Goal: Task Accomplishment & Management: Manage account settings

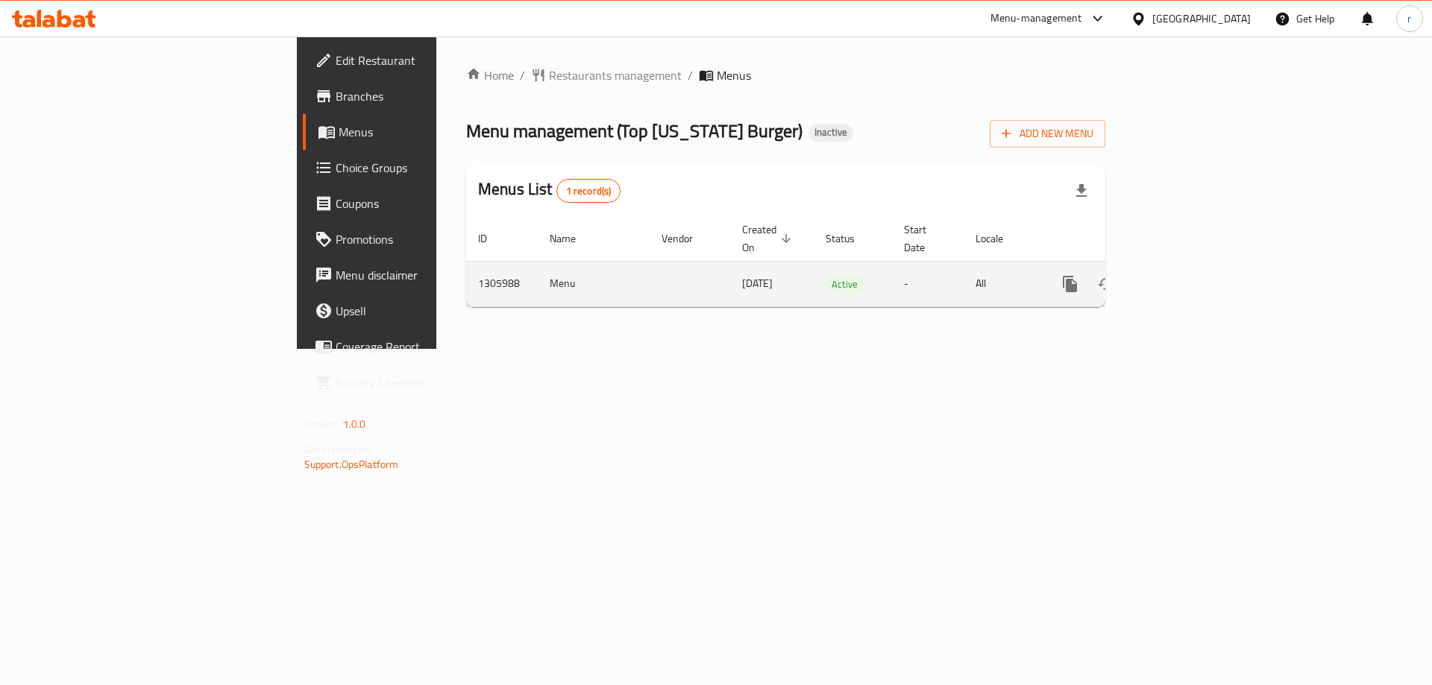
click at [1184, 277] on icon "enhanced table" at bounding box center [1177, 283] width 13 height 13
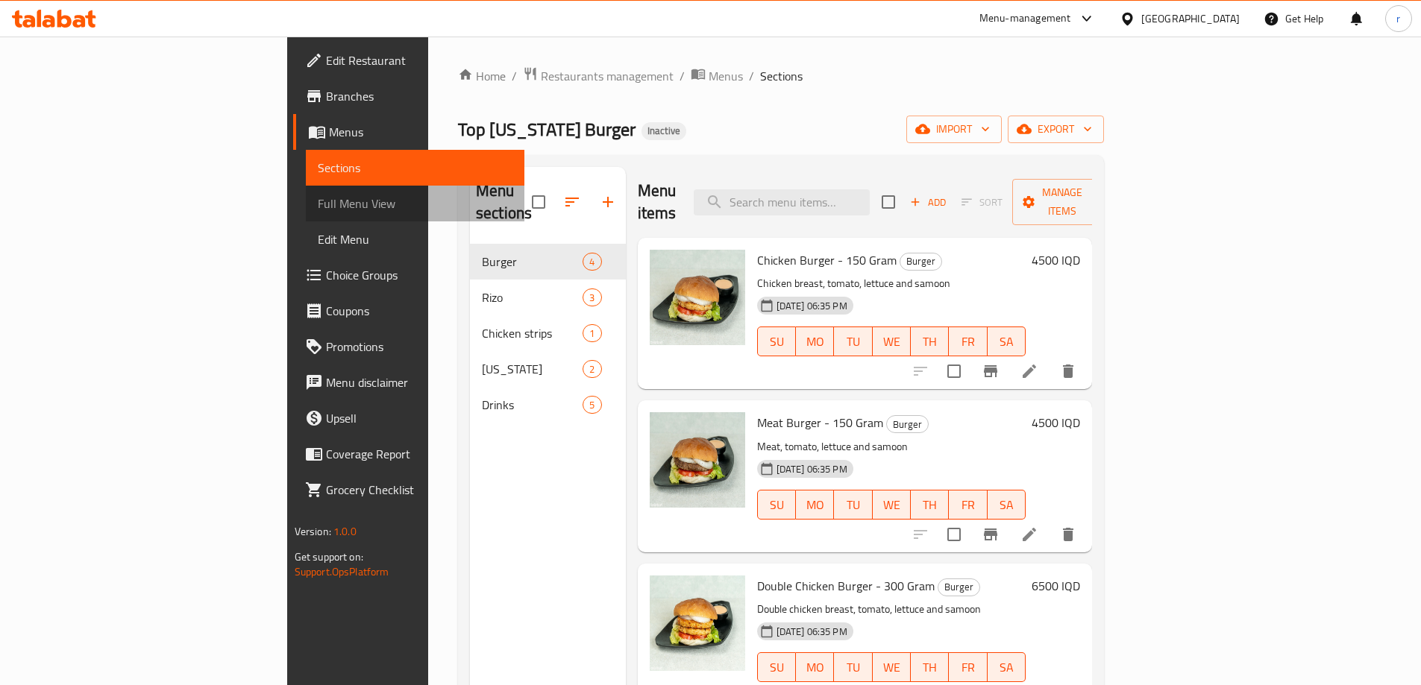
click at [318, 195] on span "Full Menu View" at bounding box center [415, 204] width 195 height 18
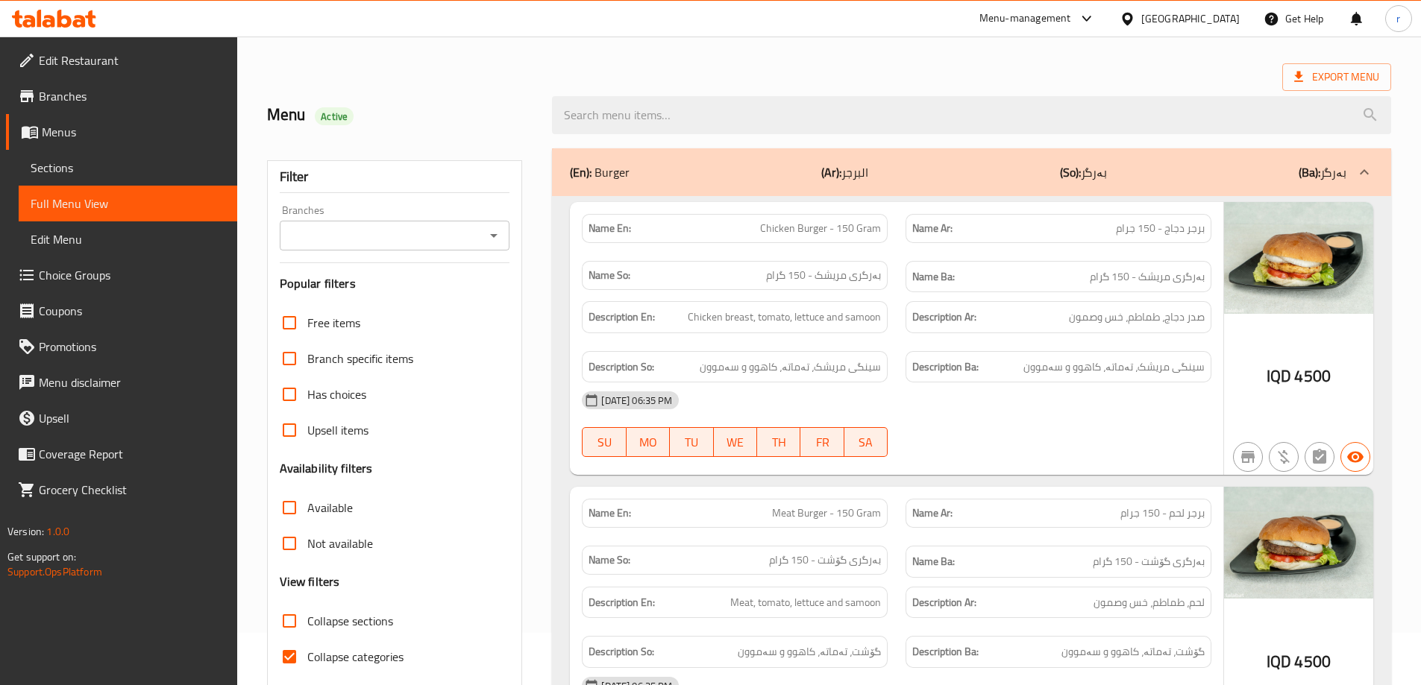
scroll to position [99, 0]
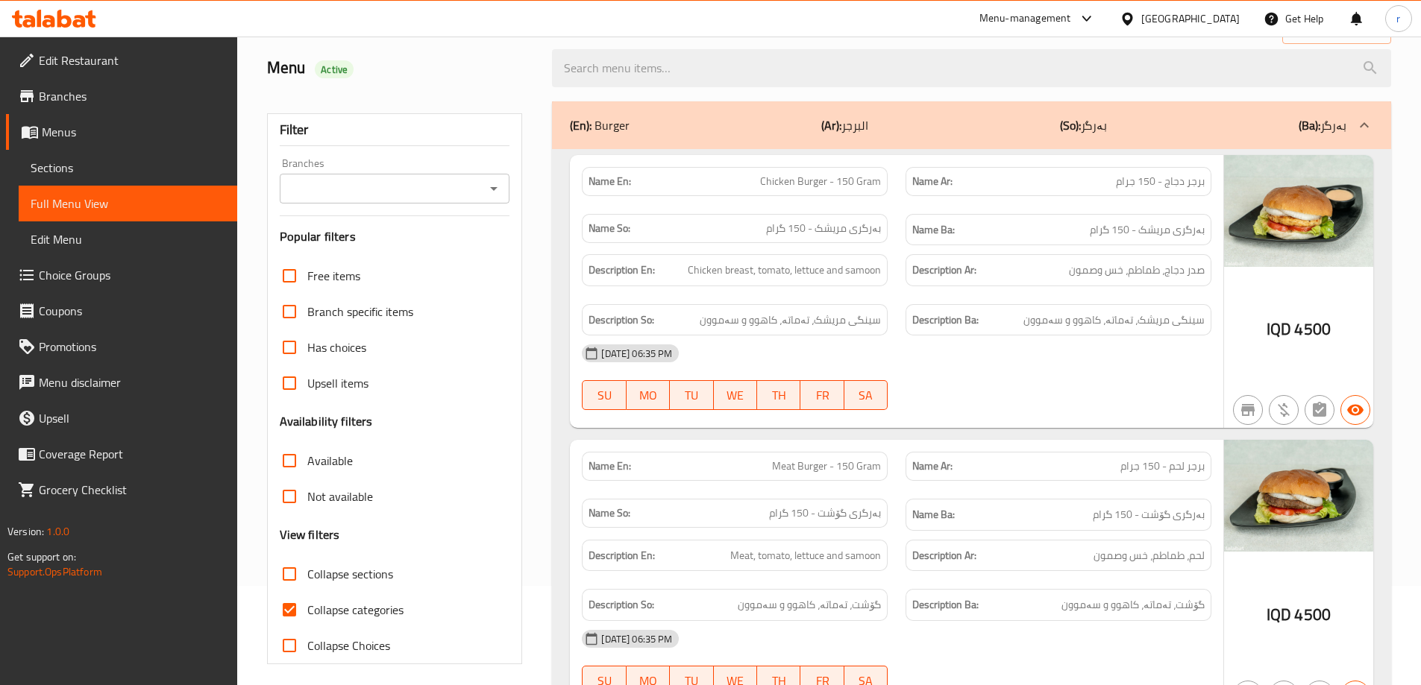
click at [289, 574] on input "Collapse sections" at bounding box center [289, 574] width 36 height 36
checkbox input "true"
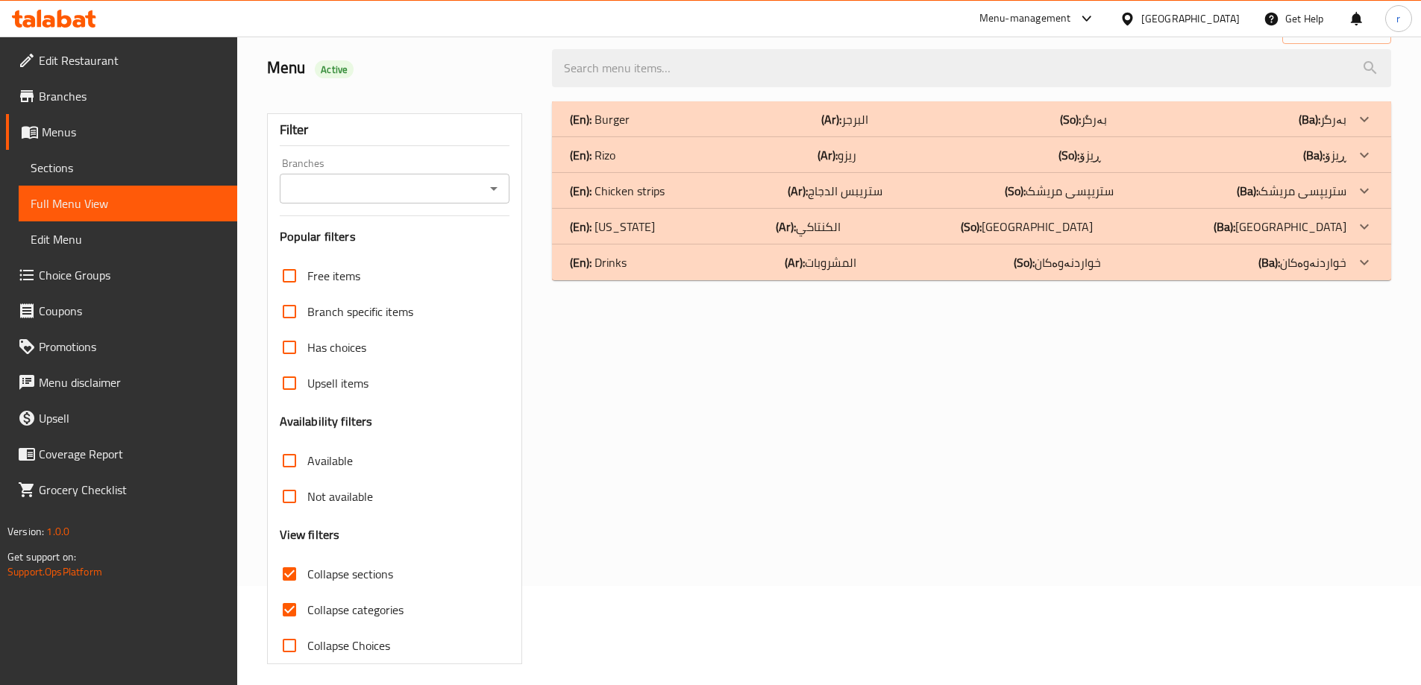
click at [289, 614] on input "Collapse categories" at bounding box center [289, 610] width 36 height 36
checkbox input "false"
click at [612, 128] on p "(En): Rizo" at bounding box center [600, 119] width 60 height 18
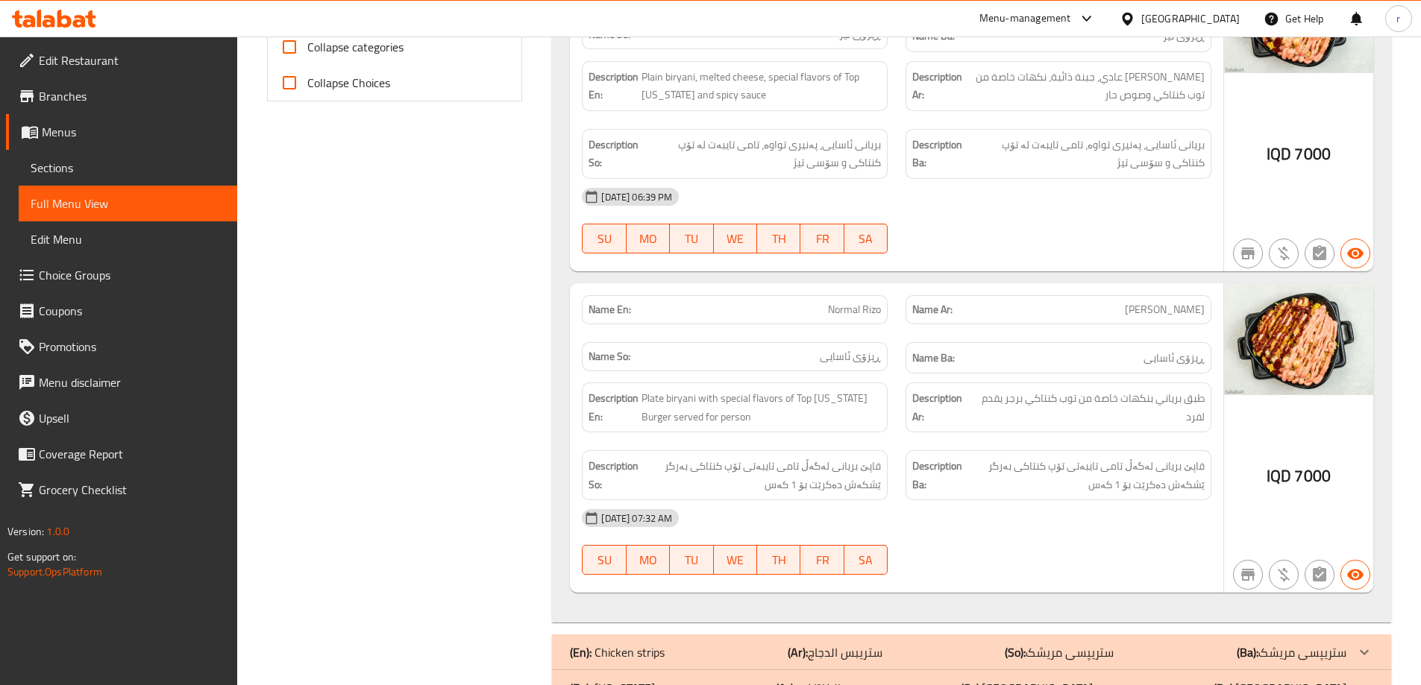
scroll to position [696, 0]
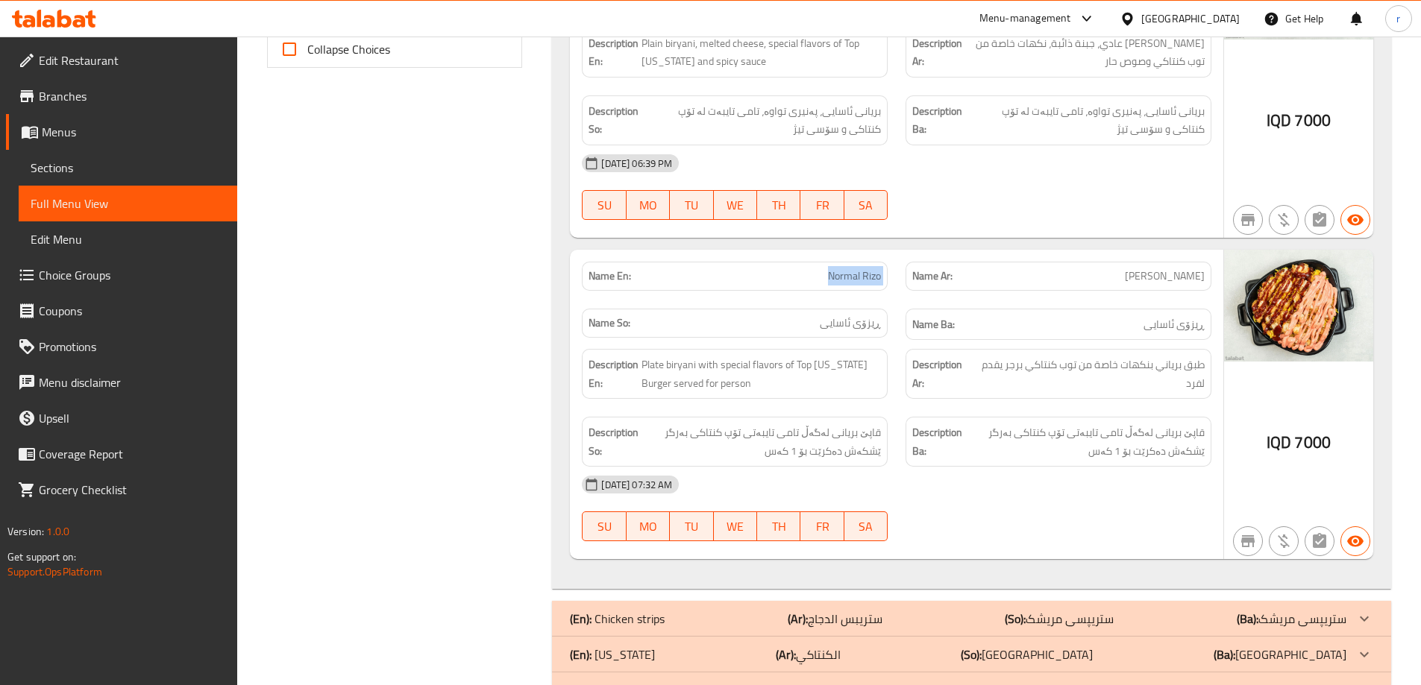
drag, startPoint x: 818, startPoint y: 274, endPoint x: 905, endPoint y: 282, distance: 87.6
click at [905, 282] on div "Name En: Normal Rizo Name Ar: ريزو عادي Name So: ڕیزۆی ئاسایی Name Ba: ڕیزۆی ئا…" at bounding box center [896, 301] width 647 height 97
copy span "Normal Rizo"
click at [571, 343] on div "Name En: Normal Rizo Name Ar: ريزو عادي Name So: ڕیزۆی ئاسایی Name Ba: ڕیزۆی ئا…" at bounding box center [896, 405] width 653 height 310
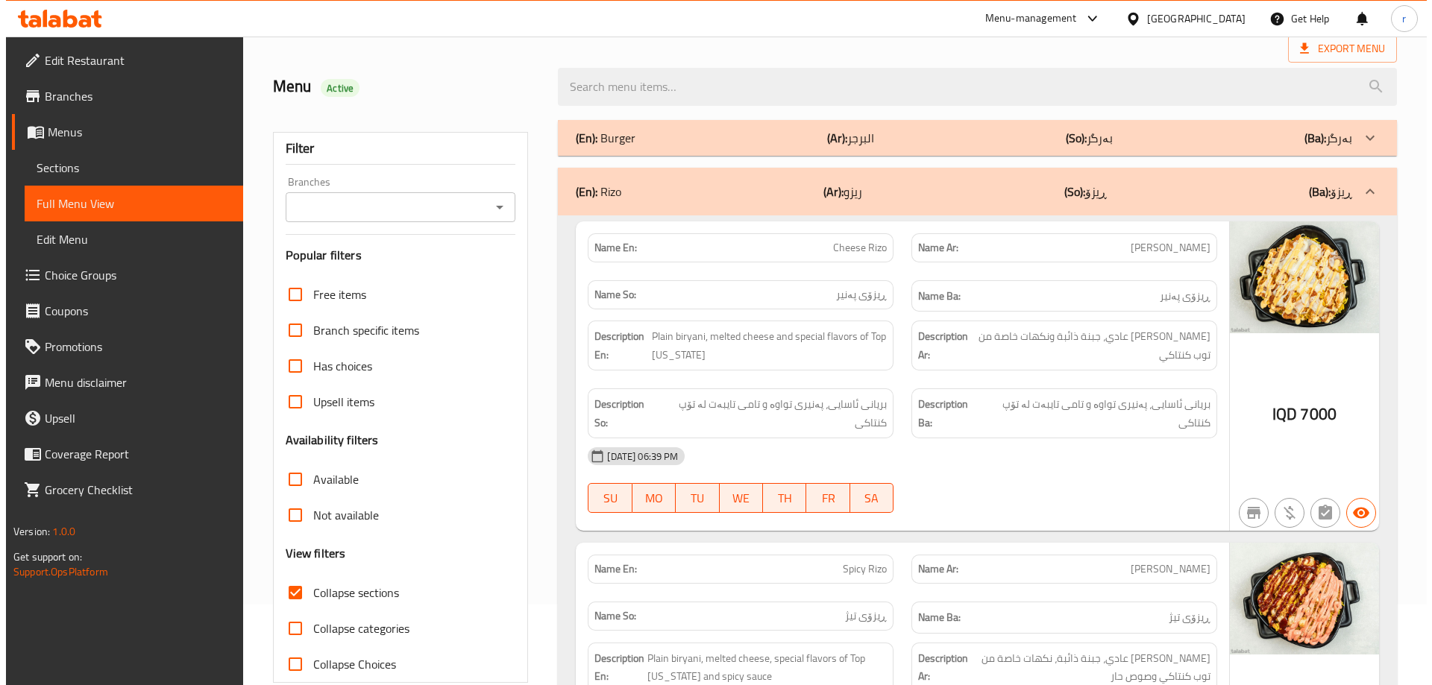
scroll to position [0, 0]
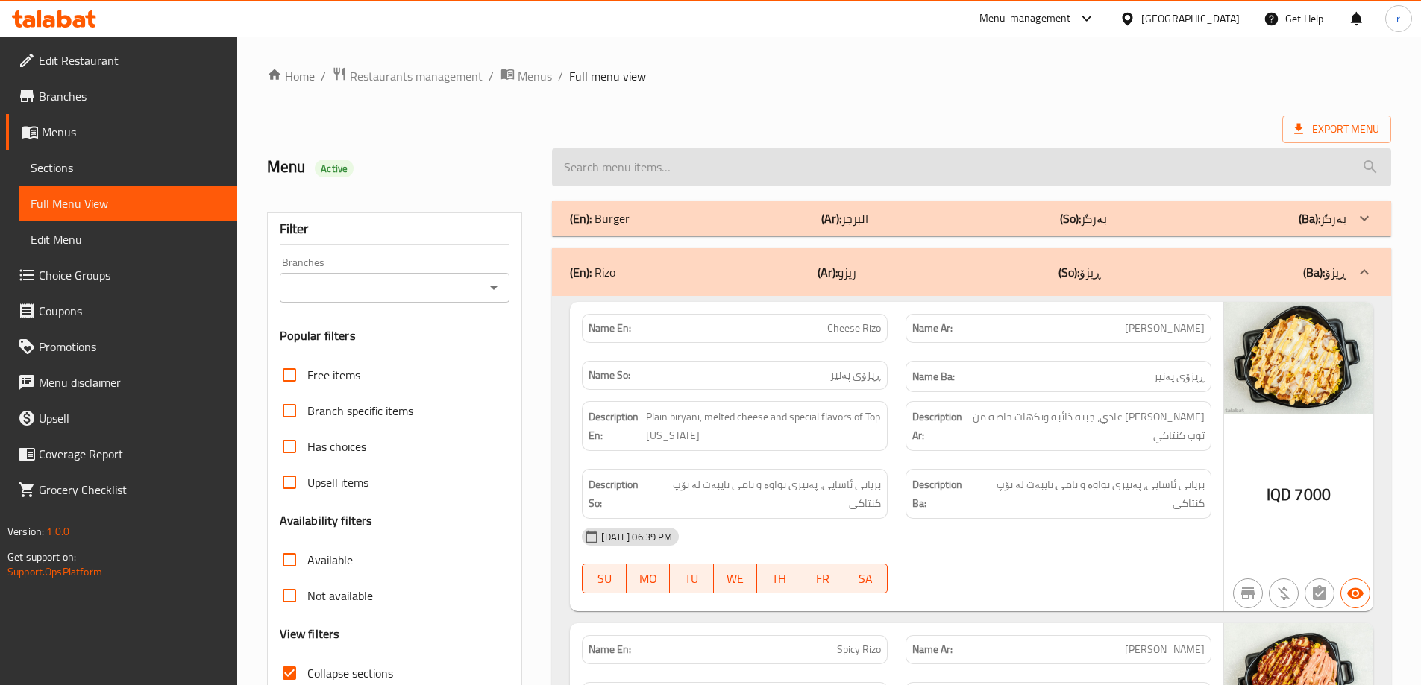
click at [725, 166] on input "search" at bounding box center [971, 167] width 839 height 38
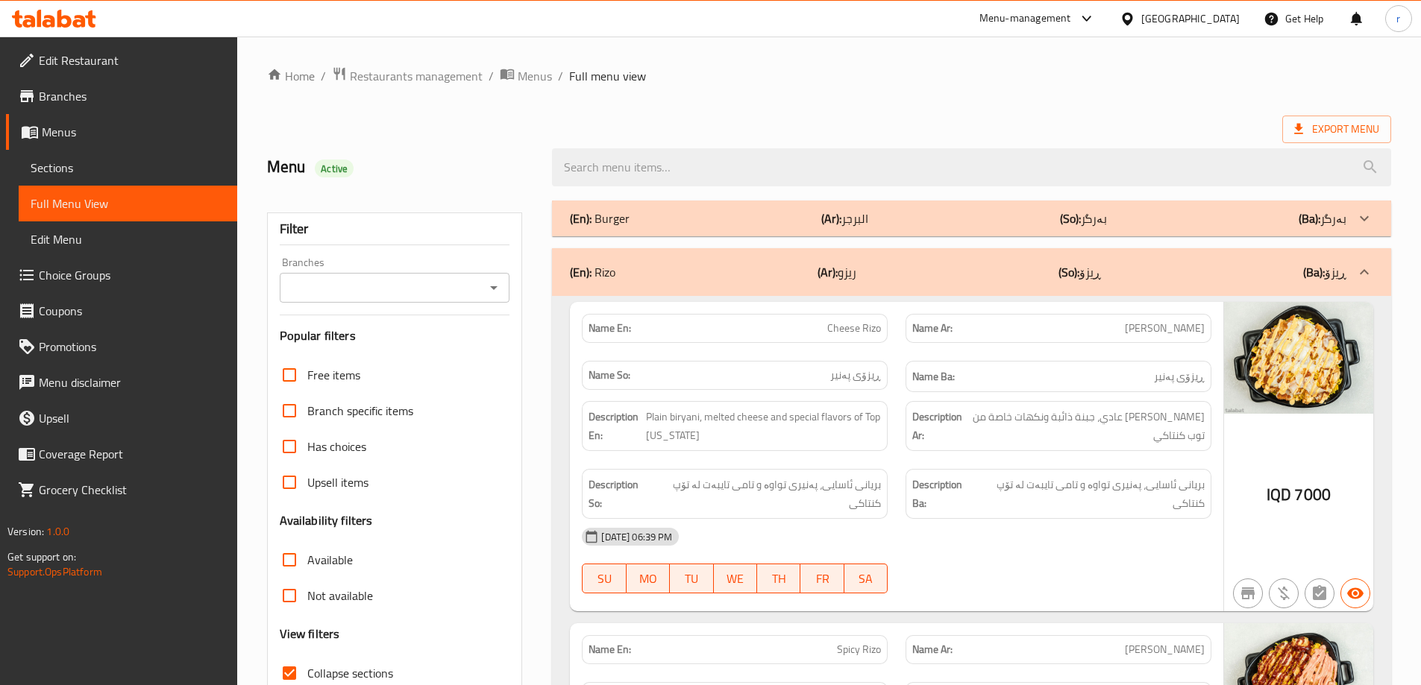
paste input "Normal Rizo"
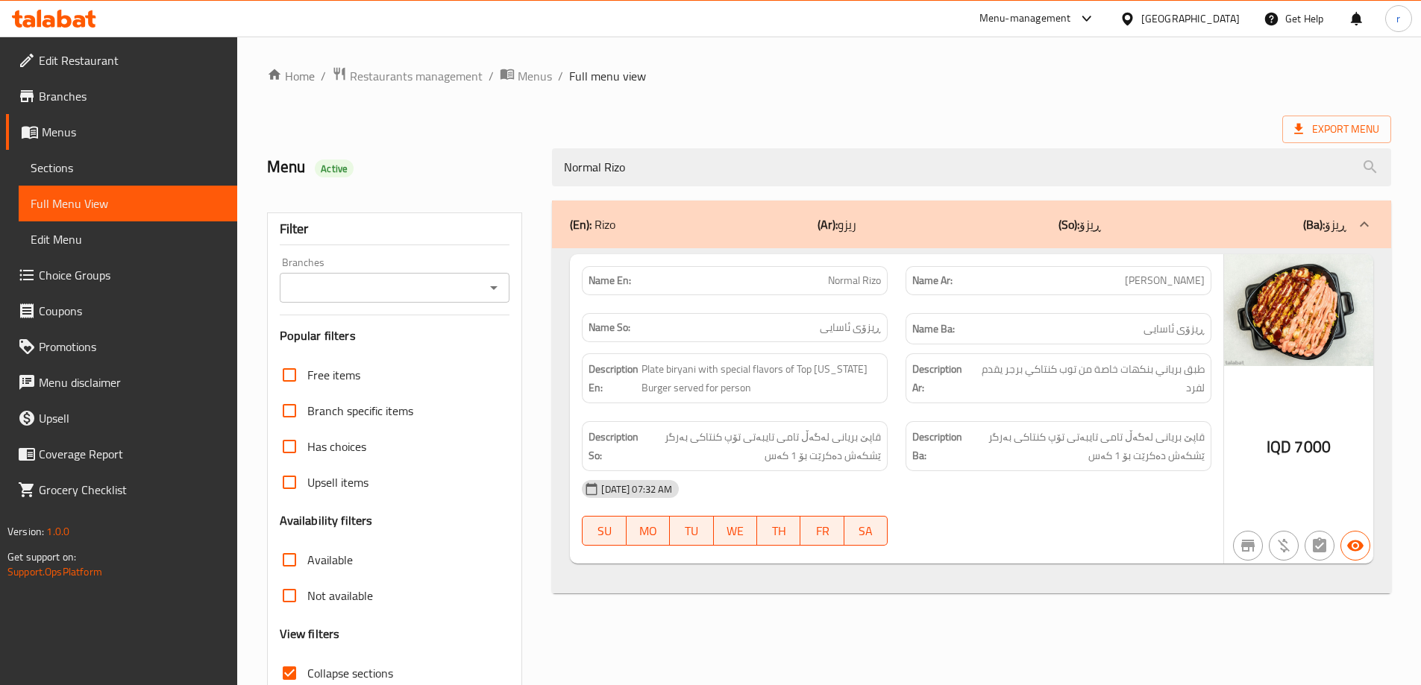
click at [776, 59] on div "Home / Restaurants management / Menus / Full menu view Export Menu Menu Active …" at bounding box center [829, 415] width 1184 height 757
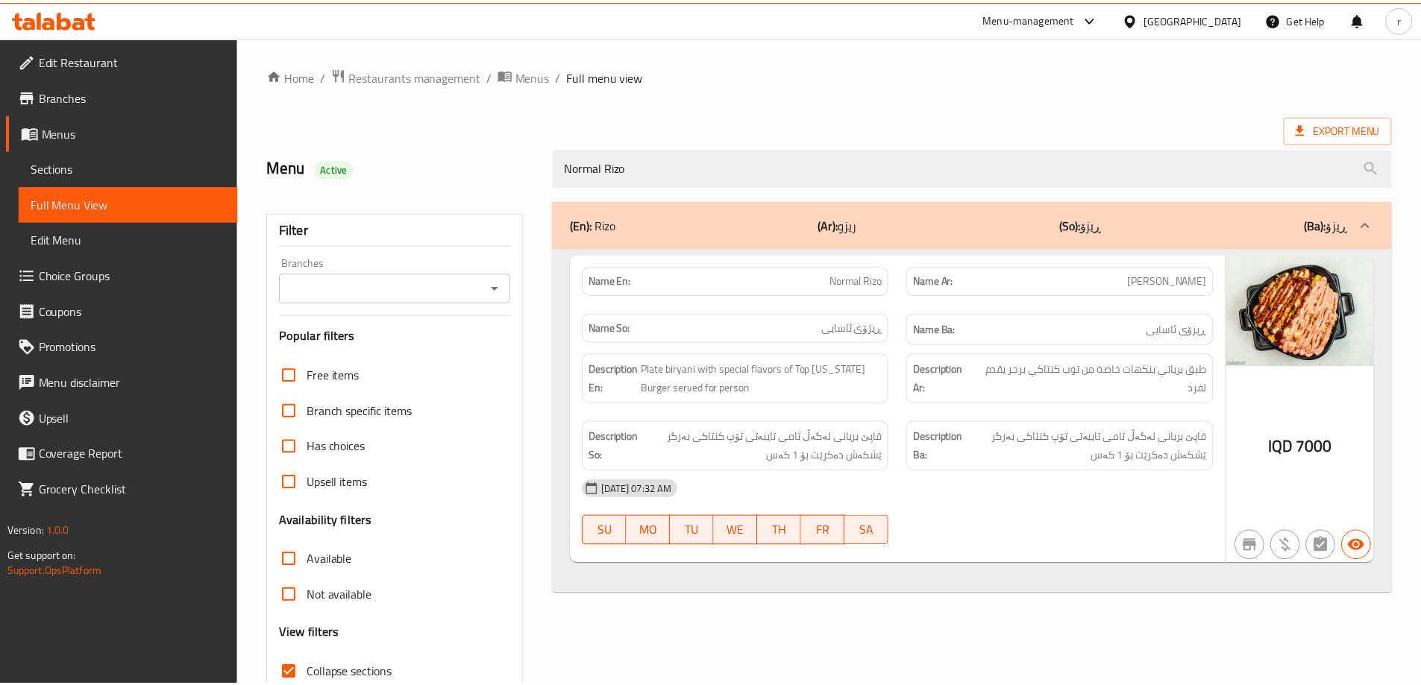
scroll to position [108, 0]
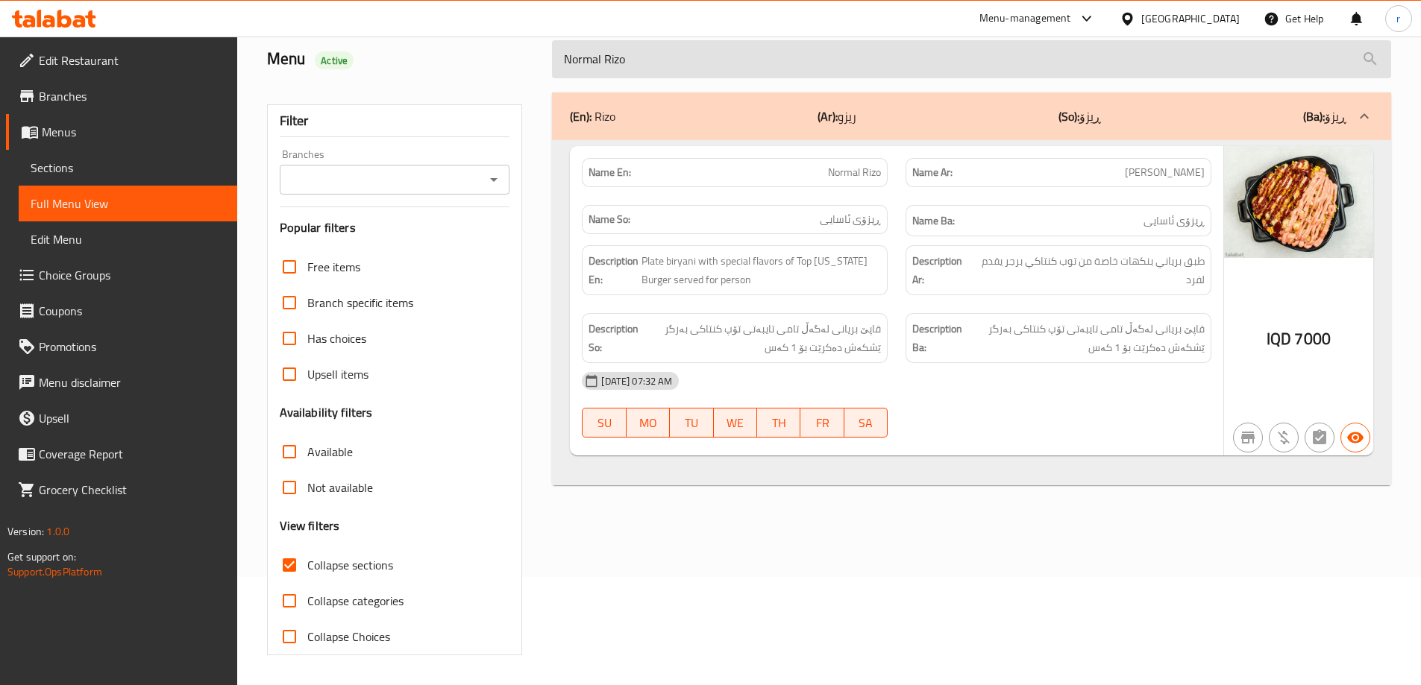
drag, startPoint x: 632, startPoint y: 59, endPoint x: 562, endPoint y: 48, distance: 71.6
click at [569, 51] on input "Normal Rizo" at bounding box center [971, 59] width 839 height 38
type input "N"
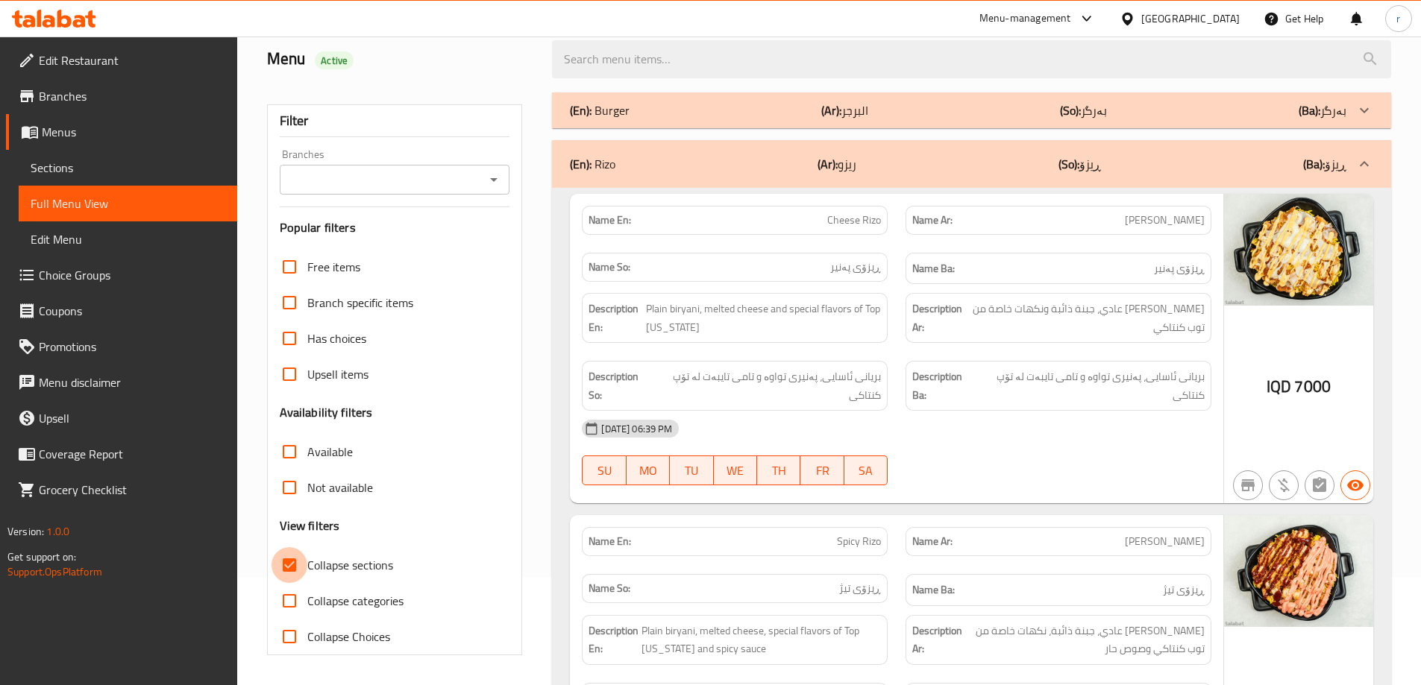
drag, startPoint x: 287, startPoint y: 559, endPoint x: 299, endPoint y: 525, distance: 35.6
click at [289, 559] on input "Collapse sections" at bounding box center [289, 565] width 36 height 36
checkbox input "false"
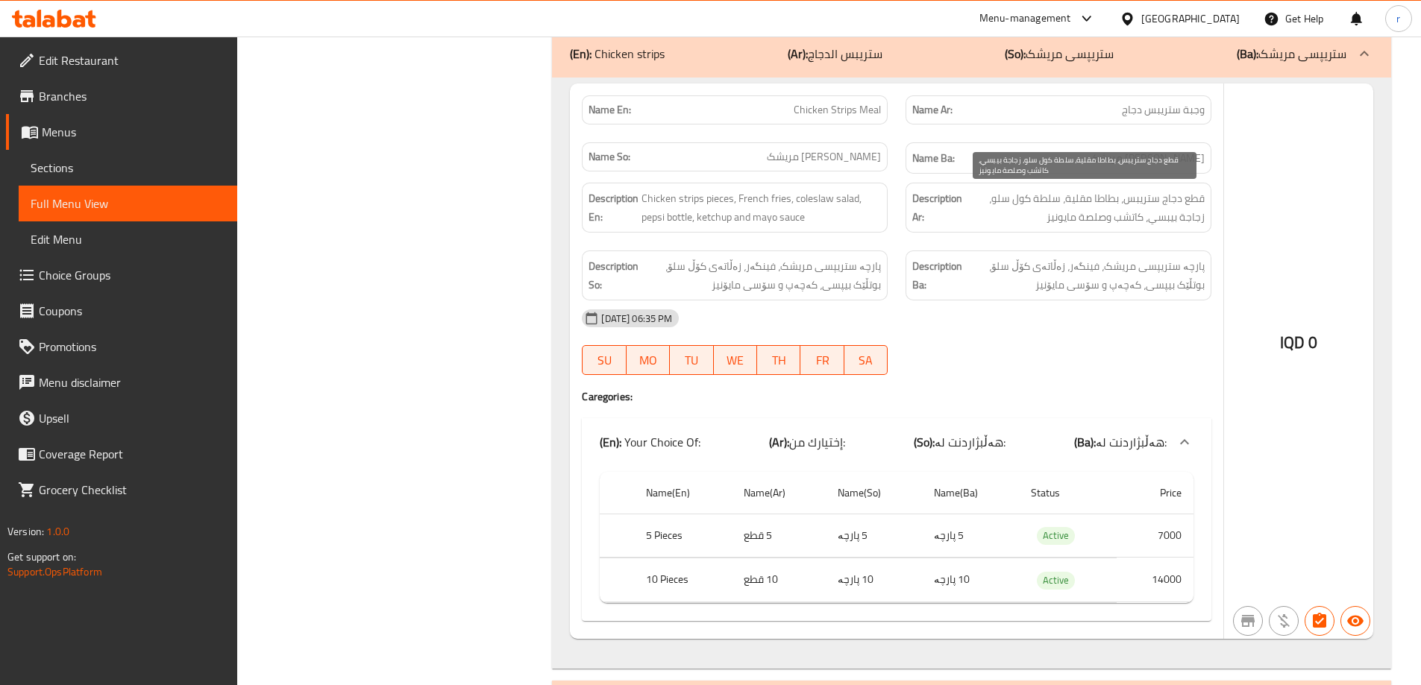
scroll to position [2486, 0]
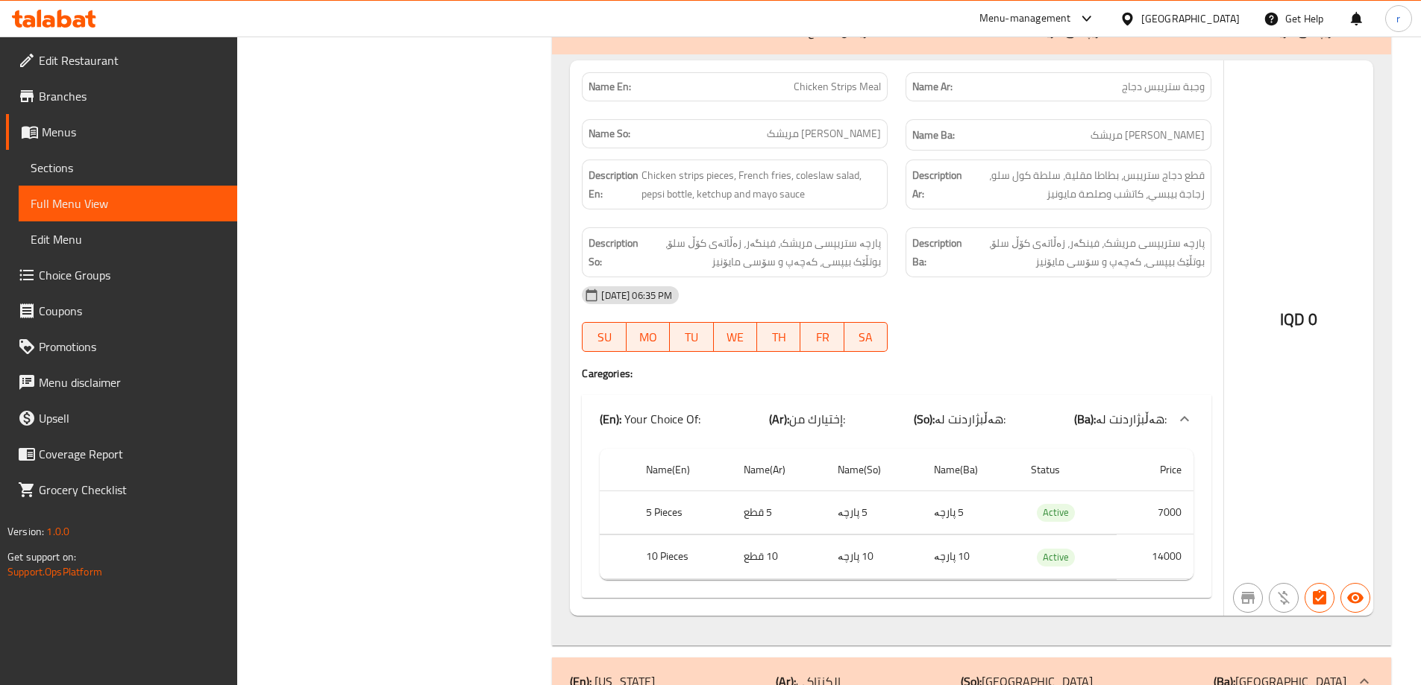
drag, startPoint x: 1302, startPoint y: 244, endPoint x: 1310, endPoint y: 308, distance: 64.6
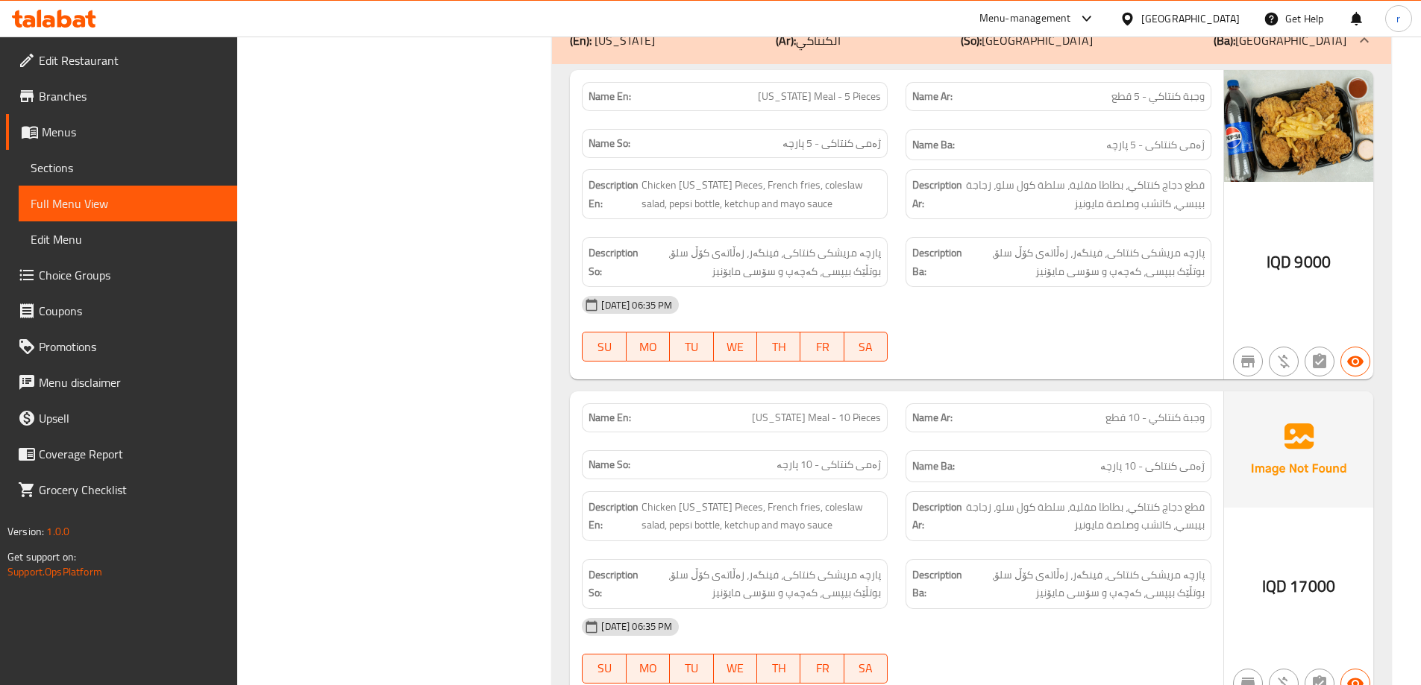
scroll to position [3083, 0]
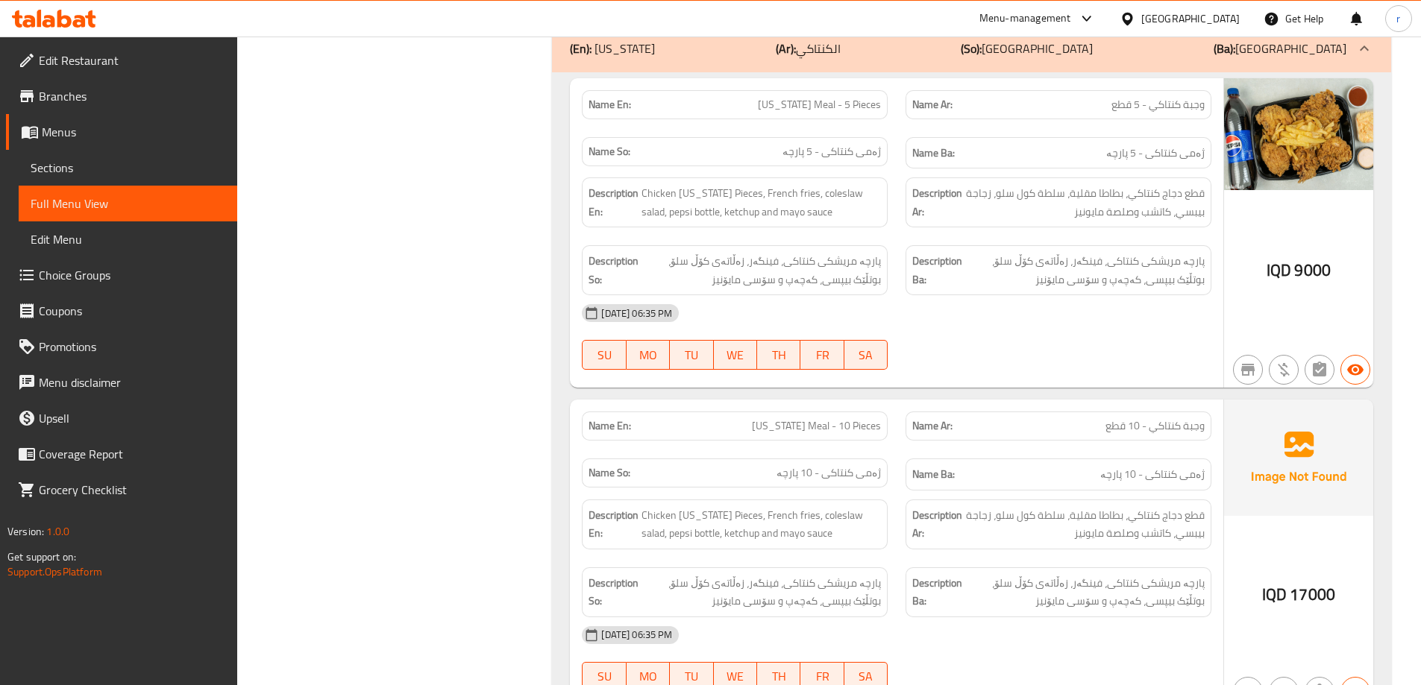
scroll to position [3022, 0]
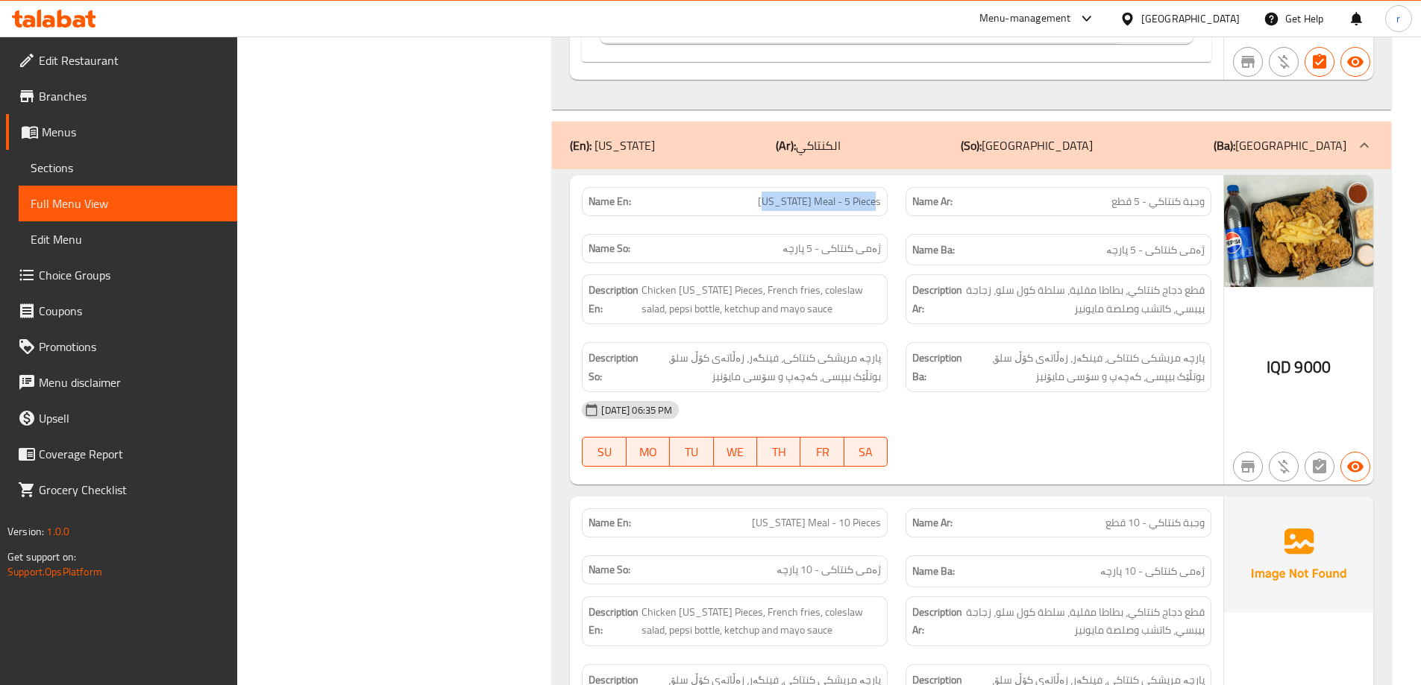
drag, startPoint x: 752, startPoint y: 201, endPoint x: 892, endPoint y: 213, distance: 140.7
copy span "Kentucky Meal - 5 Pieces"
drag, startPoint x: 1057, startPoint y: 201, endPoint x: 1209, endPoint y: 211, distance: 152.5
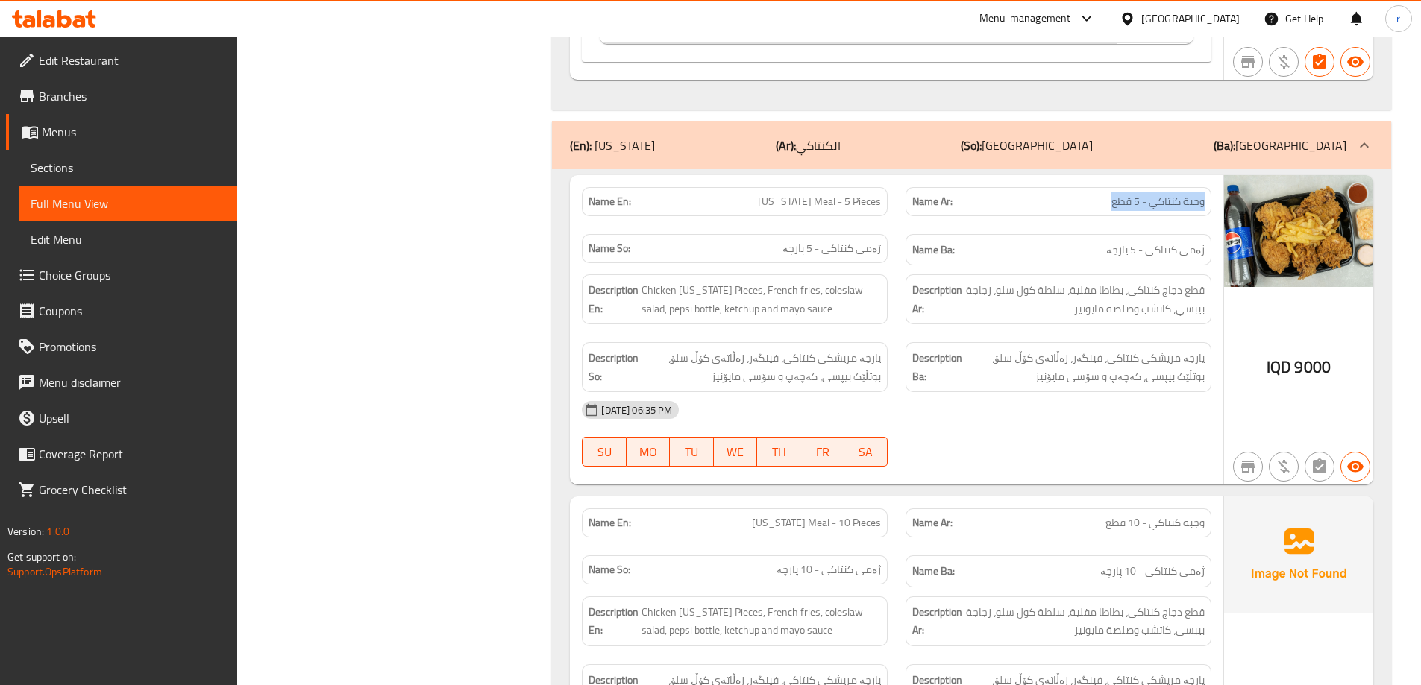
copy span "وجبة كنتاكي - 5 قطع"
drag, startPoint x: 767, startPoint y: 251, endPoint x: 879, endPoint y: 257, distance: 112.0
copy span "ژەمی کنتاکی - 5 پارچە"
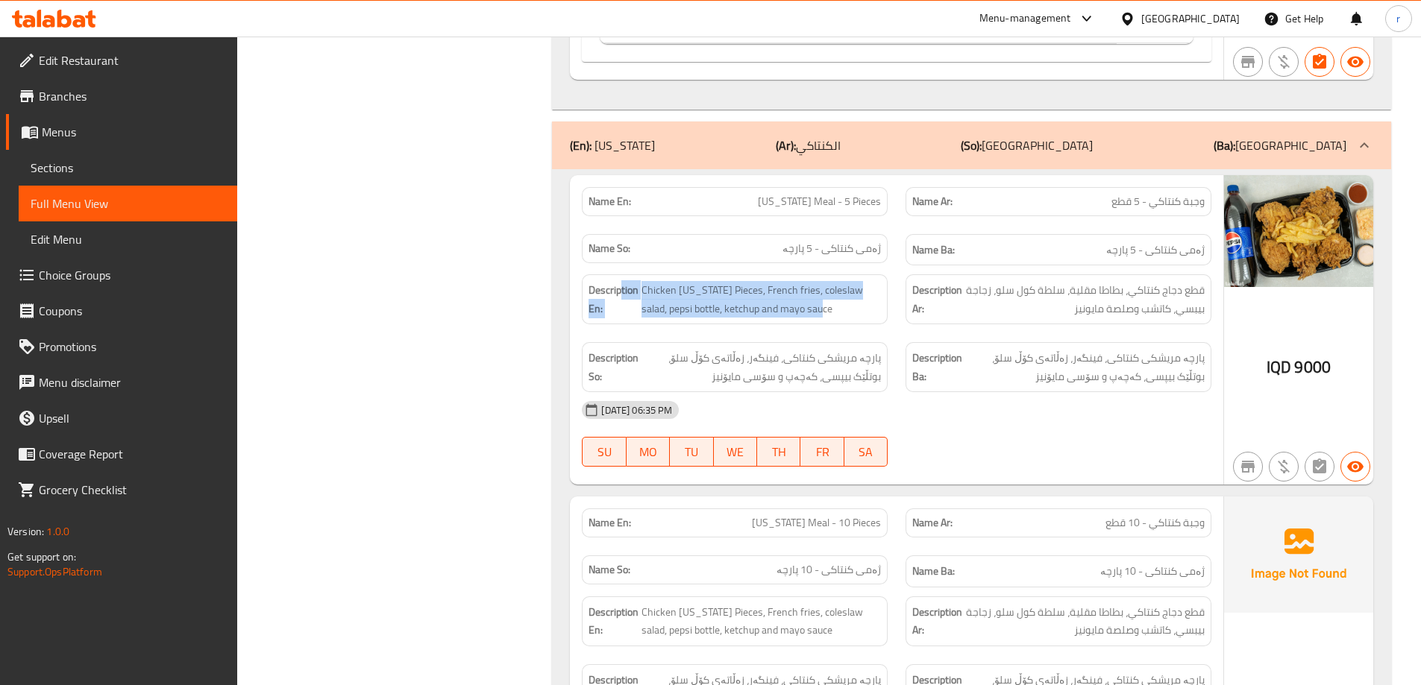
drag, startPoint x: 815, startPoint y: 307, endPoint x: 623, endPoint y: 290, distance: 193.2
click at [721, 303] on span "Chicken kentucky Pieces, French fries, coleslaw salad, pepsi bottle, ketchup an…" at bounding box center [760, 299] width 239 height 37
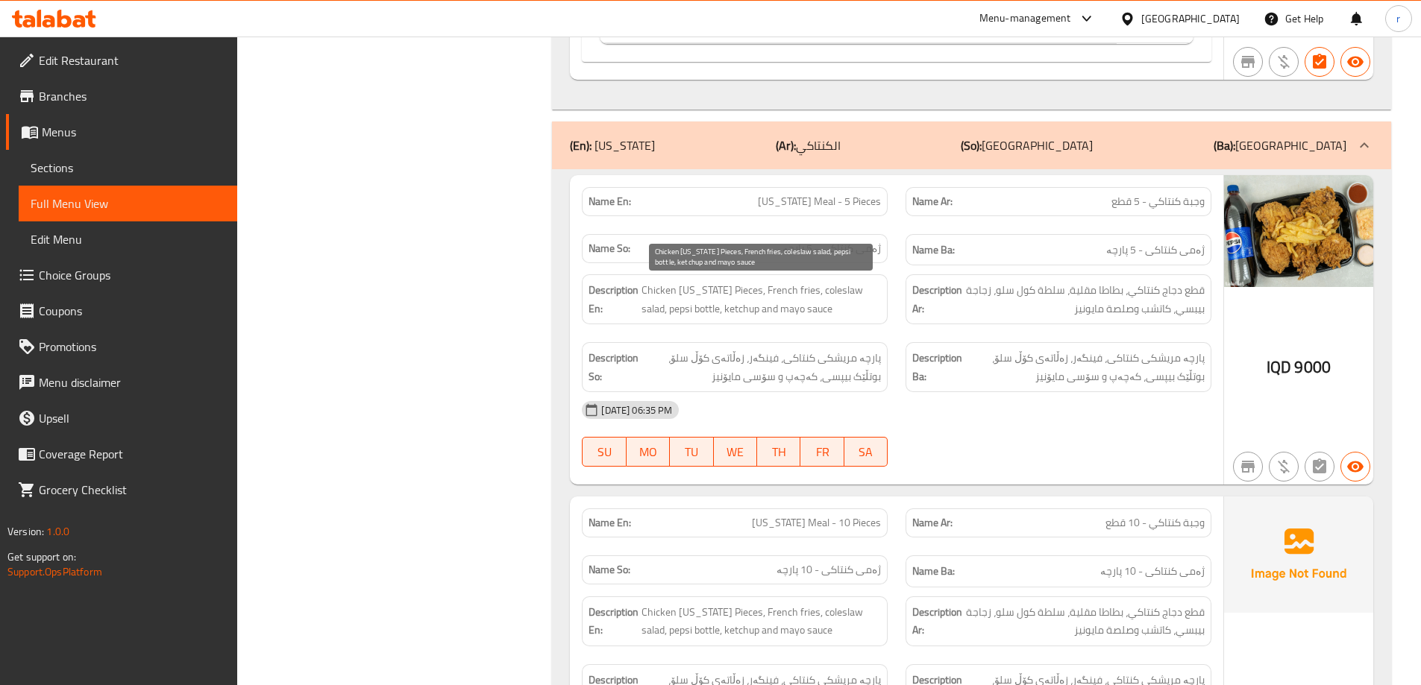
click at [792, 309] on span "Chicken kentucky Pieces, French fries, coleslaw salad, pepsi bottle, ketchup an…" at bounding box center [760, 299] width 239 height 37
drag, startPoint x: 792, startPoint y: 309, endPoint x: 685, endPoint y: 298, distance: 107.9
click at [785, 309] on span "Chicken kentucky Pieces, French fries, coleslaw salad, pepsi bottle, ketchup an…" at bounding box center [760, 299] width 239 height 37
click at [648, 292] on span "Chicken kentucky Pieces, French fries, coleslaw salad, pepsi bottle, ketchup an…" at bounding box center [760, 299] width 239 height 37
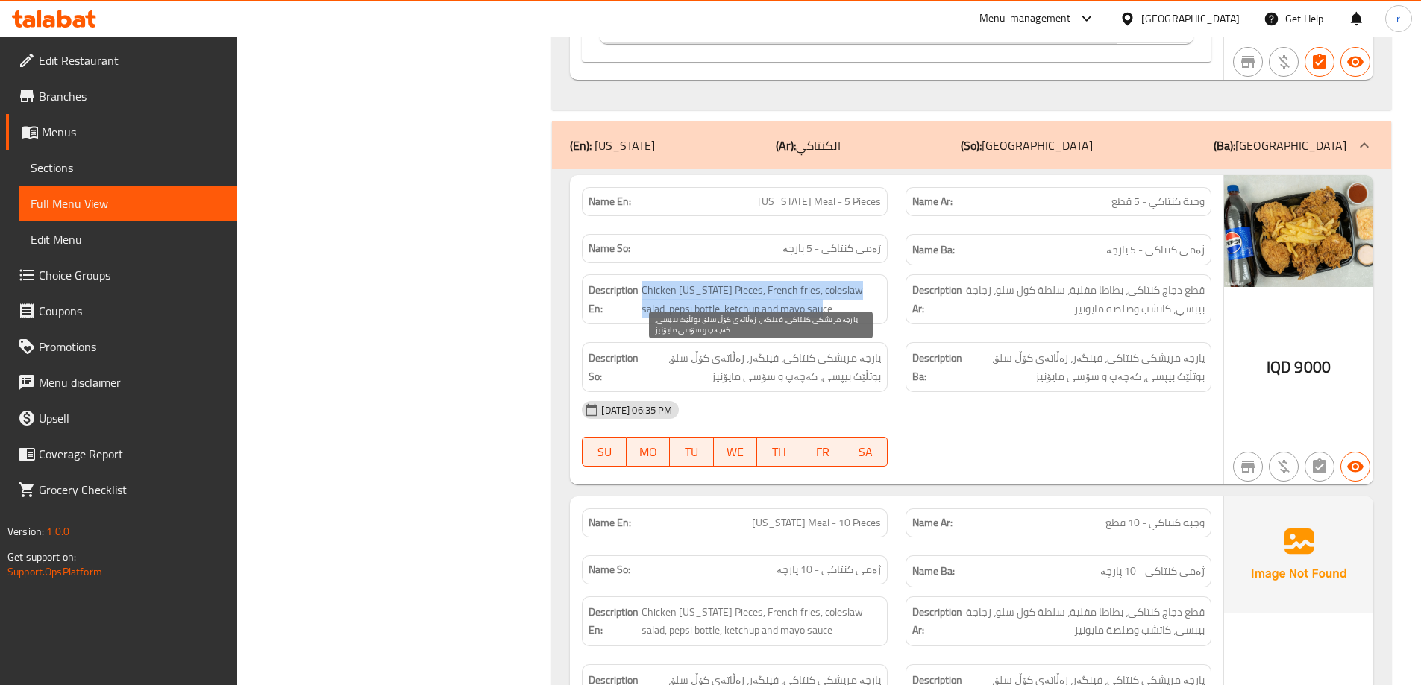
copy span "Chicken kentucky Pieces, French fries, coleslaw salad, pepsi bottle, ketchup an…"
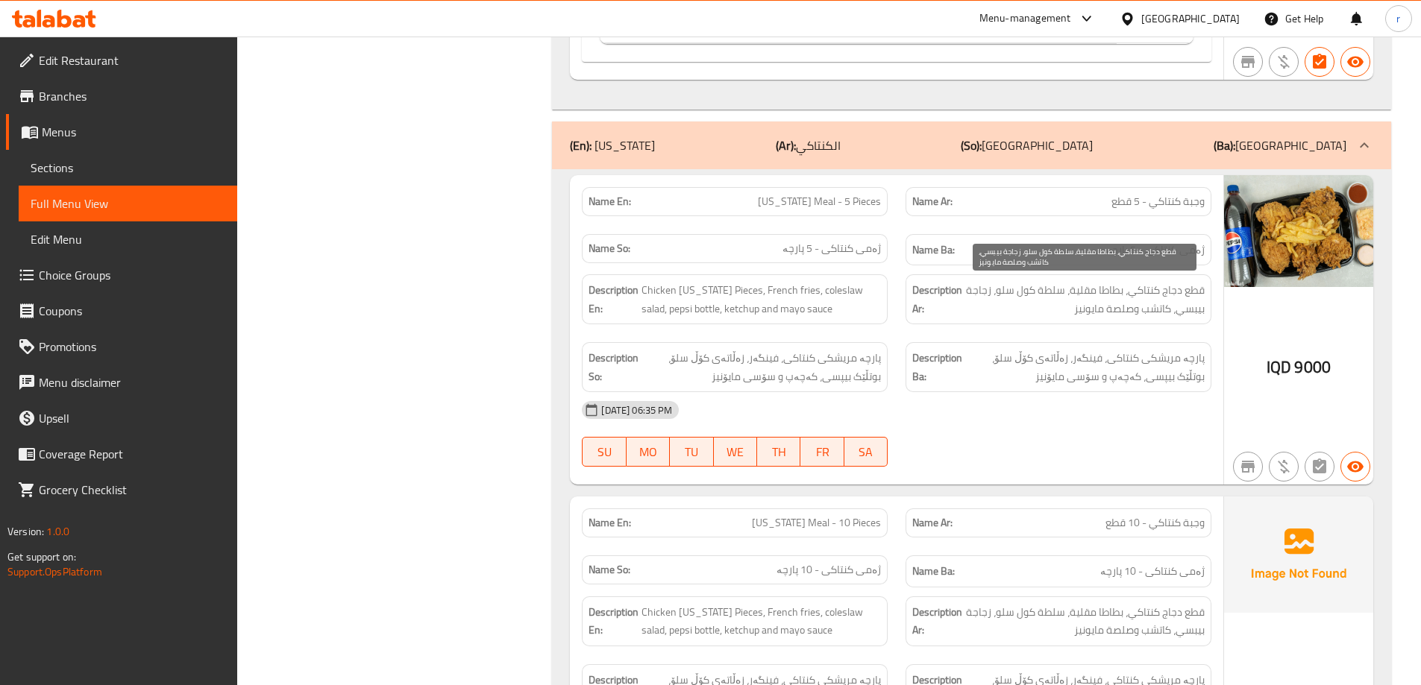
click at [1091, 306] on span "قطع دجاج كنتاكي، بطاطا مقلية، سلطة كول سلو، زجاجة بيبسي، كاتشب وصلصة مايونيز" at bounding box center [1084, 299] width 239 height 37
click at [1192, 291] on span "قطع دجاج كنتاكي، بطاطا مقلية، سلطة كول سلو، زجاجة بيبسي، كاتشب وصلصة مايونيز" at bounding box center [1084, 299] width 239 height 37
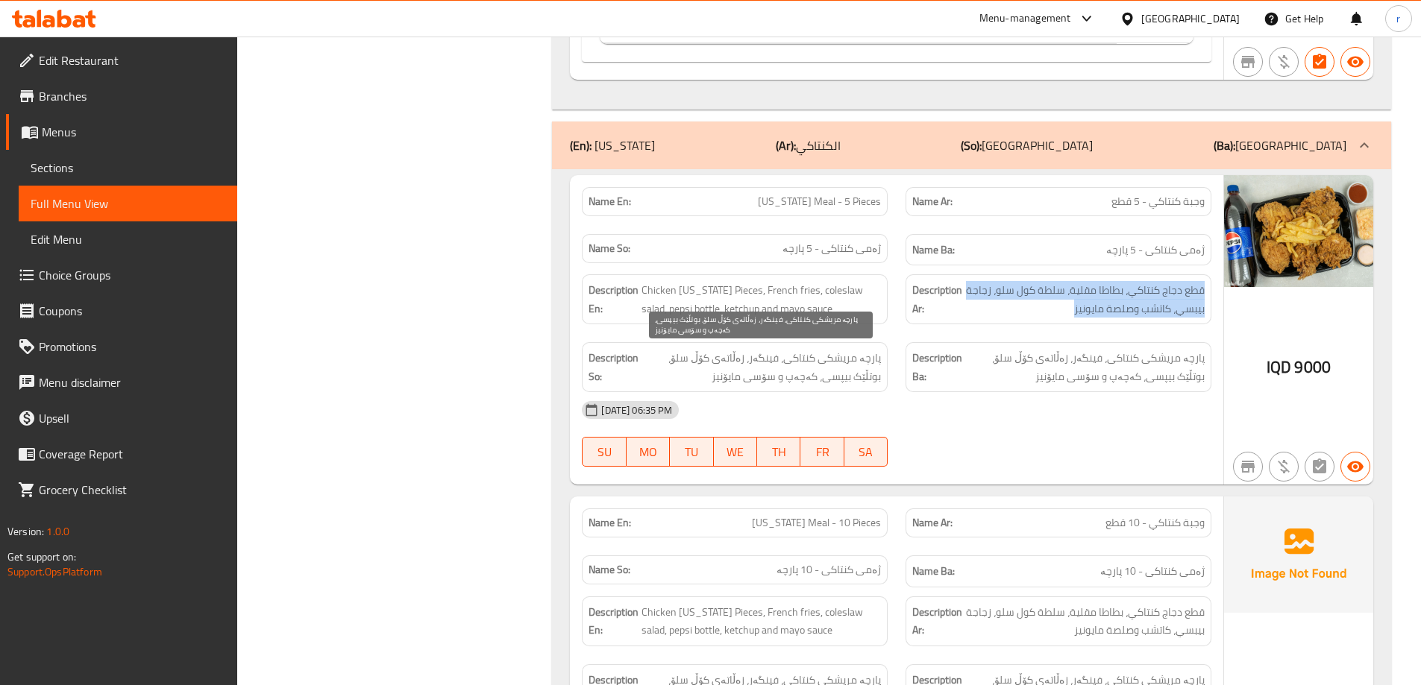
copy span "قطع دجاج كنتاكي، بطاطا مقلية، سلطة كول سلو، زجاجة بيبسي، كاتشب وصلصة مايونيز"
click at [756, 377] on span "پارچە مریشکی کنتاکی، فینگەر، زەڵاتەی کۆڵ سلۆ، بوتڵێک بیپسی، کەچەپ و سۆسی مایۆنیز" at bounding box center [760, 367] width 239 height 37
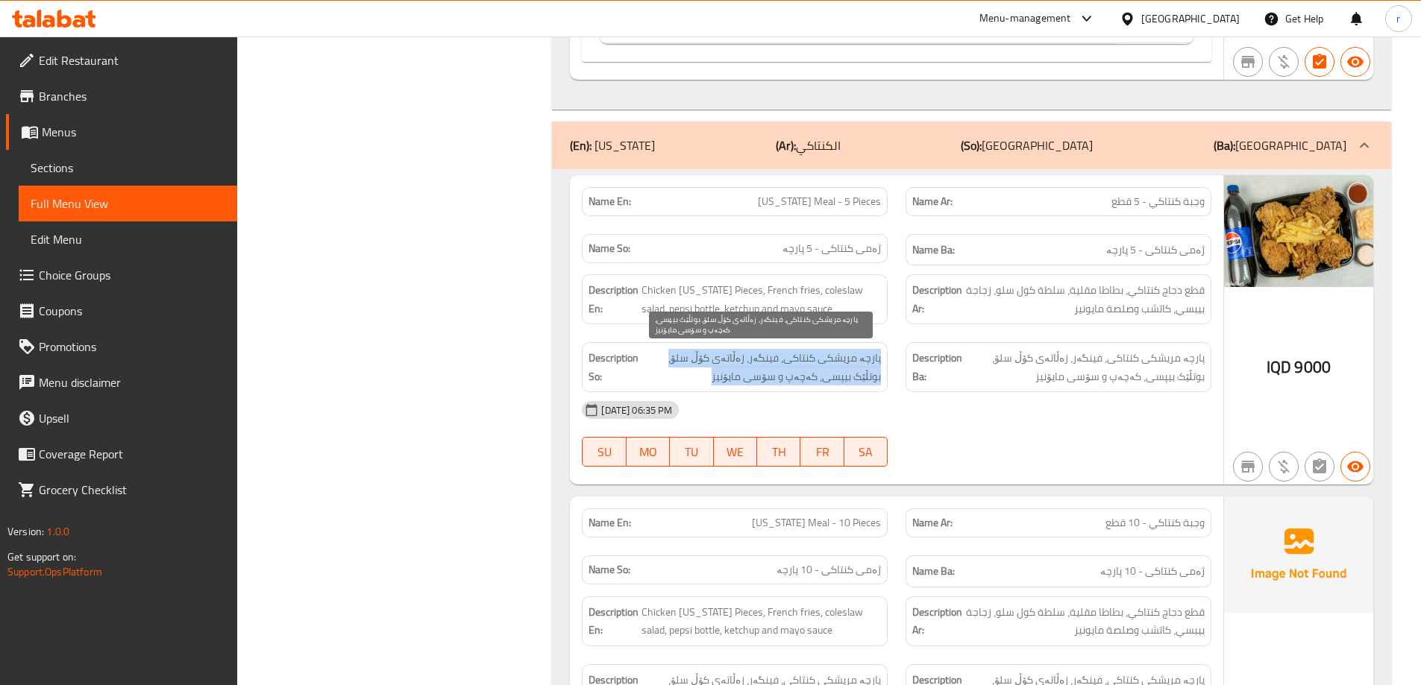
click at [873, 359] on span "پارچە مریشکی کنتاکی، فینگەر، زەڵاتەی کۆڵ سلۆ، بوتڵێک بیپسی، کەچەپ و سۆسی مایۆنیز" at bounding box center [760, 367] width 239 height 37
copy span "پارچە مریشکی کنتاکی، فینگەر، زەڵاتەی کۆڵ سلۆ، بوتڵێک بیپسی، کەچەپ و سۆسی مایۆنیز"
click at [131, 175] on span "Sections" at bounding box center [128, 168] width 195 height 18
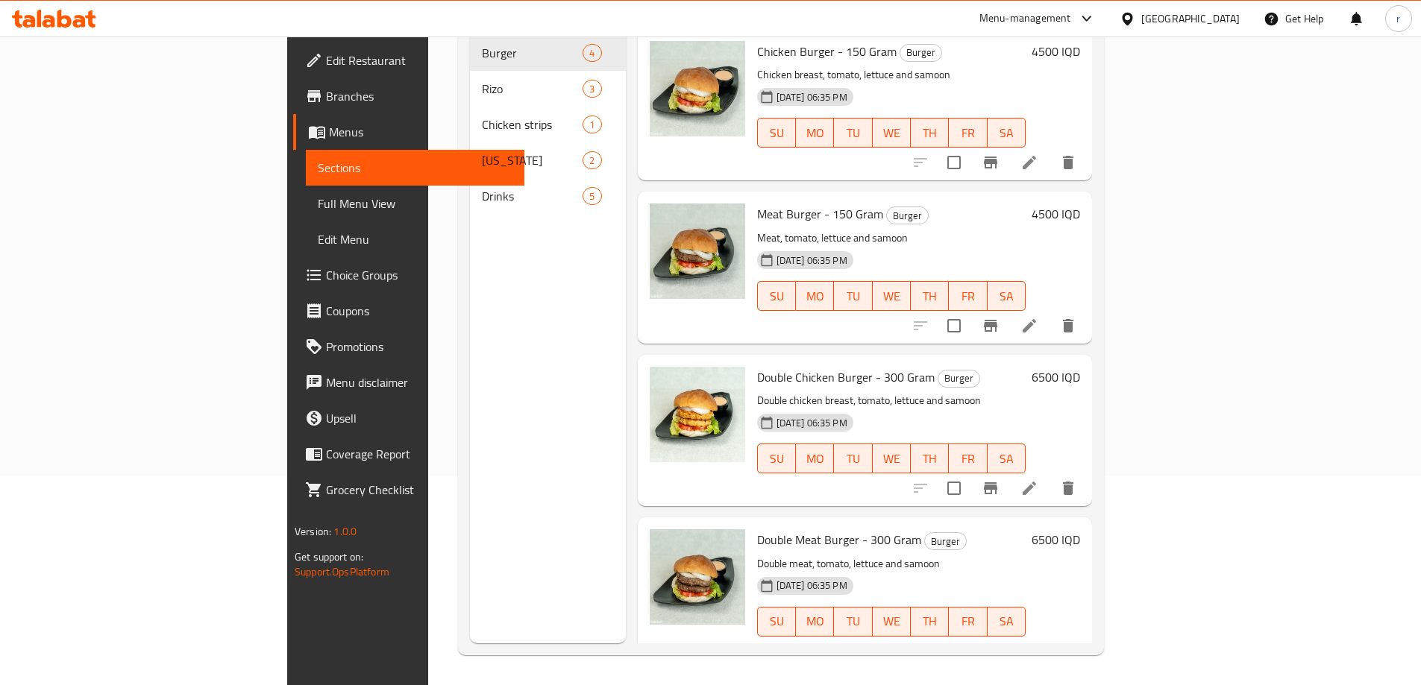
scroll to position [110, 0]
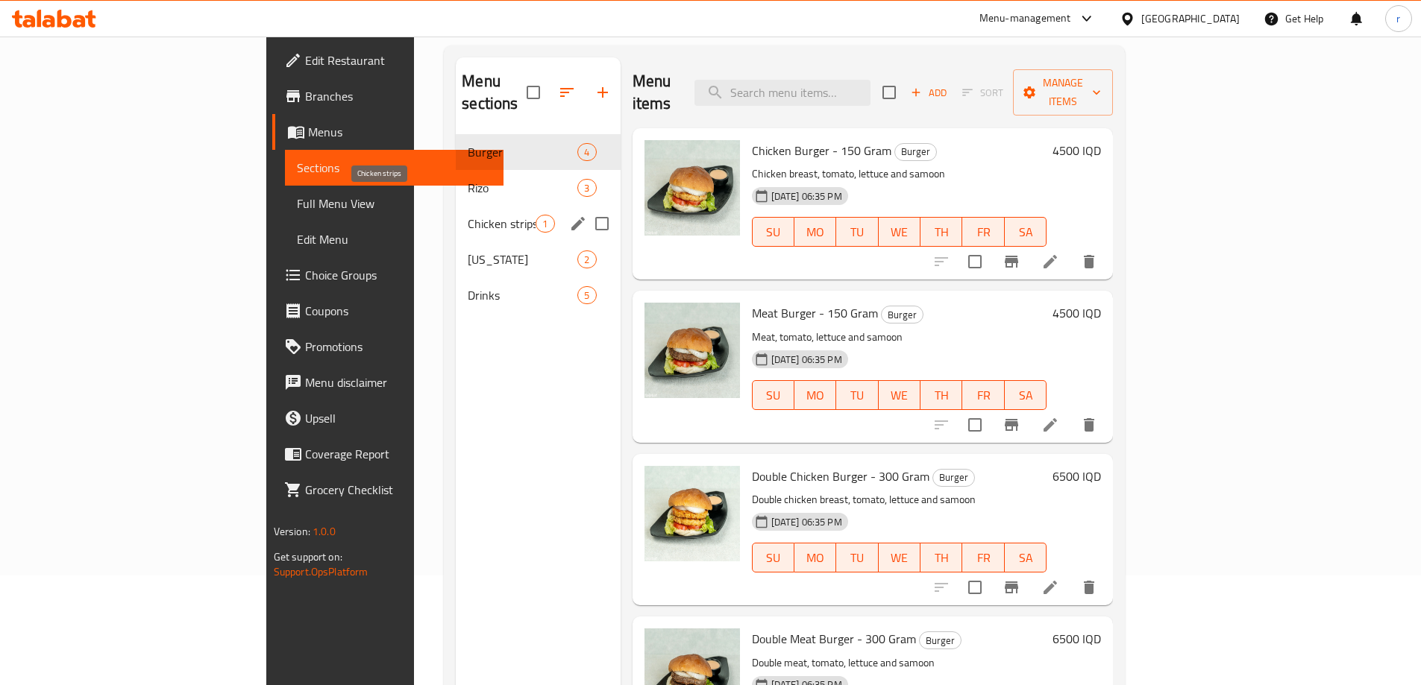
click at [468, 215] on span "Chicken strips" at bounding box center [502, 224] width 68 height 18
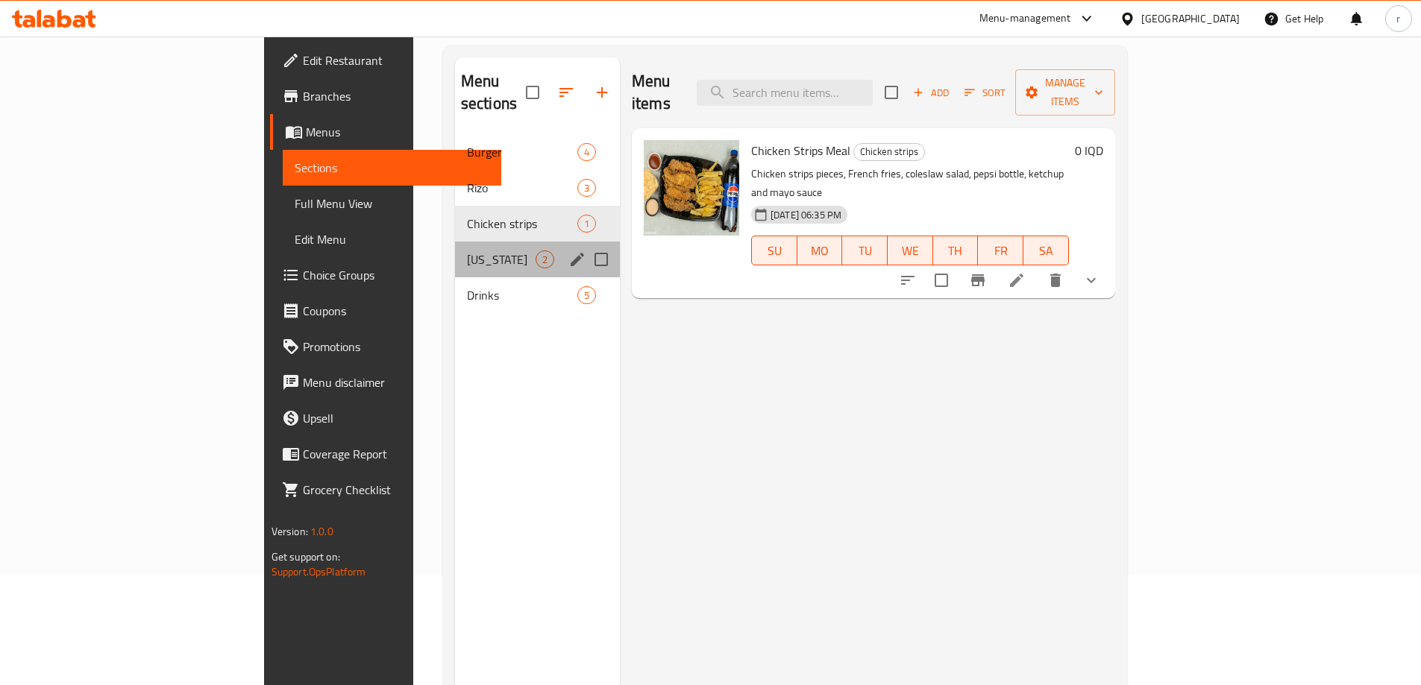
click at [455, 242] on div "Kentucky 2" at bounding box center [537, 260] width 165 height 36
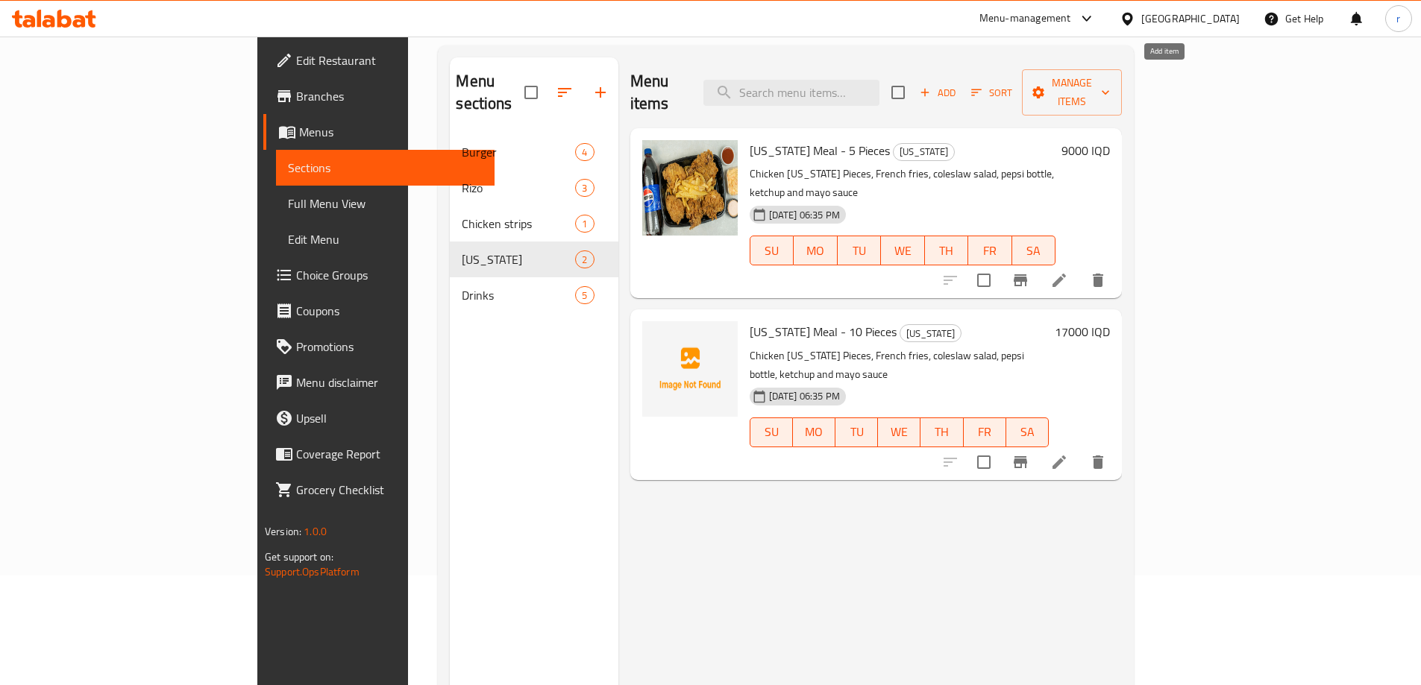
click at [958, 84] on span "Add" at bounding box center [937, 92] width 40 height 17
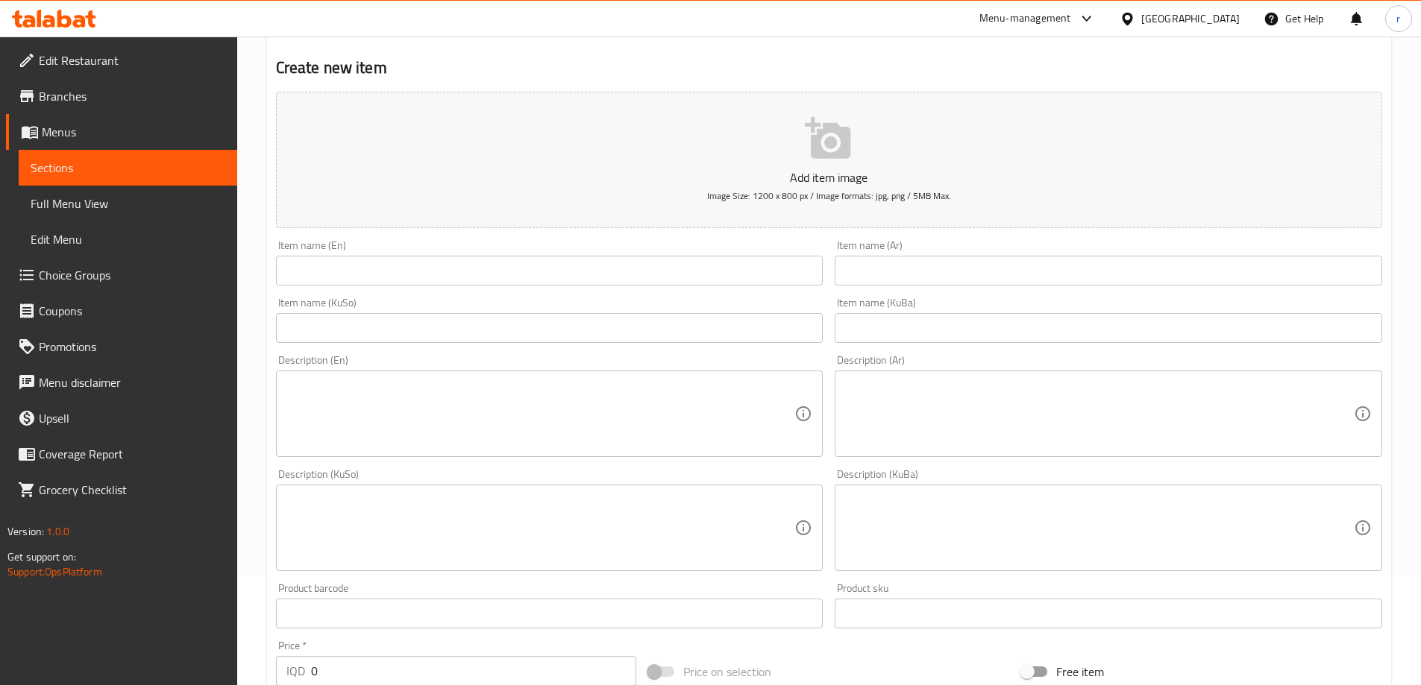
click at [709, 276] on input "text" at bounding box center [549, 271] width 547 height 30
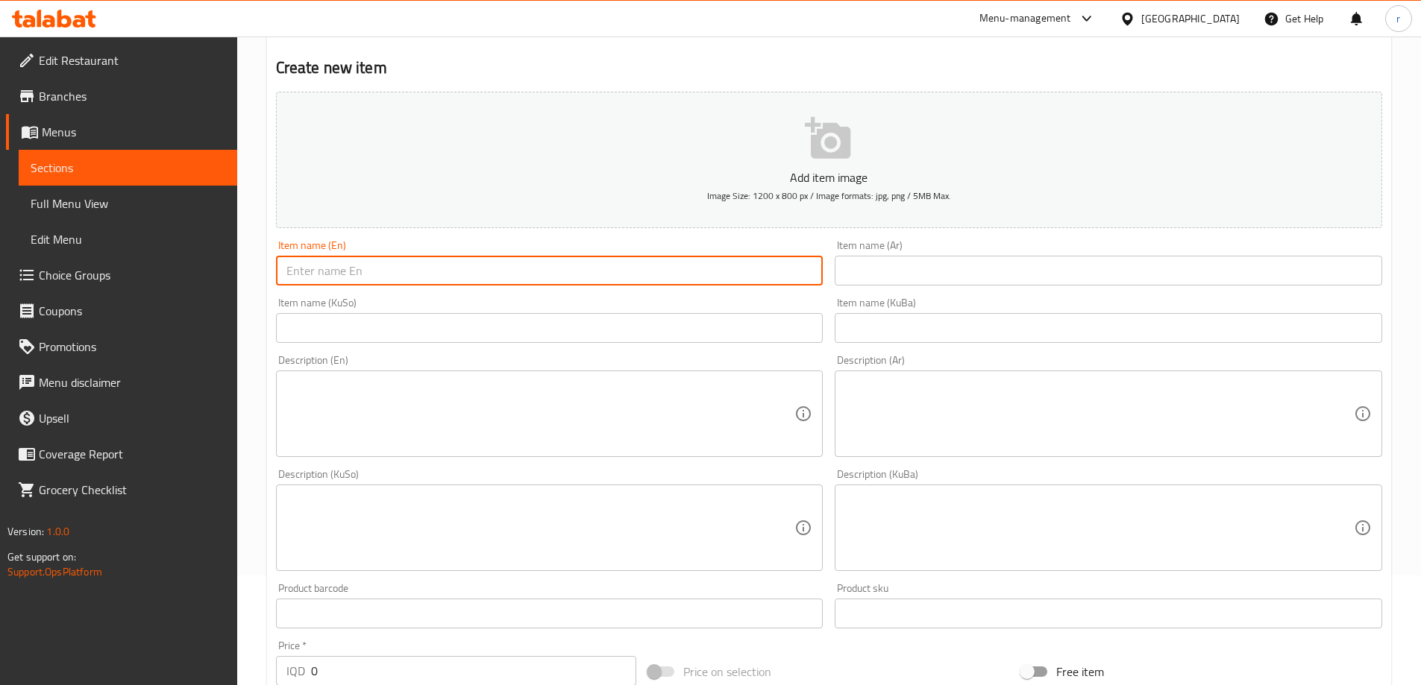
paste input "Chicken kentucky Pieces, French fries, coleslaw salad, pepsi bottle, ketchup an…"
type input "Chicken kentucky Pieces, French fries, coleslaw salad, pepsi bottle, ketchup an…"
click at [705, 408] on textarea at bounding box center [540, 414] width 509 height 71
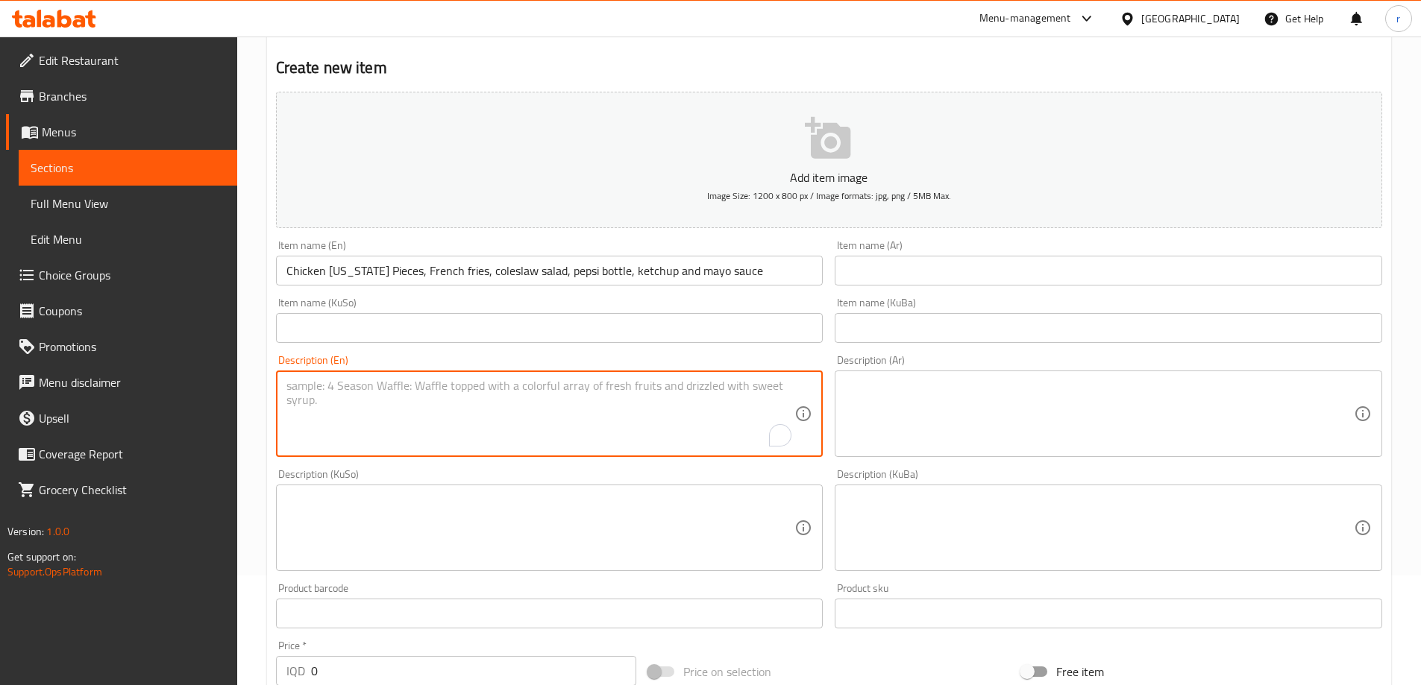
paste textarea "Chicken kentucky Pieces, French fries, coleslaw salad, pepsi bottle, ketchup an…"
type textarea "Chicken kentucky Pieces, French fries, coleslaw salad, pepsi bottle, ketchup an…"
click at [936, 406] on textarea at bounding box center [1099, 414] width 509 height 71
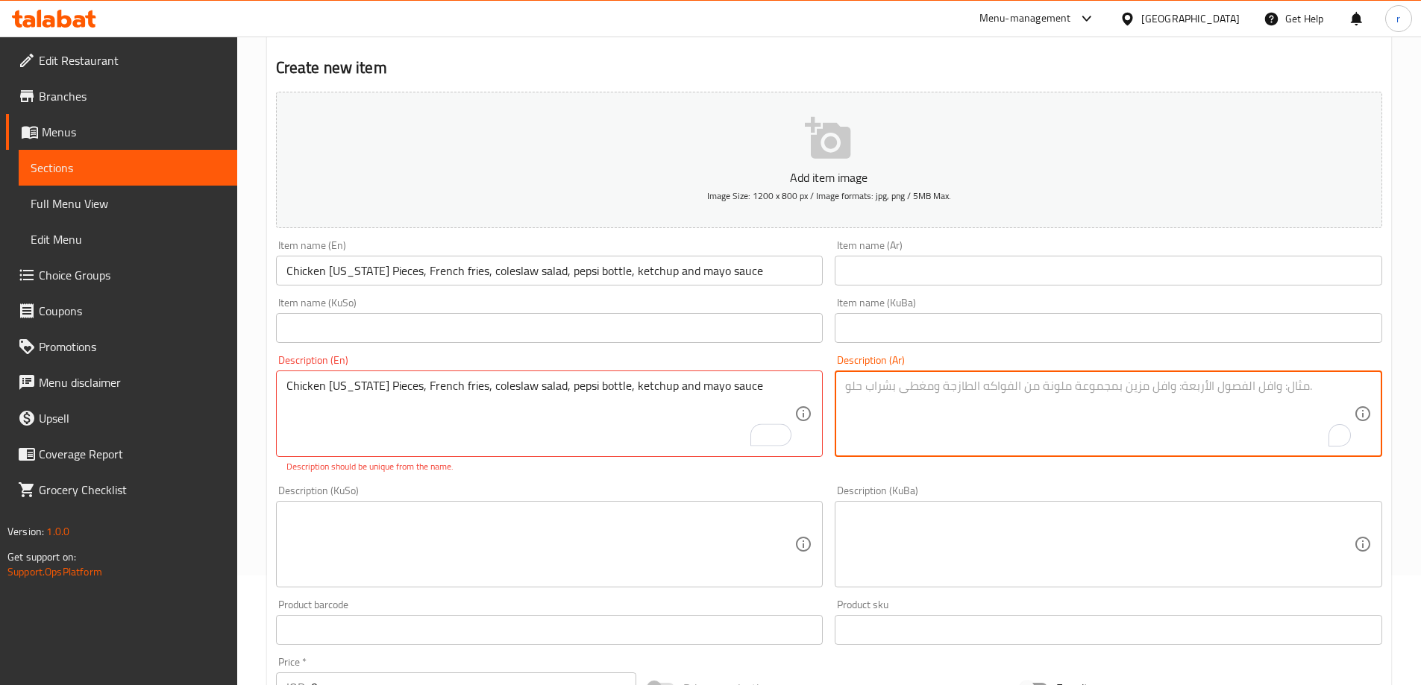
paste textarea "قطع دجاج كنتاكي، بطاطا مقلية، سلطة كول سلو، زجاجة بيبسي، كاتشب وصلصة مايونيز"
type textarea "قطع دجاج كنتاكي، بطاطا مقلية، سلطة كول سلو، زجاجة بيبسي، كاتشب وصلصة مايونيز"
click at [725, 532] on textarea at bounding box center [540, 544] width 509 height 71
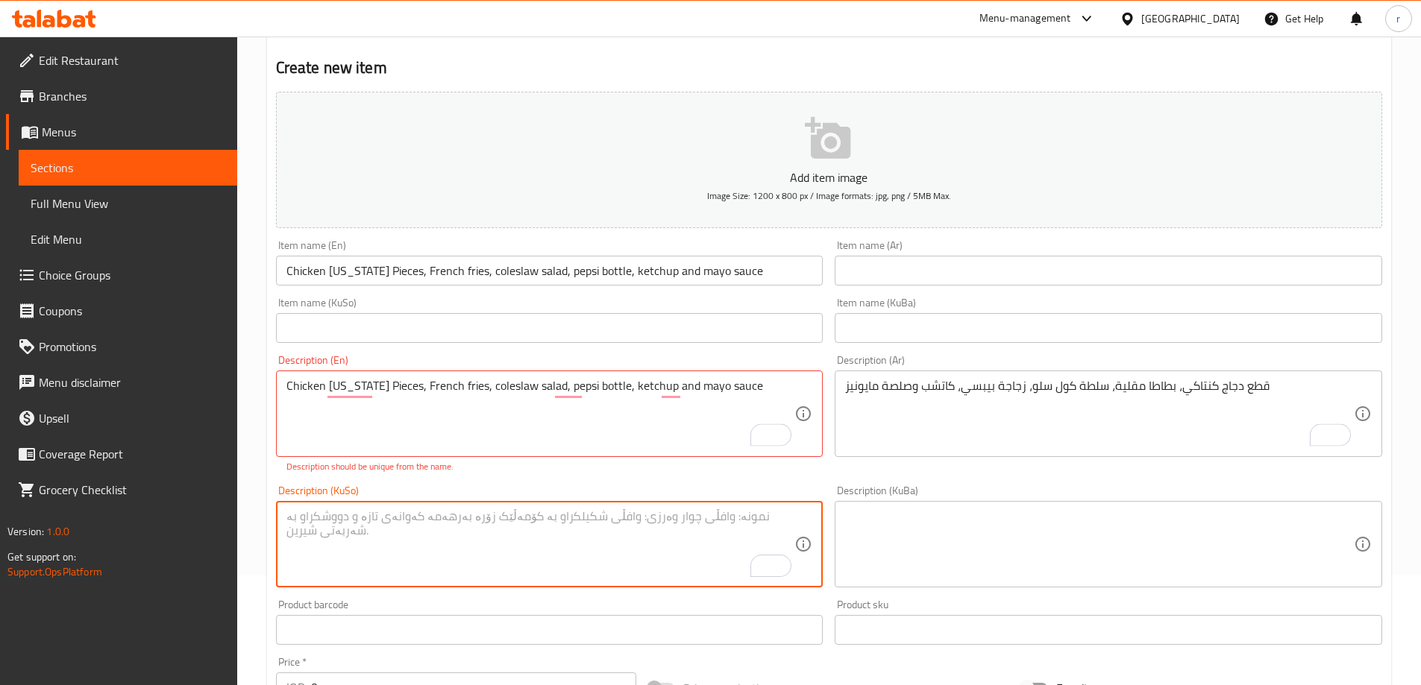
paste textarea "پارچە مریشکی کنتاکی، فینگەر، زەڵاتەی کۆڵ سلۆ، بوتڵێک بیپسی، کەچەپ و سۆسی مایۆنیز"
type textarea "پارچە مریشکی کنتاکی، فینگەر، زەڵاتەی کۆڵ سلۆ، بوتڵێک بیپسی، کەچەپ و سۆسی مایۆنیز"
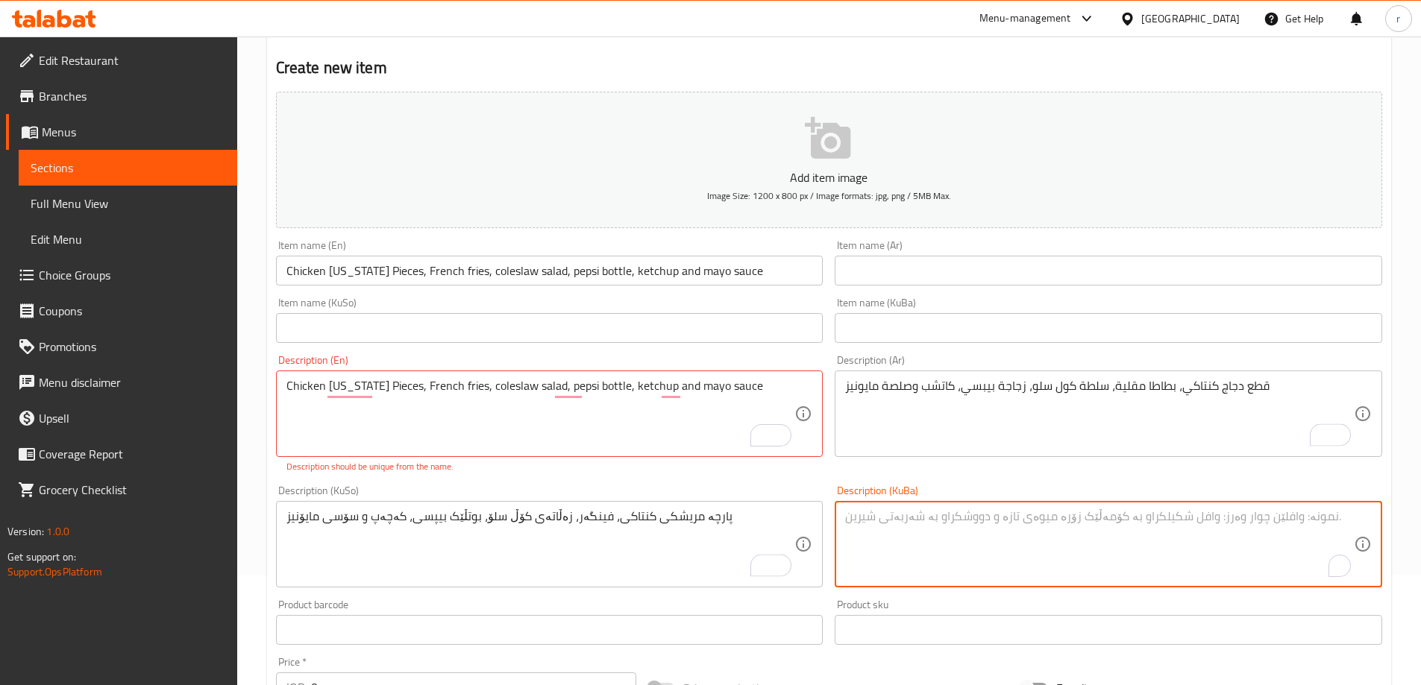
click at [879, 522] on textarea "To enrich screen reader interactions, please activate Accessibility in Grammarl…" at bounding box center [1099, 544] width 509 height 71
paste textarea "پارچە مریشکی کنتاکی، فینگەر، زەڵاتەی کۆڵ سلۆ، بوتڵێک بیپسی، کەچەپ و سۆسی مایۆنیز"
type textarea "پارچە مریشکی کنتاکی، فینگەر، زەڵاتەی کۆڵ سلۆ، بوتڵێک بیپسی، کەچەپ و سۆسی مایۆنیز"
click at [781, 483] on div "Description (KuSo) پارچە مریشکی کنتاکی، فینگەر، زەڵاتەی کۆڵ سلۆ، بوتڵێک بیپسی، …" at bounding box center [549, 537] width 559 height 114
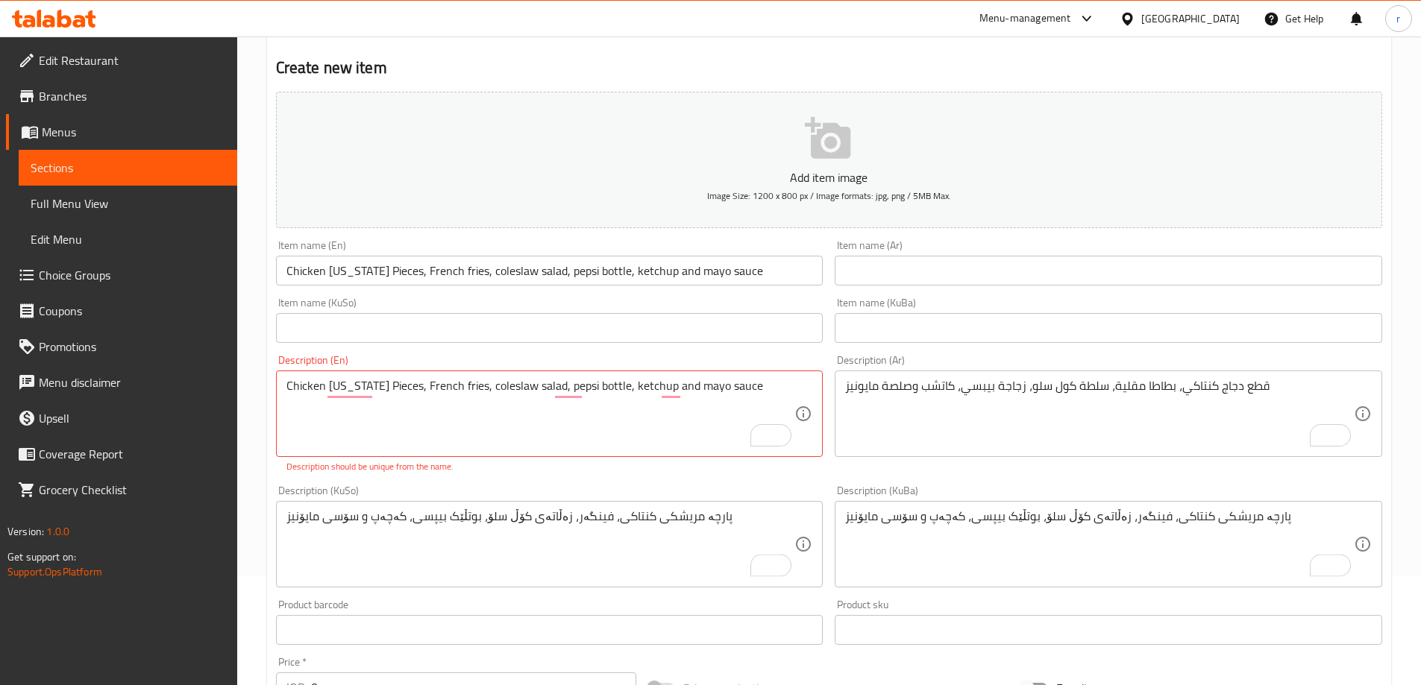
click at [707, 264] on input "Chicken kentucky Pieces, French fries, coleslaw salad, pepsi bottle, ketchup an…" at bounding box center [549, 271] width 547 height 30
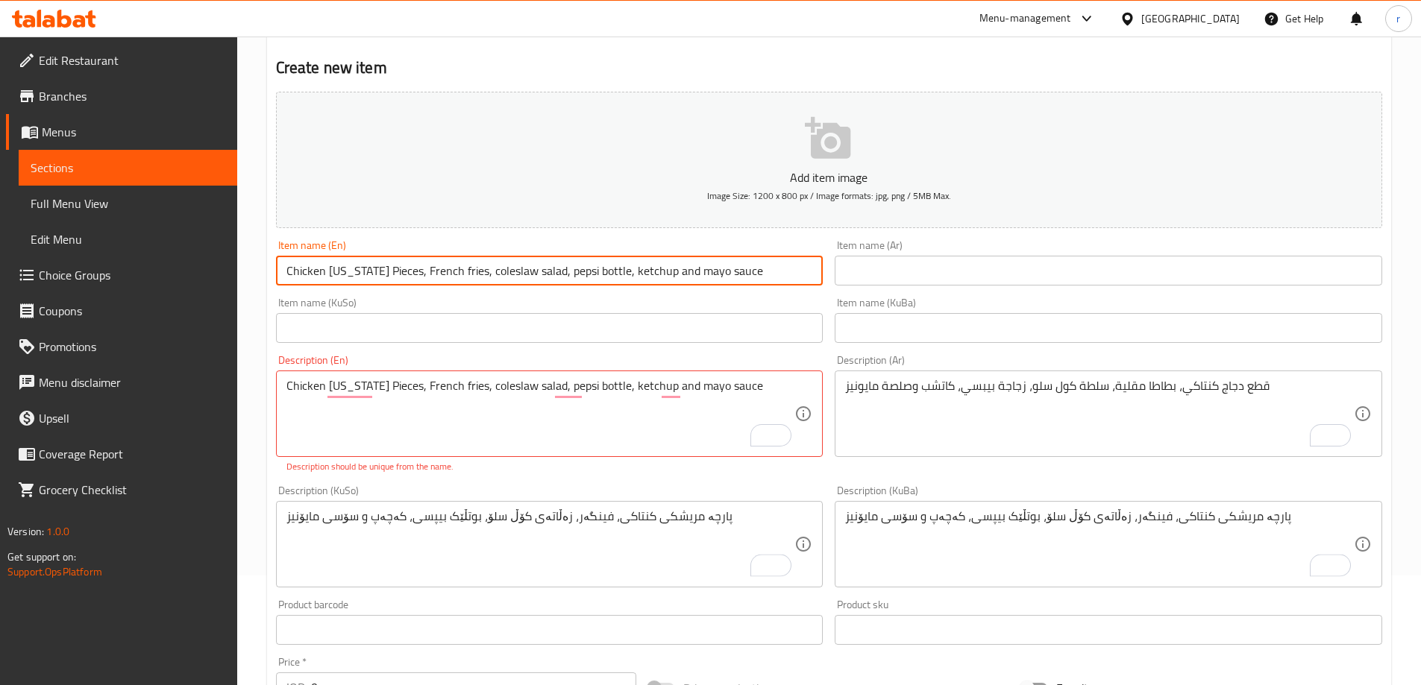
paste input "Kentucky Meal - 5 Pieces"
type input "Kentucky Meal - 5 Pieces"
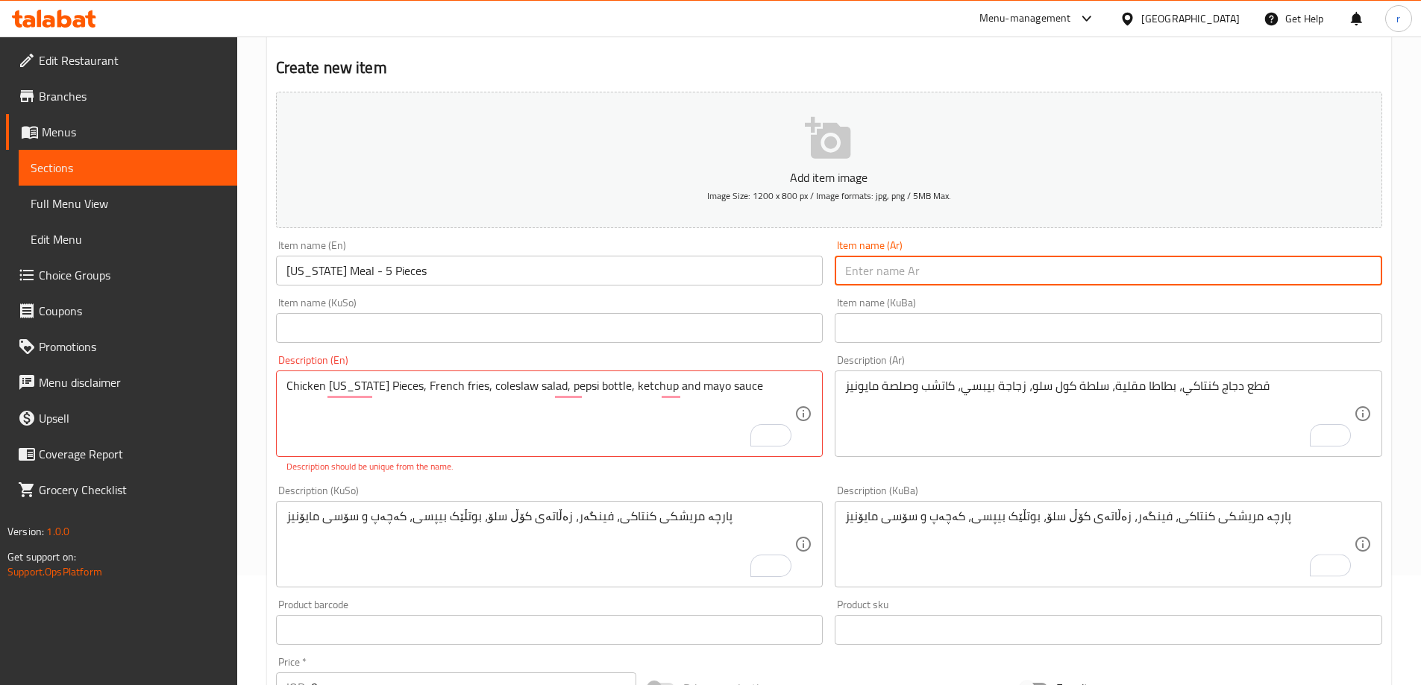
click at [849, 280] on input "text" at bounding box center [1108, 271] width 547 height 30
paste input "وجبة كنتاكي - 5 قطع"
type input "وجبة كنتاكي - 5 قطع"
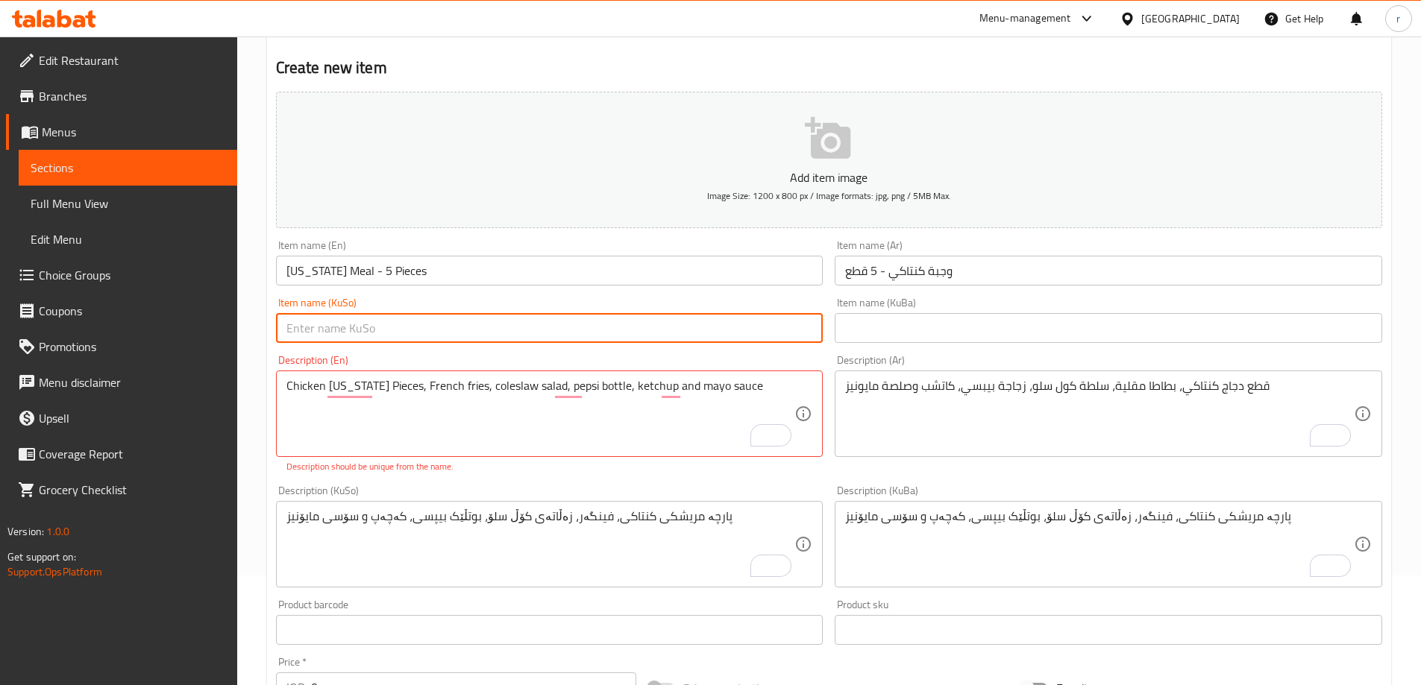
click at [679, 322] on input "text" at bounding box center [549, 328] width 547 height 30
paste input "ژەمی کنتاکی - 5 پارچە"
type input "ژەمی کنتاکی - 5 پارچە"
click at [983, 331] on input "text" at bounding box center [1108, 328] width 547 height 30
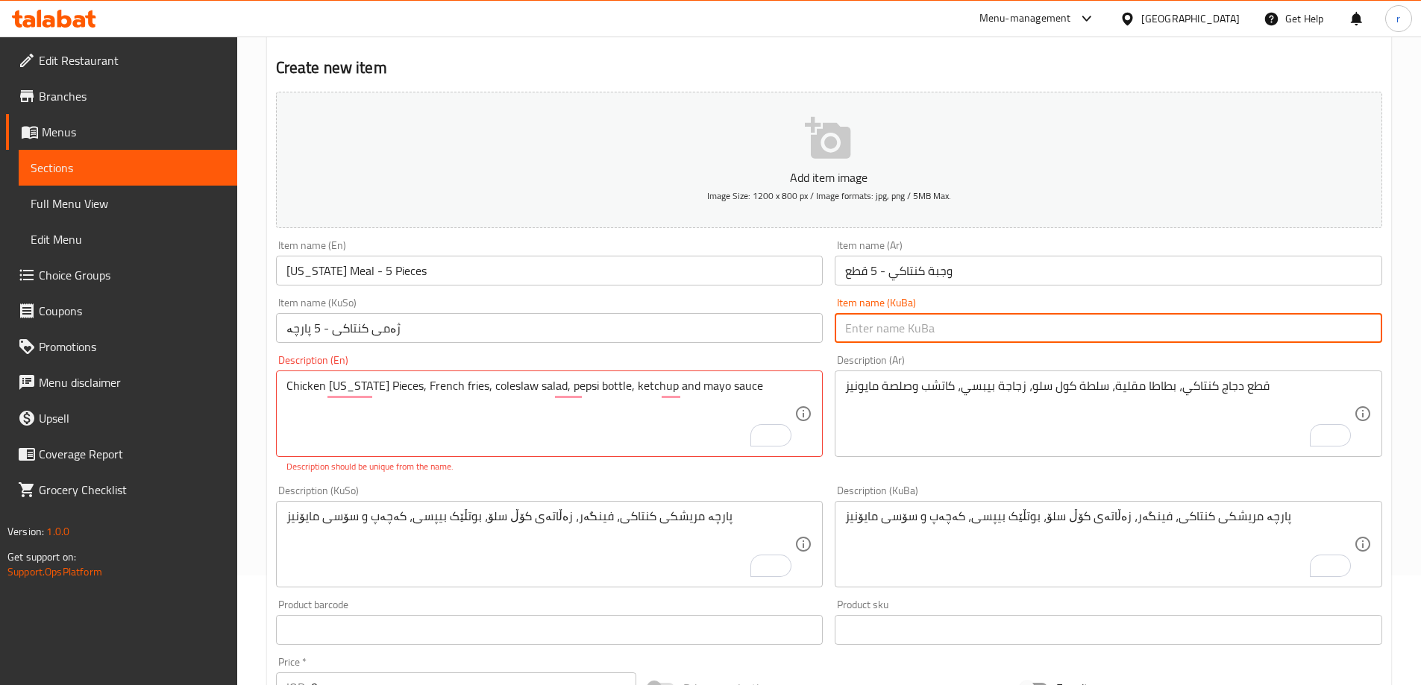
paste input "ژەمی کنتاکی - 5 پارچە"
type input "ژەمی کنتاکی - 5 پارچە"
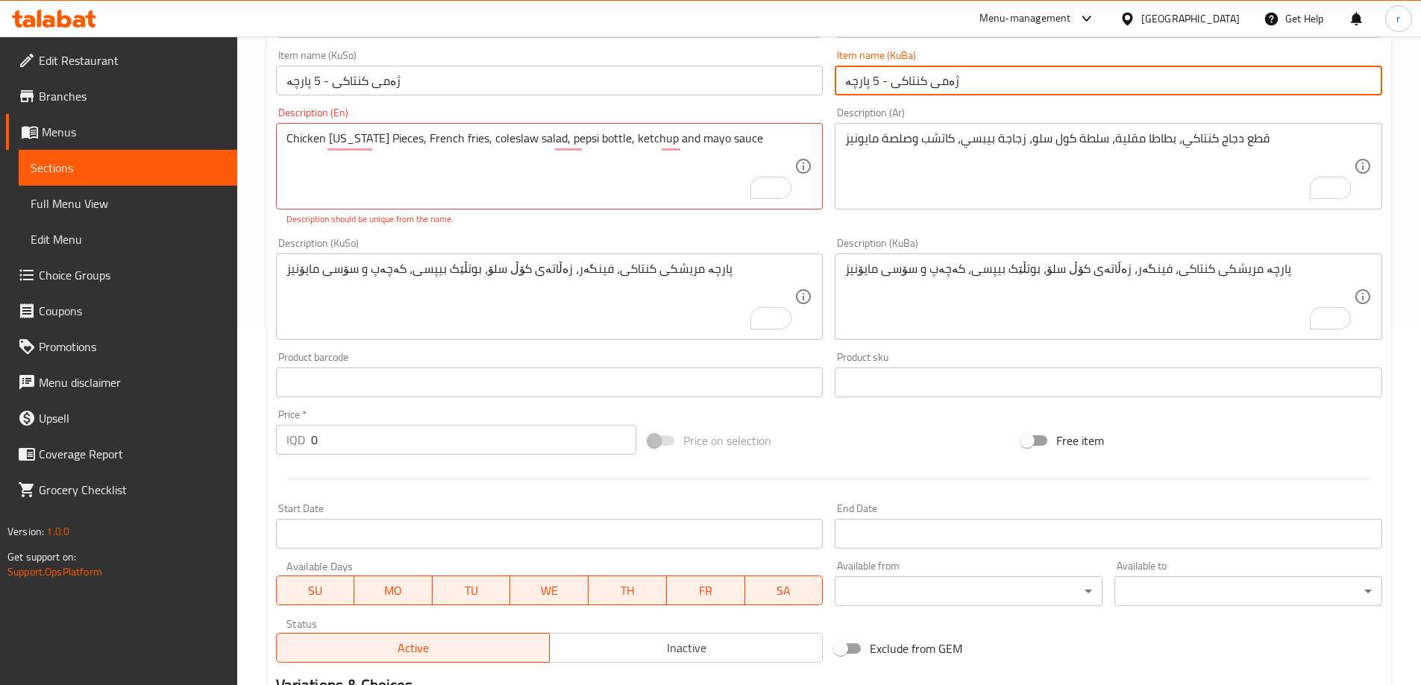
scroll to position [408, 0]
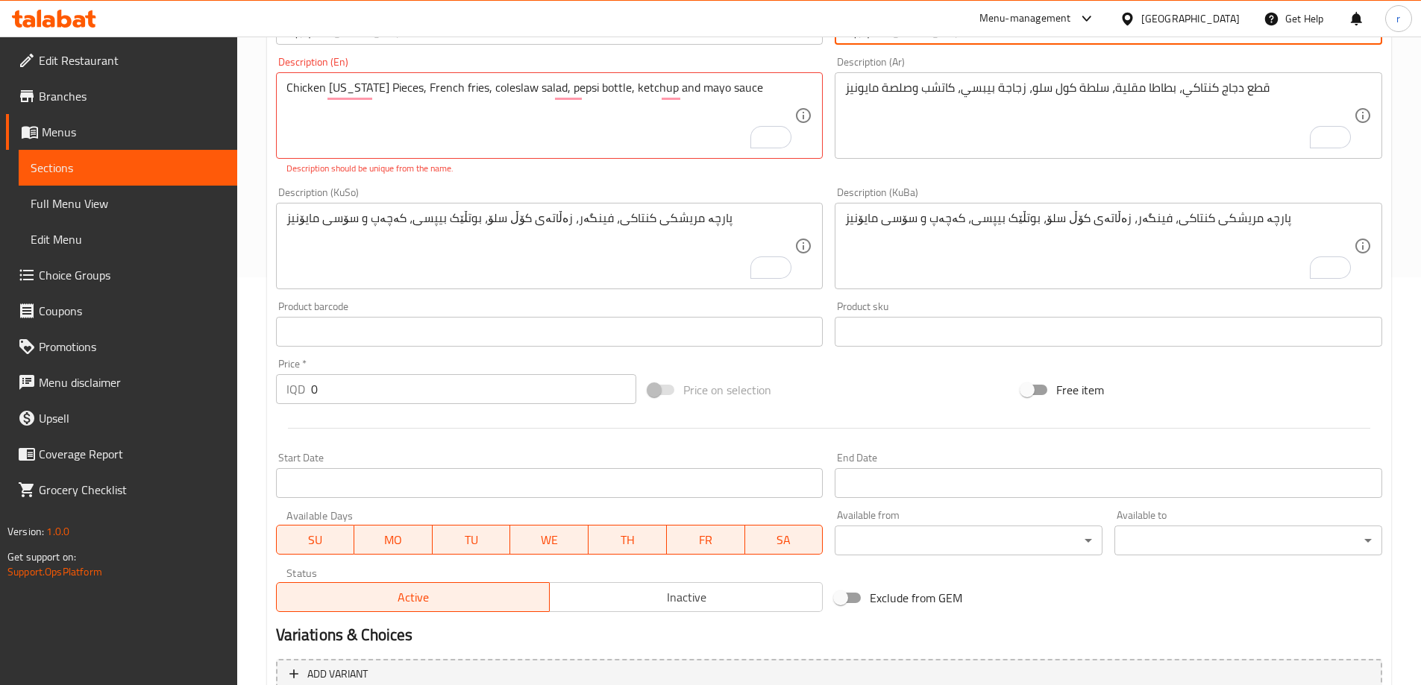
click at [294, 393] on div "IQD 0 Price *" at bounding box center [456, 389] width 361 height 30
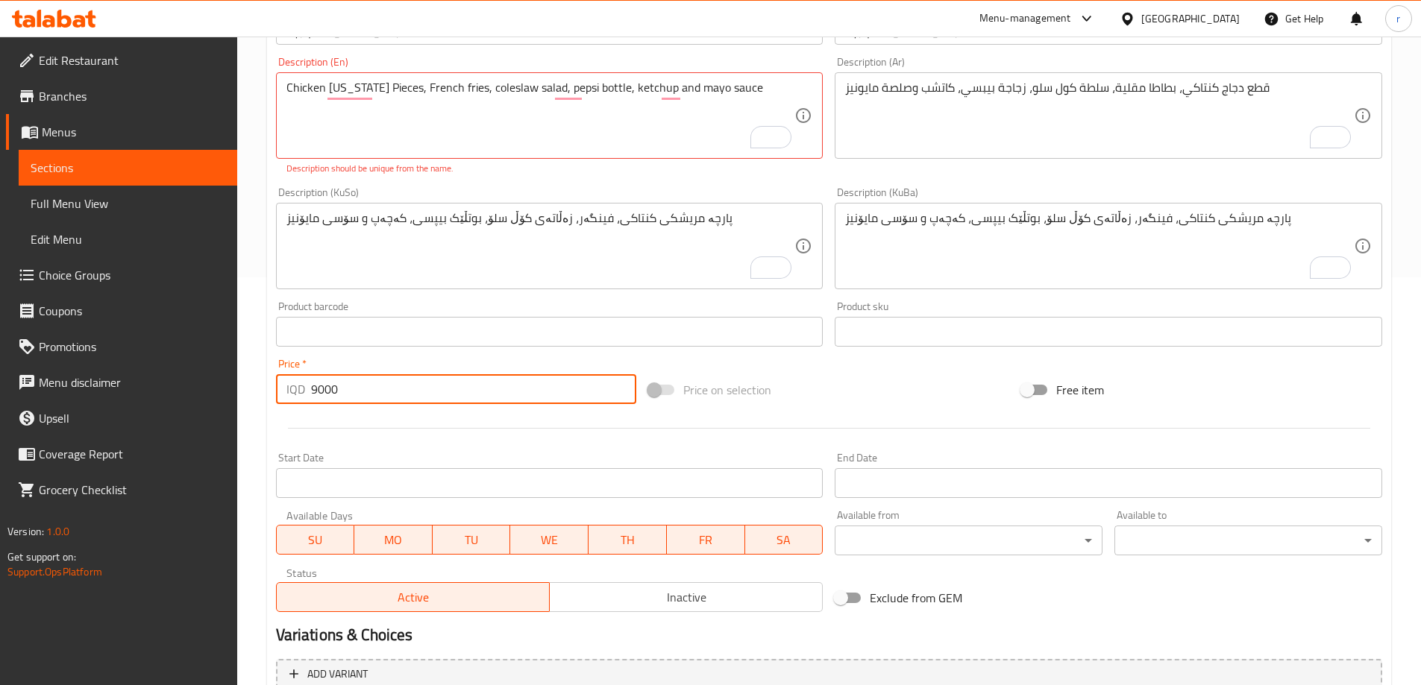
type input "9000"
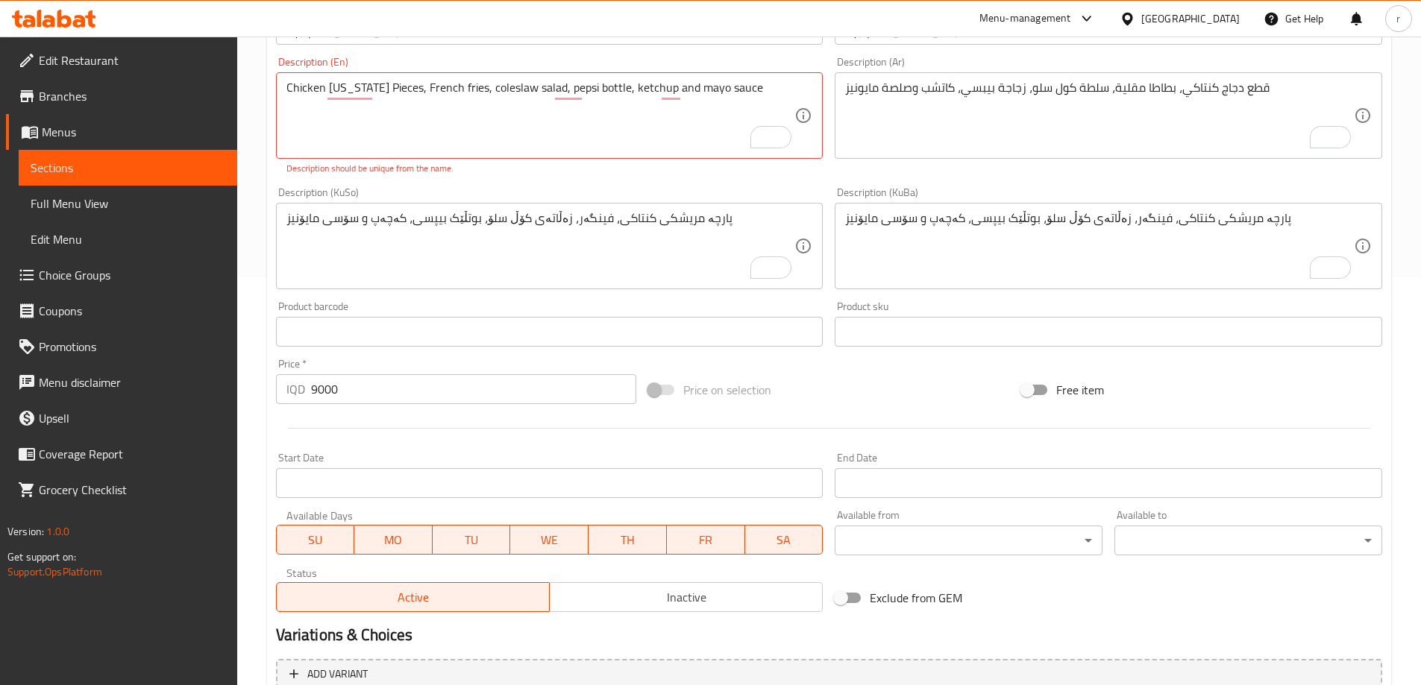
click at [331, 359] on div "Price   * IQD 9000 Price *" at bounding box center [456, 381] width 361 height 45
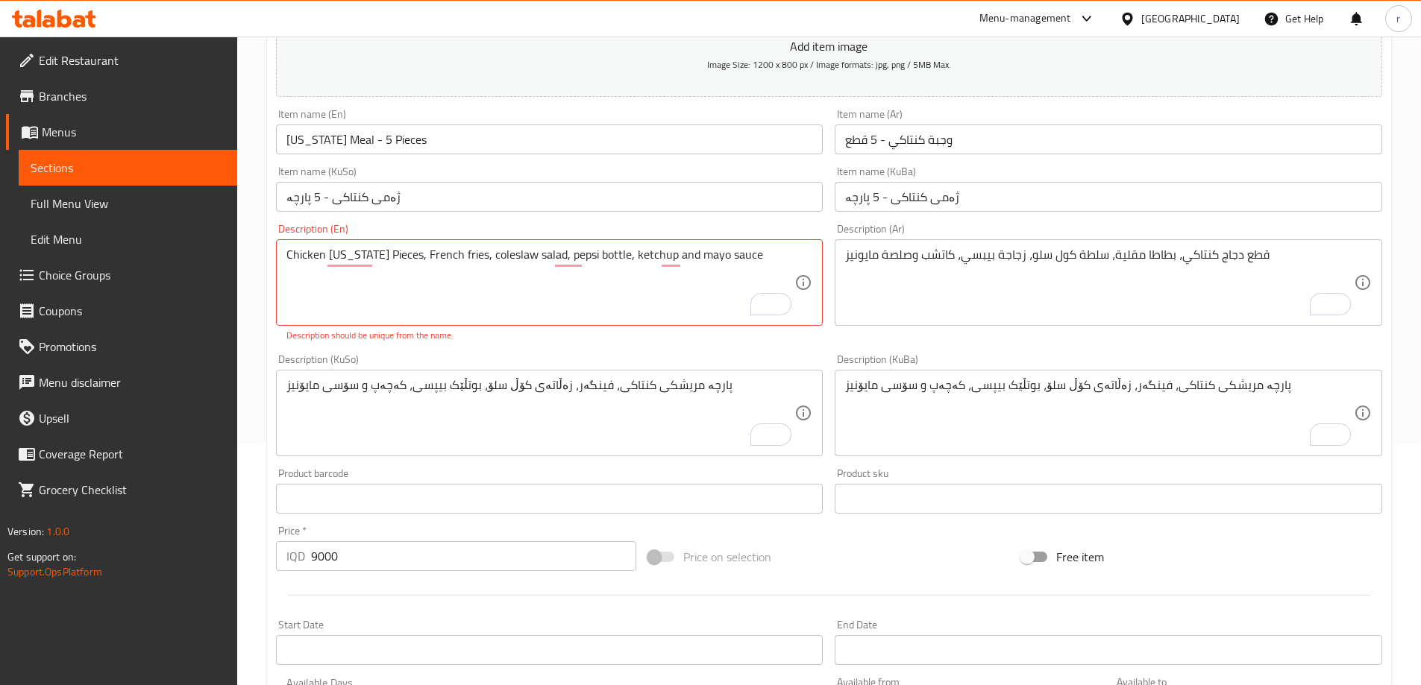
scroll to position [209, 0]
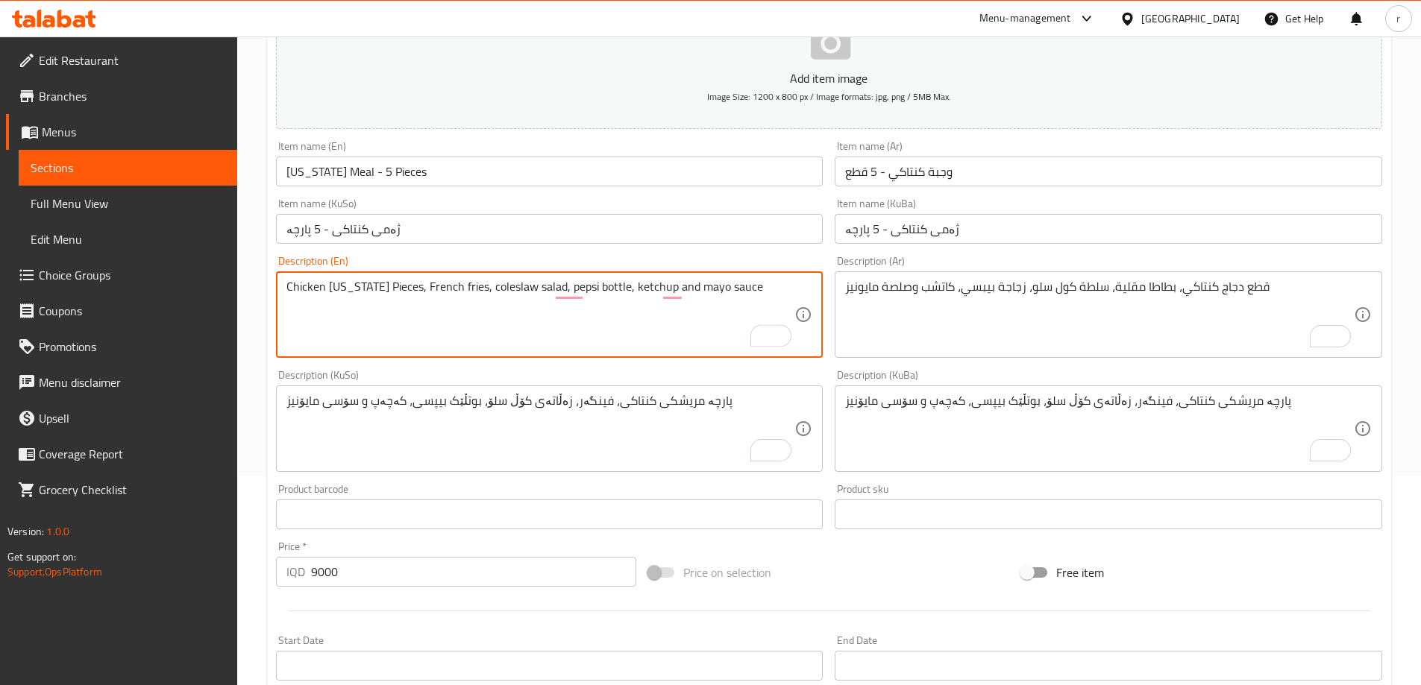
type textarea "Chicken Kentucky Pieces, French fries, coleslaw salad, pepsi bottle, ketchup an…"
click at [378, 369] on div "Description (KuSo) پارچە مریشکی کنتاکی، فینگەر، زەڵاتەی کۆڵ سلۆ، بوتڵێک بیپسی، …" at bounding box center [549, 421] width 559 height 114
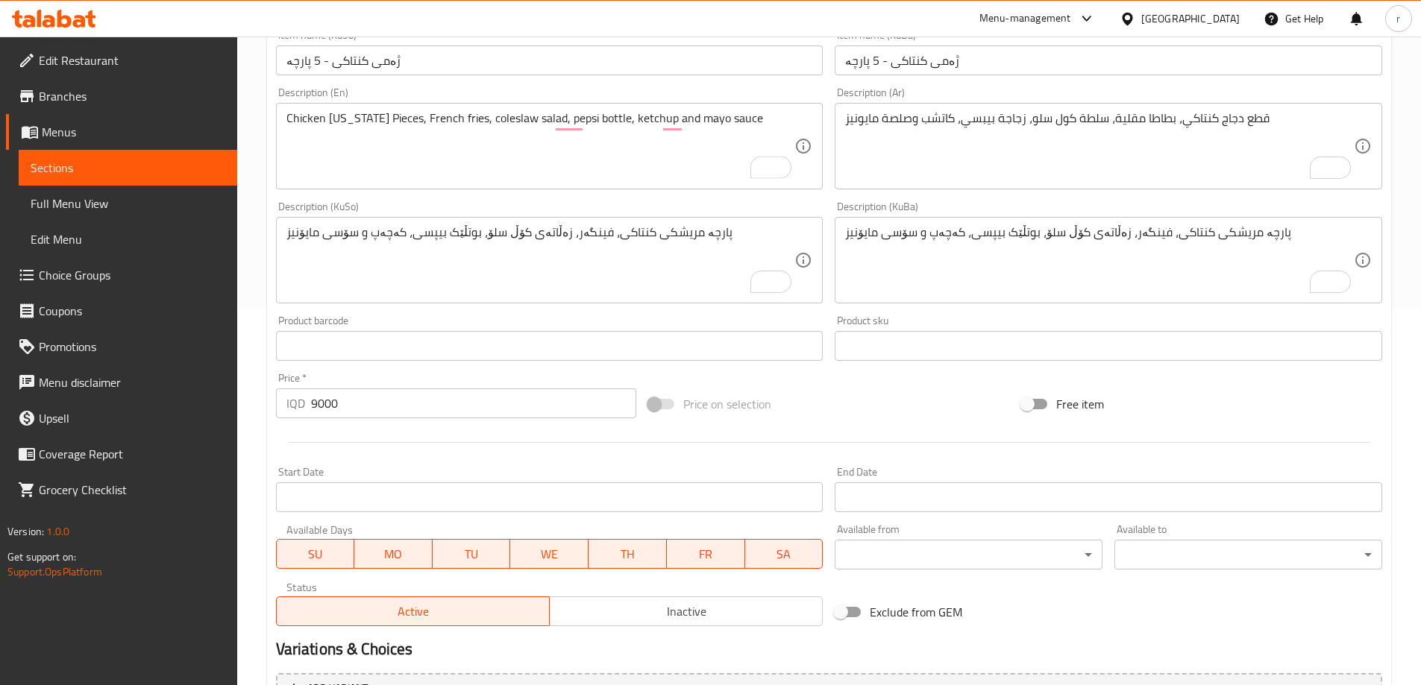
scroll to position [540, 0]
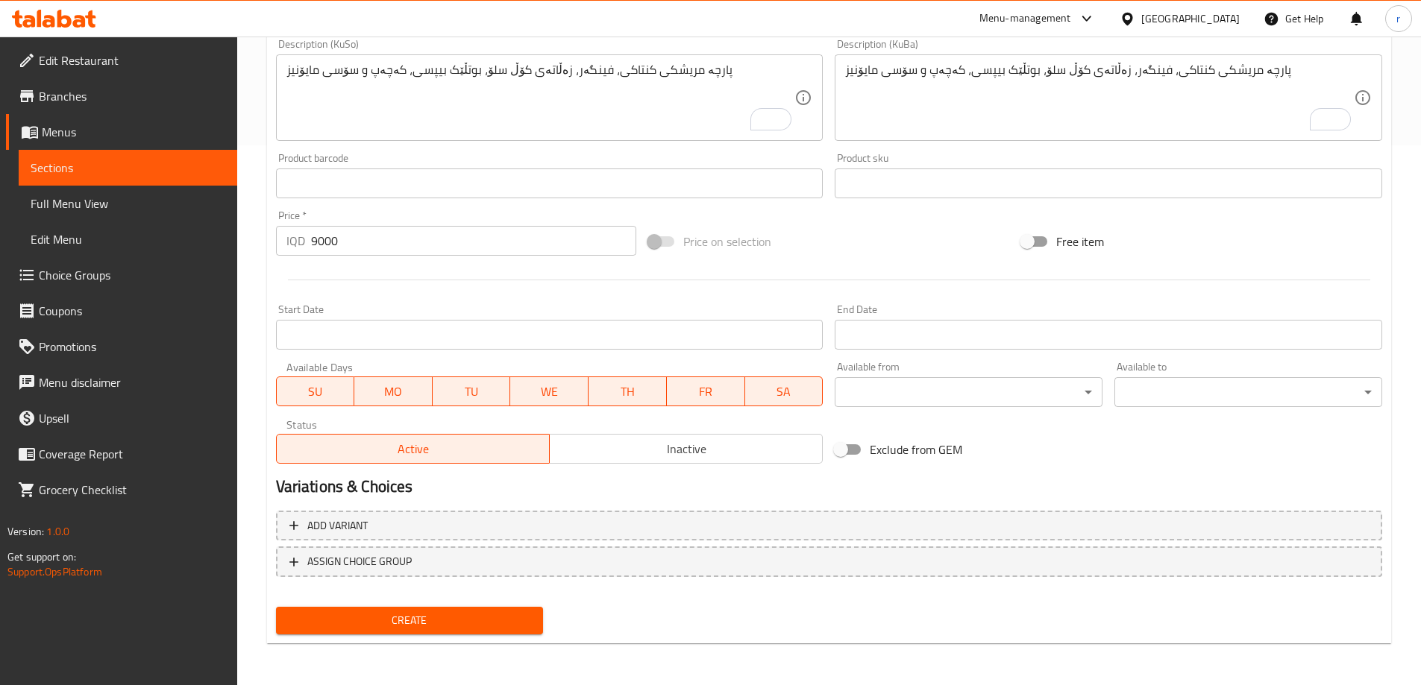
click at [457, 609] on button "Create" at bounding box center [410, 621] width 268 height 28
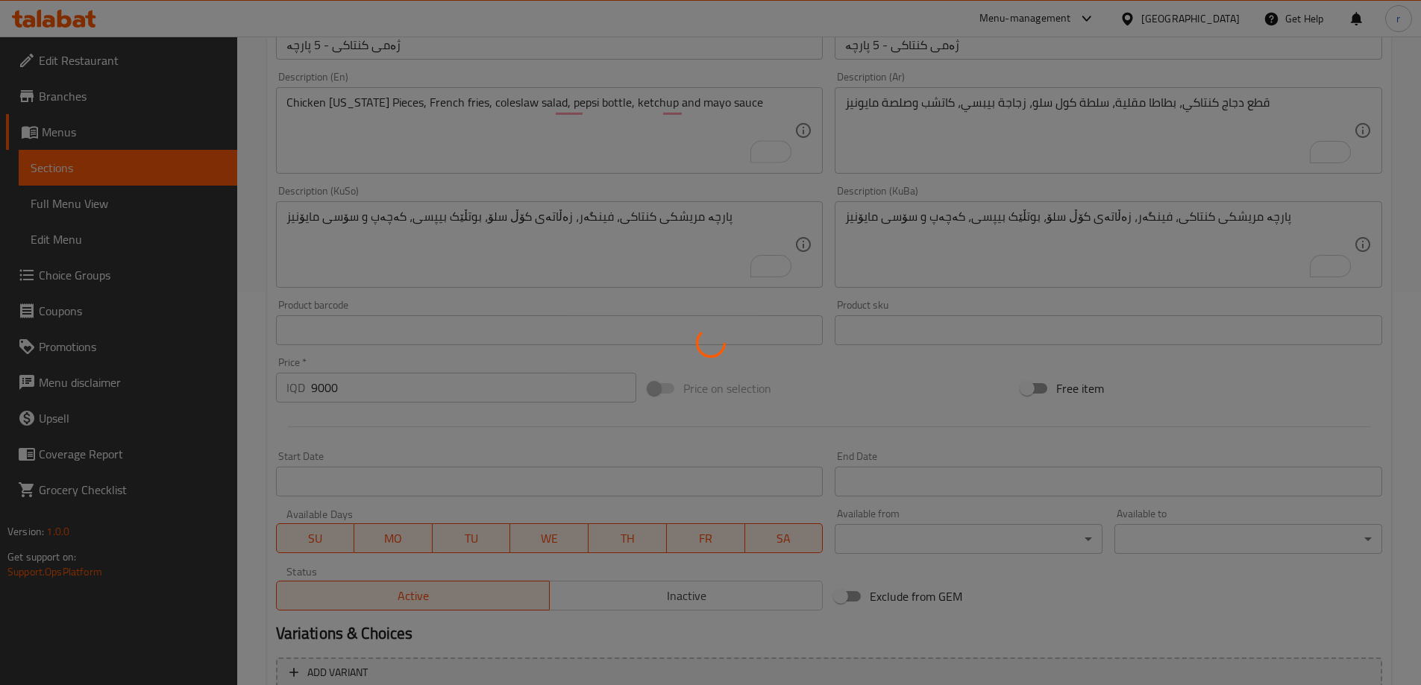
type input "0"
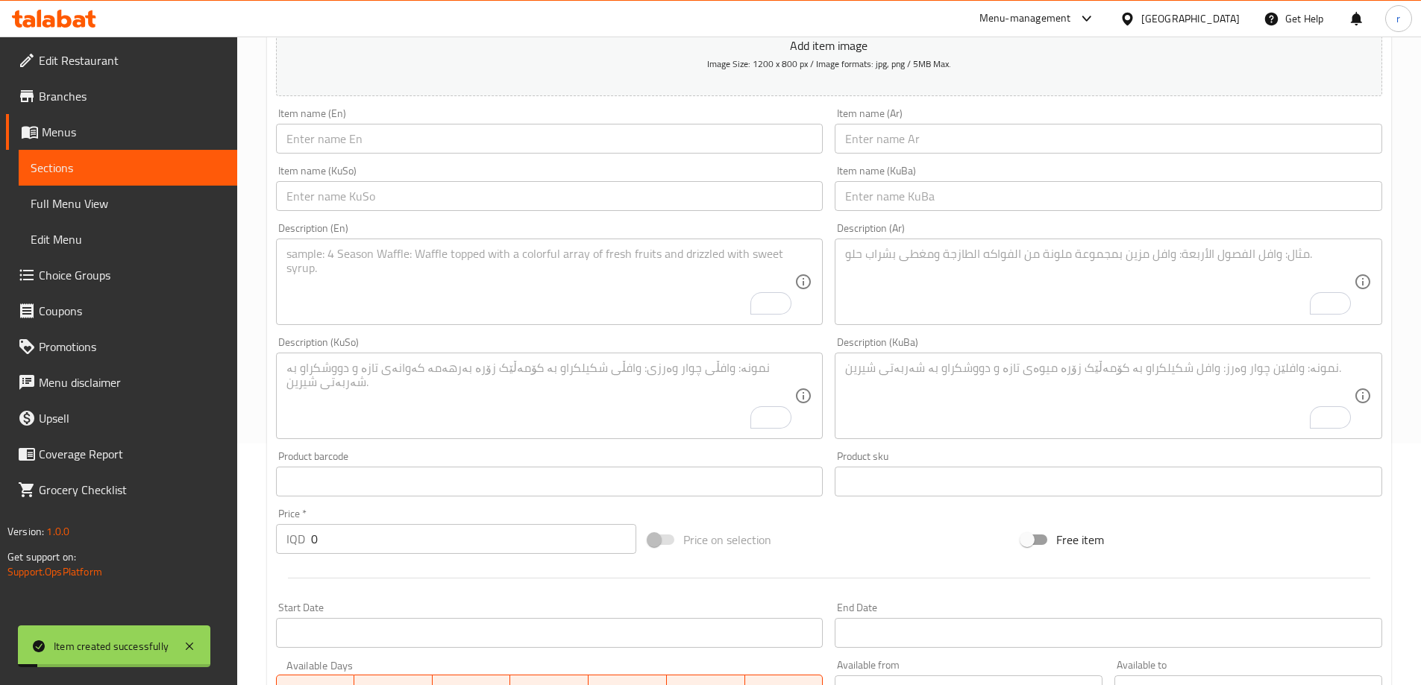
click at [150, 178] on link "Sections" at bounding box center [128, 168] width 219 height 36
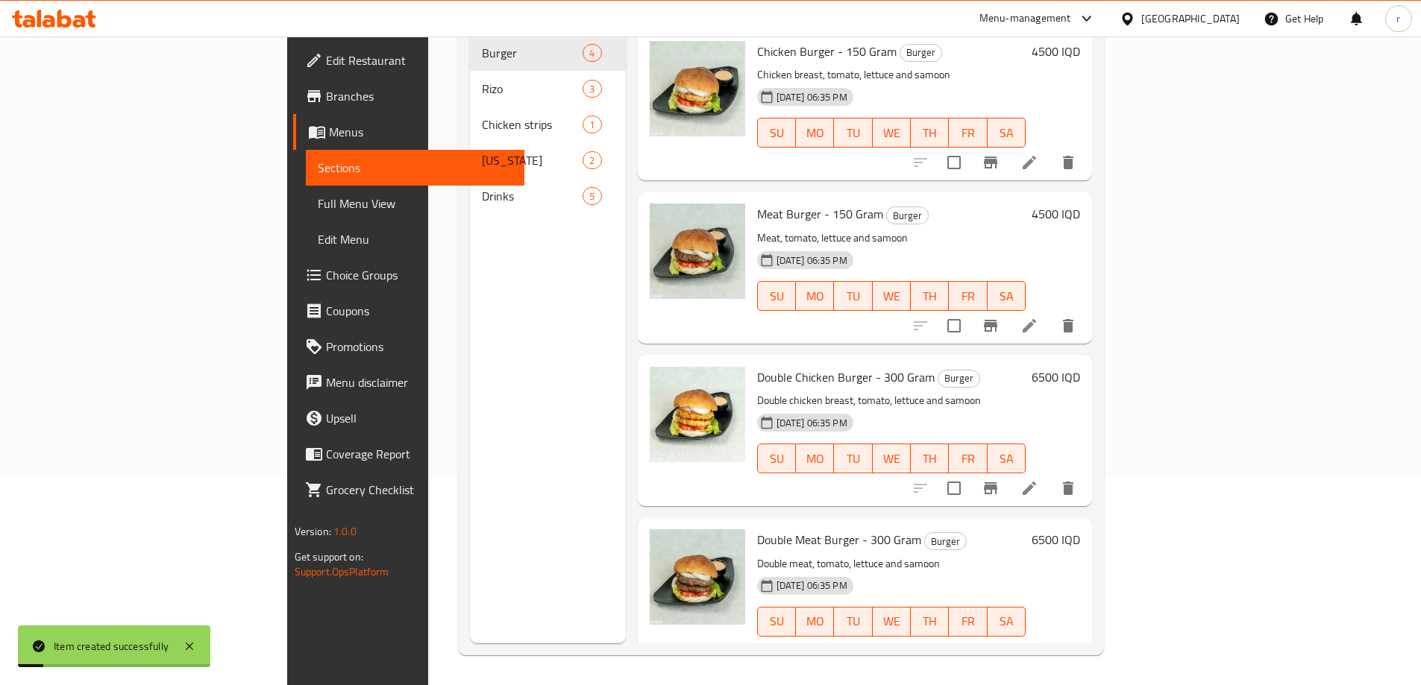
scroll to position [209, 0]
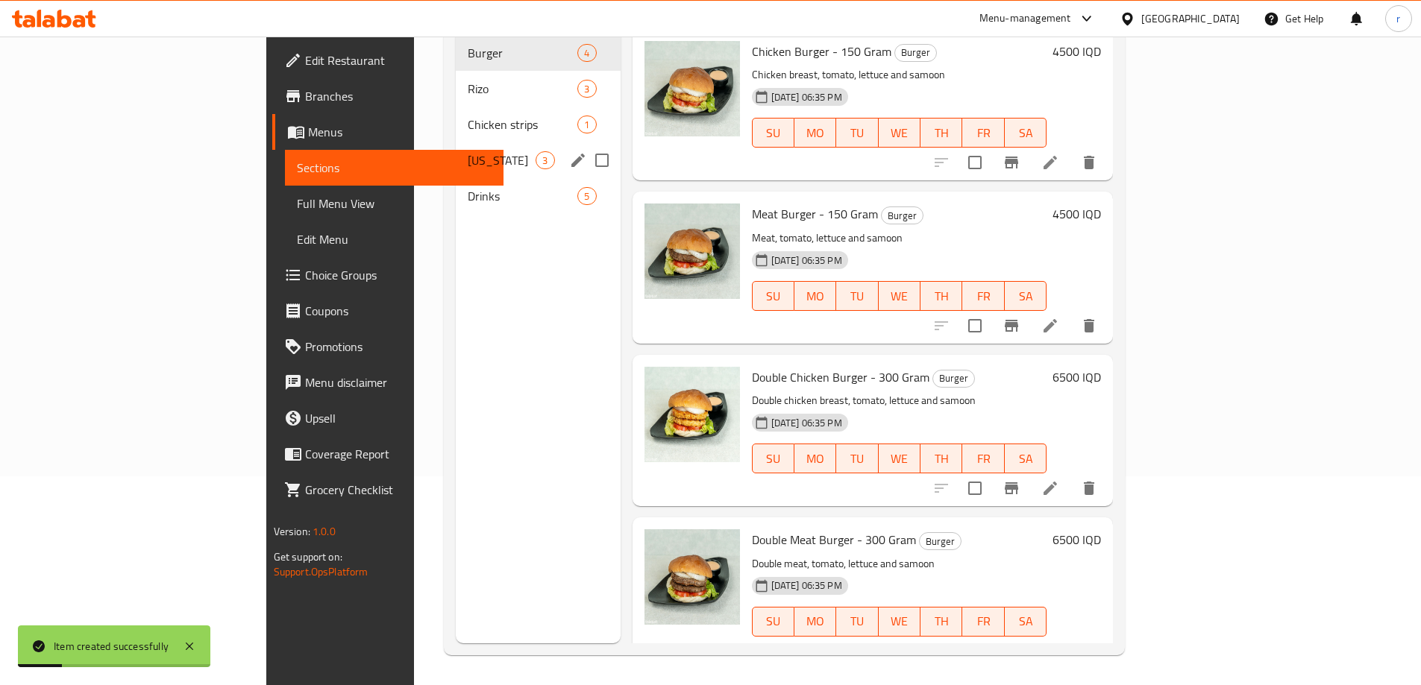
click at [456, 149] on div "Kentucky 3" at bounding box center [538, 160] width 164 height 36
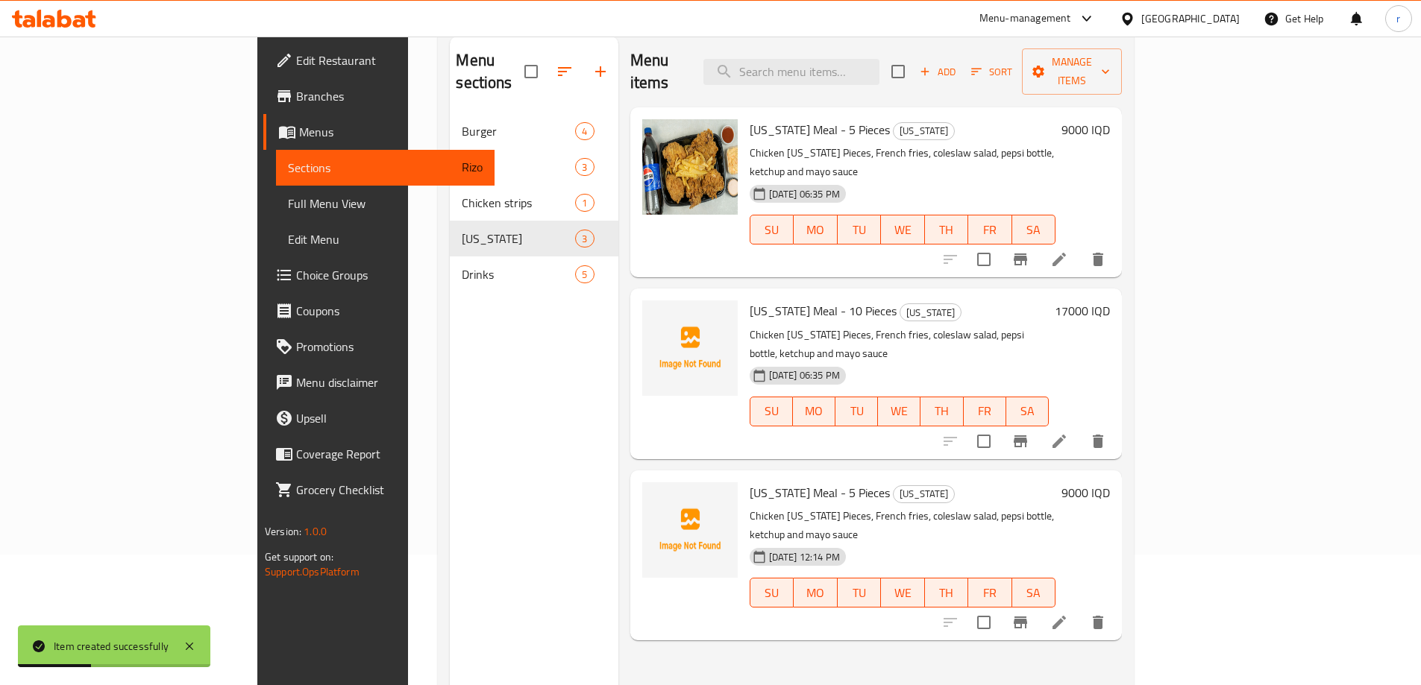
scroll to position [110, 0]
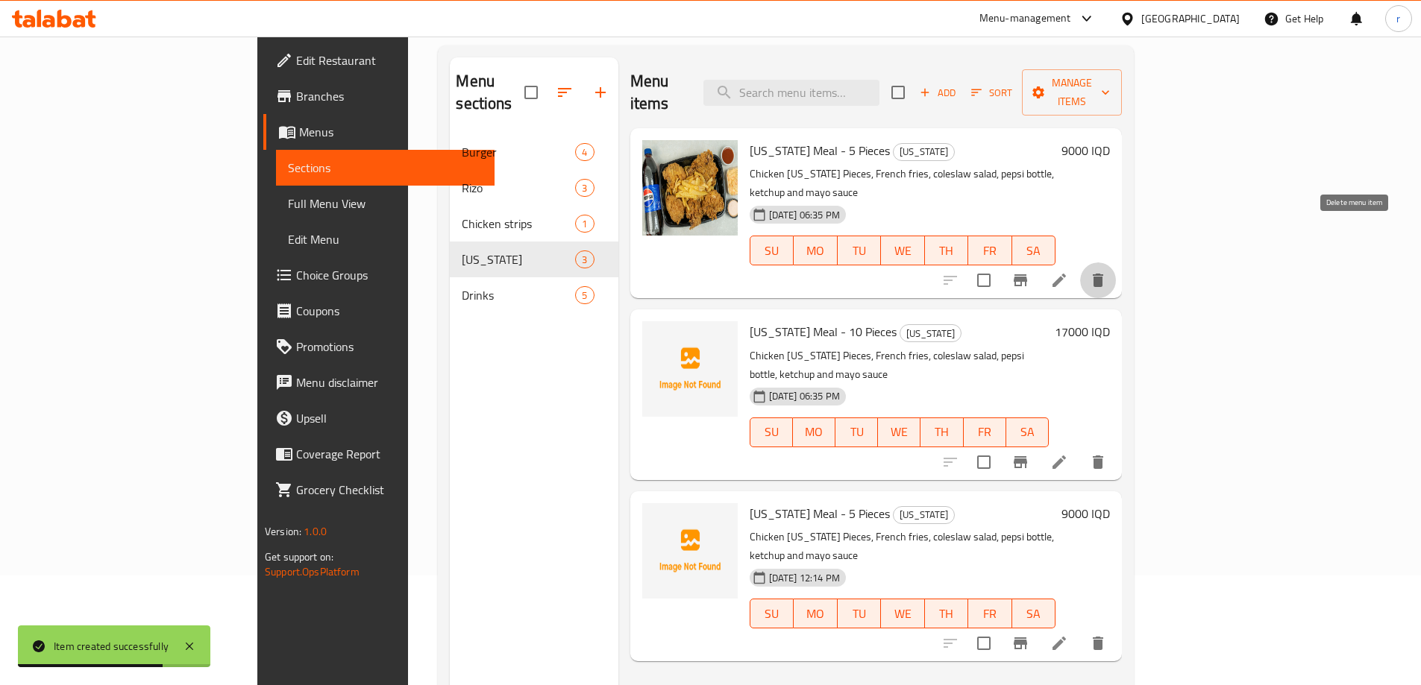
click at [1107, 271] on icon "delete" at bounding box center [1098, 280] width 18 height 18
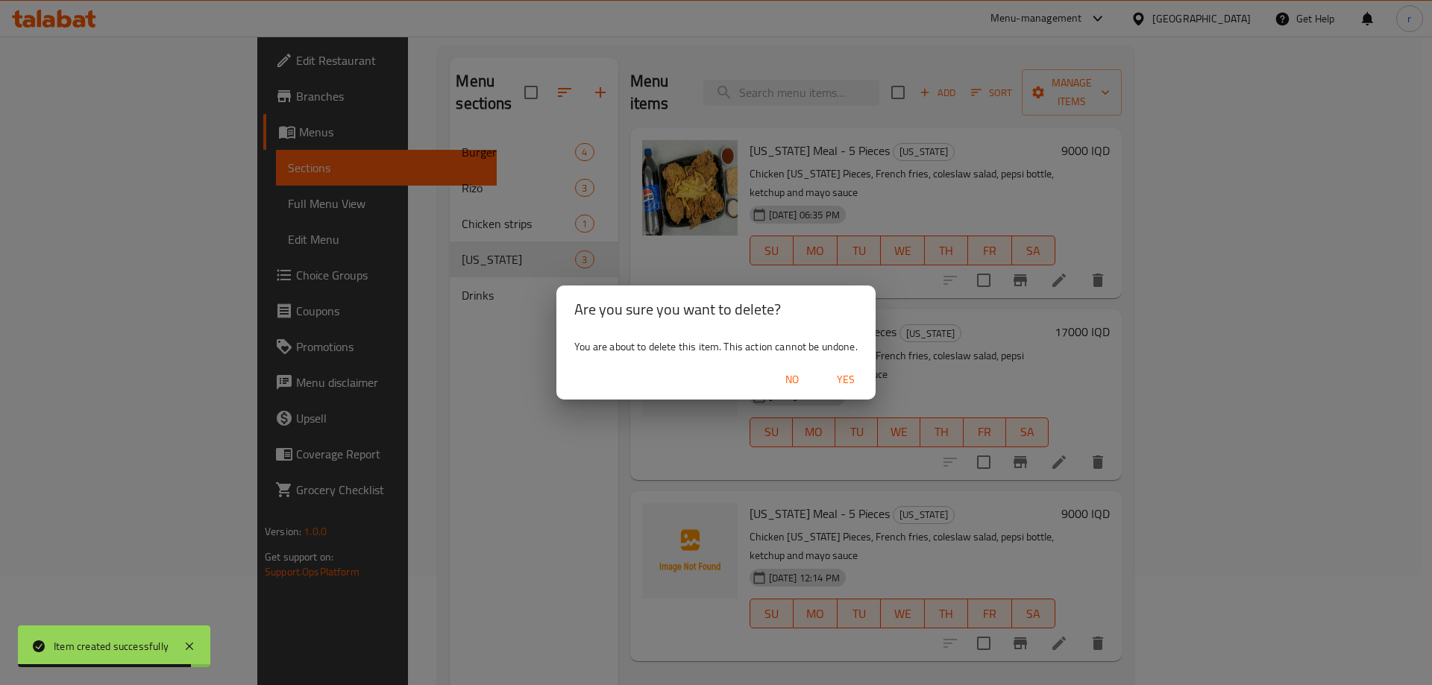
click at [854, 377] on span "Yes" at bounding box center [846, 380] width 36 height 19
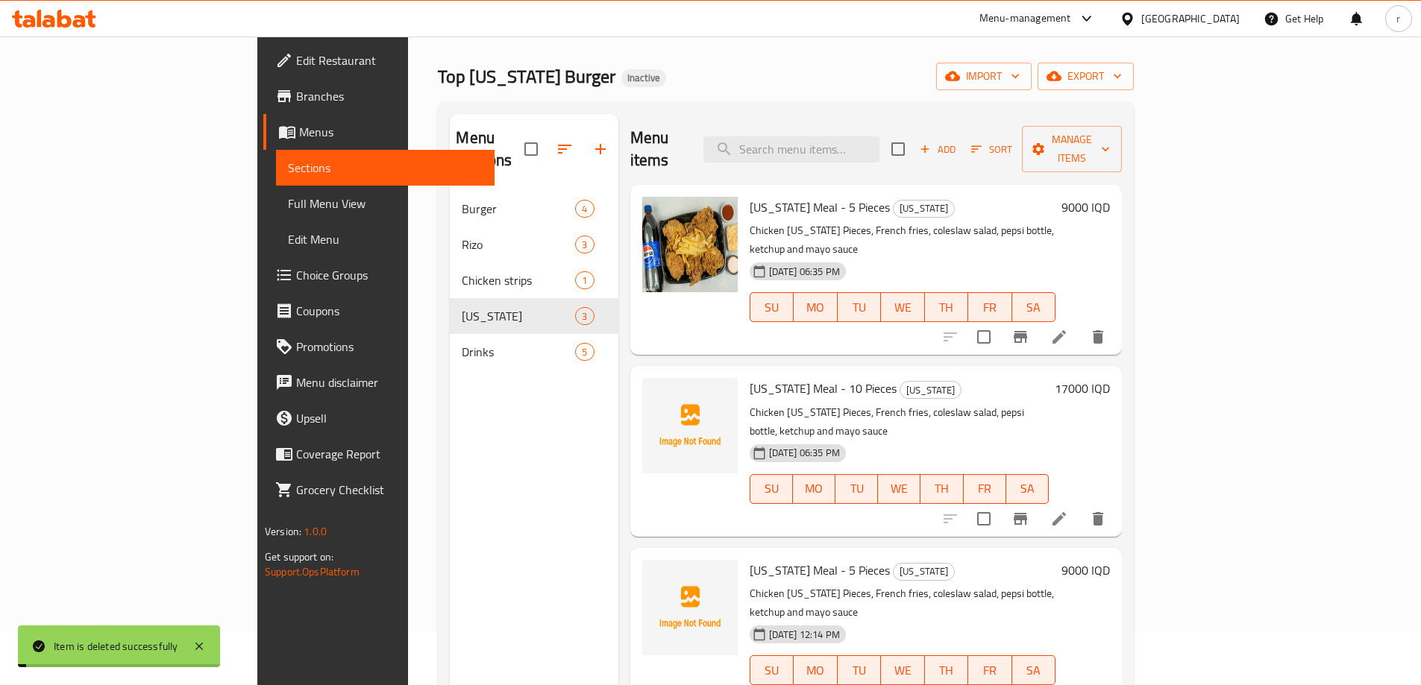
scroll to position [0, 0]
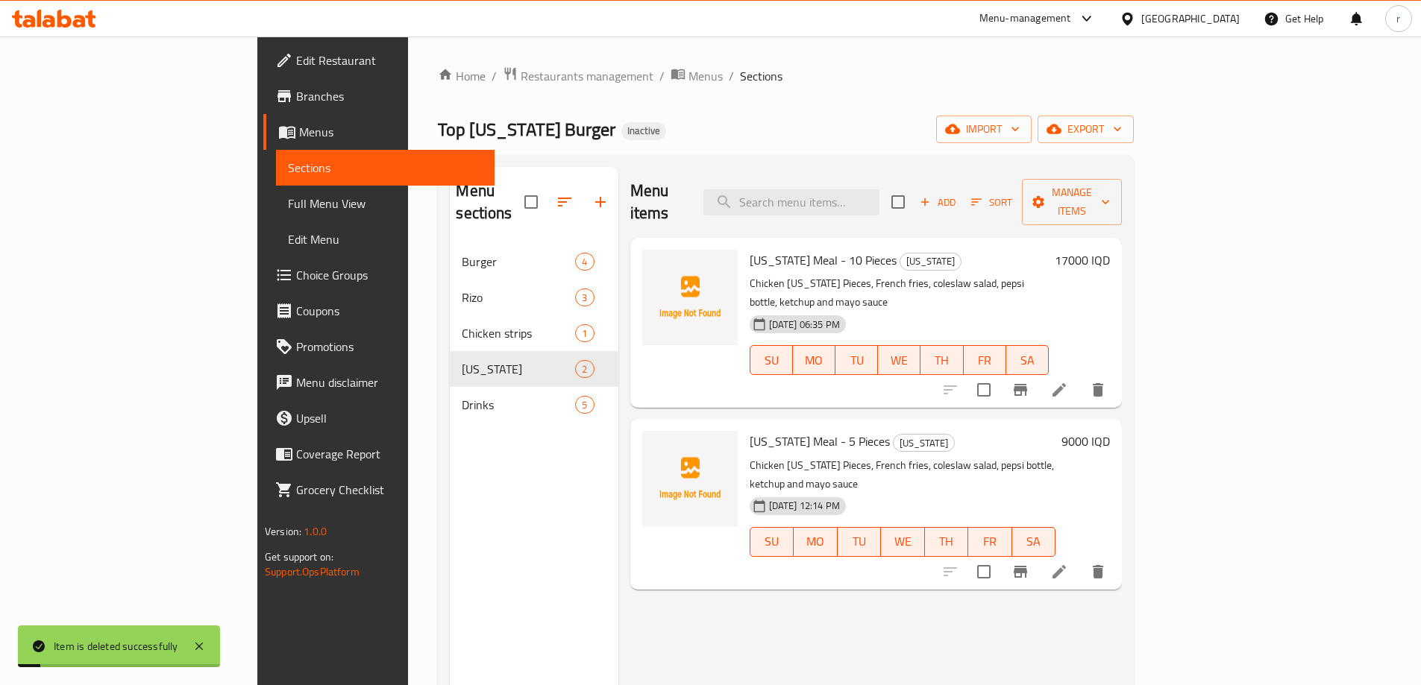
click at [983, 197] on icon "button" at bounding box center [976, 201] width 13 height 13
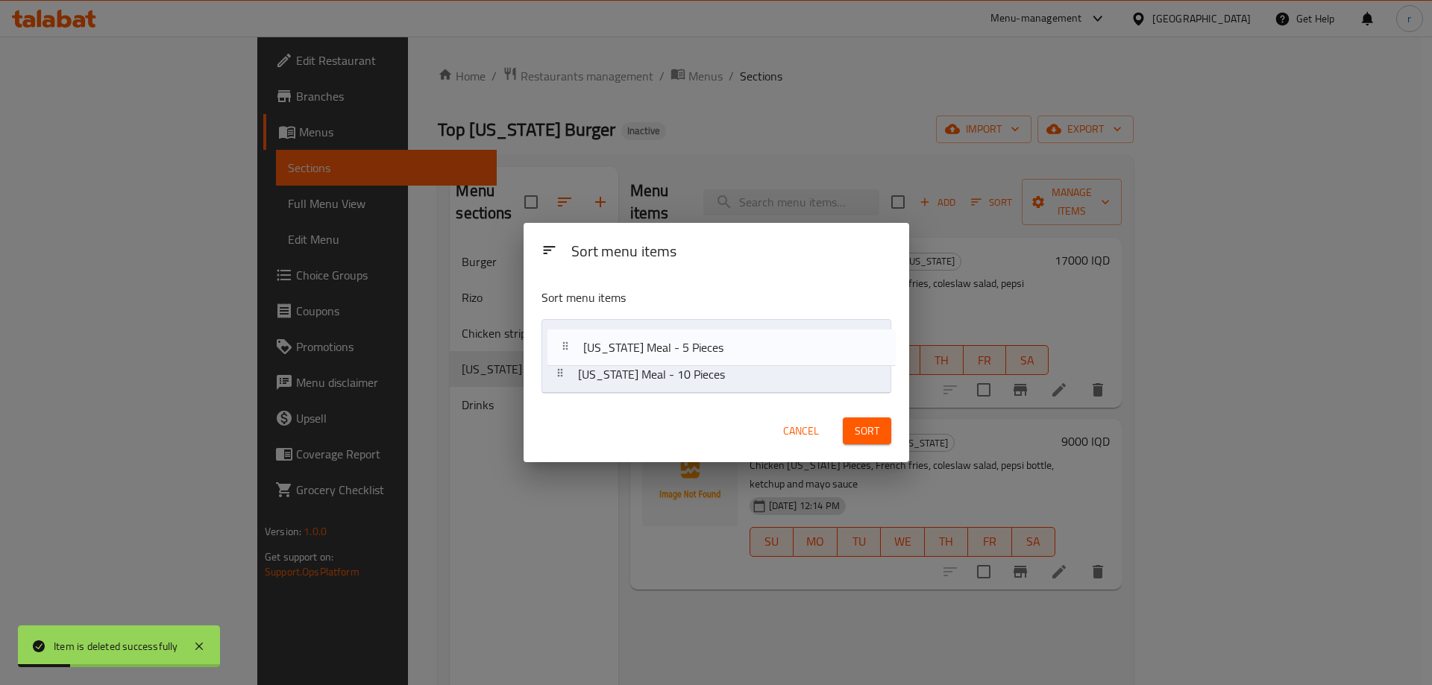
drag, startPoint x: 559, startPoint y: 378, endPoint x: 569, endPoint y: 335, distance: 44.5
click at [569, 335] on nav "Kentucky Meal - 10 Pieces Kentucky Meal - 5 Pieces" at bounding box center [716, 356] width 350 height 75
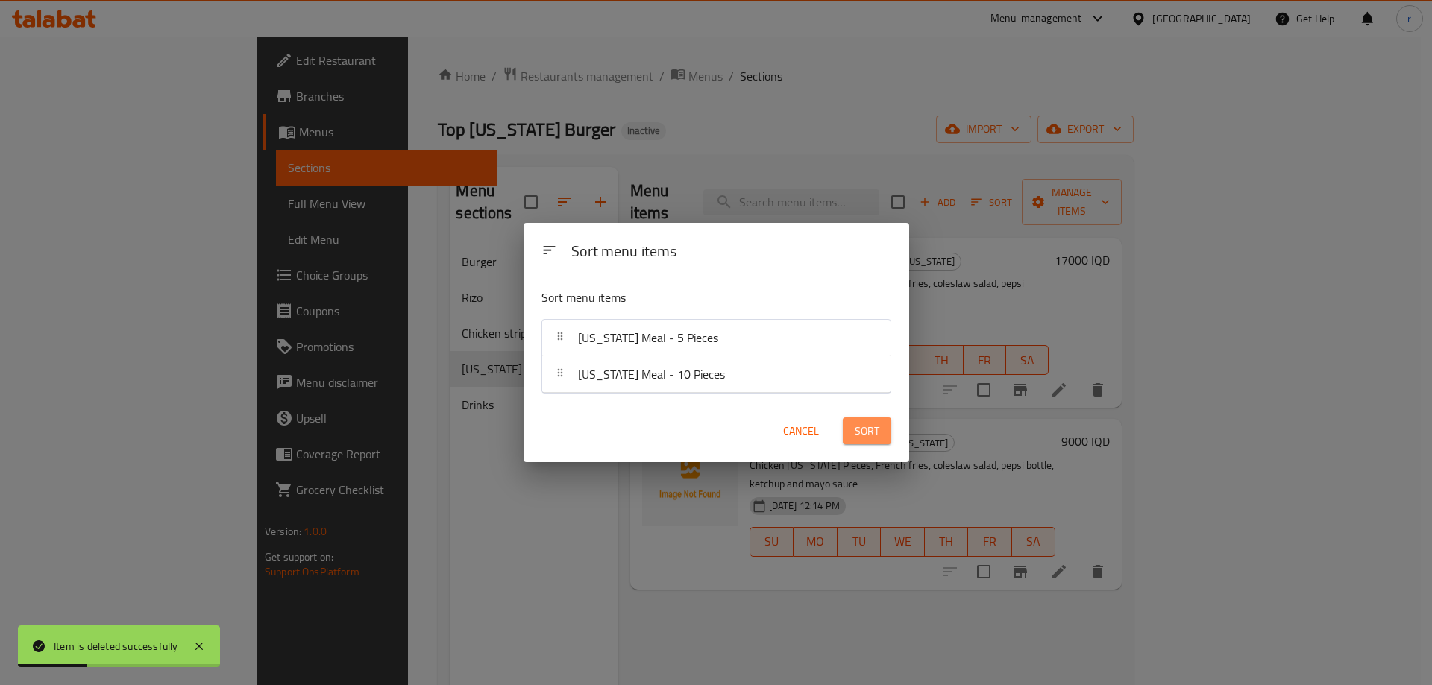
click at [873, 425] on span "Sort" at bounding box center [867, 431] width 25 height 19
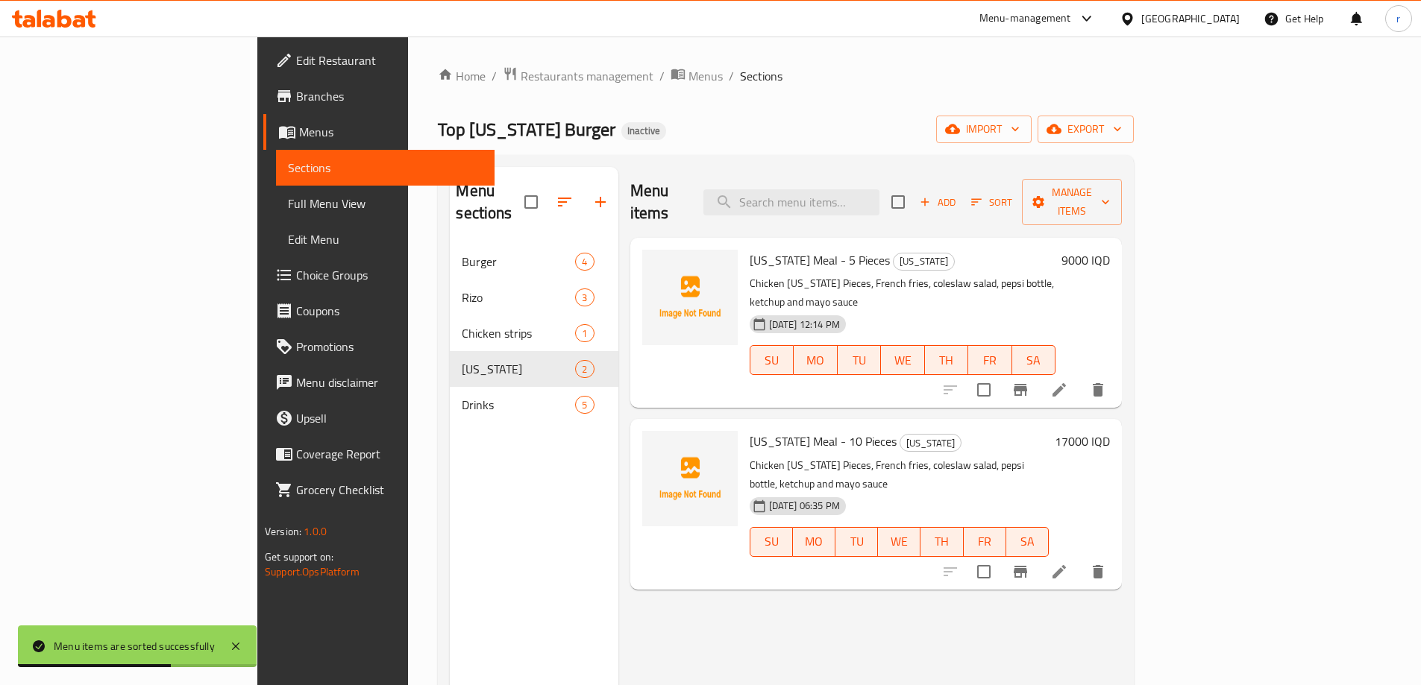
click at [288, 209] on span "Full Menu View" at bounding box center [385, 204] width 195 height 18
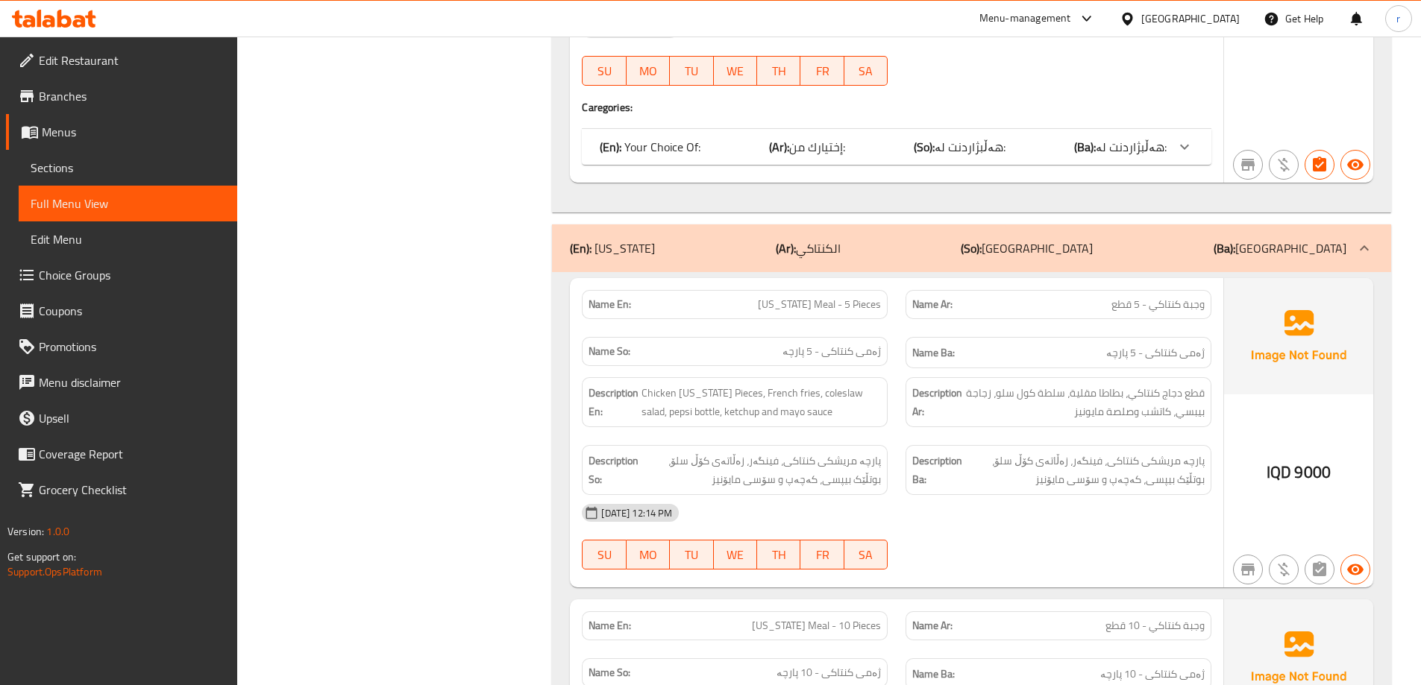
scroll to position [2837, 0]
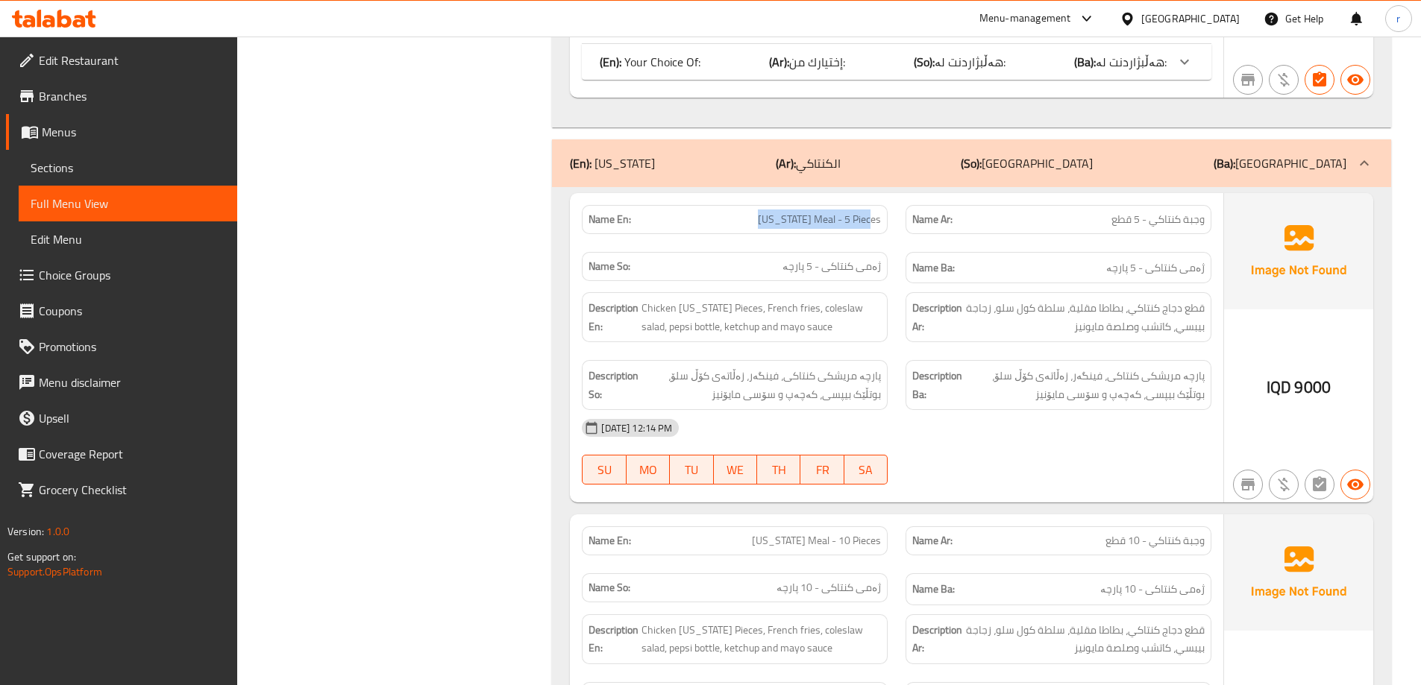
drag, startPoint x: 737, startPoint y: 222, endPoint x: 880, endPoint y: 222, distance: 143.2
copy span "Kentucky Meal - 5 Pieces"
drag, startPoint x: 788, startPoint y: 535, endPoint x: 729, endPoint y: 425, distance: 124.8
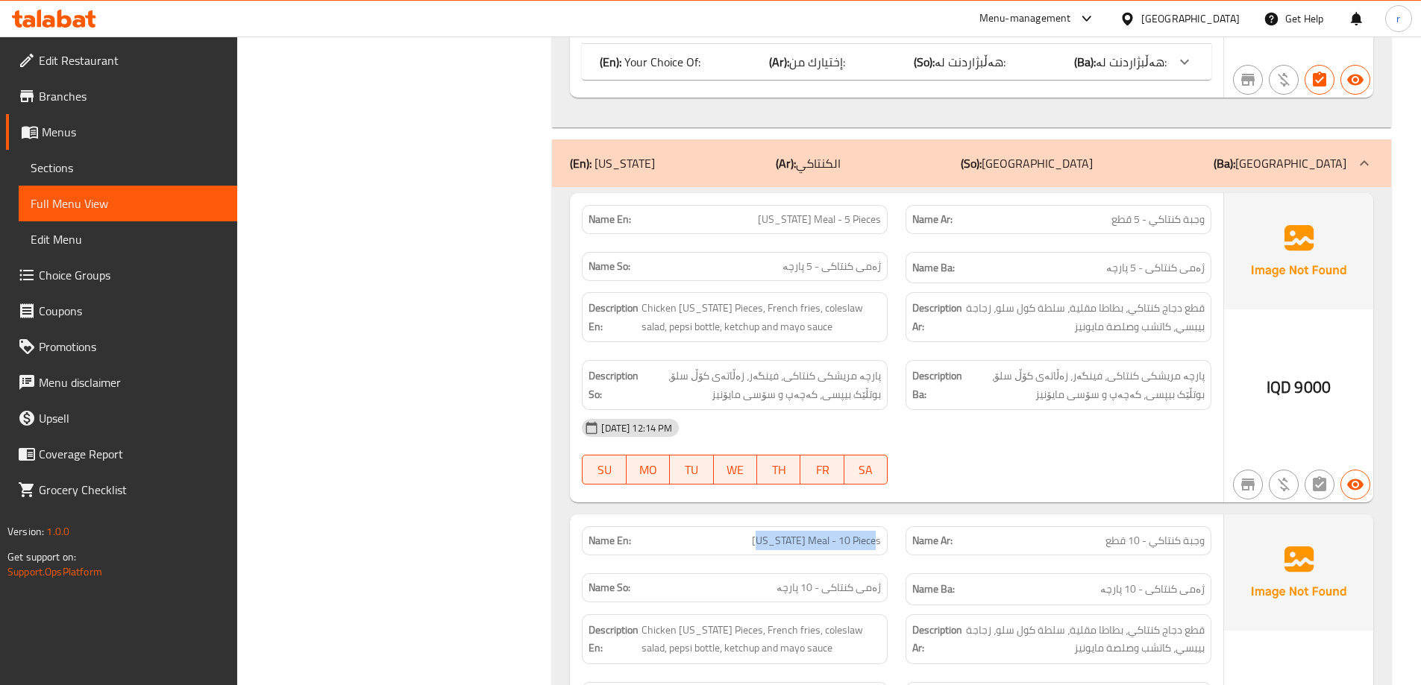
copy span "Kentucky Meal - 10 Pieces"
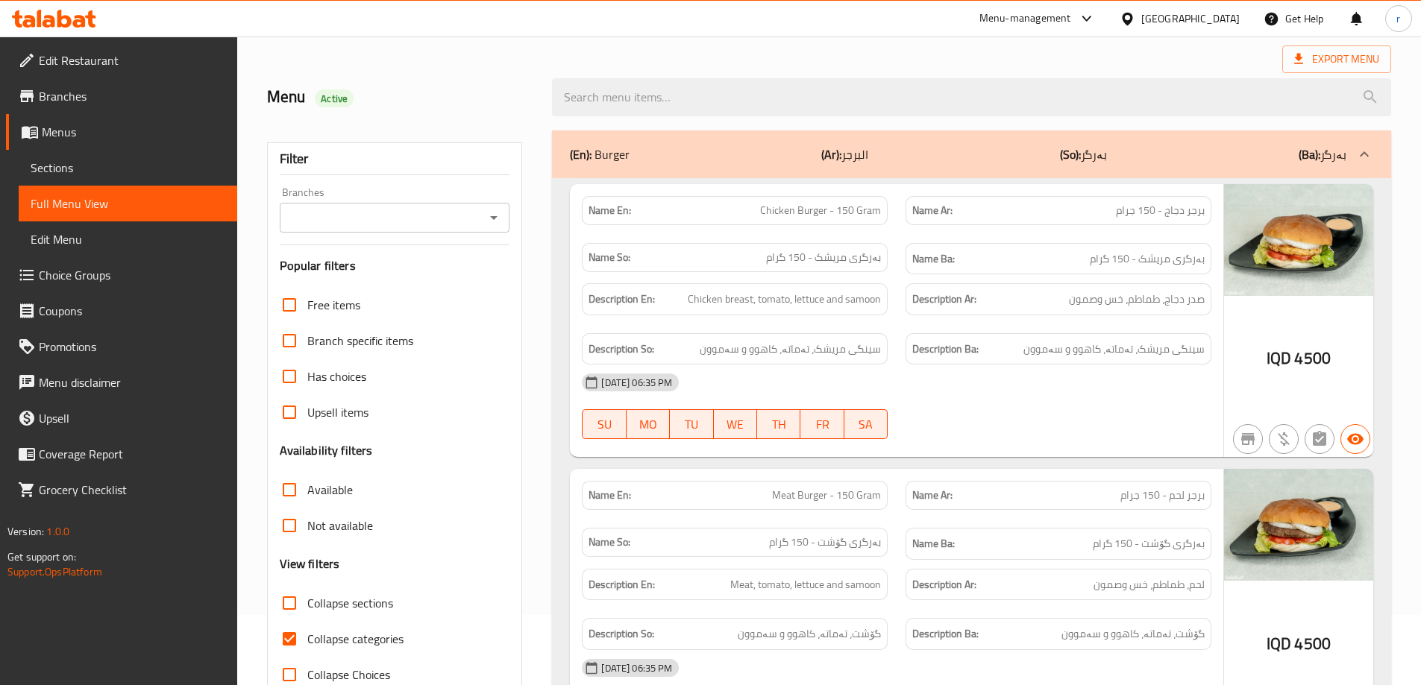
scroll to position [0, 0]
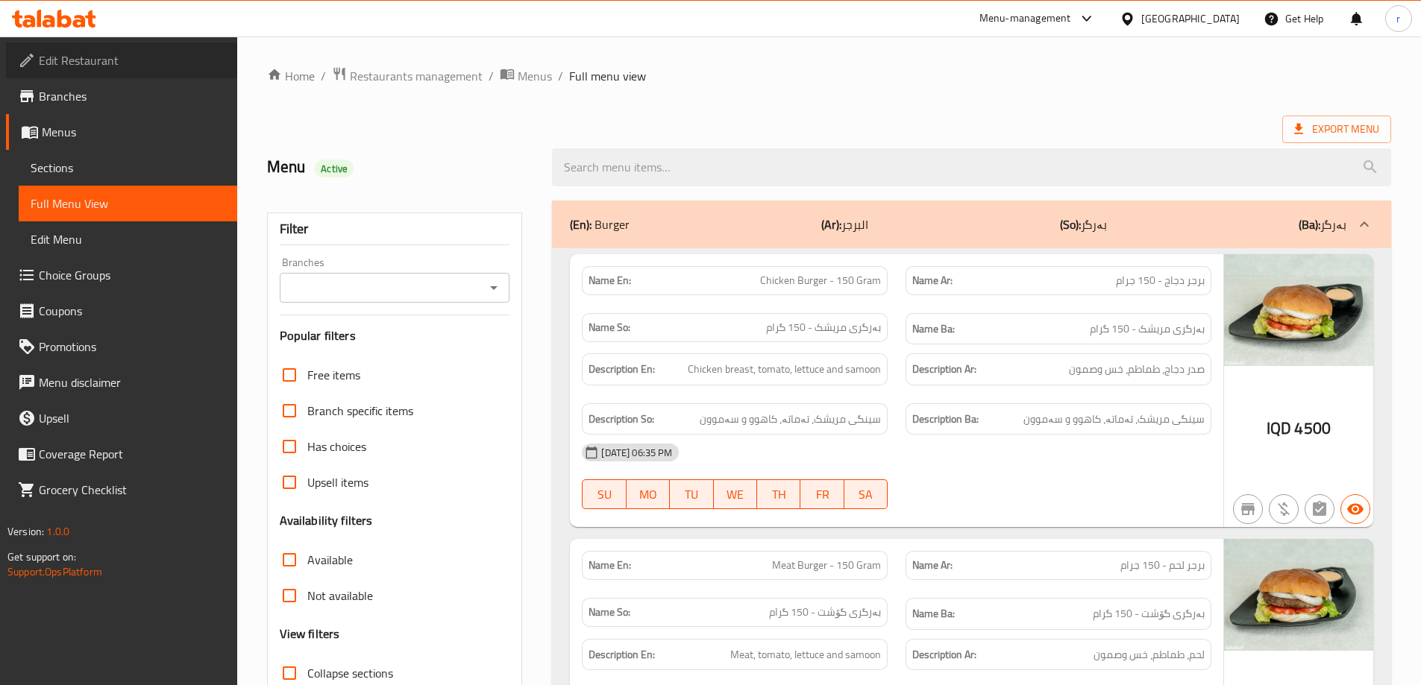
click at [117, 63] on span "Edit Restaurant" at bounding box center [132, 60] width 186 height 18
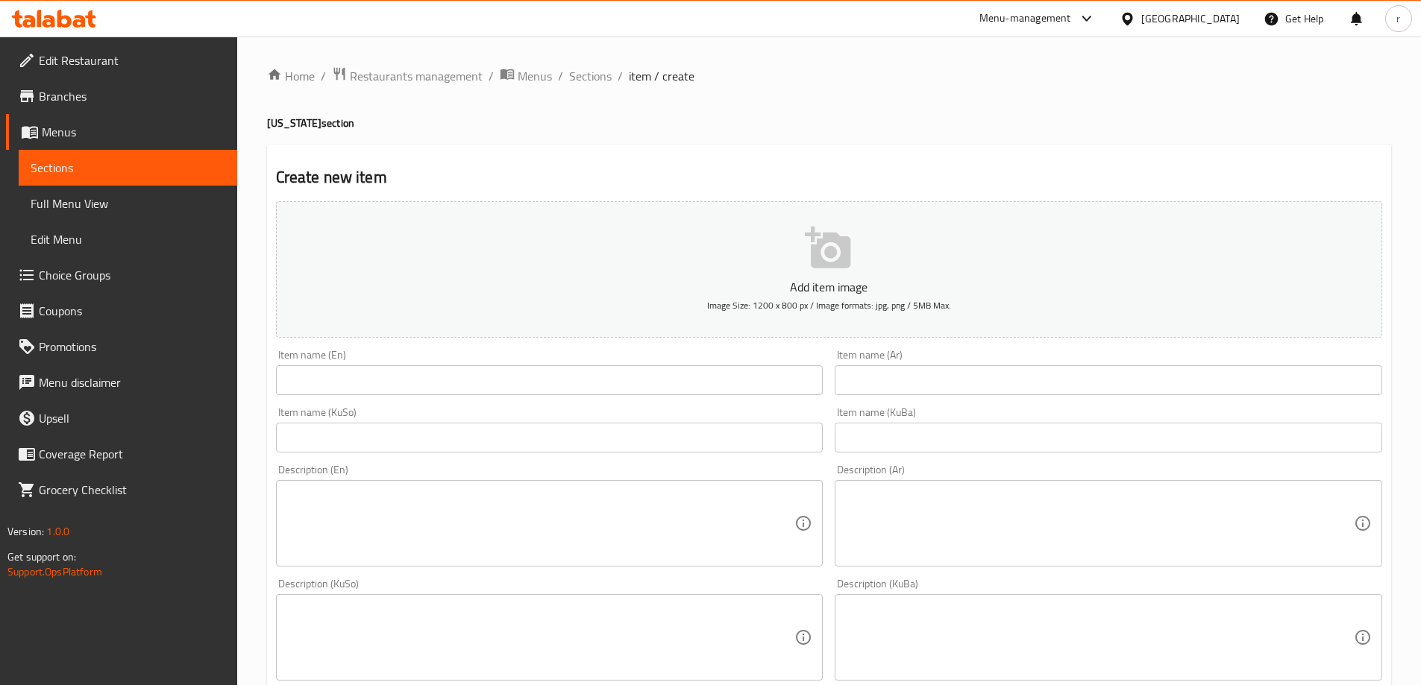
click at [108, 170] on span "Sections" at bounding box center [128, 168] width 195 height 18
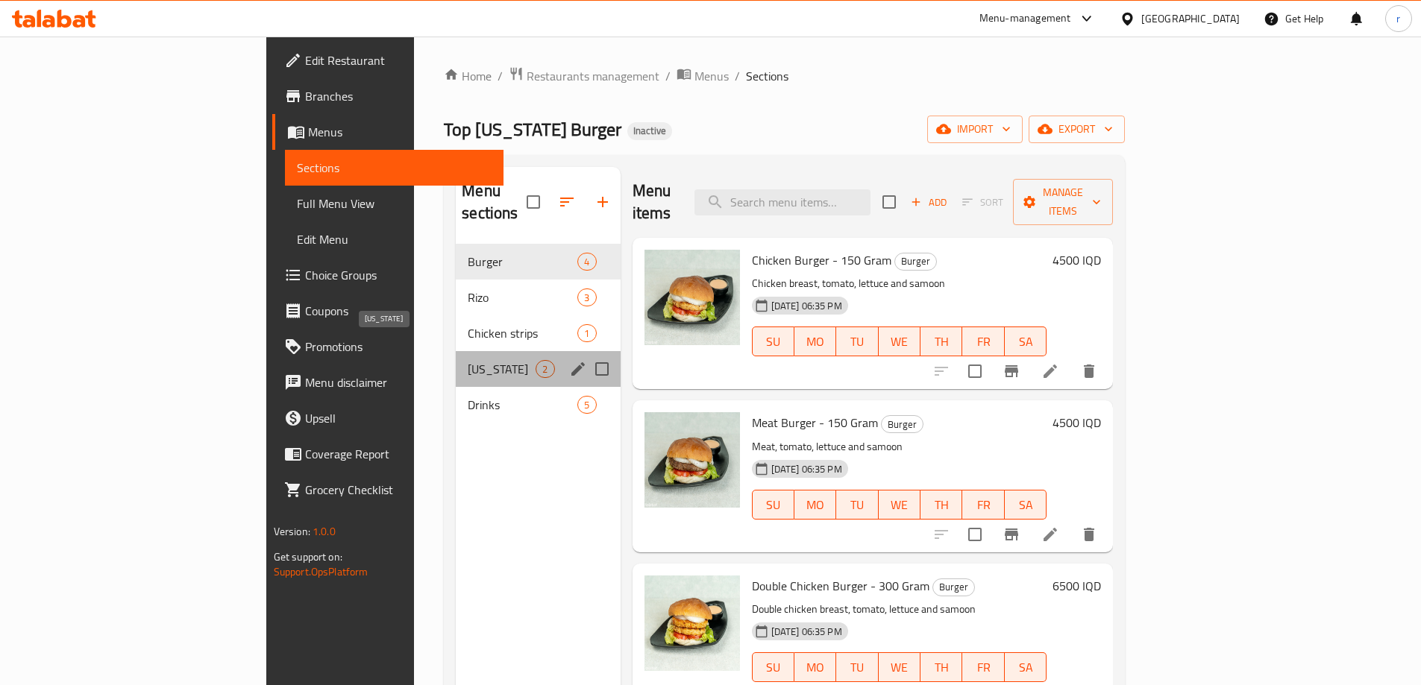
click at [468, 360] on span "Kentucky" at bounding box center [502, 369] width 68 height 18
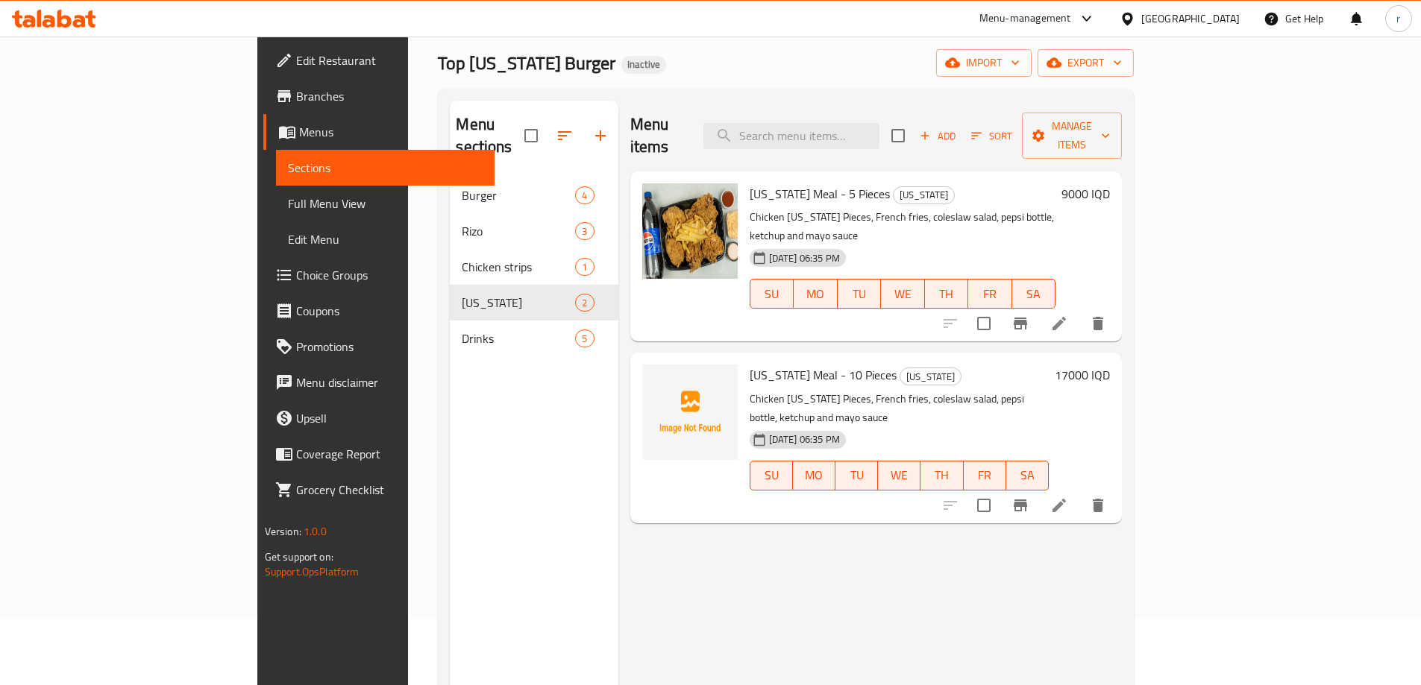
scroll to position [99, 0]
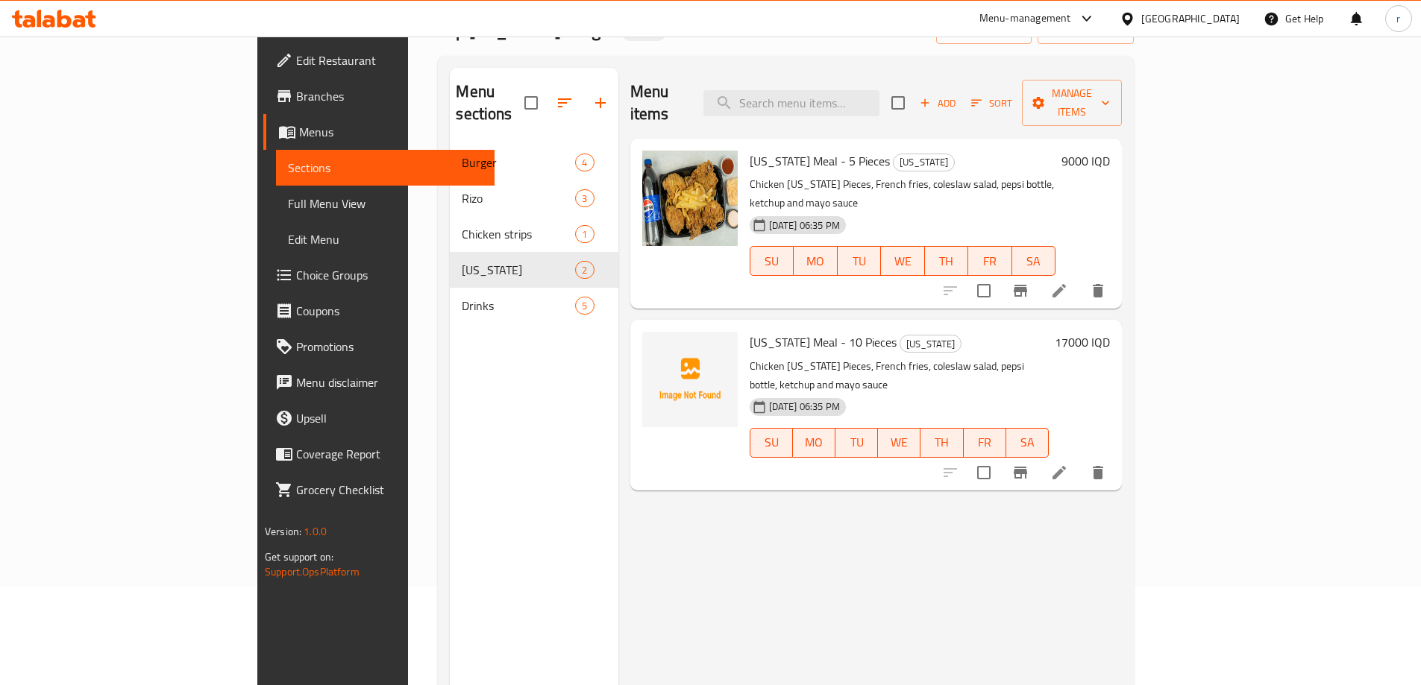
click at [276, 186] on link "Full Menu View" at bounding box center [385, 204] width 219 height 36
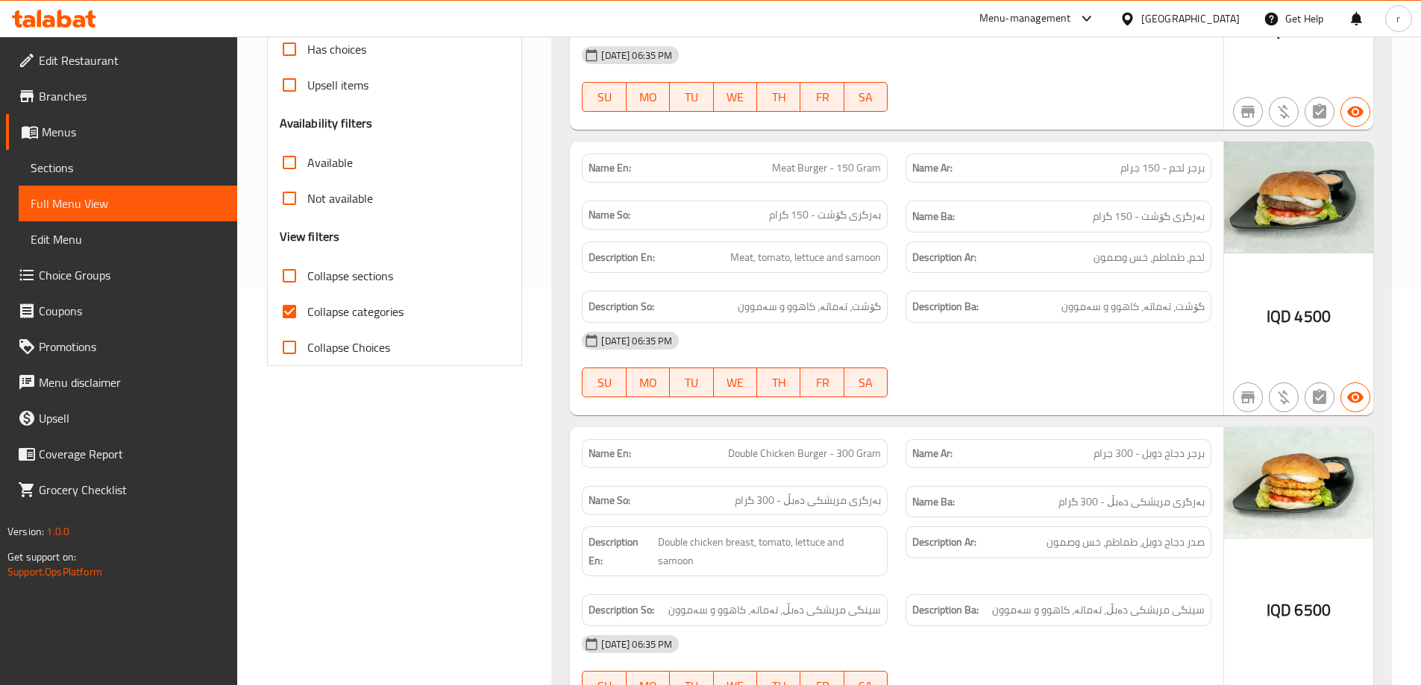
click at [284, 283] on input "Collapse sections" at bounding box center [289, 276] width 36 height 36
checkbox input "true"
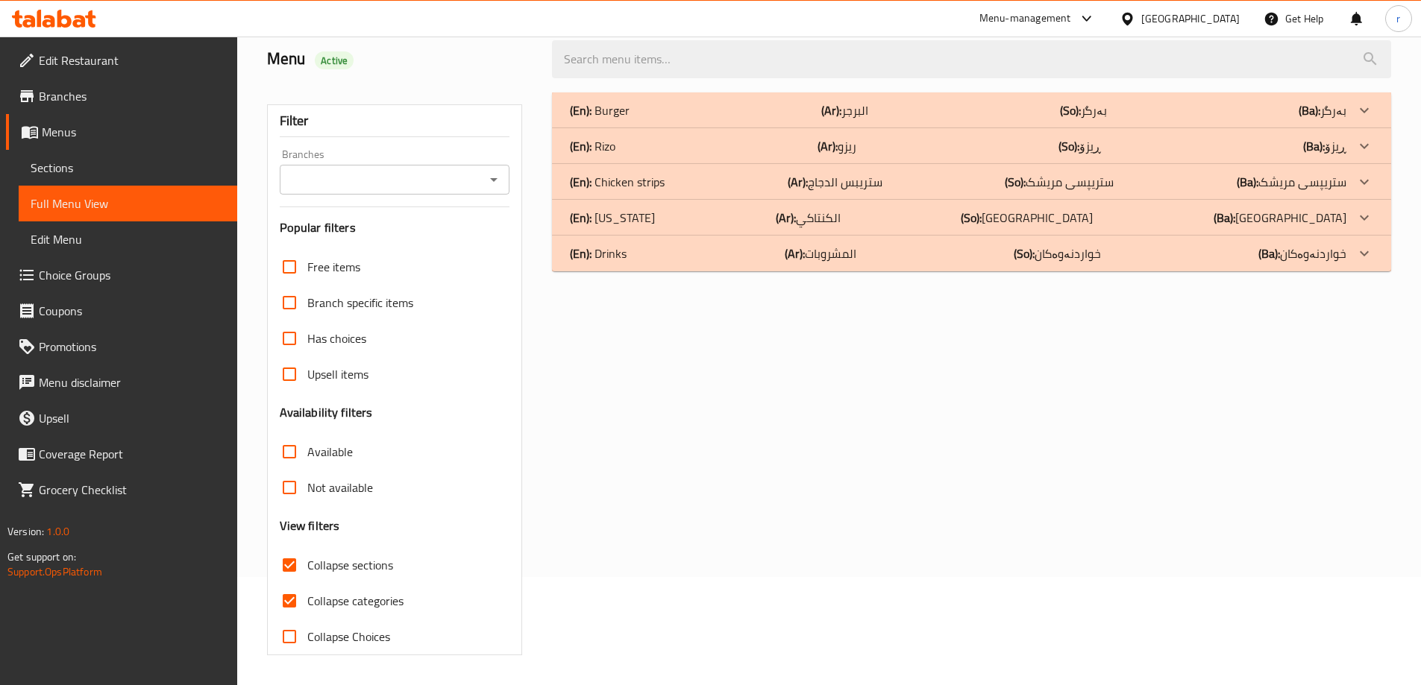
scroll to position [108, 0]
click at [644, 119] on div "(En): Kentucky (Ar): الكنتاكي (So): کنتاکی (Ba): کنتاکی" at bounding box center [958, 110] width 776 height 18
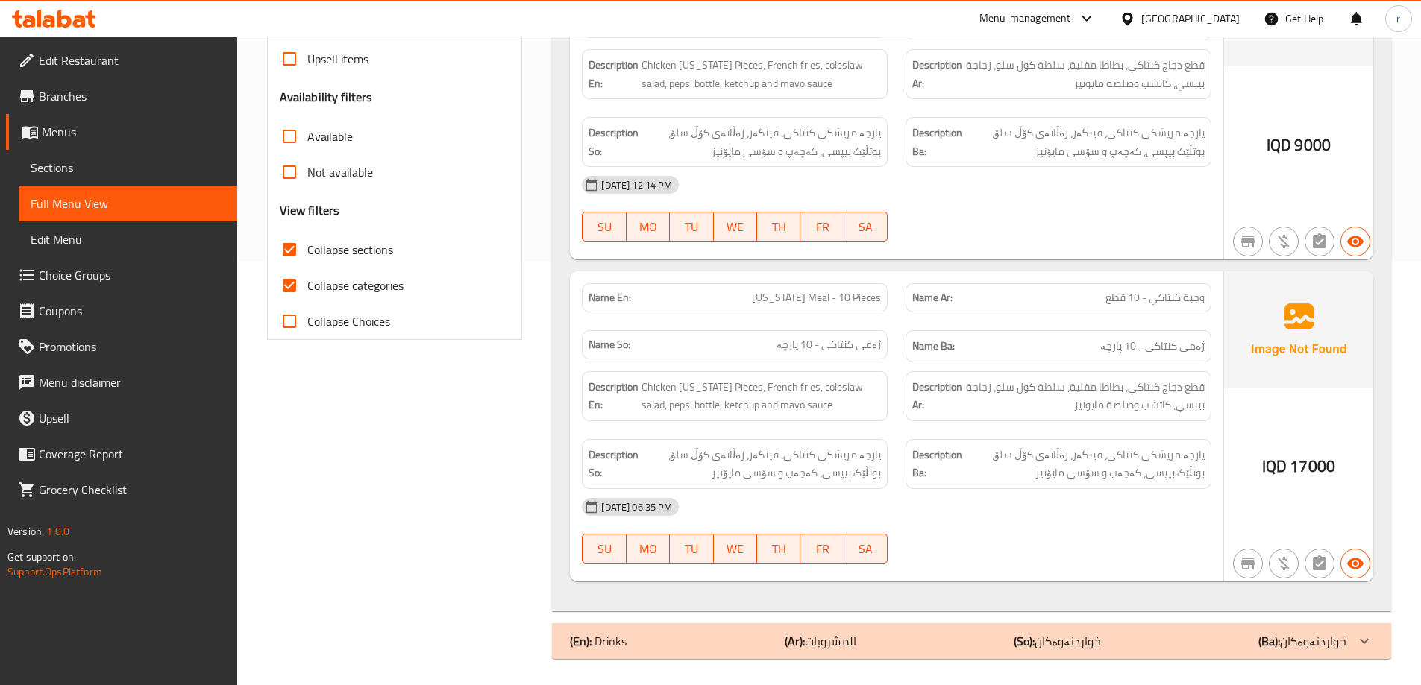
scroll to position [427, 0]
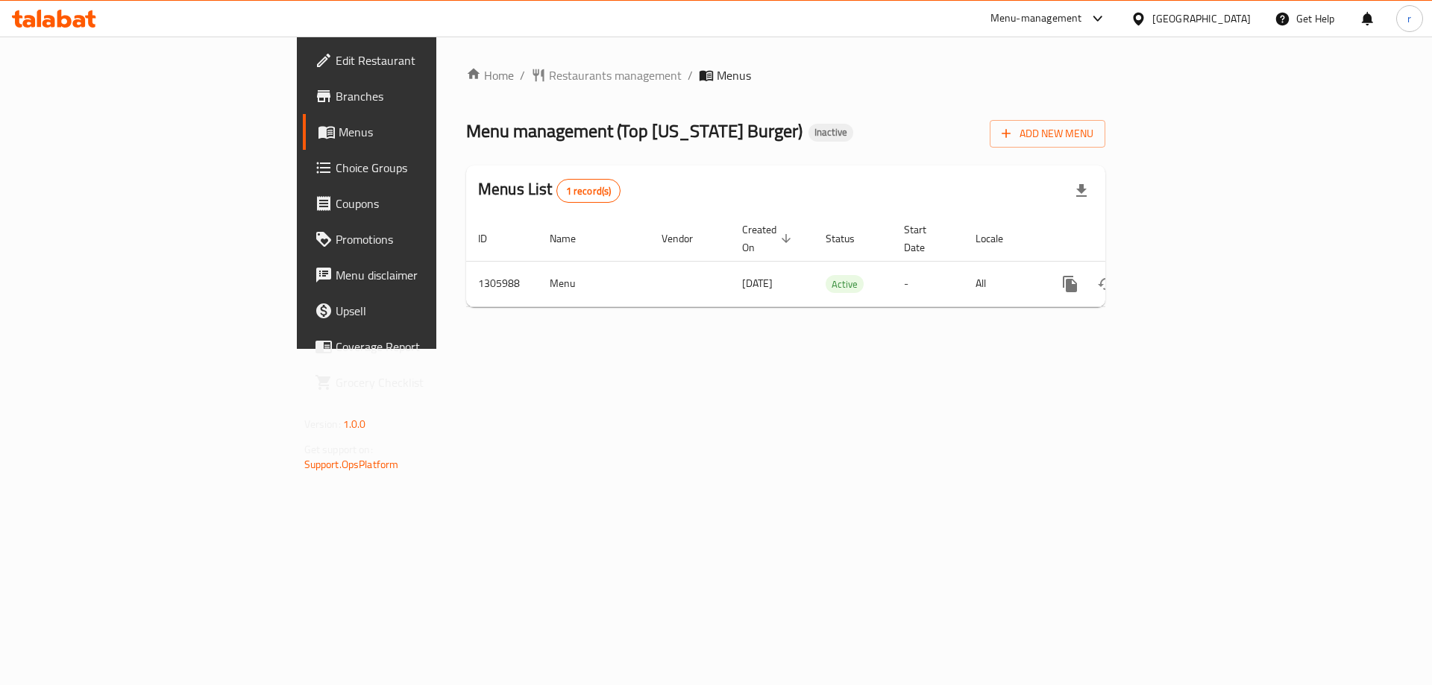
click at [56, 21] on icon at bounding box center [54, 19] width 84 height 18
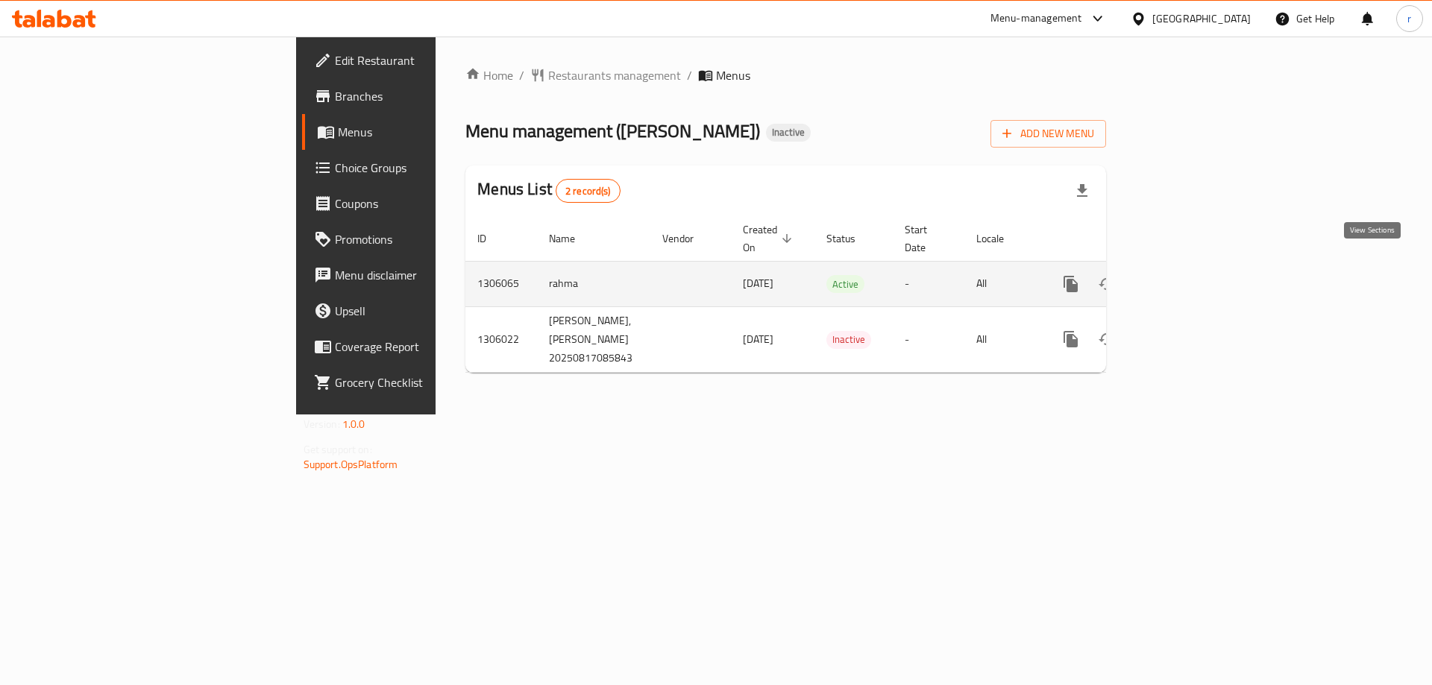
click at [1187, 275] on icon "enhanced table" at bounding box center [1178, 284] width 18 height 18
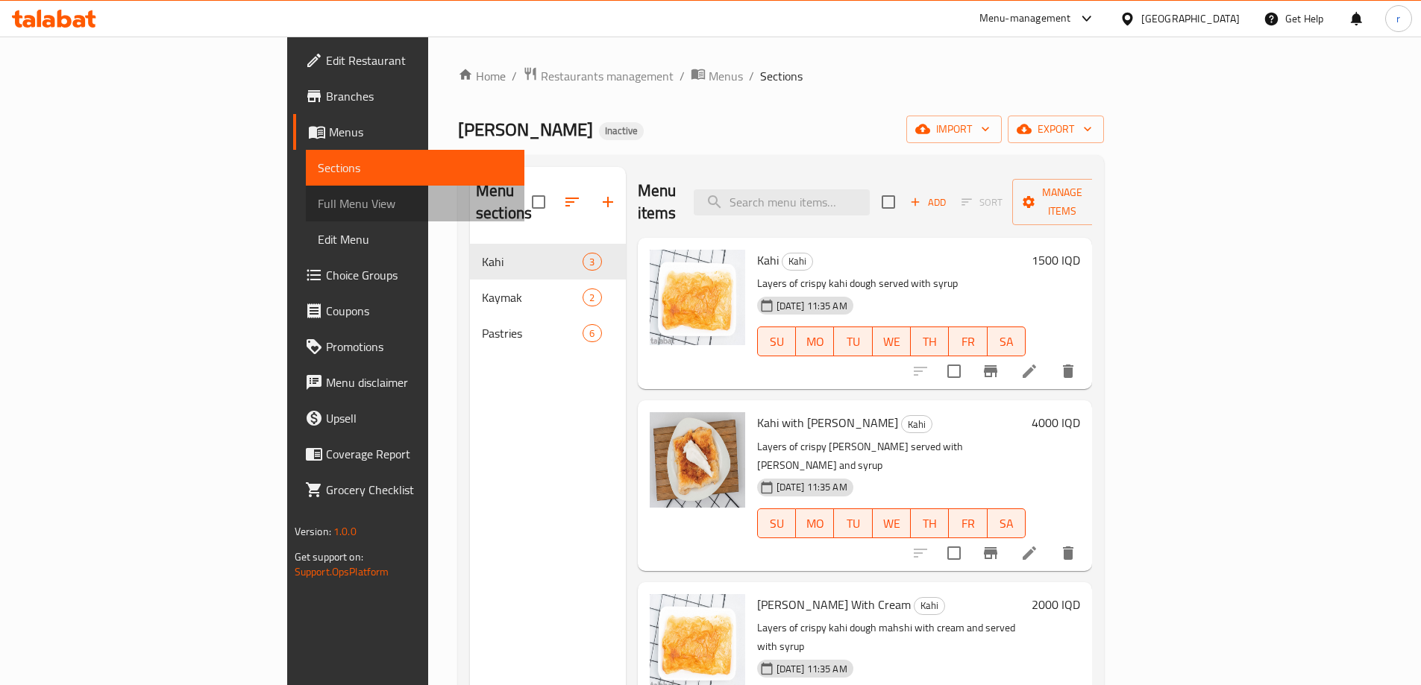
click at [318, 204] on span "Full Menu View" at bounding box center [415, 204] width 195 height 18
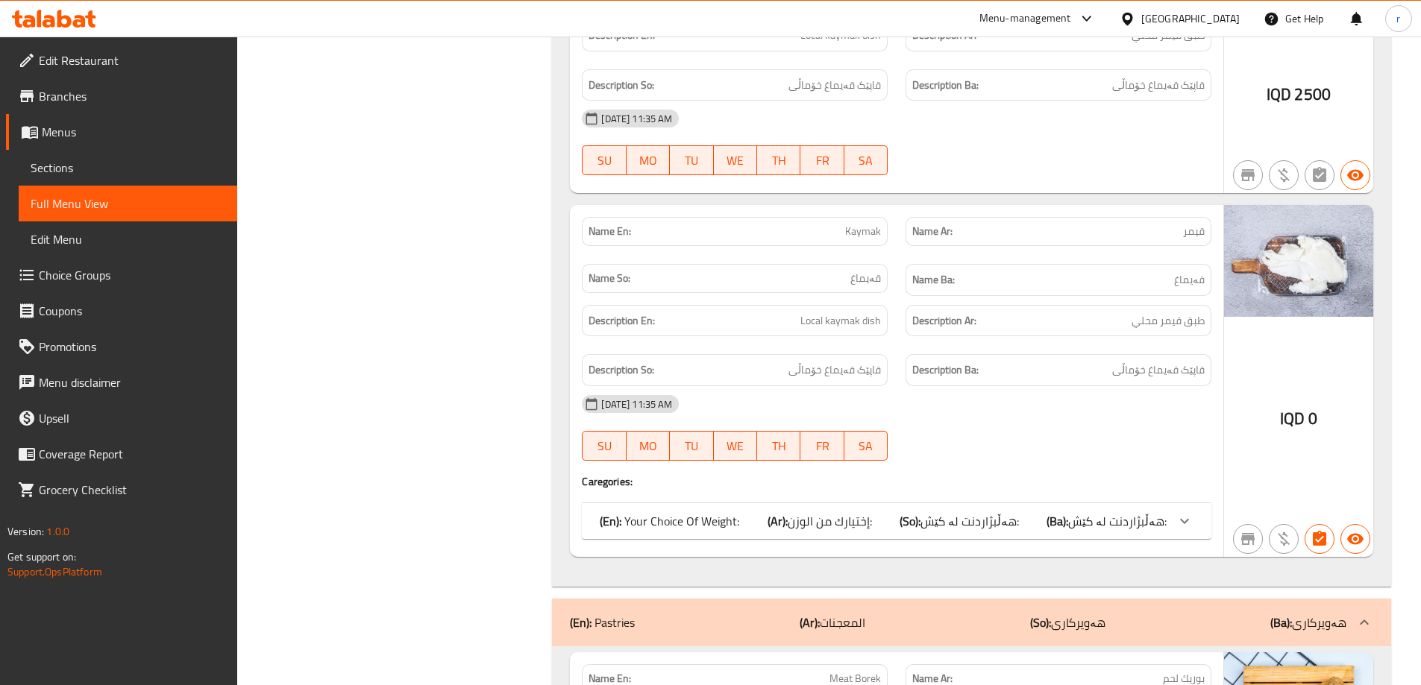
scroll to position [1392, 0]
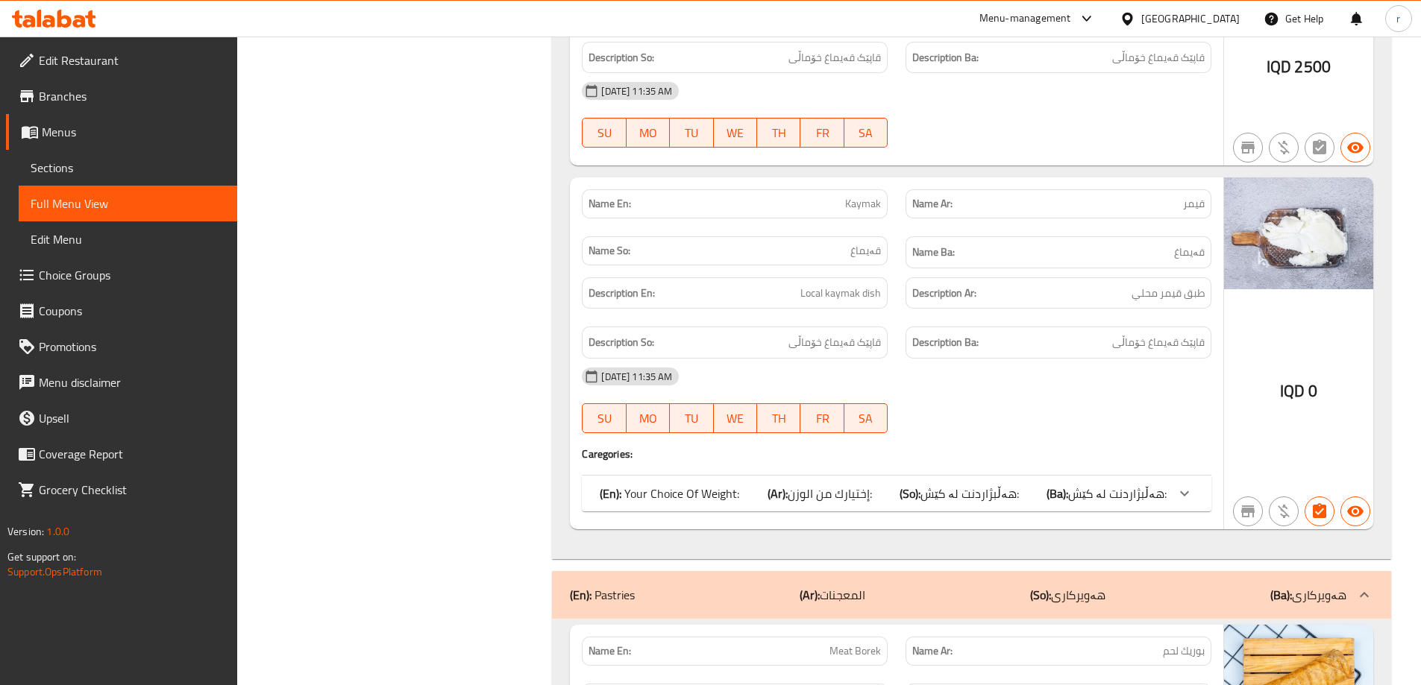
click at [894, 486] on div "(En): Your Choice Of Weight: (Ar): إختيارك من الوزن: (So): هەڵبژاردنت لە کێش: (…" at bounding box center [883, 494] width 567 height 18
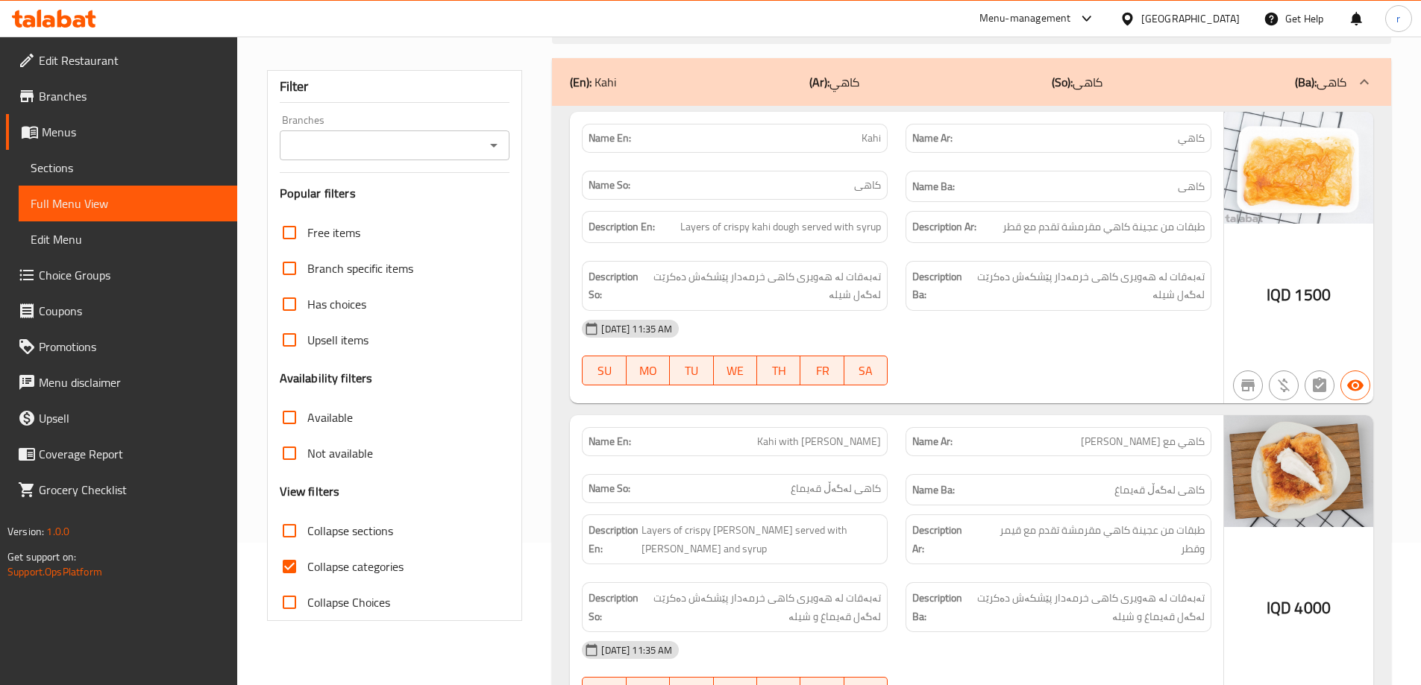
scroll to position [113, 0]
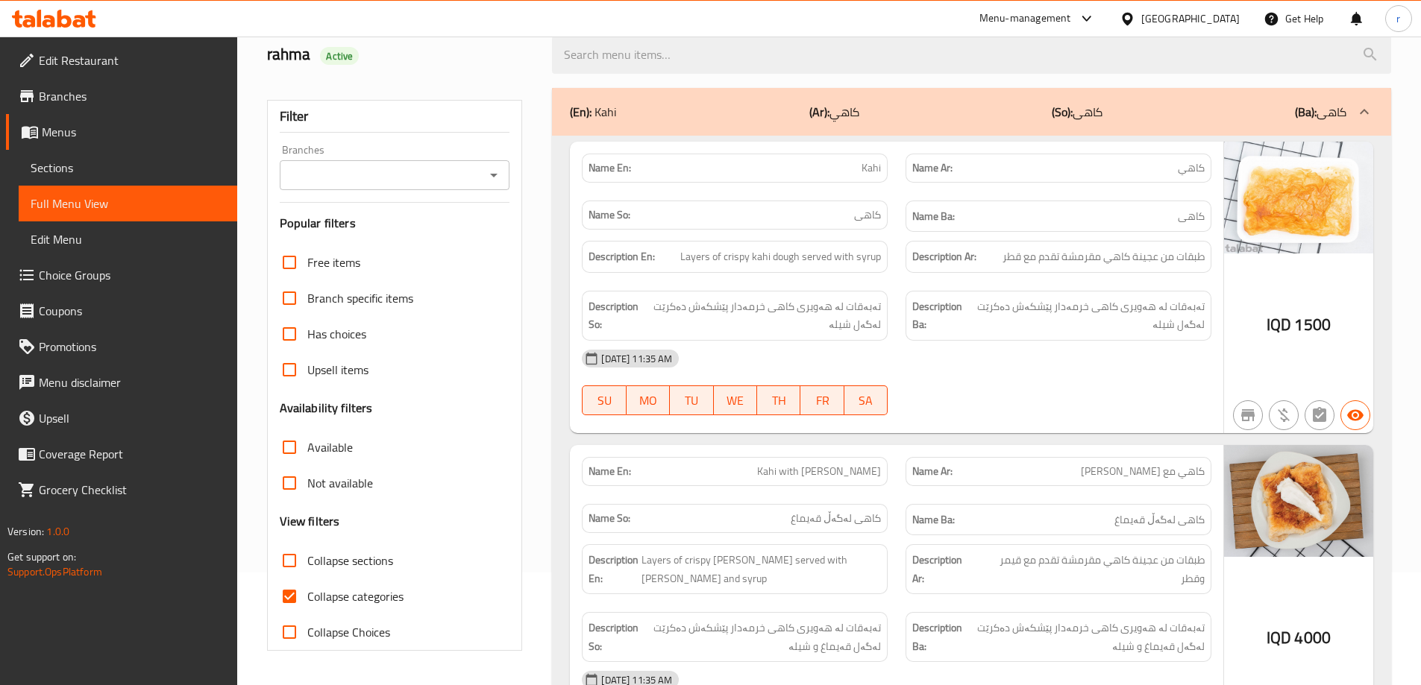
click at [62, 177] on span "Sections" at bounding box center [128, 168] width 195 height 18
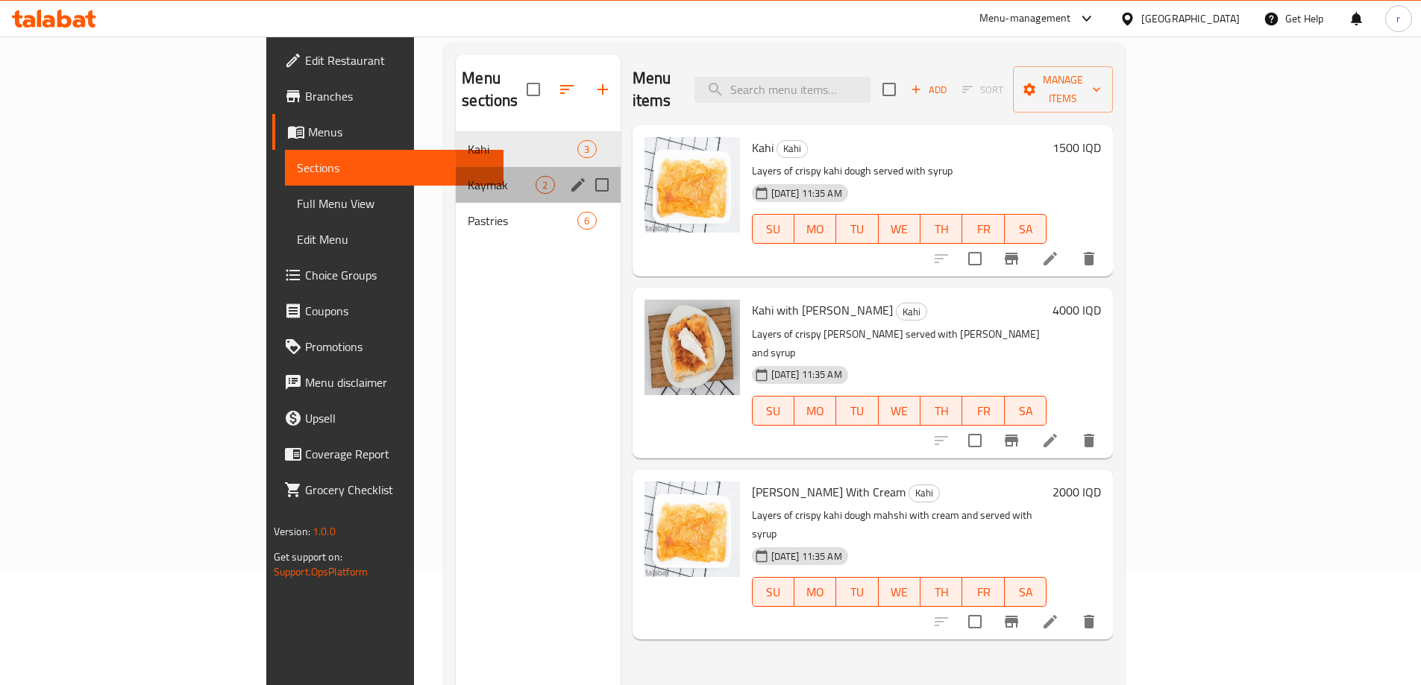
click at [456, 167] on div "Kaymak 2" at bounding box center [538, 185] width 164 height 36
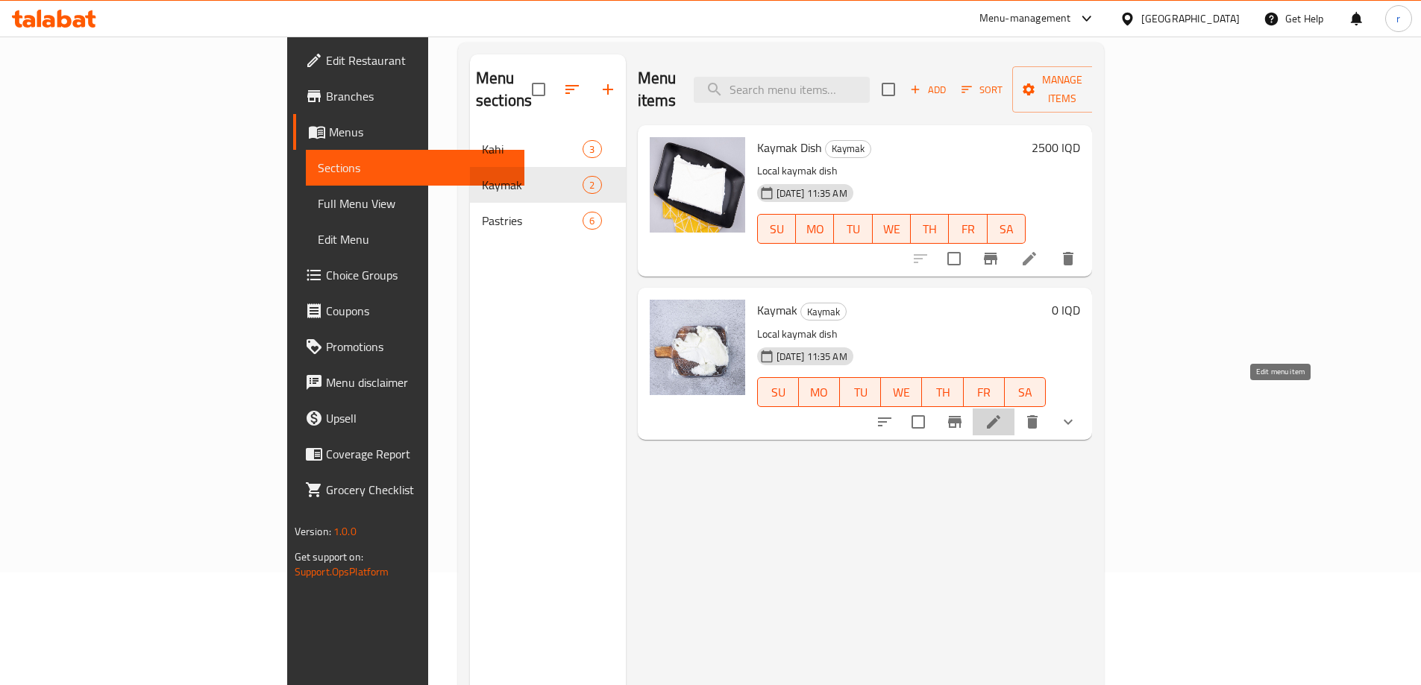
click at [1000, 415] on icon at bounding box center [993, 421] width 13 height 13
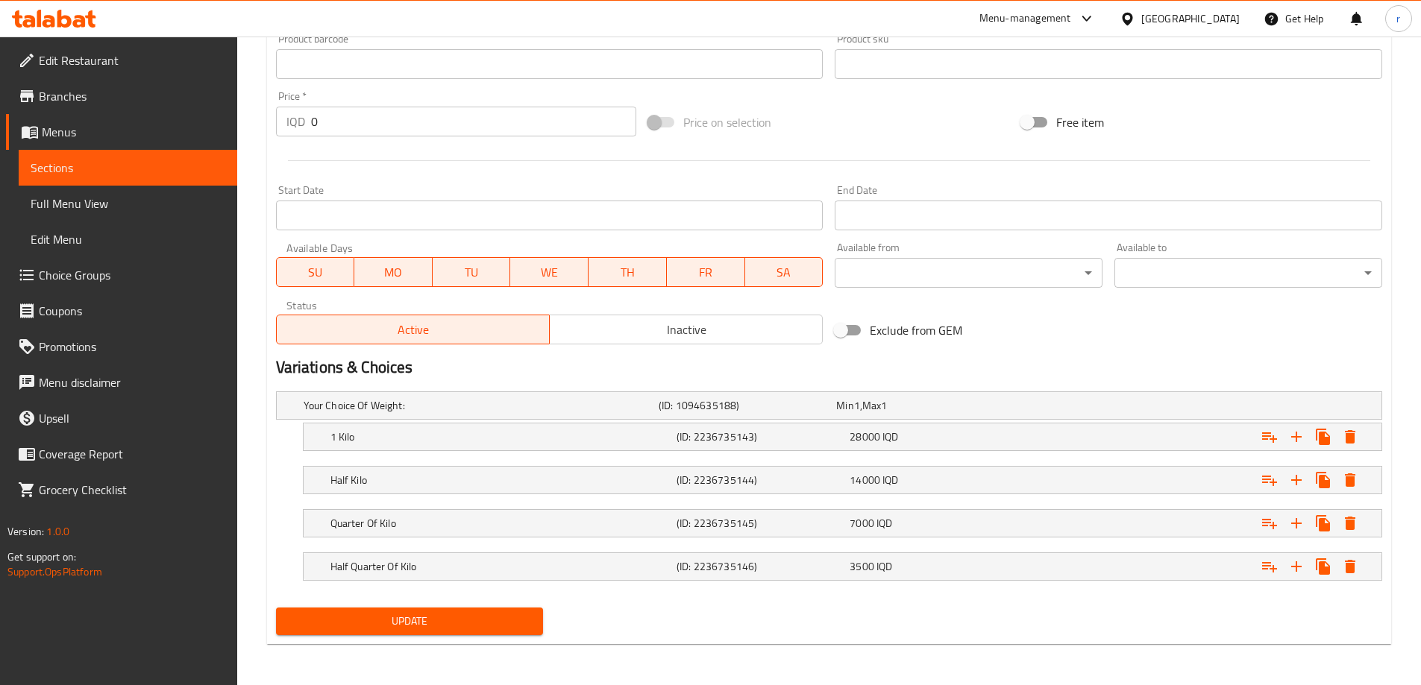
scroll to position [682, 0]
click at [174, 210] on span "Full Menu View" at bounding box center [128, 204] width 195 height 18
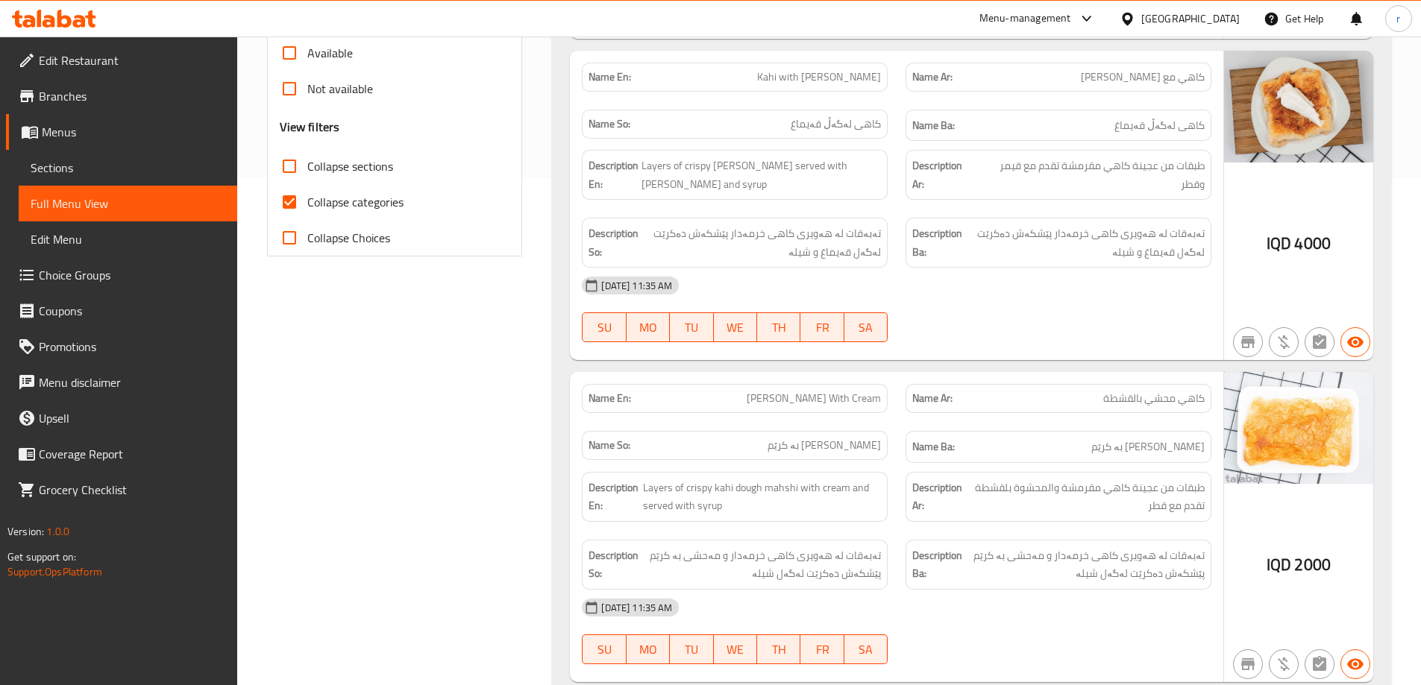
scroll to position [483, 0]
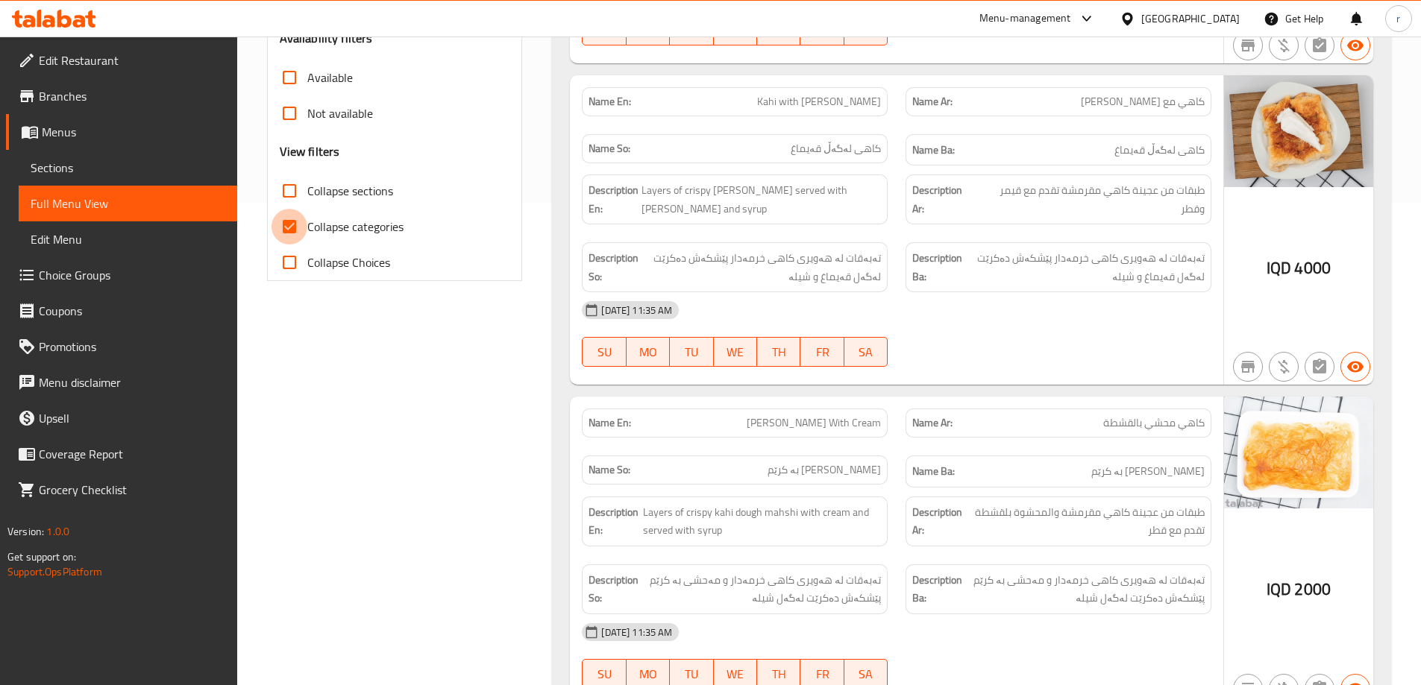
click at [293, 223] on input "Collapse categories" at bounding box center [289, 227] width 36 height 36
checkbox input "false"
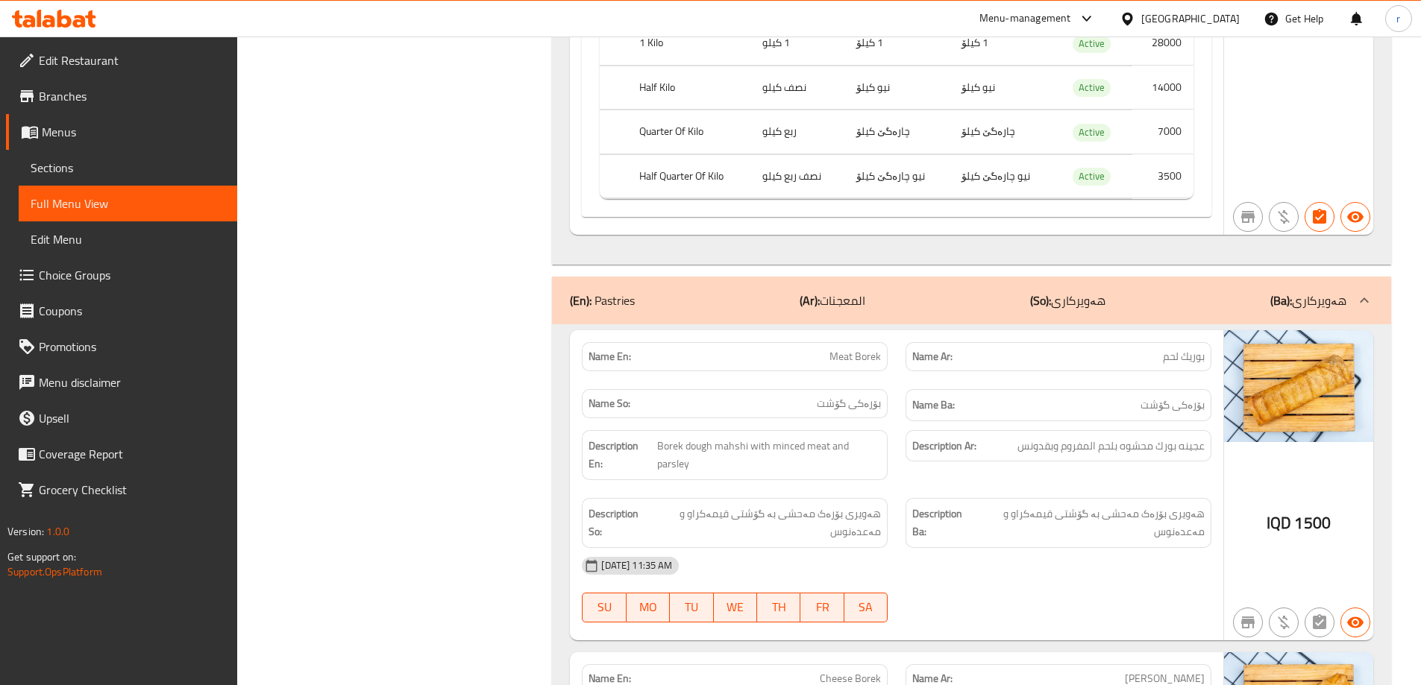
scroll to position [1885, 0]
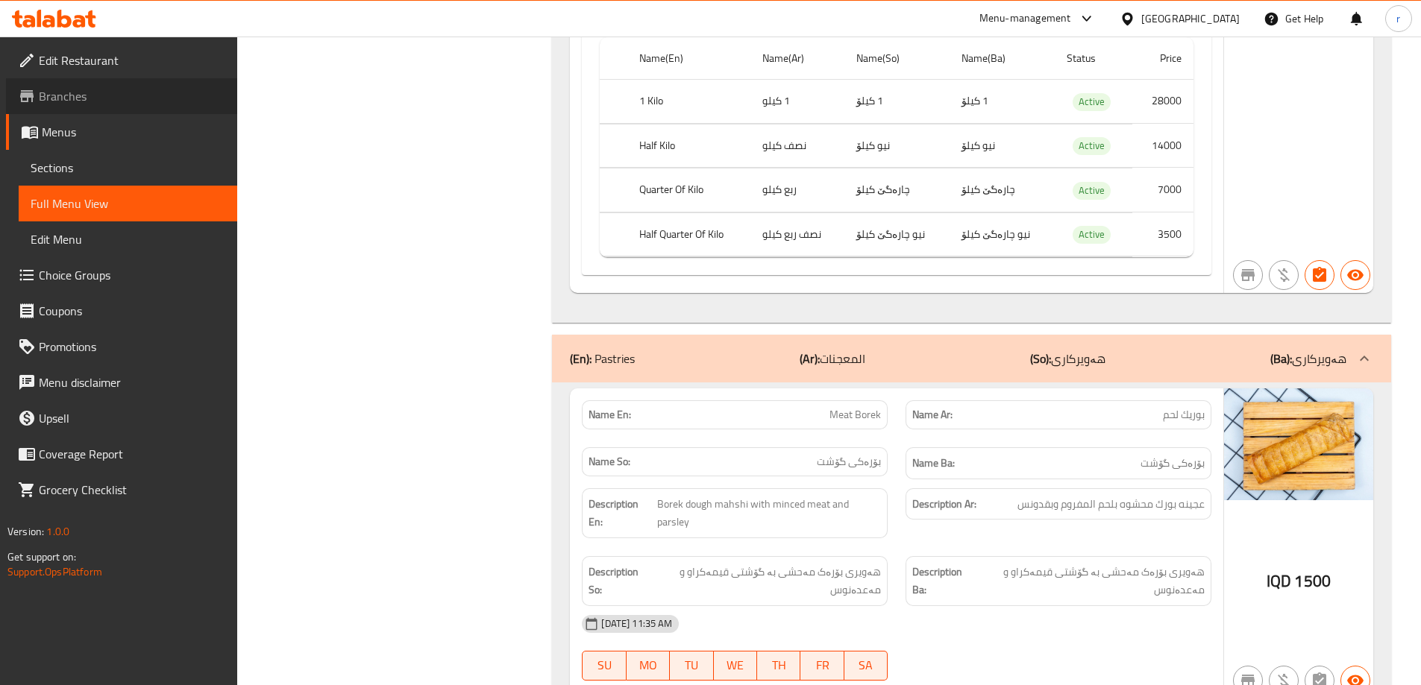
click at [136, 102] on span "Branches" at bounding box center [132, 96] width 186 height 18
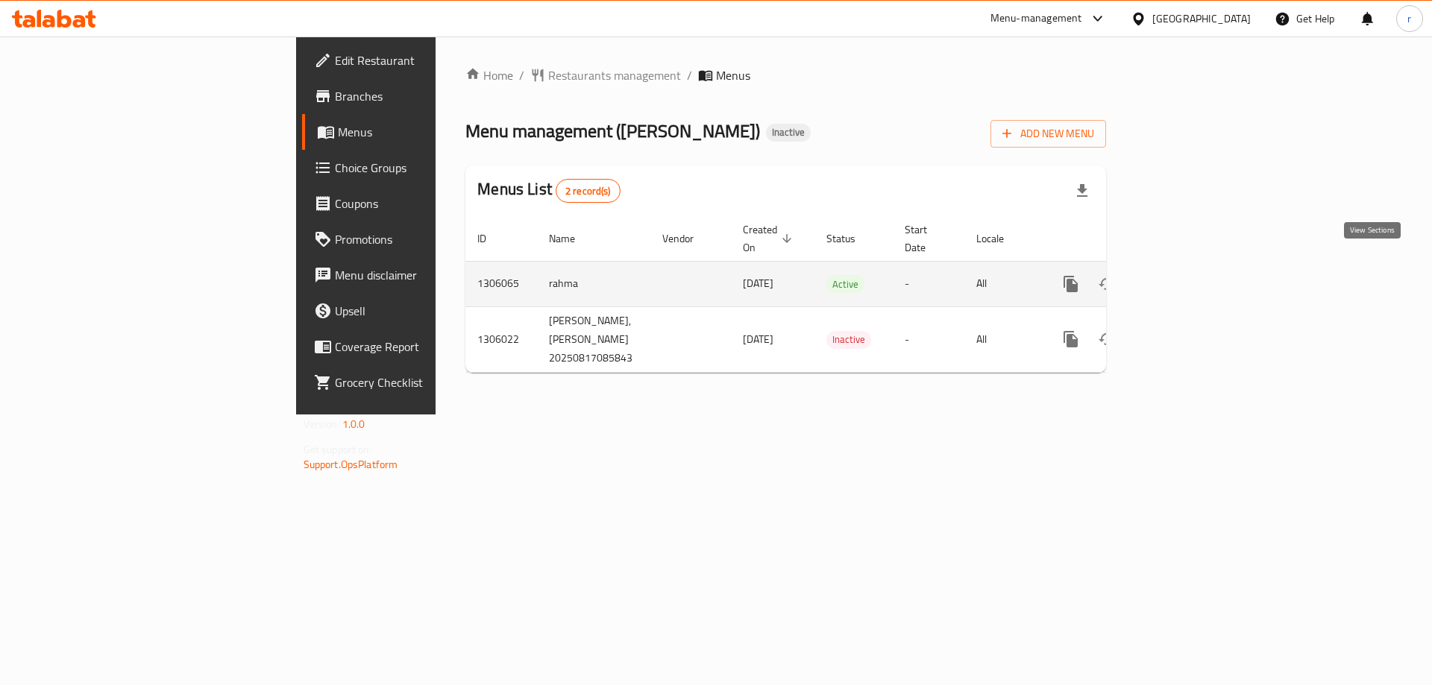
click at [1196, 269] on link "enhanced table" at bounding box center [1179, 284] width 36 height 36
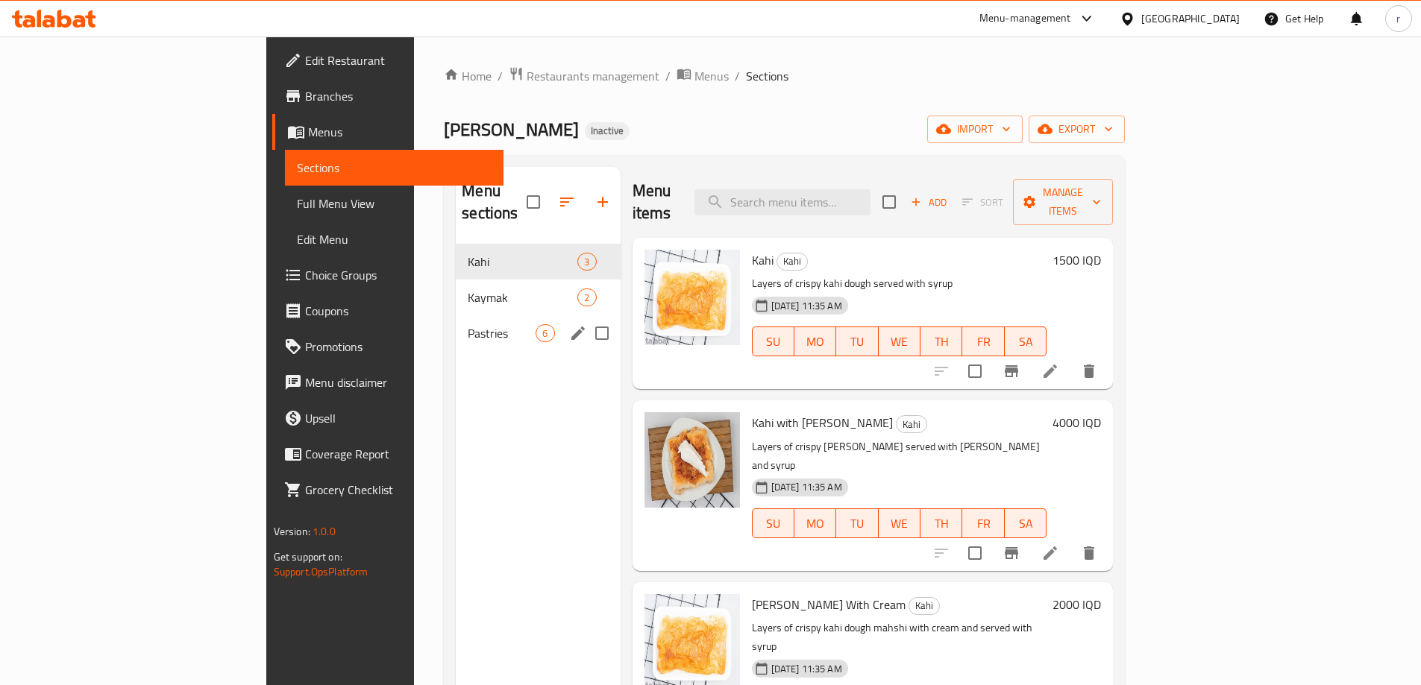
click at [456, 326] on div "Pastries 6" at bounding box center [538, 333] width 164 height 36
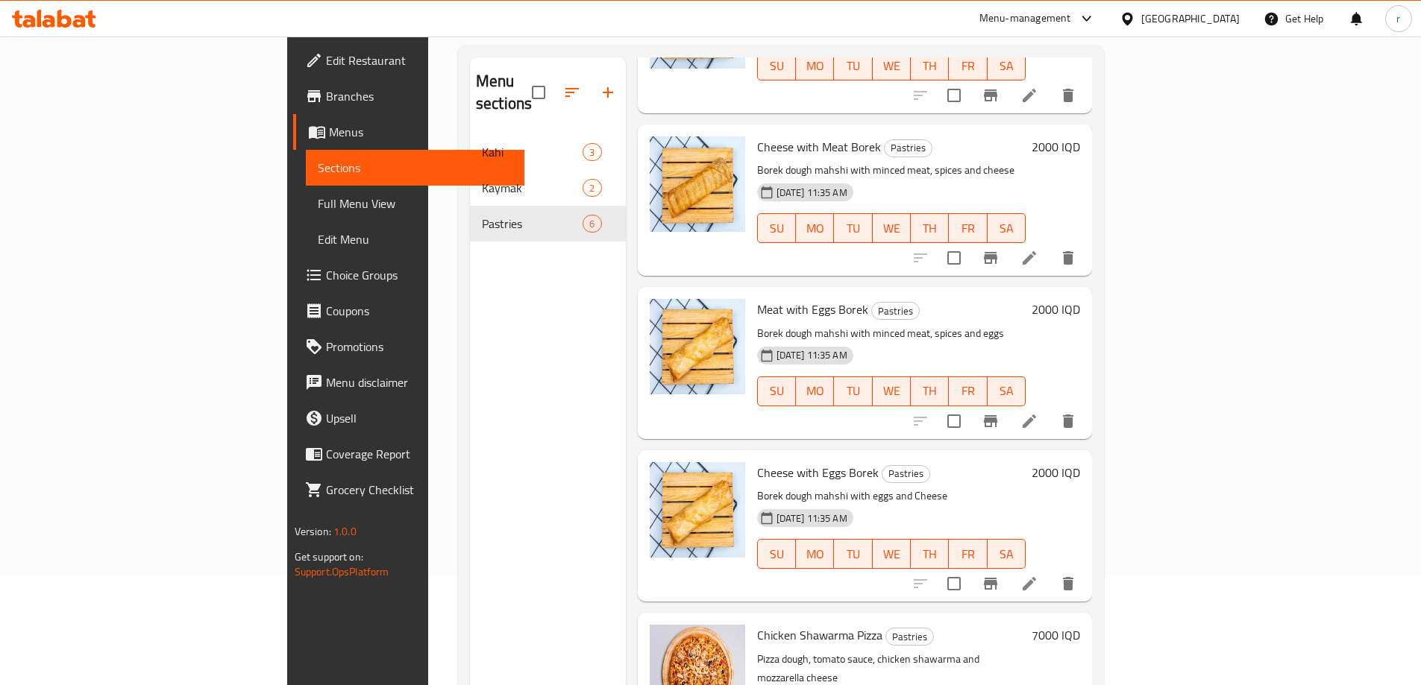
scroll to position [209, 0]
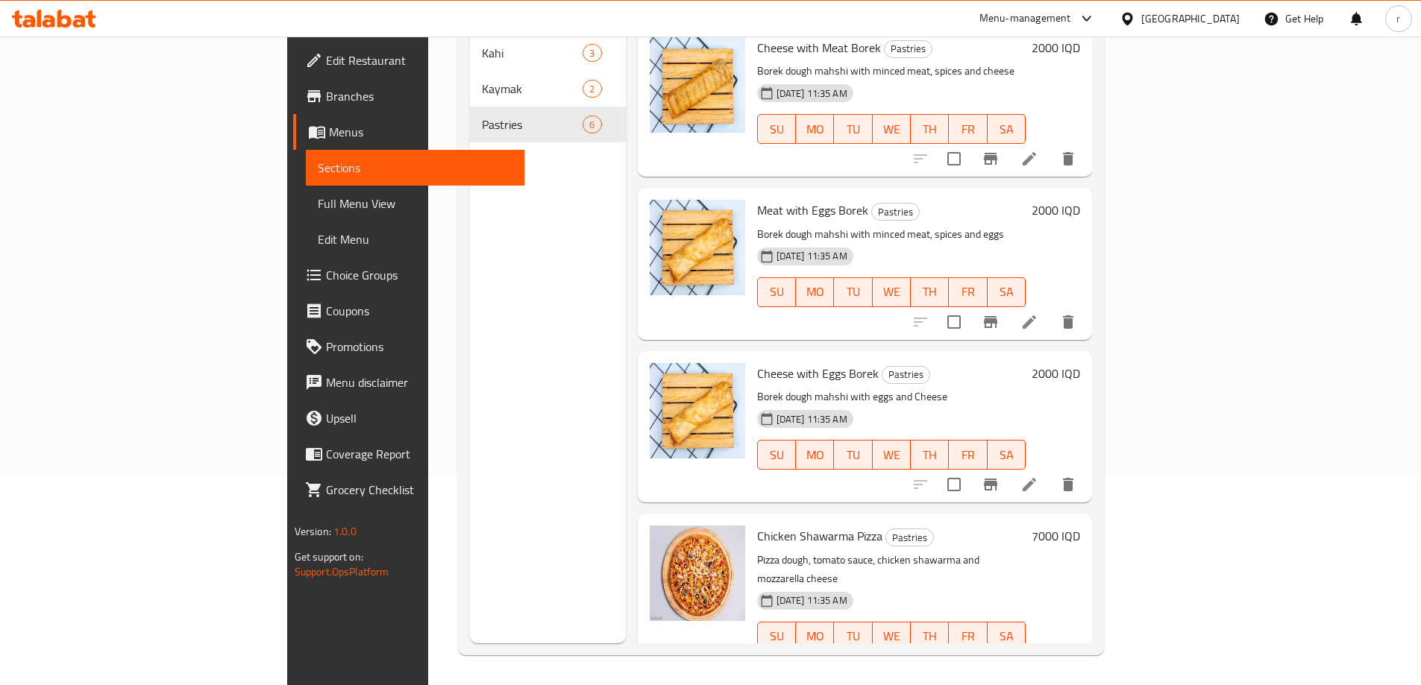
click at [326, 99] on span "Branches" at bounding box center [419, 96] width 186 height 18
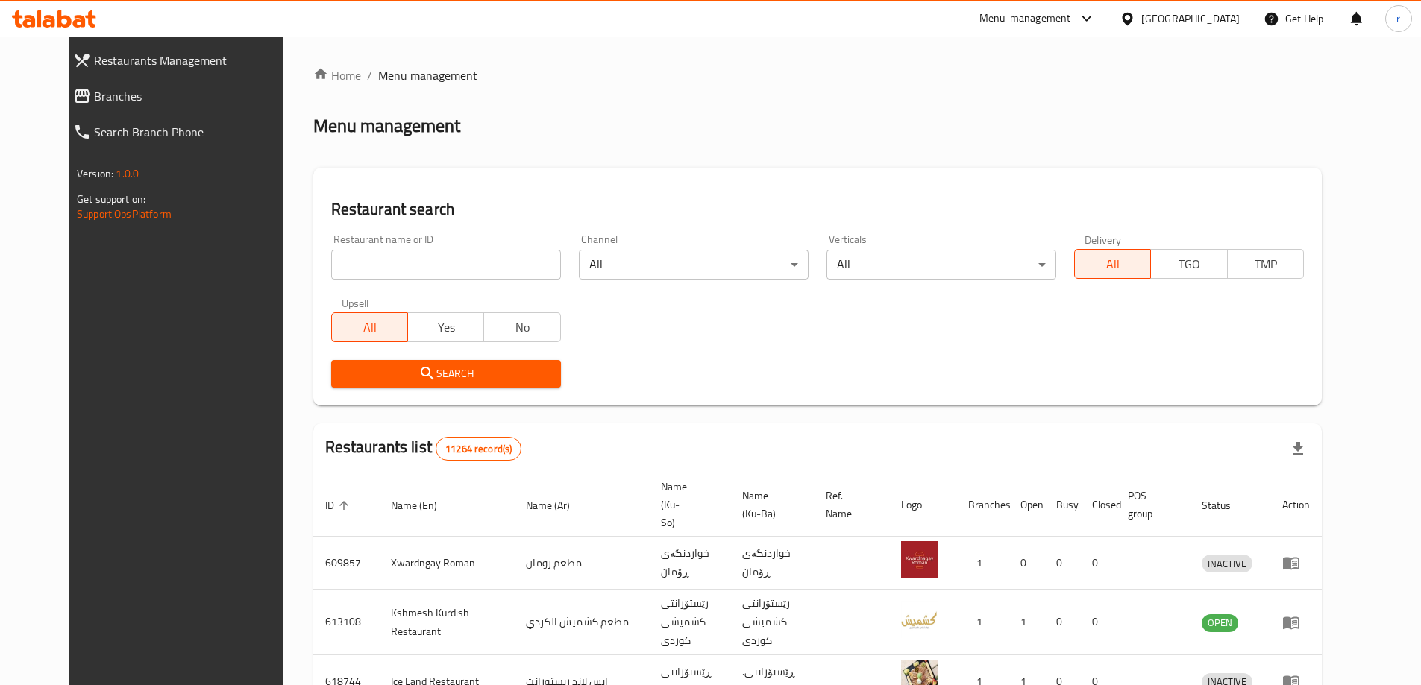
click at [438, 257] on input "search" at bounding box center [446, 265] width 230 height 30
paste input "You cafe - Hay Al Salam"
type input "You cafe - Hay Al Salam"
click button "Search" at bounding box center [446, 374] width 230 height 28
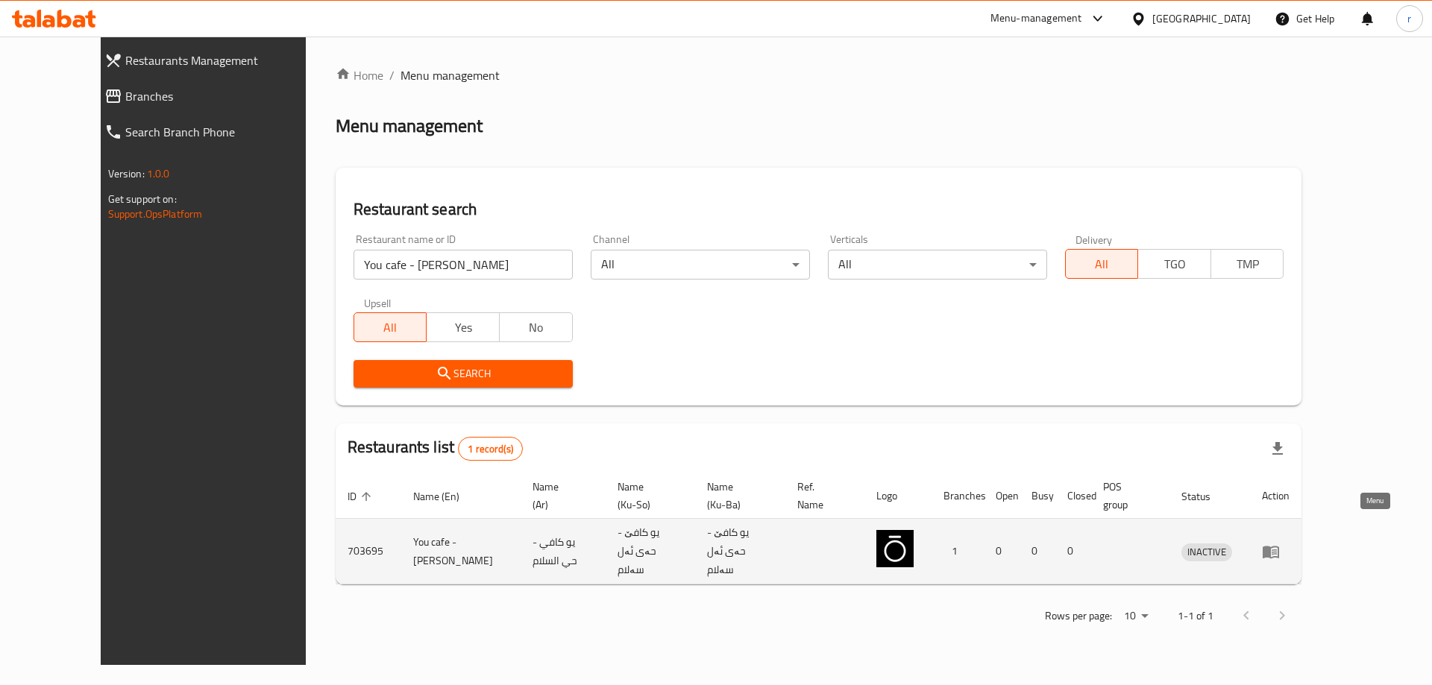
click at [1279, 546] on icon "enhanced table" at bounding box center [1271, 552] width 16 height 13
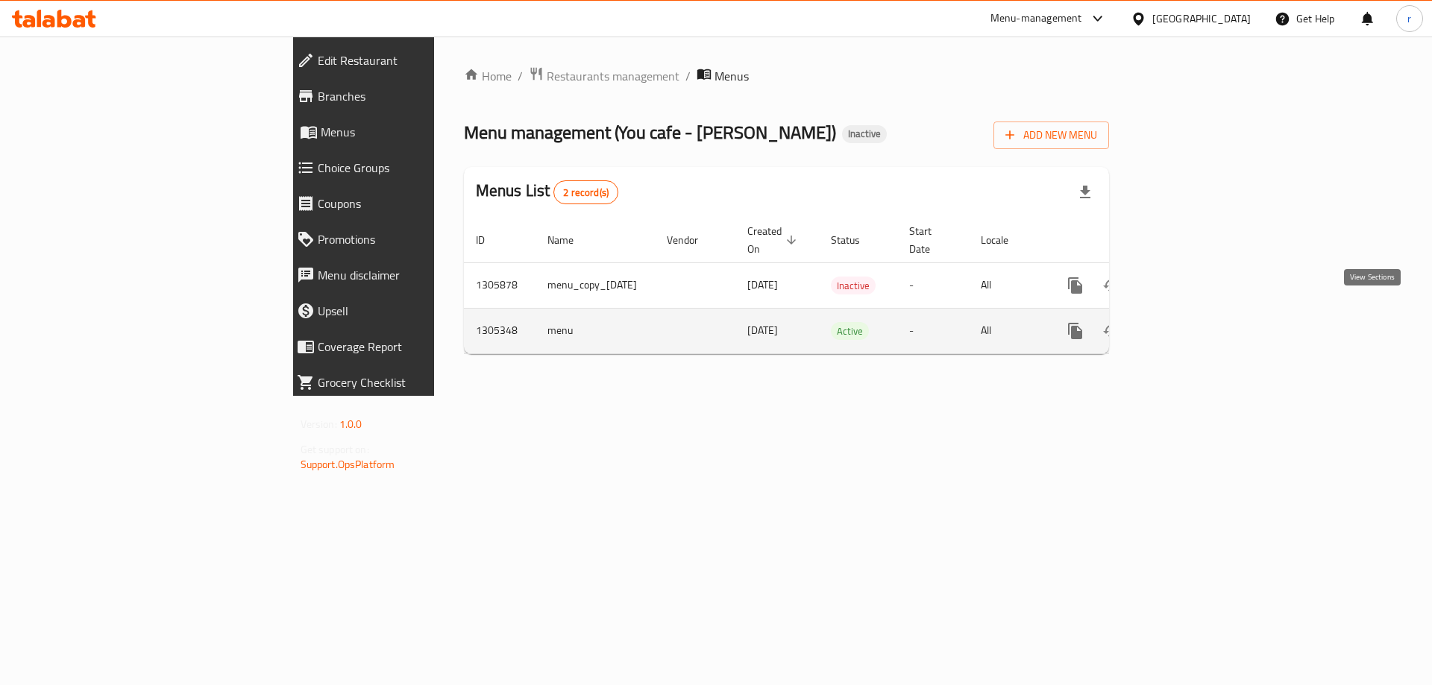
click at [1192, 322] on icon "enhanced table" at bounding box center [1183, 331] width 18 height 18
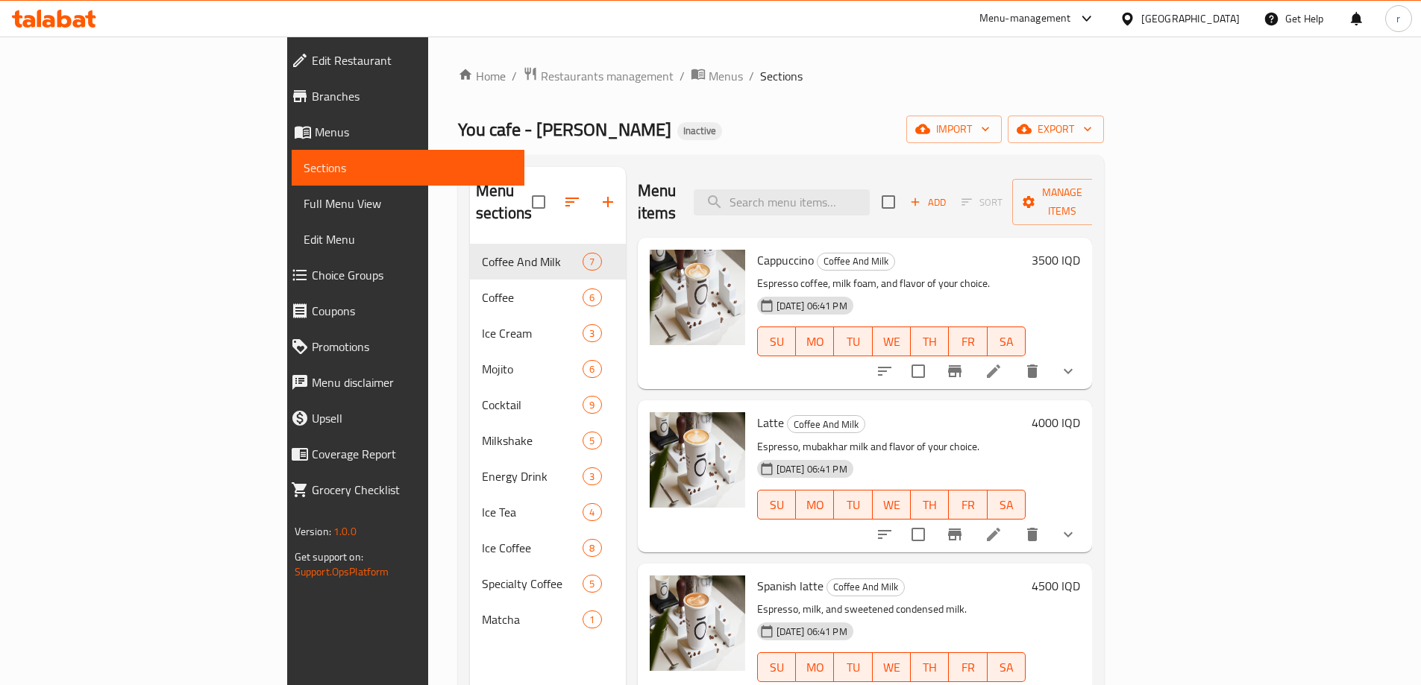
click at [304, 206] on span "Full Menu View" at bounding box center [408, 204] width 209 height 18
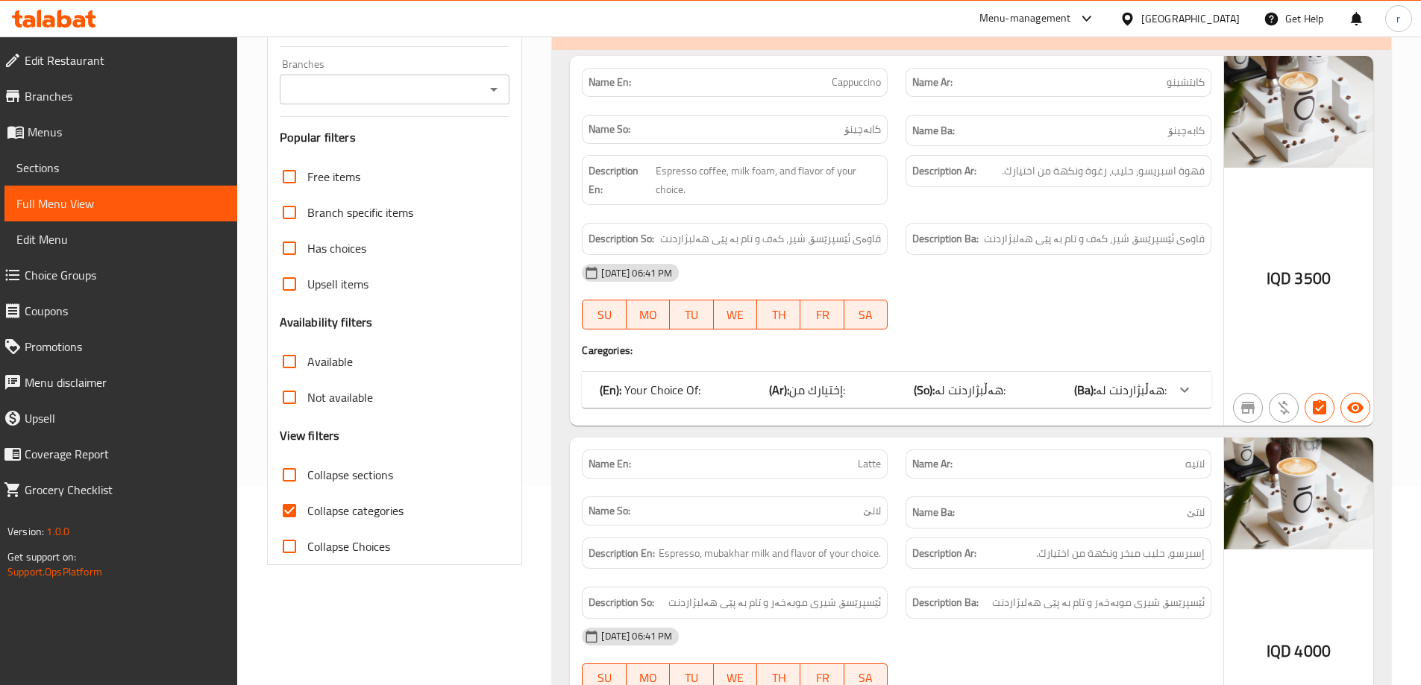
scroll to position [199, 0]
click at [293, 506] on input "Collapse categories" at bounding box center [289, 510] width 36 height 36
checkbox input "false"
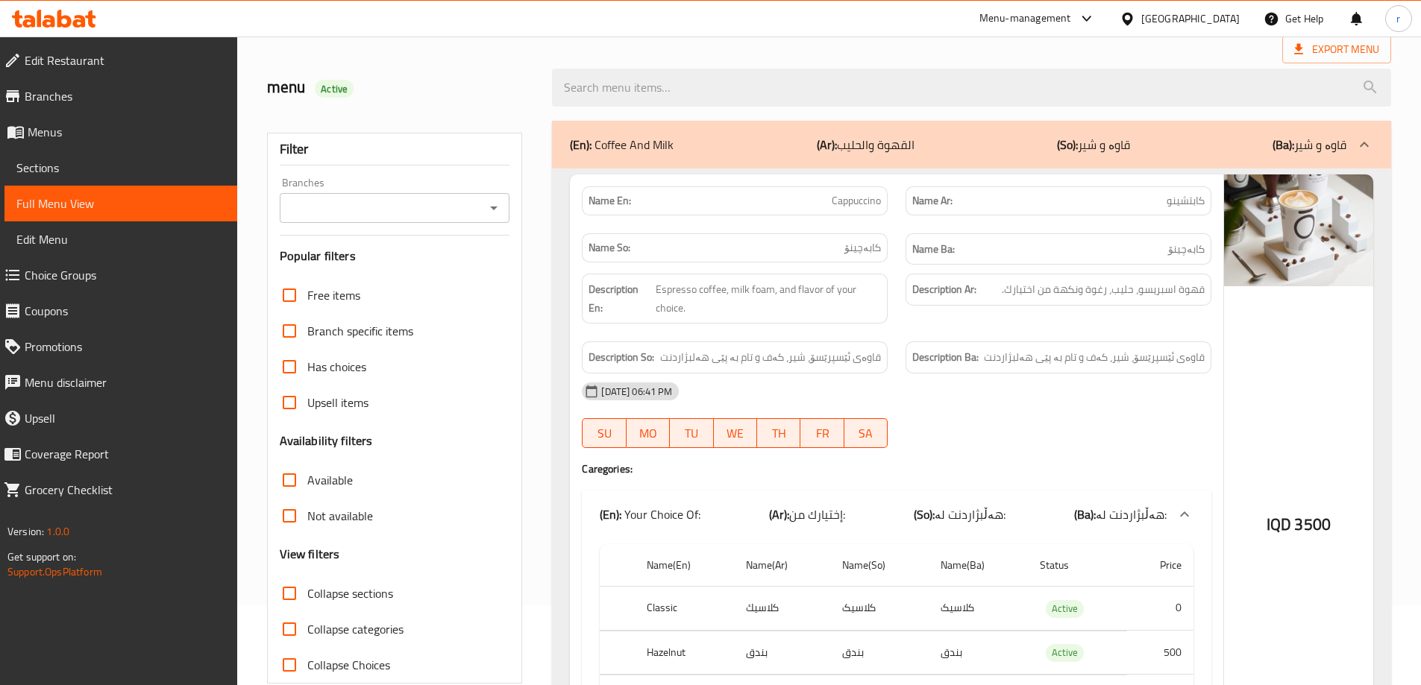
scroll to position [0, 0]
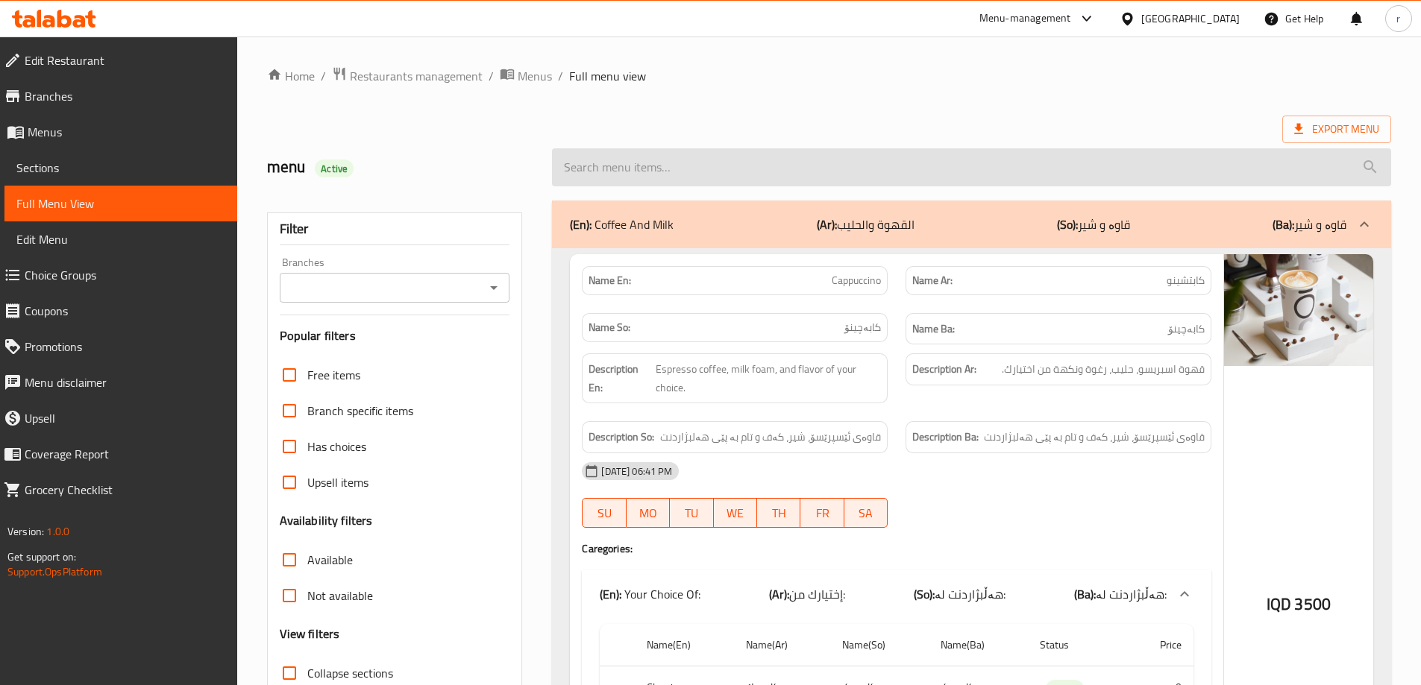
click at [746, 175] on input "search" at bounding box center [971, 167] width 839 height 38
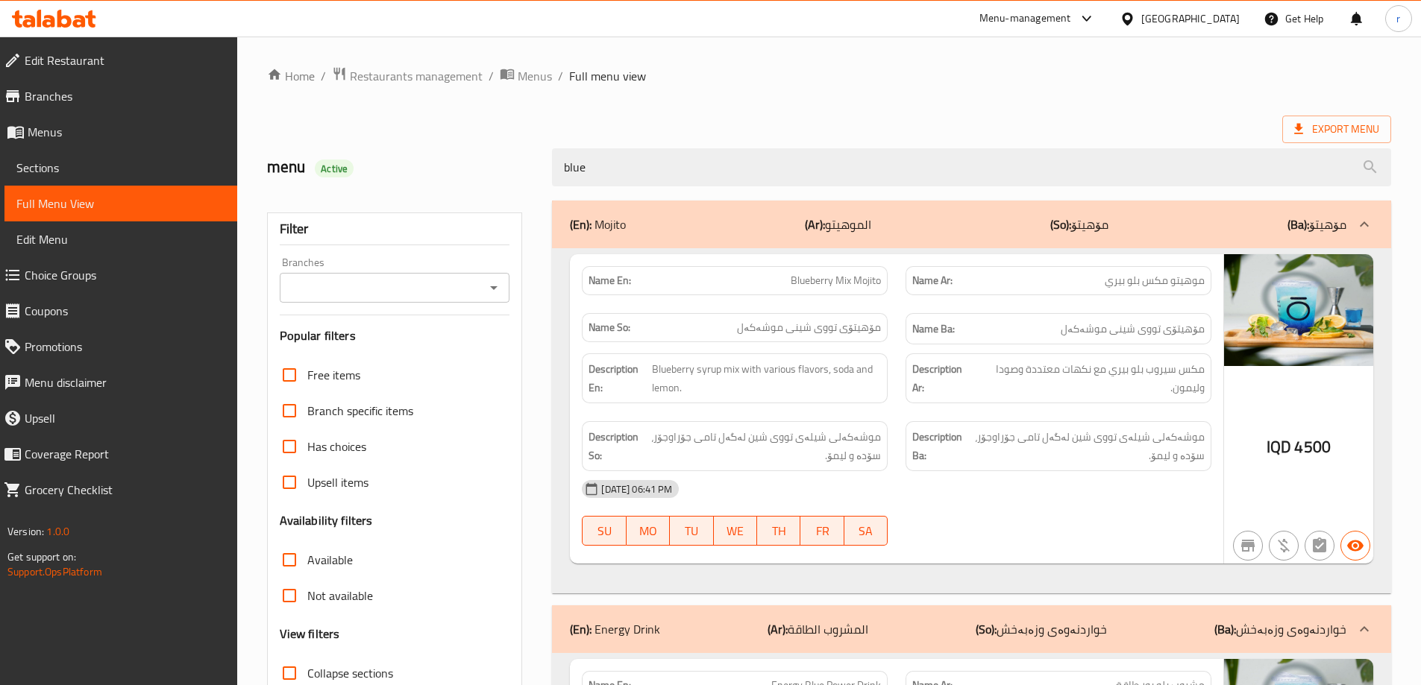
type input "blue"
click at [150, 168] on span "Sections" at bounding box center [120, 168] width 209 height 18
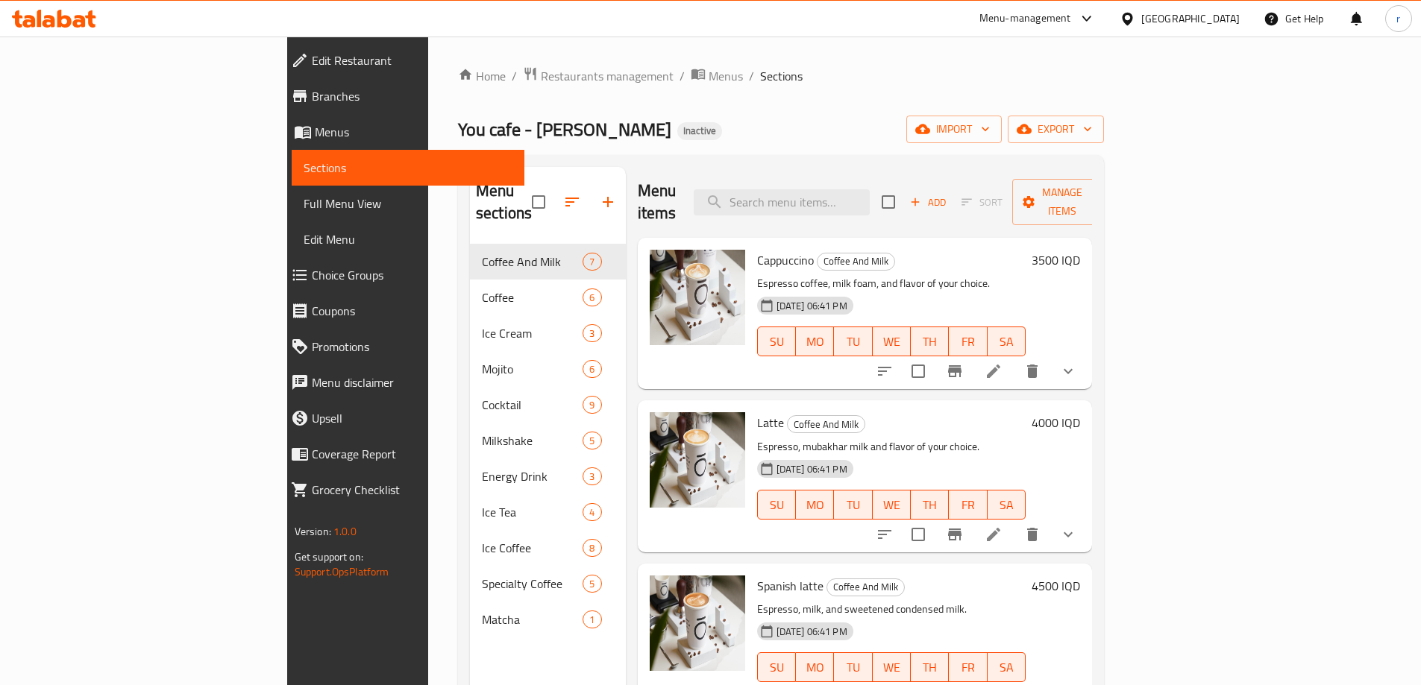
click at [304, 198] on span "Full Menu View" at bounding box center [408, 204] width 209 height 18
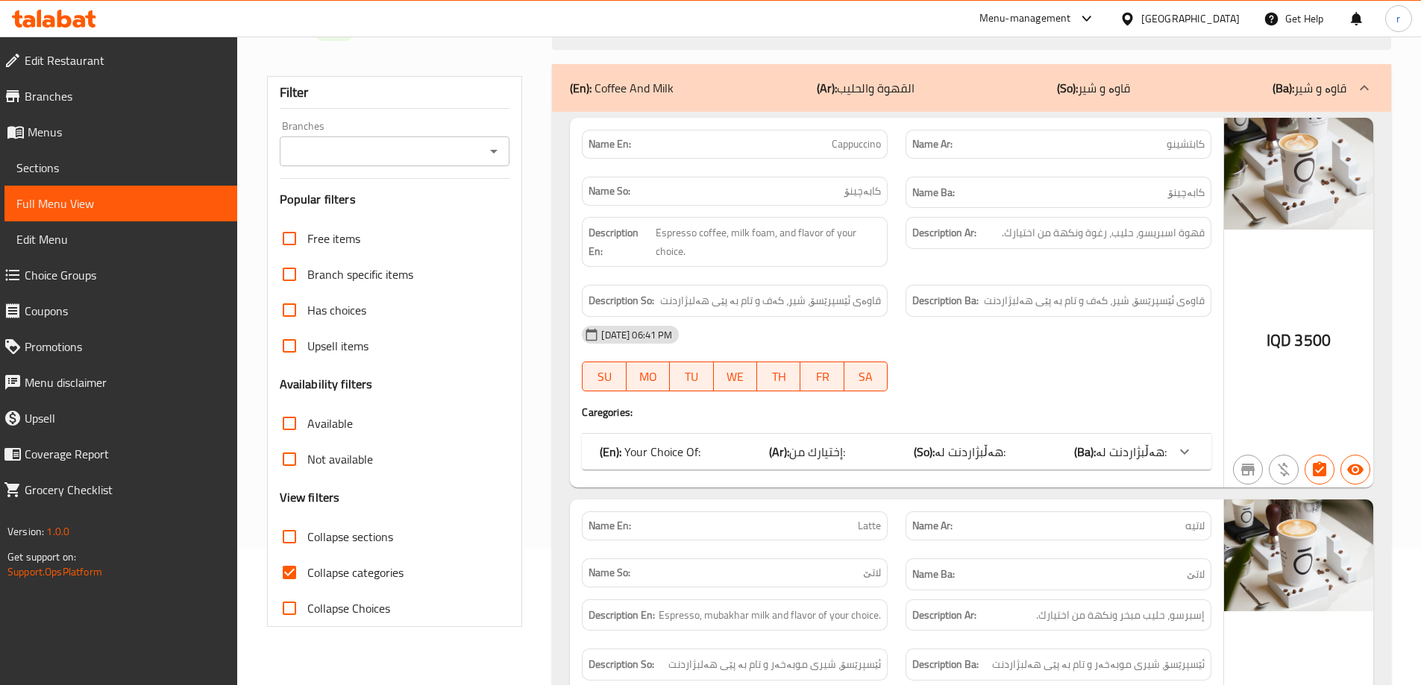
scroll to position [199, 0]
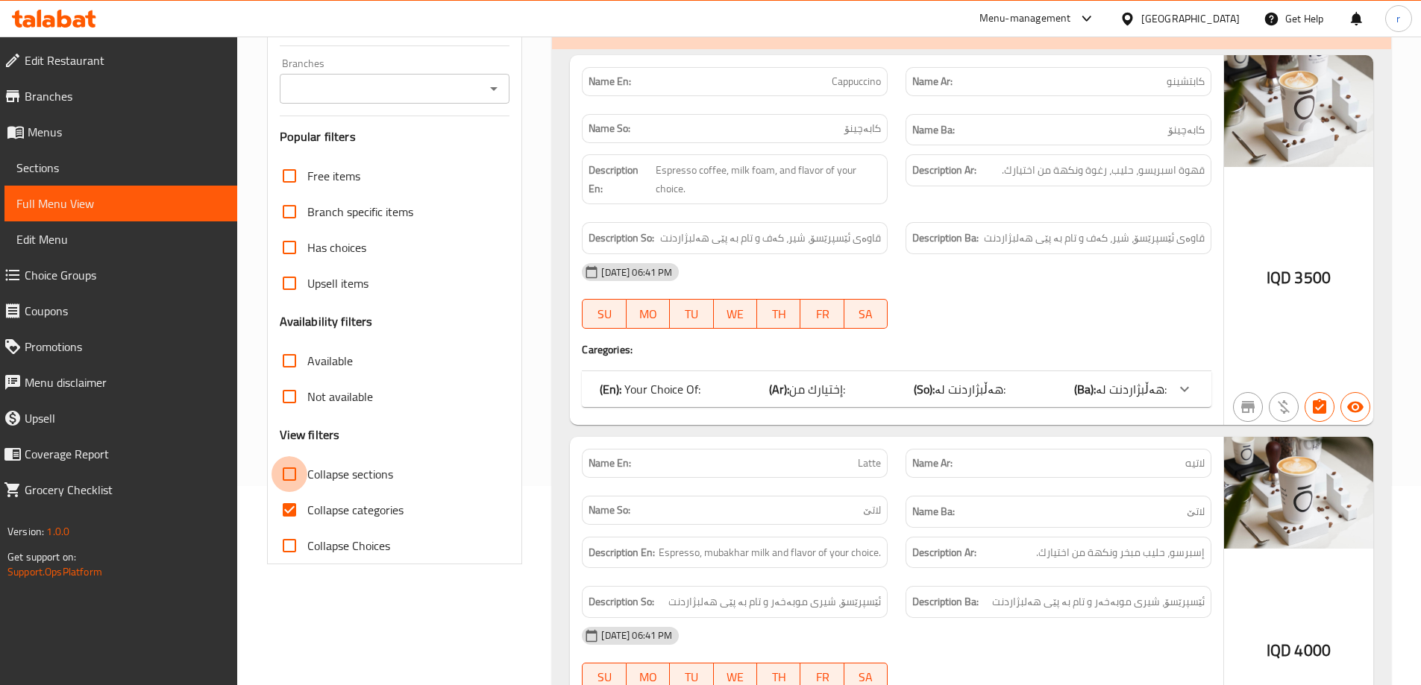
click at [300, 477] on input "Collapse sections" at bounding box center [289, 474] width 36 height 36
checkbox input "true"
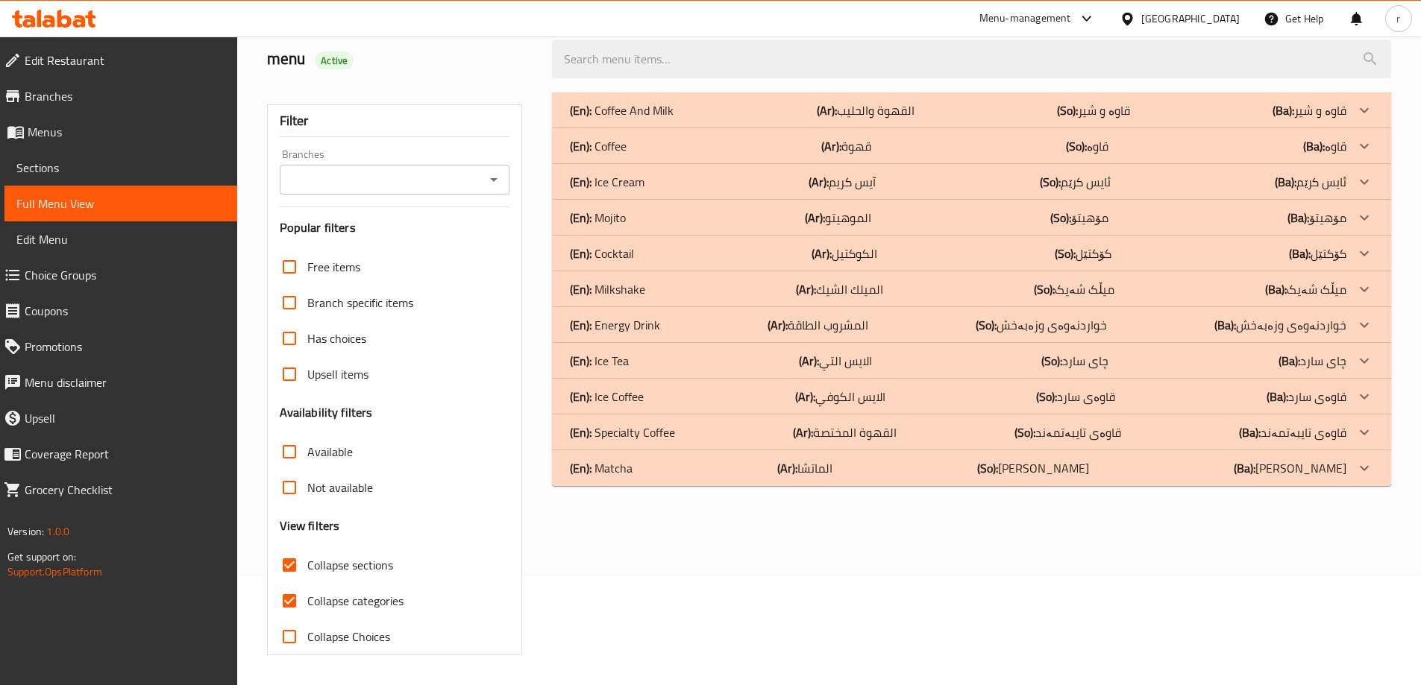
click at [295, 583] on input "Collapse categories" at bounding box center [289, 601] width 36 height 36
checkbox input "false"
click at [618, 119] on p "(En): Ice Cream" at bounding box center [622, 110] width 104 height 18
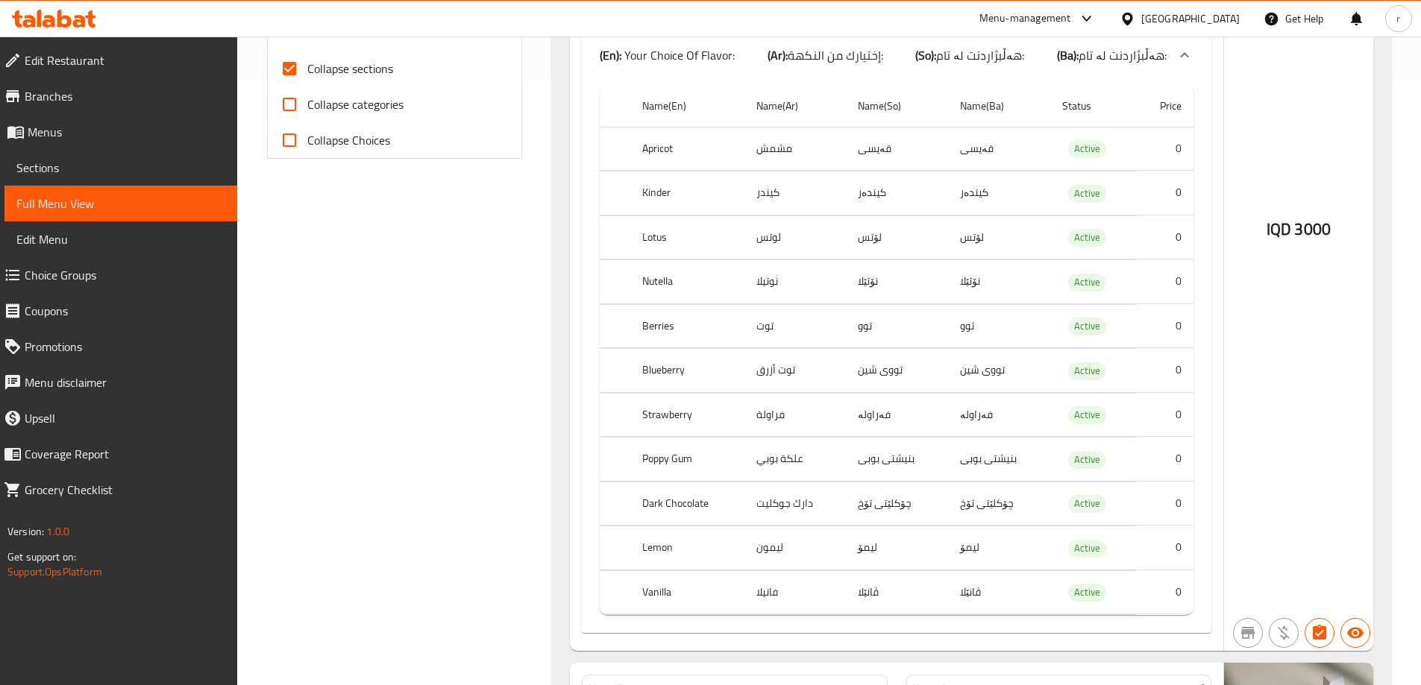
scroll to position [506, 0]
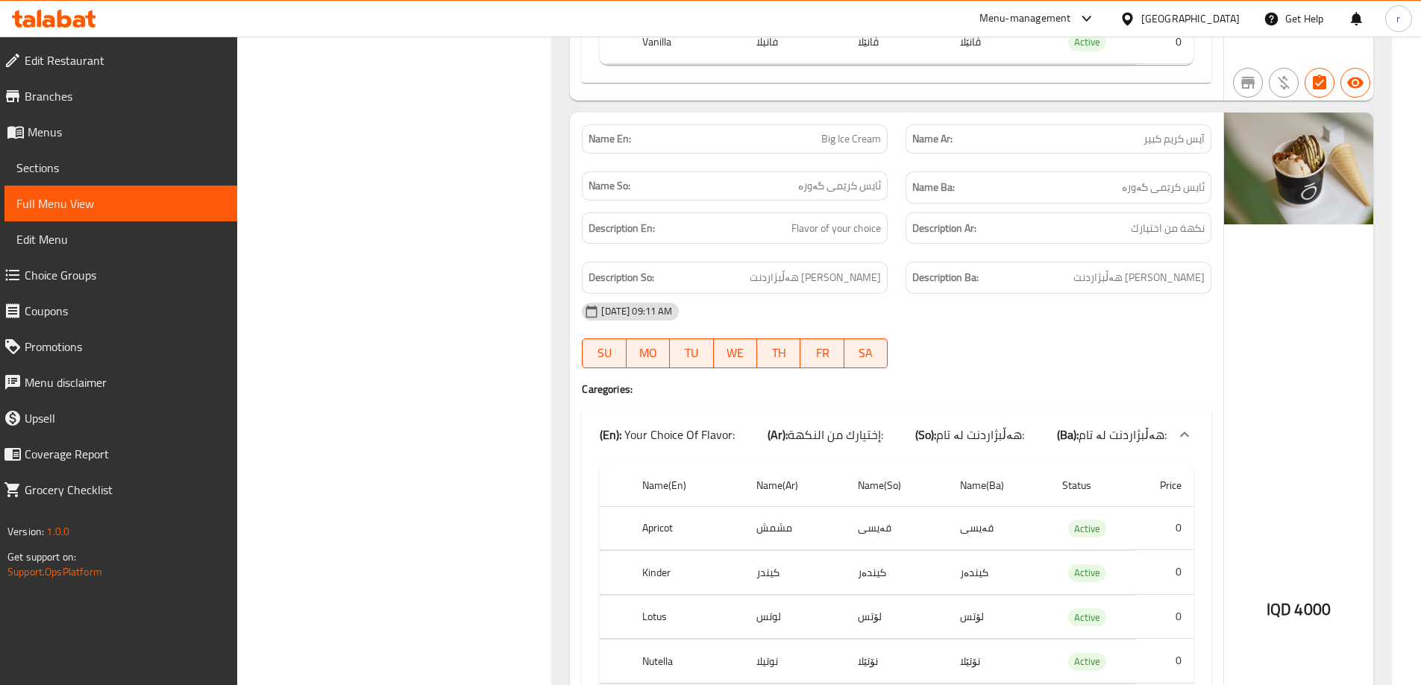
scroll to position [1202, 0]
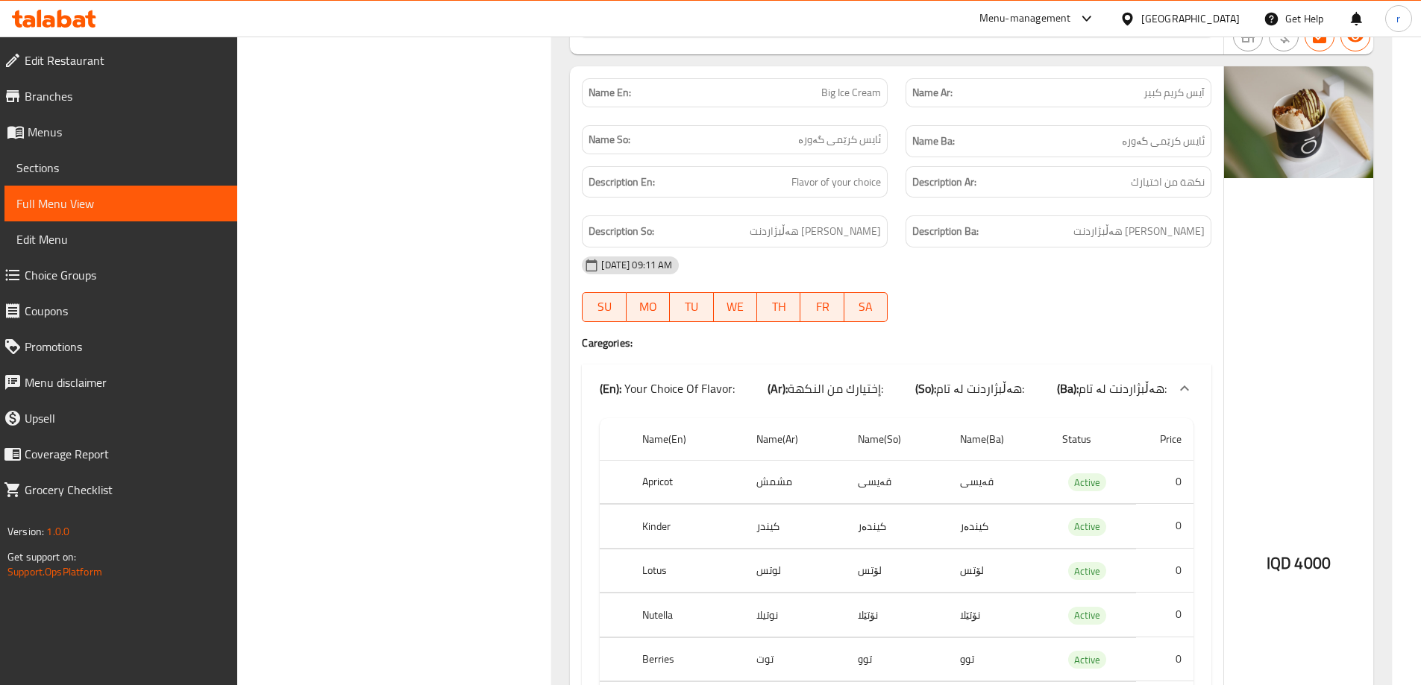
click at [130, 282] on span "Choice Groups" at bounding box center [125, 275] width 201 height 18
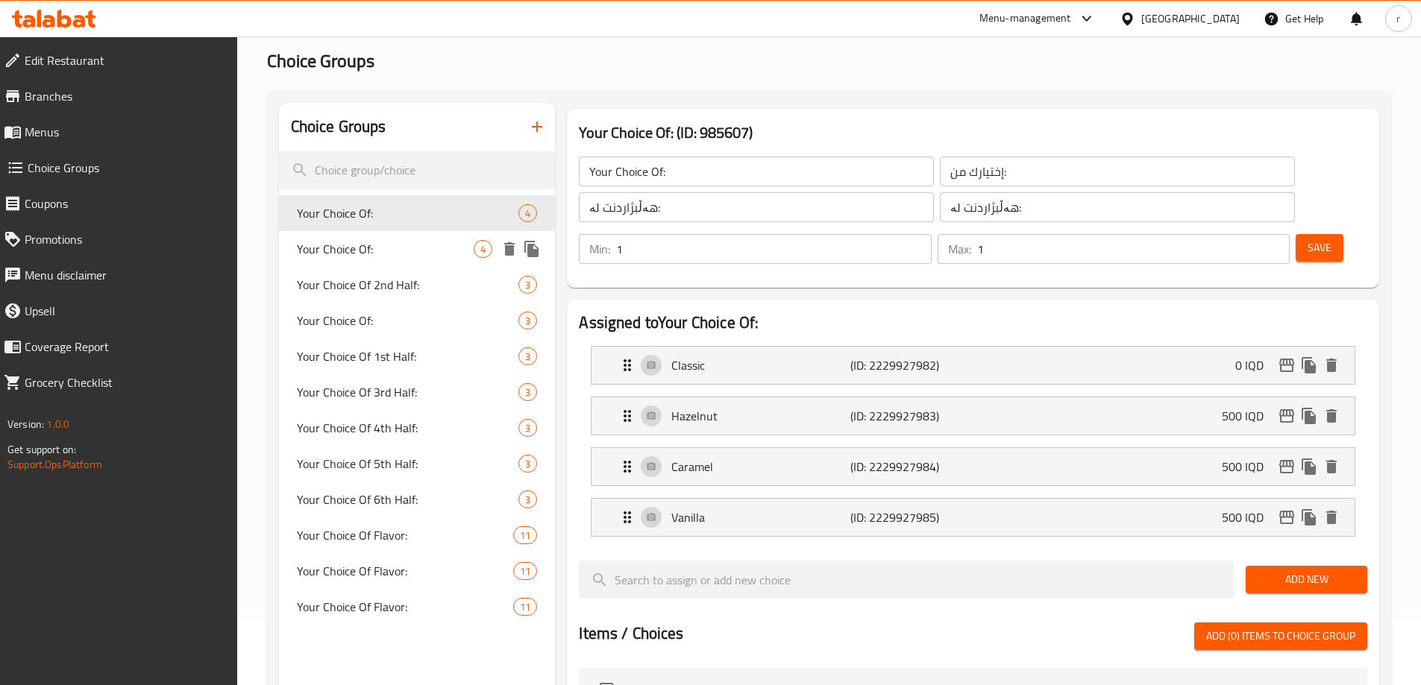
scroll to position [99, 0]
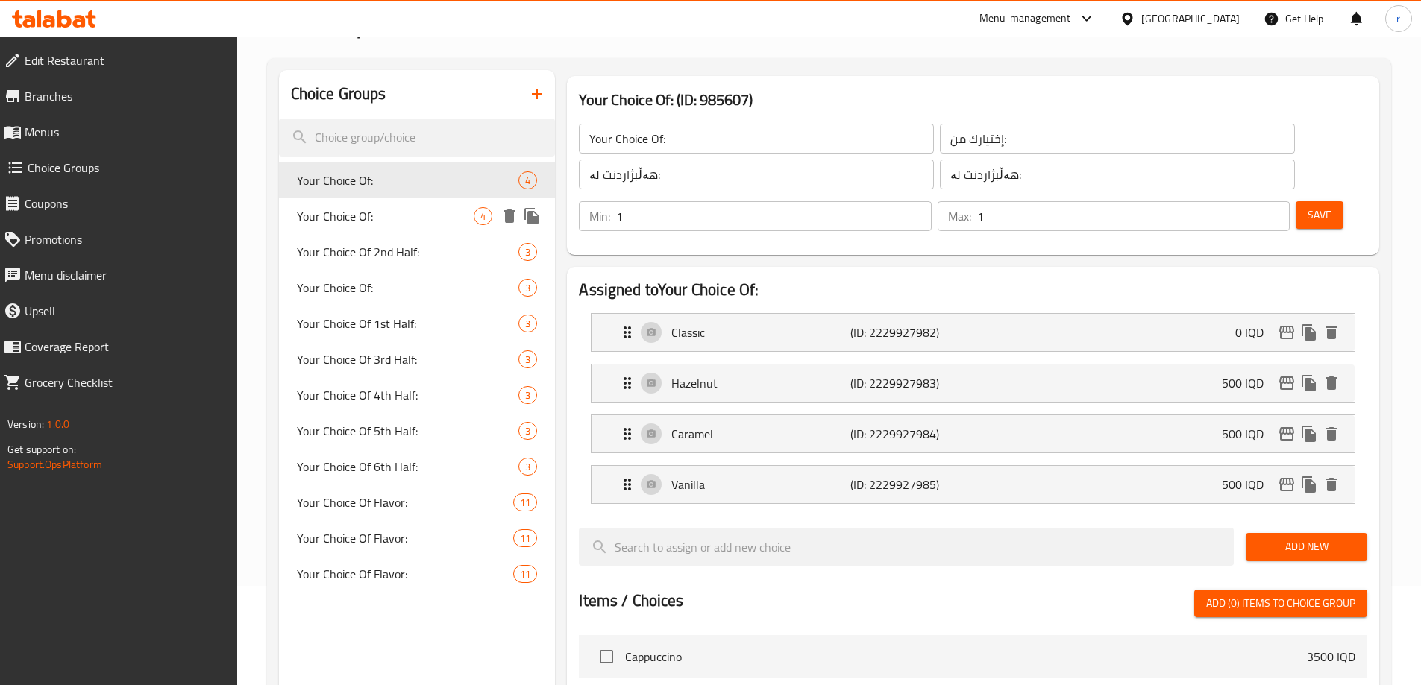
click at [368, 222] on span "Your Choice Of:" at bounding box center [386, 216] width 178 height 18
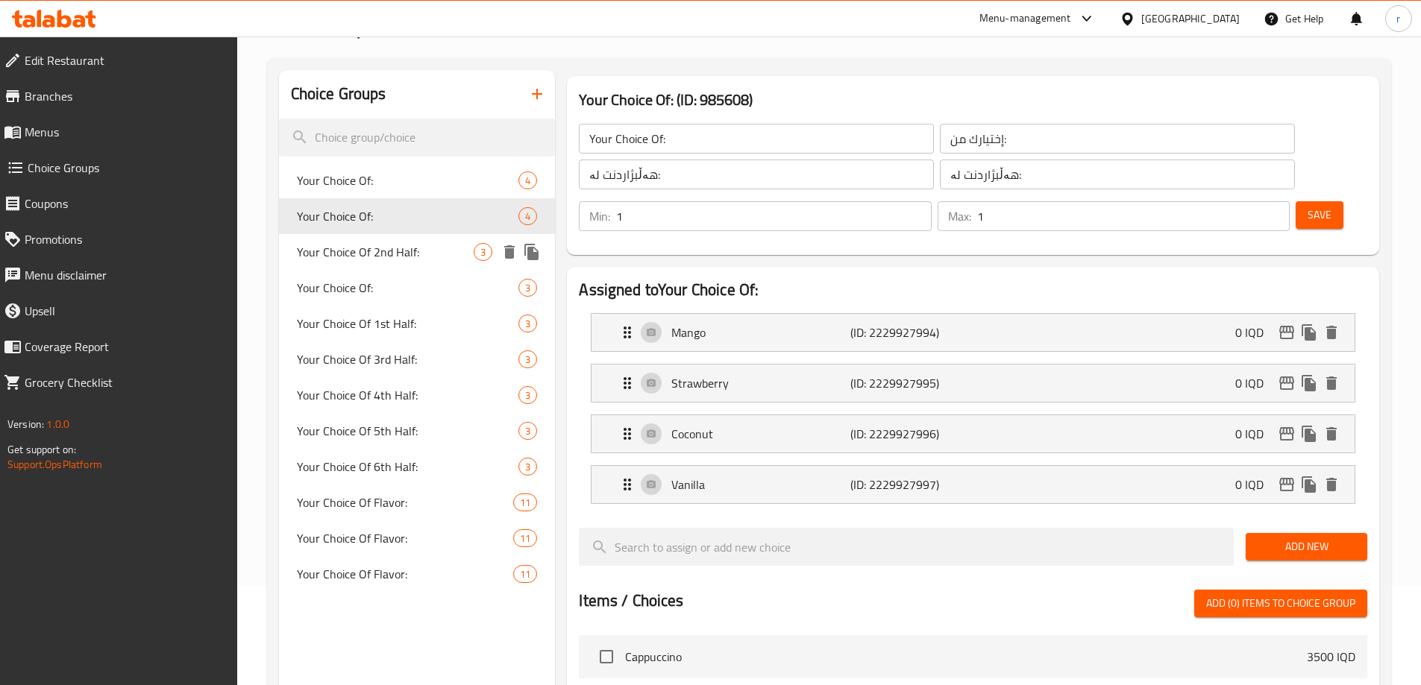
click at [369, 245] on span "Your Choice Of 2nd Half:" at bounding box center [386, 252] width 178 height 18
type input "Your Choice Of 2nd Half:"
type input "إختيارك من النصف الثاني:"
type input "هەڵبژاردنت لە نیوەی دووەم:"
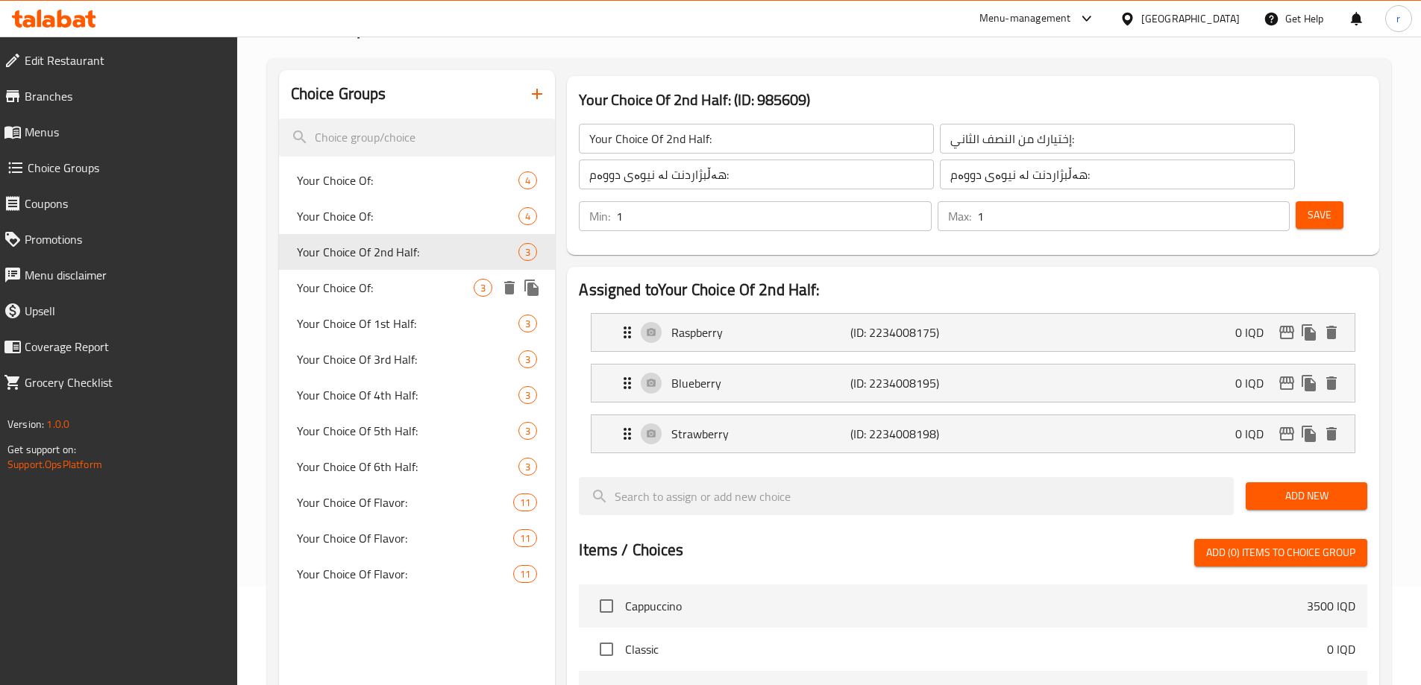
click at [425, 277] on div "Your Choice Of: 3" at bounding box center [417, 288] width 277 height 36
type input "Your Choice Of:"
type input "إختيارك من:"
type input "هەڵبژاردنت لە:"
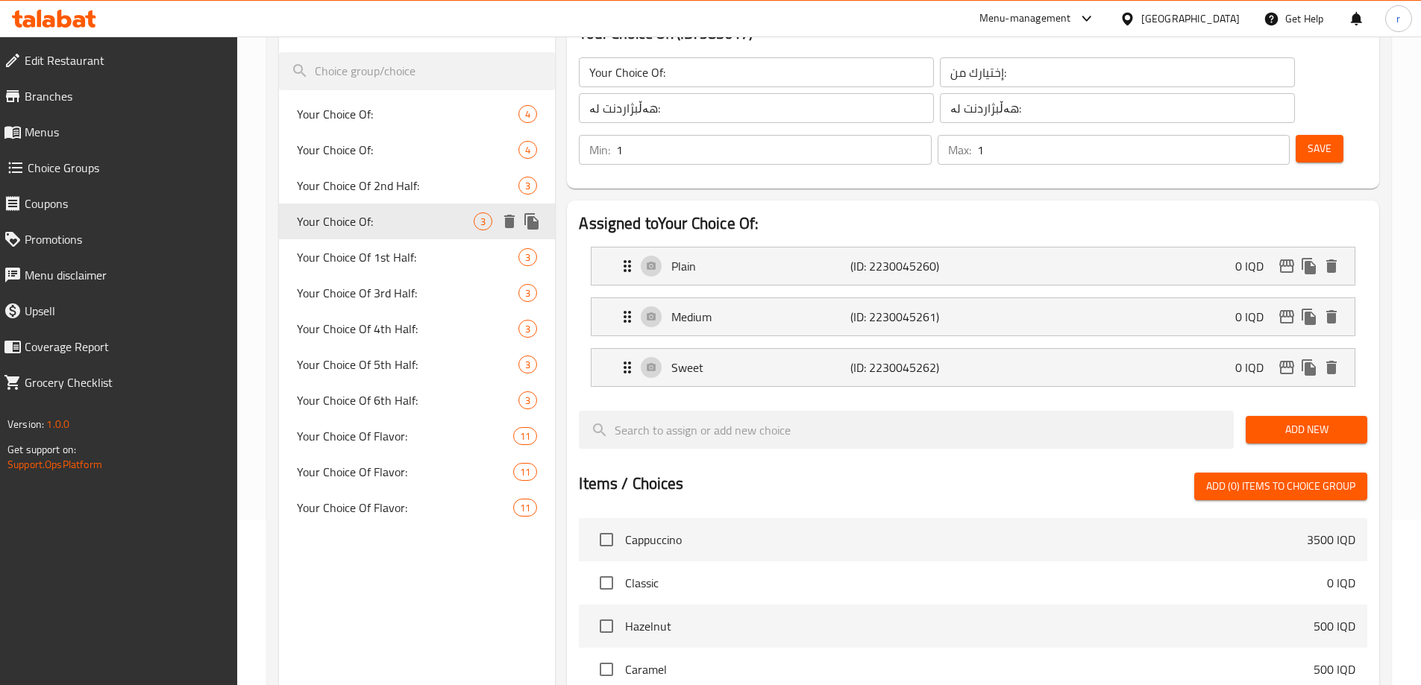
scroll to position [199, 0]
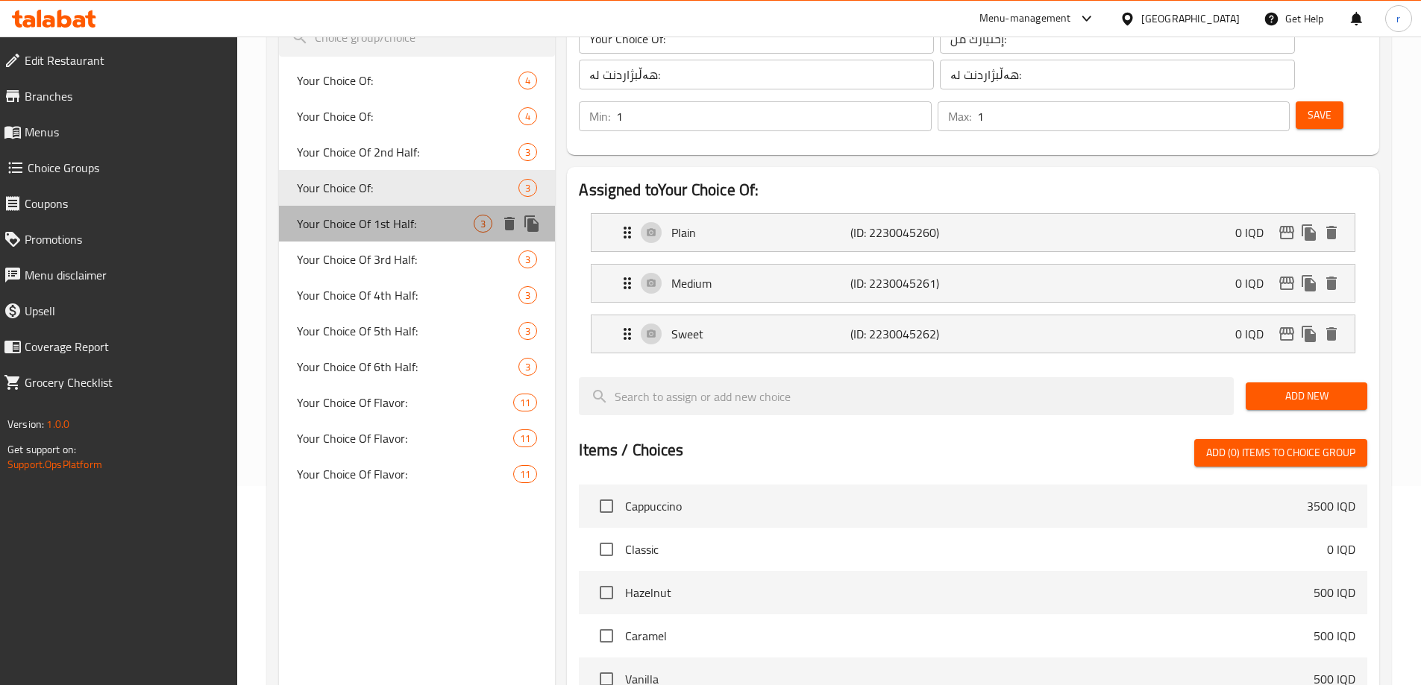
click at [408, 229] on span "Your Choice Of 1st Half:" at bounding box center [386, 224] width 178 height 18
type input "Your Choice Of 1st Half:"
type input "إختيارك من النصف الأول:"
type input "هەڵبژاردنت لە نیوەی یەکەم:"
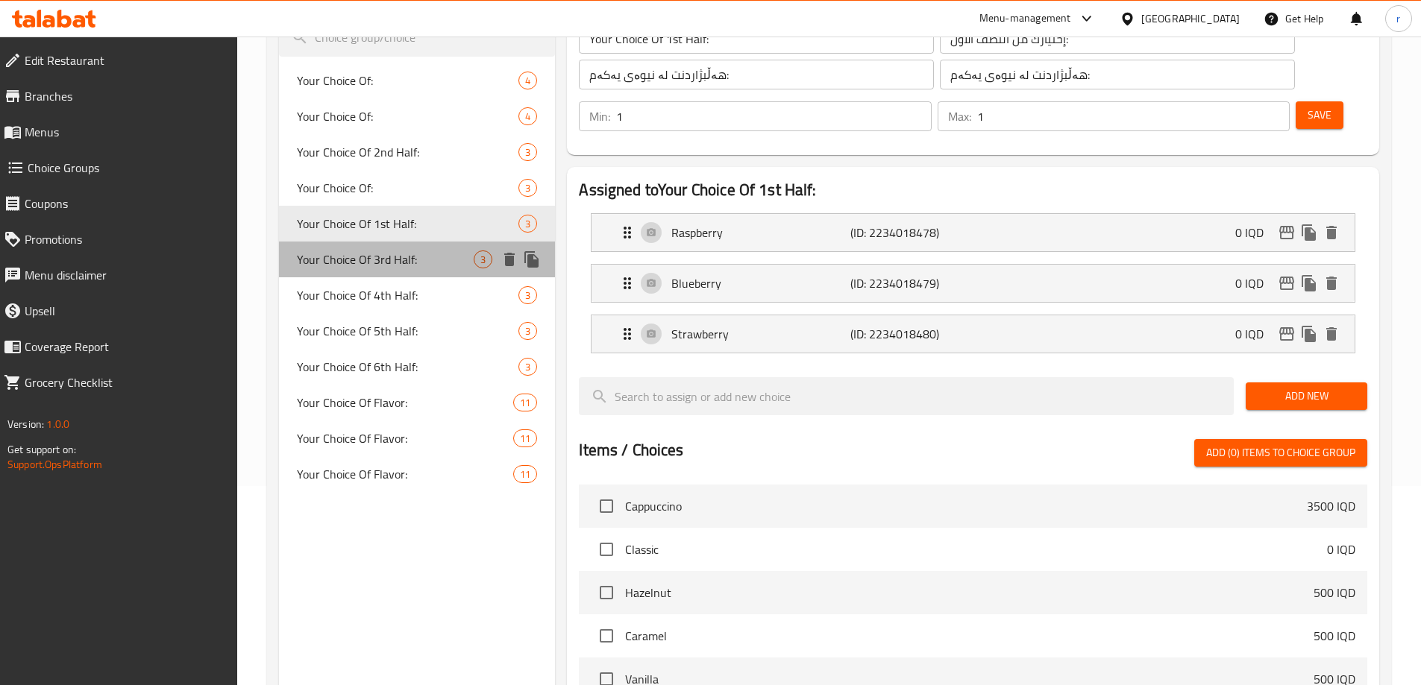
click at [412, 248] on div "Your Choice Of 3rd Half: 3" at bounding box center [417, 260] width 277 height 36
type input "Your Choice Of 3rd Half:"
type input "إختيارك من النصف الثالث:"
type input "هەڵبژاردنت لە نیوەی سێیەم:"
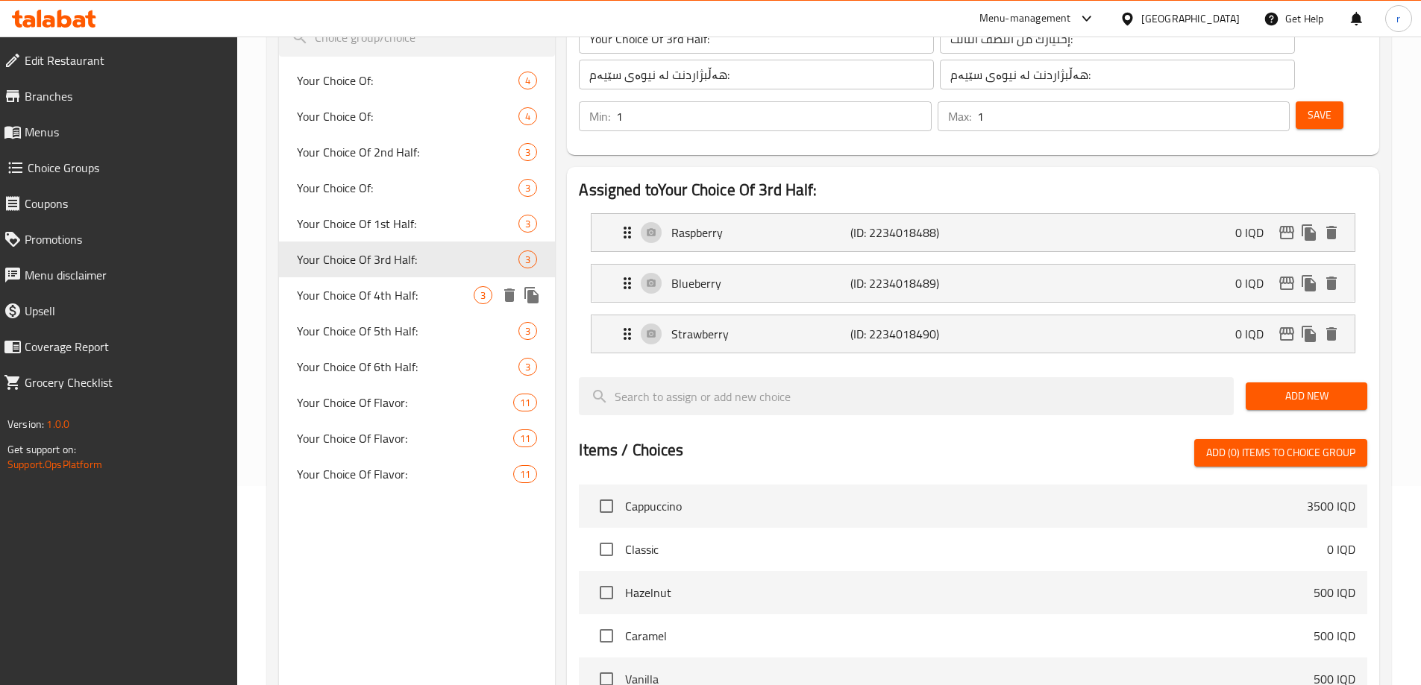
click at [397, 280] on div "Your Choice Of 4th Half: 3" at bounding box center [417, 295] width 277 height 36
type input "Your Choice Of 4th Half:"
type input "إختيارك من النصف الرابع:"
type input "هەڵبژاردنت لە نیوەی چوارەم:"
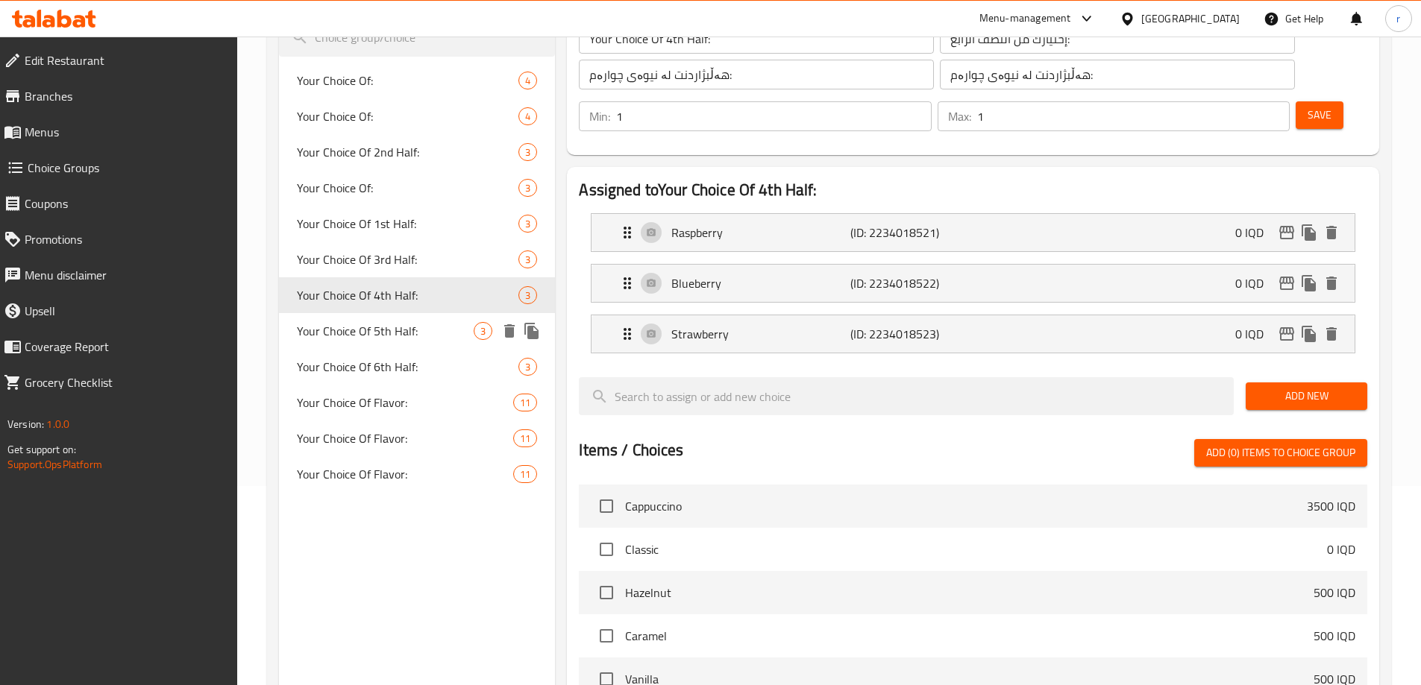
click at [385, 333] on span "Your Choice Of 5th Half:" at bounding box center [386, 331] width 178 height 18
type input "Your Choice Of 5th Half:"
type input "إختيارك من النصف الخامس:"
type input "هەڵبژاردنت لە نیوەی پێنجەم:"
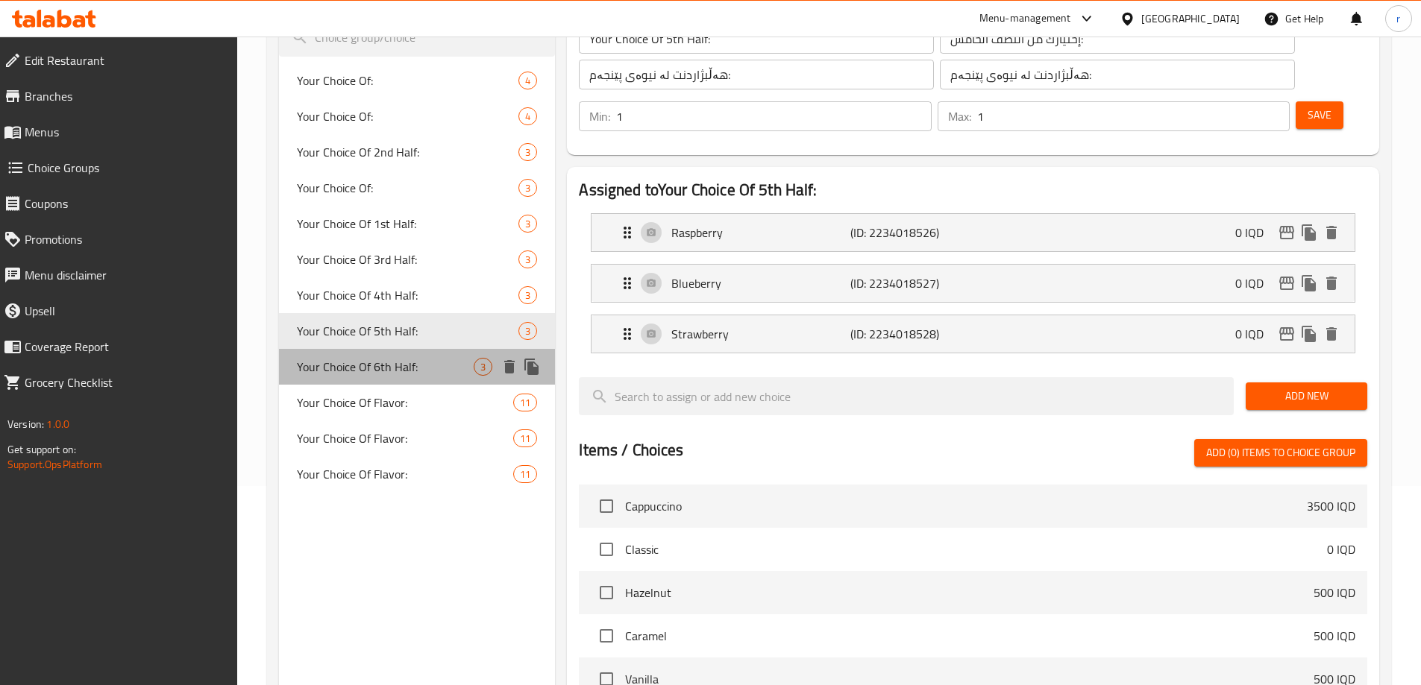
click at [383, 367] on span "Your Choice Of 6th Half:" at bounding box center [386, 367] width 178 height 18
type input "Your Choice Of 6th Half:"
type input "إختيارك من النصف السادس::"
type input "هەڵبژاردنت لە نیوەی شەشەم:"
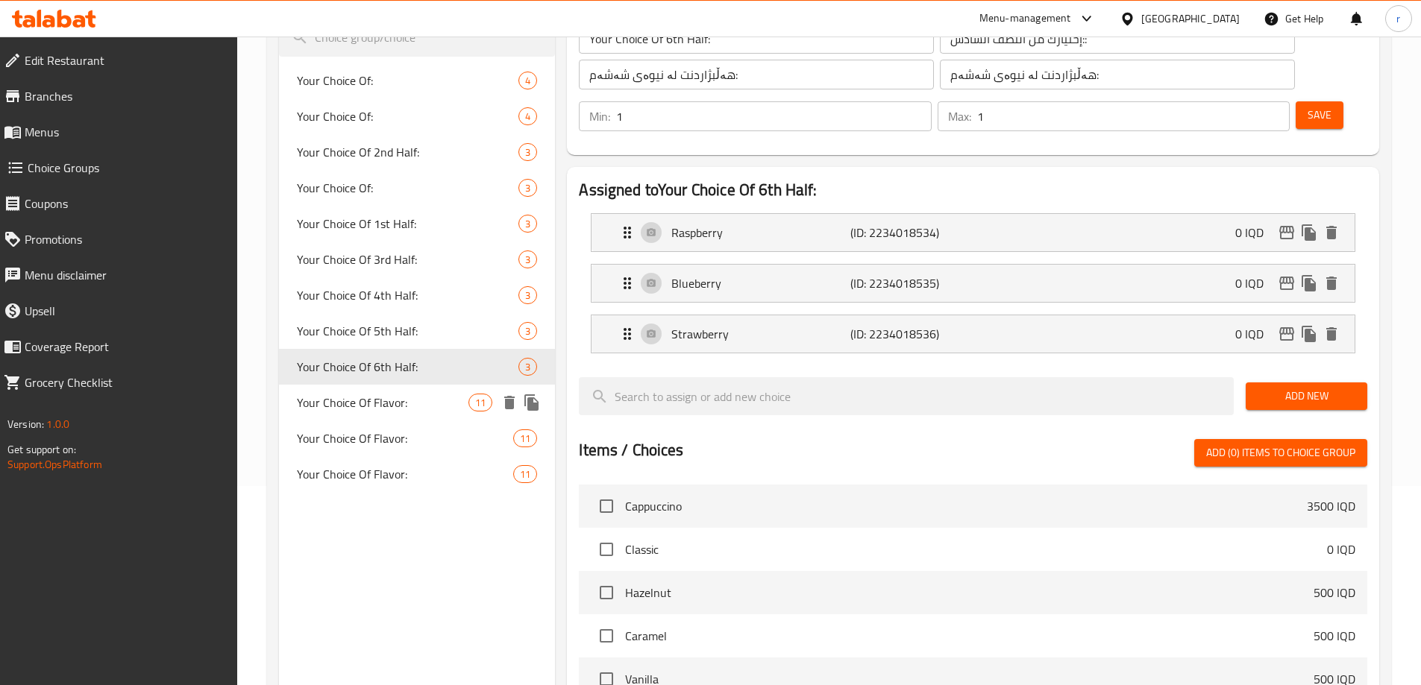
click at [392, 400] on span "Your Choice Of Flavor:" at bounding box center [383, 403] width 172 height 18
type input "Your Choice Of Flavor:"
type input "إختيارك من النكهة:"
type input "هەڵبژاردنت لە تام:"
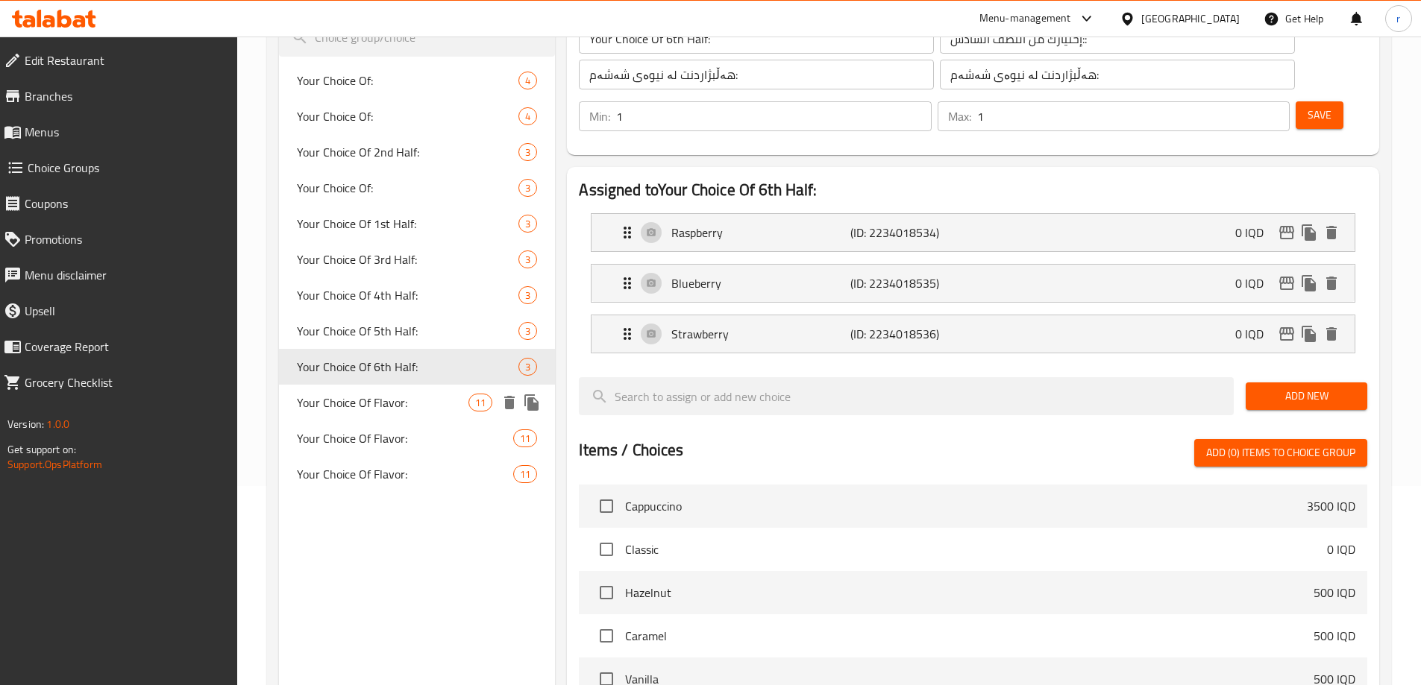
type input "2"
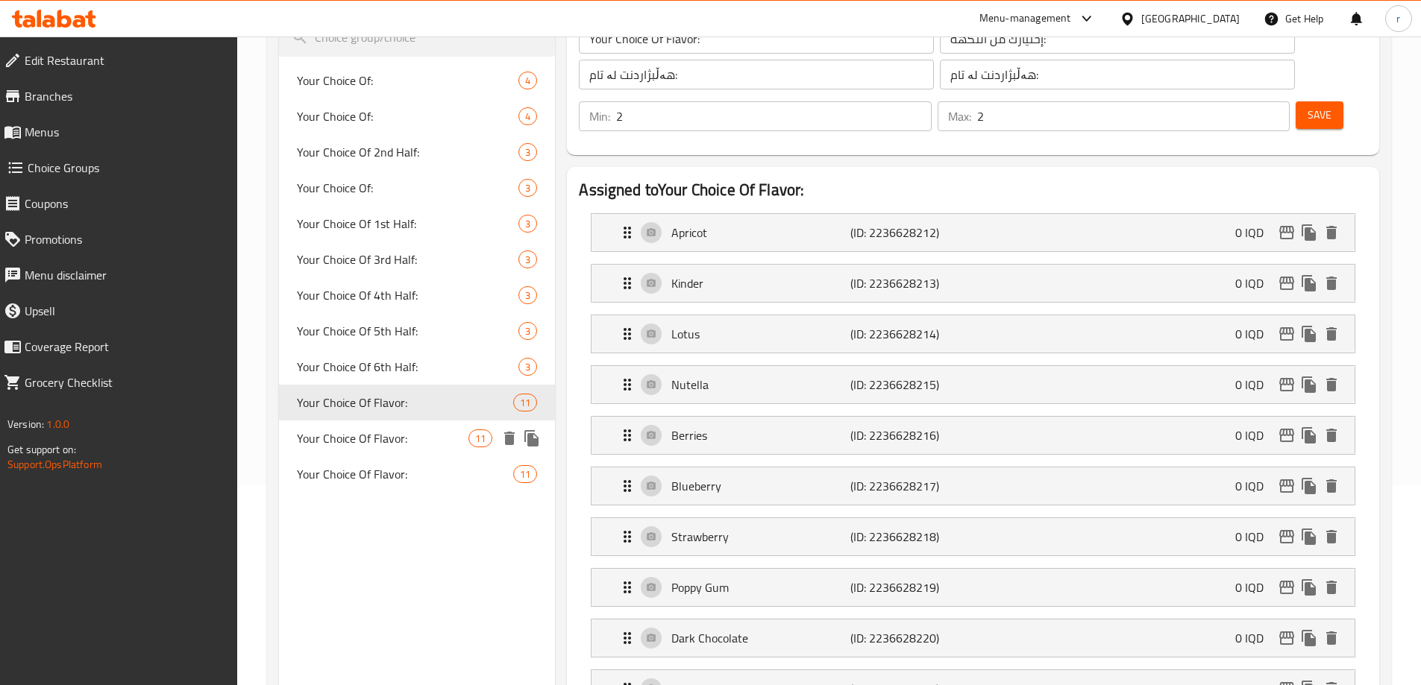
click at [389, 430] on span "Your Choice Of Flavor:" at bounding box center [383, 439] width 172 height 18
type input "Your Choice Of Flavor:"
type input "إختيارك من النكهة:"
type input "هەڵبژاردنت لە تام:"
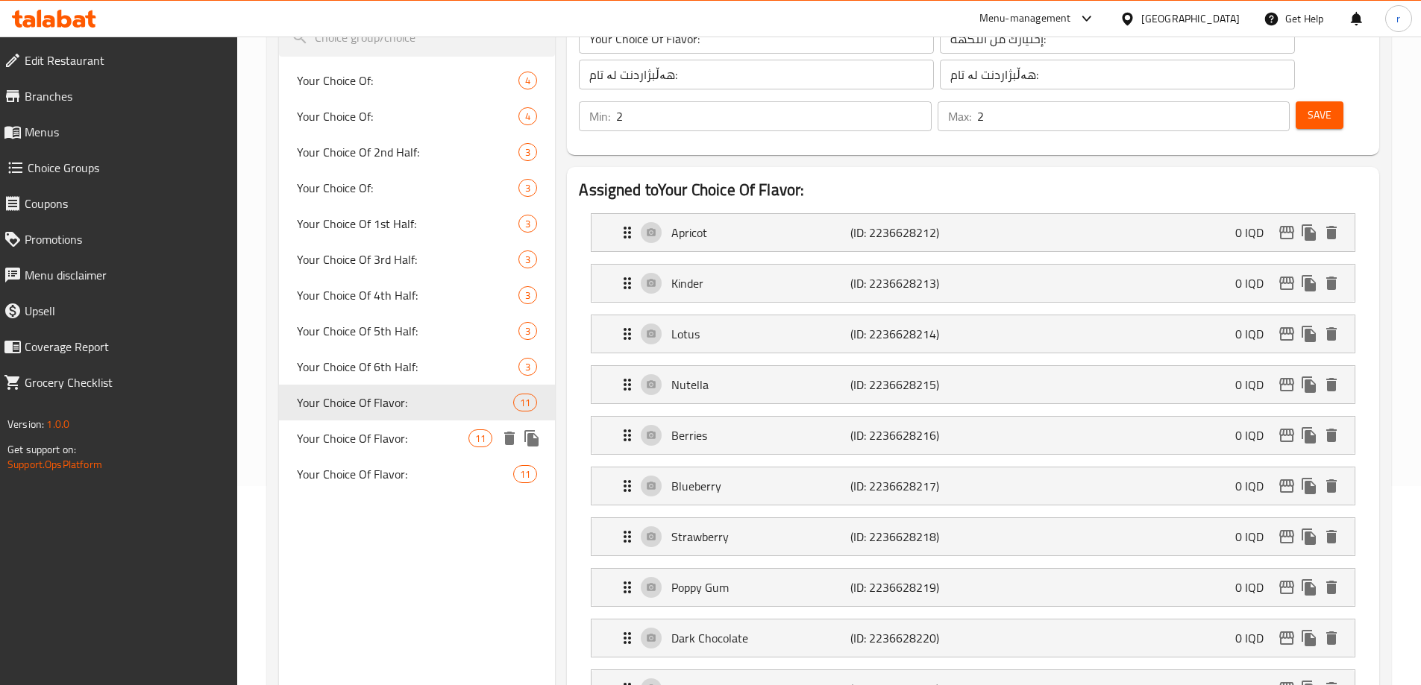
type input "4"
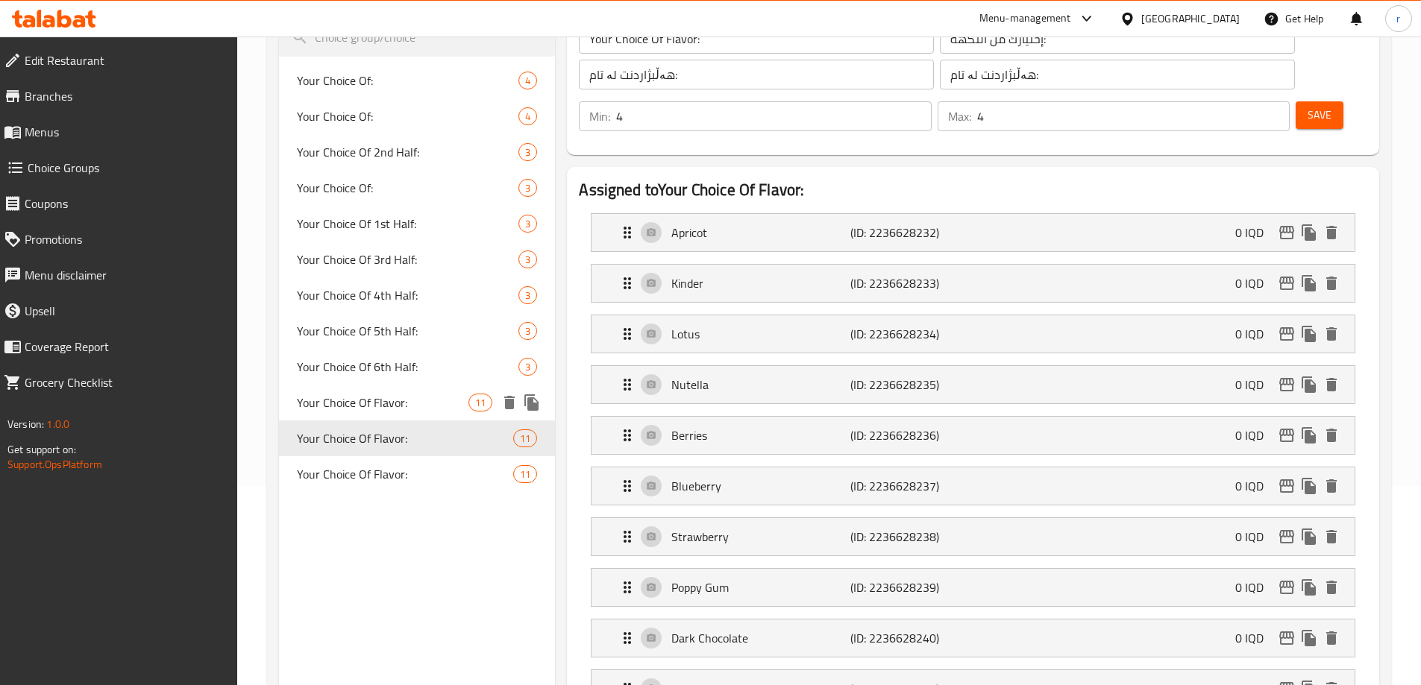
click at [385, 406] on span "Your Choice Of Flavor:" at bounding box center [383, 403] width 172 height 18
type input "Your Choice Of Flavor:"
type input "إختيارك من النكهة:"
type input "هەڵبژاردنت لە تام:"
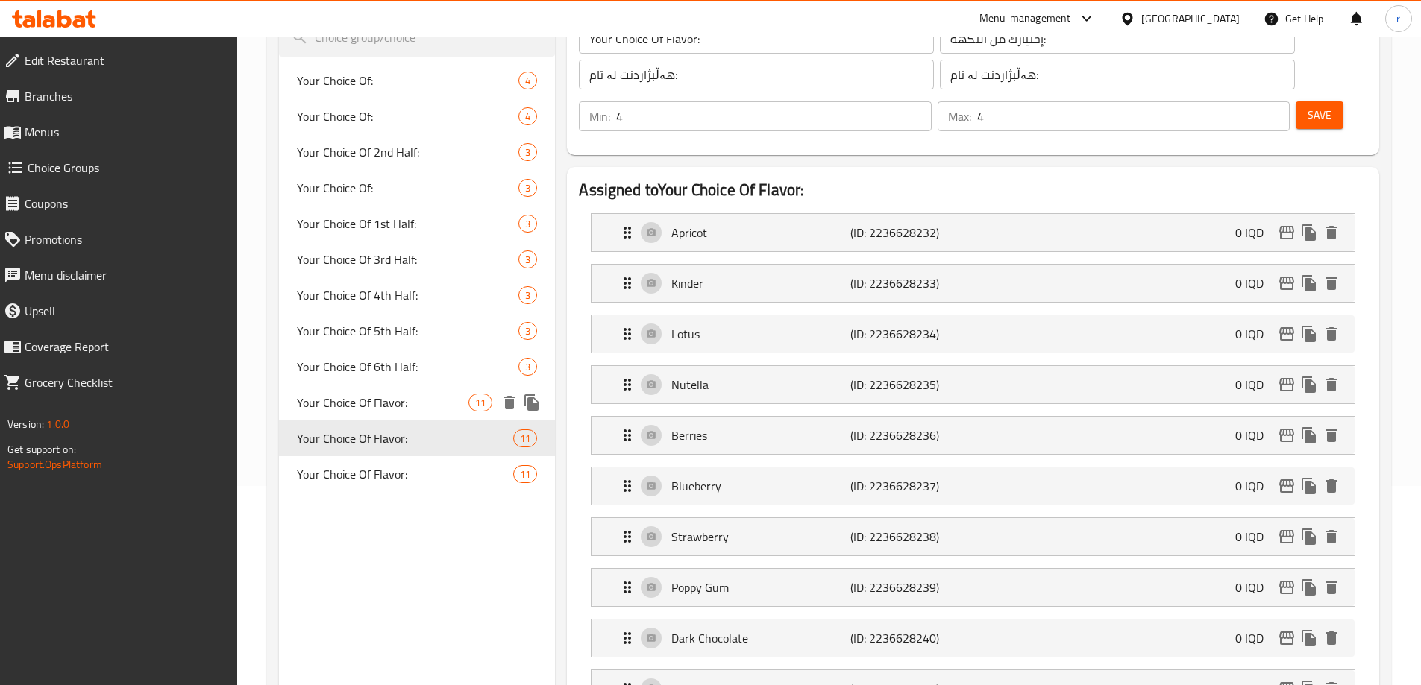
type input "2"
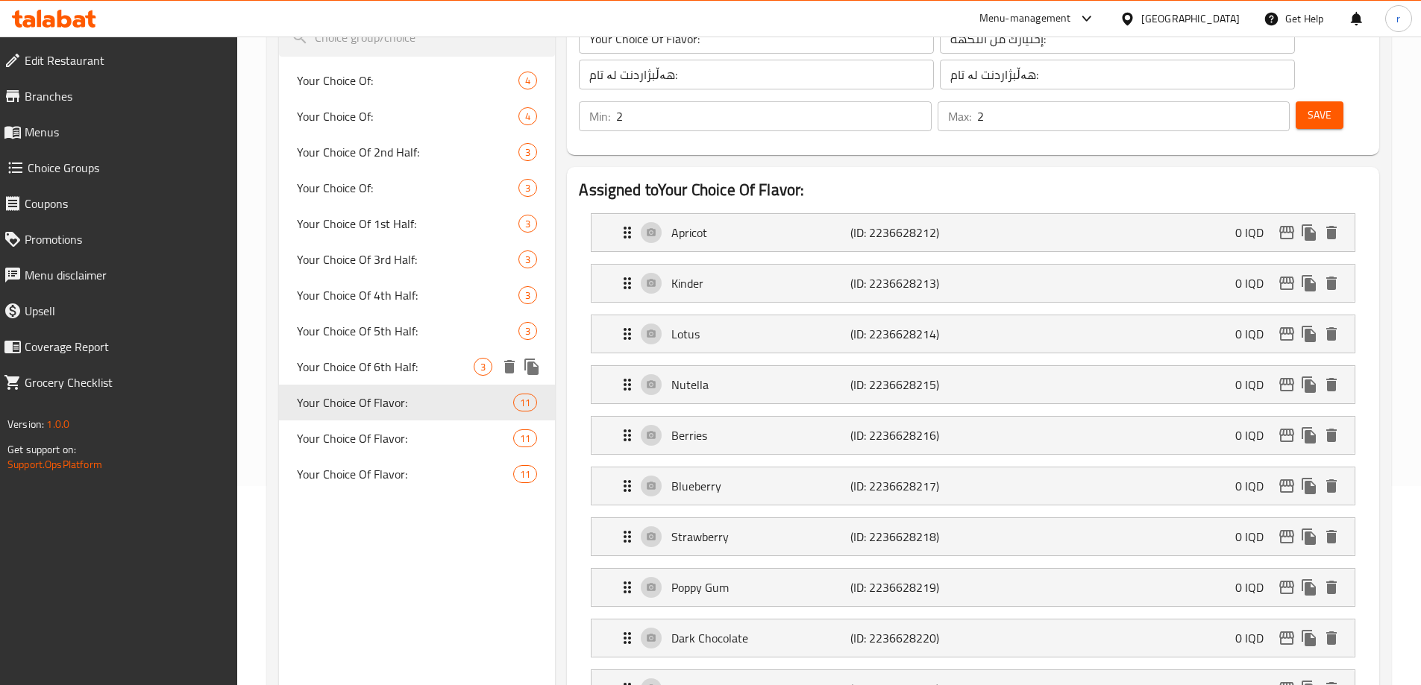
drag, startPoint x: 391, startPoint y: 377, endPoint x: 391, endPoint y: 397, distance: 19.4
click at [391, 376] on span "Your Choice Of 6th Half:" at bounding box center [386, 367] width 178 height 18
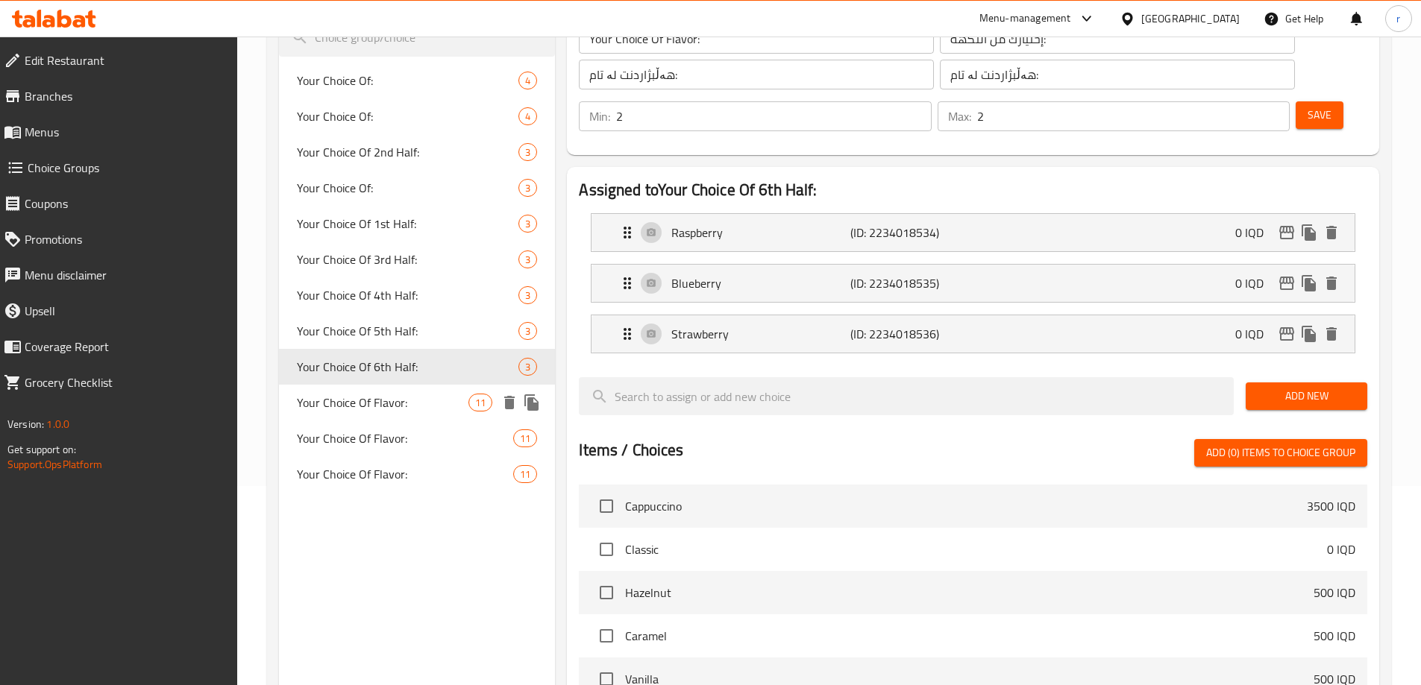
type input "Your Choice Of 6th Half:"
type input "إختيارك من النصف السادس::"
type input "هەڵبژاردنت لە نیوەی شەشەم:"
type input "1"
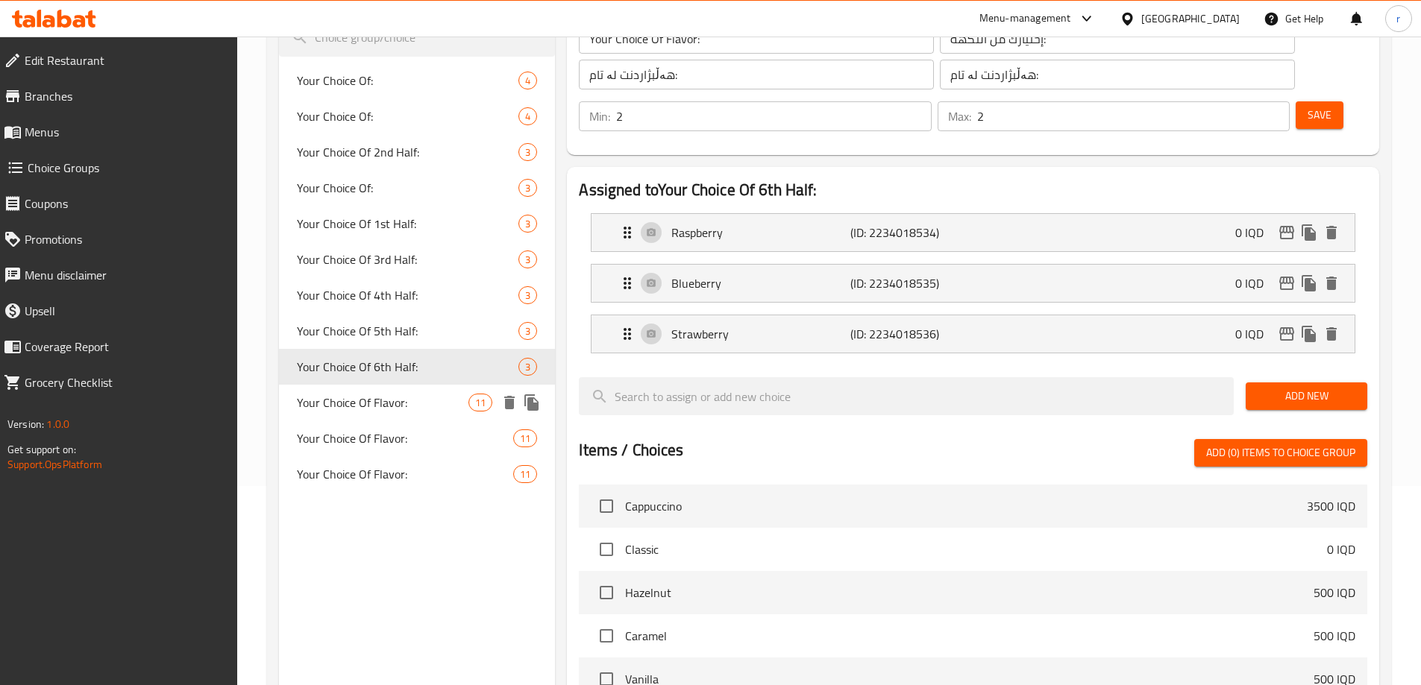
type input "1"
click at [392, 401] on span "Your Choice Of Flavor:" at bounding box center [383, 403] width 172 height 18
type input "Your Choice Of Flavor:"
type input "إختيارك من النكهة:"
type input "هەڵبژاردنت لە تام:"
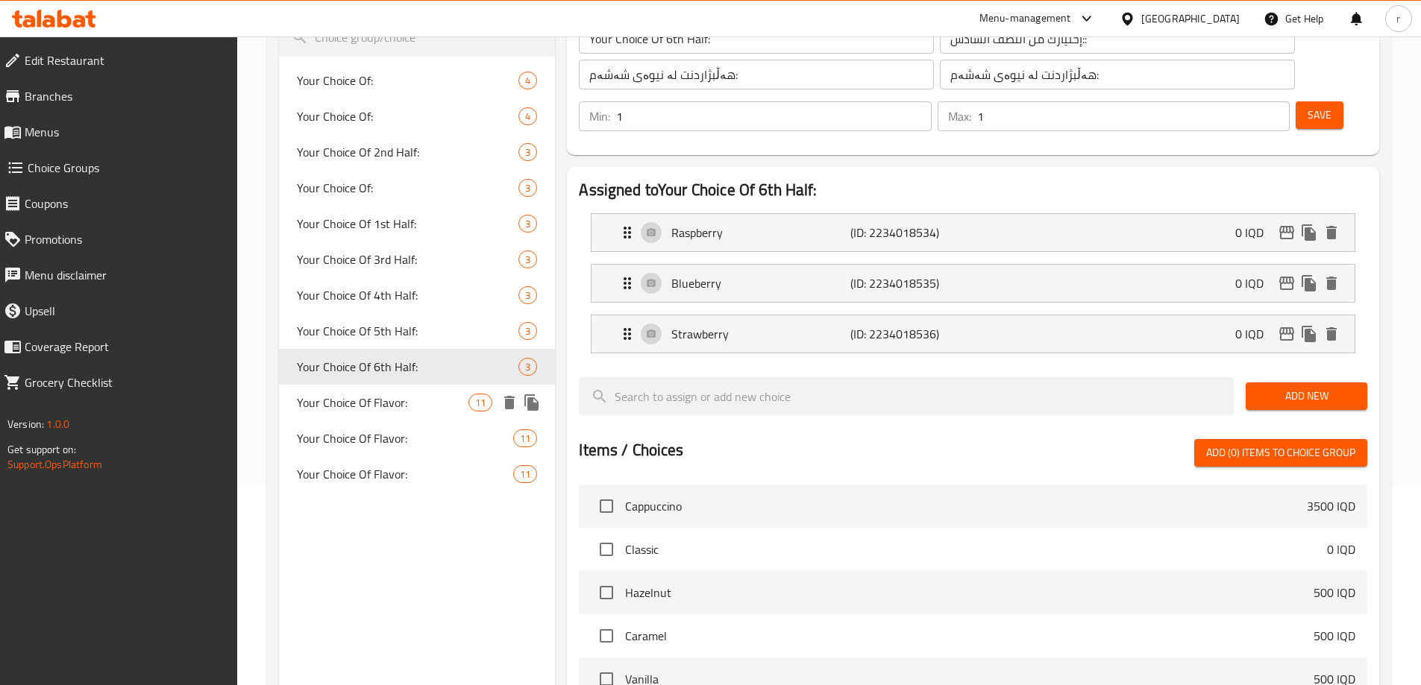
type input "هەڵبژاردنت لە تام:"
type input "2"
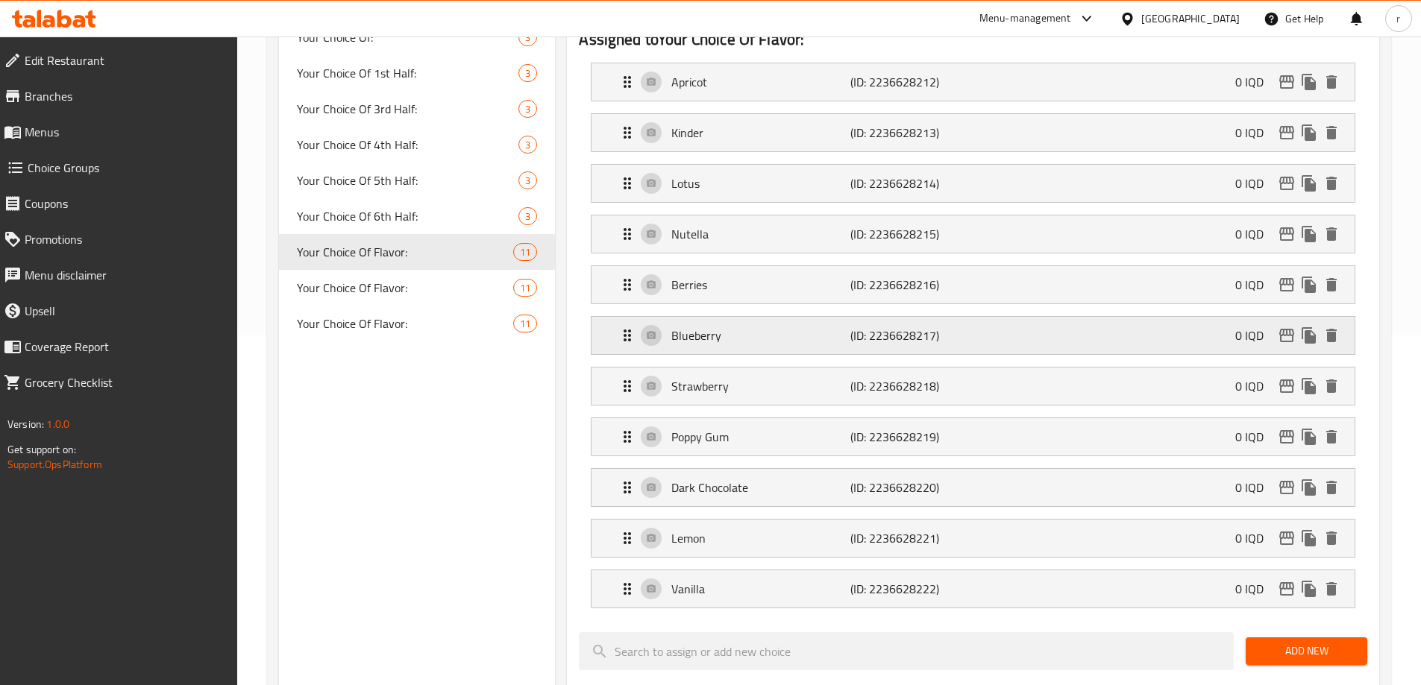
scroll to position [398, 0]
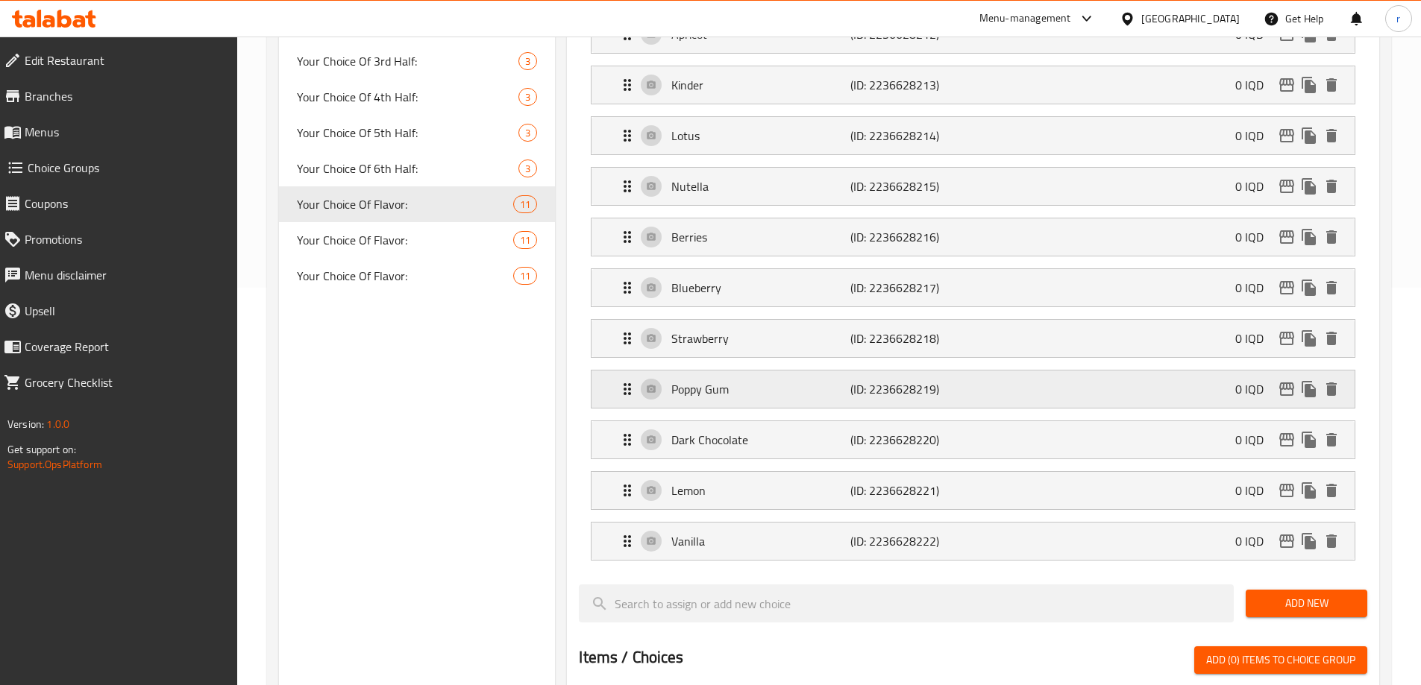
click at [729, 380] on p "Poppy Gum" at bounding box center [760, 389] width 178 height 18
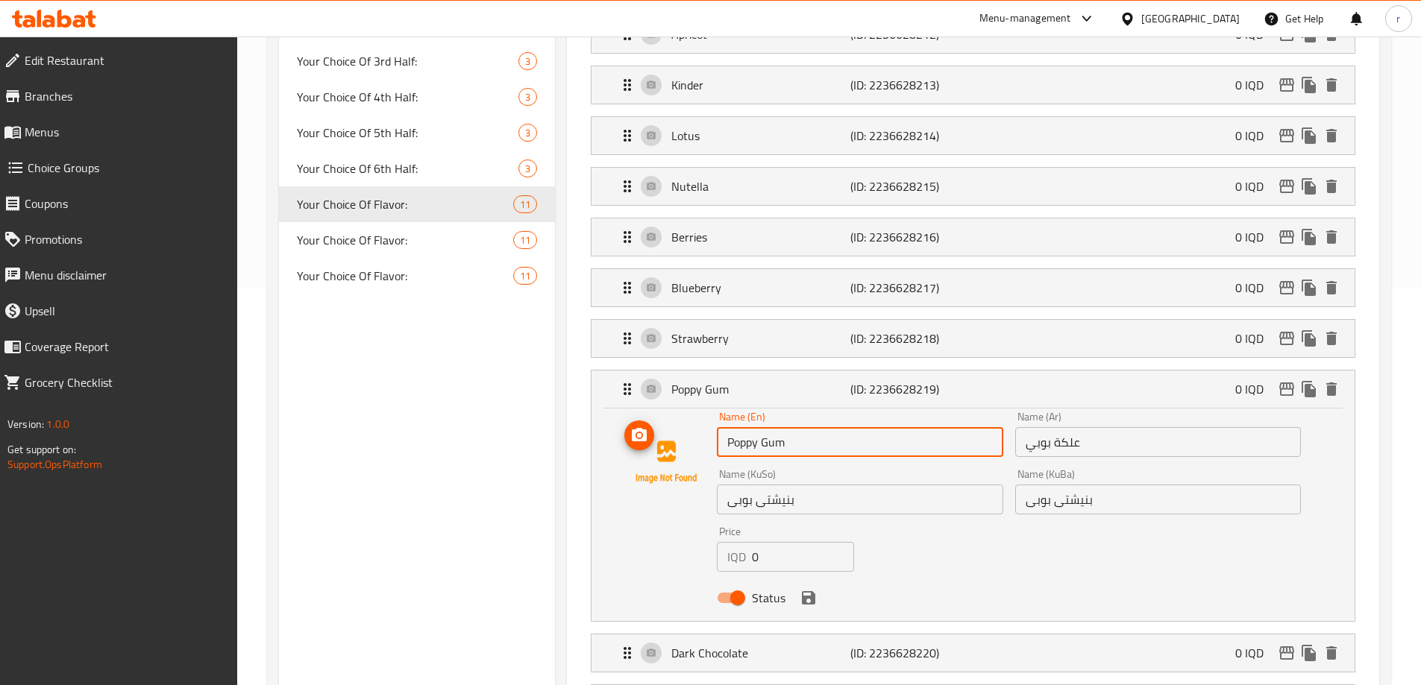
drag, startPoint x: 756, startPoint y: 408, endPoint x: 710, endPoint y: 413, distance: 46.5
click at [710, 413] on div "Name (En) Poppy Gum Name (En) Name (Ar) علكة بوبي Name (Ar) Name (KuSo) بنیشتى …" at bounding box center [972, 512] width 715 height 201
type input "Bobi Gum"
click at [579, 364] on li "Poppy Gum (ID: 2236628219) 0 IQD Name (En) Bobi Gum Name (En) Name (Ar) علكة بو…" at bounding box center [973, 496] width 788 height 264
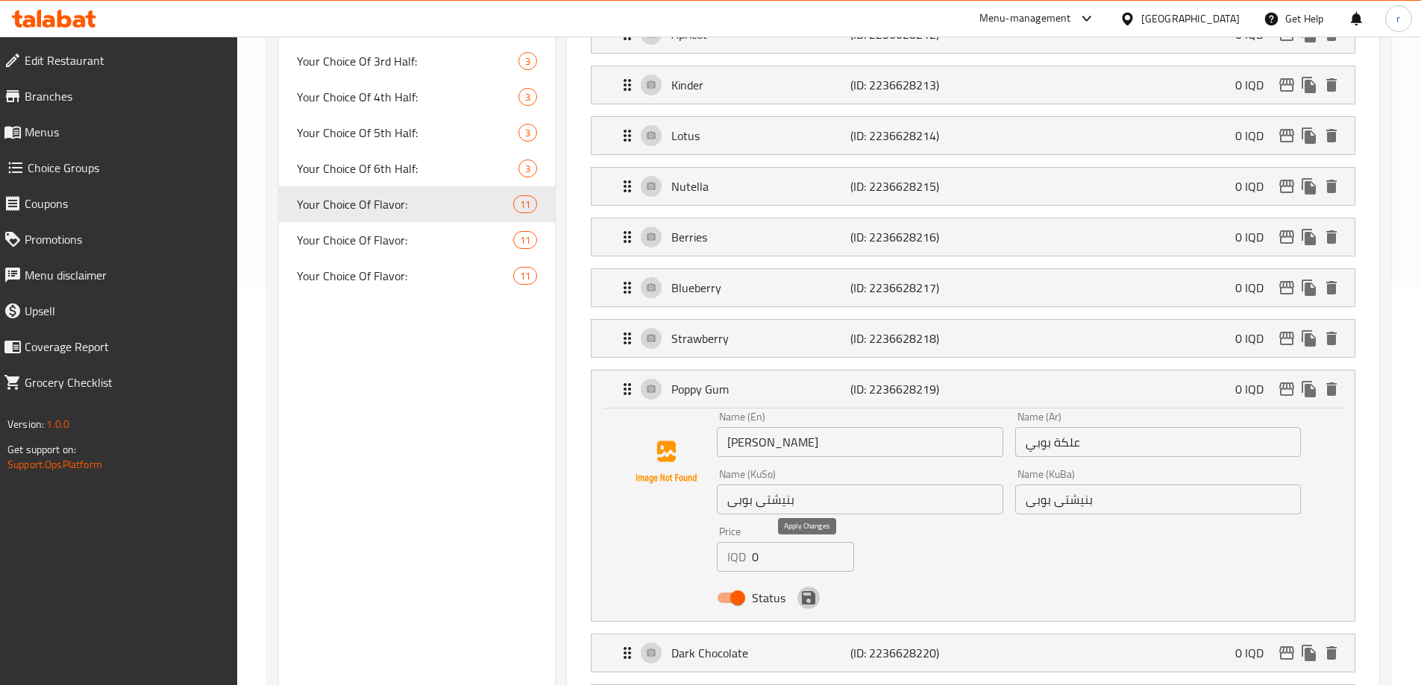
click at [811, 587] on button "save" at bounding box center [808, 598] width 22 height 22
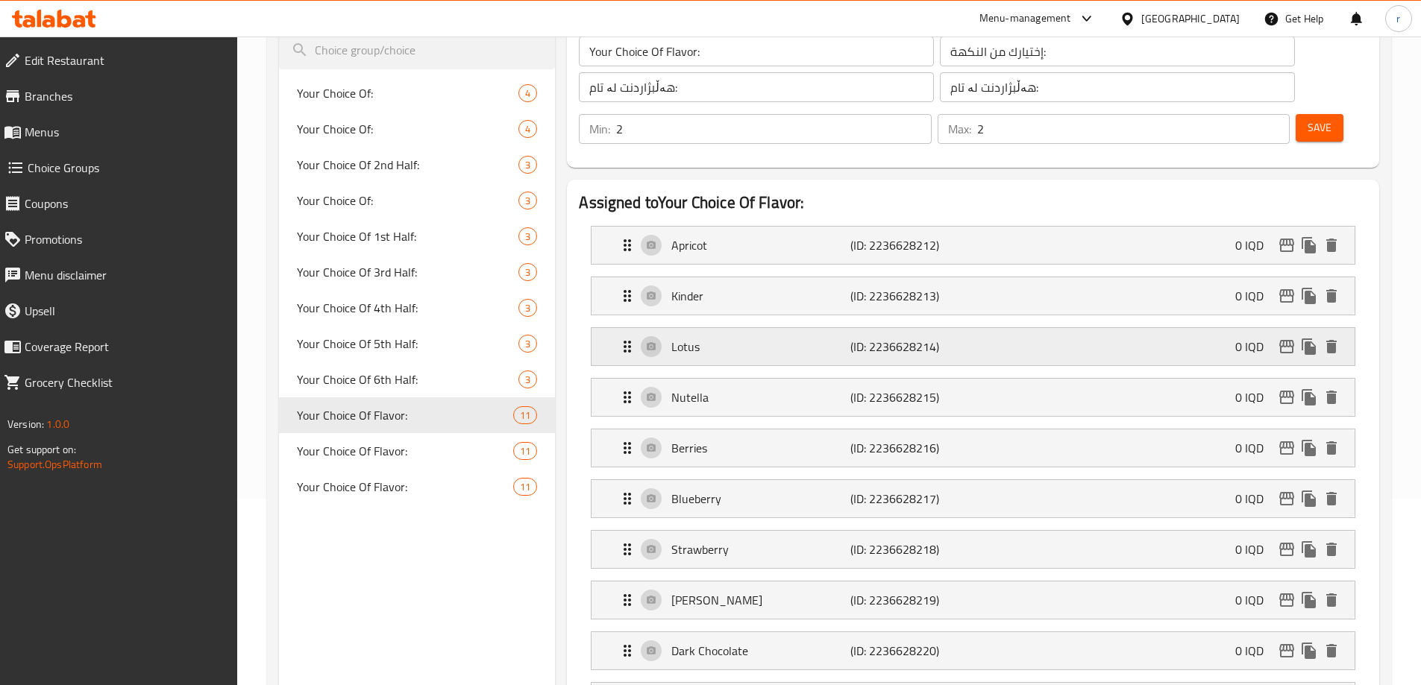
scroll to position [0, 0]
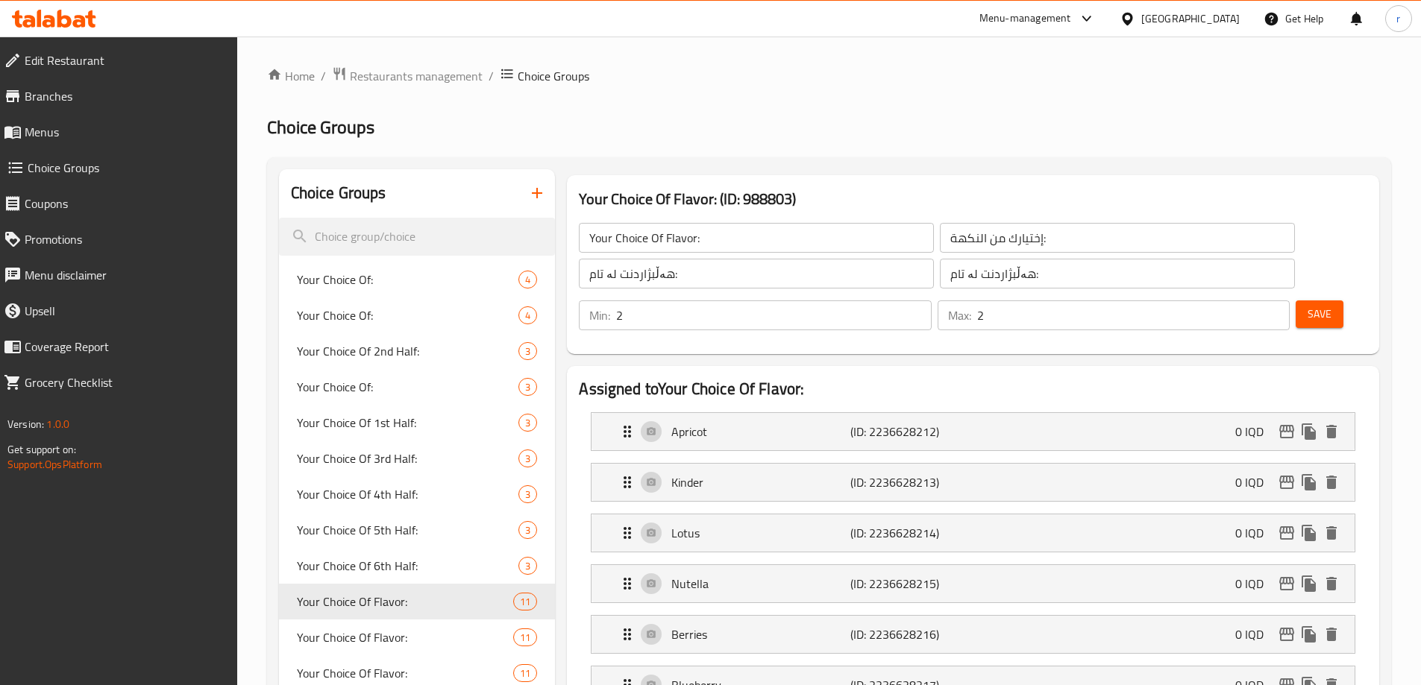
click at [1307, 305] on span "Save" at bounding box center [1319, 314] width 24 height 19
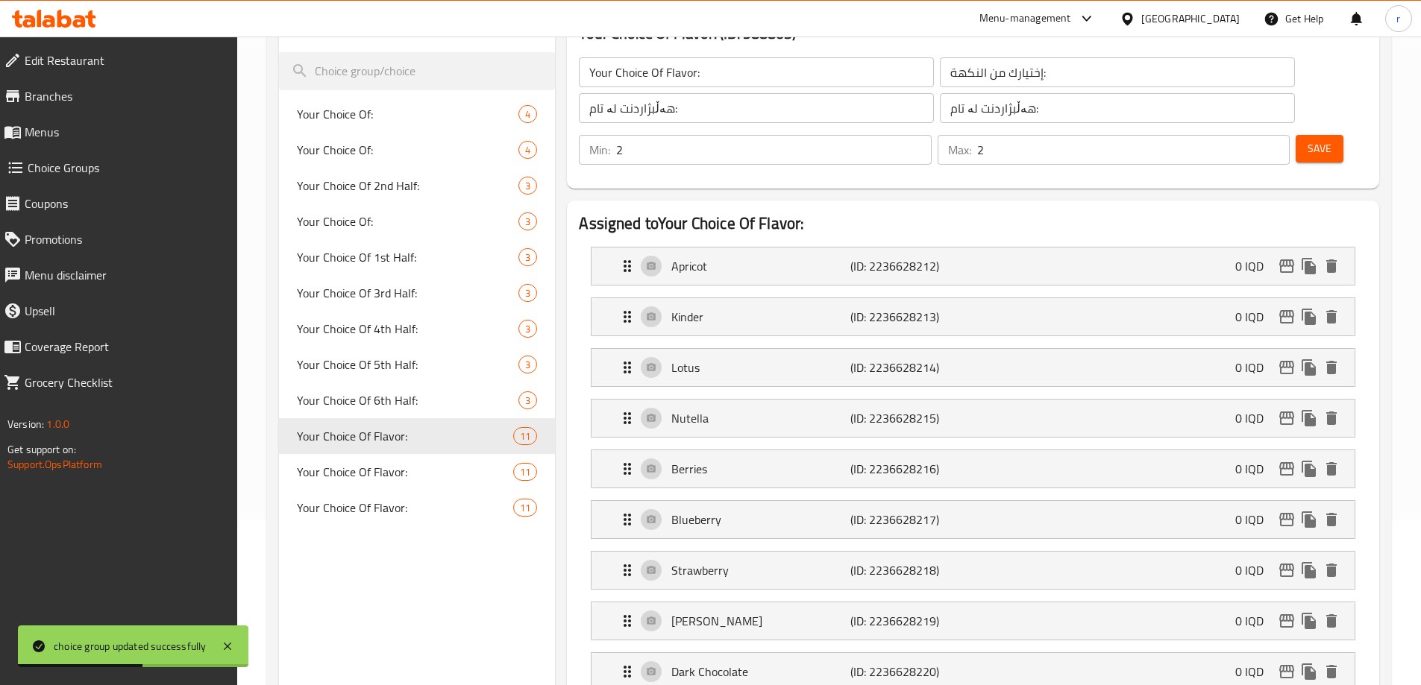
scroll to position [199, 0]
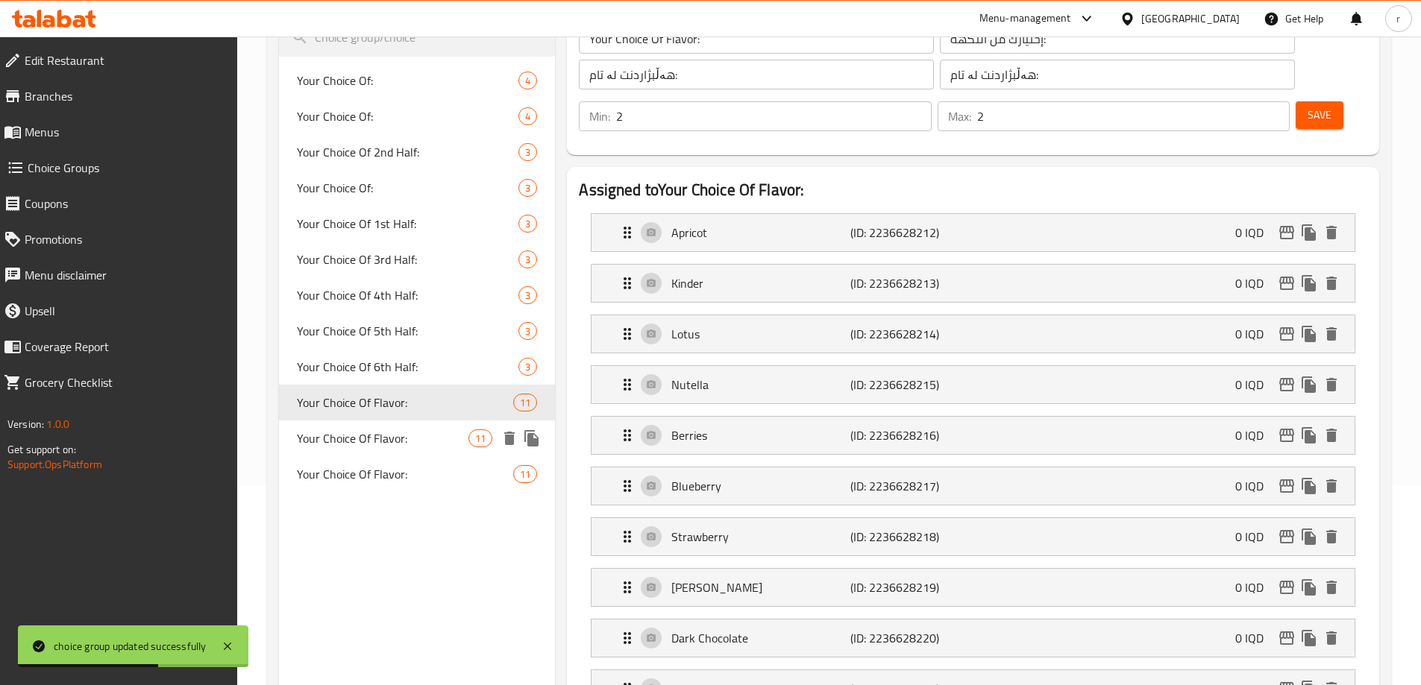
drag, startPoint x: 412, startPoint y: 448, endPoint x: 415, endPoint y: 437, distance: 11.1
click at [412, 448] on div "Your Choice Of Flavor: 11" at bounding box center [417, 439] width 277 height 36
type input "Your Choice Of Flavor:"
type input "إختيارك من النكهة:"
type input "هەڵبژاردنت لە تام:"
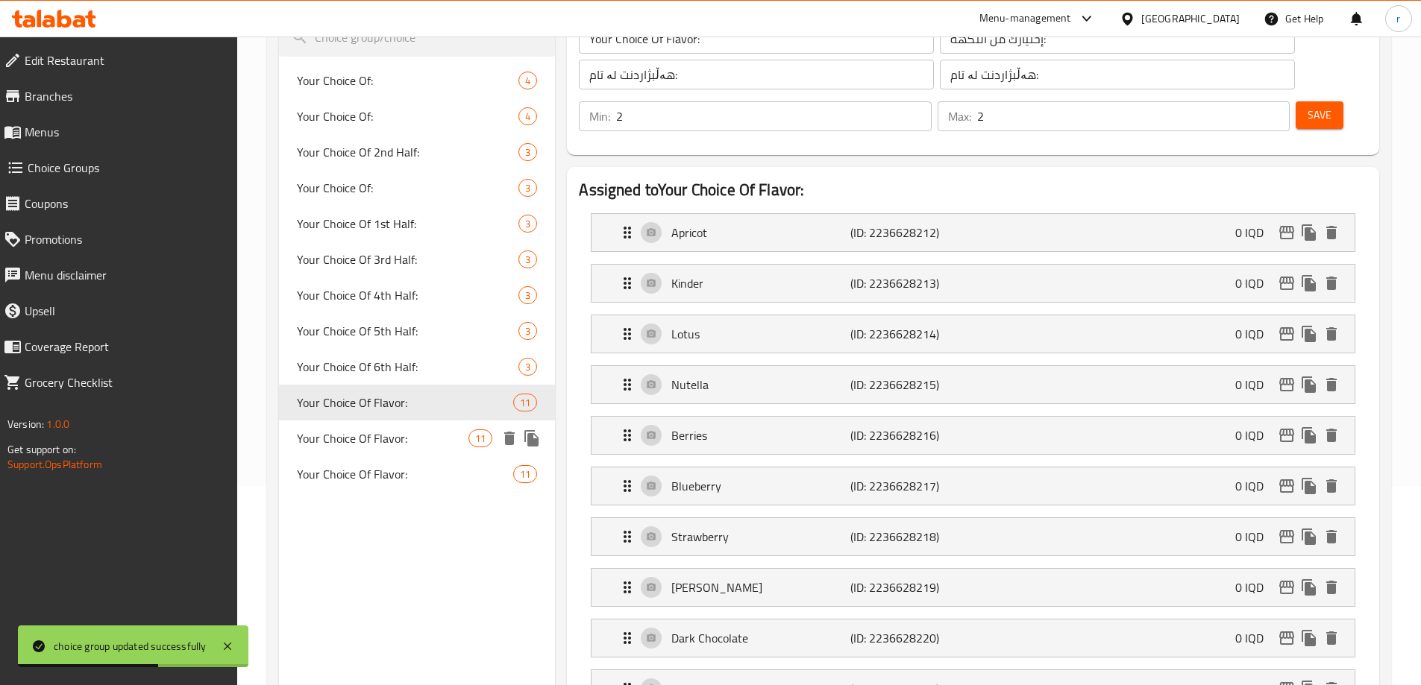
type input "هەڵبژاردنت لە تام:"
type input "4"
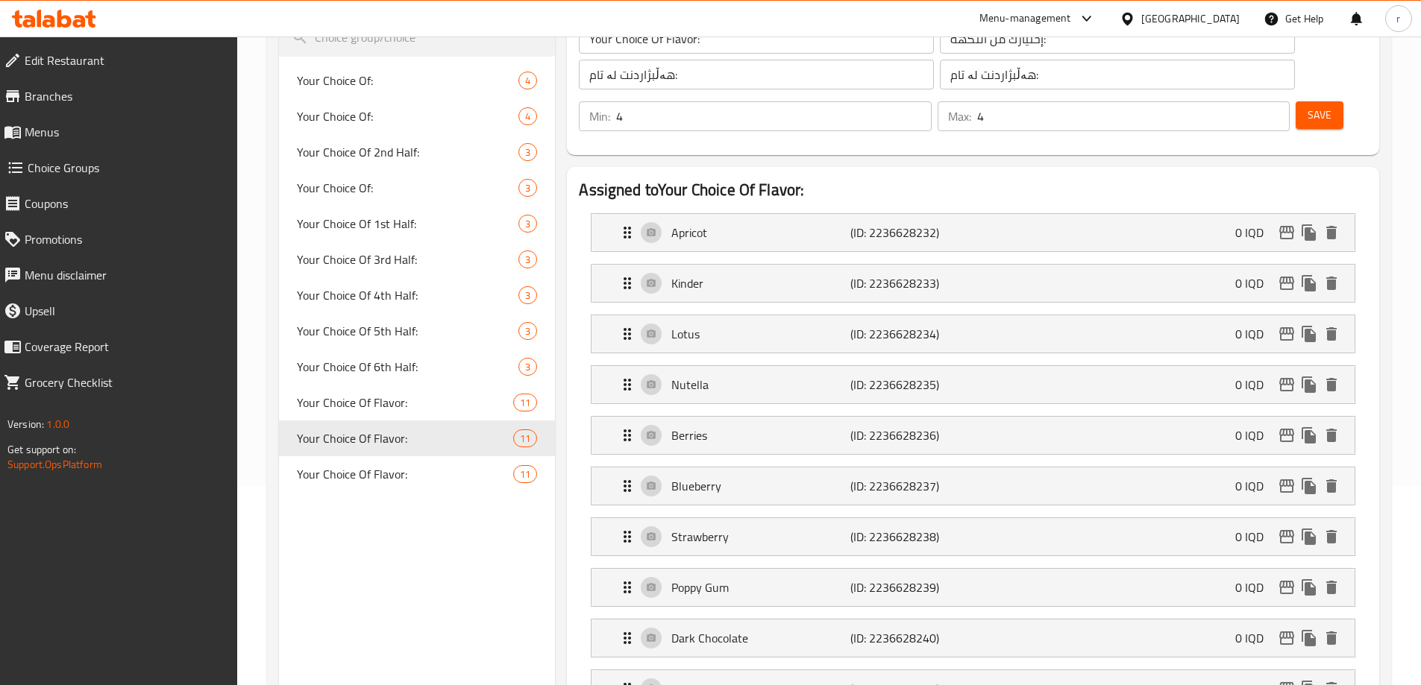
scroll to position [298, 0]
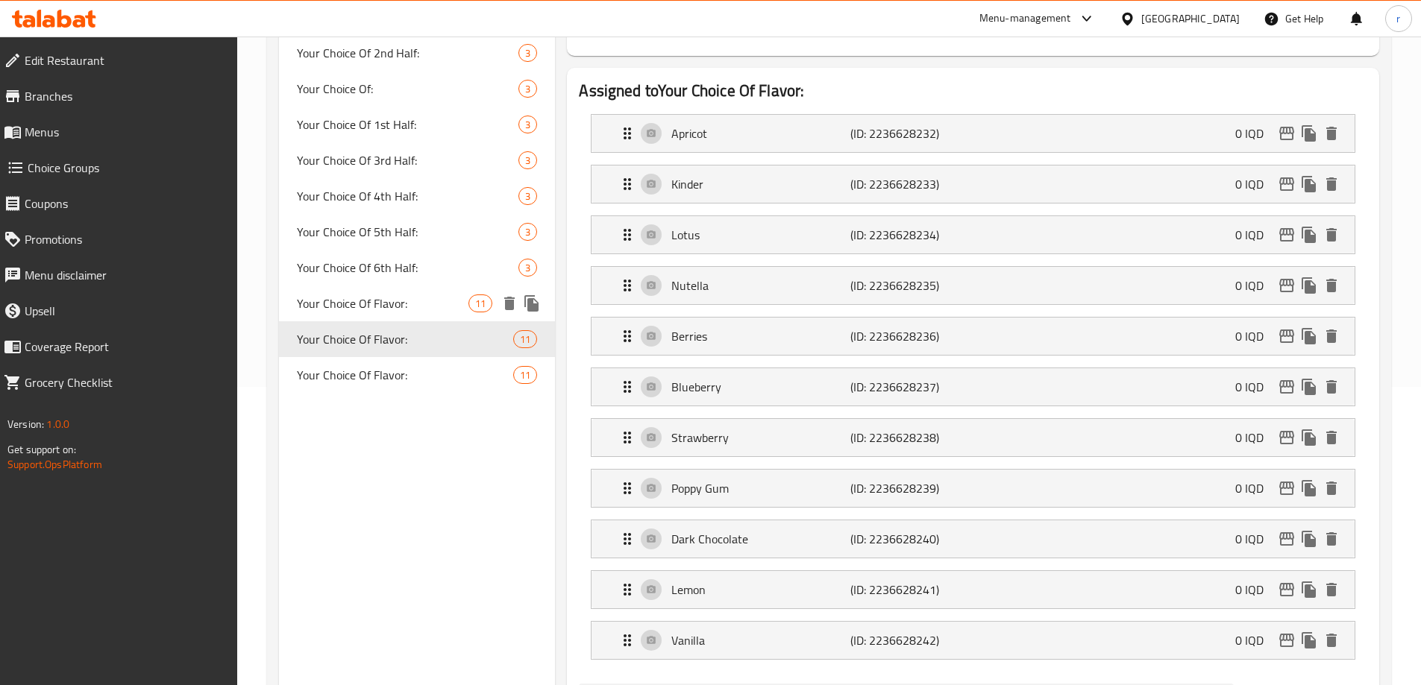
click at [402, 302] on span "Your Choice Of Flavor:" at bounding box center [383, 304] width 172 height 18
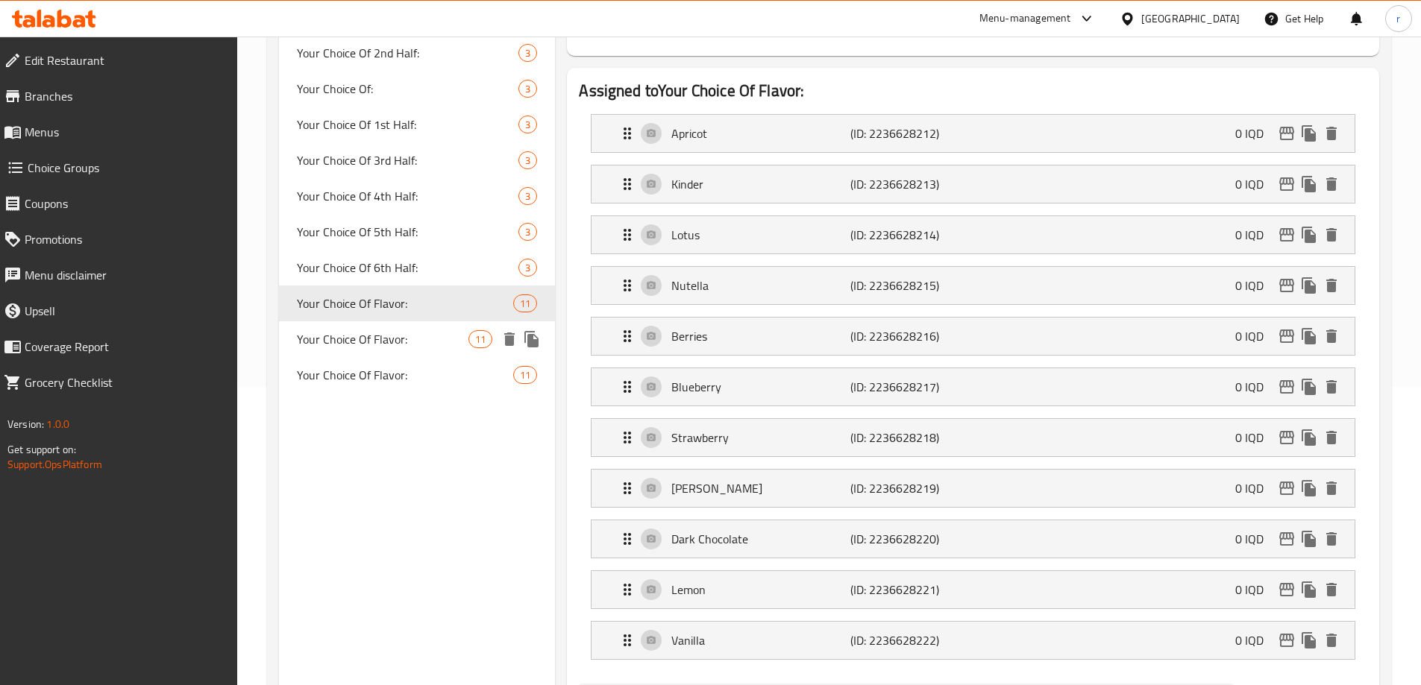
type input "Your Choice Of Flavor:"
type input "إختيارك من النكهة:"
type input "هەڵبژاردنت لە تام:"
type input "2"
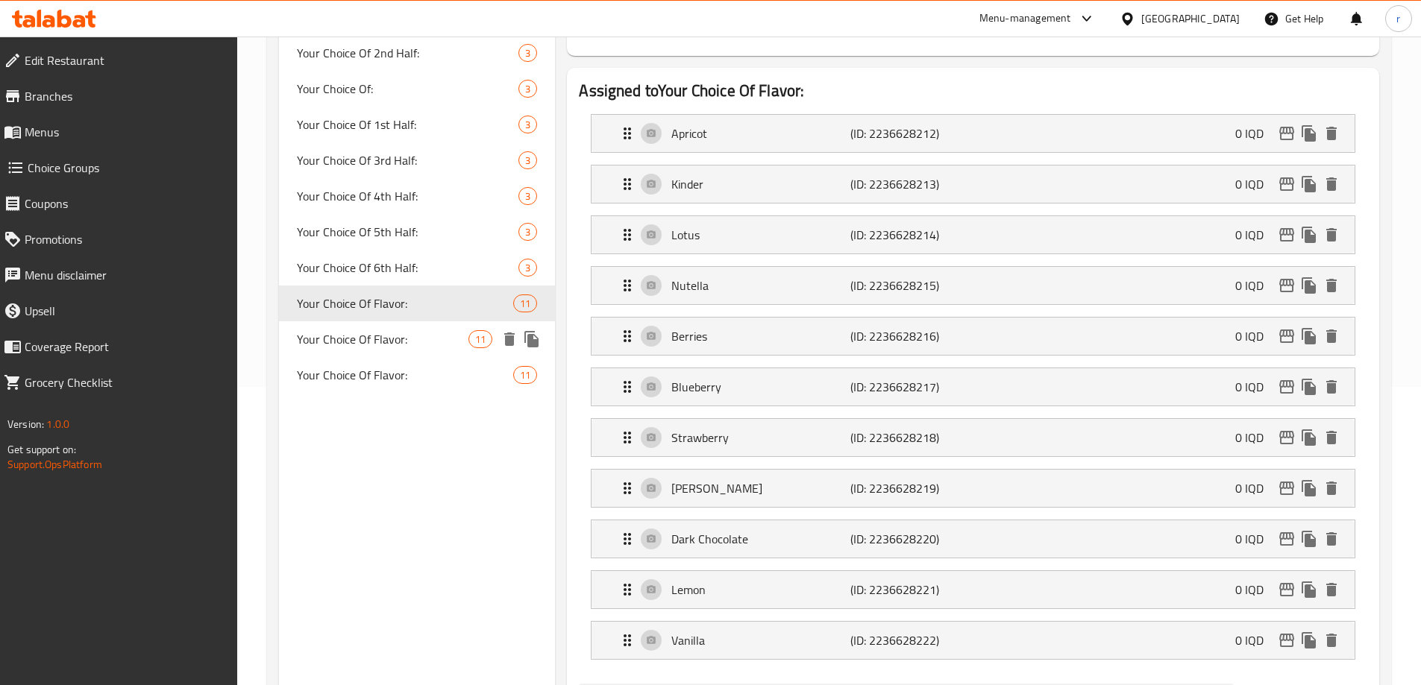
type input "2"
click at [411, 338] on span "Your Choice Of Flavor:" at bounding box center [383, 339] width 172 height 18
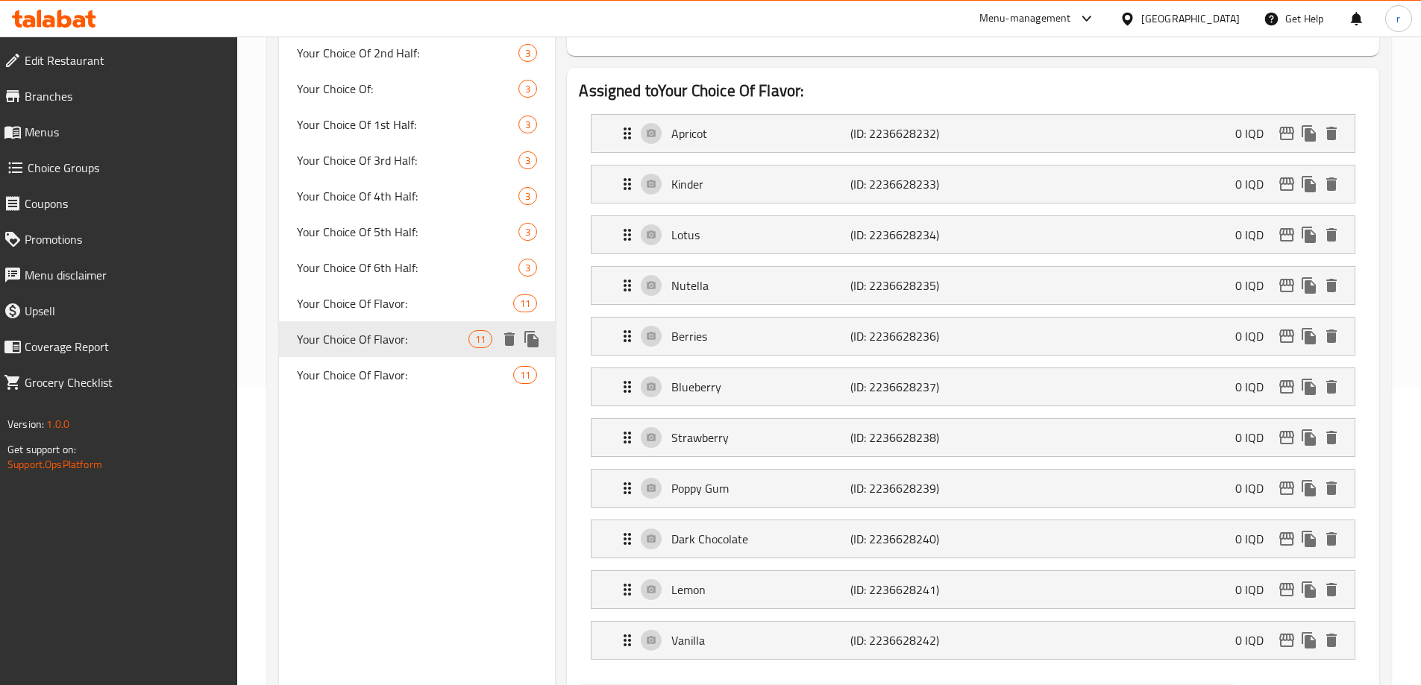
type input "Your Choice Of Flavor:"
type input "إختيارك من النكهة:"
type input "هەڵبژاردنت لە تام:"
type input "4"
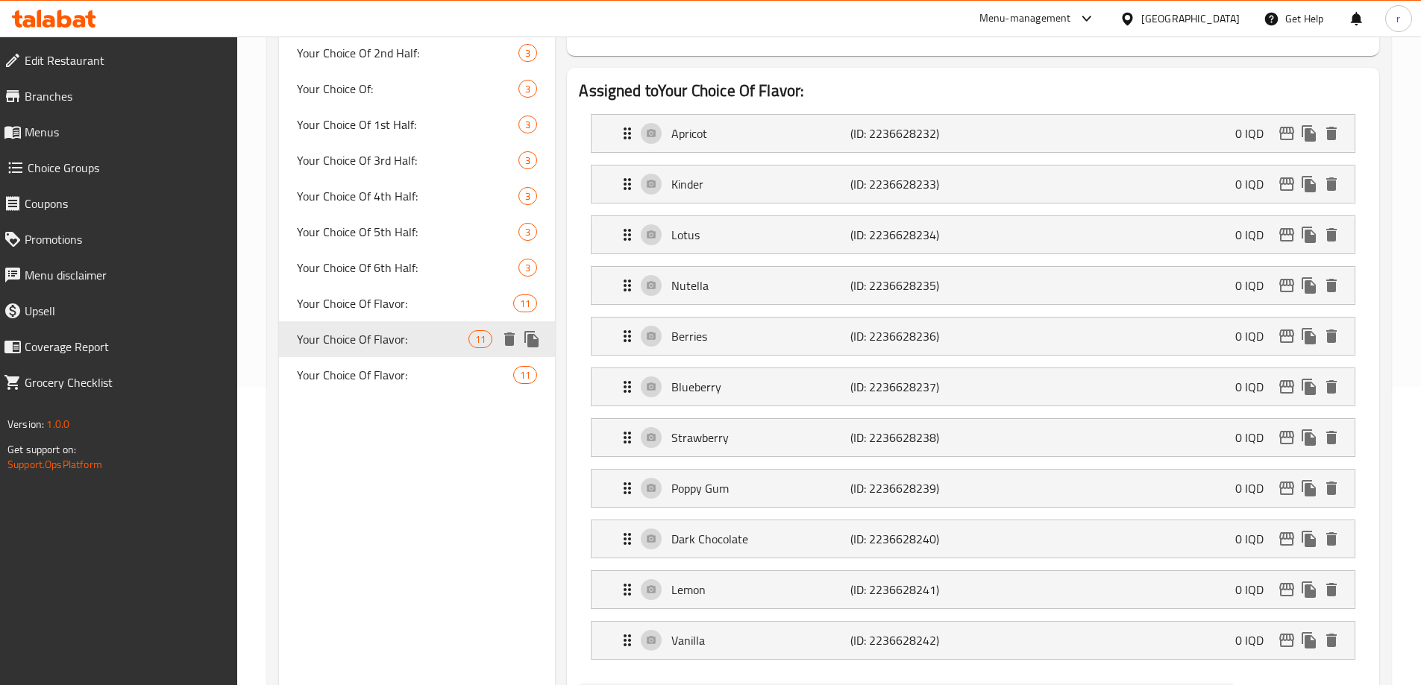
type input "4"
click at [672, 480] on p "Poppy Gum" at bounding box center [760, 489] width 178 height 18
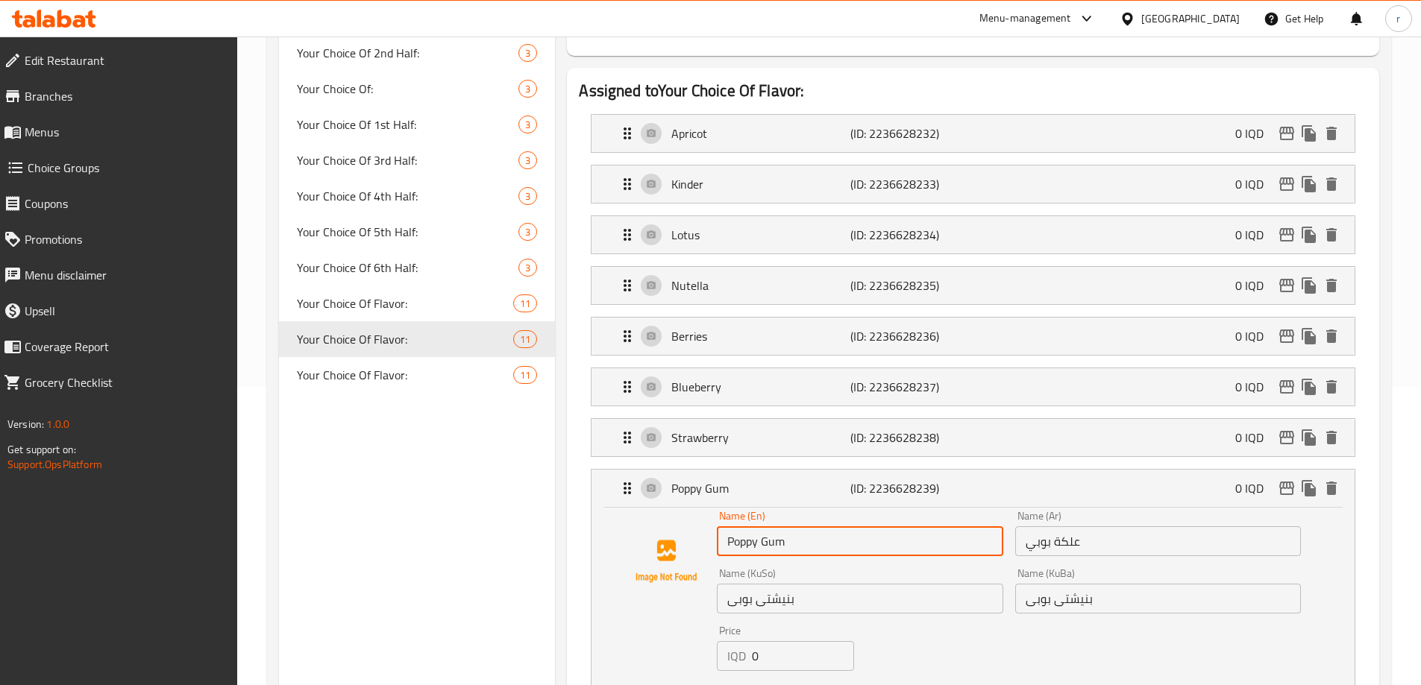
drag, startPoint x: 759, startPoint y: 504, endPoint x: 703, endPoint y: 510, distance: 56.3
click at [703, 511] on div "Name (En) Poppy Gum Name (En) Name (Ar) علكة بوبي Name (Ar) Name (KuSo) بنیشتى …" at bounding box center [972, 611] width 715 height 201
click at [805, 685] on icon "save" at bounding box center [808, 697] width 13 height 13
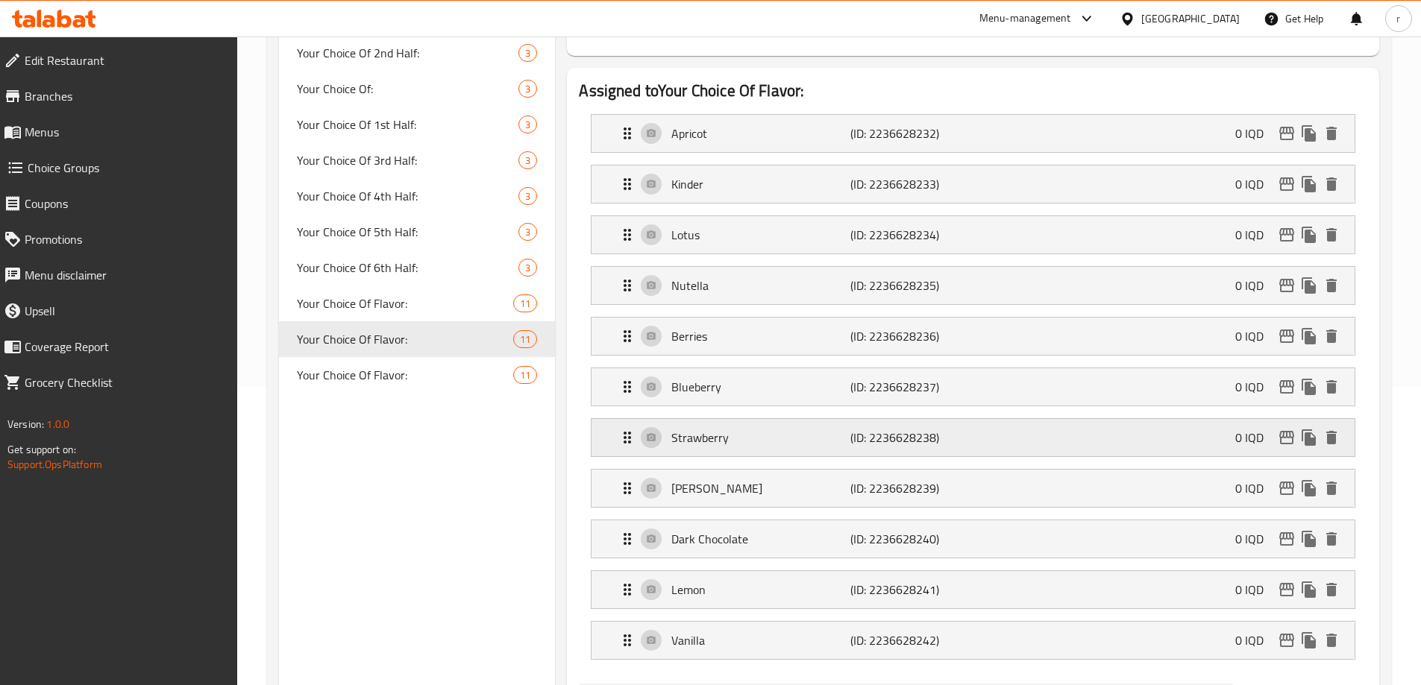
type input "Bobi Gum"
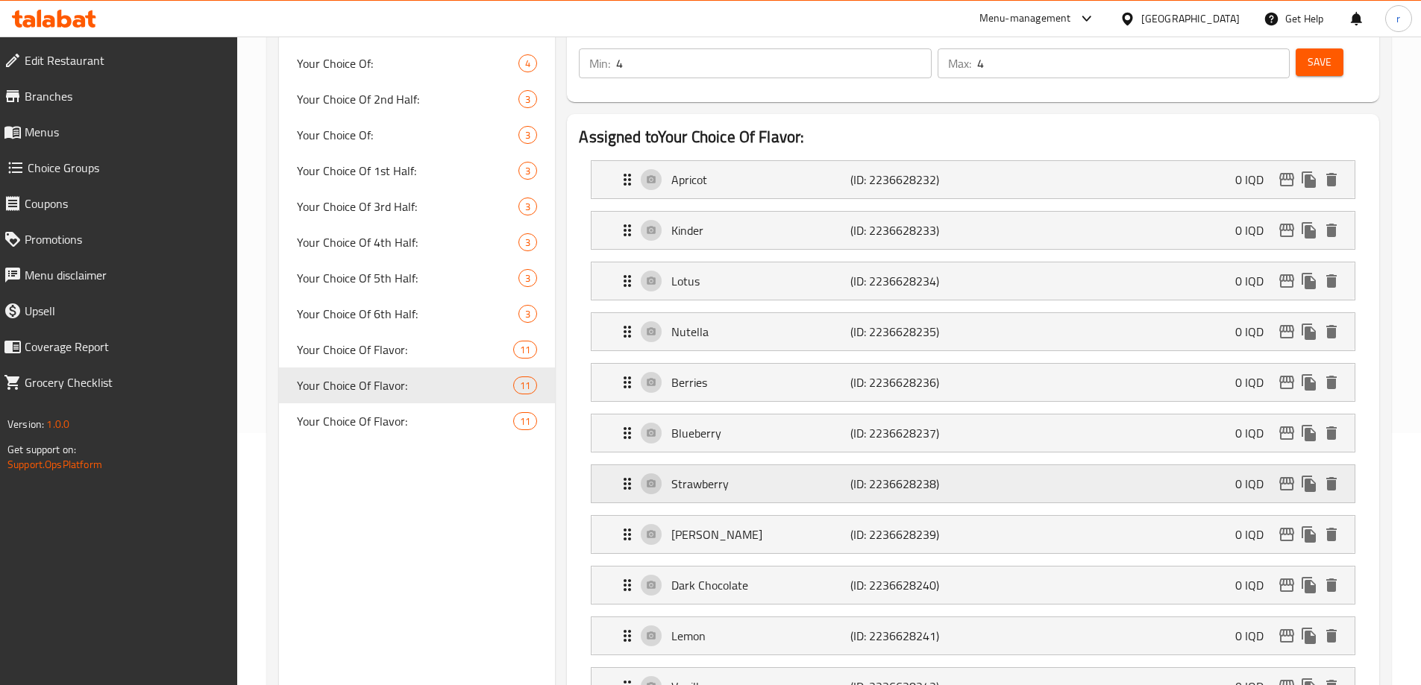
scroll to position [99, 0]
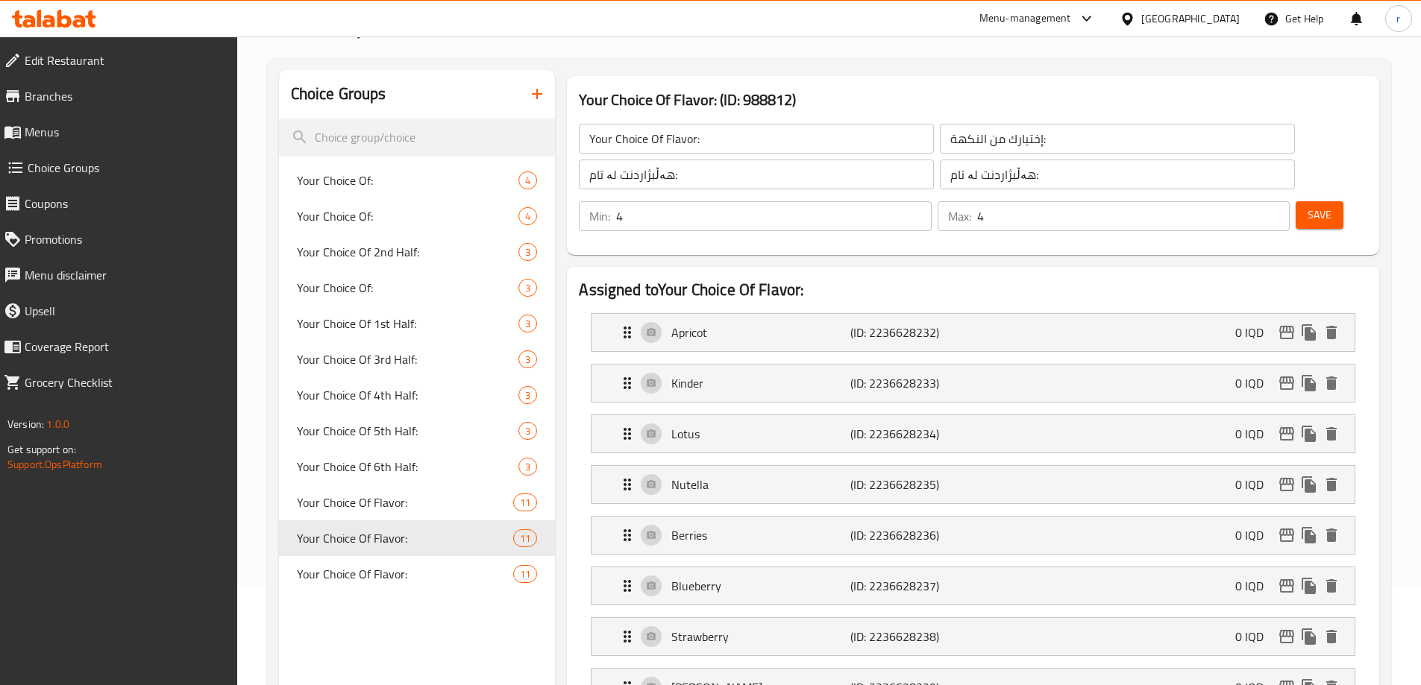
click at [1296, 201] on button "Save" at bounding box center [1320, 215] width 48 height 28
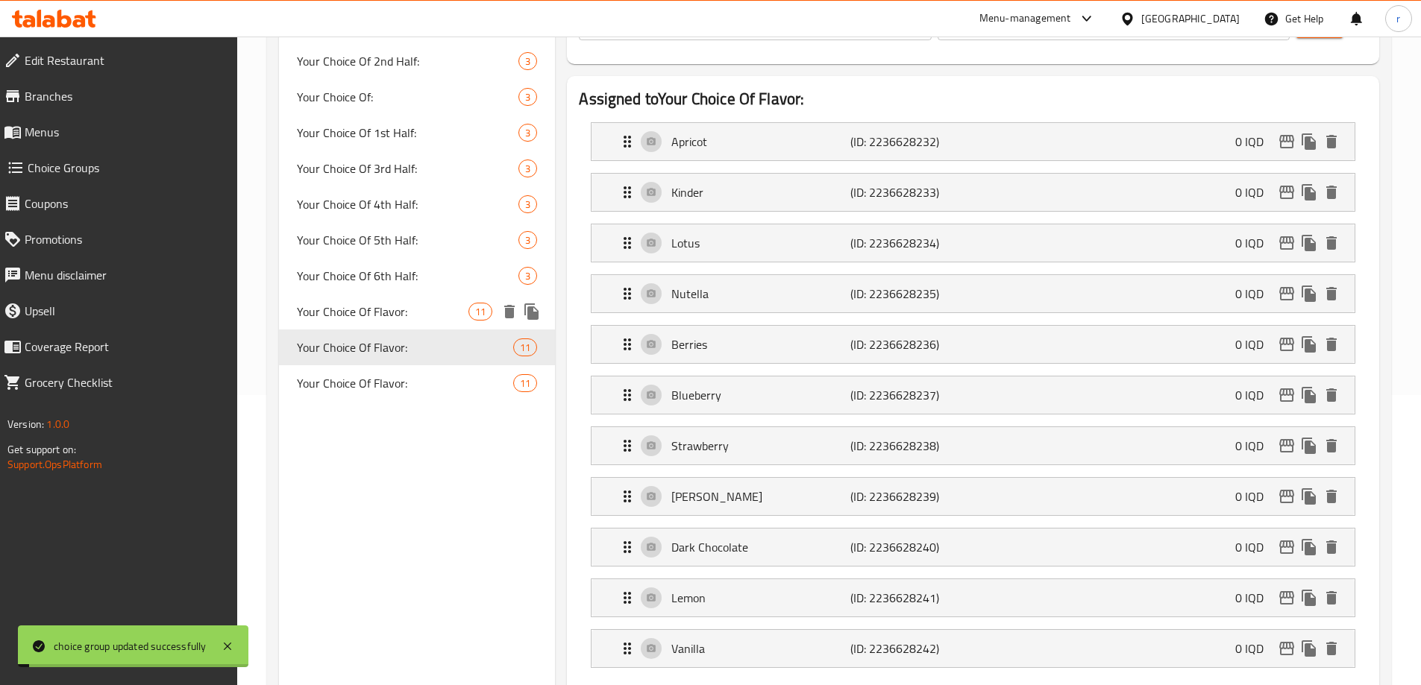
scroll to position [298, 0]
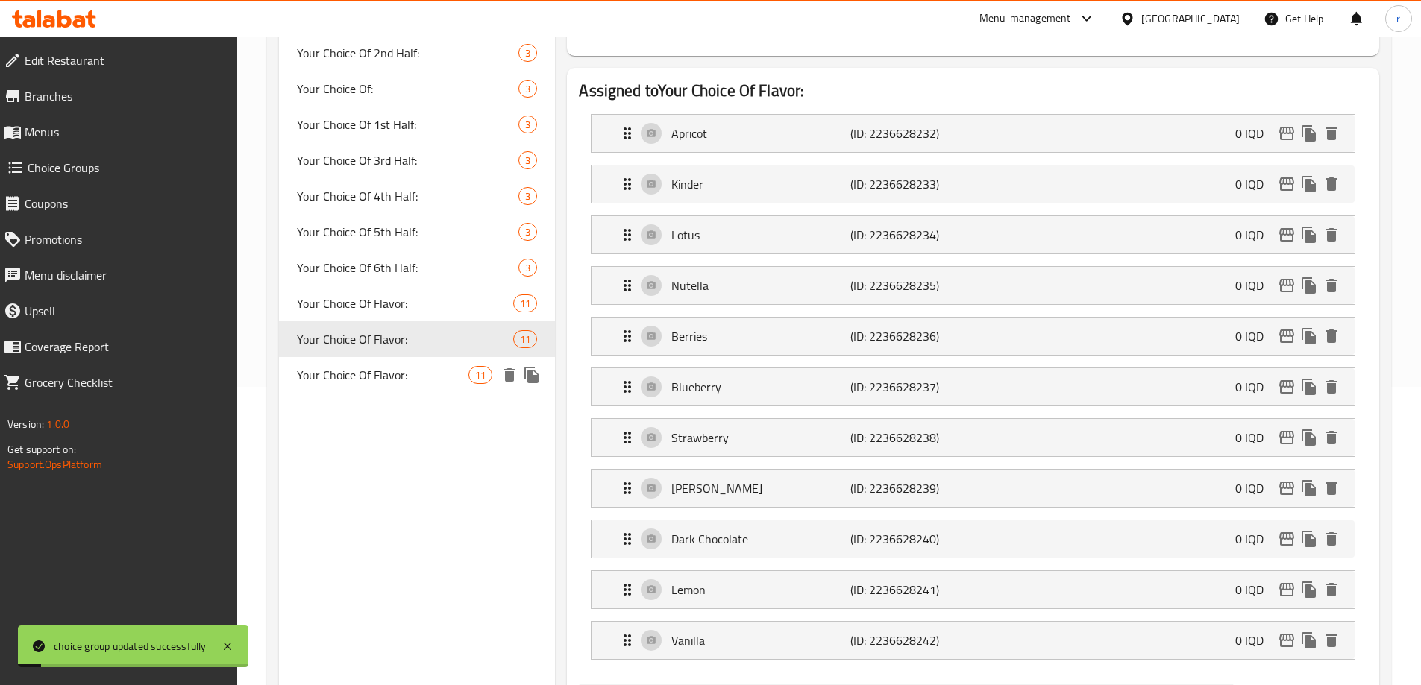
click at [408, 380] on span "Your Choice Of Flavor:" at bounding box center [383, 375] width 172 height 18
type input "Your Choice Of Flavor:"
type input "إختيارك من النكهة:"
type input "هەڵبژاردنت لە تام:"
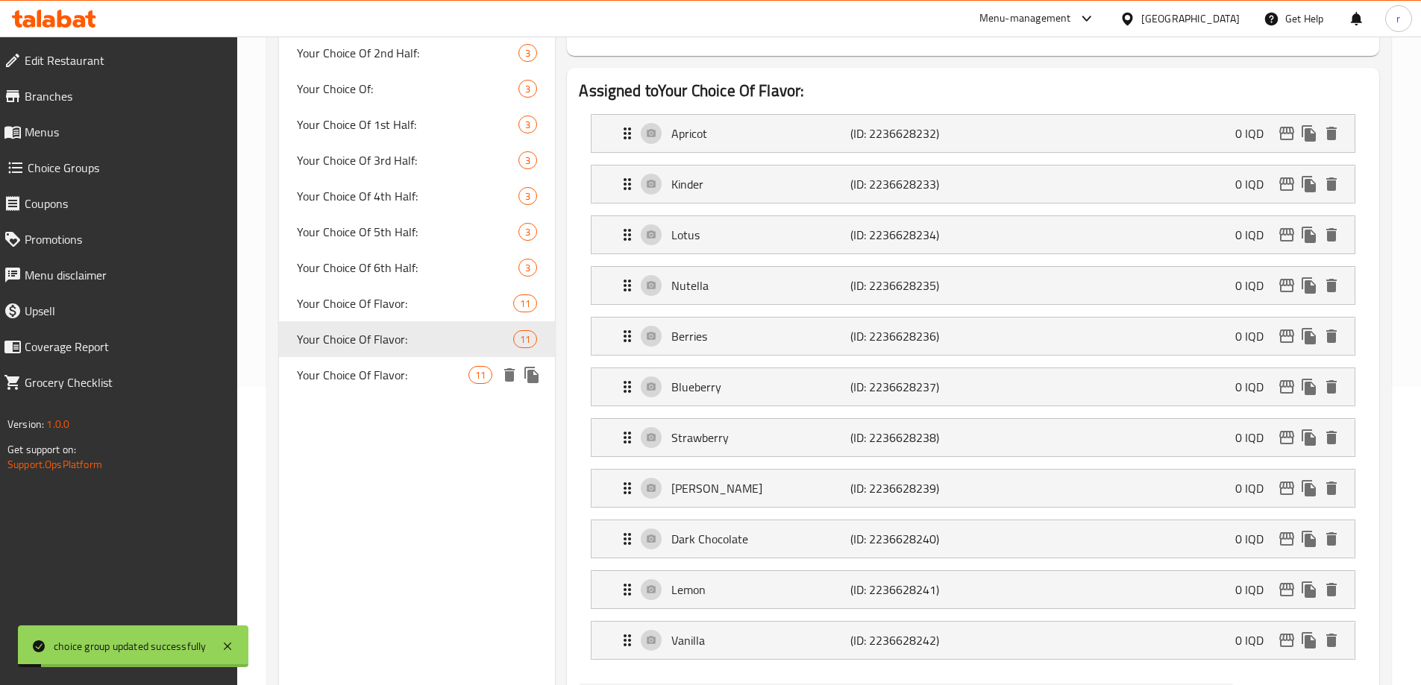
type input "6"
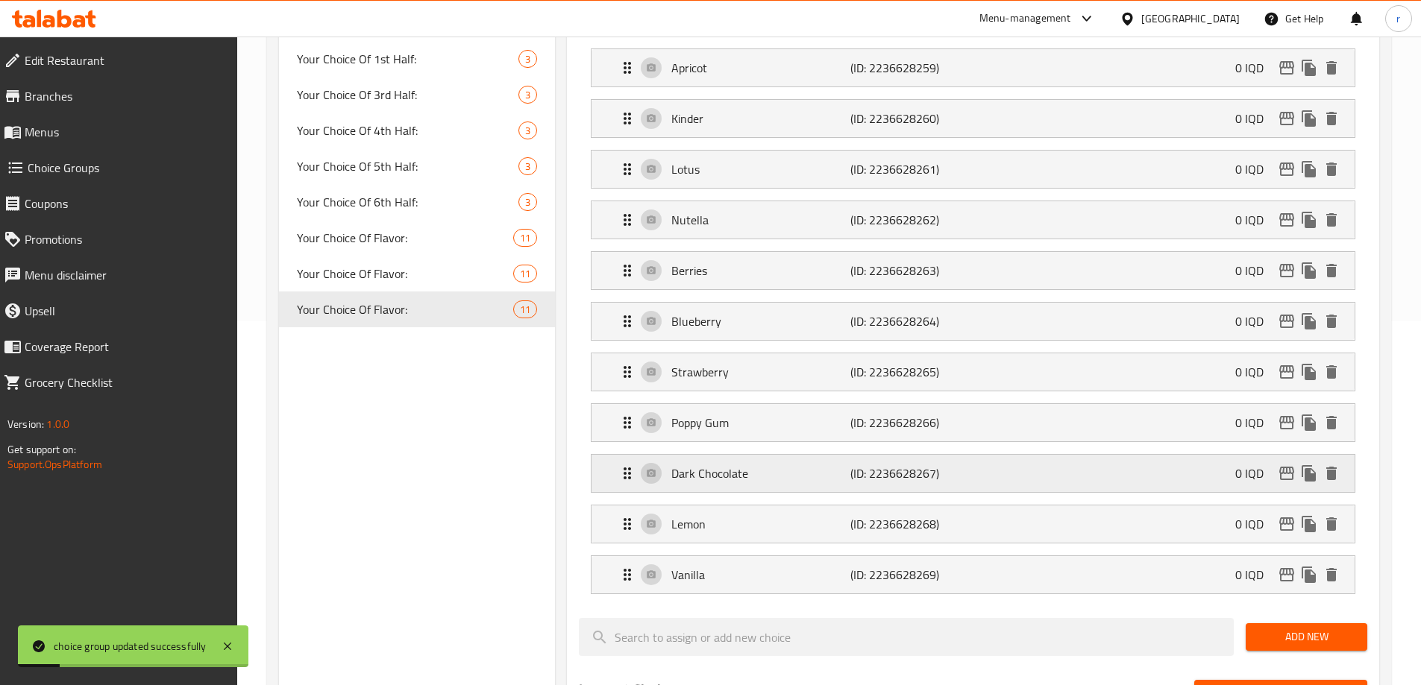
scroll to position [398, 0]
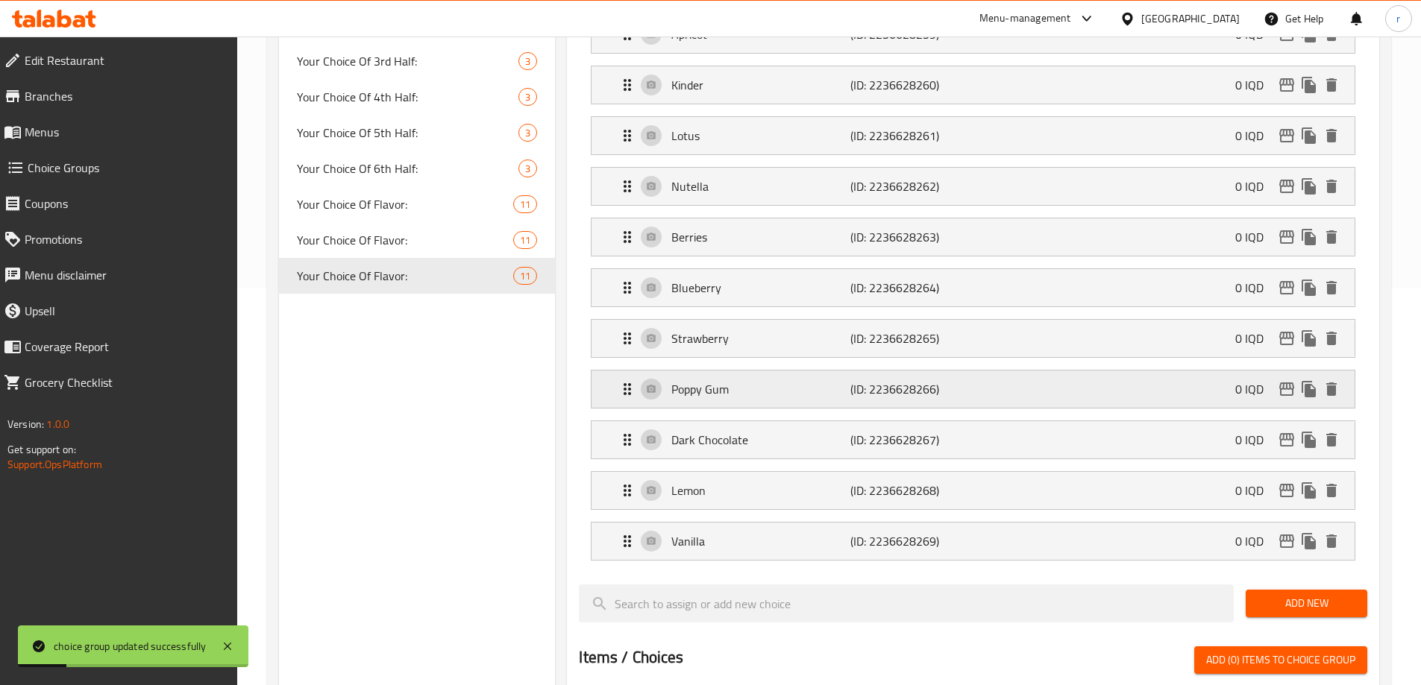
click at [691, 380] on p "Poppy Gum" at bounding box center [760, 389] width 178 height 18
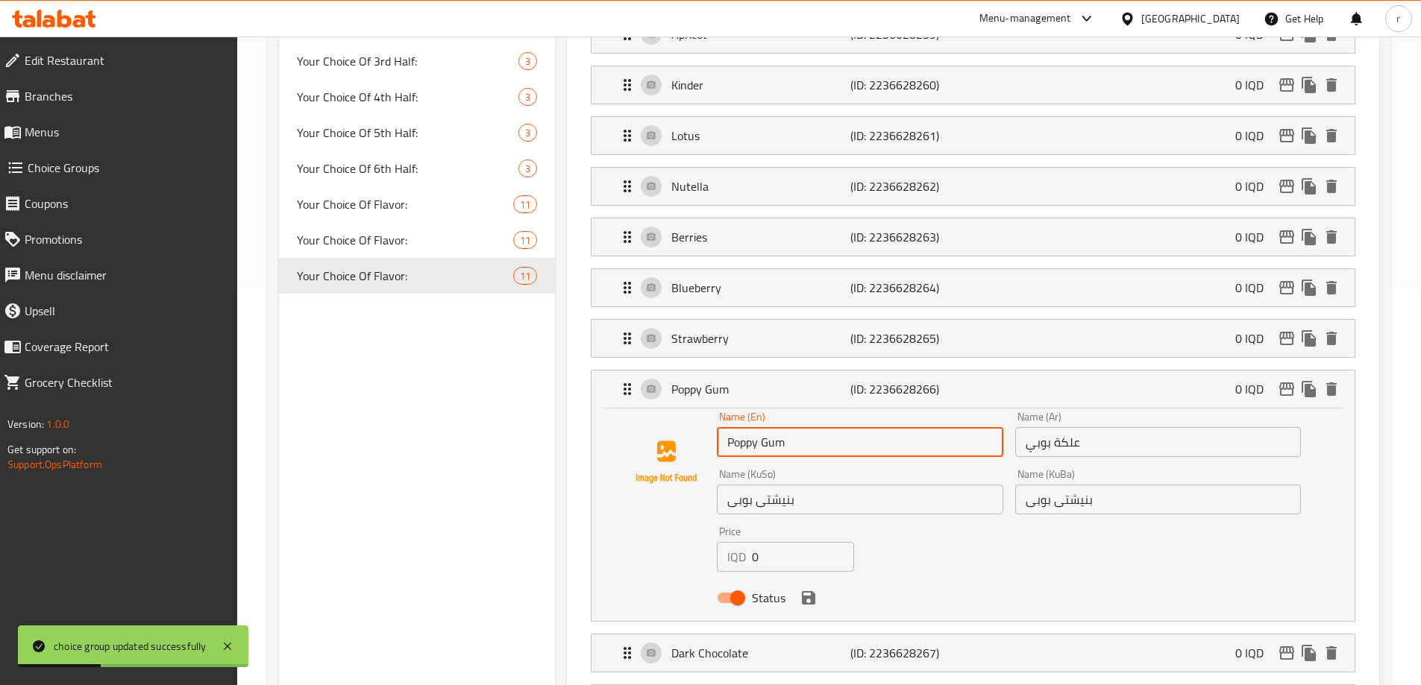
drag, startPoint x: 756, startPoint y: 409, endPoint x: 744, endPoint y: 410, distance: 11.3
click at [744, 427] on input "Poppy Gum" at bounding box center [860, 442] width 286 height 30
drag, startPoint x: 758, startPoint y: 405, endPoint x: 733, endPoint y: 410, distance: 25.2
click at [733, 427] on input "Poppy Gum" at bounding box center [860, 442] width 286 height 30
click at [815, 589] on icon "save" at bounding box center [809, 598] width 18 height 18
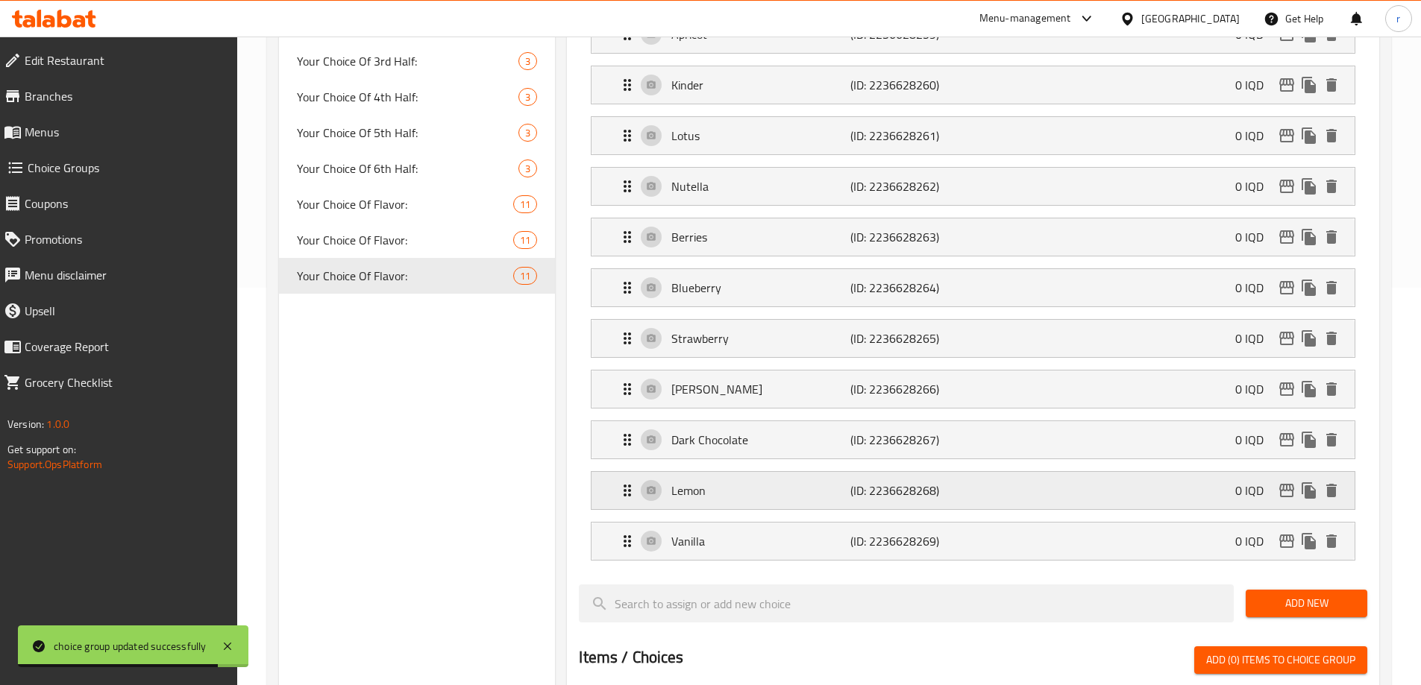
type input "Bobi Gum"
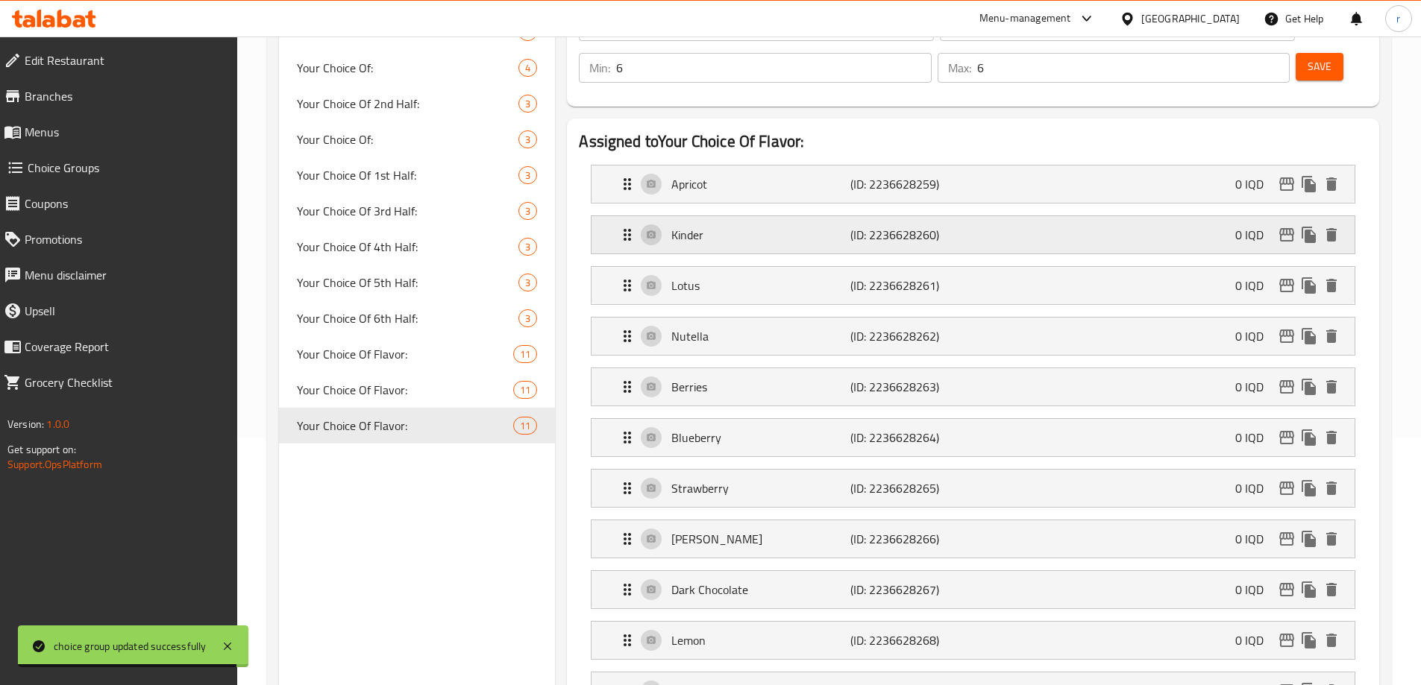
scroll to position [0, 0]
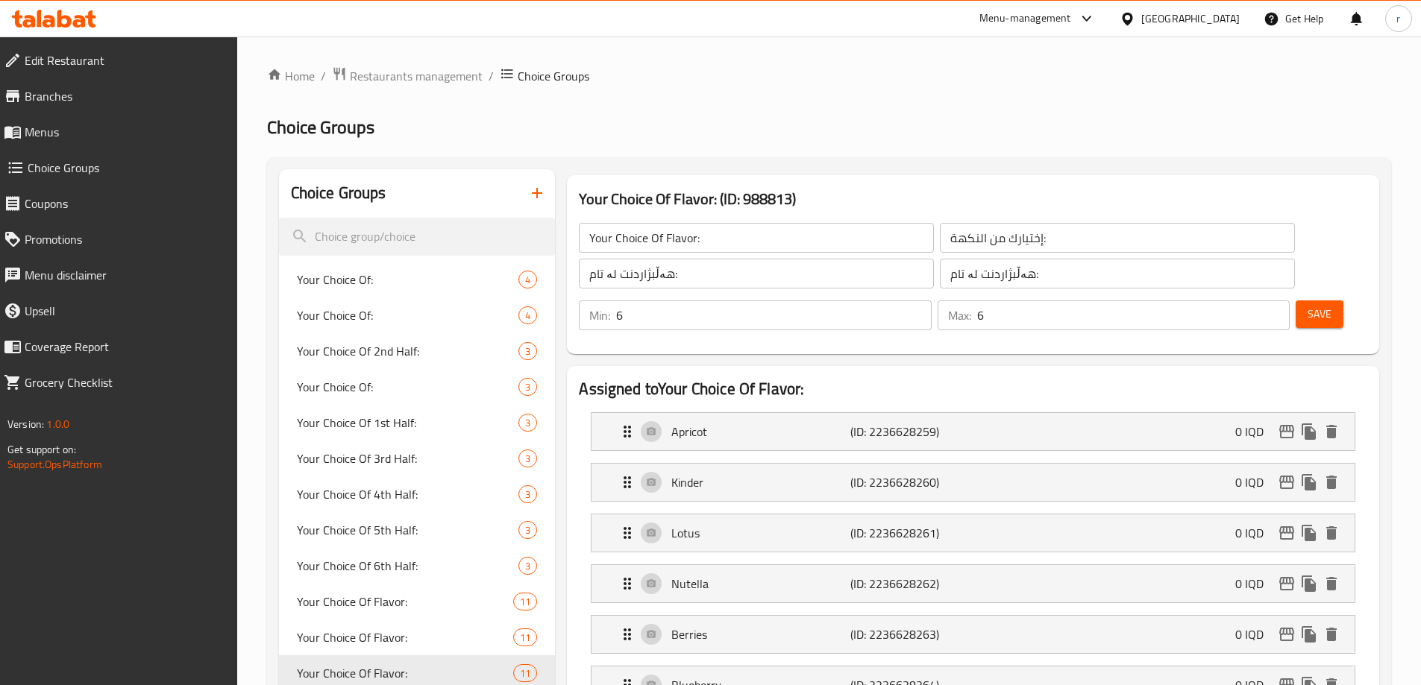
click at [1307, 305] on span "Save" at bounding box center [1319, 314] width 24 height 19
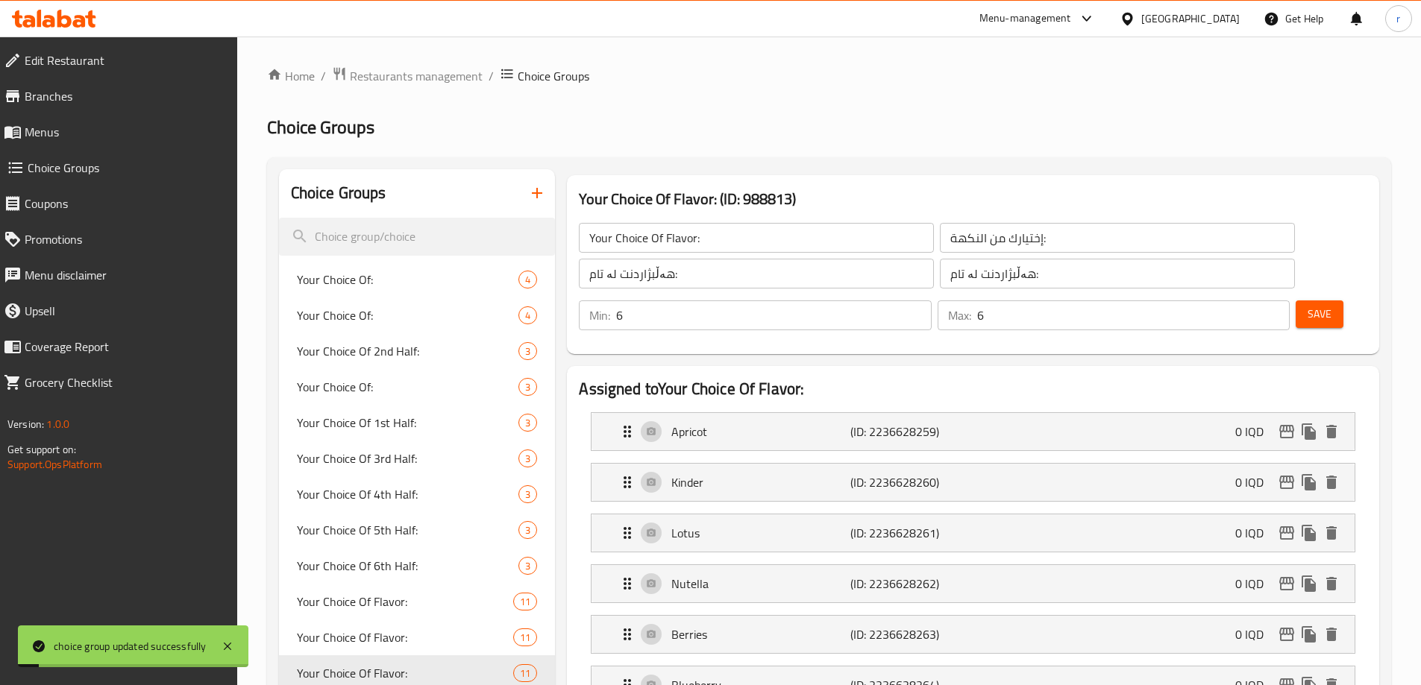
click at [807, 125] on h2 "Choice Groups" at bounding box center [829, 128] width 1124 height 24
click at [128, 136] on span "Menus" at bounding box center [125, 132] width 201 height 18
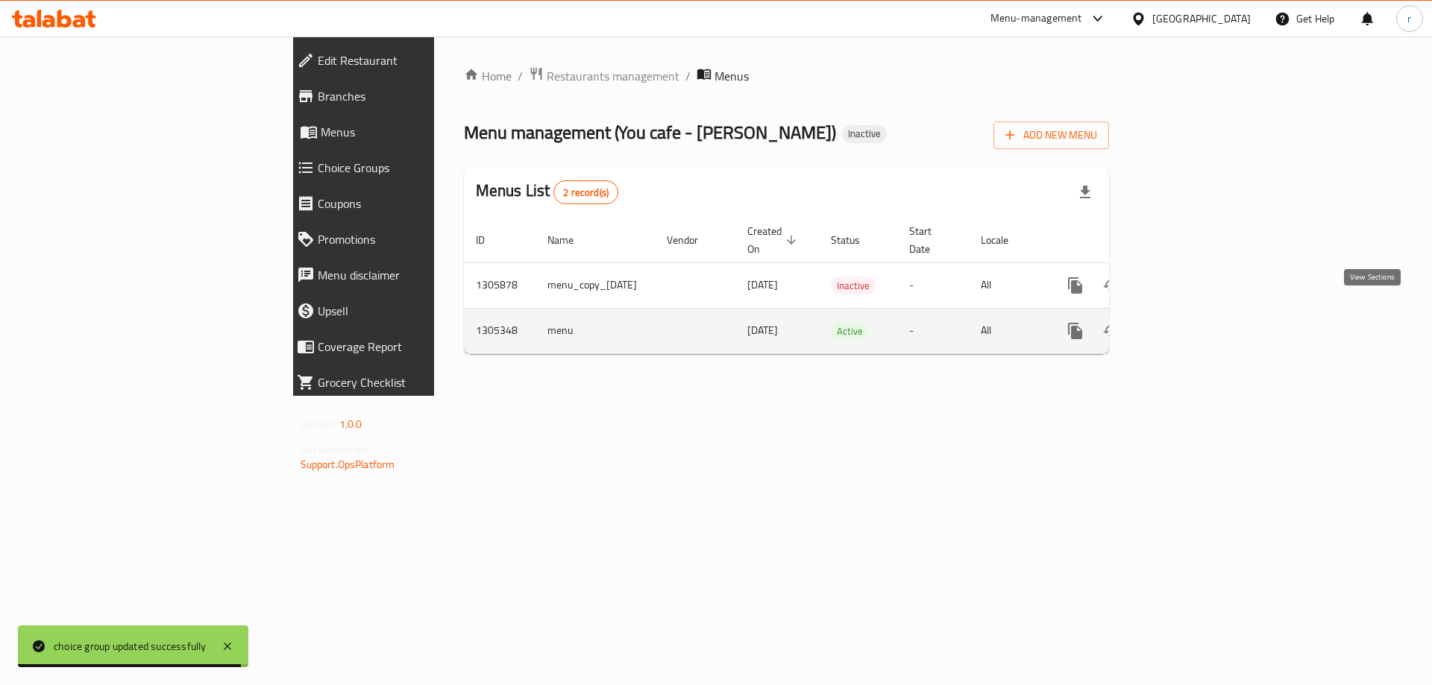
click at [1201, 317] on link "enhanced table" at bounding box center [1183, 331] width 36 height 36
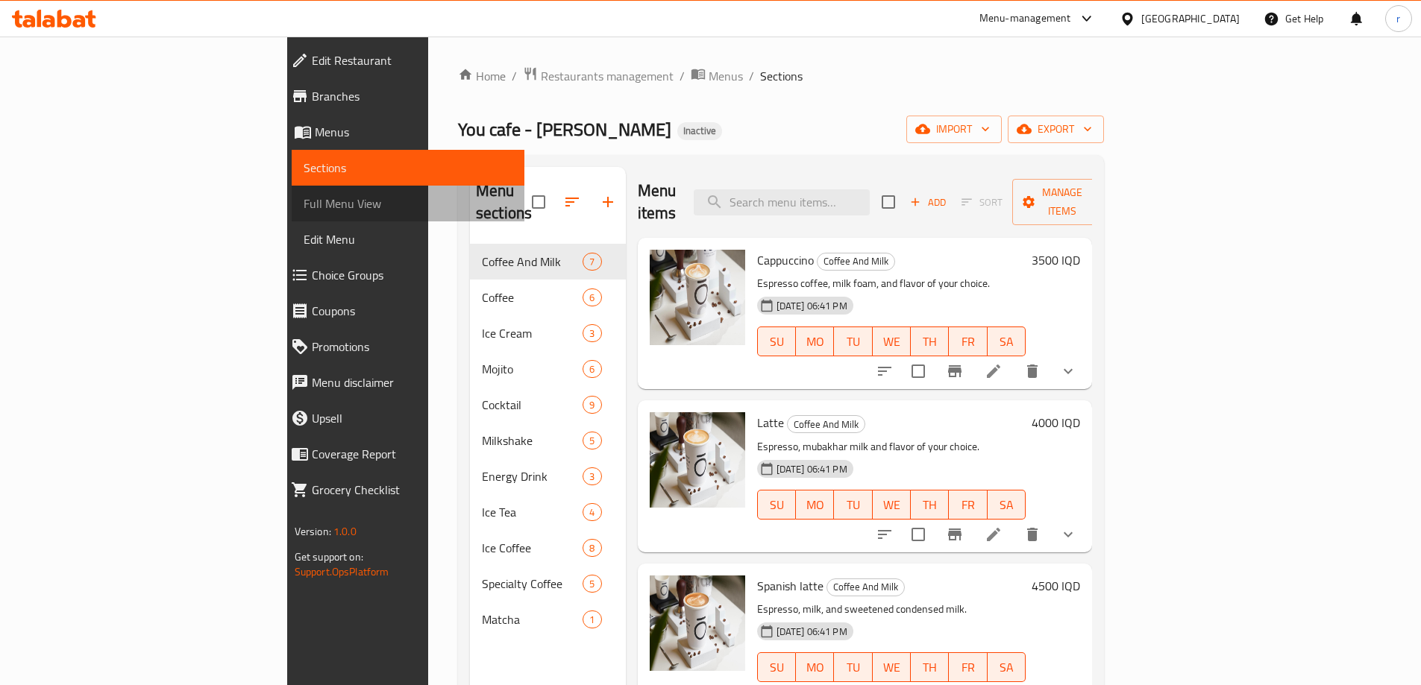
click at [304, 209] on span "Full Menu View" at bounding box center [408, 204] width 209 height 18
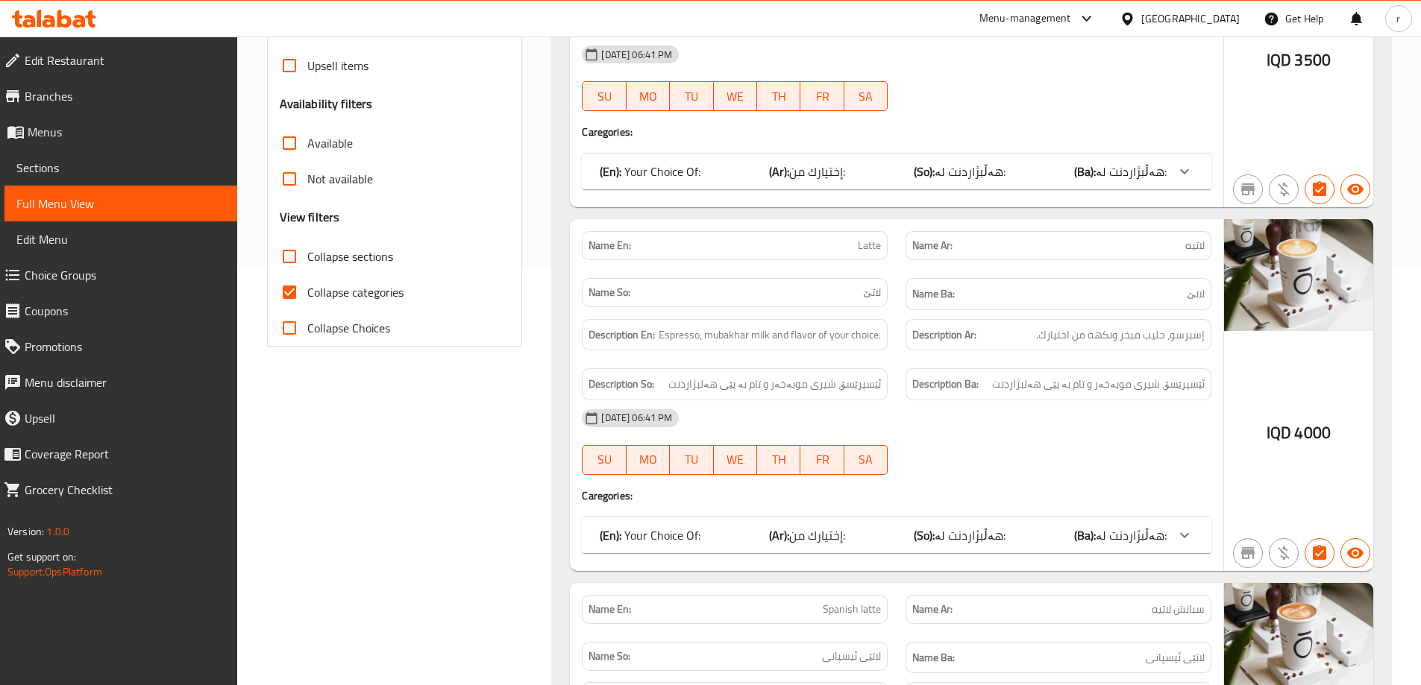
scroll to position [497, 0]
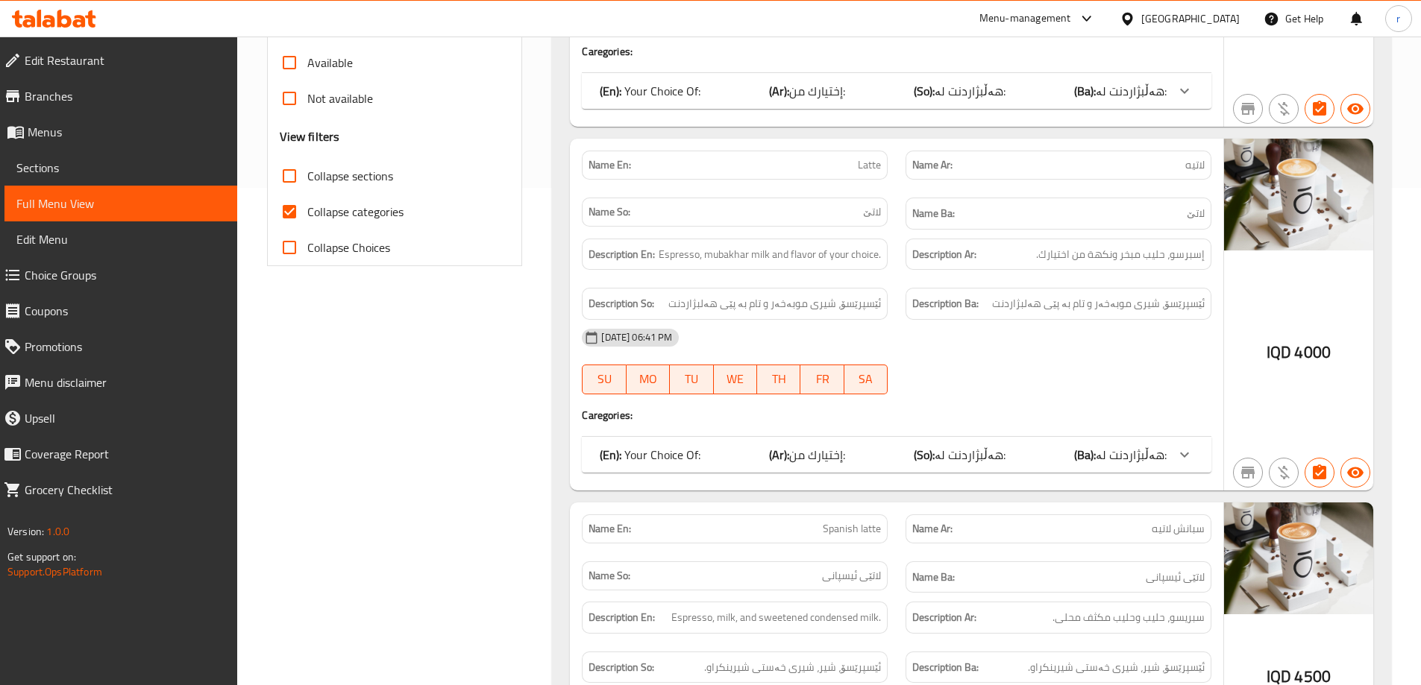
click at [297, 172] on input "Collapse sections" at bounding box center [289, 176] width 36 height 36
checkbox input "true"
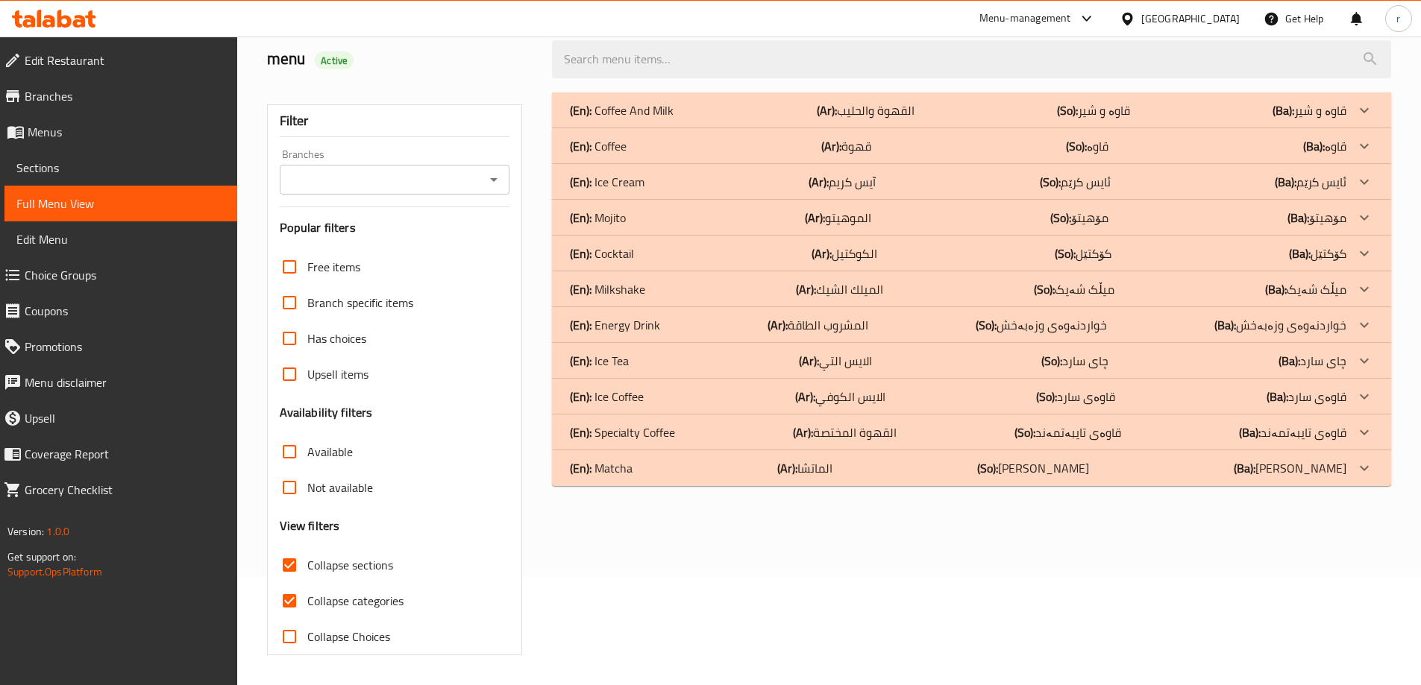
scroll to position [108, 0]
click at [646, 119] on div "(En): Ice Cream (Ar): آيس كريم (So): ئایس کرێم (Ba): ئایس کرێم" at bounding box center [958, 110] width 776 height 18
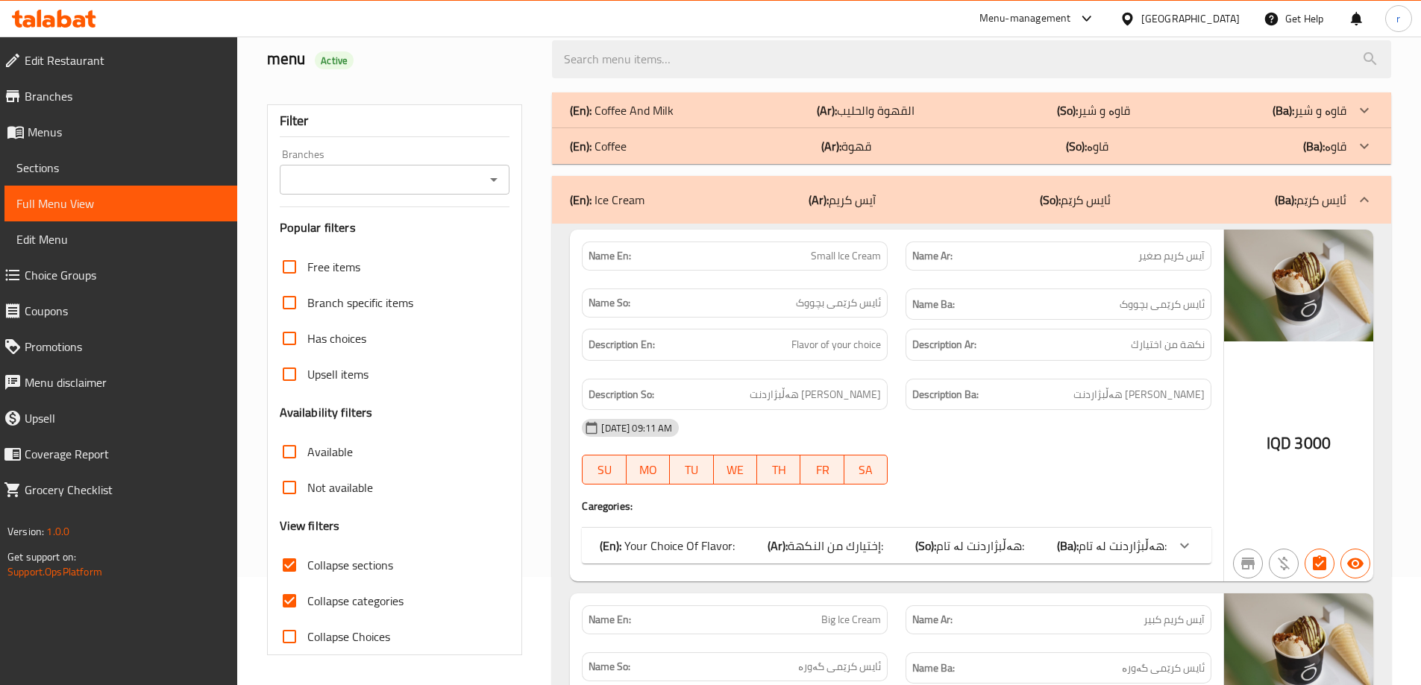
scroll to position [416, 0]
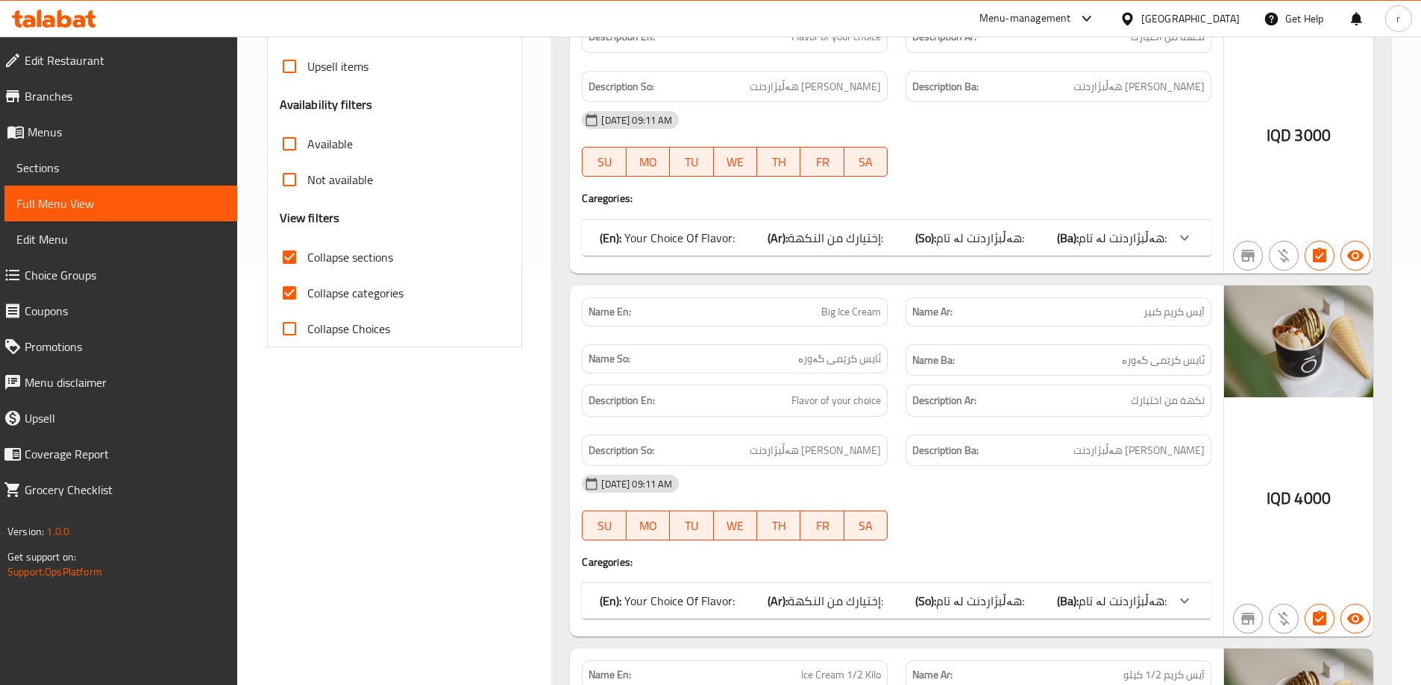
click at [659, 247] on p "(En): Your Choice Of Flavor:" at bounding box center [667, 238] width 135 height 18
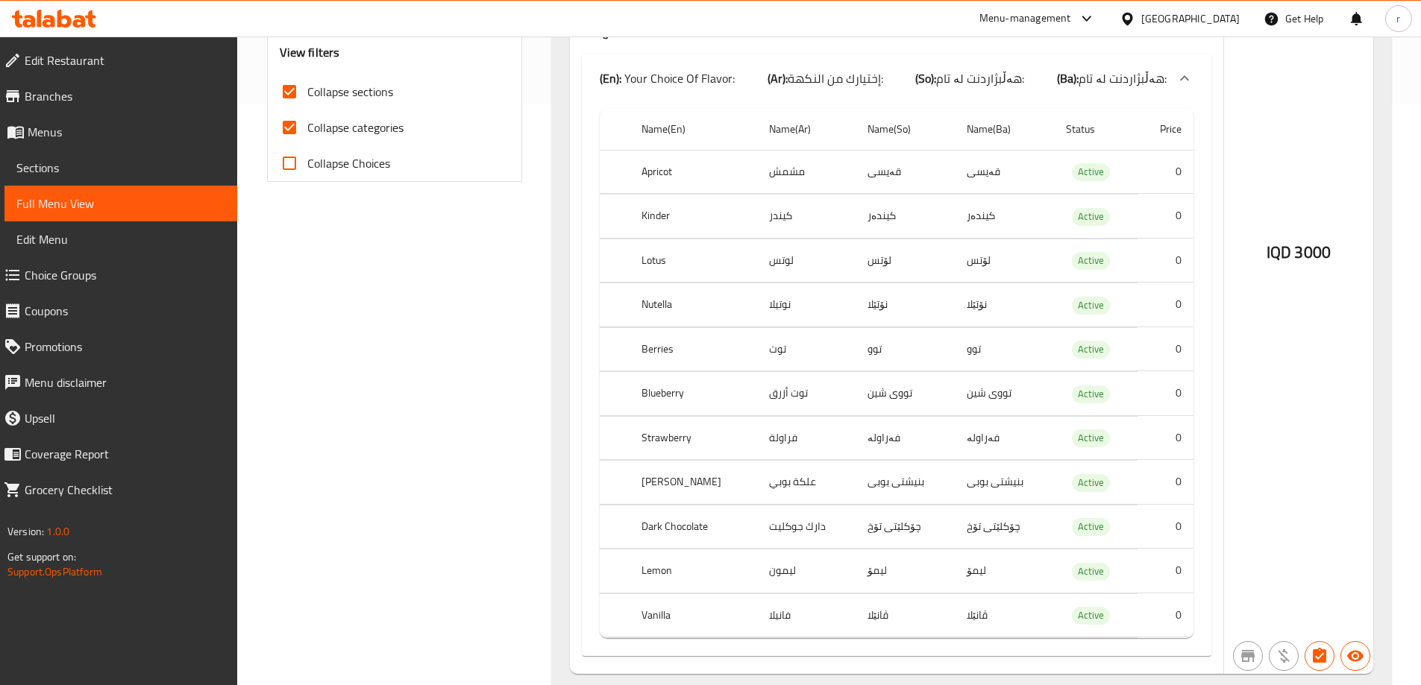
scroll to position [615, 0]
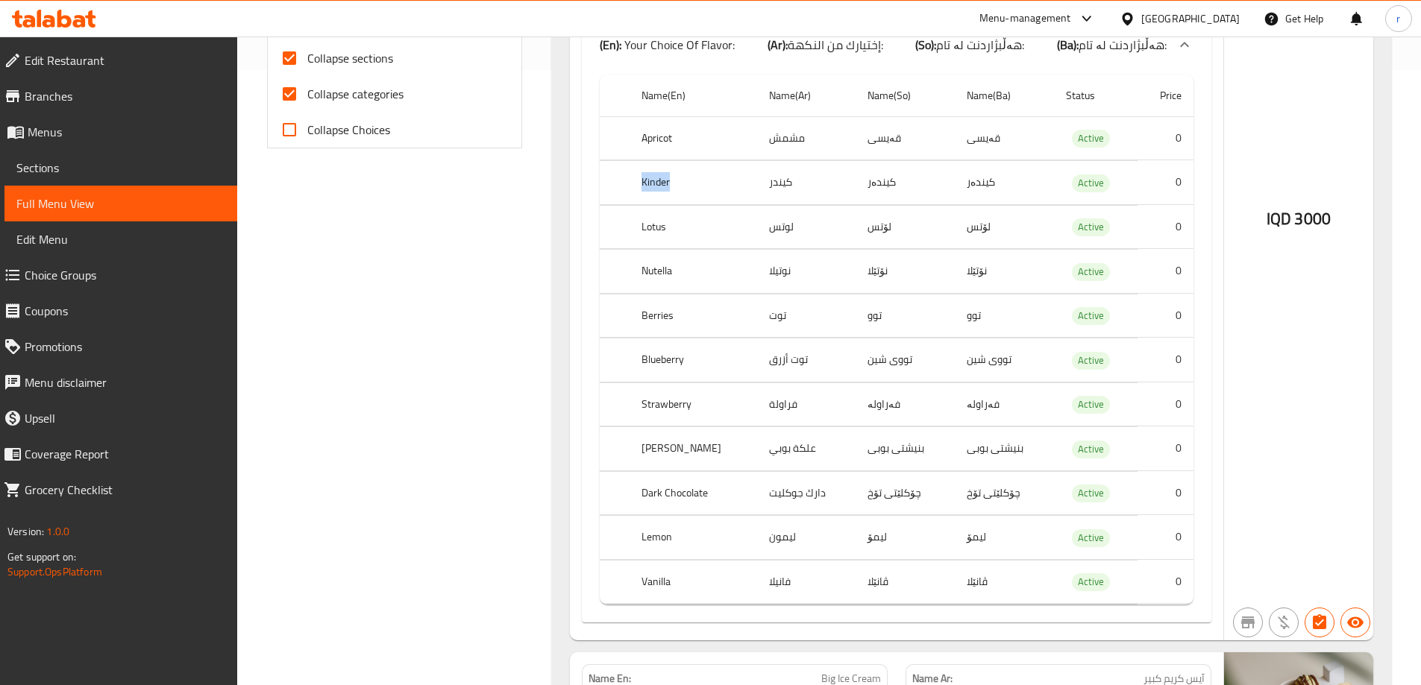
drag, startPoint x: 643, startPoint y: 183, endPoint x: 684, endPoint y: 178, distance: 41.4
click at [676, 180] on th "Kinder" at bounding box center [693, 183] width 128 height 44
click at [685, 333] on th "Berries" at bounding box center [693, 316] width 128 height 44
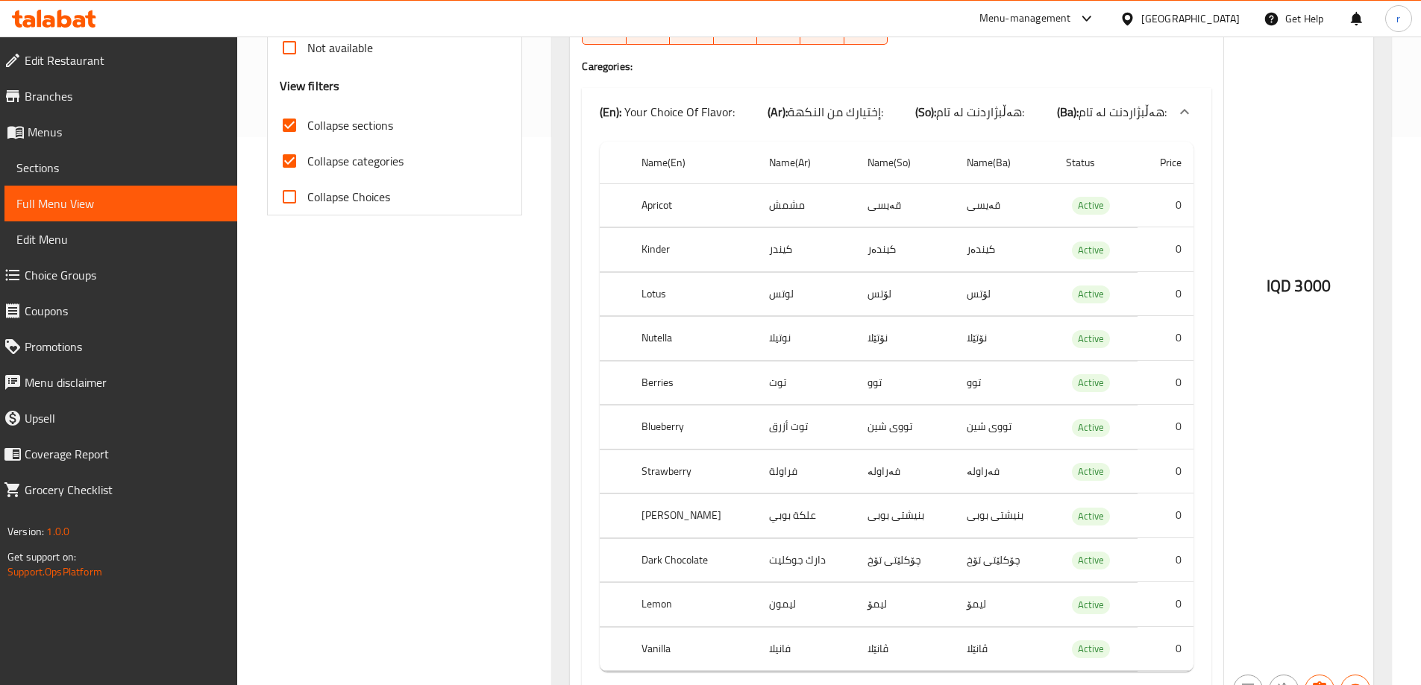
scroll to position [515, 0]
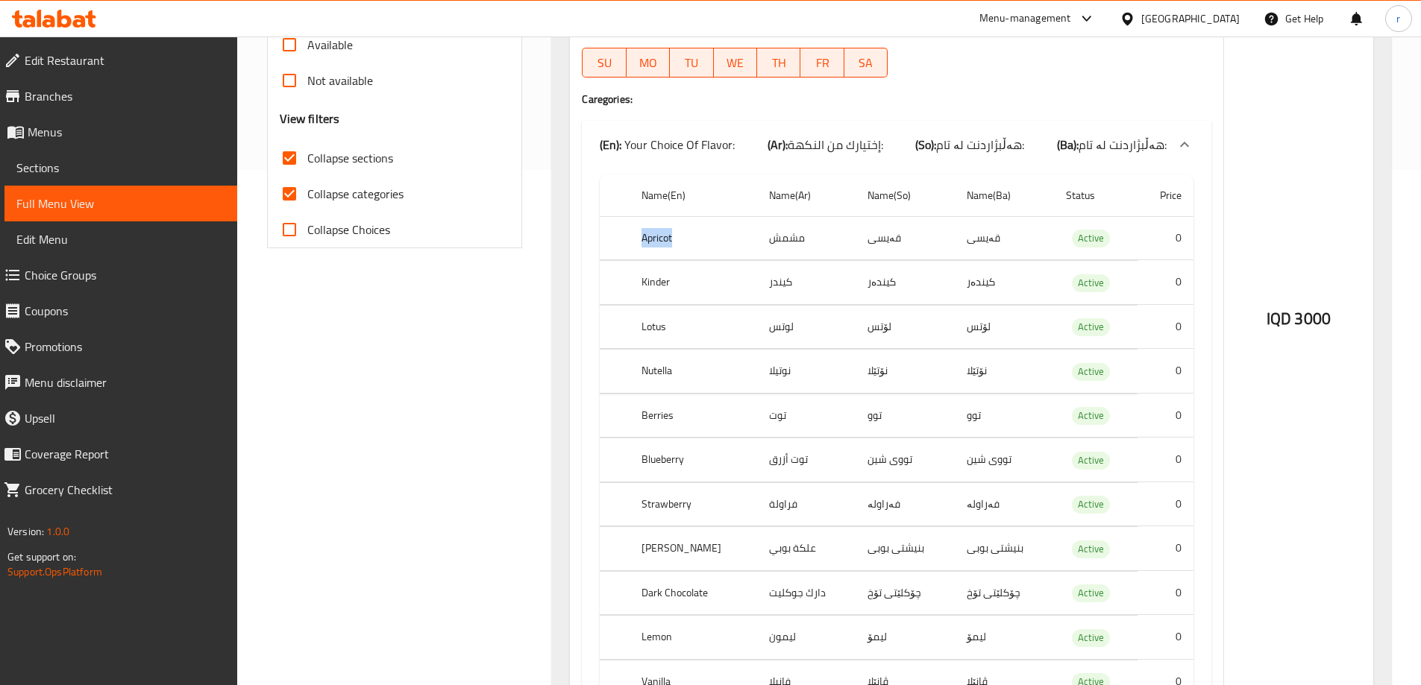
drag, startPoint x: 638, startPoint y: 242, endPoint x: 689, endPoint y: 242, distance: 50.7
click at [689, 242] on th "Apricot" at bounding box center [693, 238] width 128 height 44
click at [571, 187] on div "Name En: Small Ice Cream Name Ar: آيس كريم صغير Name So: ئایس کرێمى بچووک Name …" at bounding box center [896, 281] width 653 height 918
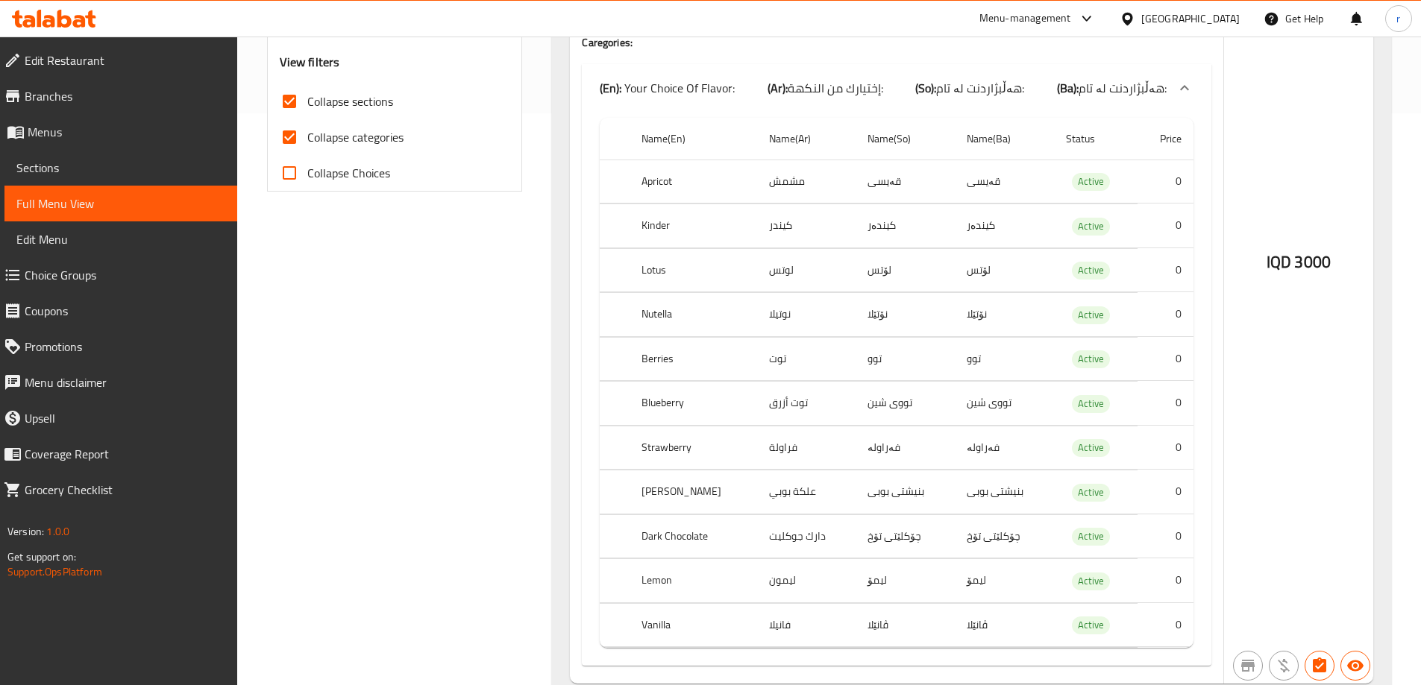
scroll to position [615, 0]
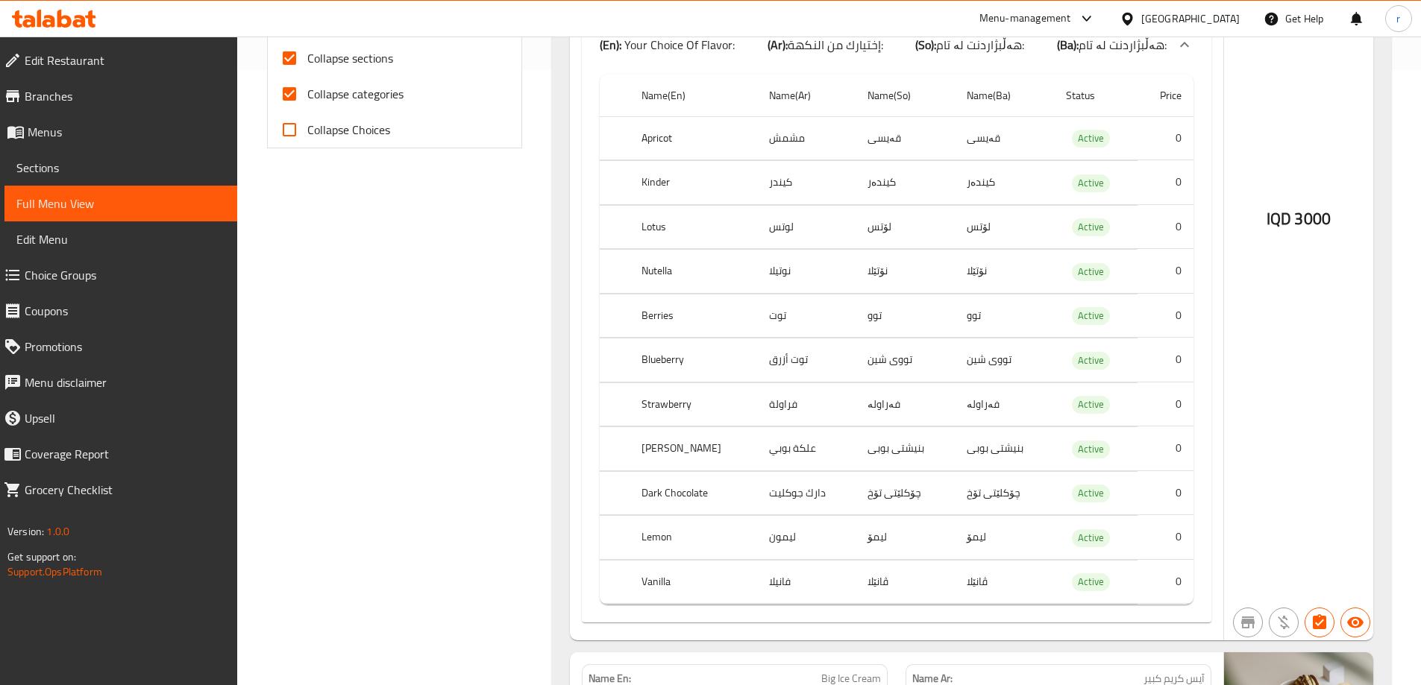
click at [91, 283] on span "Choice Groups" at bounding box center [125, 275] width 201 height 18
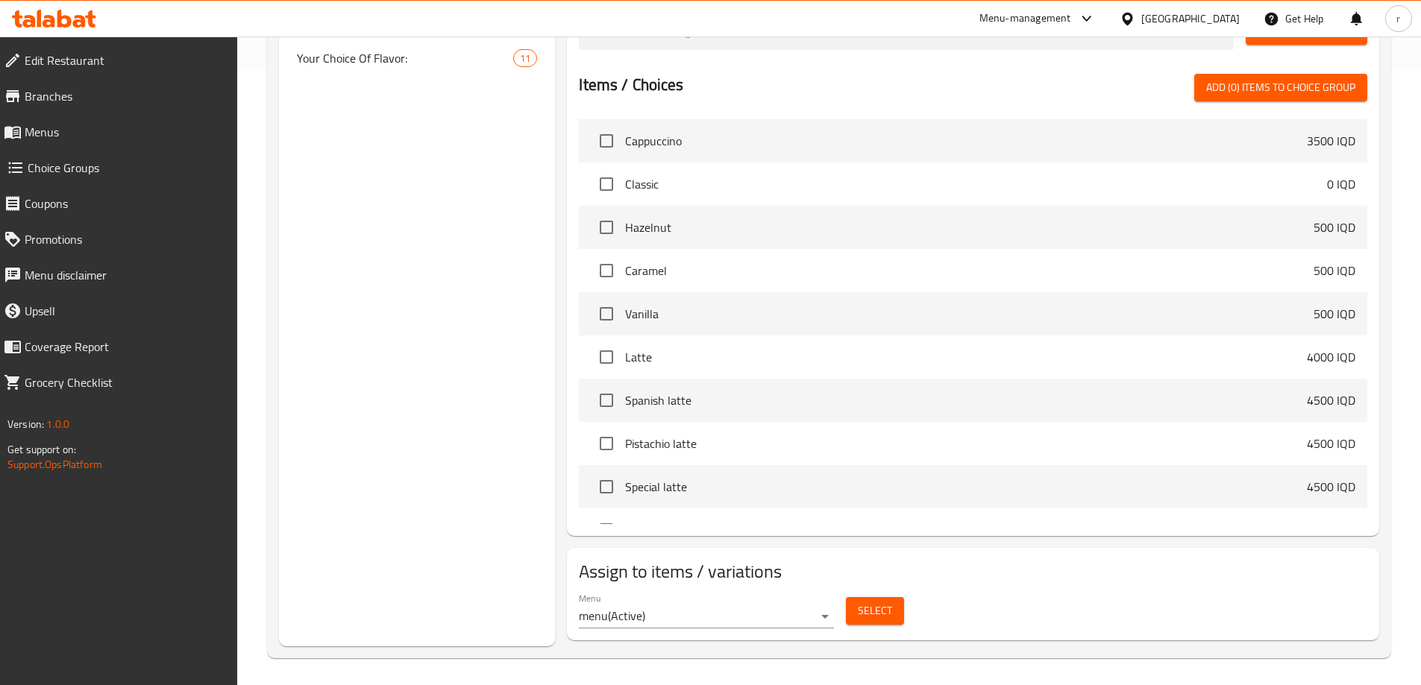
scroll to position [211, 0]
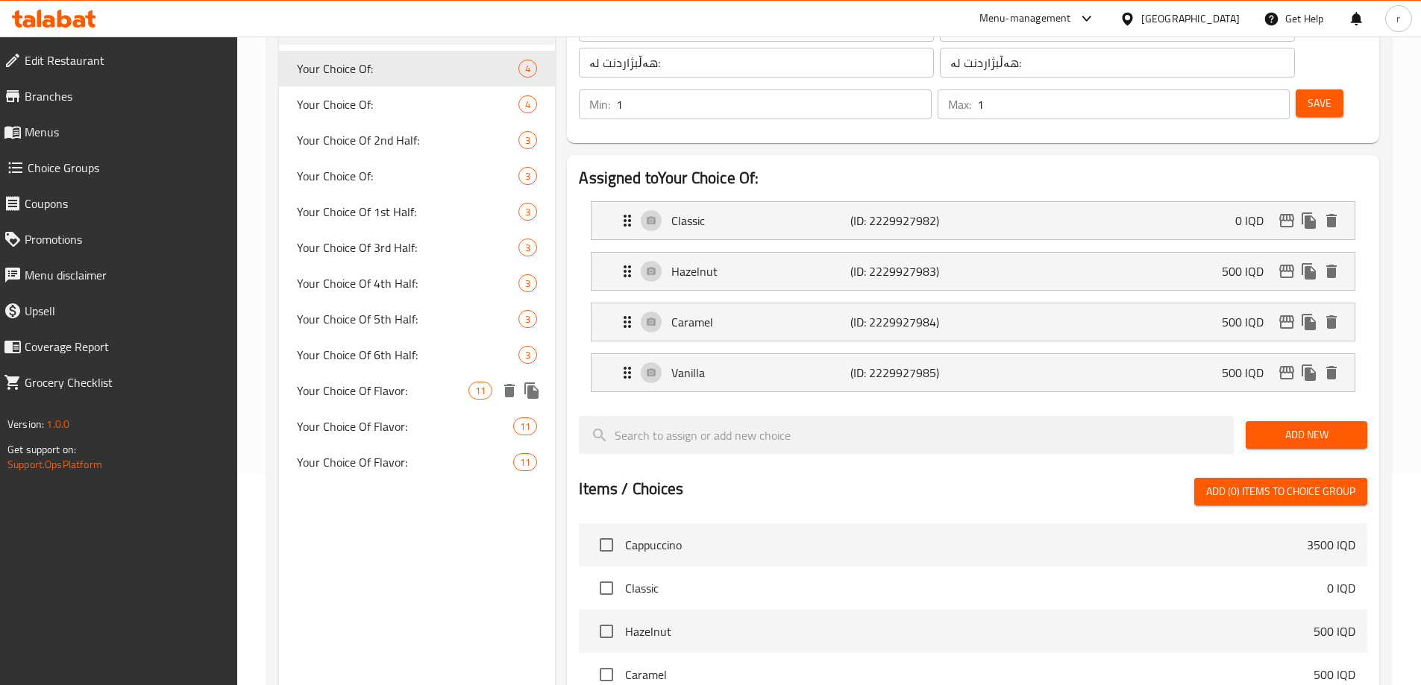
click at [415, 382] on span "Your Choice Of Flavor:" at bounding box center [383, 391] width 172 height 18
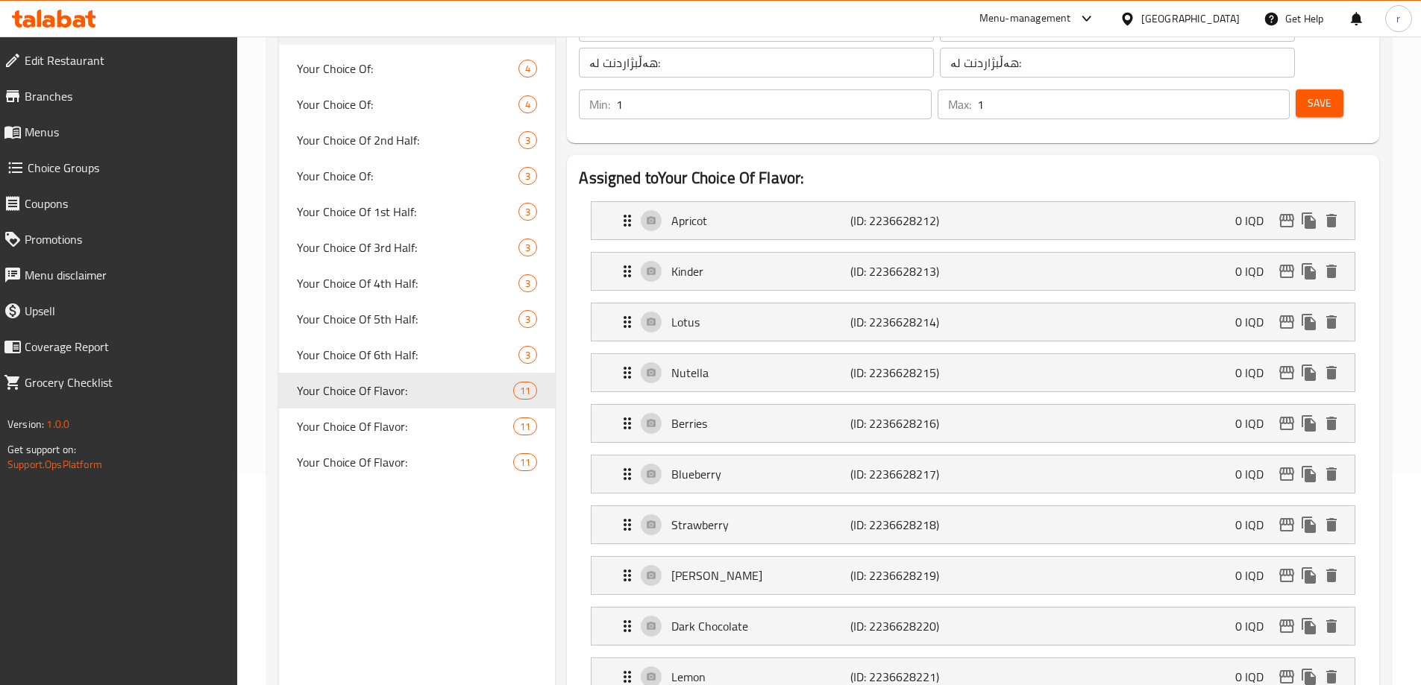
type input "Your Choice Of Flavor:"
type input "إختيارك من النكهة:"
type input "هەڵبژاردنت لە تام:"
type input "2"
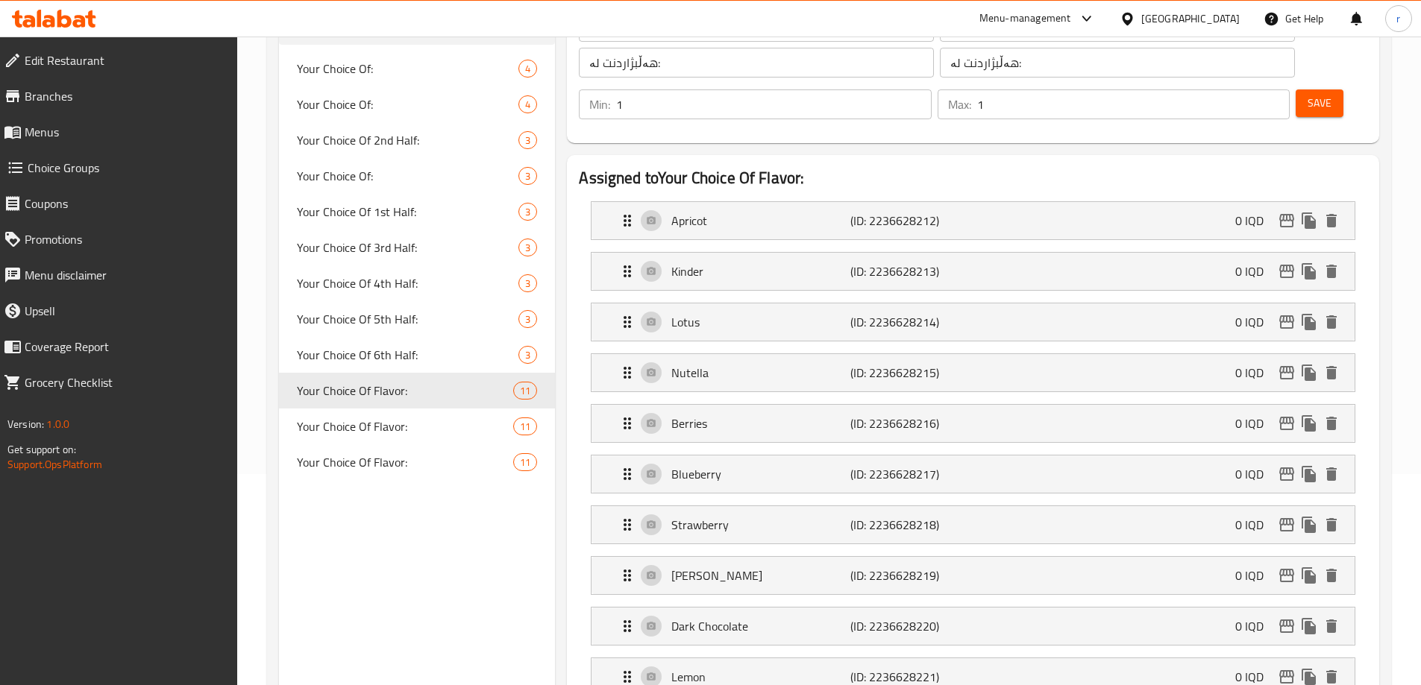
type input "2"
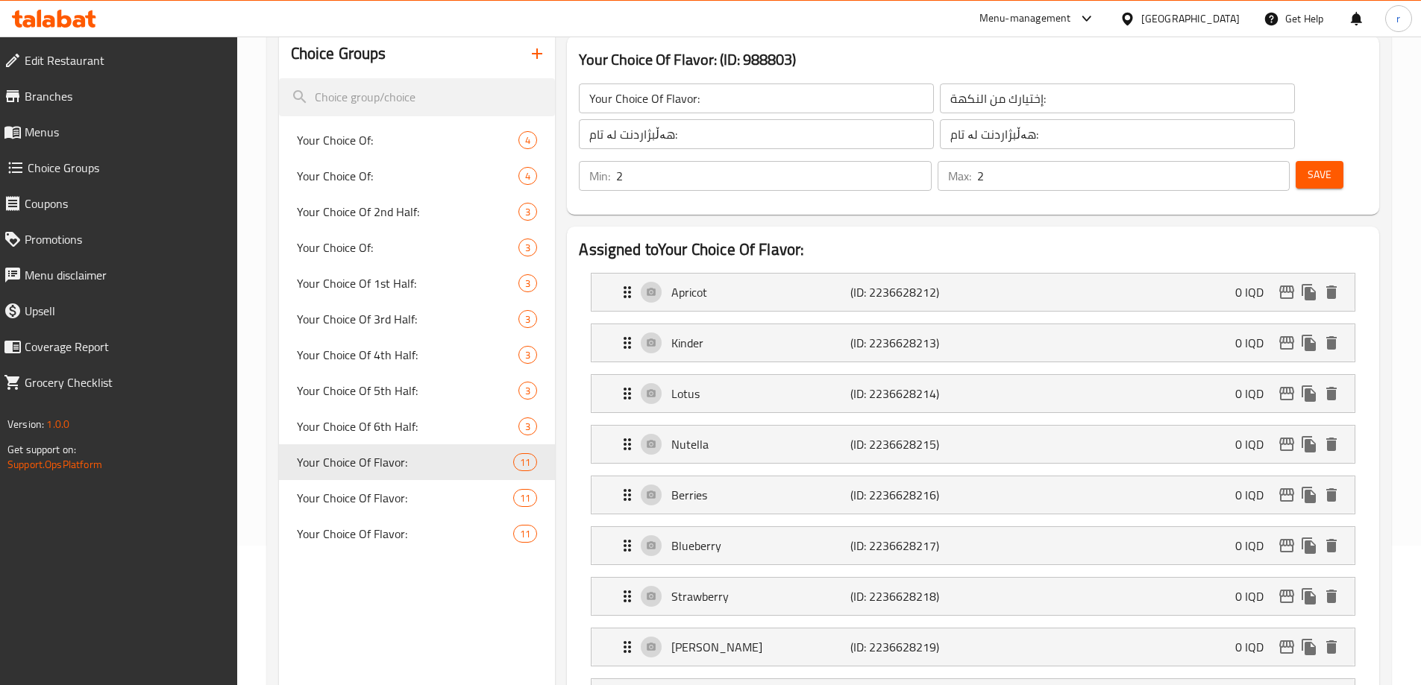
scroll to position [111, 0]
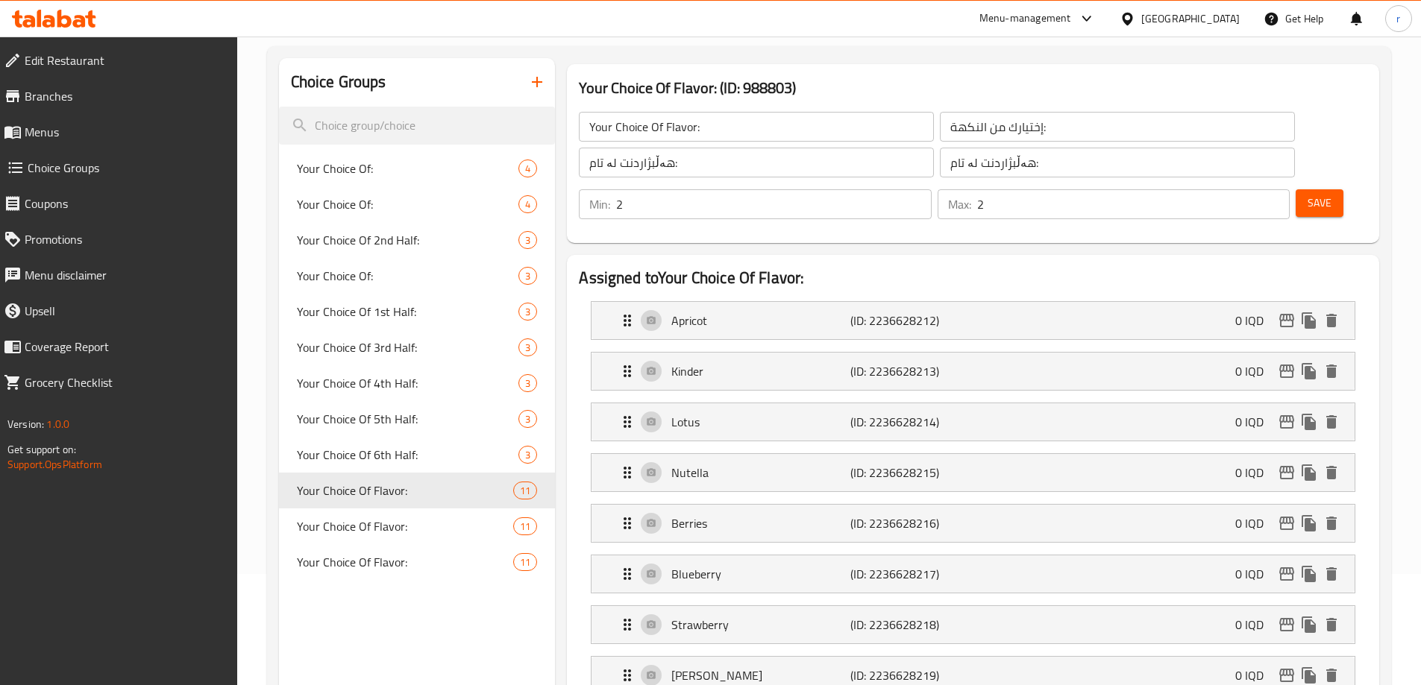
click at [694, 130] on input "Your Choice Of Flavor:" at bounding box center [756, 127] width 355 height 30
type input "Your Choice Of First Flavor:"
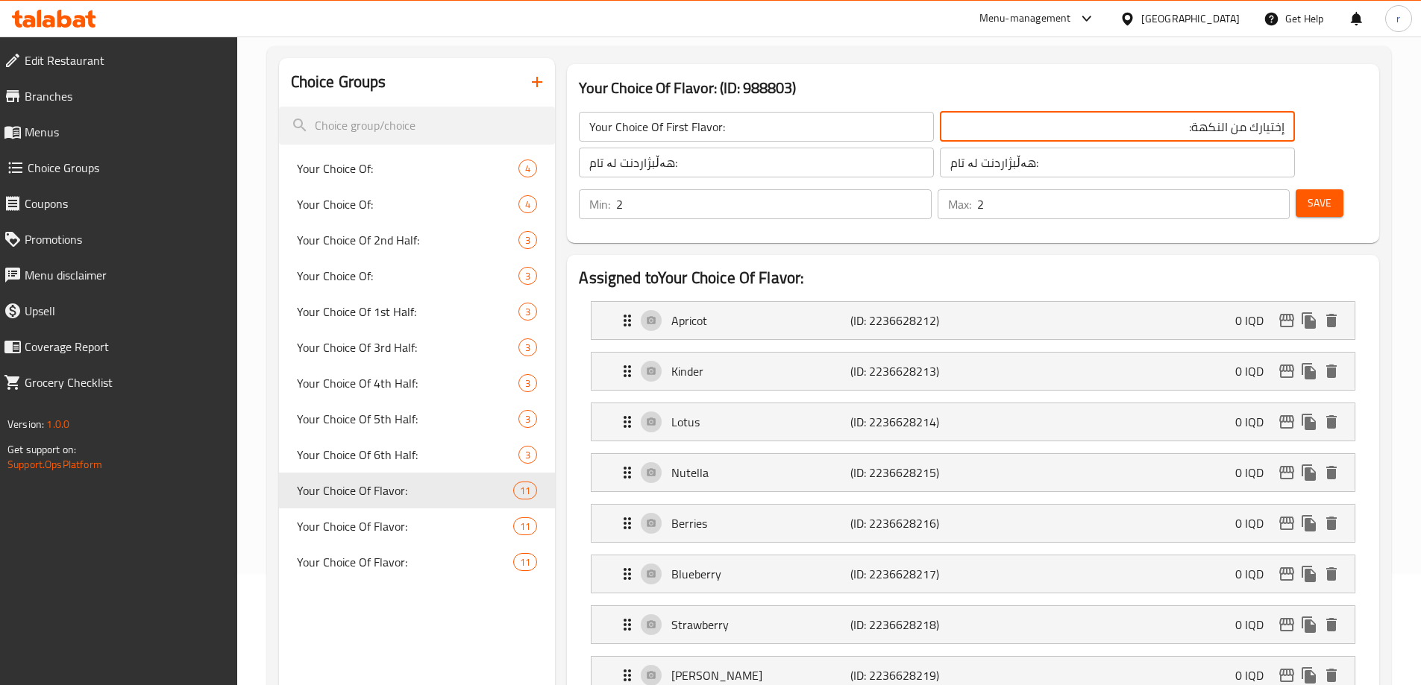
click at [686, 128] on input "Your Choice Of First Flavor:" at bounding box center [756, 127] width 355 height 30
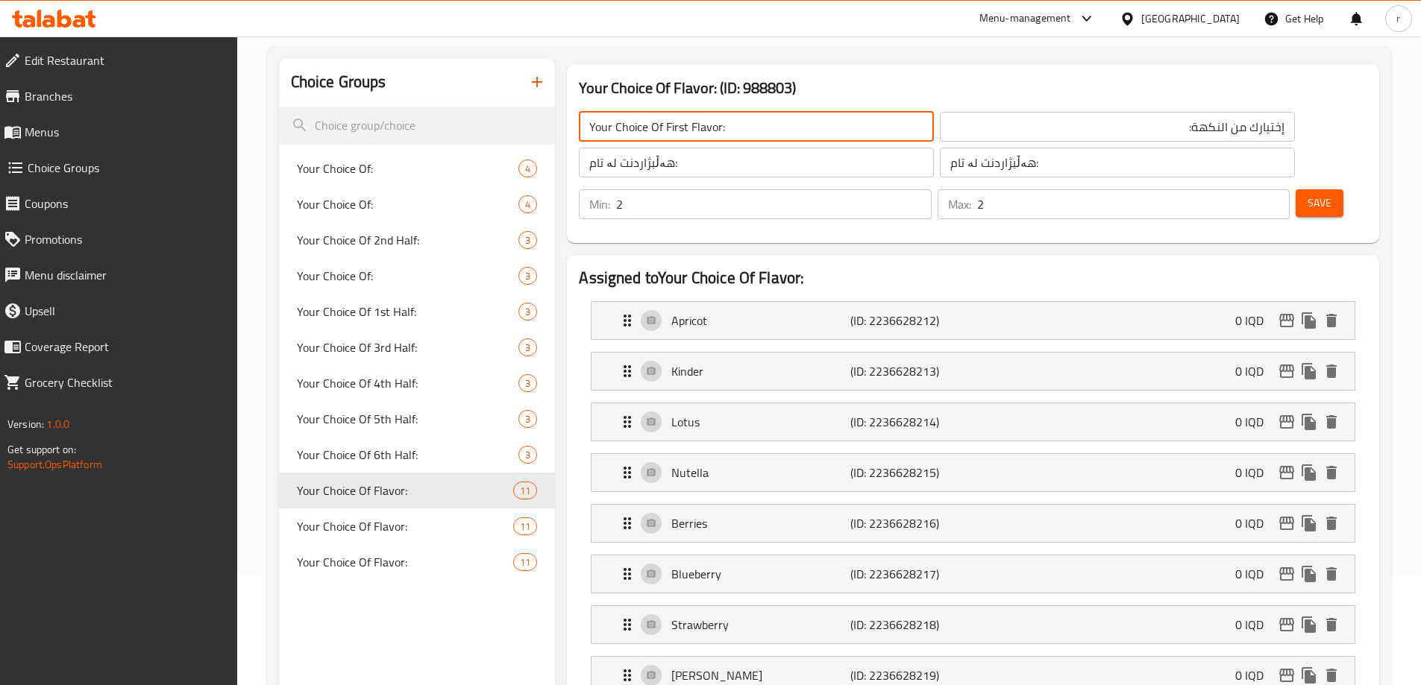
click at [940, 126] on input "إختيارك من النكهة:" at bounding box center [1117, 127] width 355 height 30
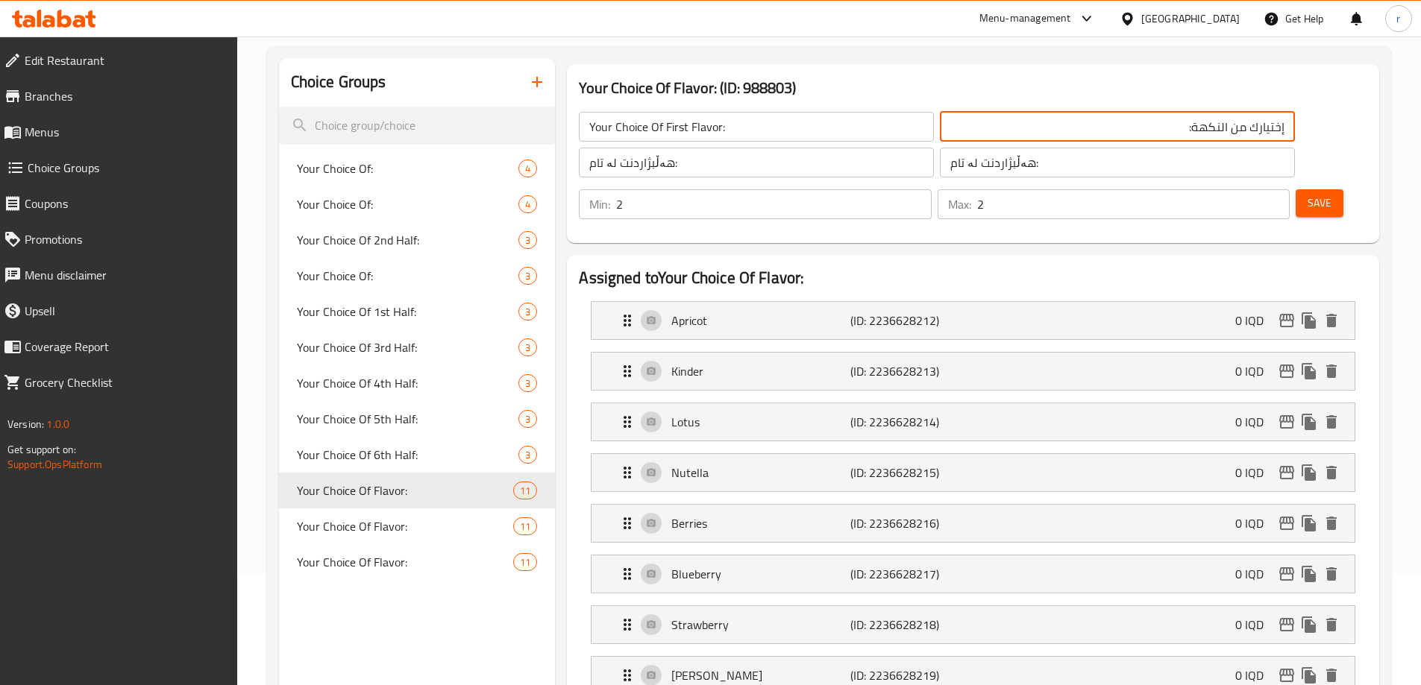
paste input "ختيارك للنكهة الأولى"
click at [1037, 128] on input "اختيارك للنكهة الأولى:" at bounding box center [1117, 127] width 355 height 30
type input "اختيارك نكهة الأولى:"
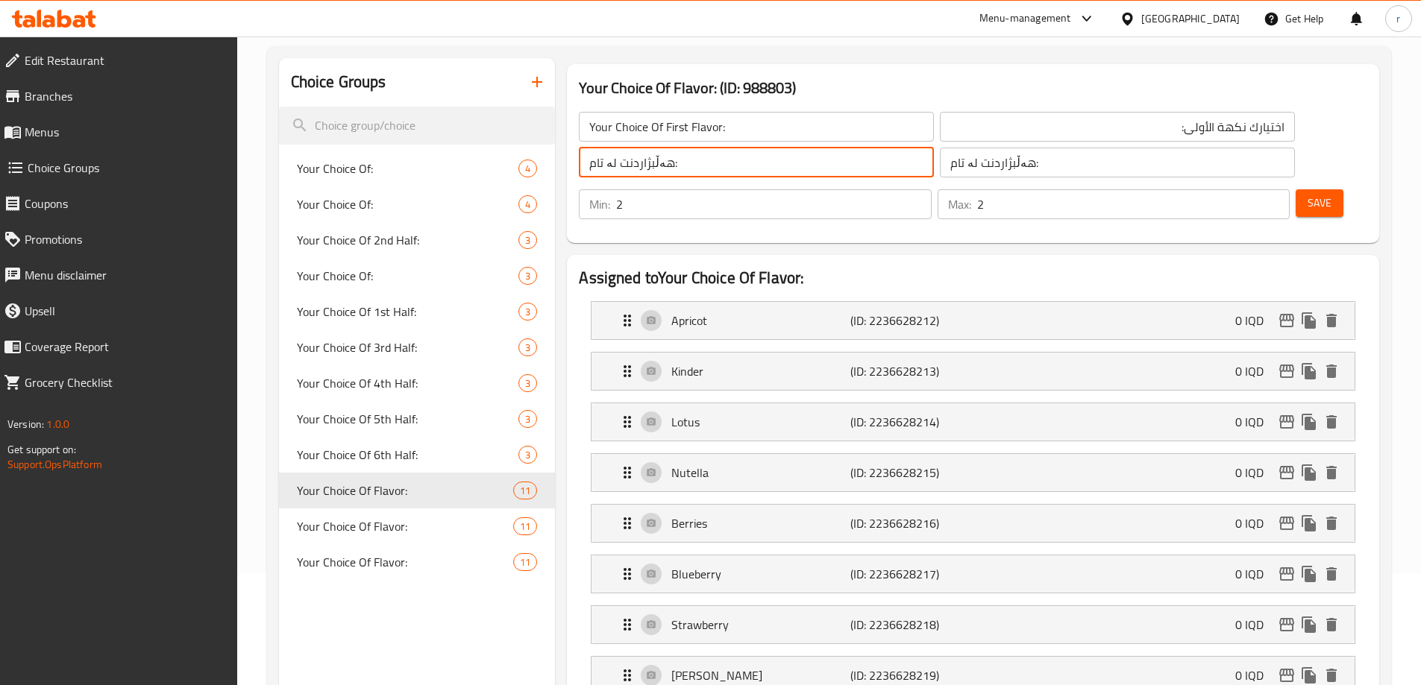
click at [747, 166] on input "هەڵبژاردنت لە تام:" at bounding box center [756, 163] width 355 height 30
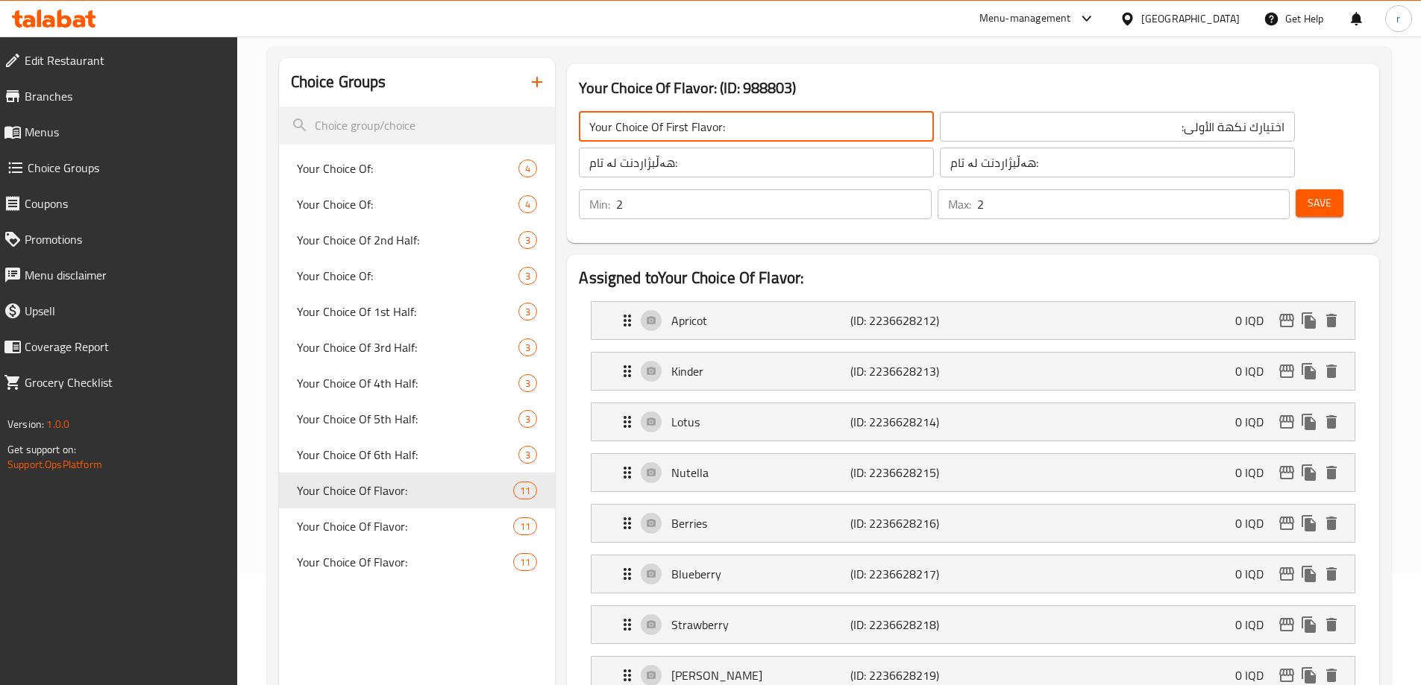
click at [720, 125] on input "Your Choice Of First Flavor:" at bounding box center [756, 127] width 355 height 30
click at [698, 157] on input "هەڵبژاردنت لە تام:" at bounding box center [756, 163] width 355 height 30
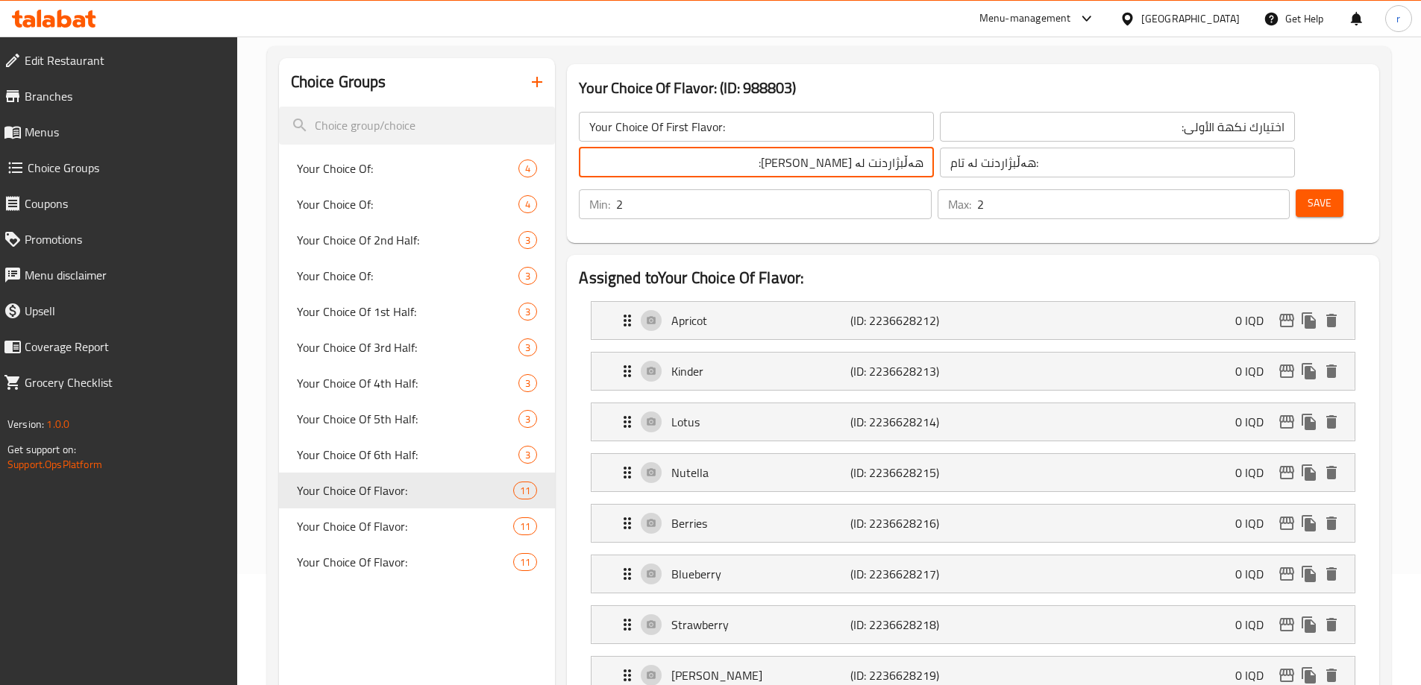
type input "هەڵبژاردنت لە تامی یەکەم:"
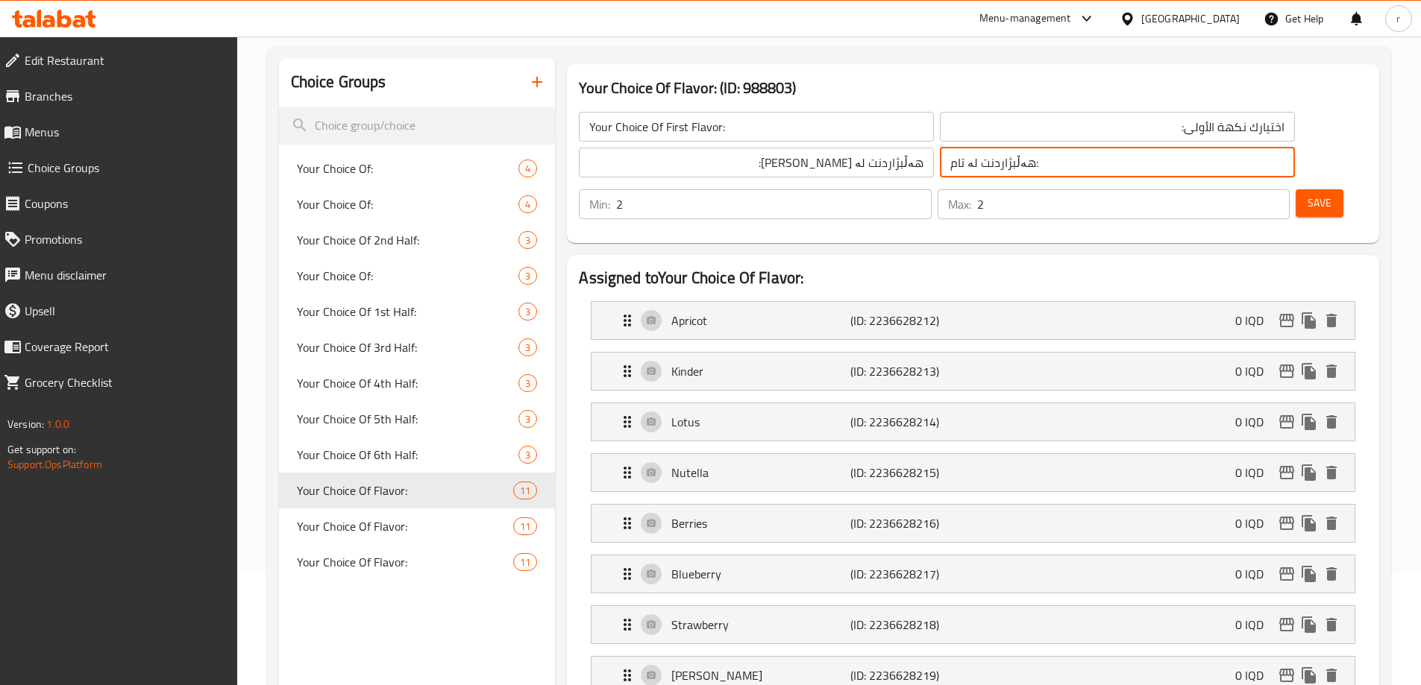
paste input "ی یەکەم"
type input "هەڵبژاردنت لە تامی یەکەم:"
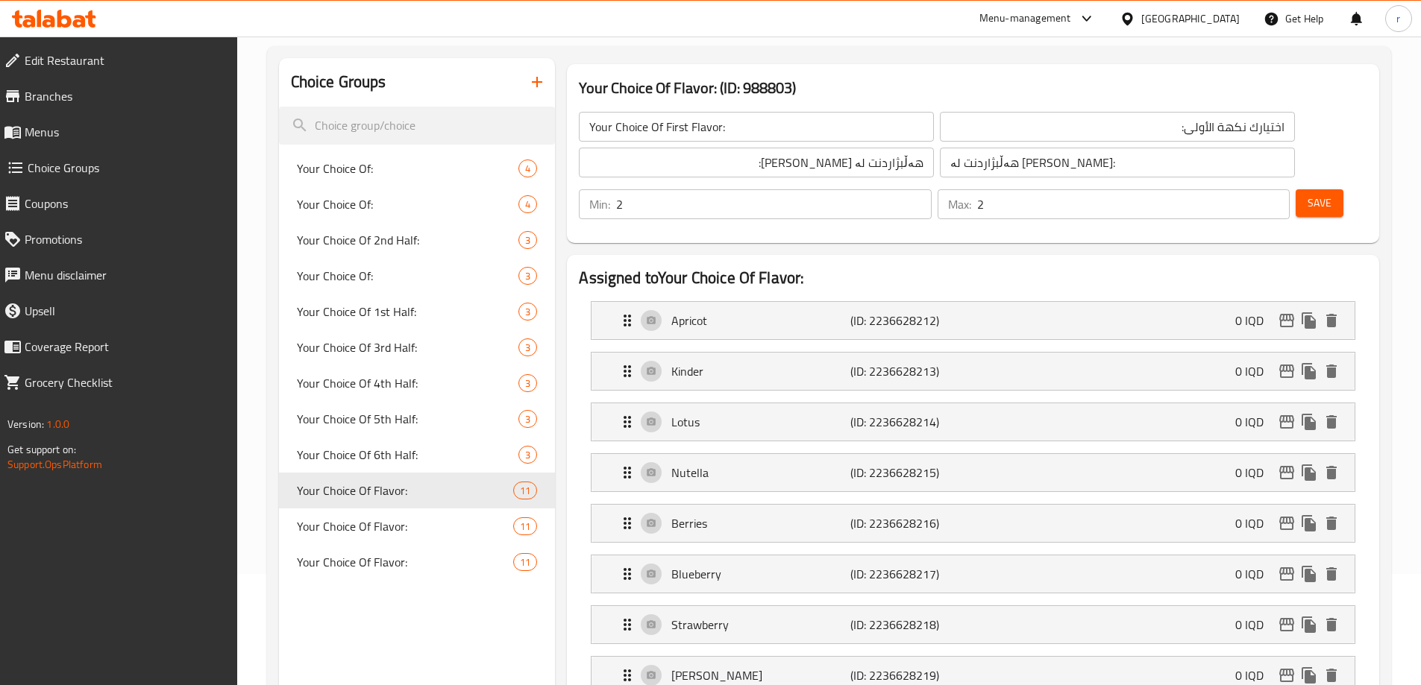
click at [686, 192] on div "Your Choice Of First Flavor: ​ اختيارك نكهة الأولى: ​ هەڵبژاردنت لە تامی یەکەم:…" at bounding box center [973, 165] width 800 height 143
type input "1"
click at [931, 189] on input "1" at bounding box center [773, 204] width 315 height 30
type input "1"
click at [1247, 189] on input "1" at bounding box center [1133, 204] width 313 height 30
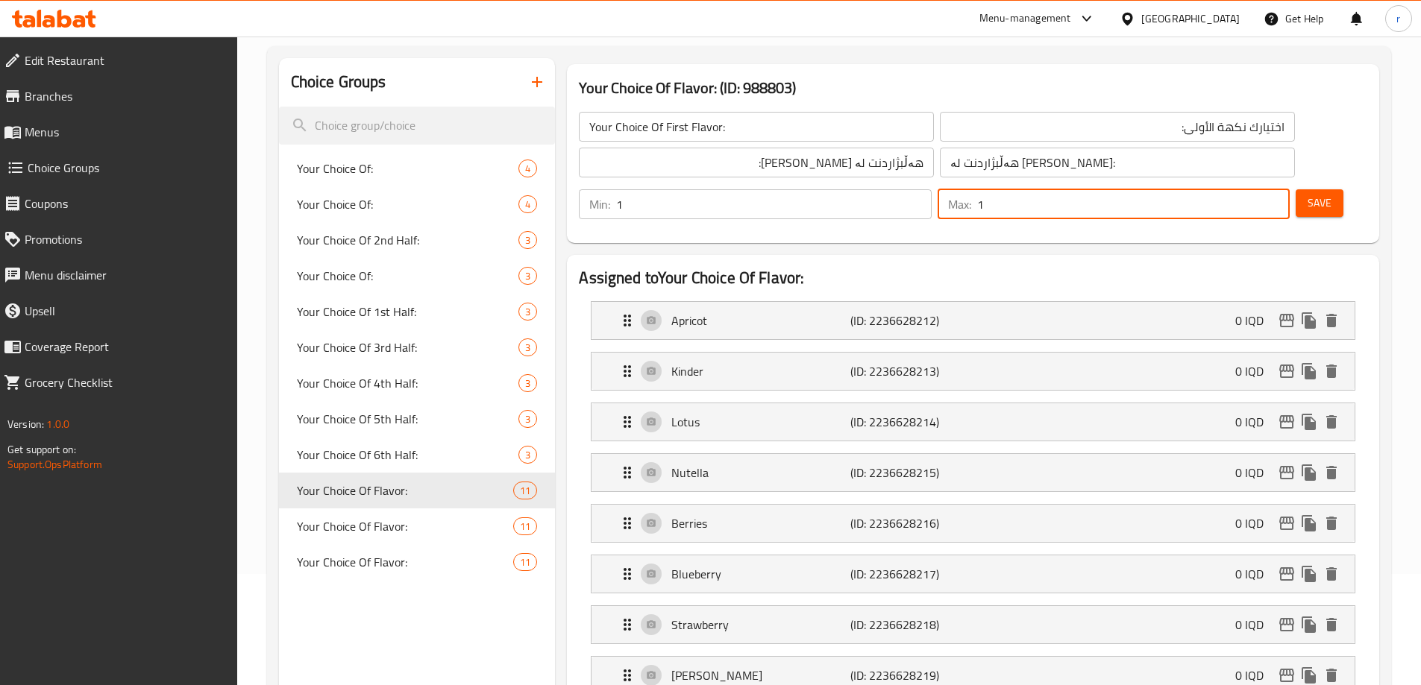
click at [1307, 194] on span "Save" at bounding box center [1319, 203] width 24 height 19
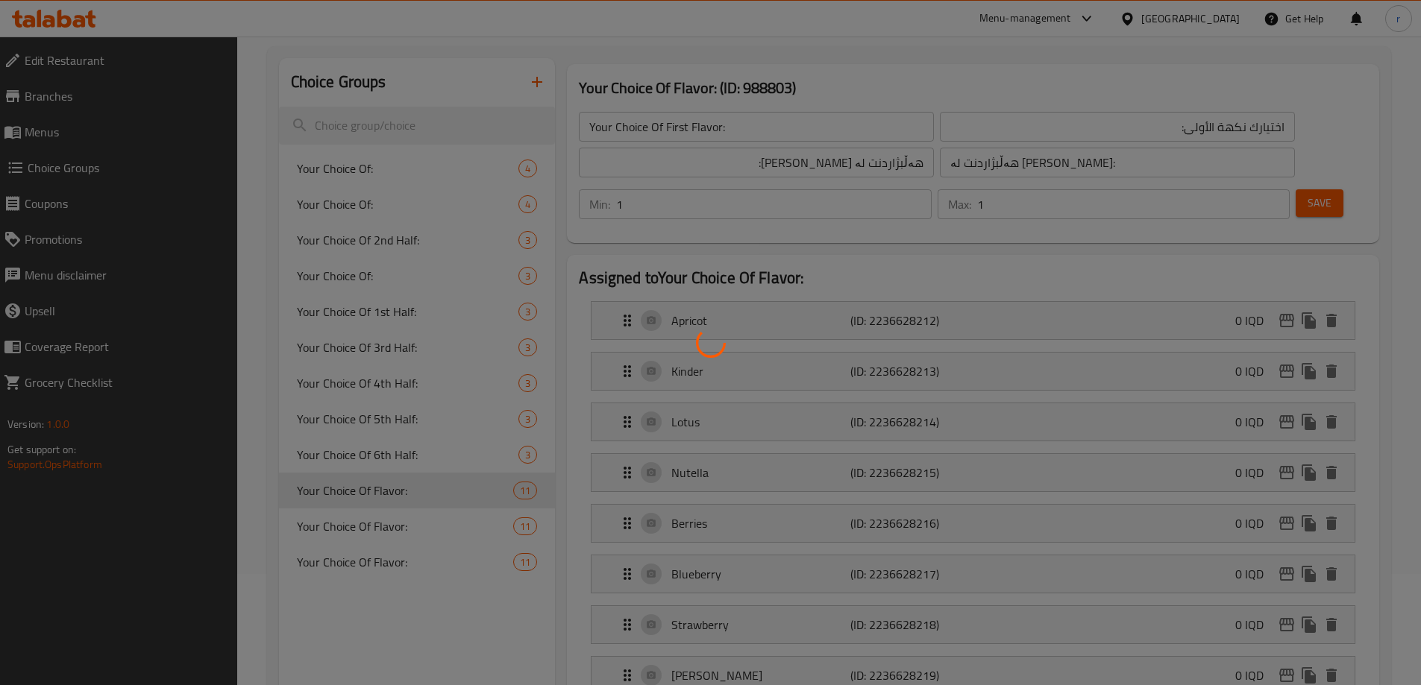
click at [912, 231] on div at bounding box center [710, 342] width 1421 height 685
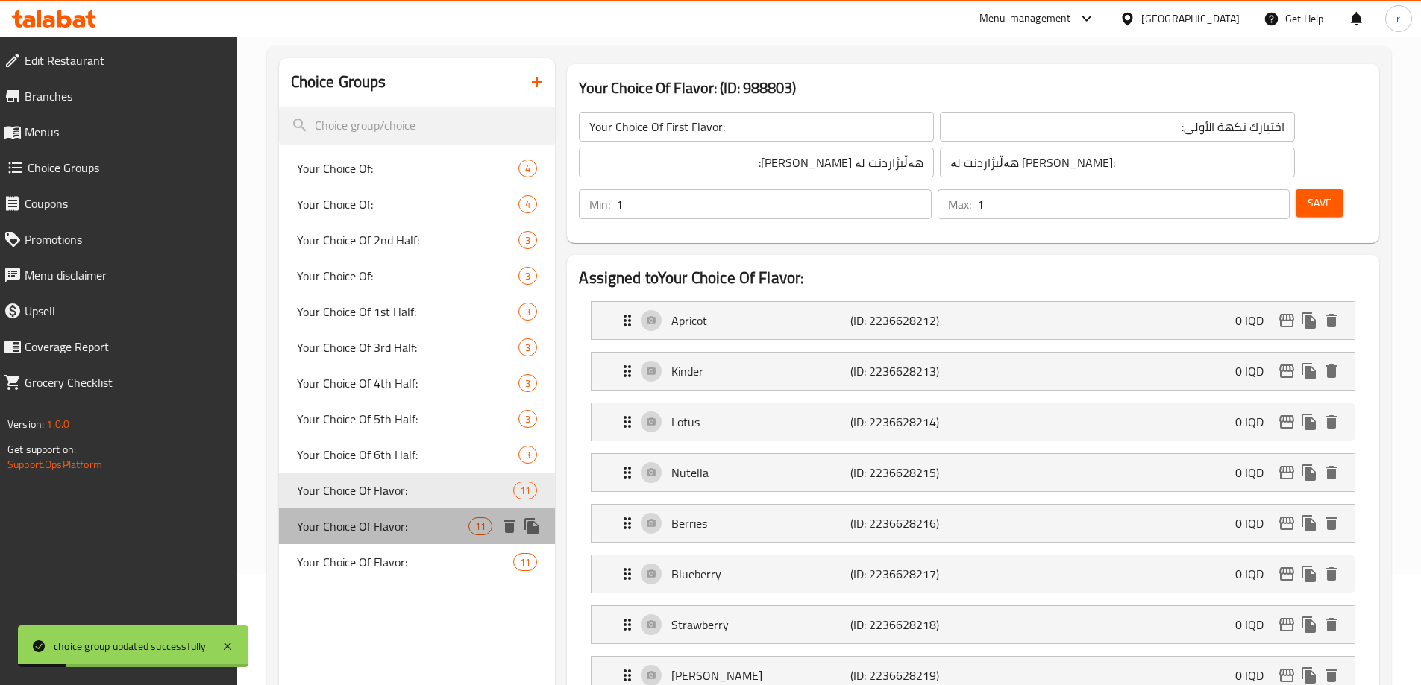
click at [442, 525] on span "Your Choice Of Flavor:" at bounding box center [383, 527] width 172 height 18
type input "Your Choice Of Flavor:"
type input "إختيارك من النكهة:"
type input "هەڵبژاردنت لە تام:"
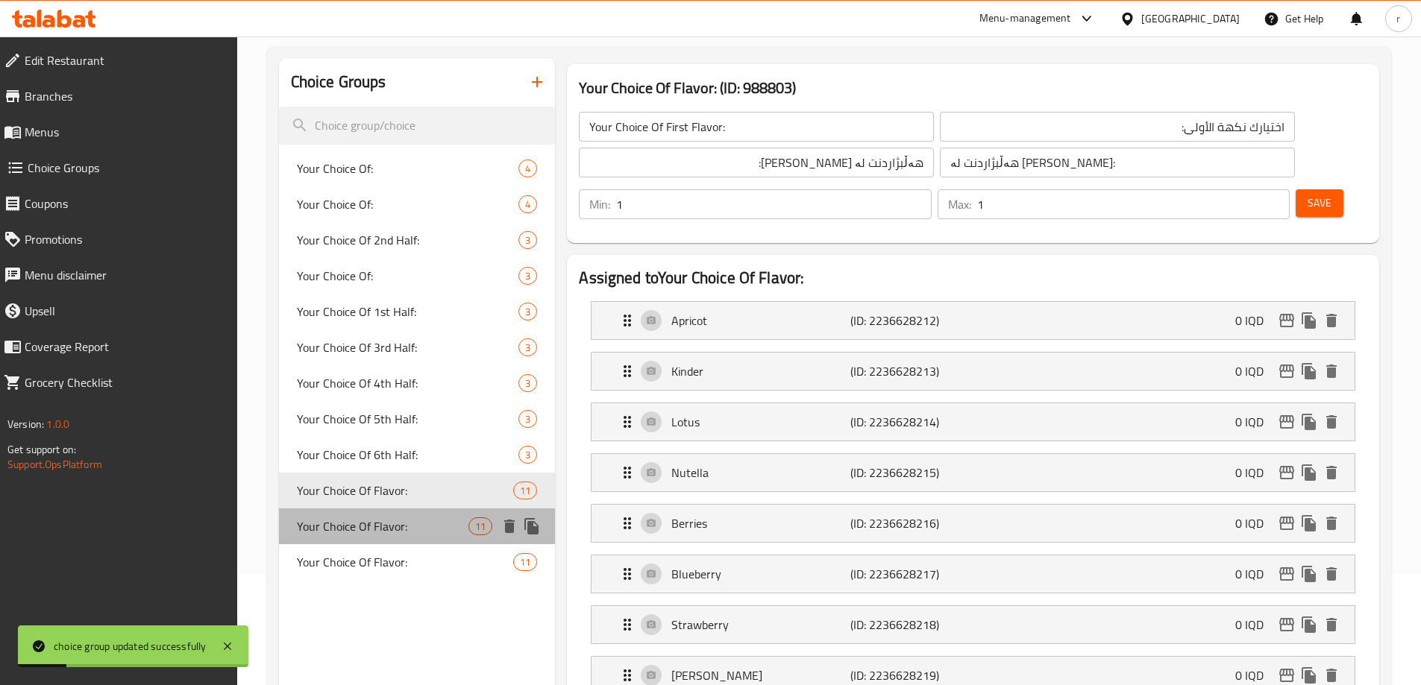
type input "4"
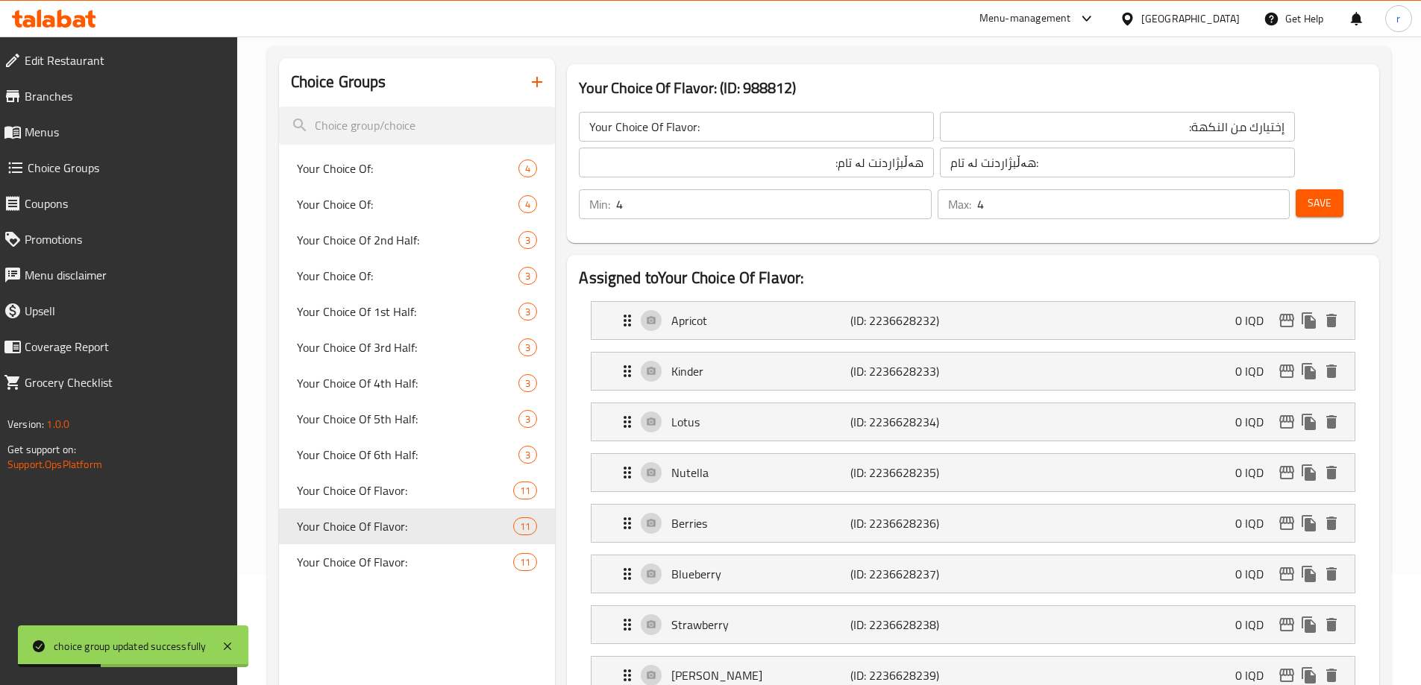
click at [694, 125] on input "Your Choice Of Flavor:" at bounding box center [756, 127] width 355 height 30
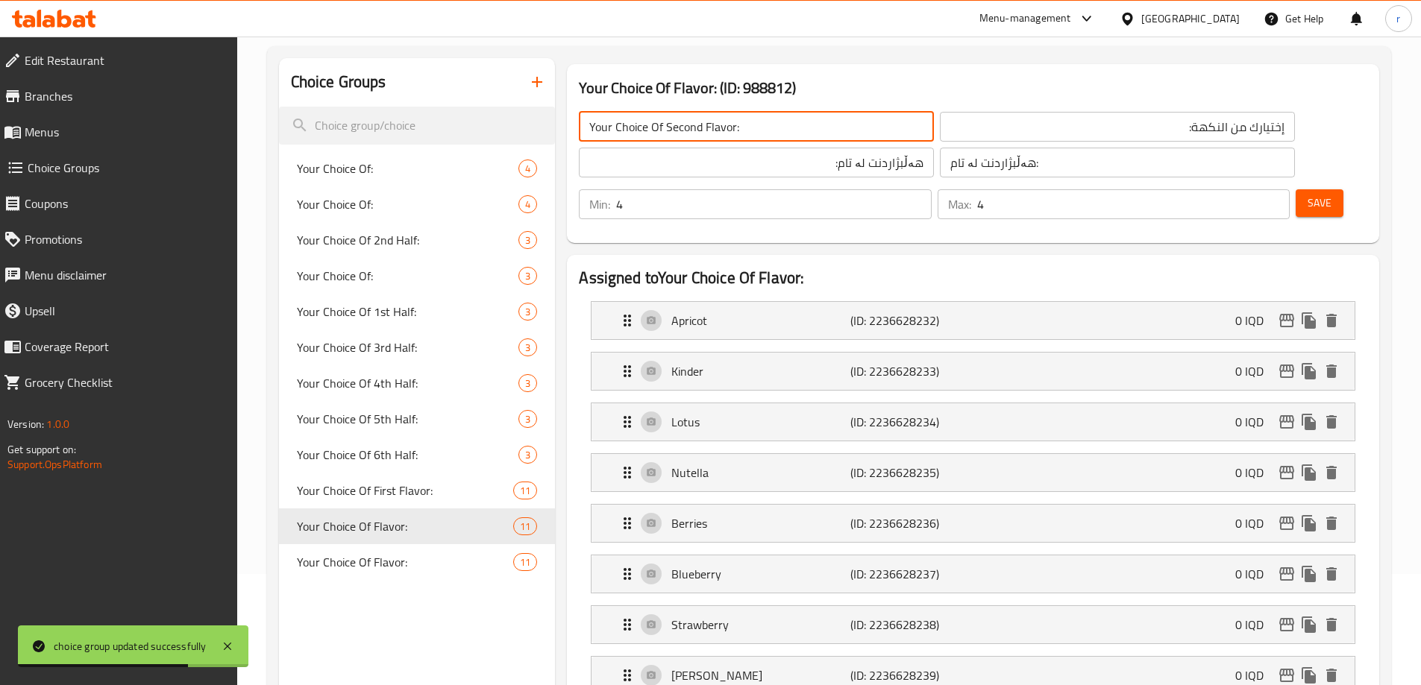
type input "Your Choice Of Second Flavor:"
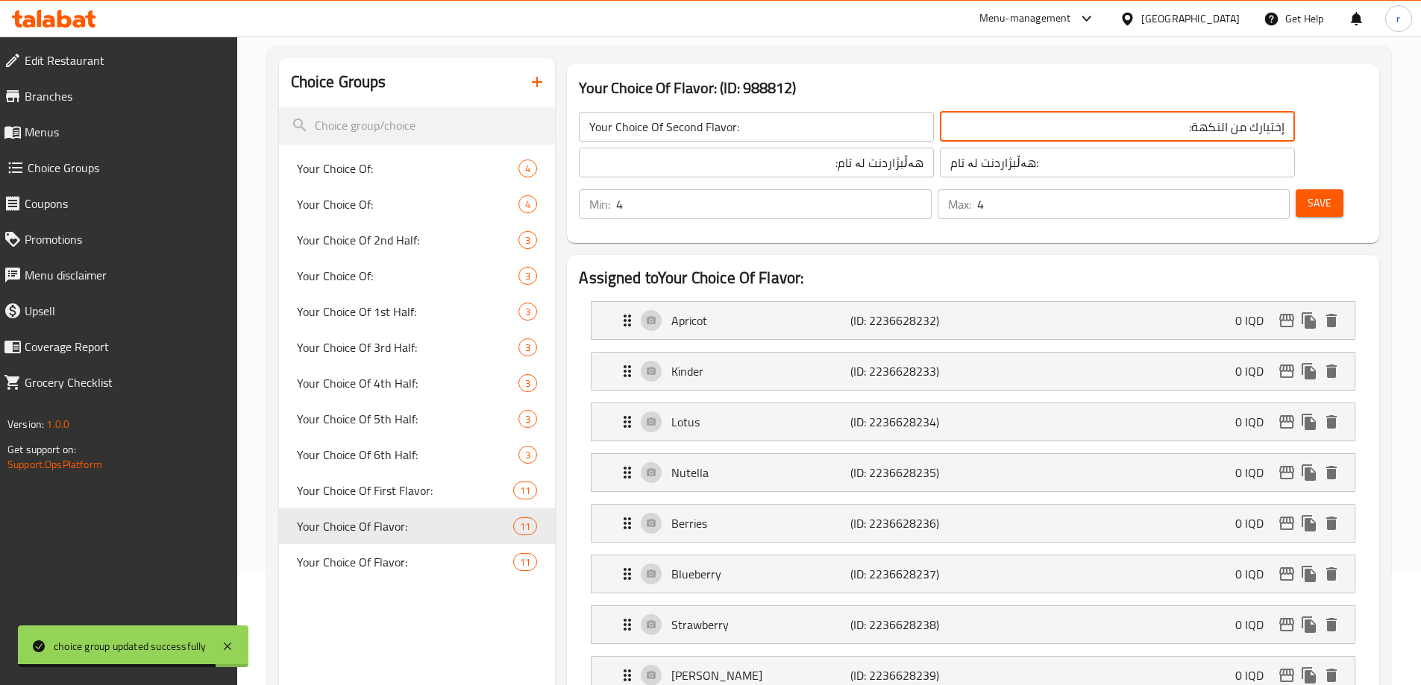
click at [726, 120] on input "Your Choice Of Second Flavor:" at bounding box center [756, 127] width 355 height 30
click at [979, 125] on input "إختيارك من النكهة:" at bounding box center [1117, 127] width 355 height 30
paste input "ختيارك للنكهة الثانية:"
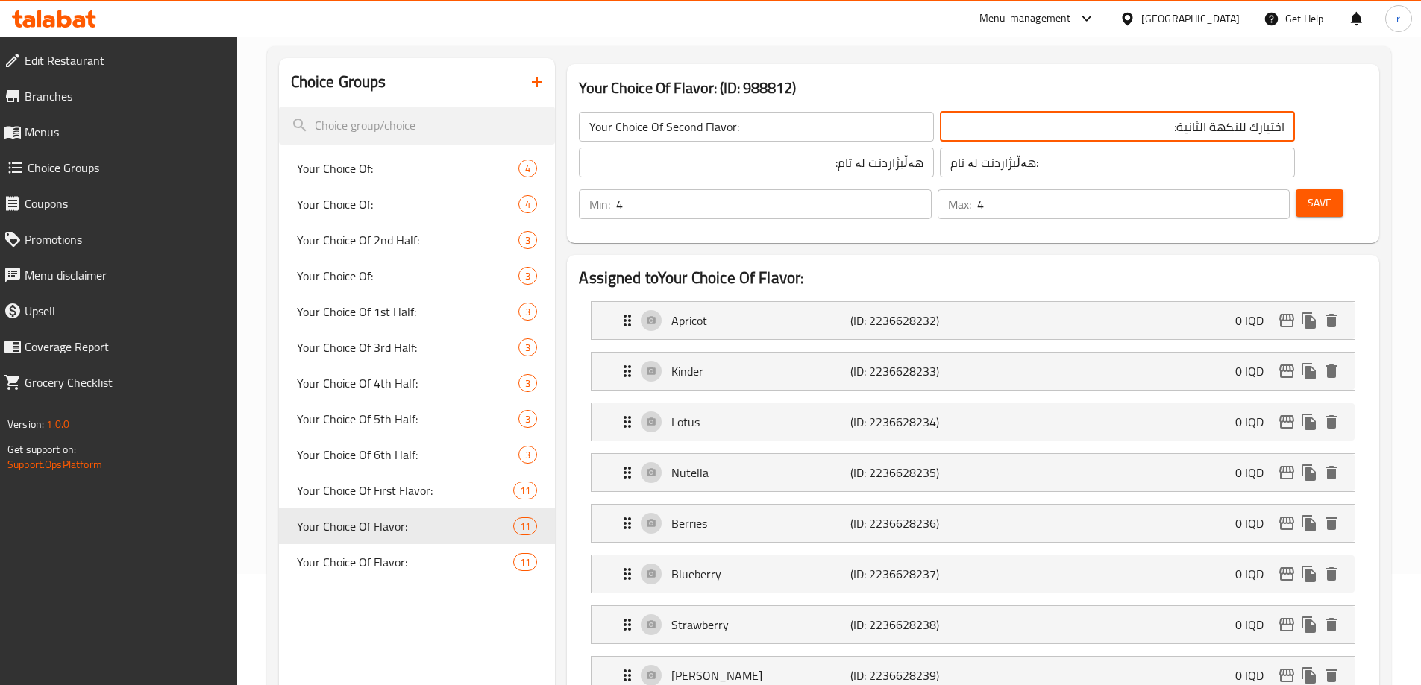
click at [1039, 128] on input "اختيارك للنكهة الثانية:" at bounding box center [1117, 127] width 355 height 30
type input "اختيارك نكهة الثانية:"
click at [746, 163] on input "هەڵبژاردنت لە تام:" at bounding box center [756, 163] width 355 height 30
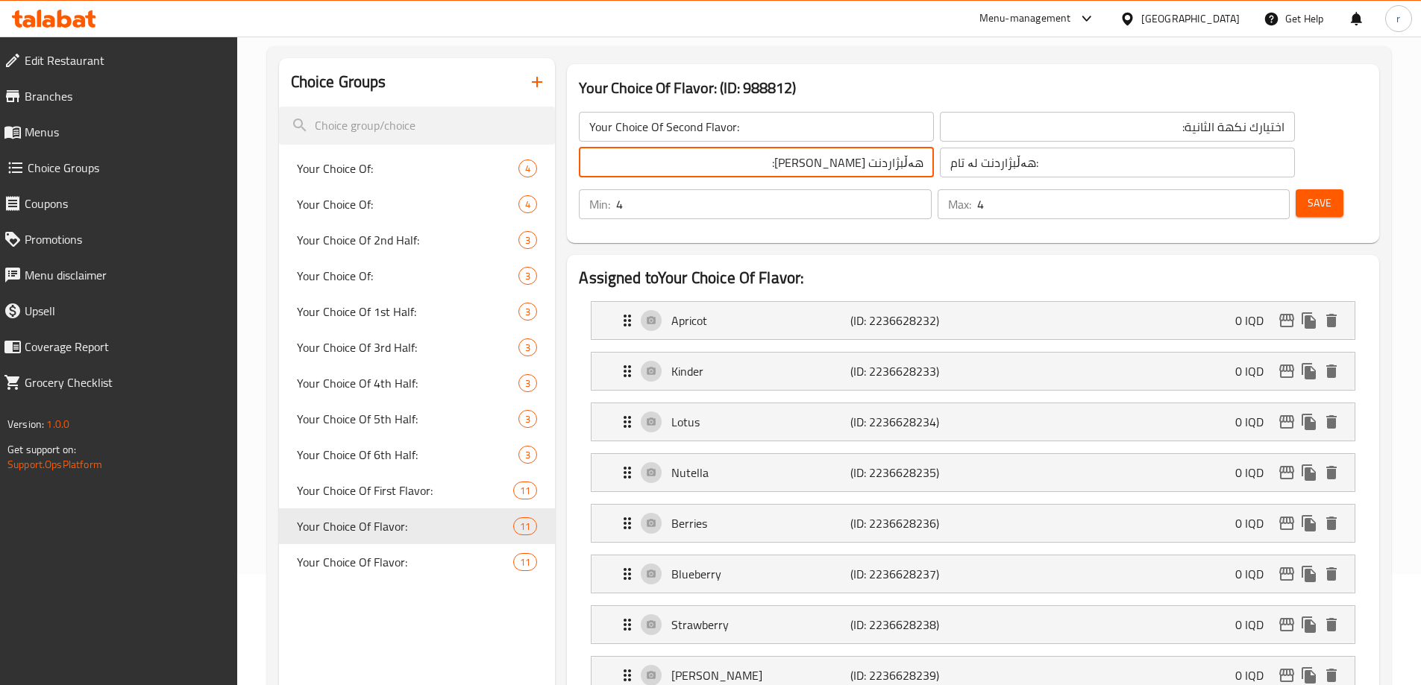
type input "هەڵبژاردنت لە تامی دووەم:"
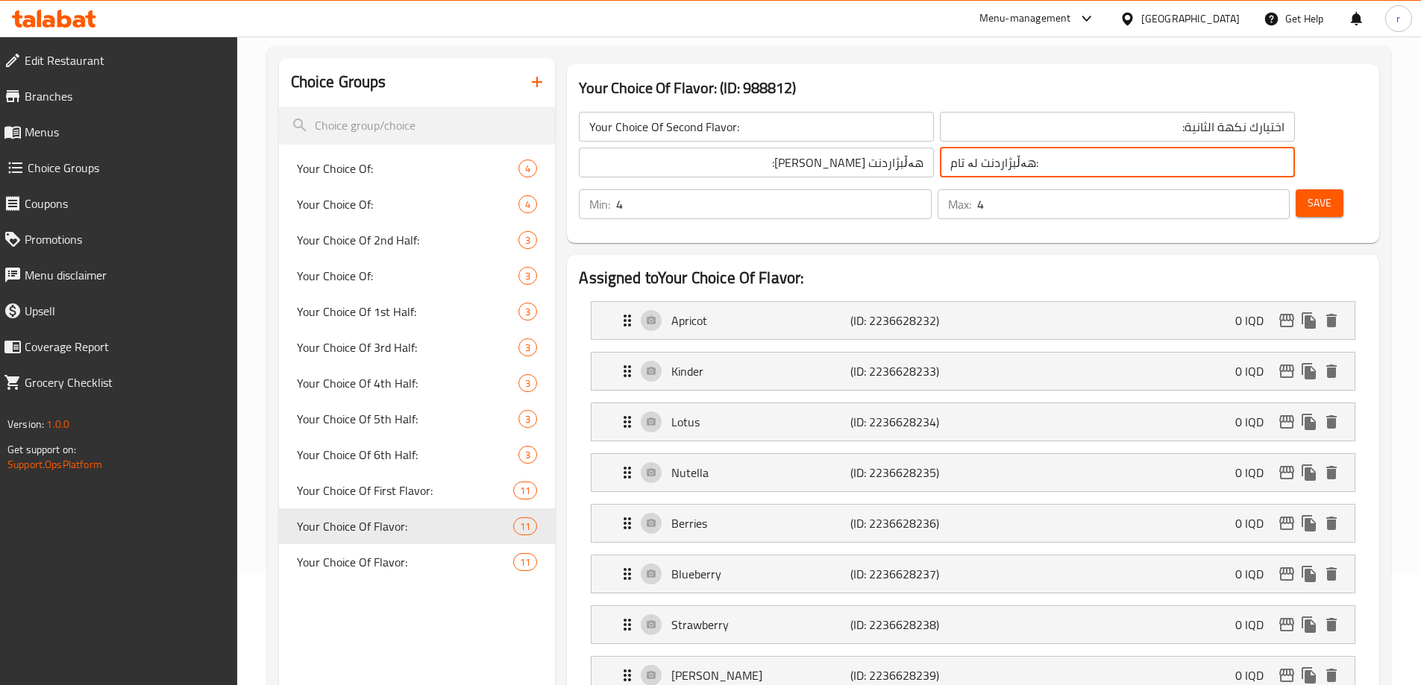
paste input "ی دووەم"
type input "هەڵبژاردنت لە تامی دووەم:"
click at [797, 201] on div "Your Choice Of Flavor: (ID: 988812) Your Choice Of Second Flavor: ​ اختيارك نكه…" at bounding box center [973, 153] width 812 height 179
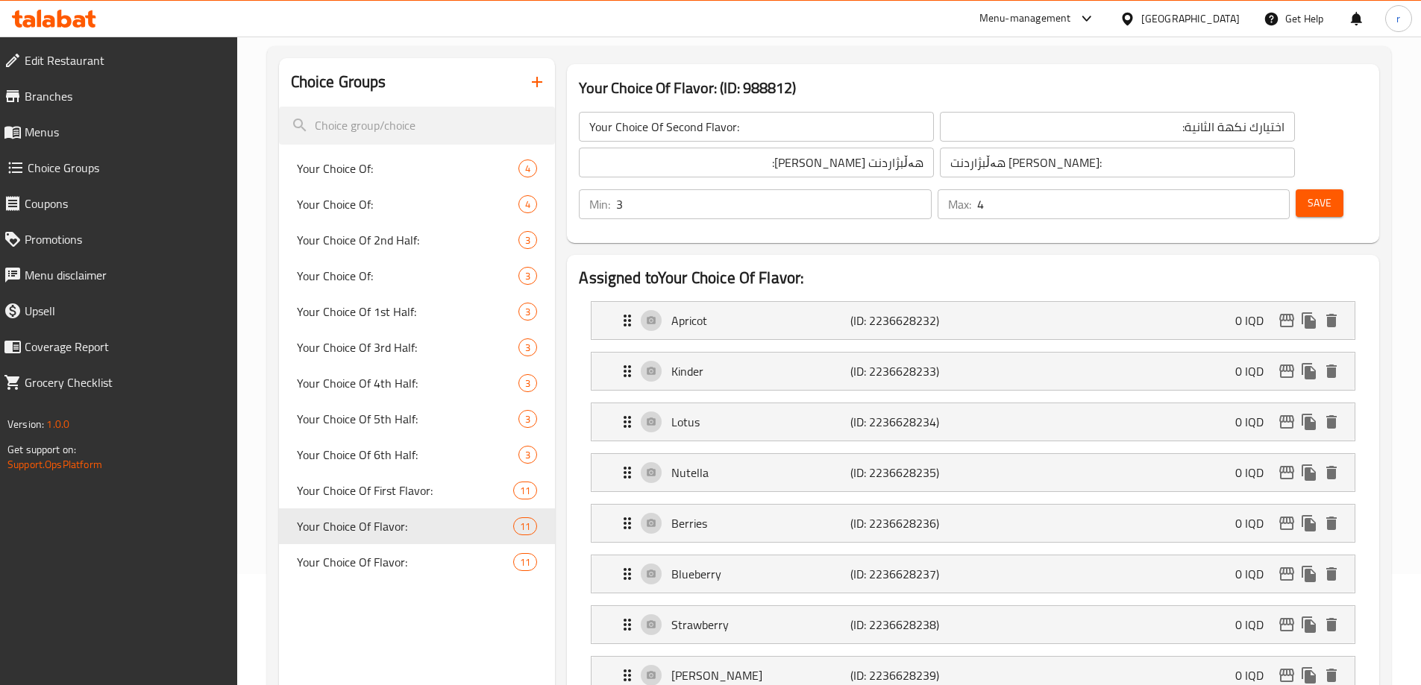
click at [931, 189] on input "3" at bounding box center [773, 204] width 315 height 30
click at [931, 189] on input "2" at bounding box center [773, 204] width 315 height 30
type input "1"
click at [931, 189] on input "1" at bounding box center [773, 204] width 315 height 30
click at [1246, 189] on input "3" at bounding box center [1133, 204] width 313 height 30
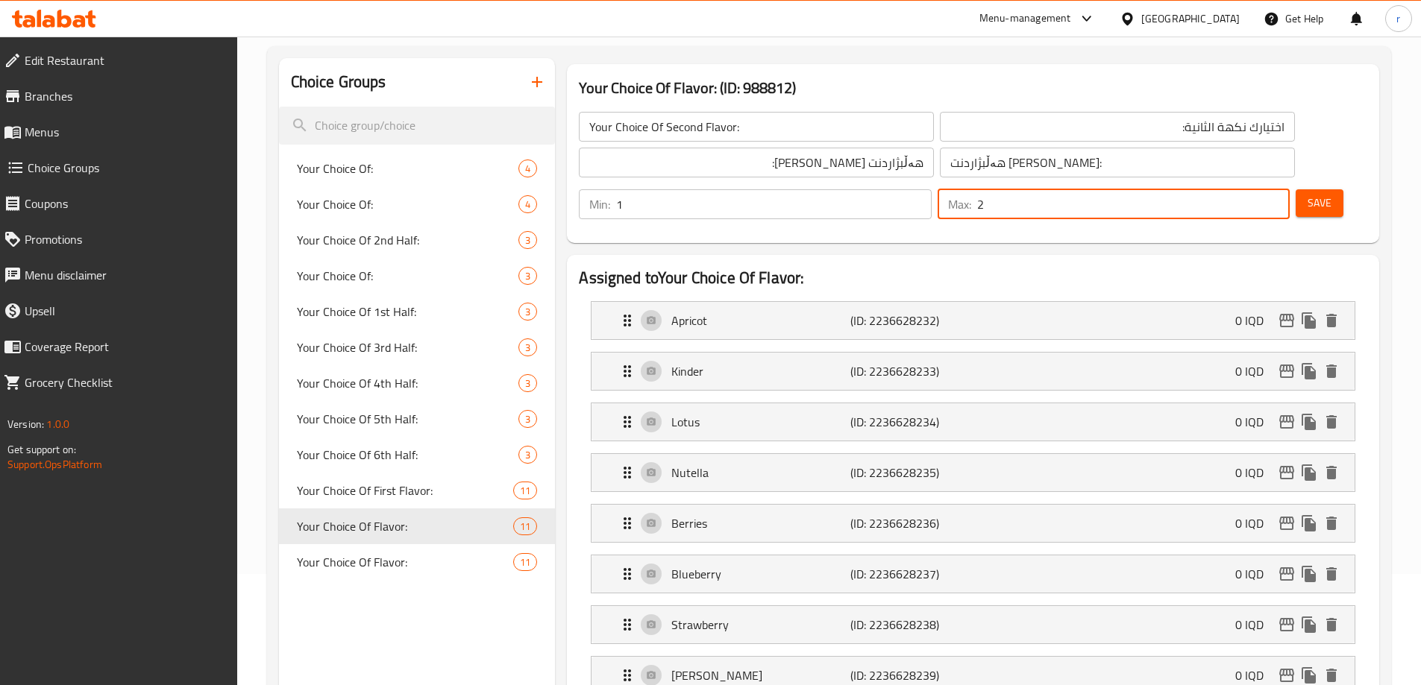
click at [1246, 189] on input "2" at bounding box center [1133, 204] width 313 height 30
type input "1"
click at [1246, 189] on input "1" at bounding box center [1133, 204] width 313 height 30
click at [1296, 189] on button "Save" at bounding box center [1320, 203] width 48 height 28
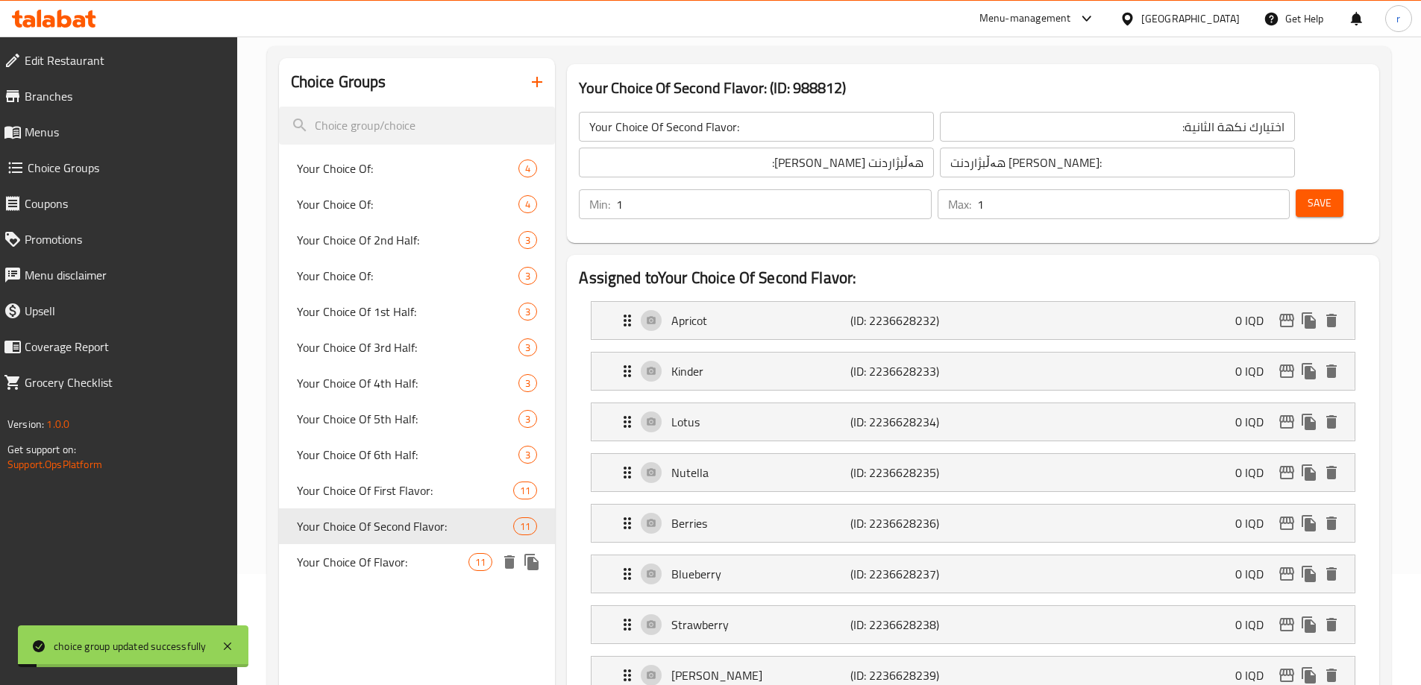
drag, startPoint x: 359, startPoint y: 554, endPoint x: 500, endPoint y: 412, distance: 200.4
click at [359, 554] on span "Your Choice Of Flavor:" at bounding box center [383, 562] width 172 height 18
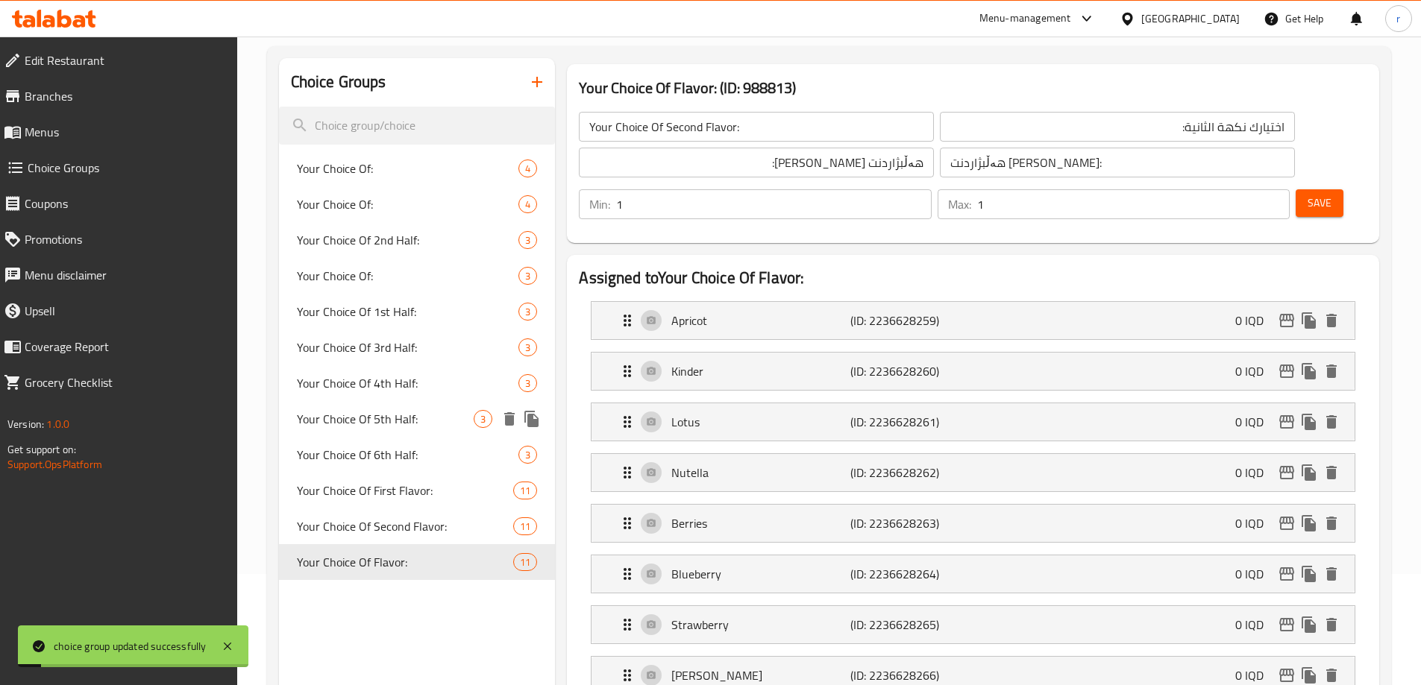
type input "Your Choice Of Flavor:"
type input "إختيارك من النكهة:"
type input "هەڵبژاردنت لە تام:"
type input "6"
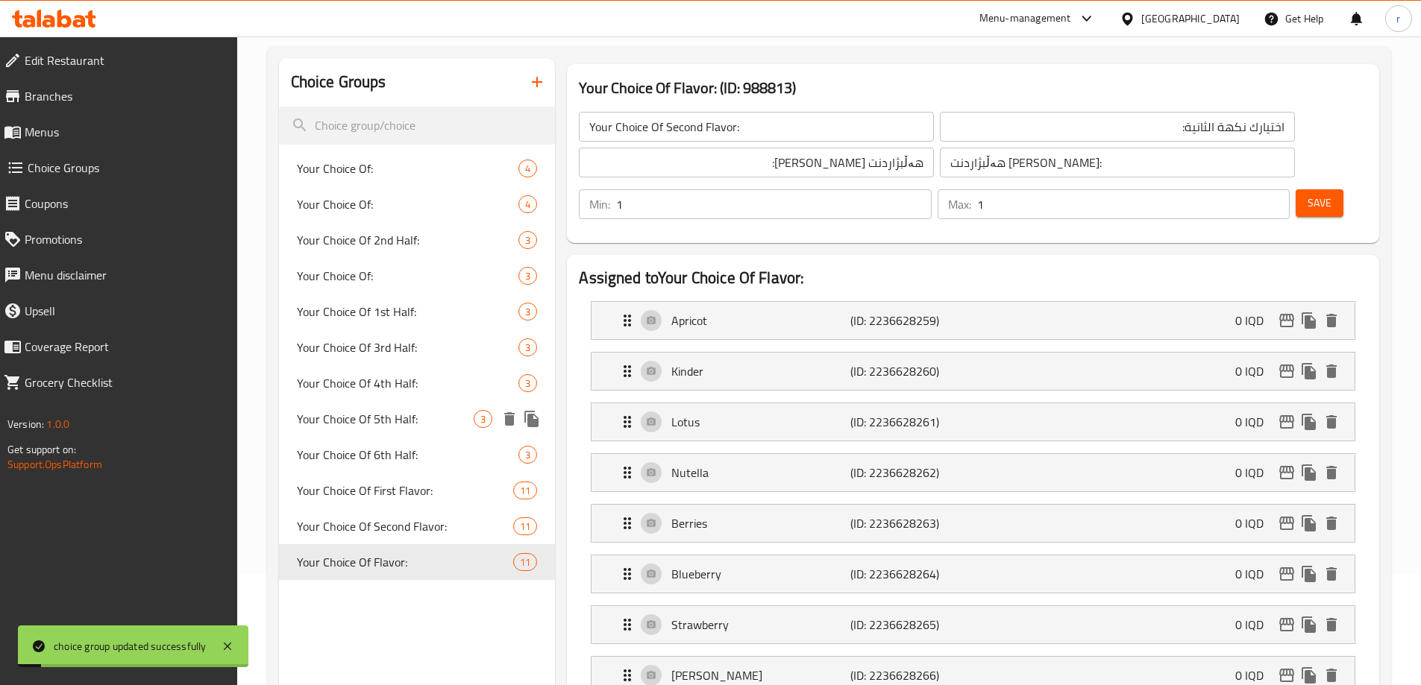
type input "6"
click at [431, 525] on span "Your Choice Of Second Flavor:" at bounding box center [383, 527] width 172 height 18
type input "Your Choice Of Second Flavor:"
type input "اختيارك نكهة الثانية:"
type input "هەڵبژاردنت لە تامی دووەم:"
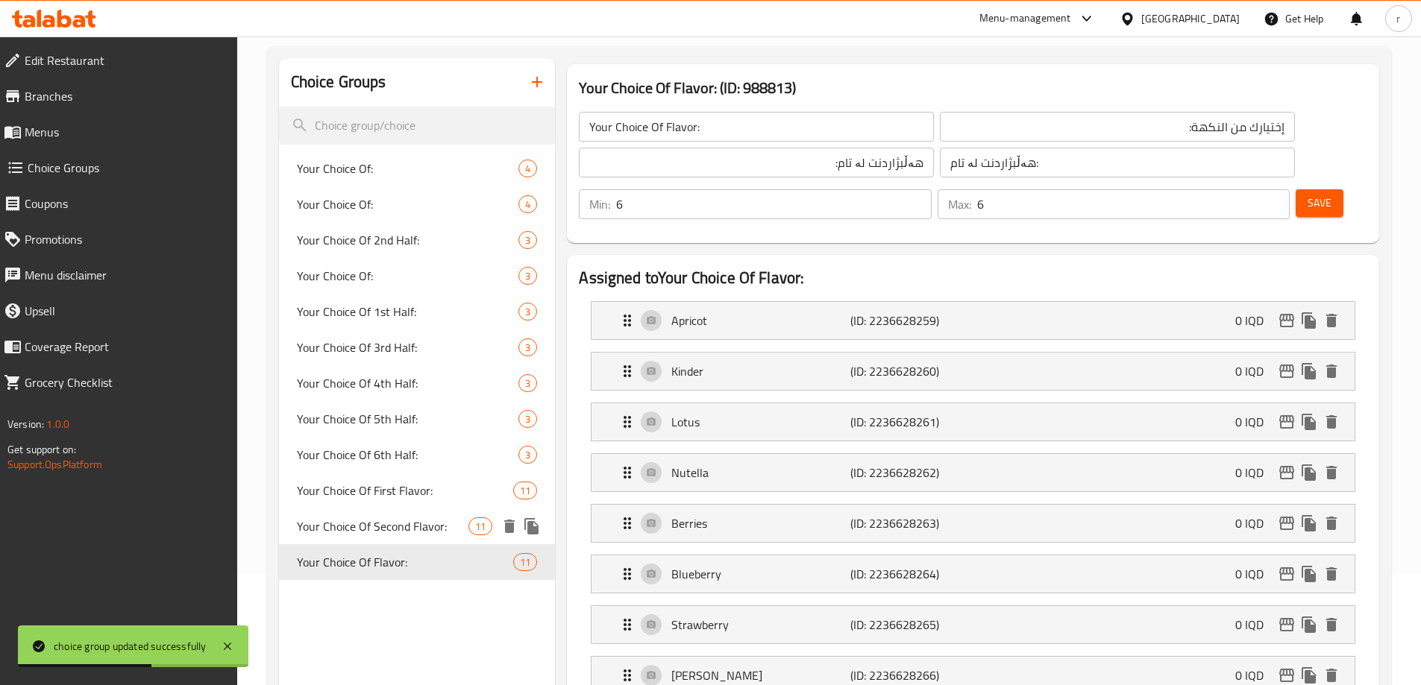
type input "هەڵبژاردنت لە تامی دووەم:"
type input "1"
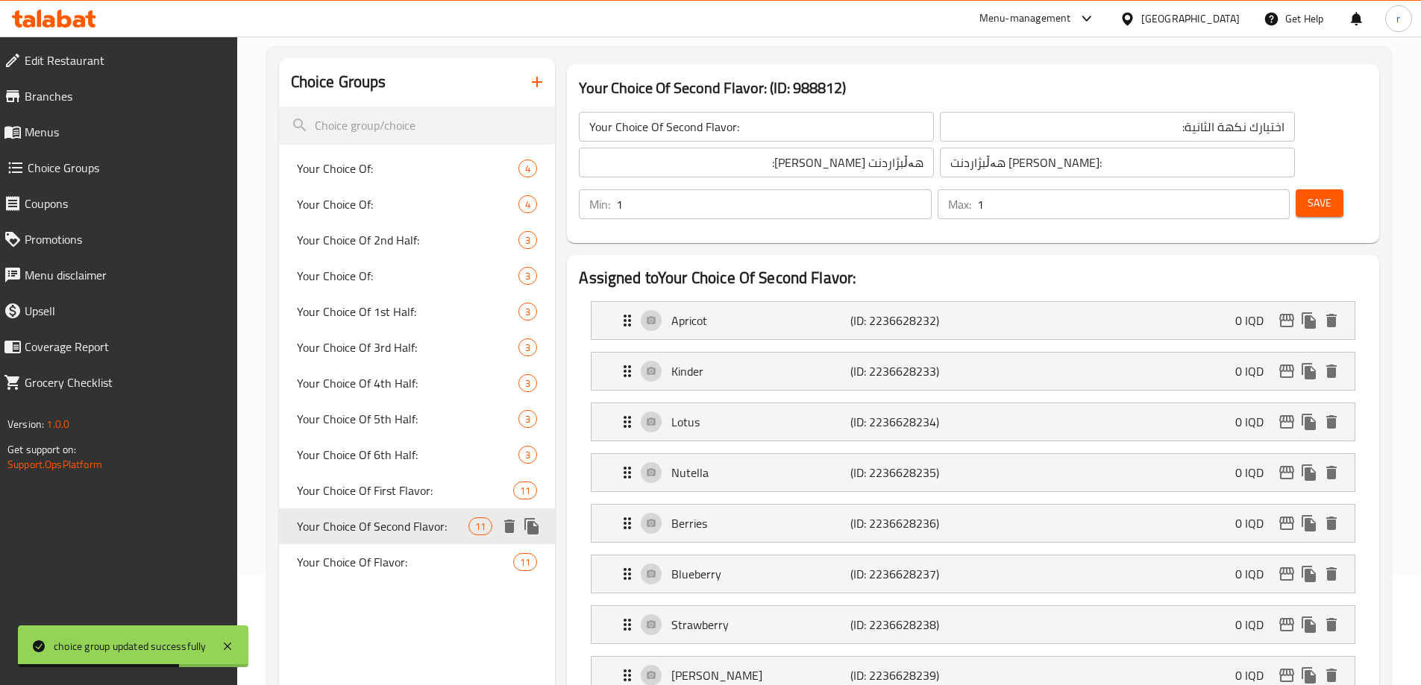
click at [508, 529] on icon "delete" at bounding box center [509, 526] width 10 height 13
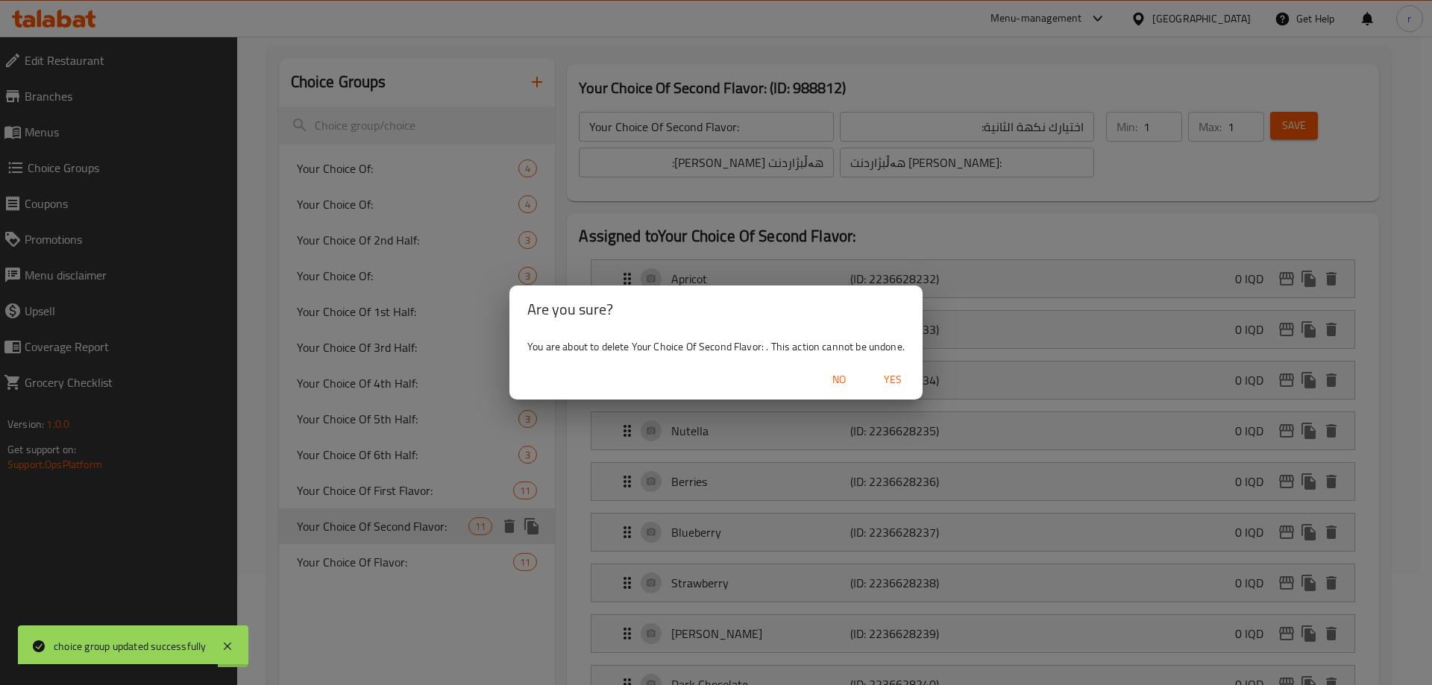
click at [840, 382] on span "No" at bounding box center [839, 380] width 36 height 19
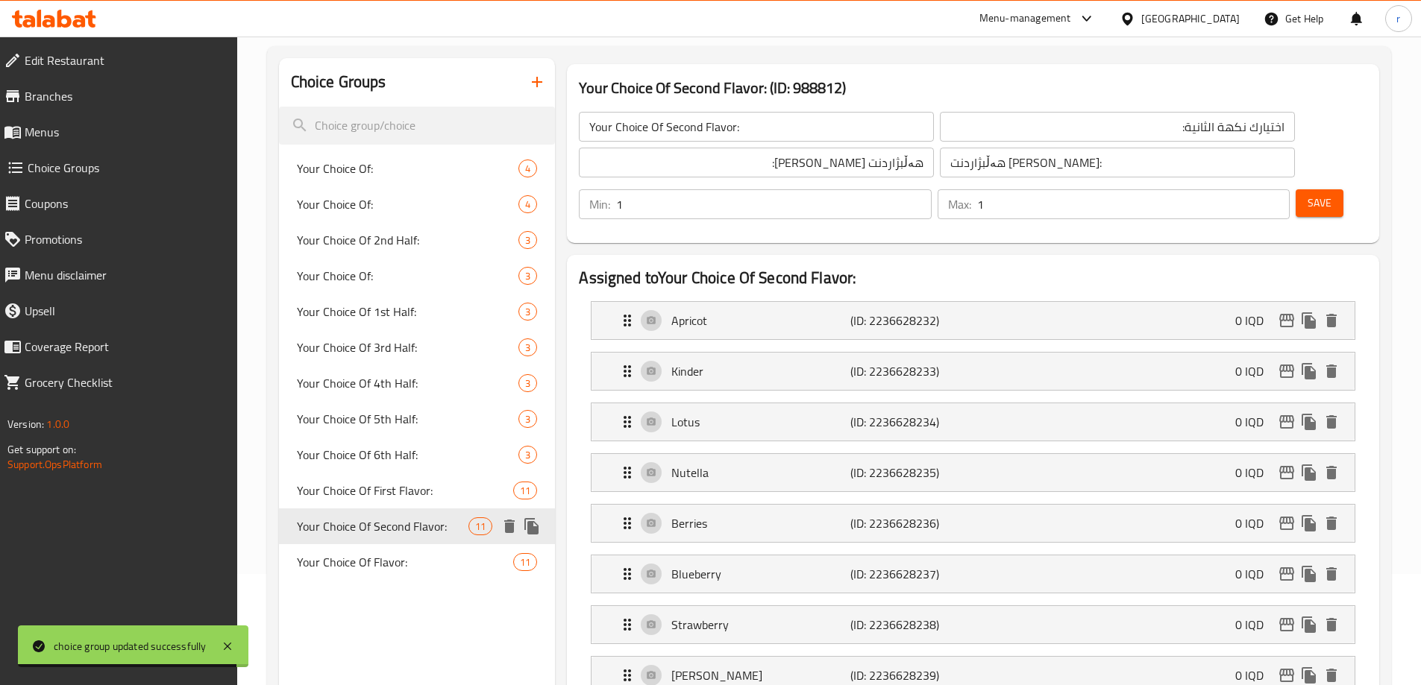
click at [734, 129] on input "Your Choice Of Second Flavor:" at bounding box center [756, 127] width 355 height 30
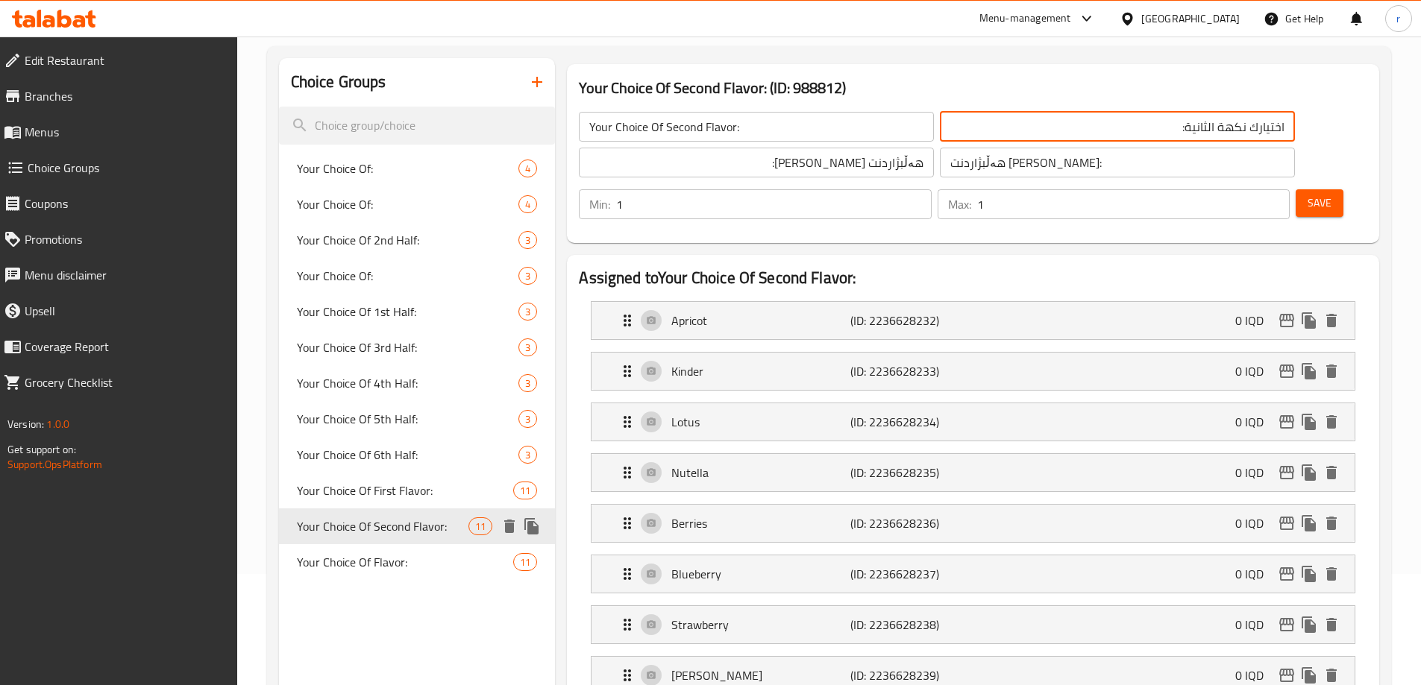
click at [940, 134] on input "اختيارك نكهة الثانية:" at bounding box center [1117, 127] width 355 height 30
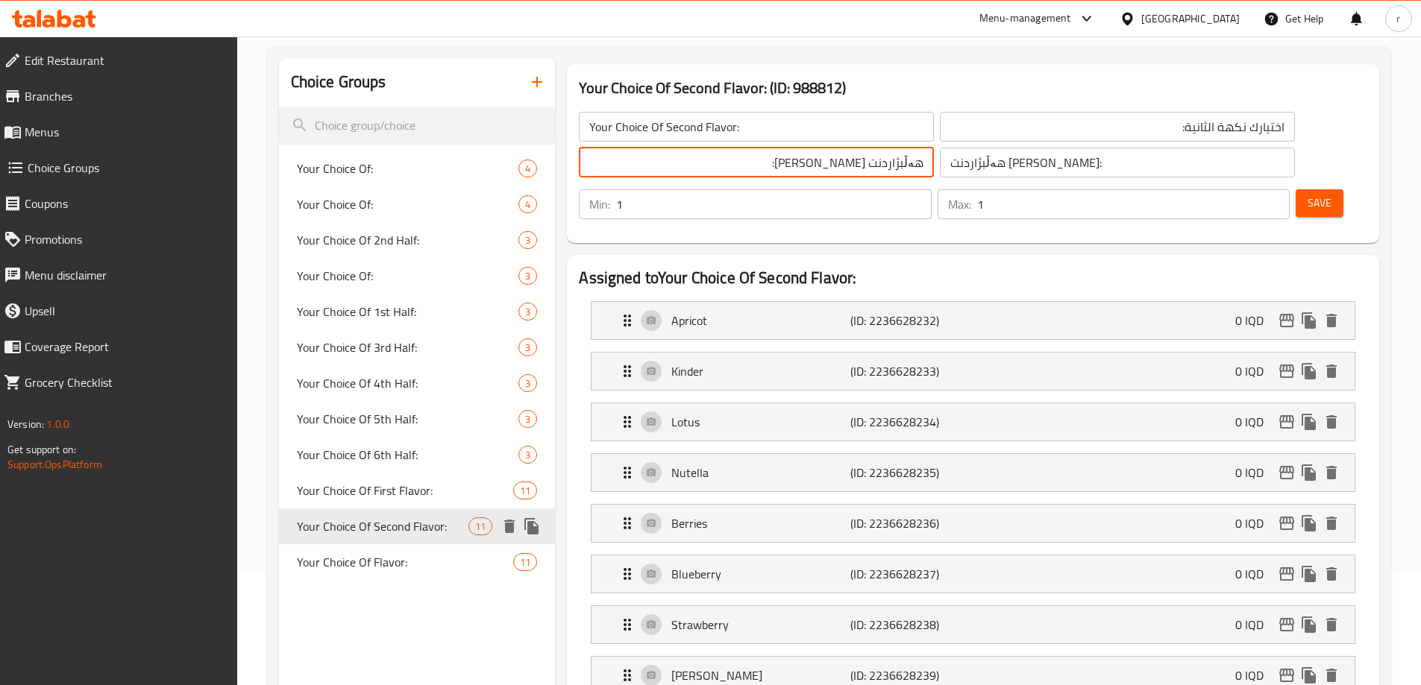
click at [750, 168] on input "هەڵبژاردنت لە تامی دووەم:" at bounding box center [756, 163] width 355 height 30
click at [511, 529] on icon "delete" at bounding box center [509, 526] width 10 height 13
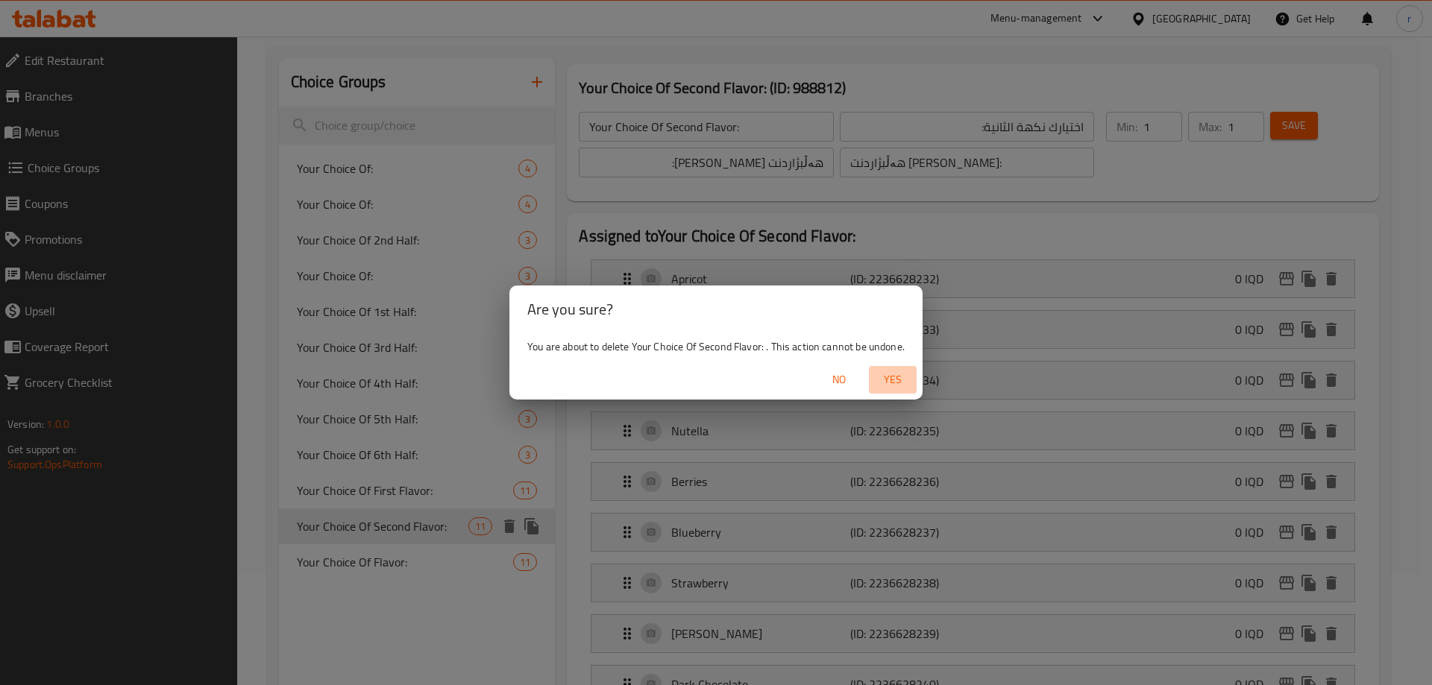
click at [887, 380] on span "Yes" at bounding box center [893, 380] width 36 height 19
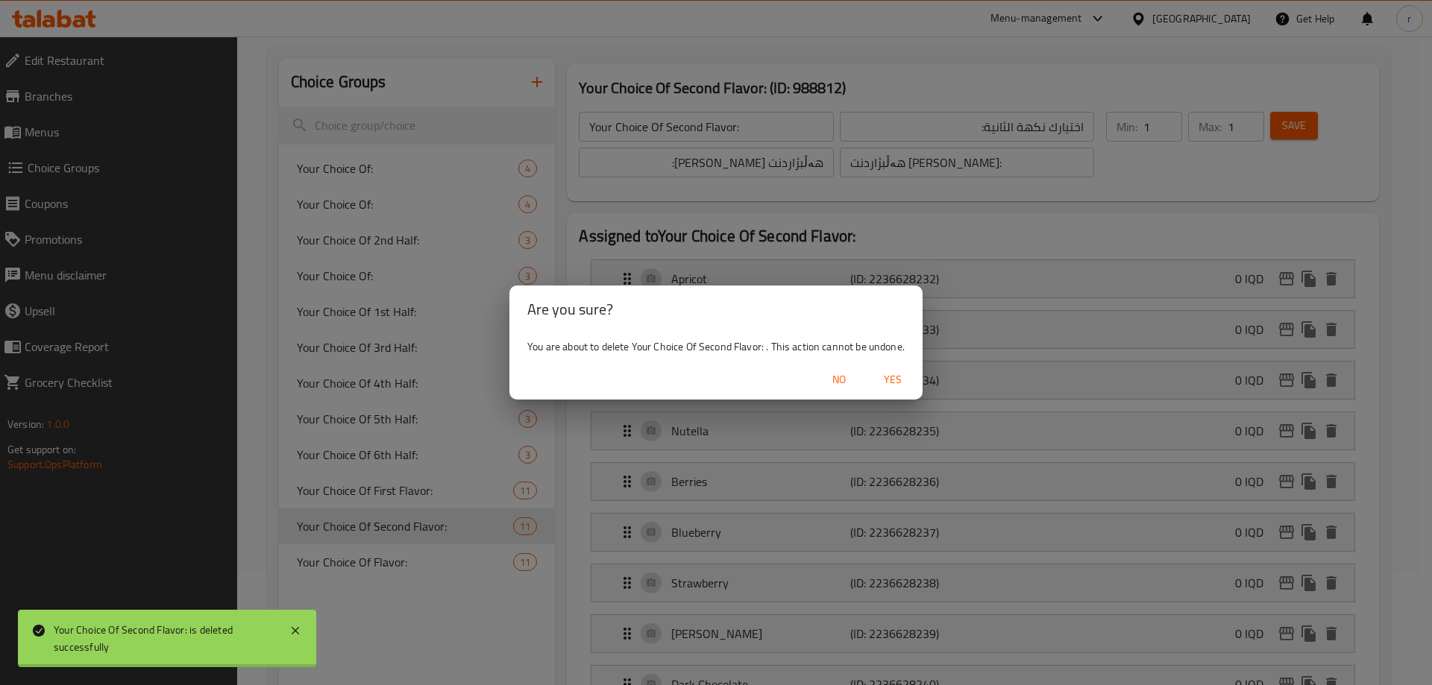
type input "Your Choice Of:"
type input "إختيارك من:"
type input "هەڵبژاردنت لە:"
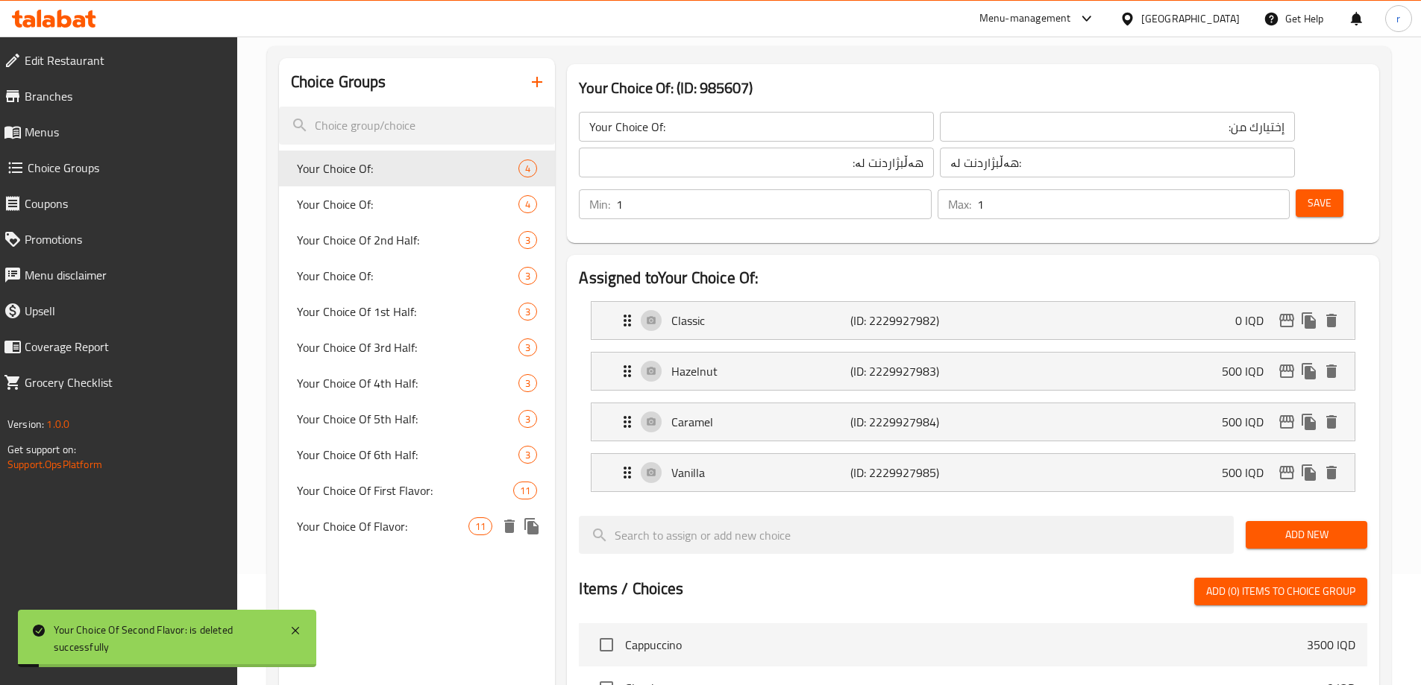
click at [426, 532] on span "Your Choice Of Flavor:" at bounding box center [383, 527] width 172 height 18
type input "Your Choice Of Flavor:"
type input "إختيارك من النكهة:"
type input "هەڵبژاردنت لە تام:"
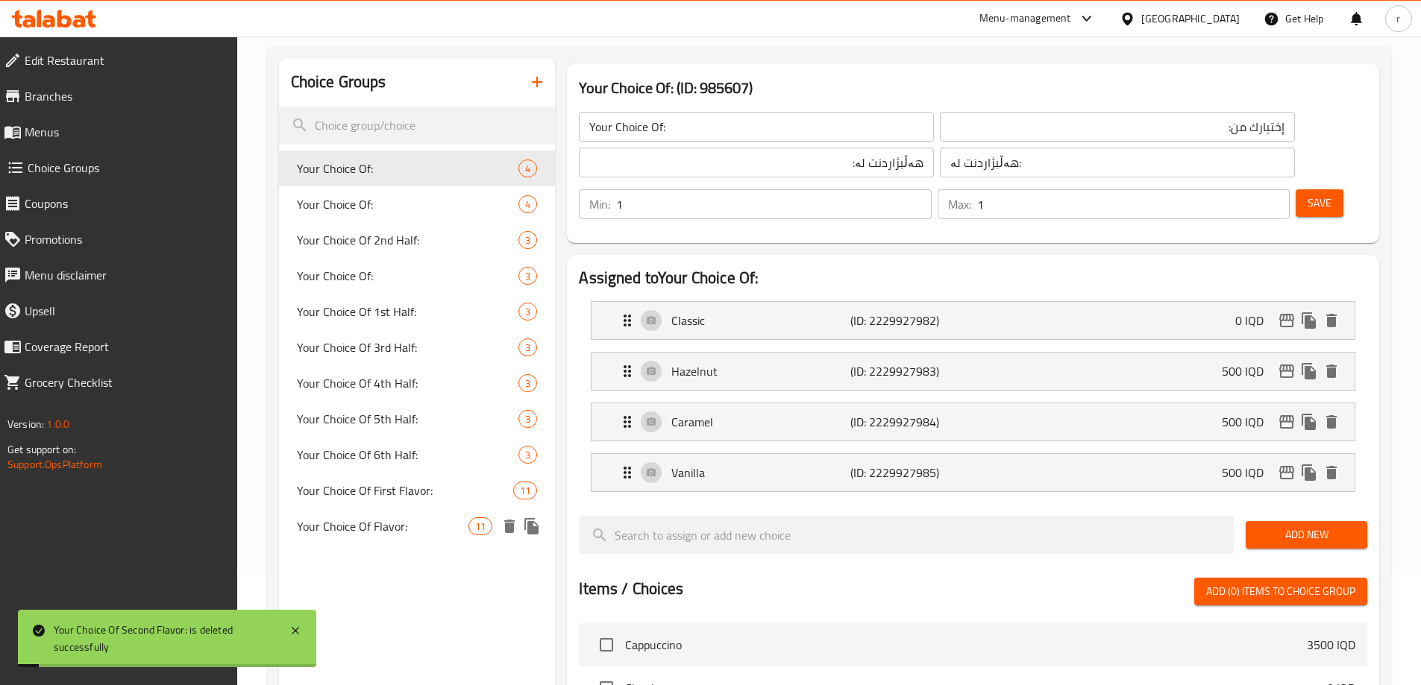
type input "6"
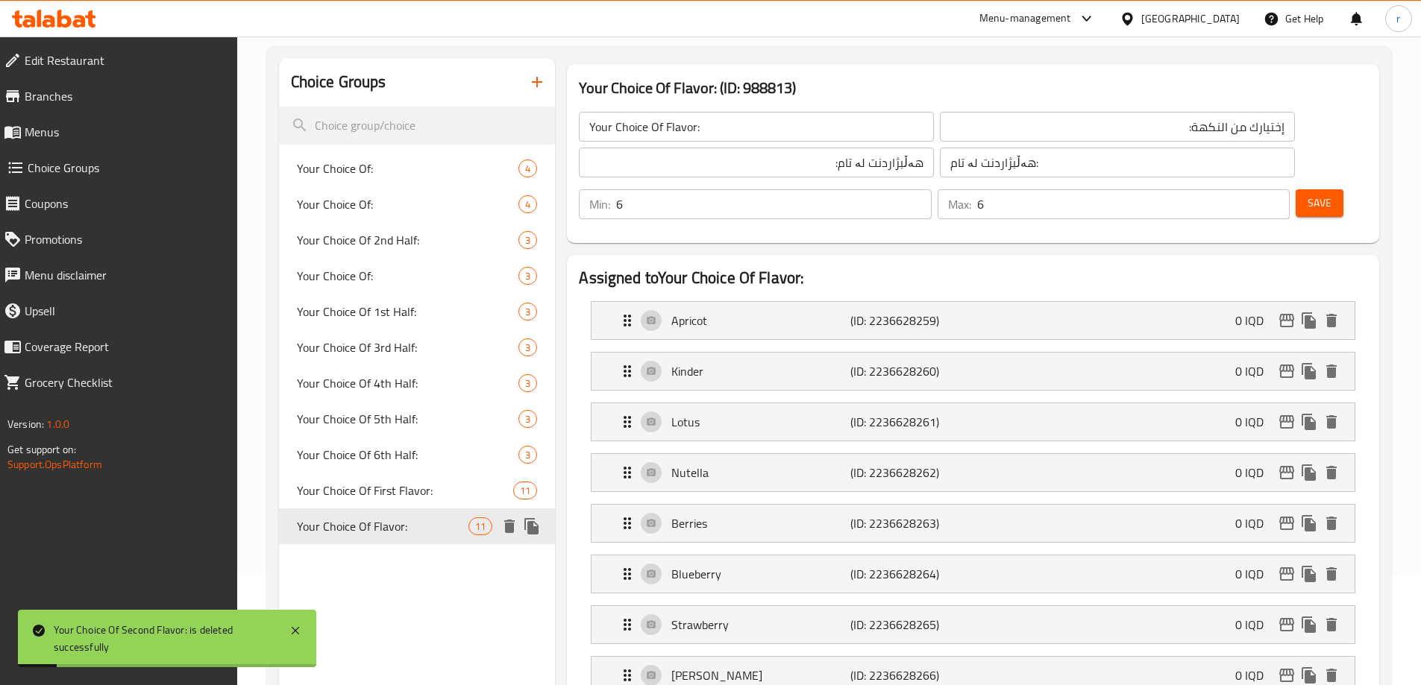
click at [512, 524] on icon "delete" at bounding box center [509, 526] width 10 height 13
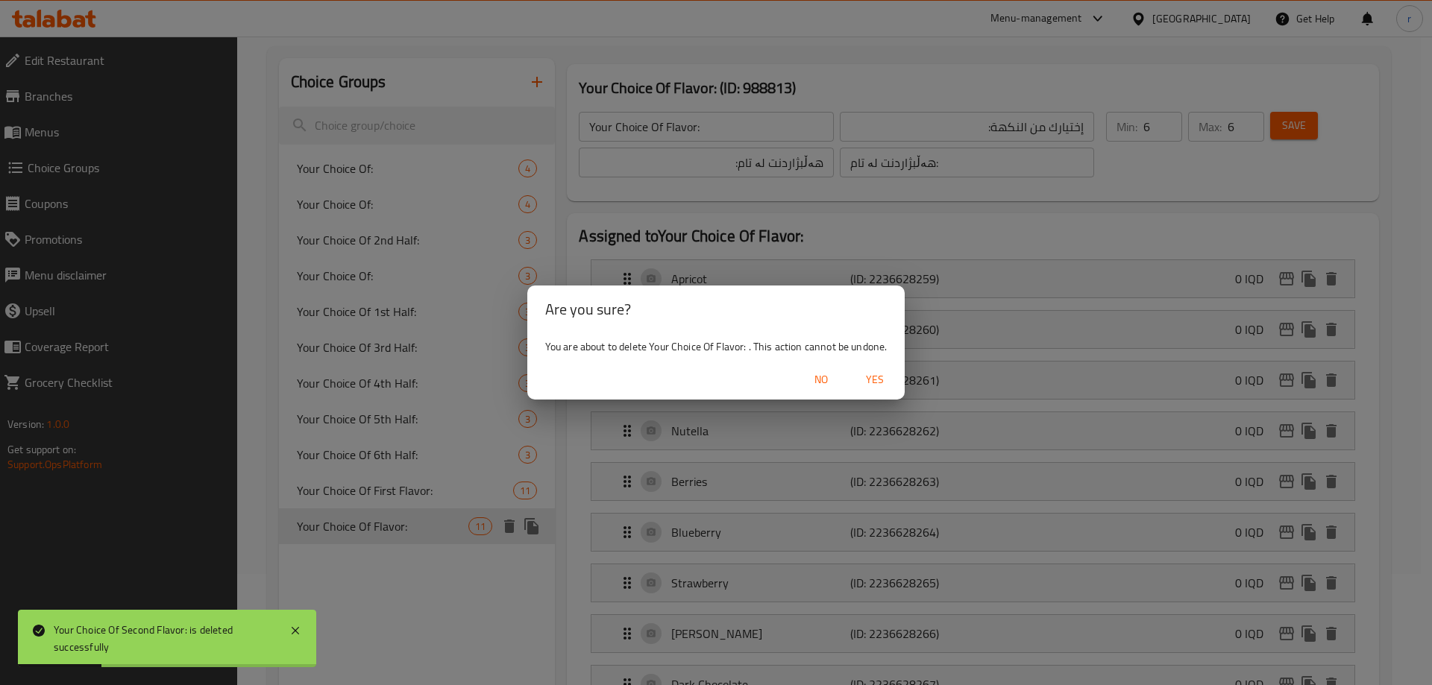
click at [871, 375] on span "Yes" at bounding box center [875, 380] width 36 height 19
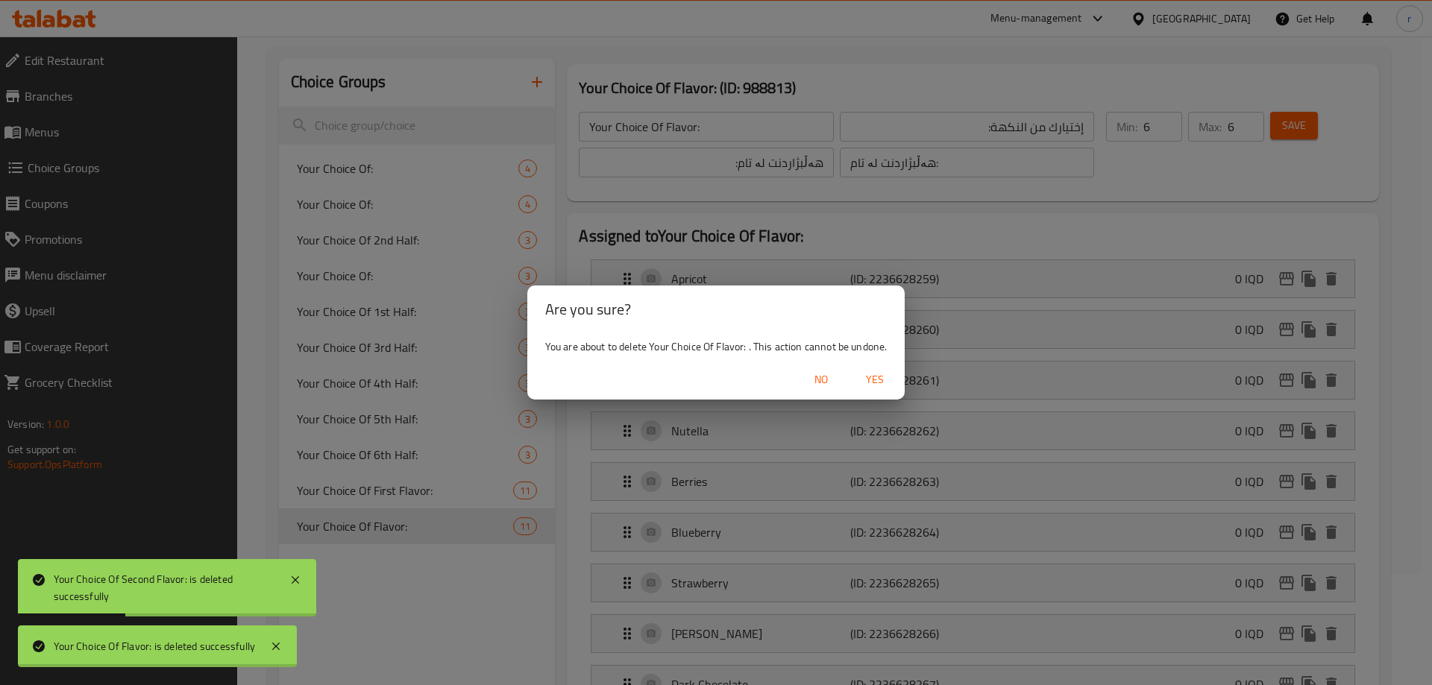
type input "Your Choice Of:"
type input "إختيارك من:"
type input "هەڵبژاردنت لە:"
type input "1"
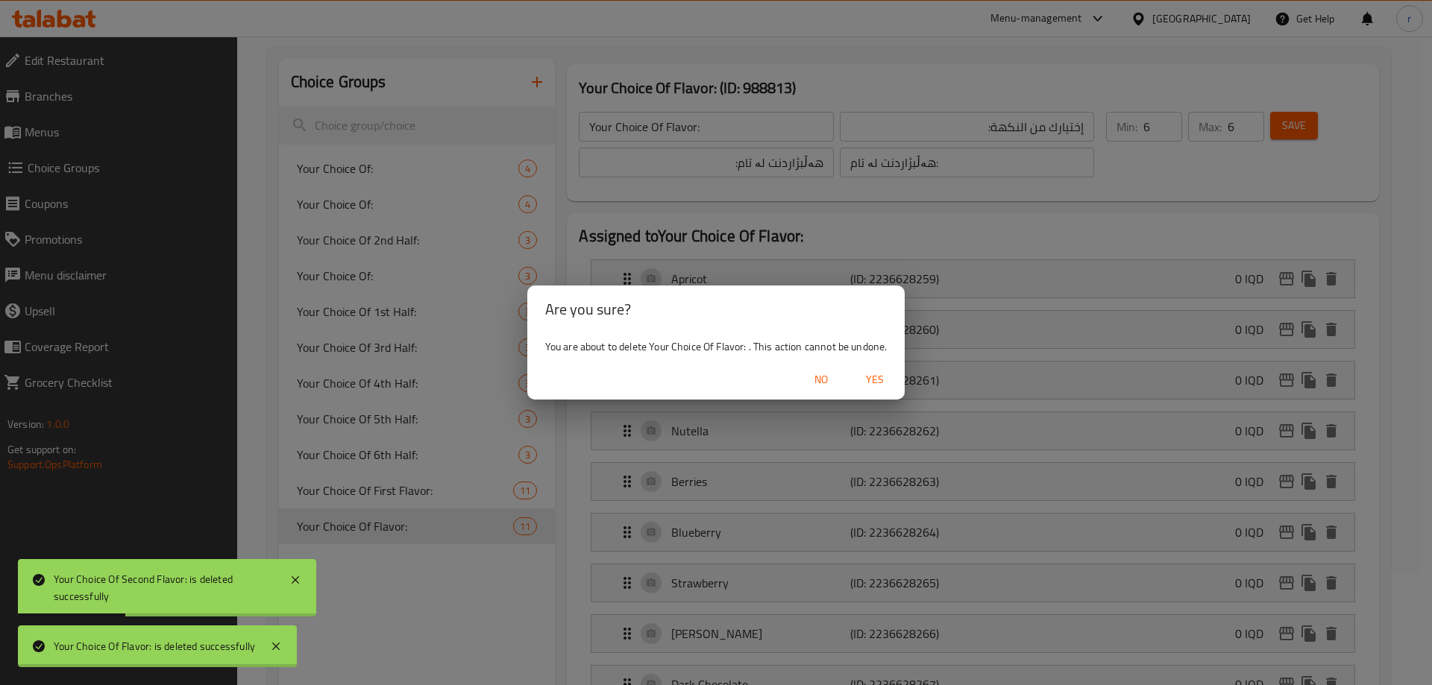
type input "1"
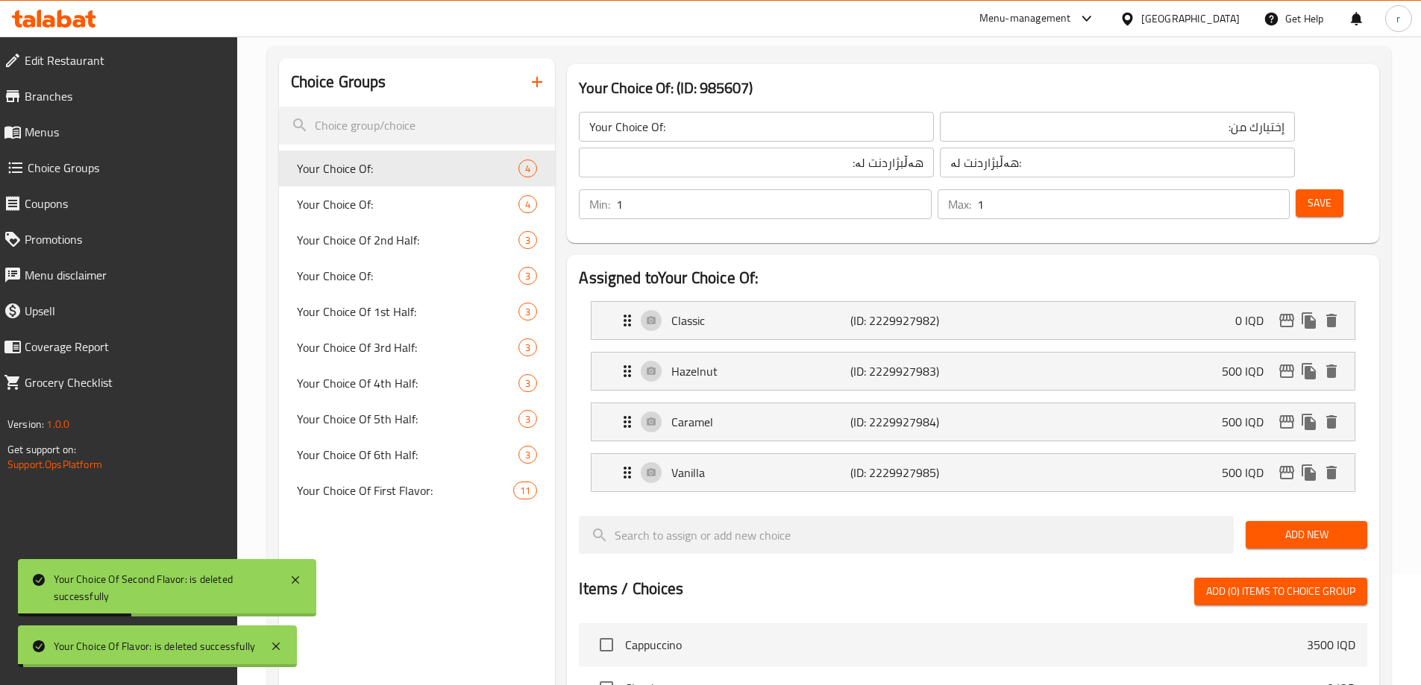
click at [418, 489] on span "Your Choice Of First Flavor:" at bounding box center [405, 491] width 217 height 18
type input "Your Choice Of First Flavor:"
type input "اختيارك نكهة الأولى:"
type input "هەڵبژاردنت لە تامی یەکەم:"
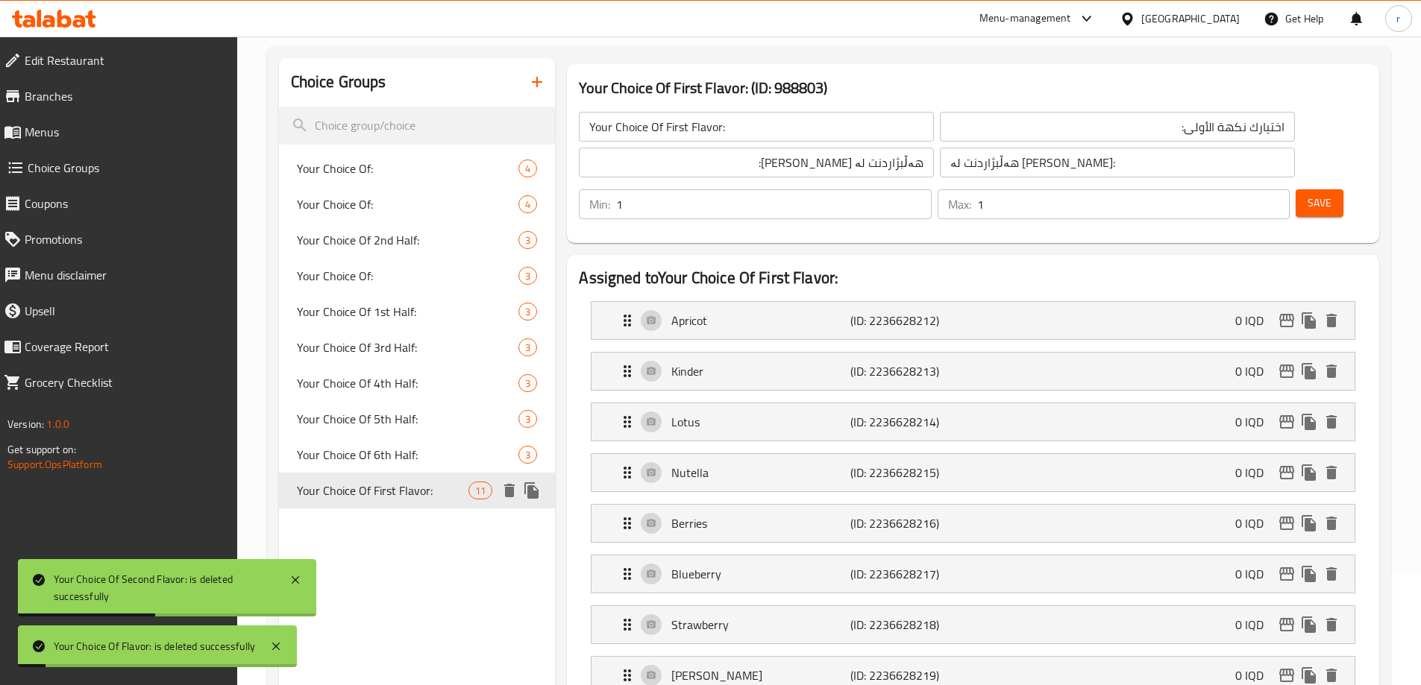
click at [531, 486] on icon "duplicate" at bounding box center [531, 491] width 14 height 16
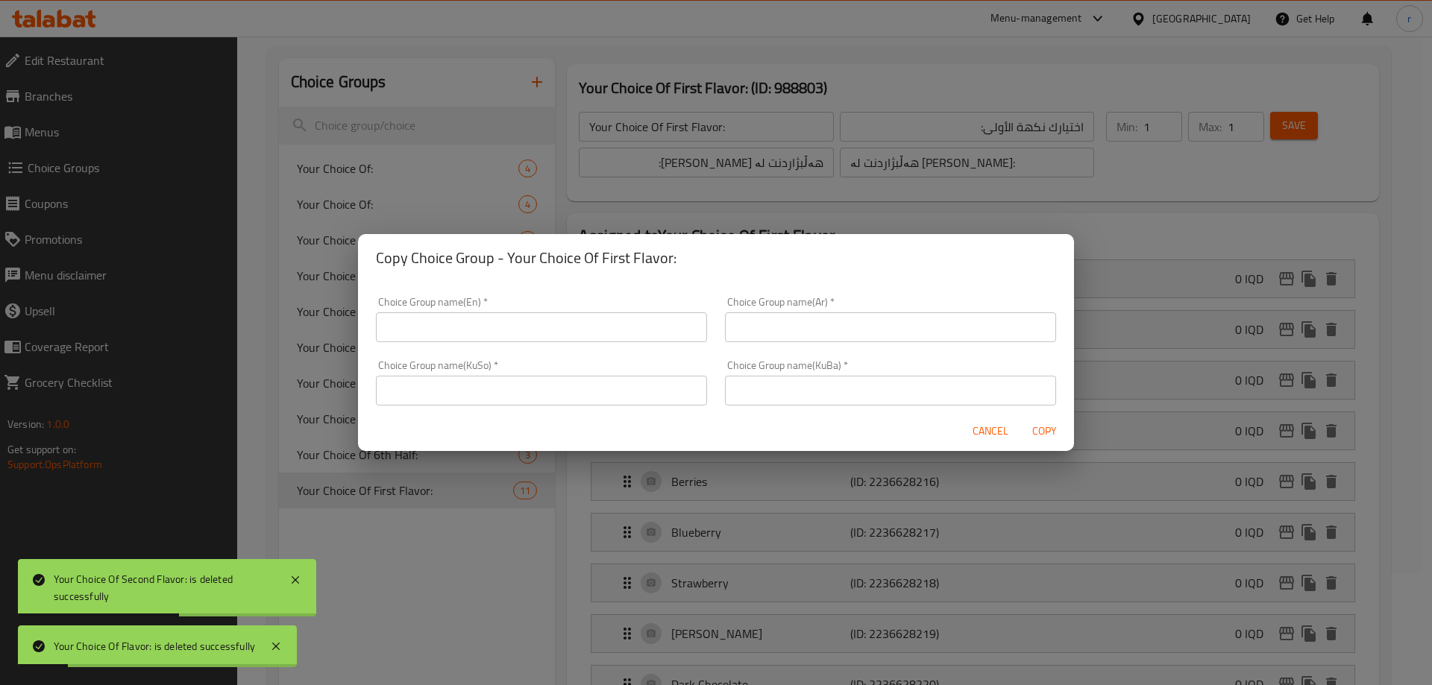
click at [632, 312] on div "Choice Group name(En)   * Choice Group name(En) *" at bounding box center [541, 319] width 331 height 45
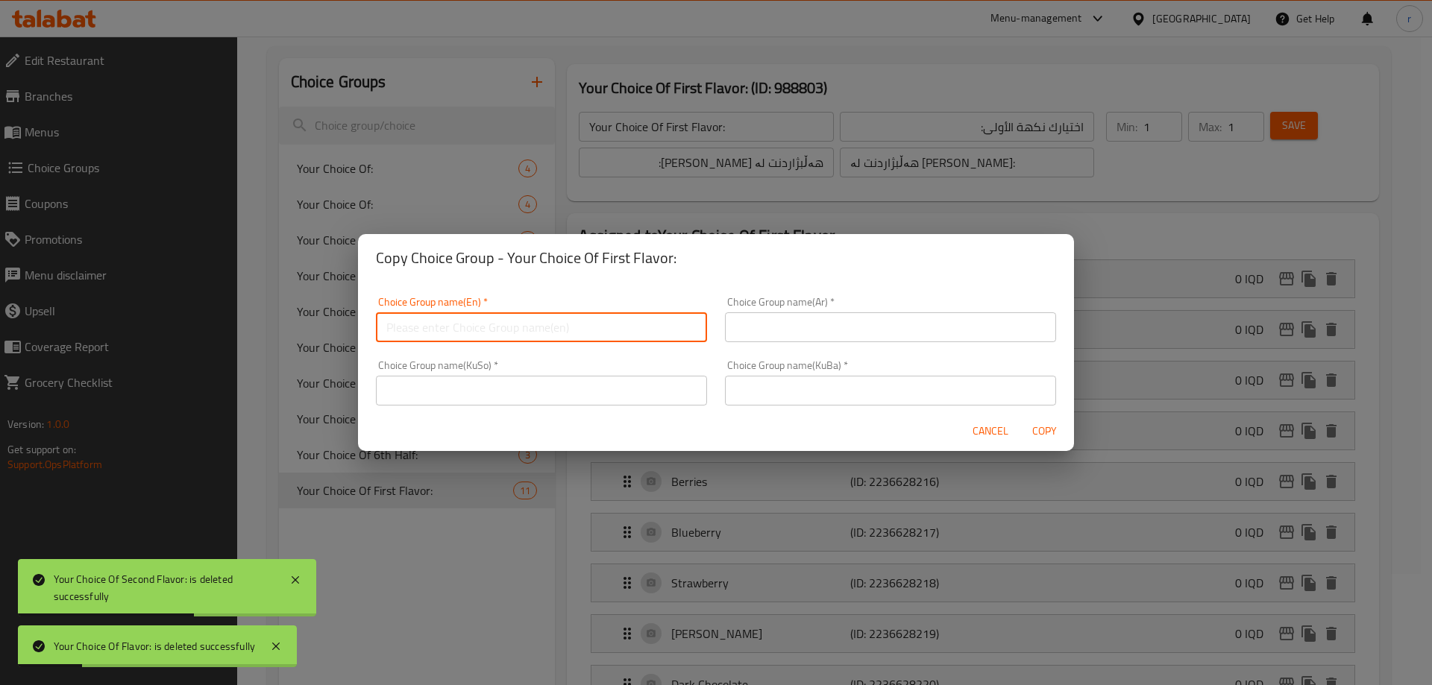
click at [631, 322] on input "text" at bounding box center [541, 328] width 331 height 30
paste input "Your Choice Of Second Flavor:"
type input "Your Choice Of Second Flavor:"
click at [787, 334] on input "text" at bounding box center [890, 328] width 331 height 30
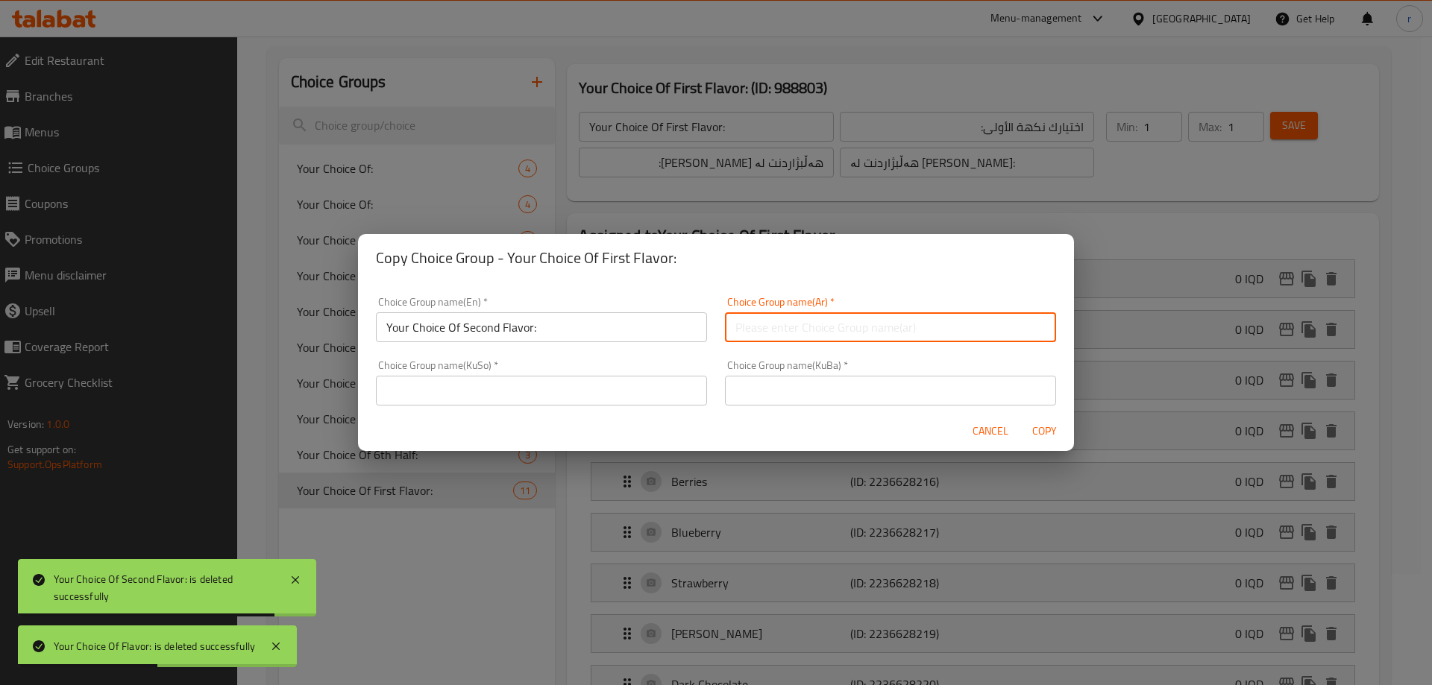
paste input "اختيارك نكهة الثانية:"
type input "اختيارك نكهة الثانية:"
click at [592, 392] on input "text" at bounding box center [541, 391] width 331 height 30
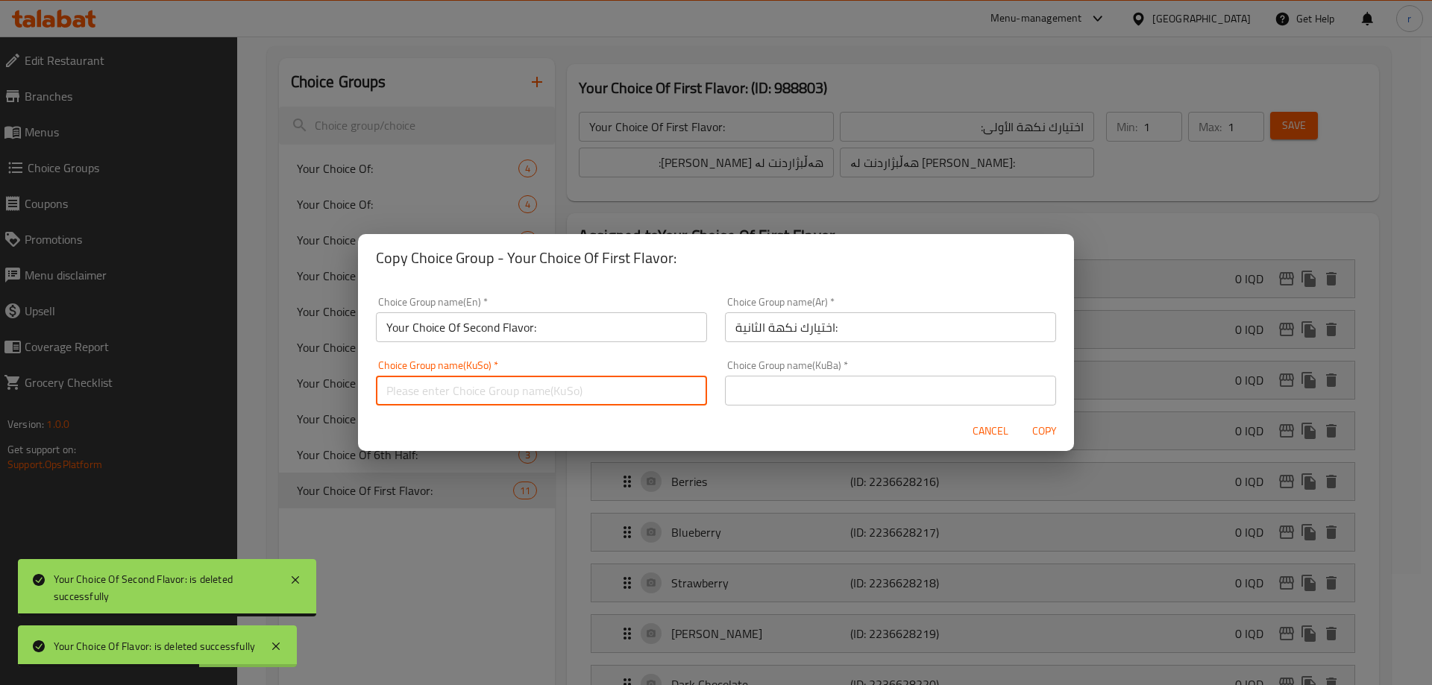
paste input "هەڵبژاردنت لە تامی دووەم:"
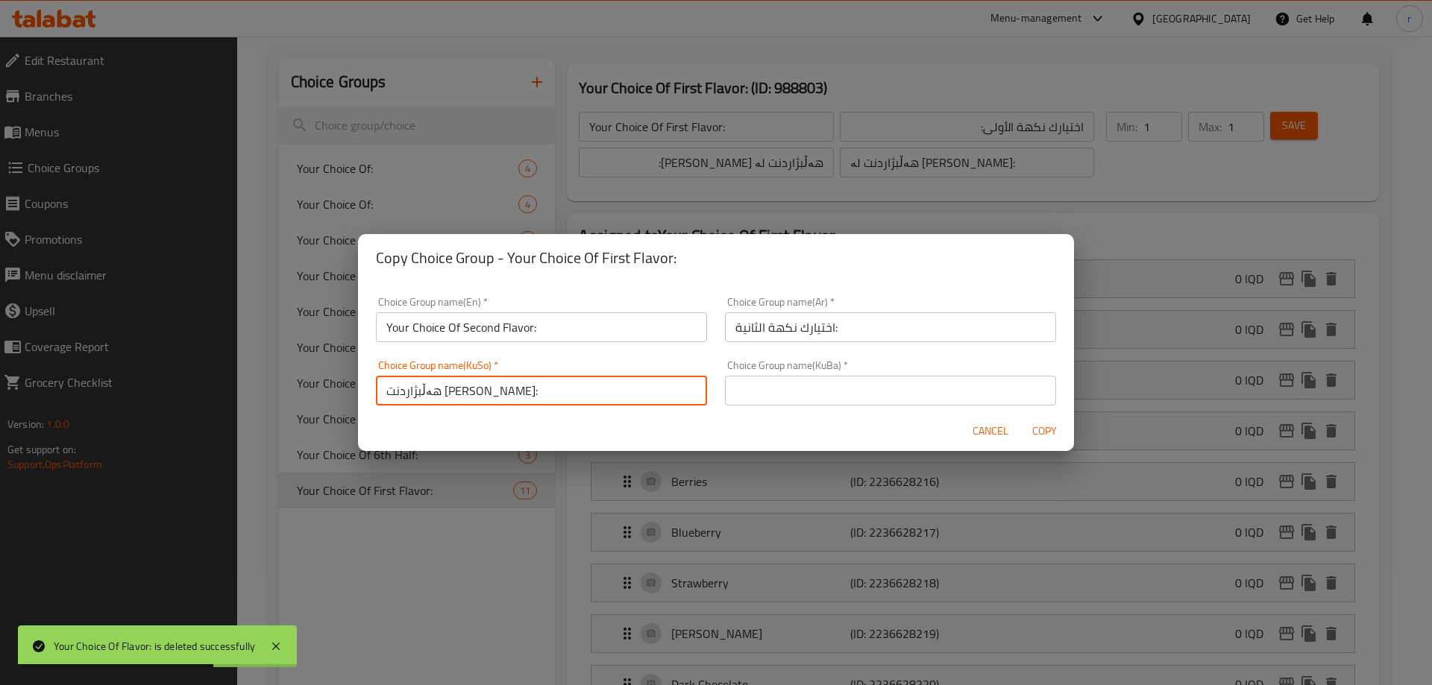
type input "هەڵبژاردنت لە تامی دووەم:"
drag, startPoint x: 739, startPoint y: 394, endPoint x: 781, endPoint y: 404, distance: 43.1
click at [739, 394] on input "text" at bounding box center [890, 391] width 331 height 30
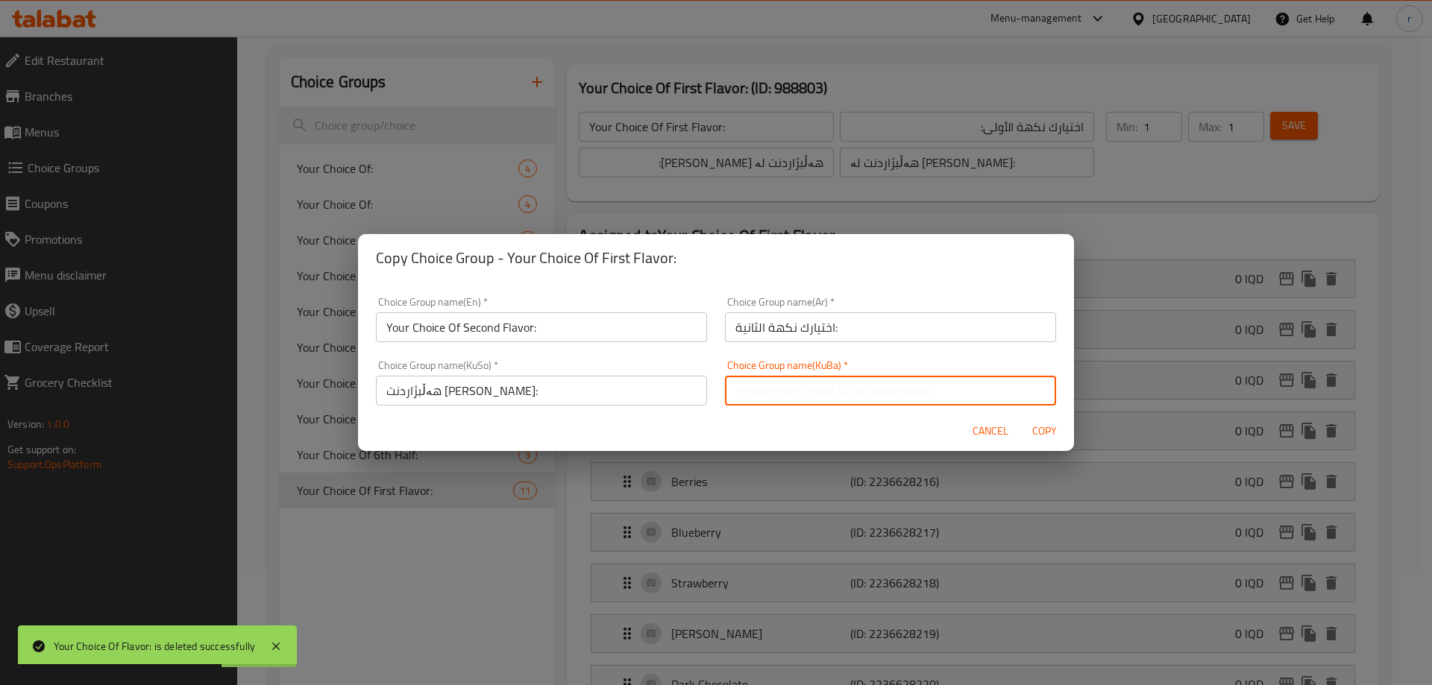
paste input "هەڵبژاردنت لە تامی دووەم:"
type input "هەڵبژاردنت لە تامی دووەم:"
click at [1037, 424] on span "Copy" at bounding box center [1044, 431] width 36 height 19
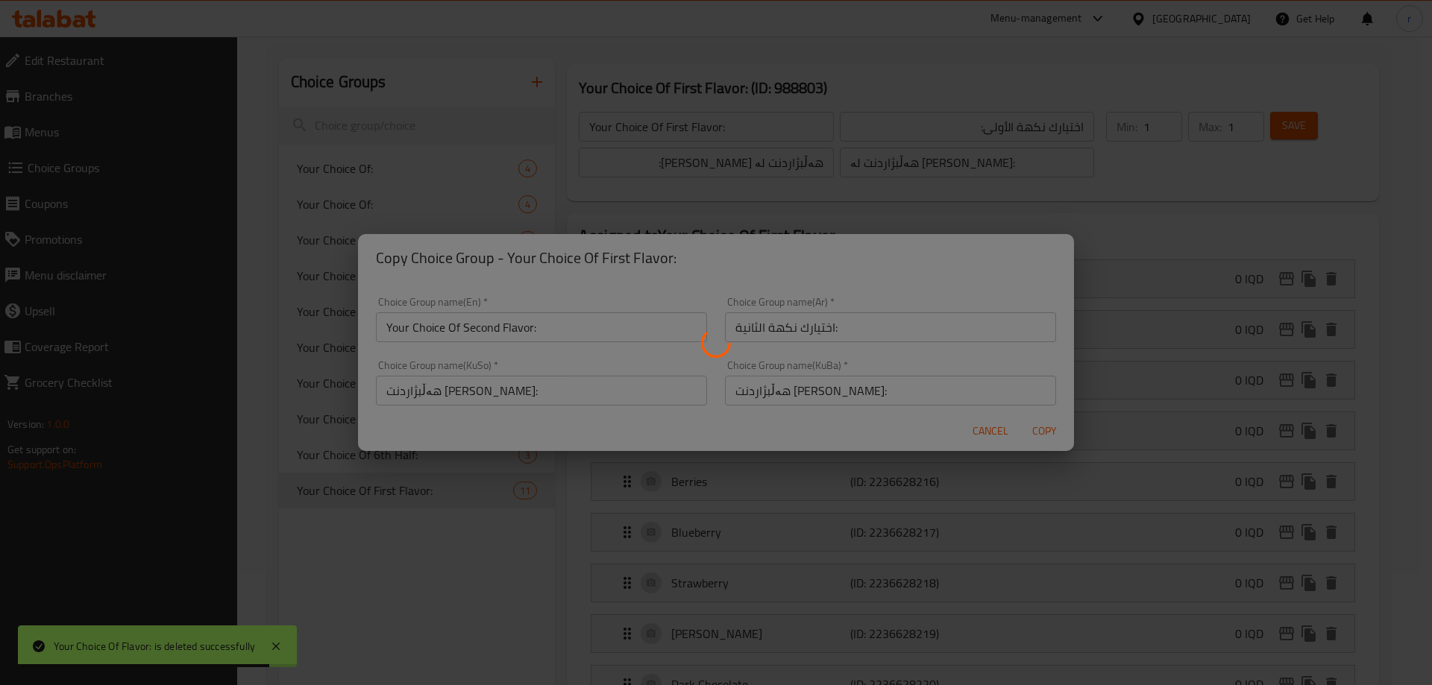
type input "Your Choice Of Second Flavor:"
type input "اختيارك نكهة الثانية:"
type input "هەڵبژاردنت لە تامی دووەم:"
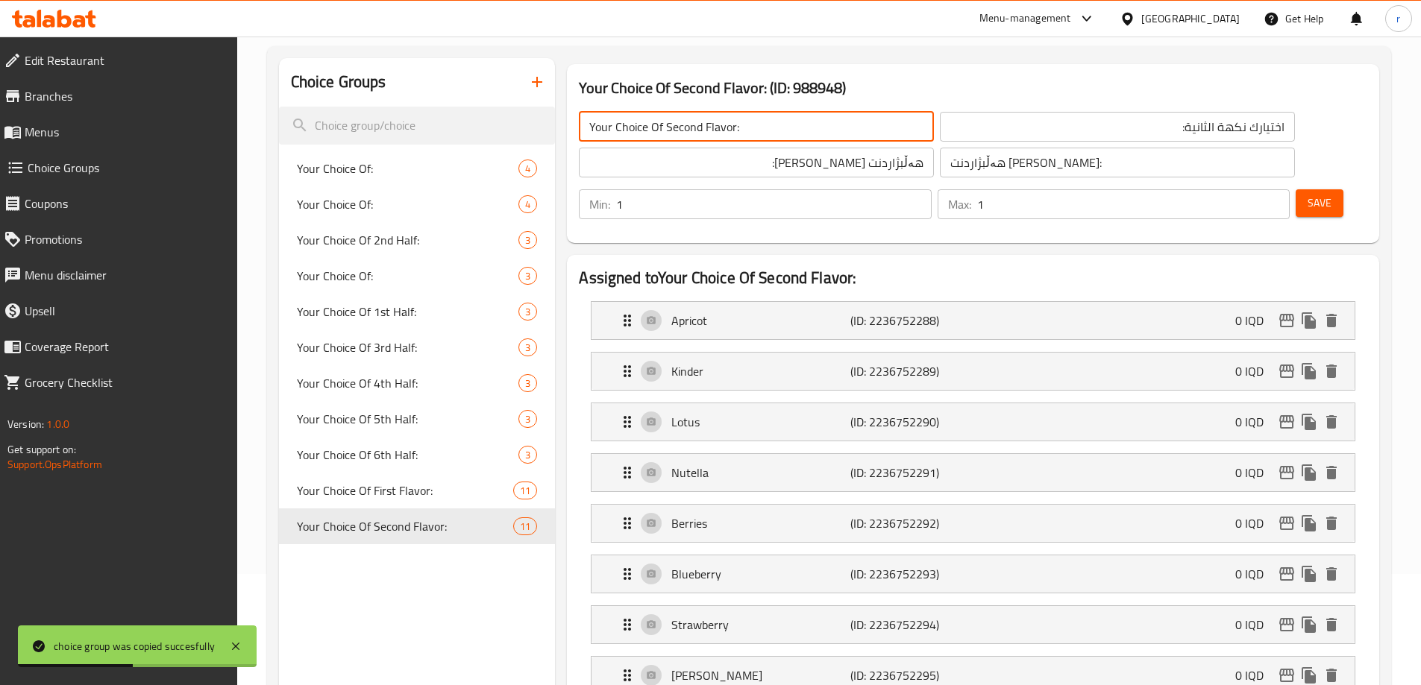
click at [709, 133] on input "Your Choice Of Second Flavor:" at bounding box center [756, 127] width 355 height 30
click at [530, 532] on icon "duplicate" at bounding box center [531, 526] width 14 height 16
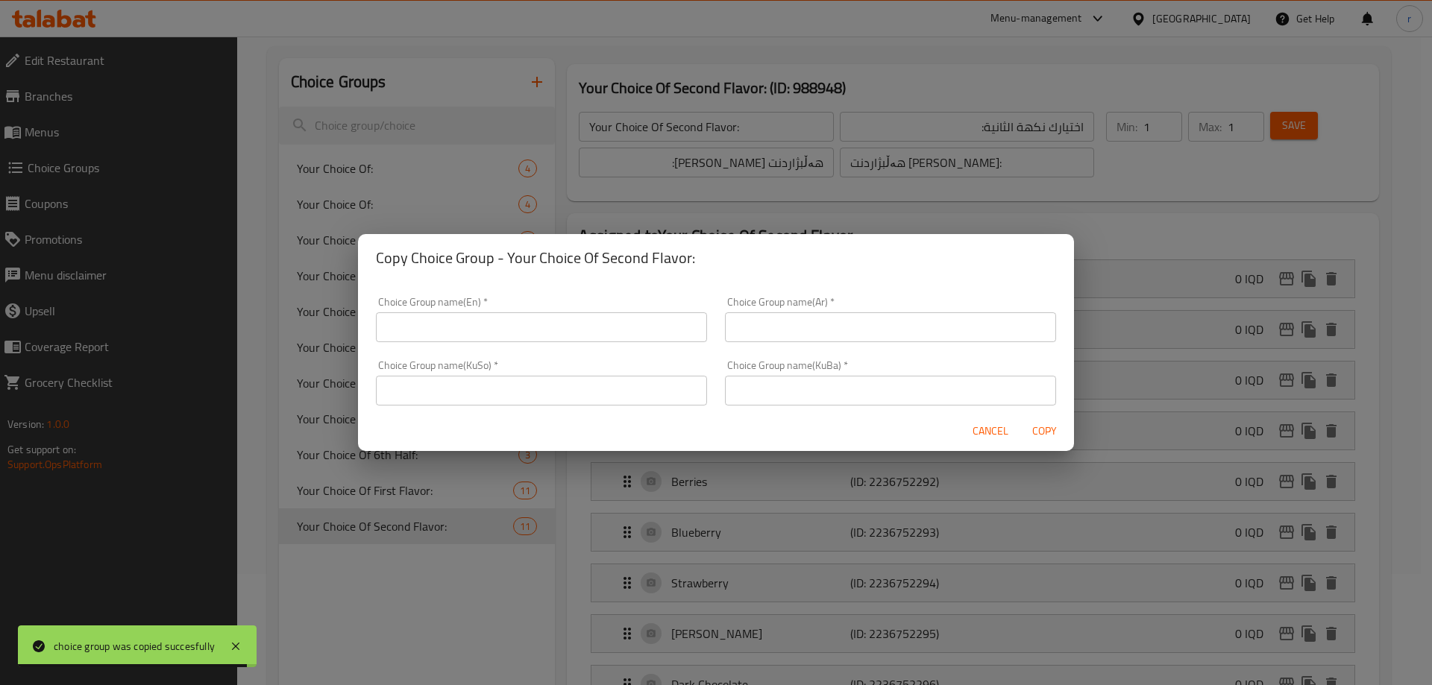
click at [767, 330] on input "text" at bounding box center [890, 328] width 331 height 30
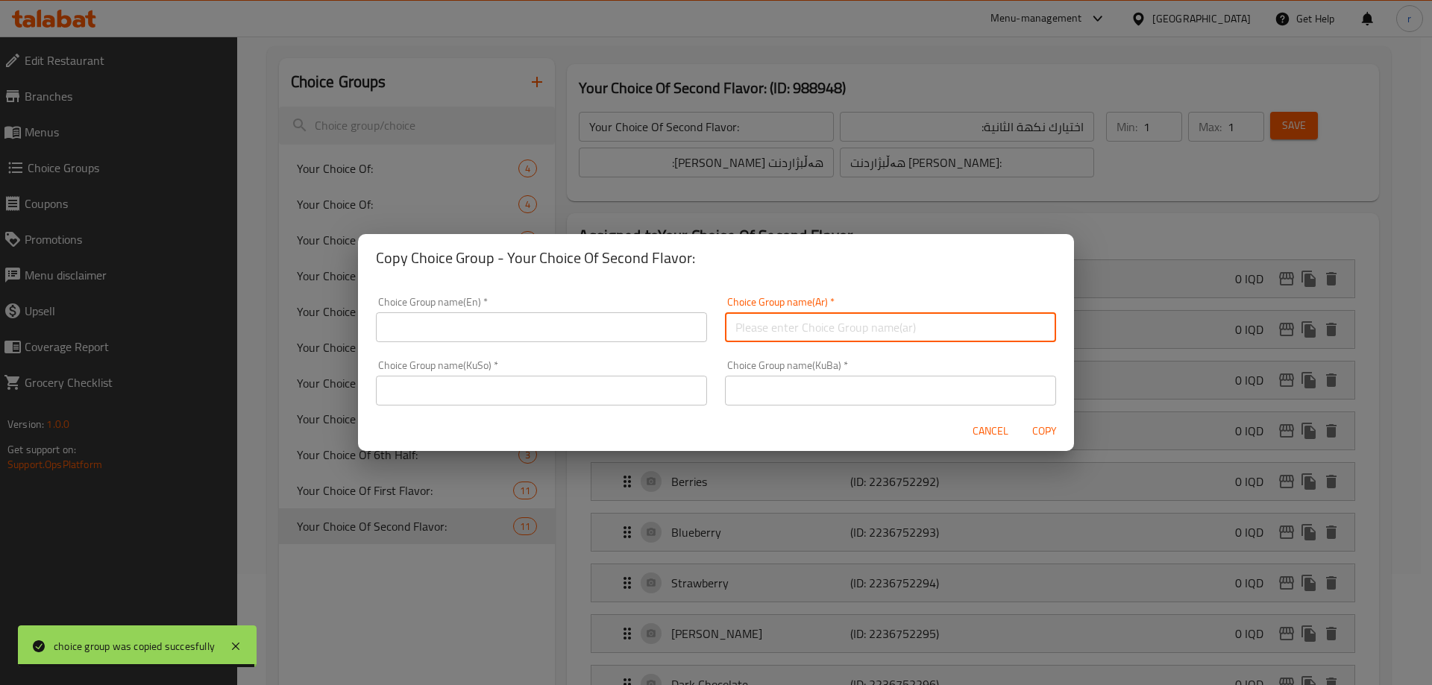
paste input "اختيارك للنكهة الثالثة:"
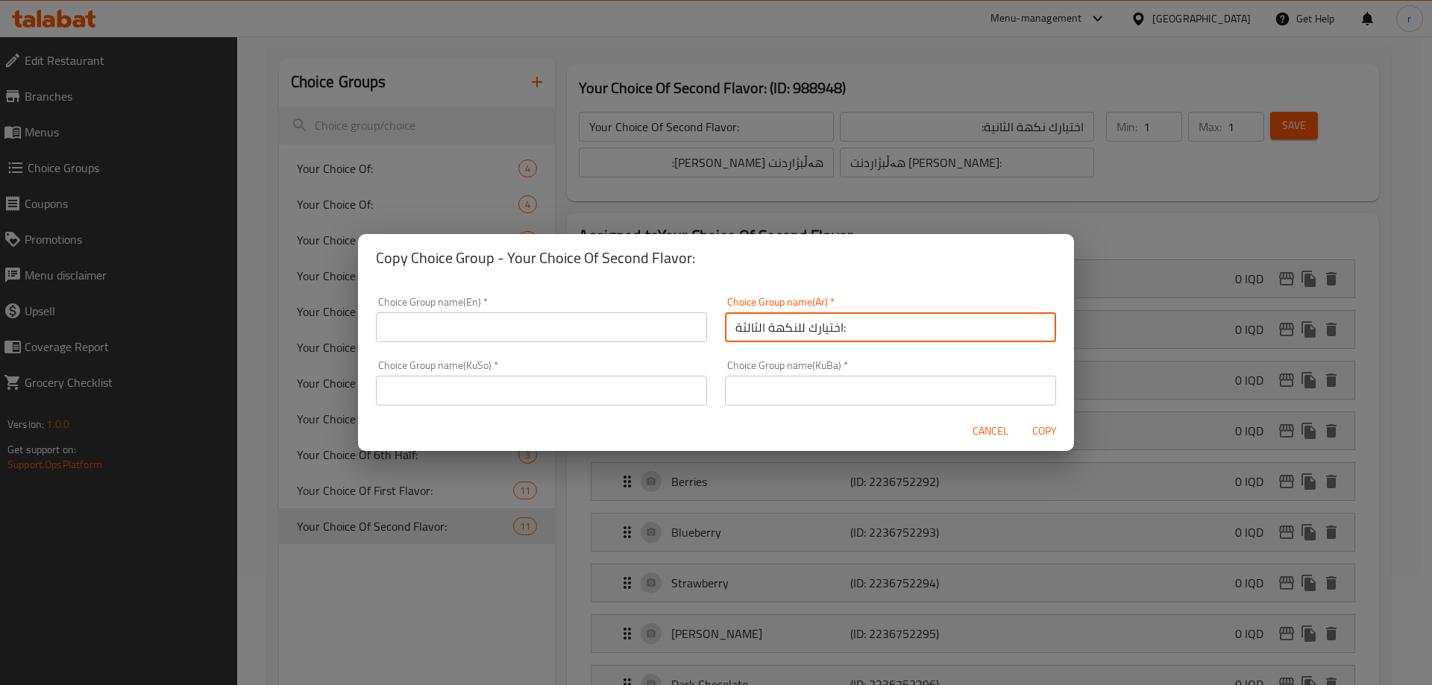
type input "اختيارك للنكهة الثالثة:"
click at [645, 327] on input "text" at bounding box center [541, 328] width 331 height 30
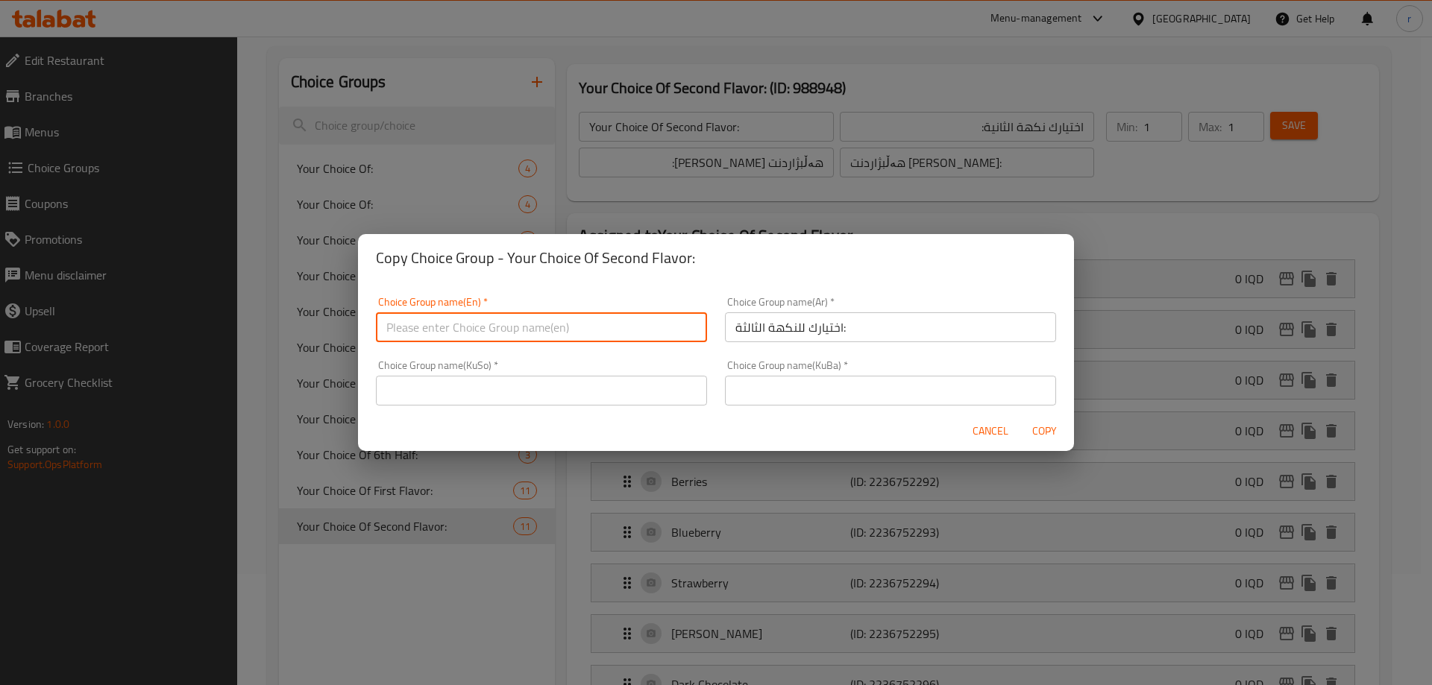
paste input "Your Choice Of Third Flavor:"
type input "Your Choice Of Third Flavor:"
click at [530, 385] on input "text" at bounding box center [541, 391] width 331 height 30
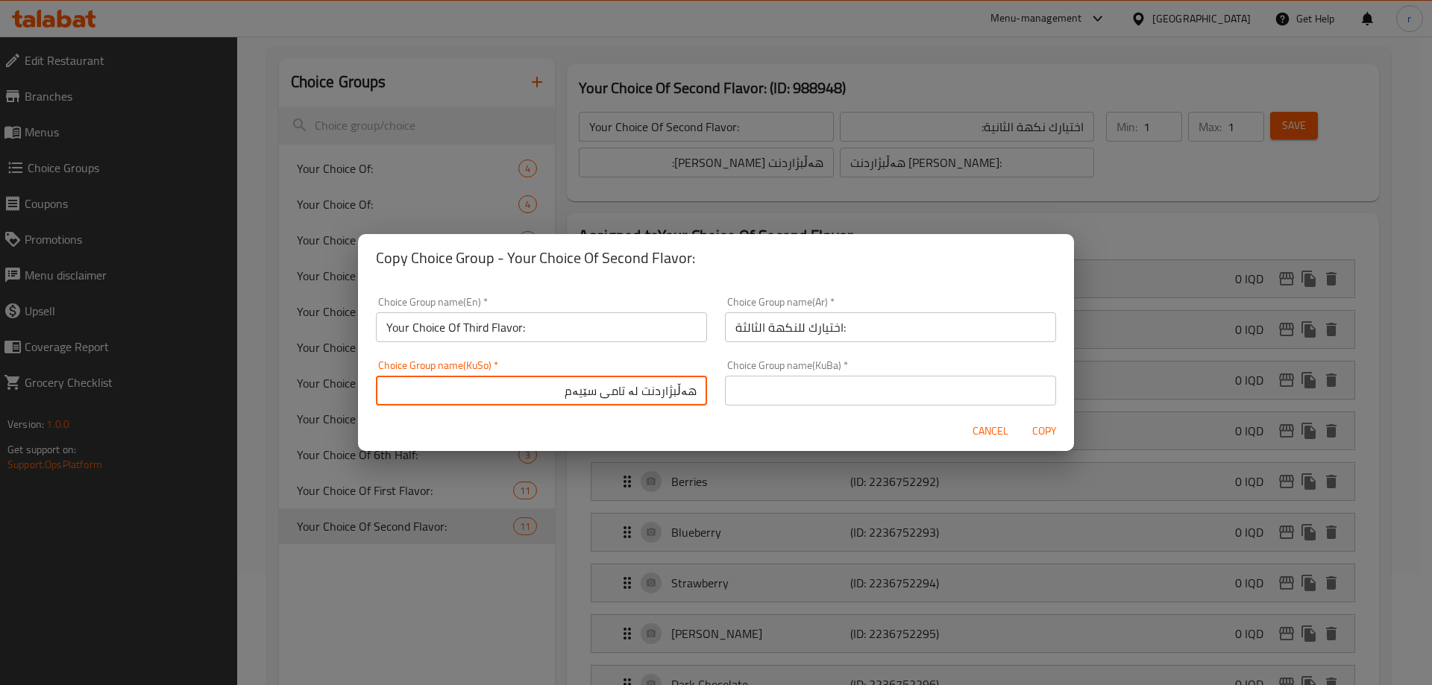
type input "هەڵبژاردنت لە تامی سێیەم"
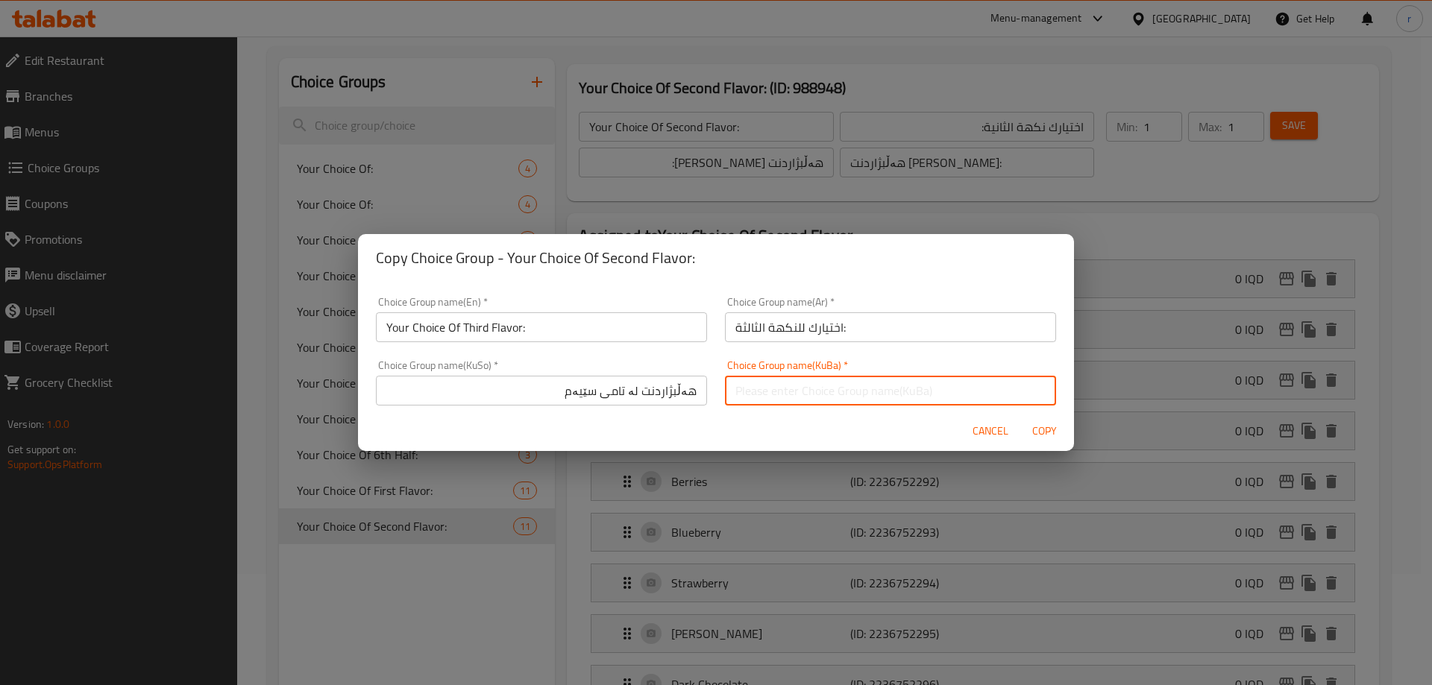
paste input "هەڵبژاردنت لە تامی سێیەم"
type input "هەڵبژاردنت لە تامی سێیەم"
click at [1047, 427] on span "Copy" at bounding box center [1044, 431] width 36 height 19
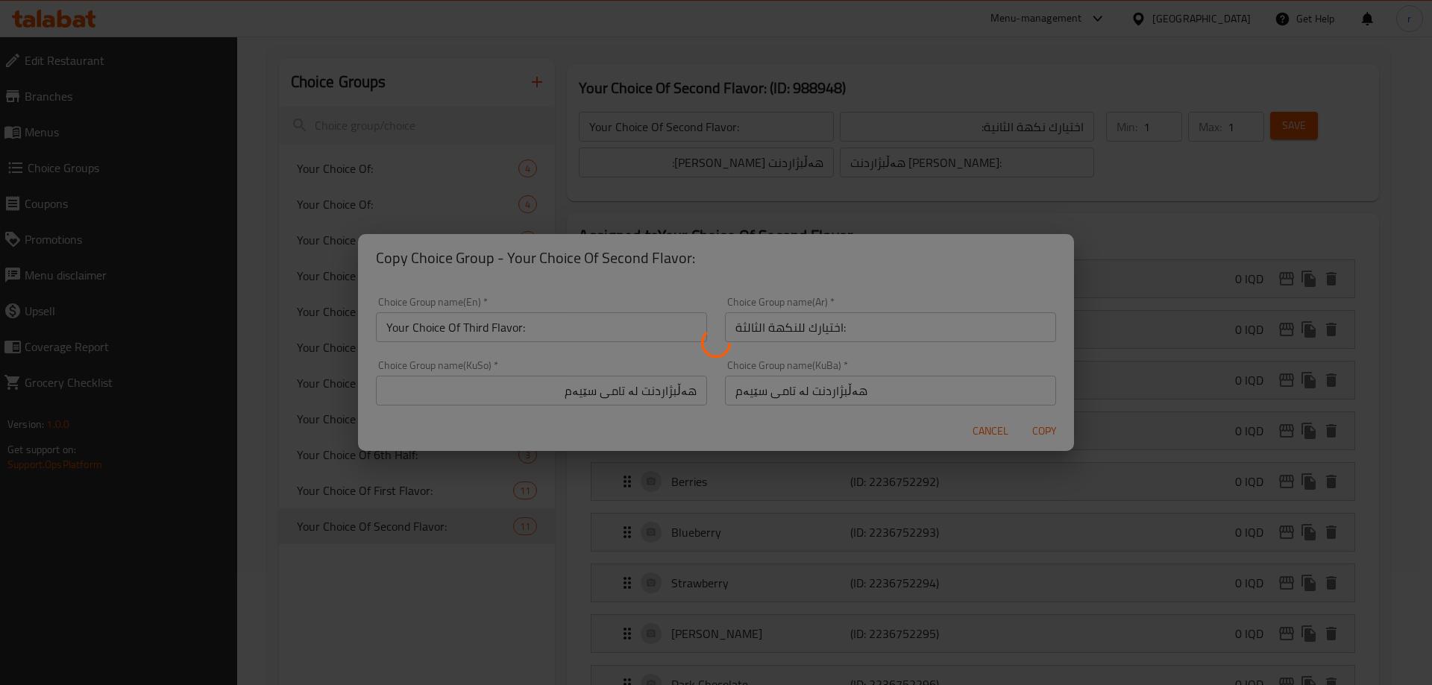
type input "Your Choice Of Third Flavor:"
type input "اختيارك للنكهة الثالثة:"
type input "هەڵبژاردنت لە تامی سێیەم"
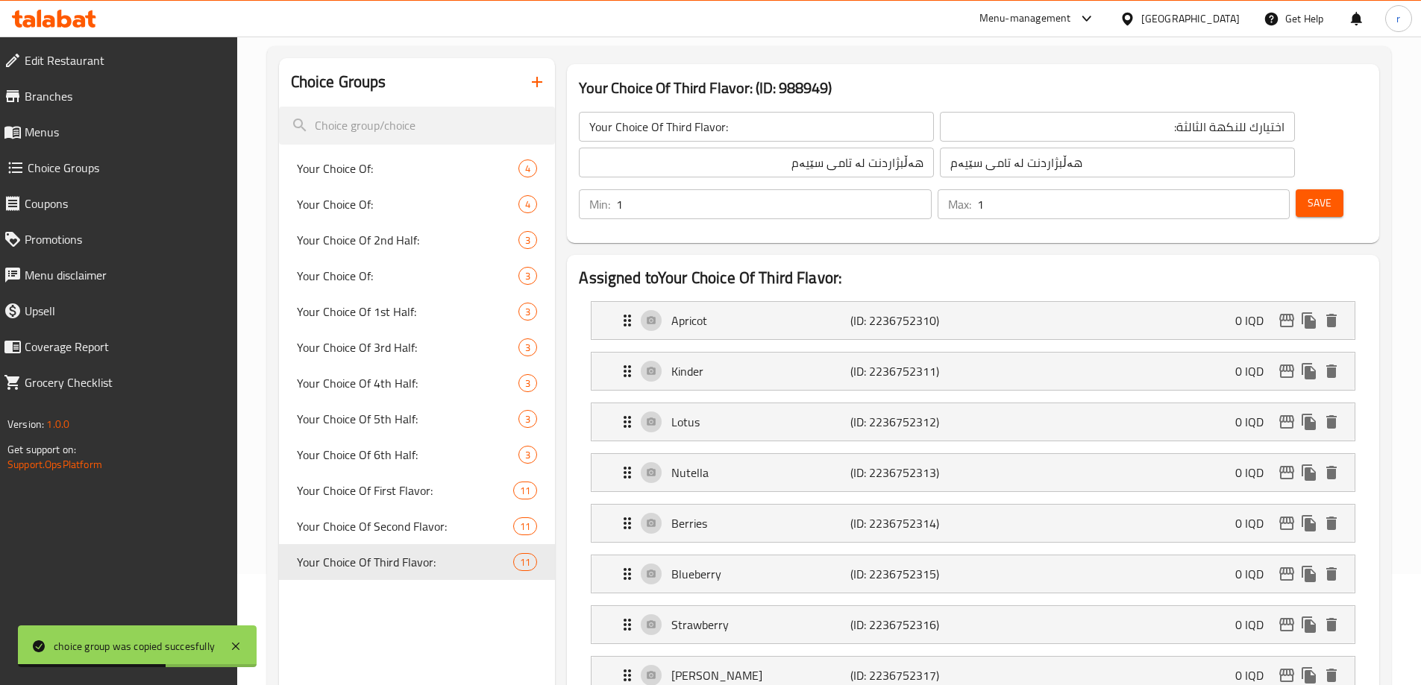
click at [1039, 131] on input "اختيارك للنكهة الثالثة:" at bounding box center [1117, 127] width 355 height 30
type input "اختيارك نكهة الثالثة:"
click at [1307, 194] on span "Save" at bounding box center [1319, 203] width 24 height 19
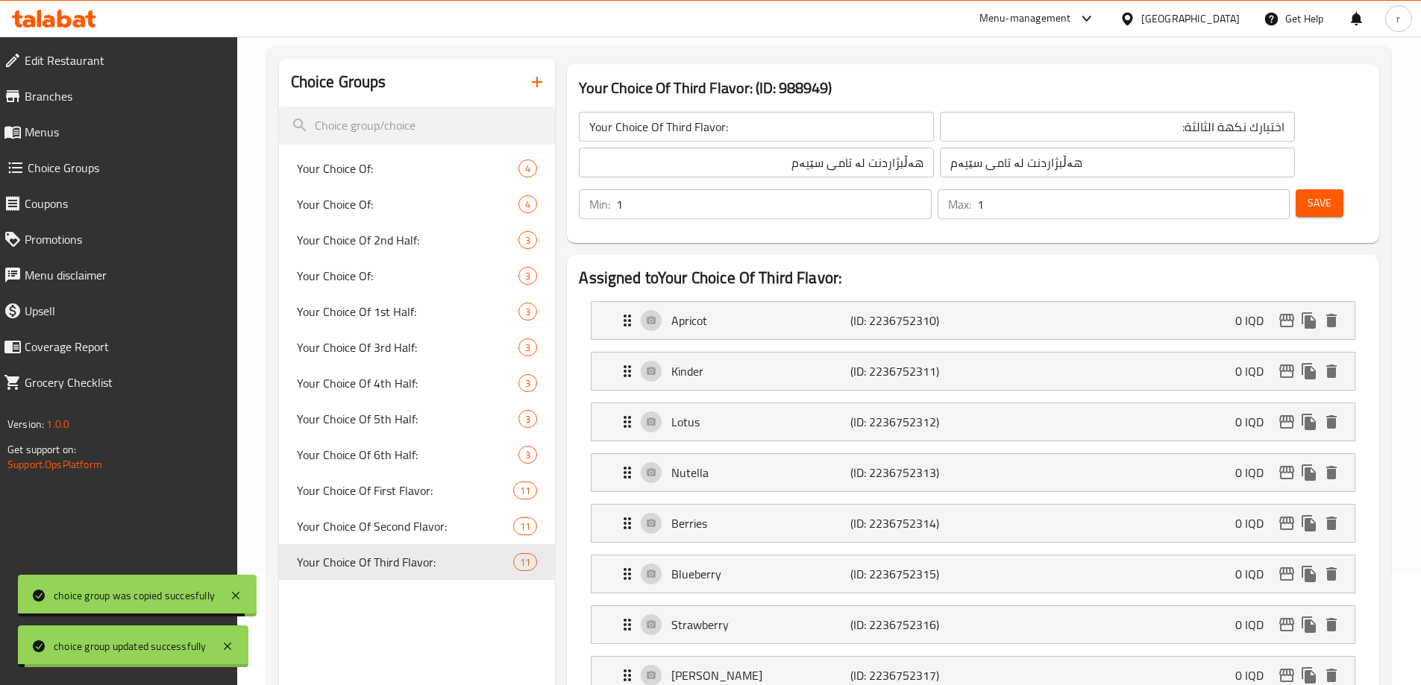
click at [724, 134] on input "Your Choice Of Third Flavor:" at bounding box center [756, 127] width 355 height 30
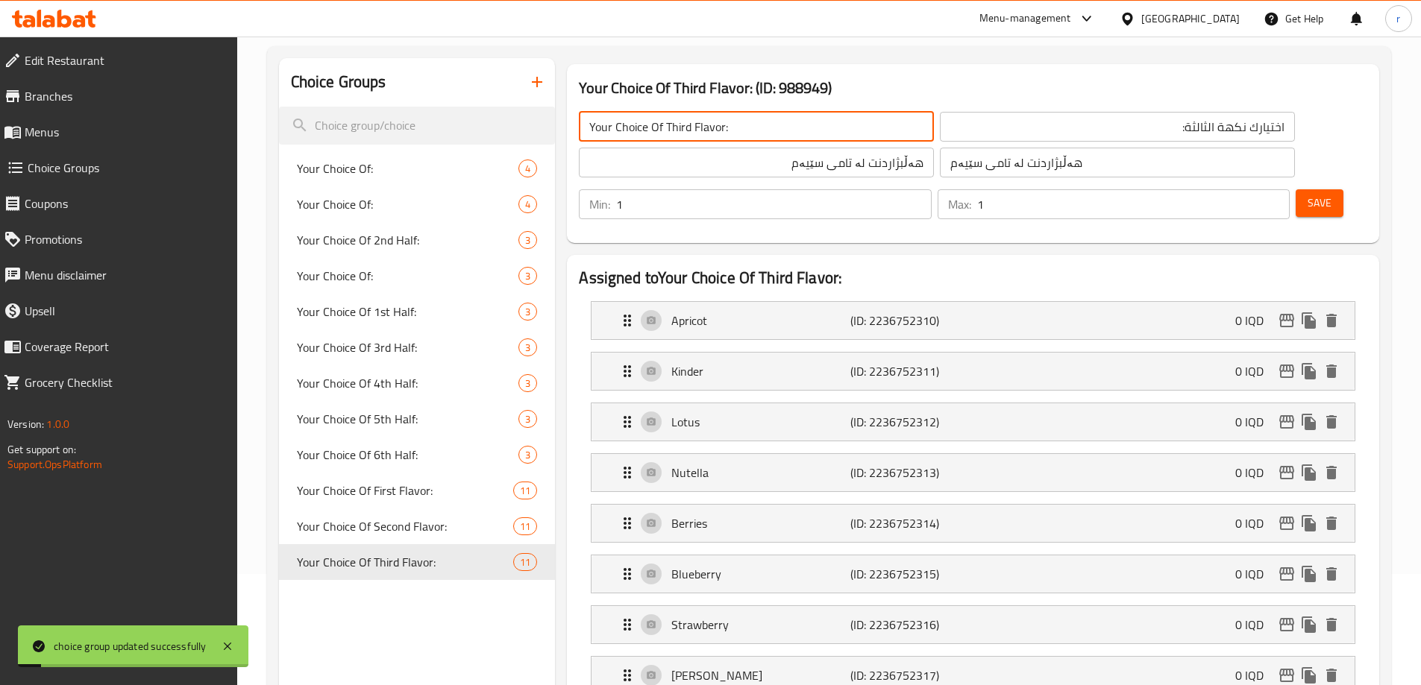
click at [940, 139] on input "اختيارك نكهة الثالثة:" at bounding box center [1117, 127] width 355 height 30
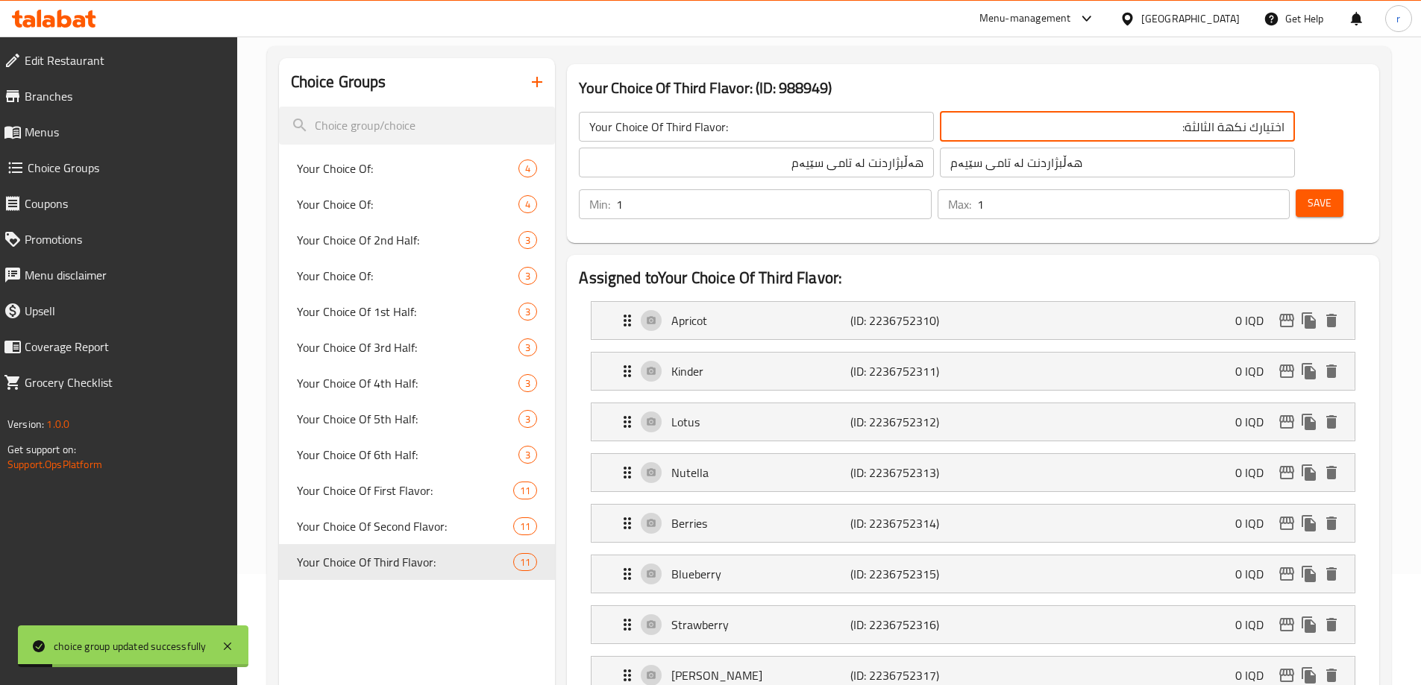
click at [755, 166] on input "هەڵبژاردنت لە تامی سێیەم" at bounding box center [756, 163] width 355 height 30
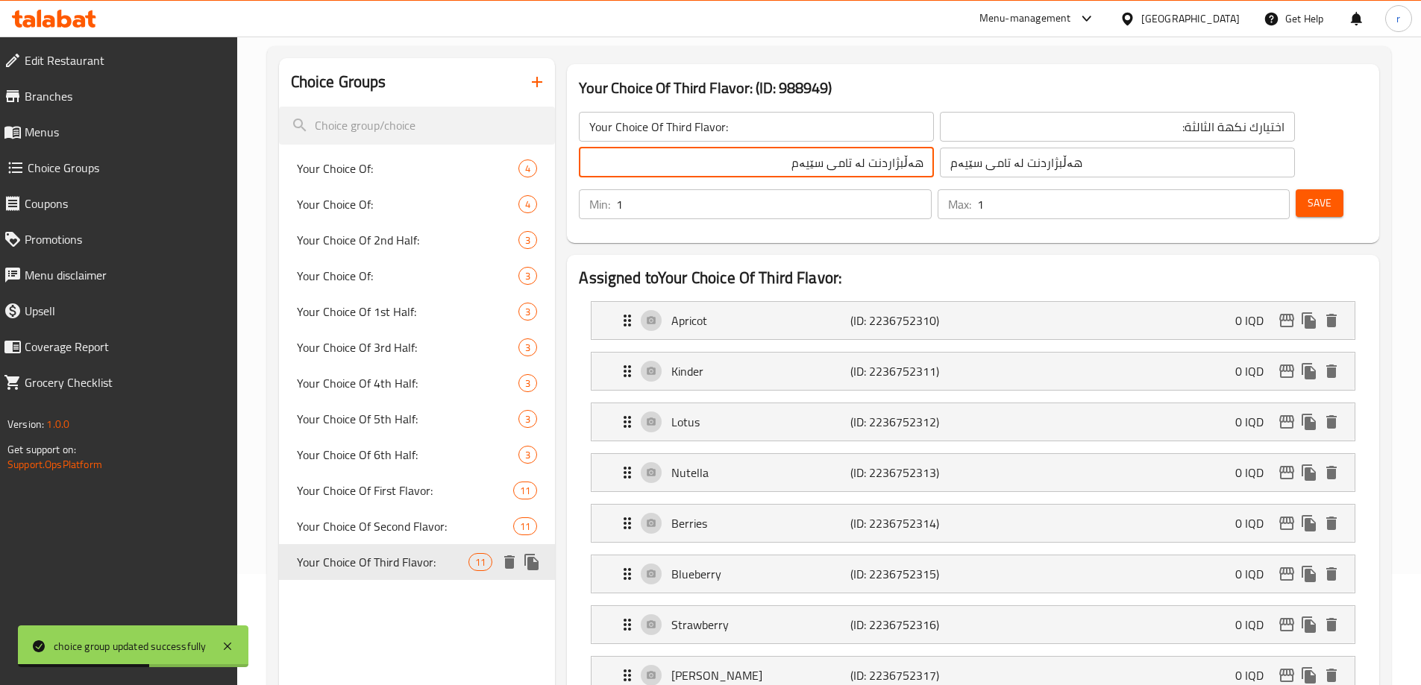
click at [525, 568] on icon "duplicate" at bounding box center [532, 562] width 18 height 18
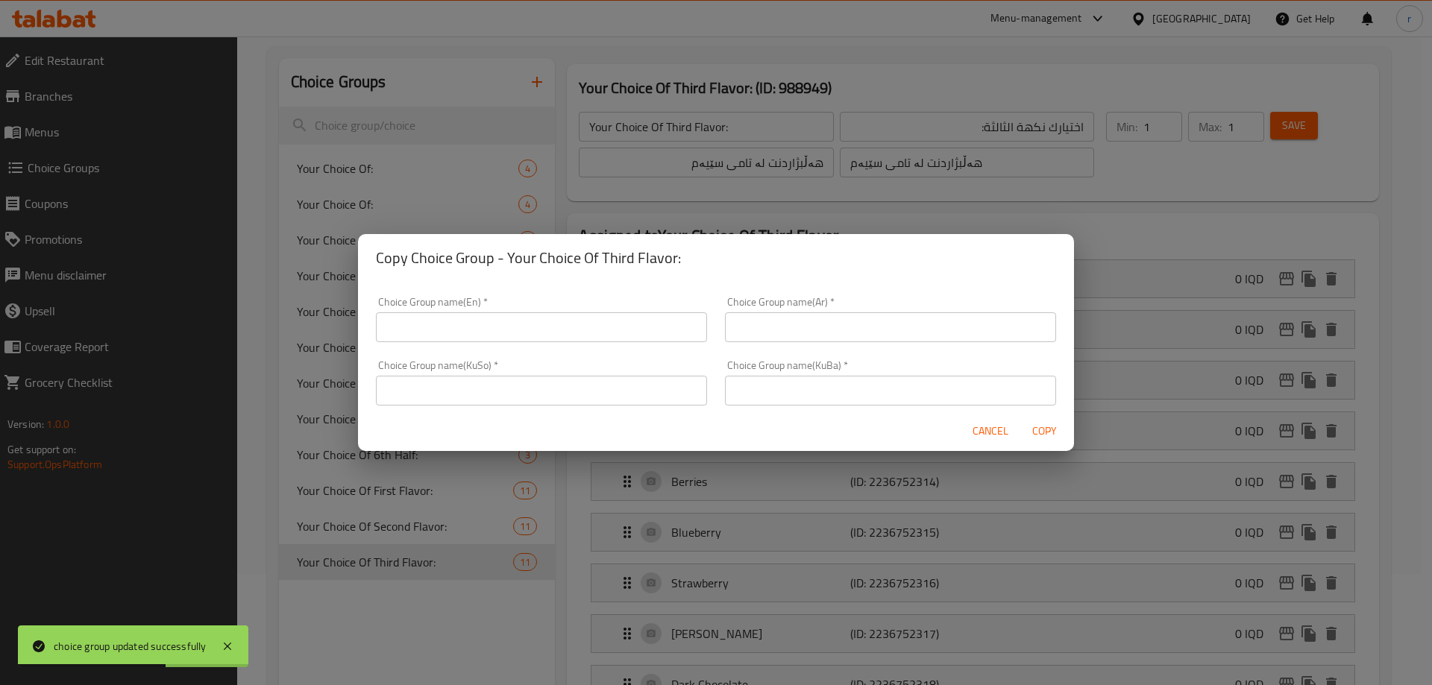
click at [595, 340] on input "text" at bounding box center [541, 328] width 331 height 30
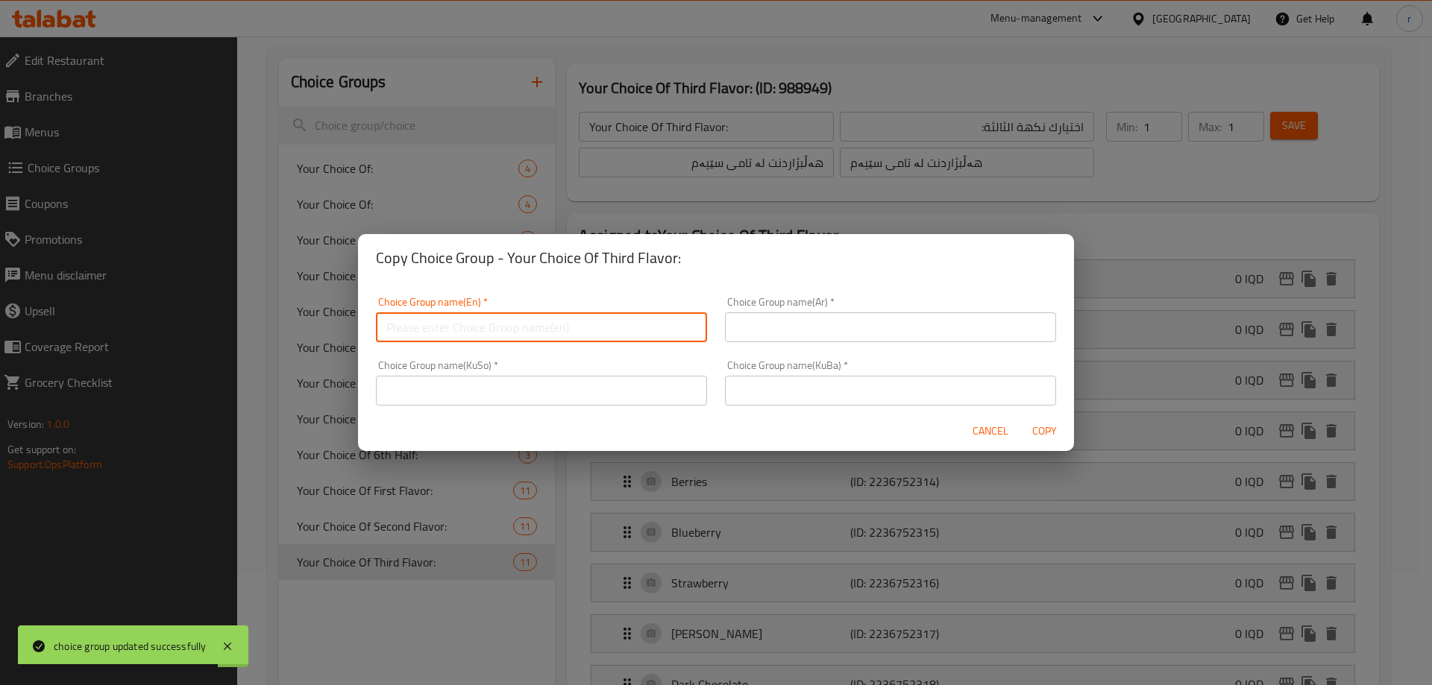
paste input "Your Choice Of Fourth Flavor:"
type input "Your Choice Of Fourth Flavor:"
click at [763, 326] on input "text" at bounding box center [890, 328] width 331 height 30
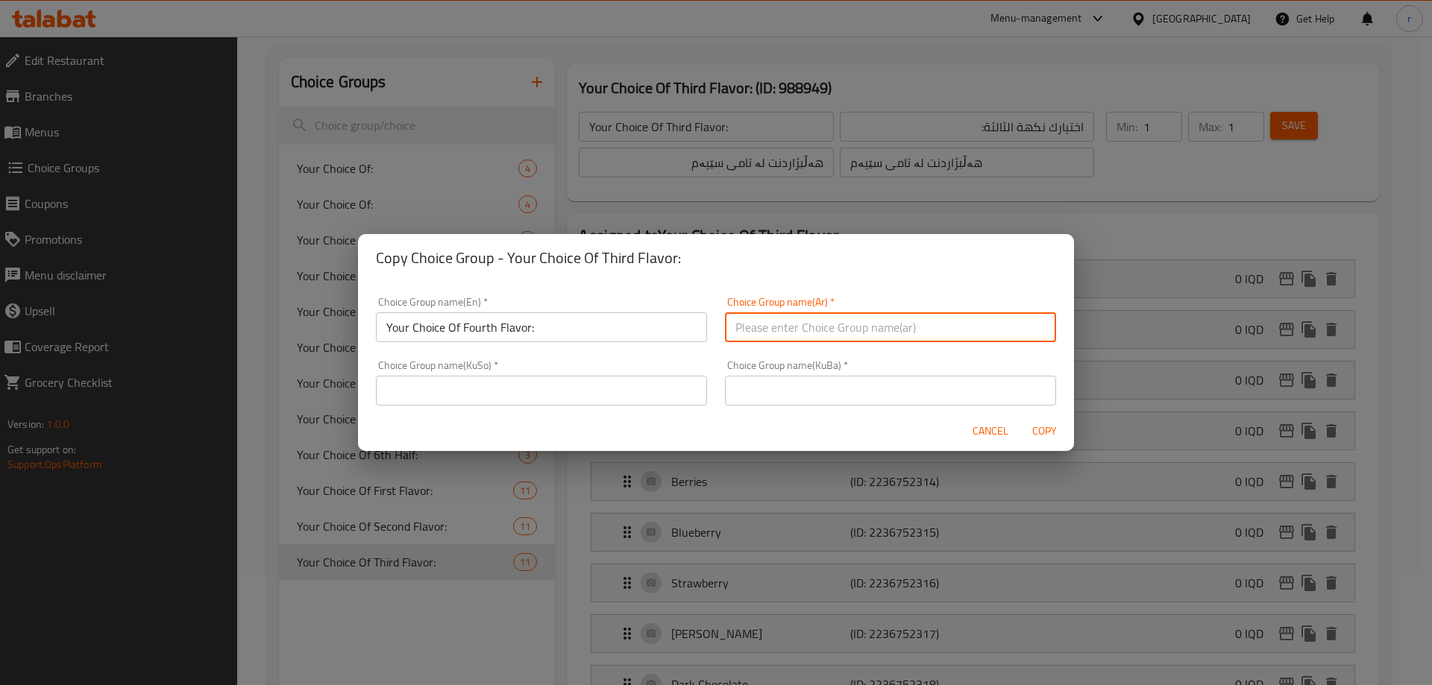
paste input "اختيارك للنكهة الرابعة:"
click at [794, 328] on input "اختيارك للنكهة الرابعة:" at bounding box center [890, 328] width 331 height 30
type input "اختيارك نكهة الرابعة:"
click at [622, 389] on input "text" at bounding box center [541, 391] width 331 height 30
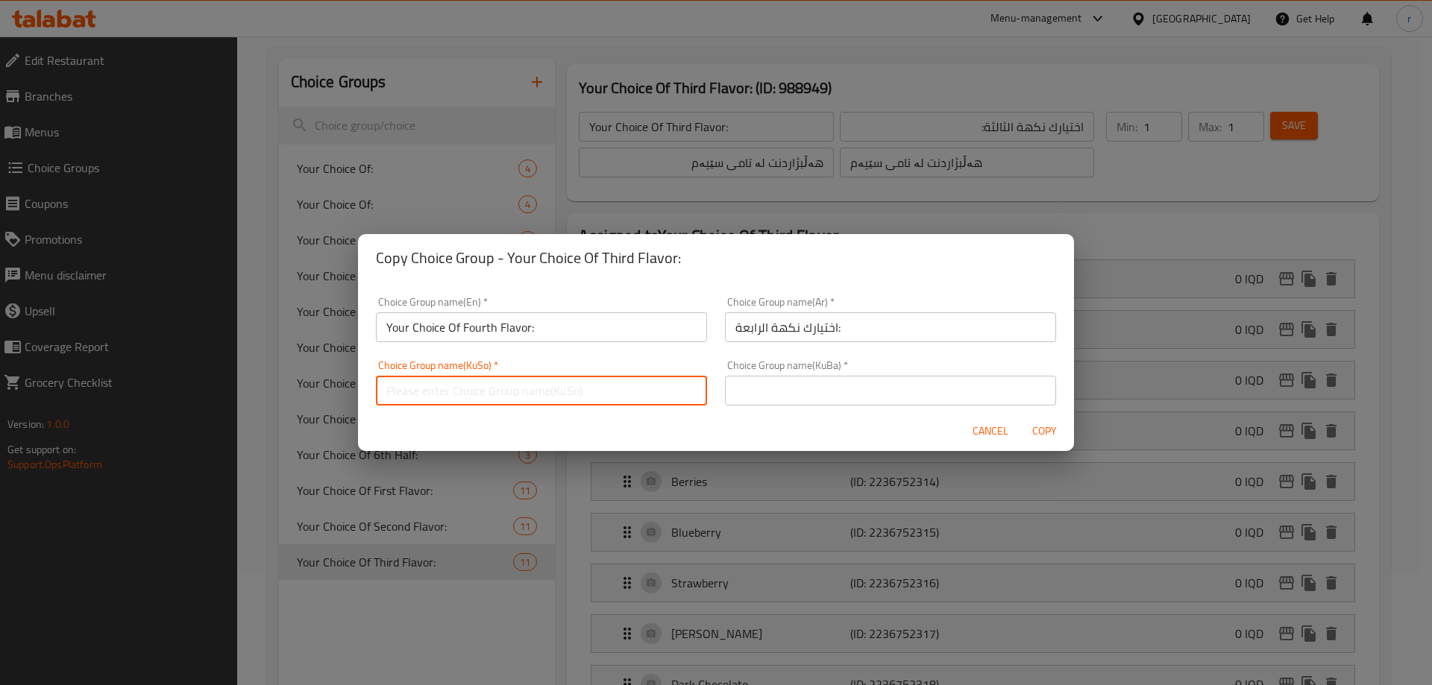
paste input "هەڵبژاردنت لە تامی سێیەم"
type input "هەڵبژاردنت لە تامی سێیەم"
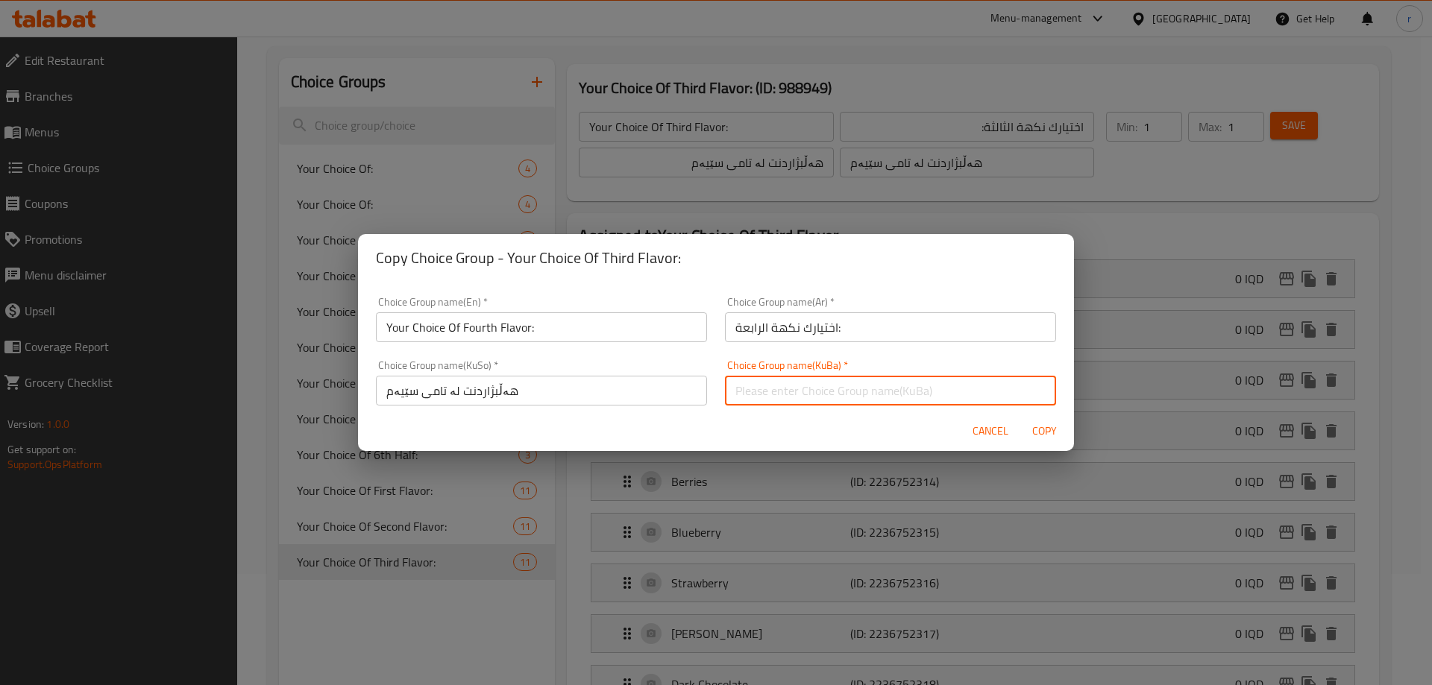
drag, startPoint x: 800, startPoint y: 390, endPoint x: 852, endPoint y: 391, distance: 52.2
click at [800, 390] on input "text" at bounding box center [890, 391] width 331 height 30
paste input "هەڵبژاردنت لە تامی سێیەم"
type input "هەڵبژاردنت لە تامی سێیەم"
click at [1035, 427] on span "Copy" at bounding box center [1044, 431] width 36 height 19
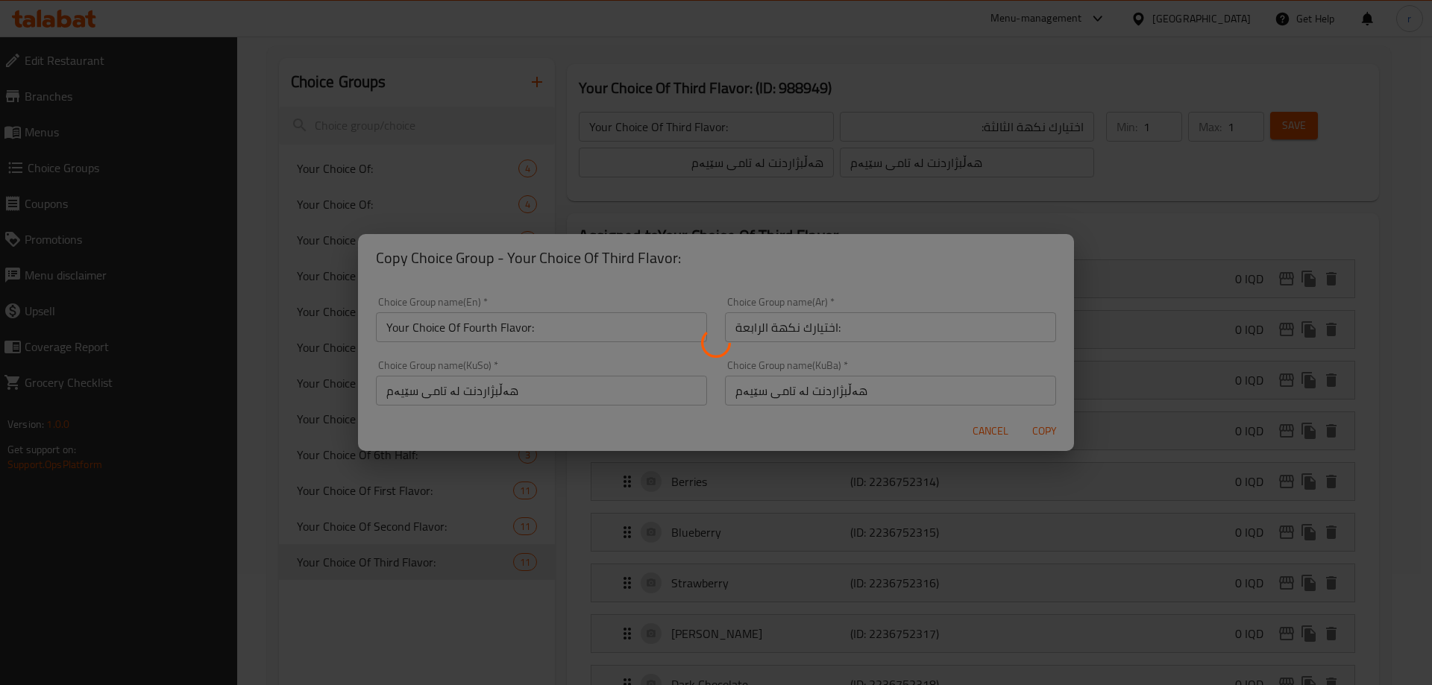
type input "Your Choice Of Fourth Flavor:"
type input "اختيارك نكهة الرابعة:"
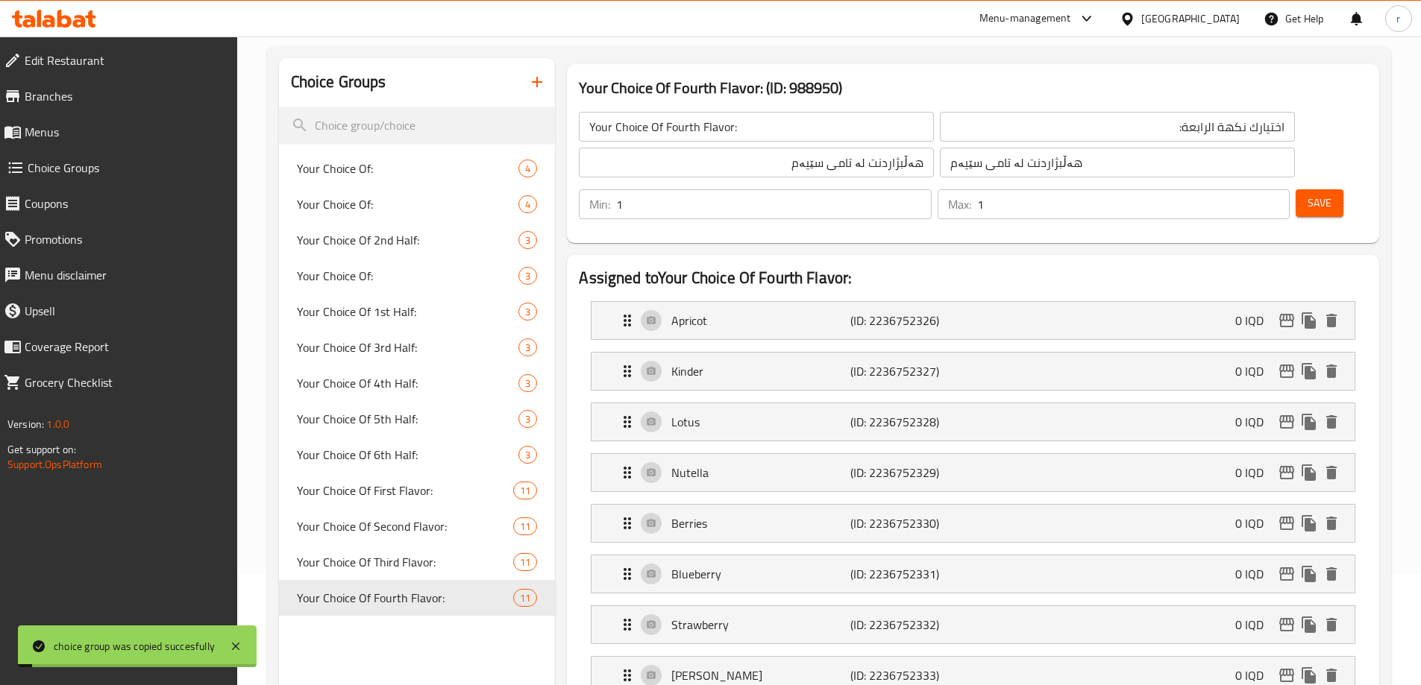
click at [689, 164] on input "هەڵبژاردنت لە تامی سێیەم" at bounding box center [756, 163] width 355 height 30
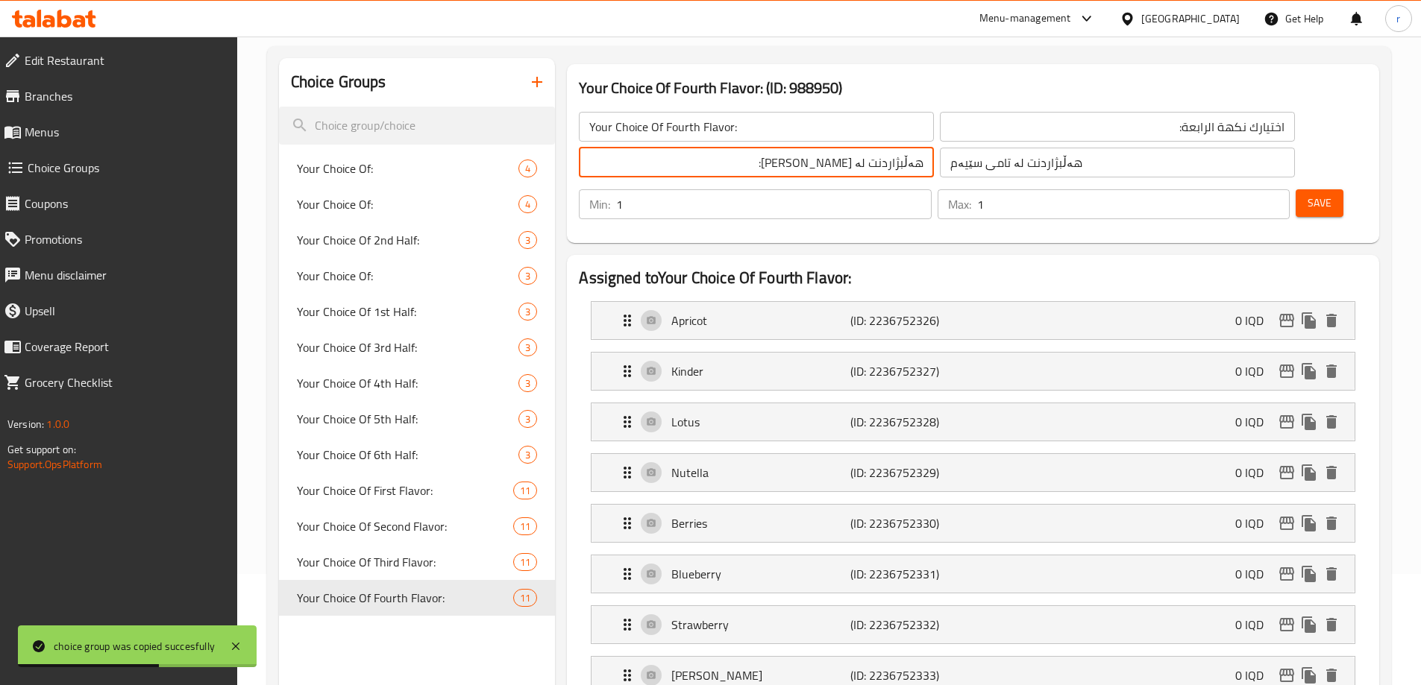
type input "هەڵبژاردنت لە تامی چوارەم:"
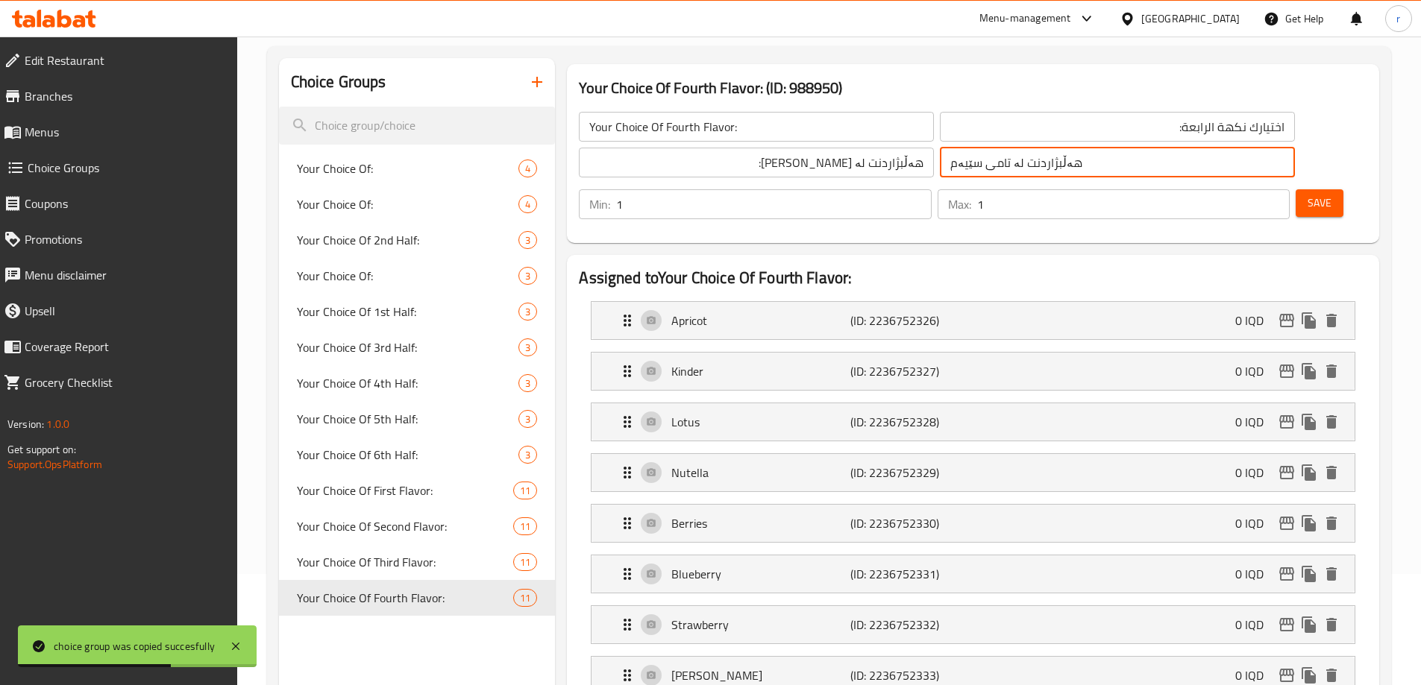
paste input "چوارەم:"
type input "هەڵبژاردنت لە تامی چوارەم:"
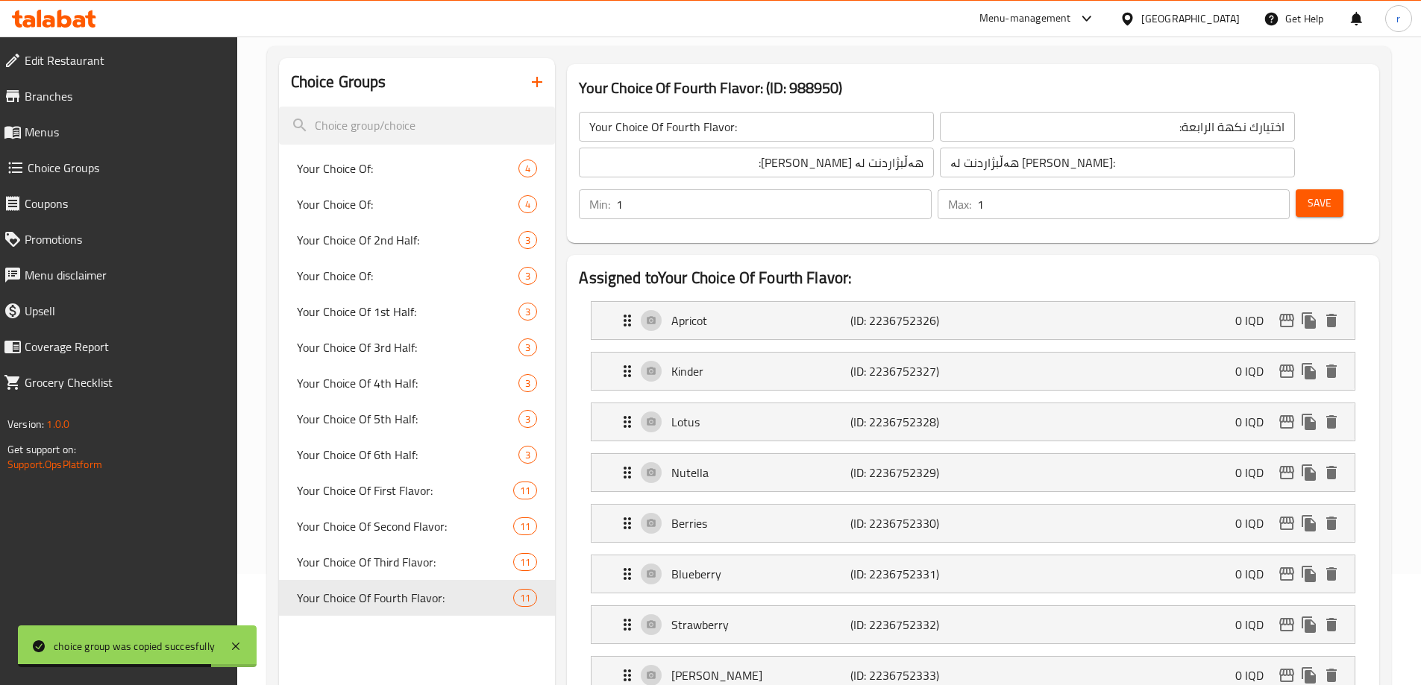
click at [1307, 194] on span "Save" at bounding box center [1319, 203] width 24 height 19
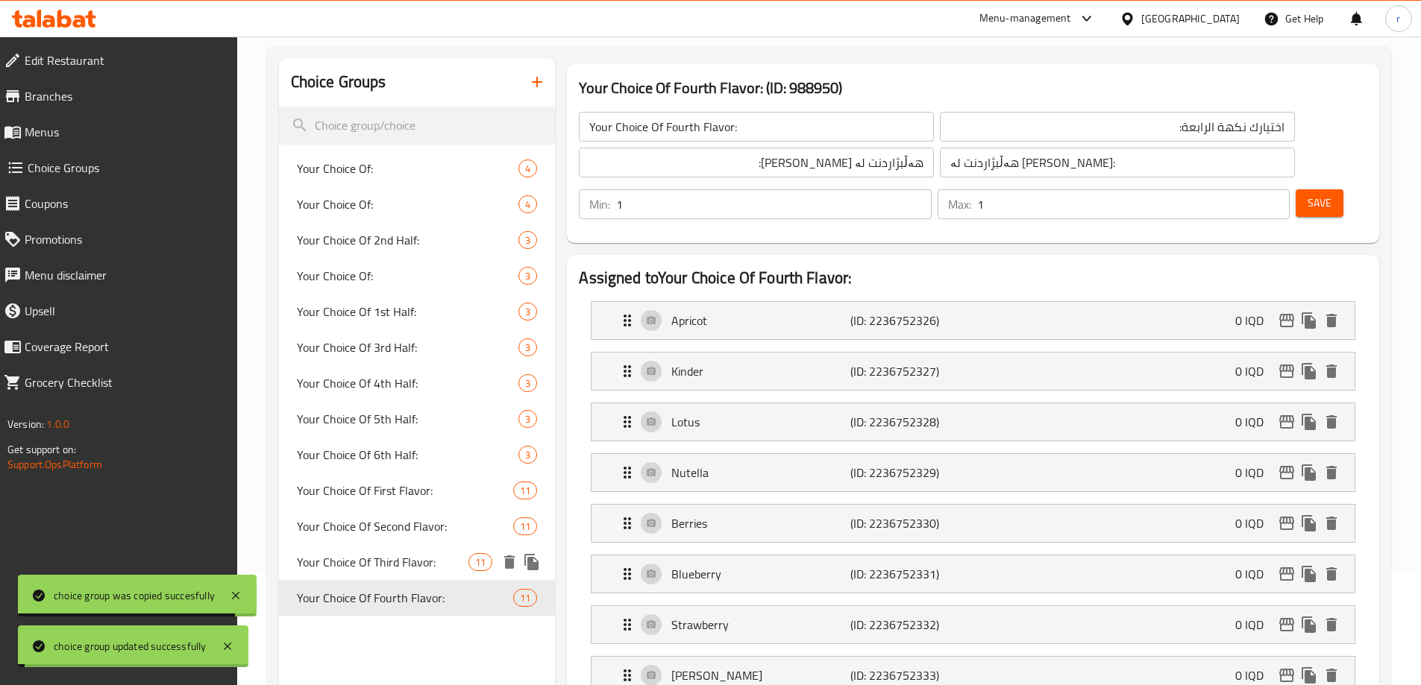
click at [396, 559] on span "Your Choice Of Third Flavor:" at bounding box center [383, 562] width 172 height 18
type input "Your Choice Of Third Flavor:"
type input "اختيارك نكهة الثالثة:"
type input "هەڵبژاردنت لە تامی سێیەم"
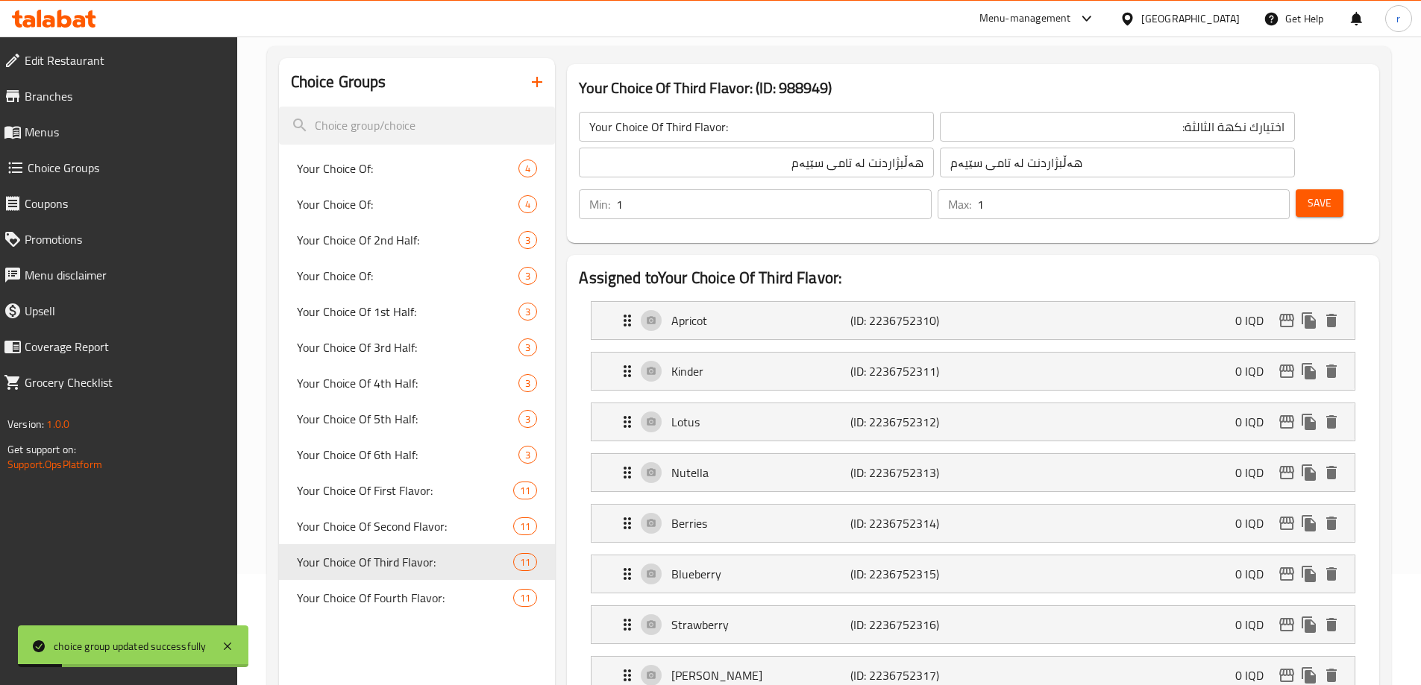
click at [655, 169] on input "هەڵبژاردنت لە تامی سێیەم" at bounding box center [756, 163] width 355 height 30
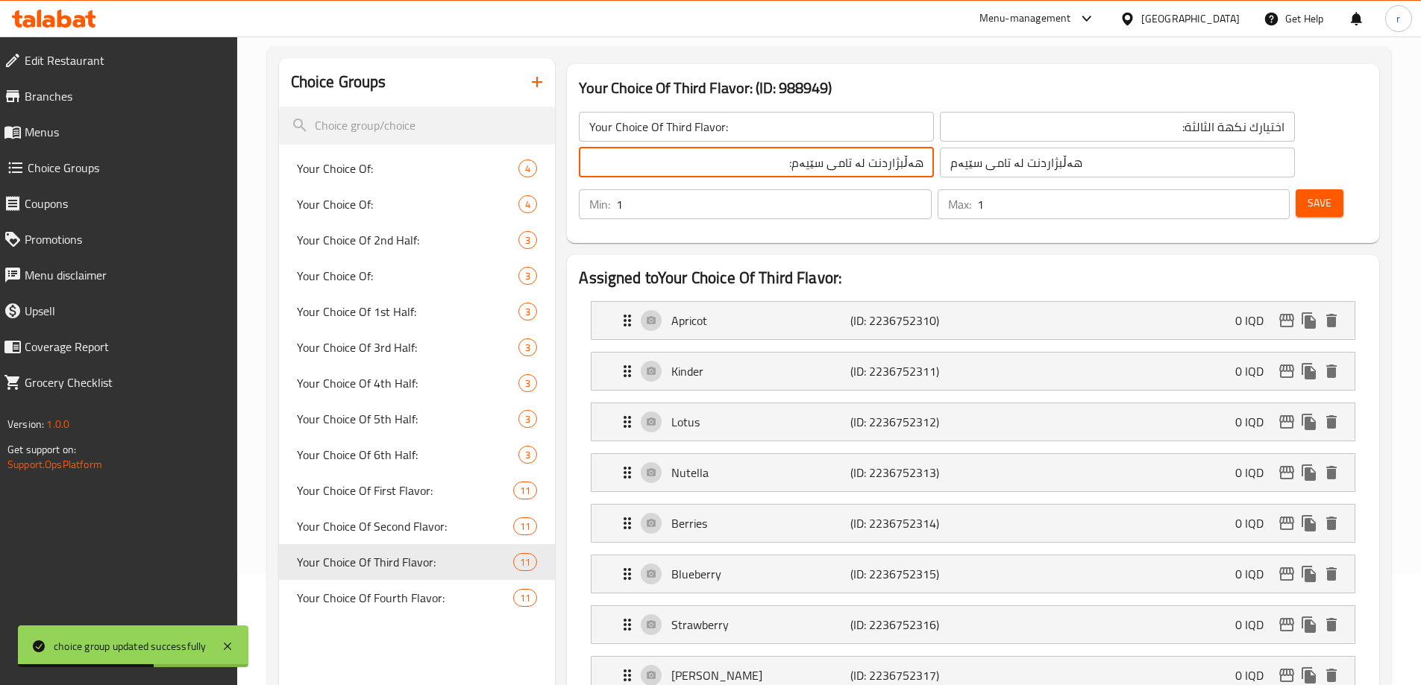
type input "هەڵبژاردنت لە تامی سێیەم:"
click at [940, 169] on input "هەڵبژاردنت لە تامی سێیەم" at bounding box center [1117, 163] width 355 height 30
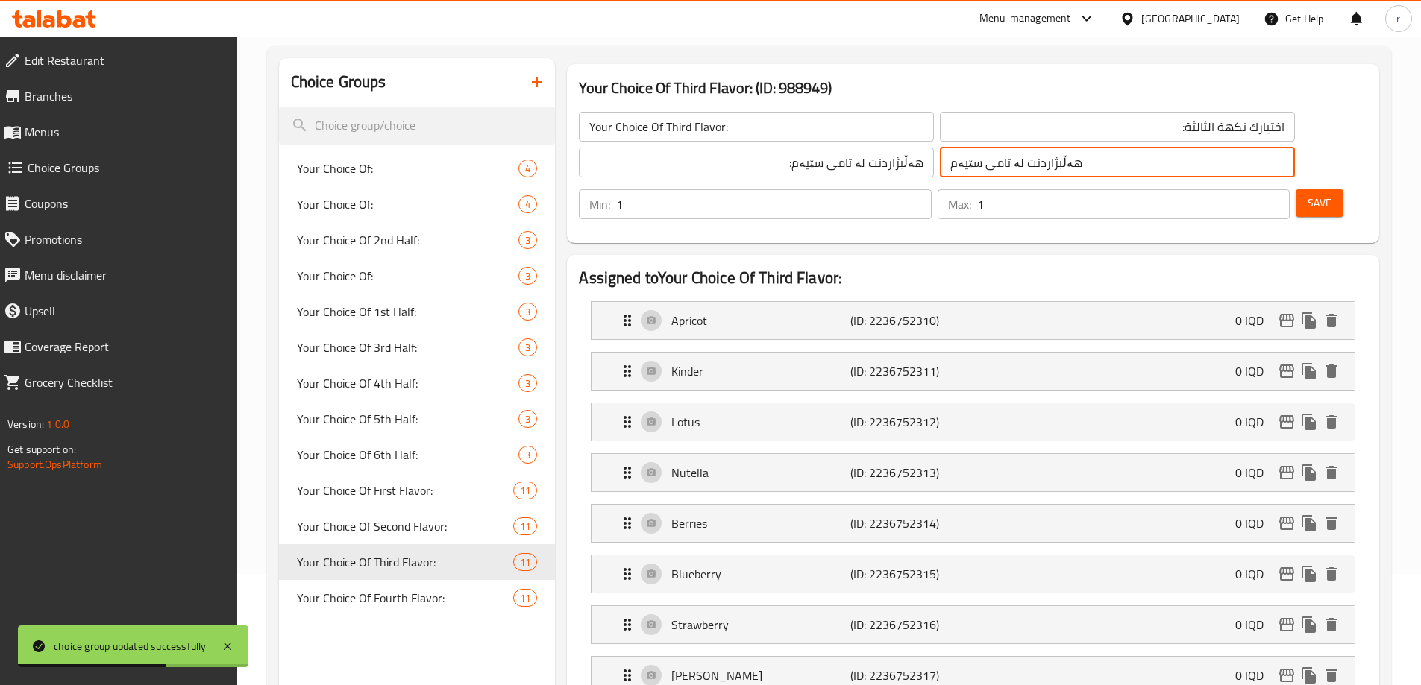
paste input ":"
type input "هەڵبژاردنت لە تامی سێیەم:"
click at [1307, 194] on span "Save" at bounding box center [1319, 203] width 24 height 19
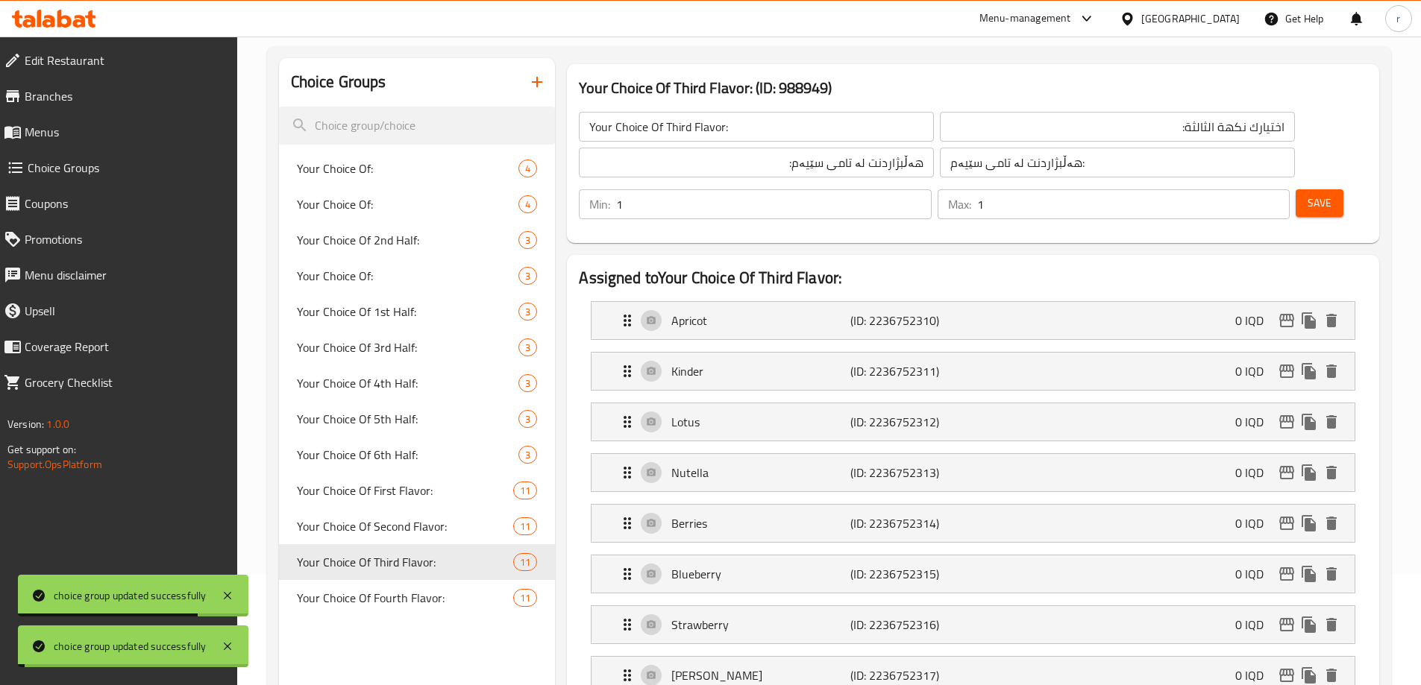
click at [418, 523] on span "Your Choice Of Second Flavor:" at bounding box center [405, 527] width 217 height 18
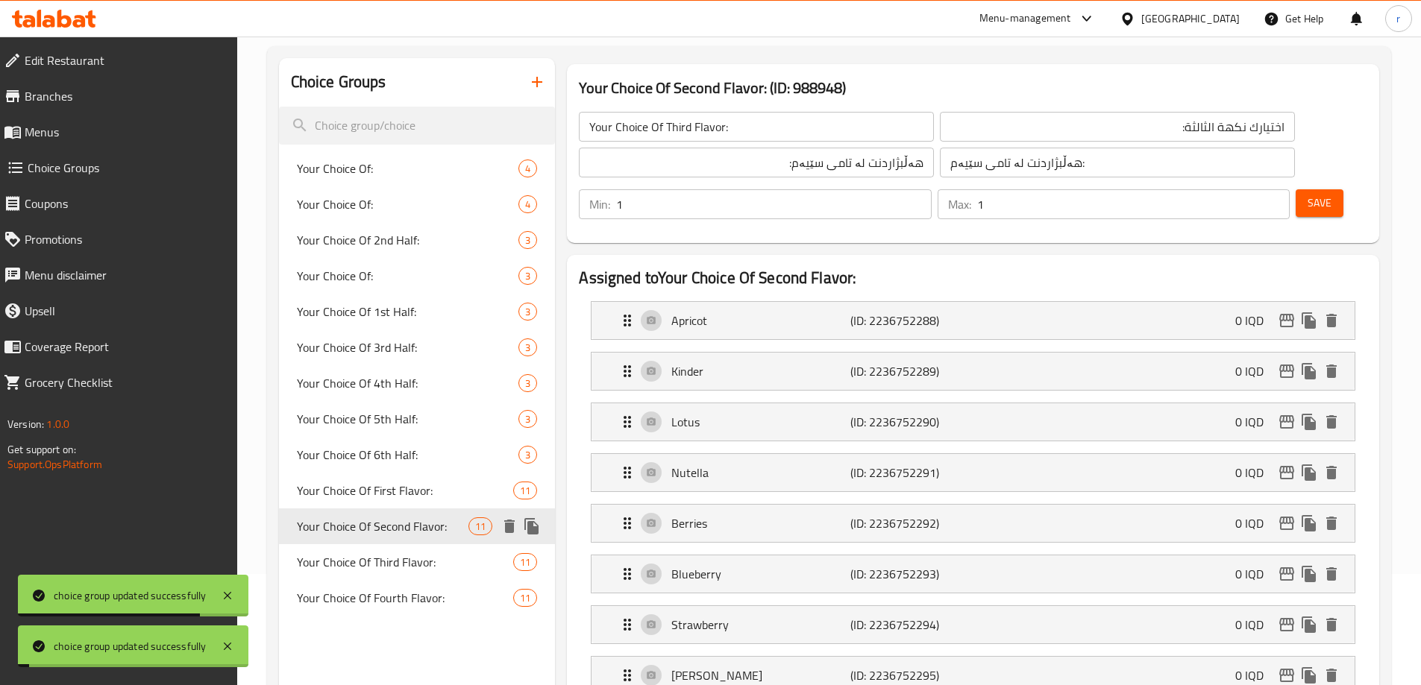
type input "Your Choice Of Second Flavor:"
type input "اختيارك نكهة الثانية:"
type input "هەڵبژاردنت لە تامی دووەم:"
click at [445, 489] on span "Your Choice Of First Flavor:" at bounding box center [383, 491] width 172 height 18
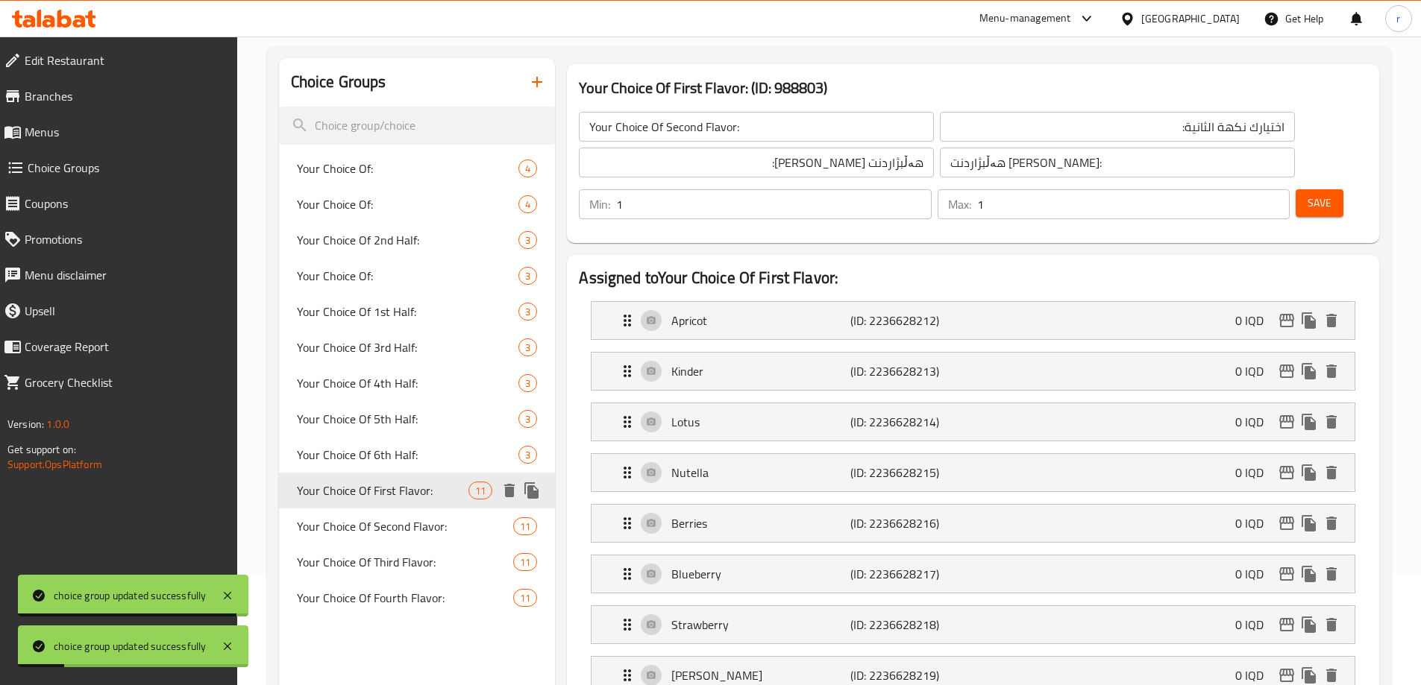
type input "Your Choice Of First Flavor:"
type input "اختيارك نكهة الأولى:"
type input "هەڵبژاردنت لە تامی یەکەم:"
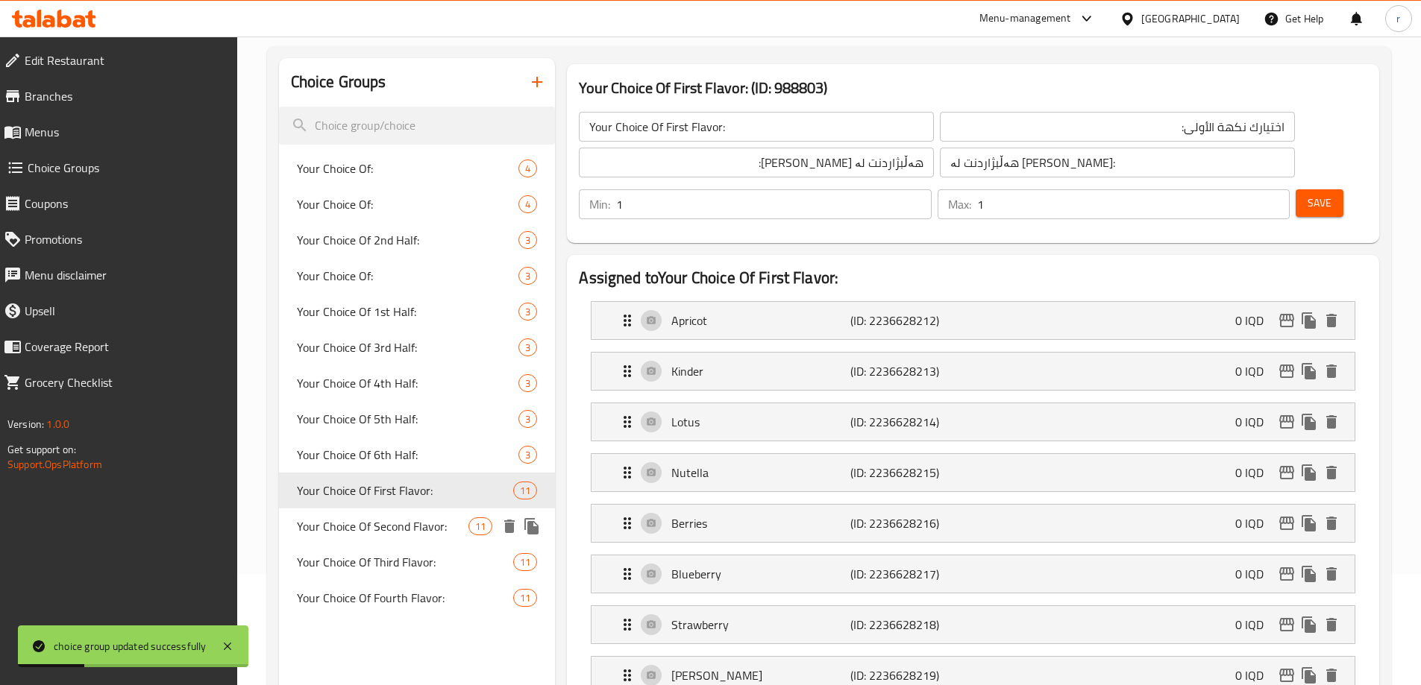
click at [412, 513] on div "Your Choice Of Second Flavor: 11" at bounding box center [417, 527] width 277 height 36
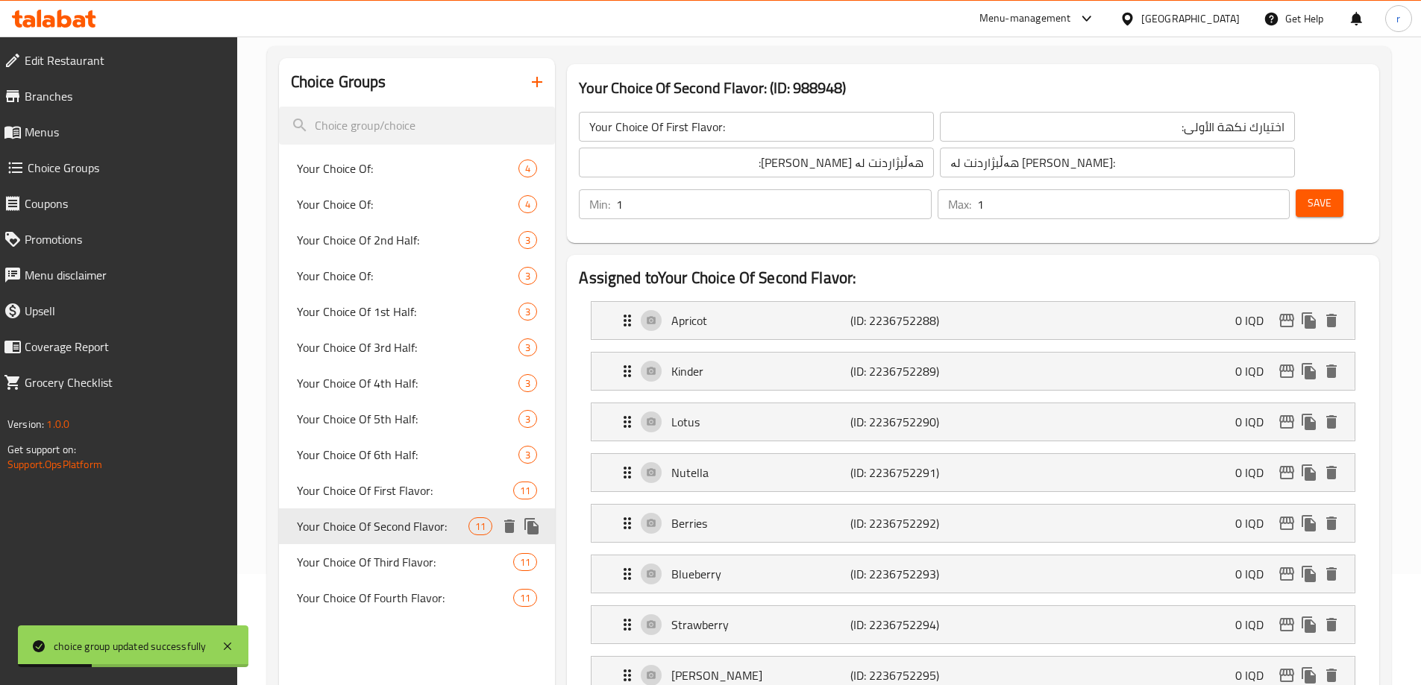
type input "Your Choice Of Second Flavor:"
type input "اختيارك نكهة الثانية:"
type input "هەڵبژاردنت لە تامی دووەم:"
click at [408, 558] on span "Your Choice Of Third Flavor:" at bounding box center [383, 562] width 172 height 18
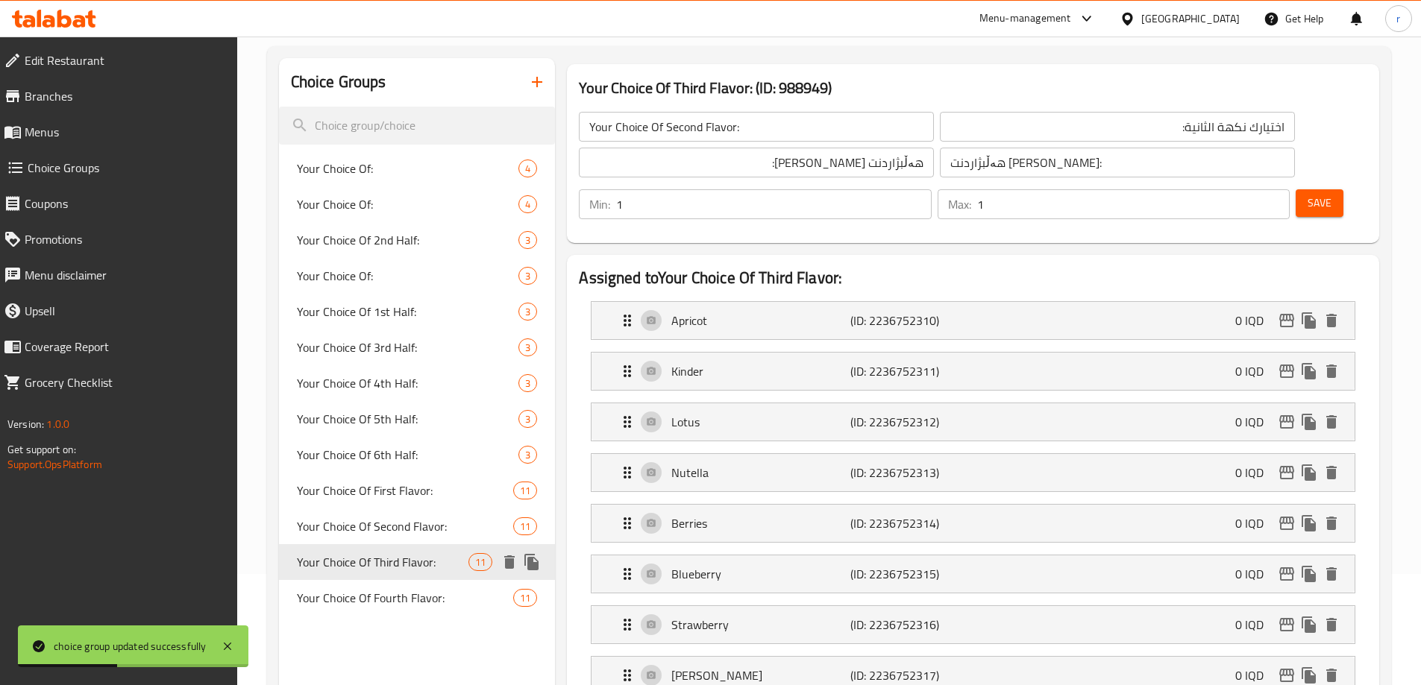
type input "Your Choice Of Third Flavor:"
type input "اختيارك نكهة الثالثة:"
type input "هەڵبژاردنت لە تامی سێیەم:"
click at [396, 585] on div "Your Choice Of Fourth Flavor: 11" at bounding box center [417, 598] width 277 height 36
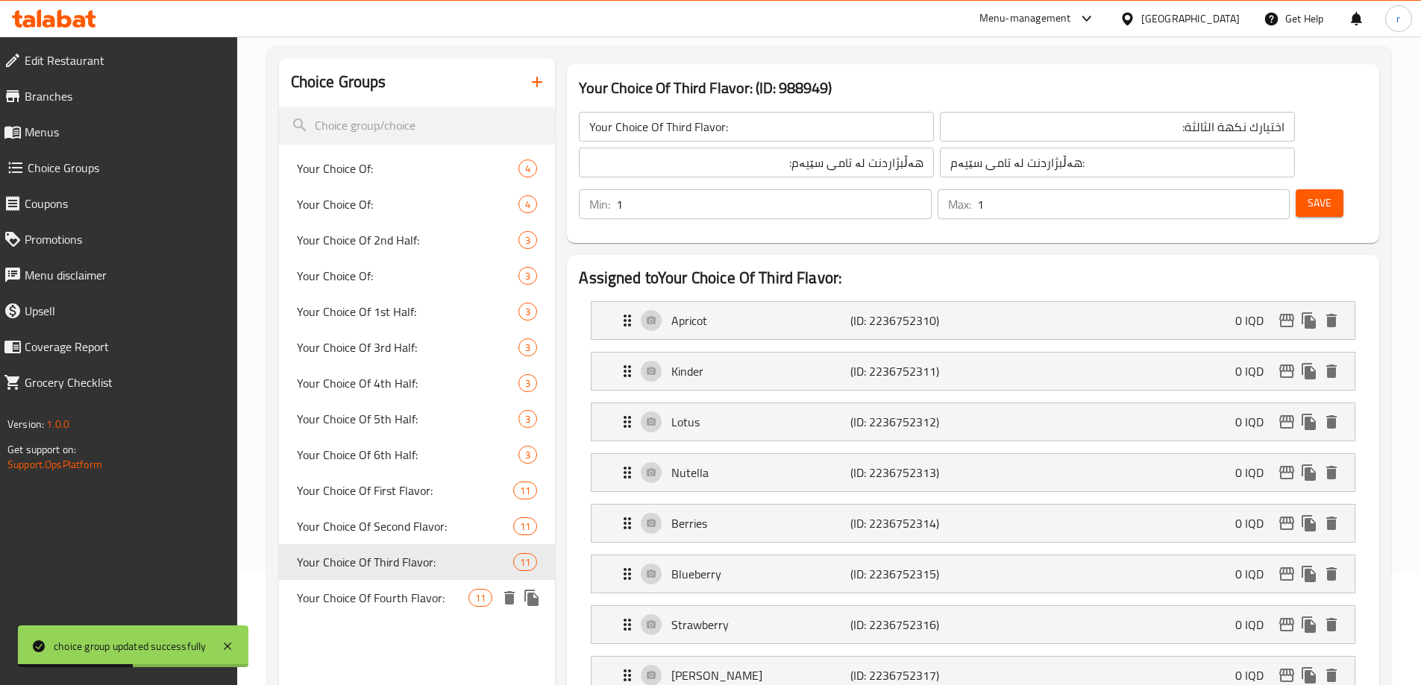
type input "Your Choice Of Fourth Flavor:"
type input "اختيارك نكهة الرابعة:"
type input "هەڵبژاردنت لە تامی چوارەم:"
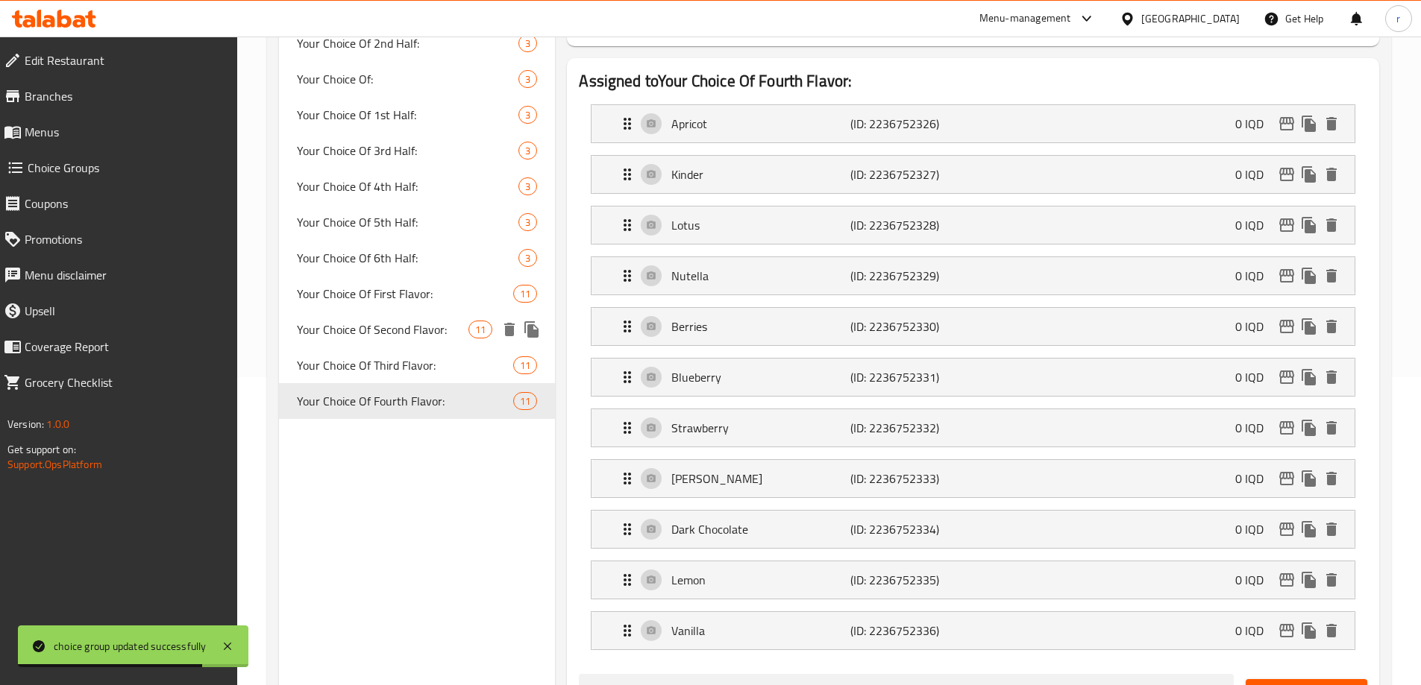
scroll to position [310, 0]
click at [528, 402] on icon "duplicate" at bounding box center [531, 399] width 14 height 16
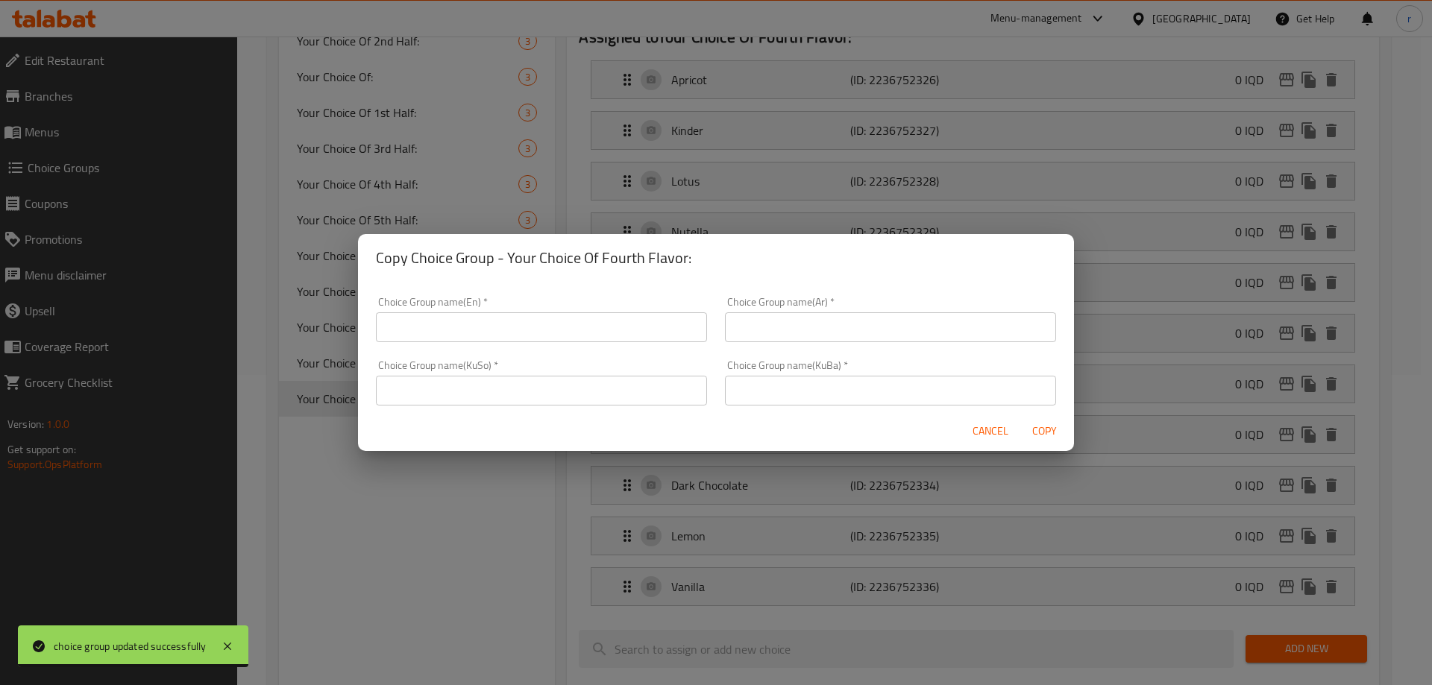
click at [562, 336] on input "text" at bounding box center [541, 328] width 331 height 30
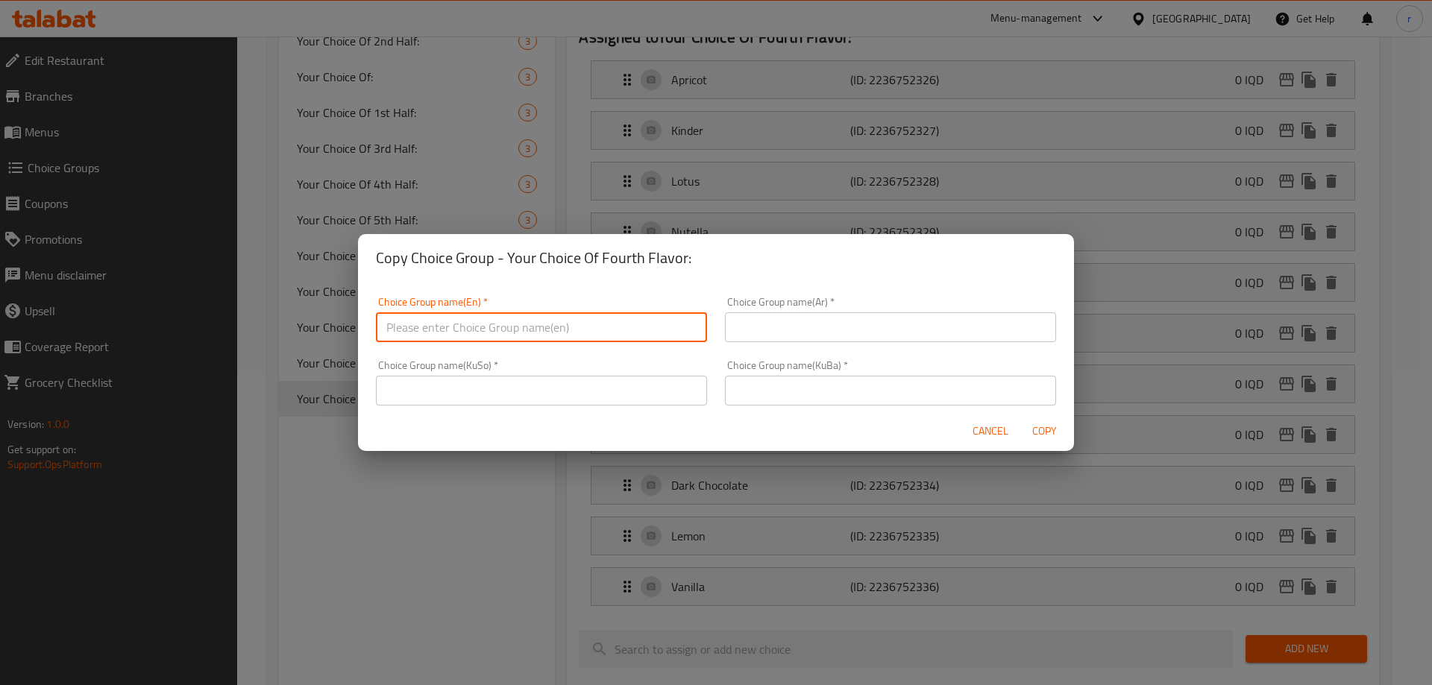
click at [749, 331] on input "text" at bounding box center [890, 328] width 331 height 30
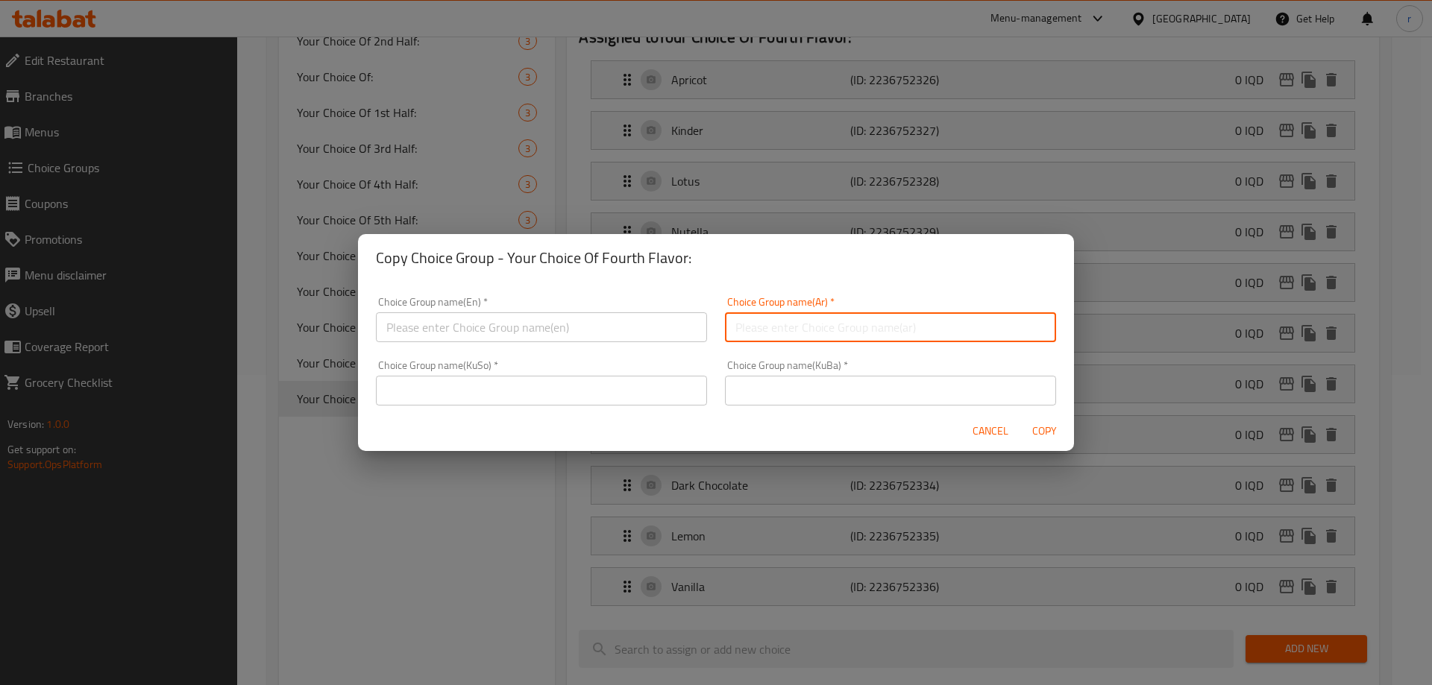
paste input "اختيارك للنكهة الخامسة:"
click at [618, 333] on input "text" at bounding box center [541, 328] width 331 height 30
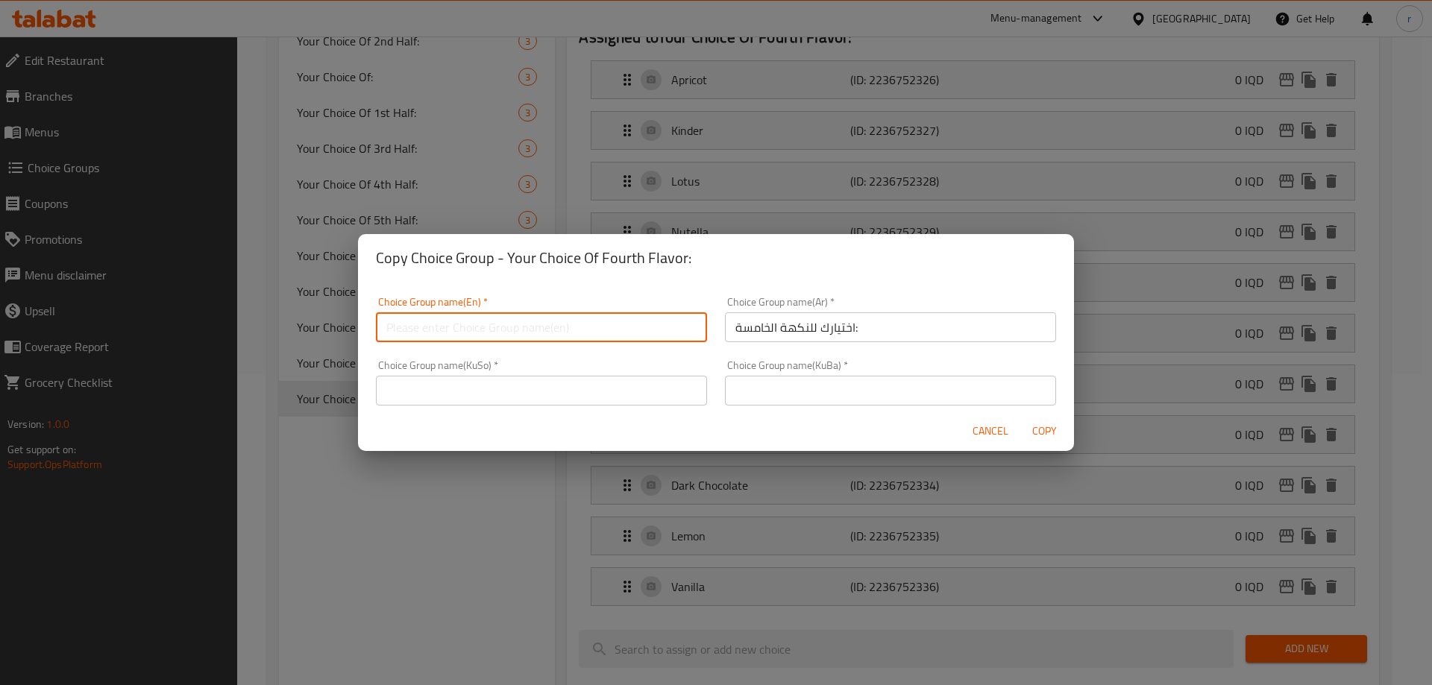
paste input "Your Choice Of Fifth Flavor:"
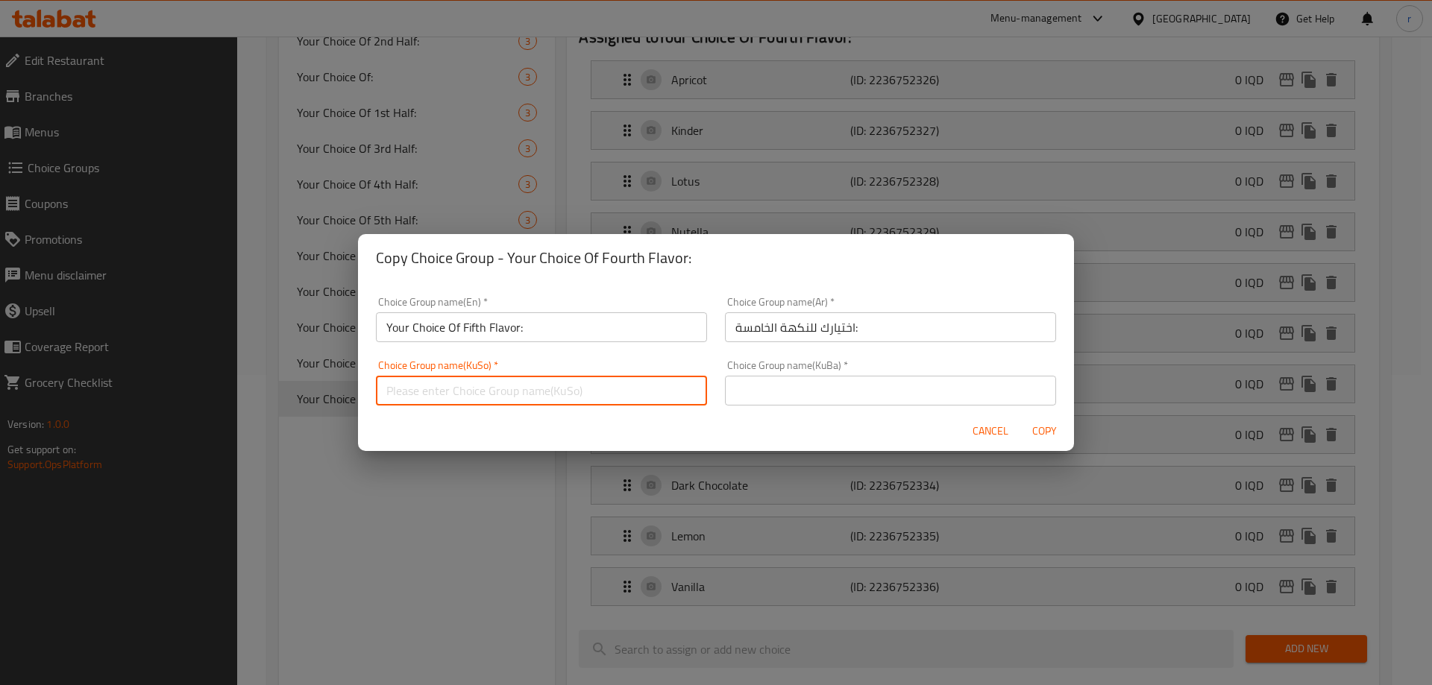
click at [503, 402] on input "text" at bounding box center [541, 391] width 331 height 30
paste input "هەڵبژاردنت لە تامی سێیەم:"
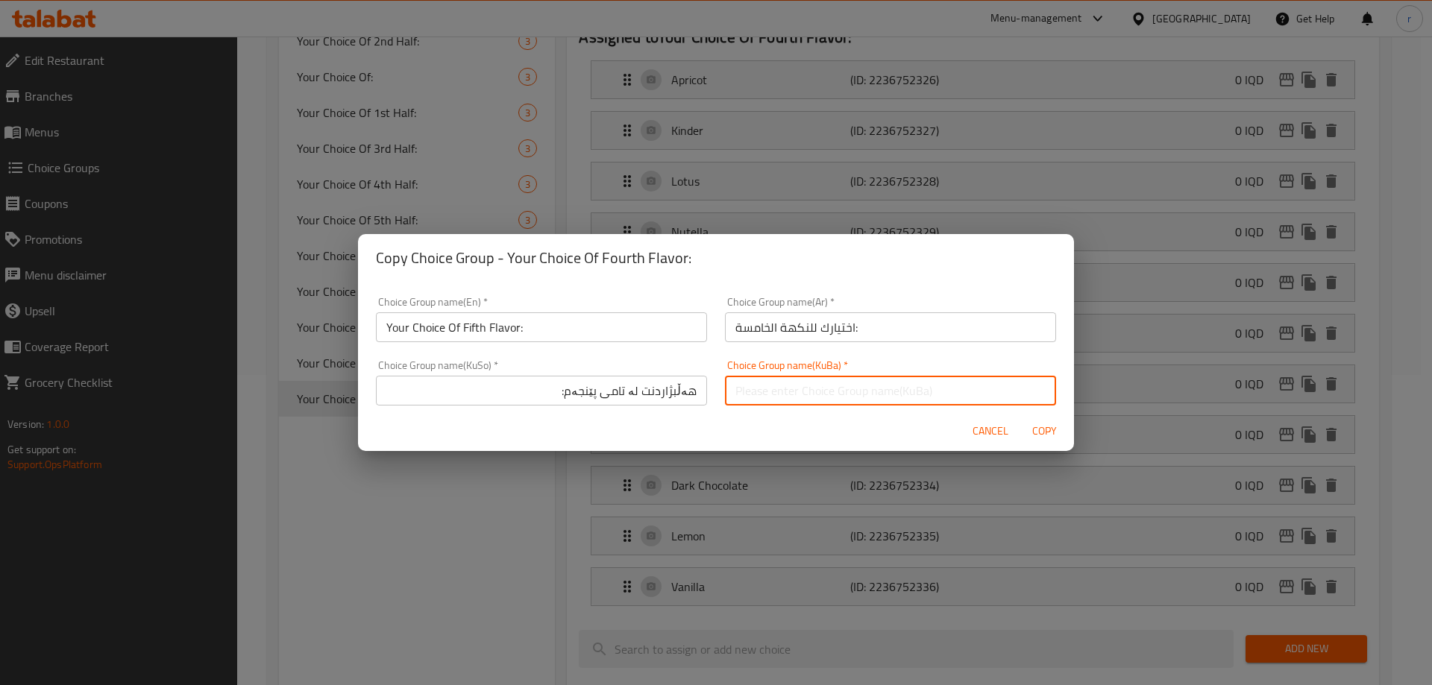
paste input "هەڵبژاردنت لە تامی پێنجەم:"
click at [1040, 424] on span "Copy" at bounding box center [1044, 431] width 36 height 19
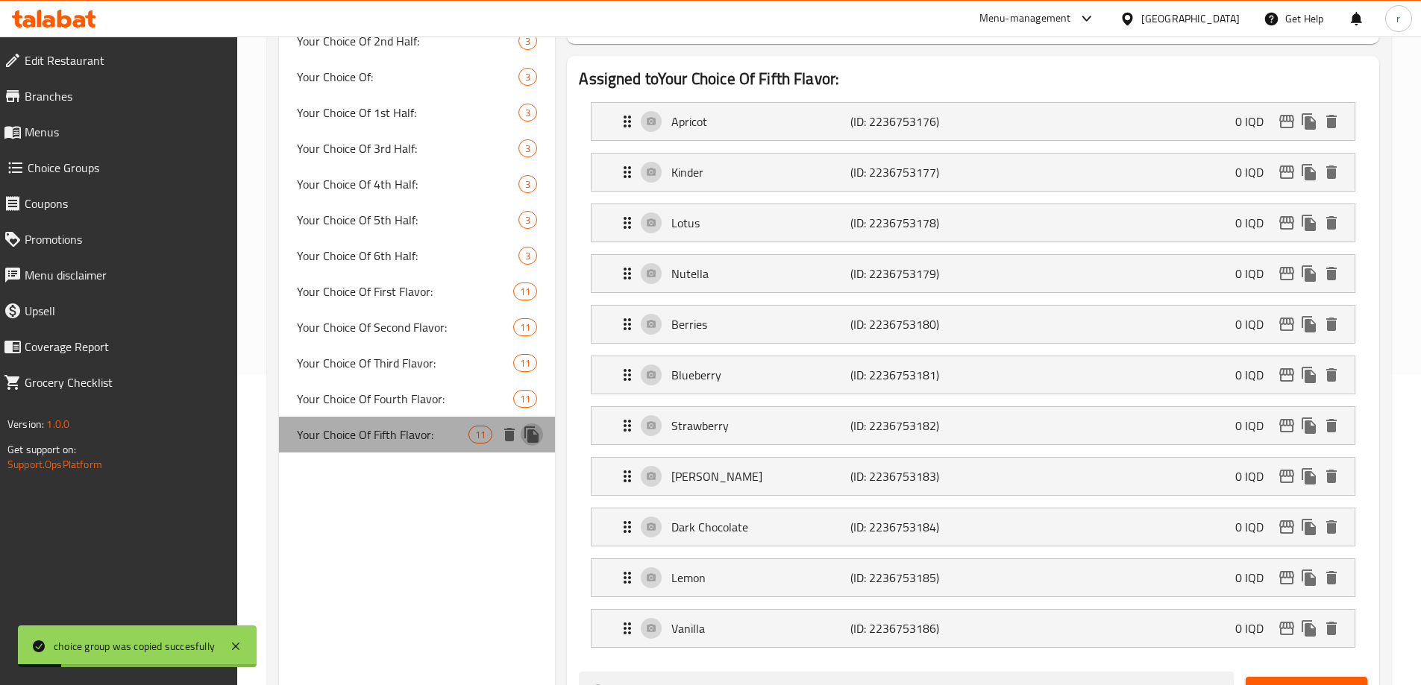
click at [530, 442] on icon "duplicate" at bounding box center [531, 435] width 14 height 16
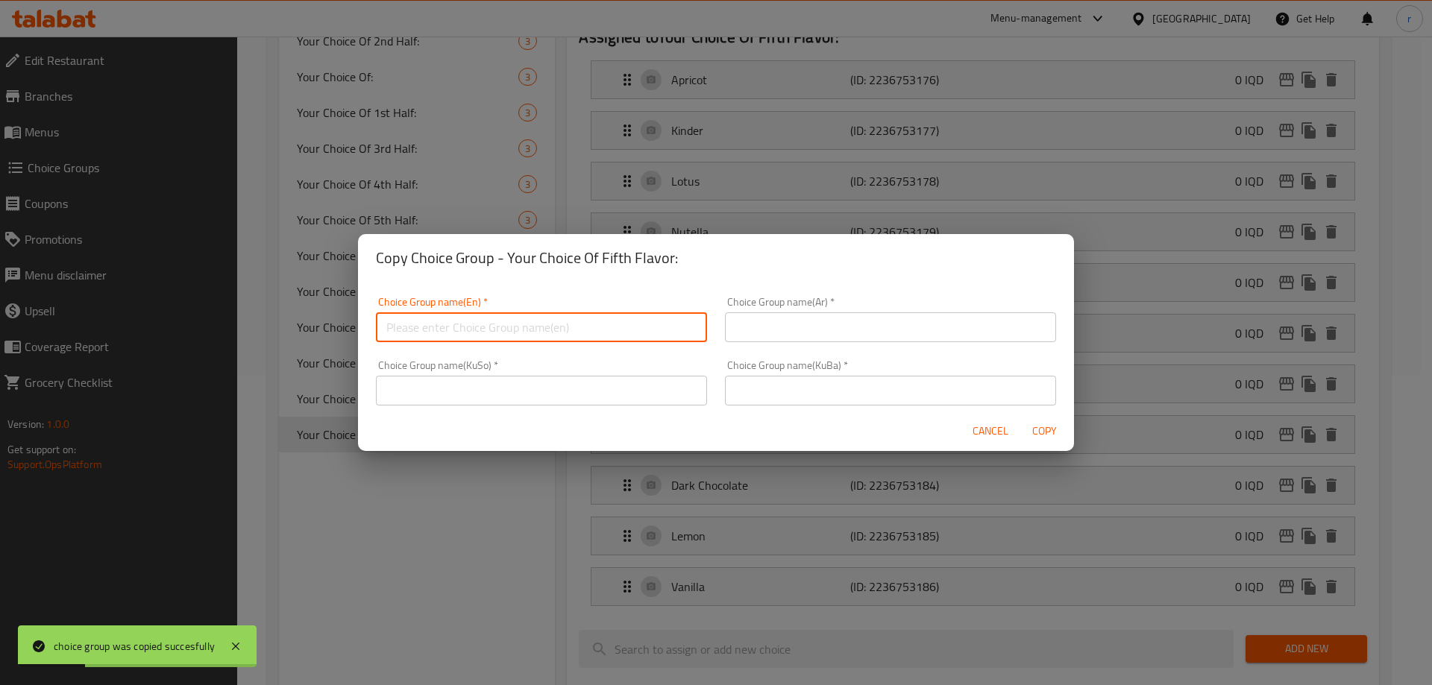
click at [609, 333] on input "text" at bounding box center [541, 328] width 331 height 30
drag, startPoint x: 756, startPoint y: 339, endPoint x: 700, endPoint y: 339, distance: 55.9
click at [756, 339] on input "text" at bounding box center [890, 328] width 331 height 30
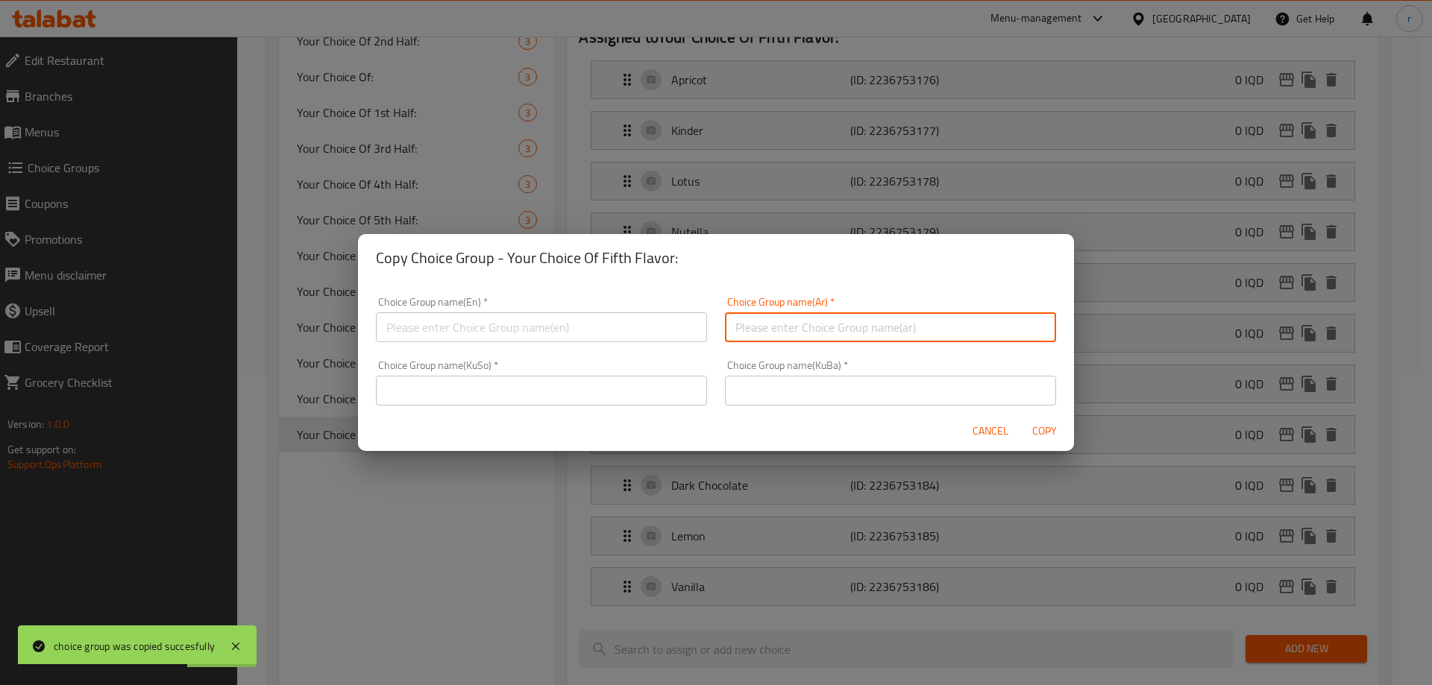
paste input "اختيارك للنكهة السادسة:"
click at [612, 334] on input "text" at bounding box center [541, 328] width 331 height 30
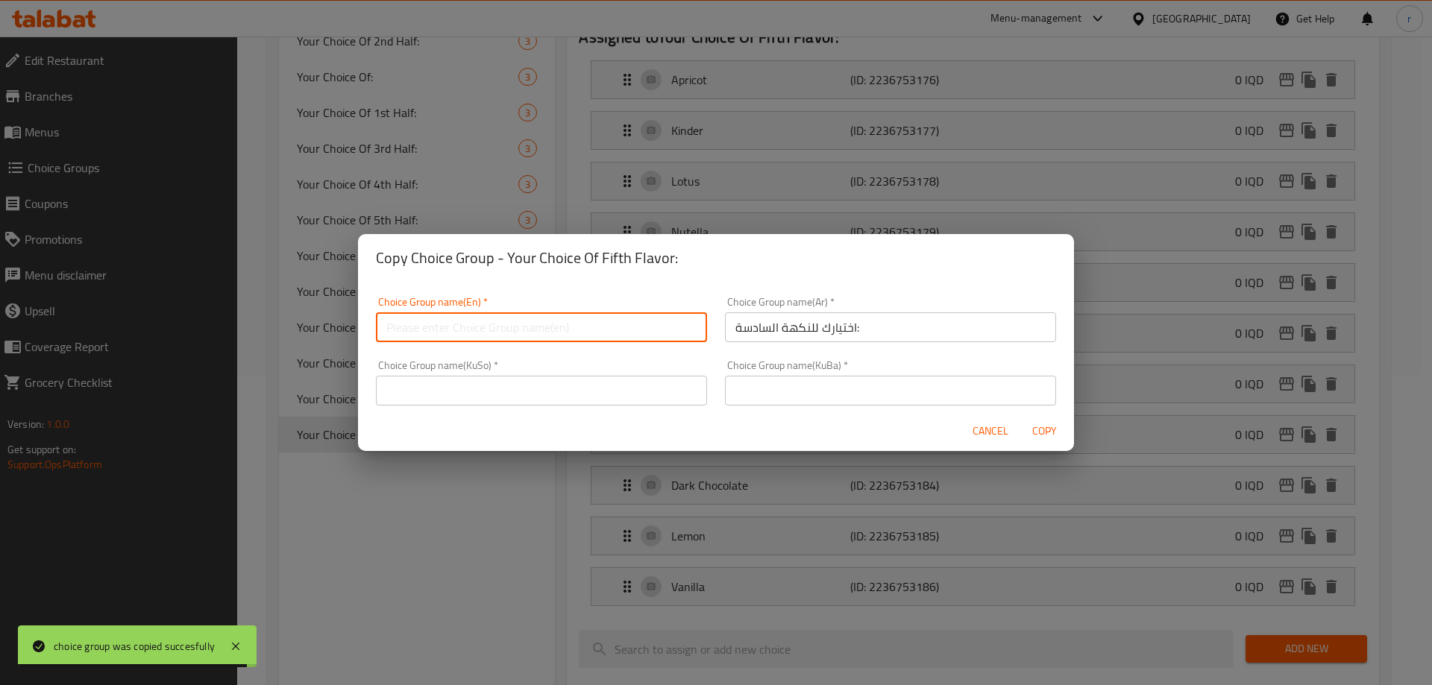
paste input "Your Choice Of Sixth Flavor:"
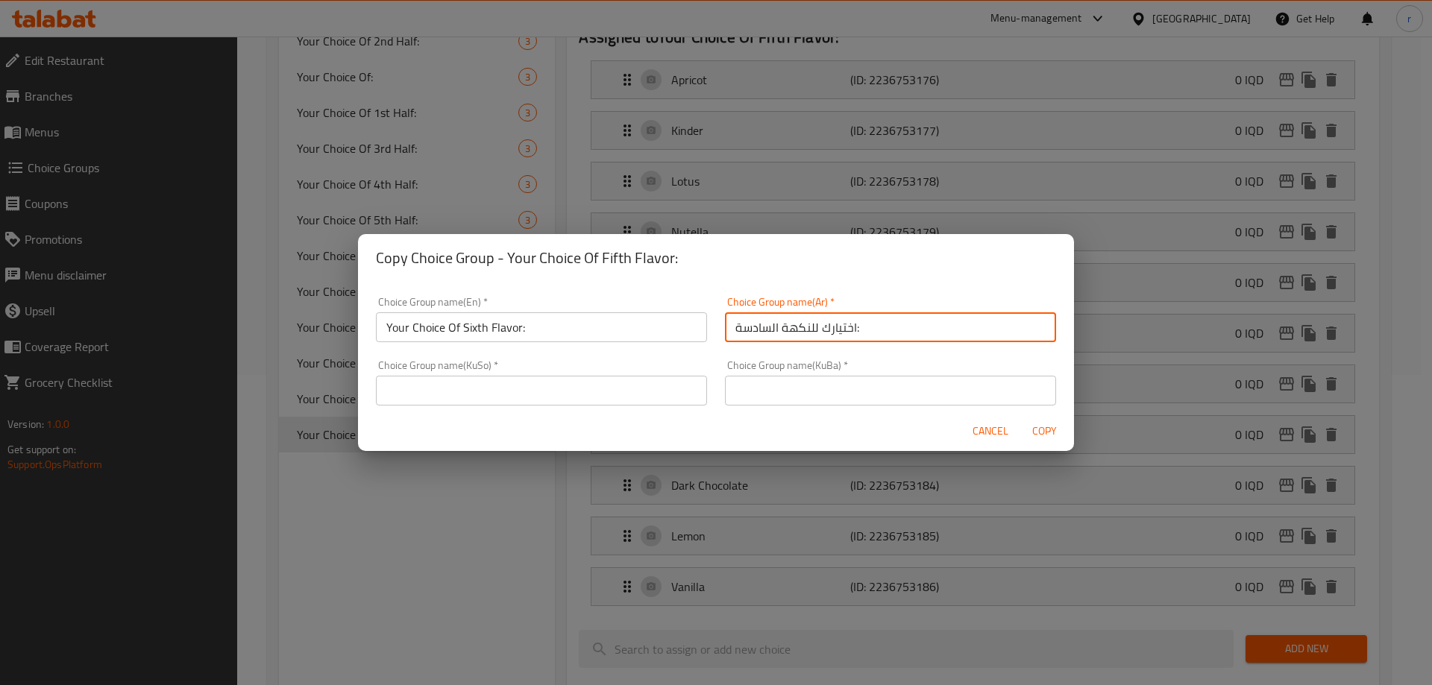
click at [804, 332] on input "اختيارك للنكهة السادسة:" at bounding box center [890, 328] width 331 height 30
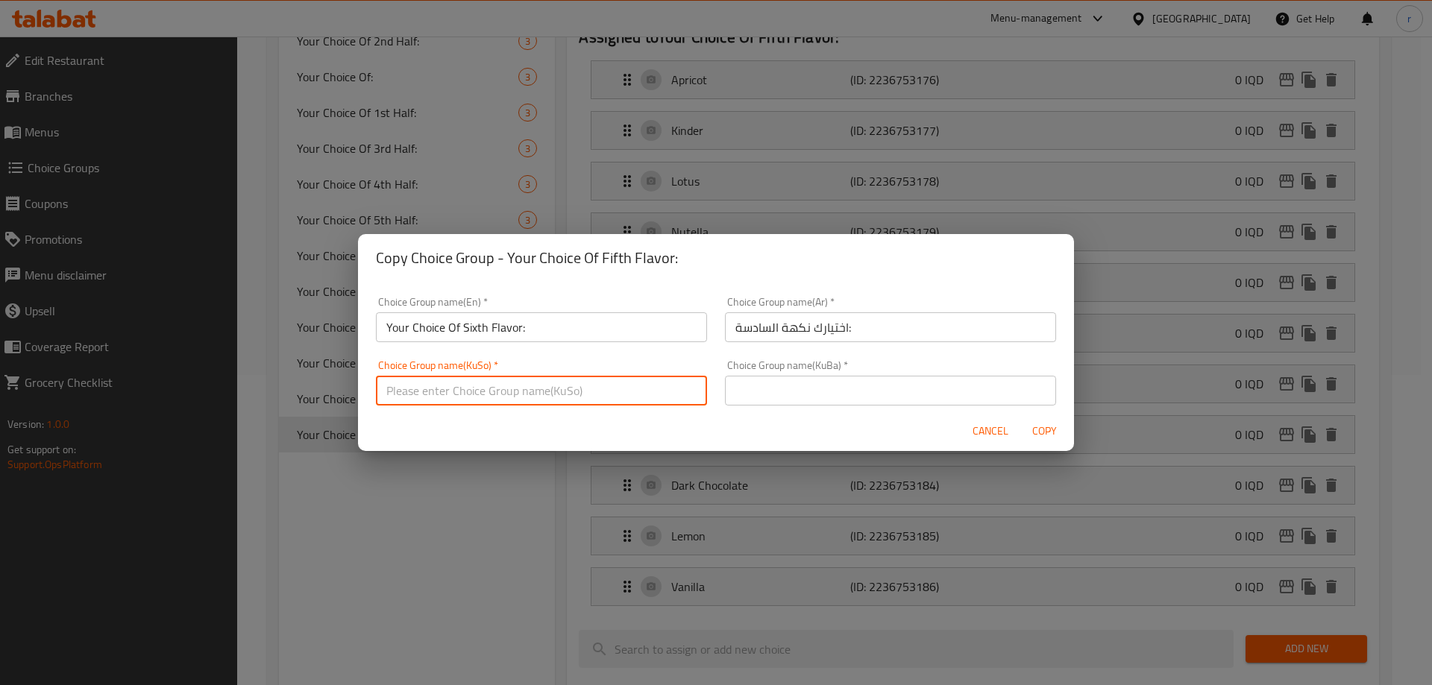
click at [636, 393] on input "text" at bounding box center [541, 391] width 331 height 30
paste input "هەڵبژاردنت لە تامی پێنجەم:"
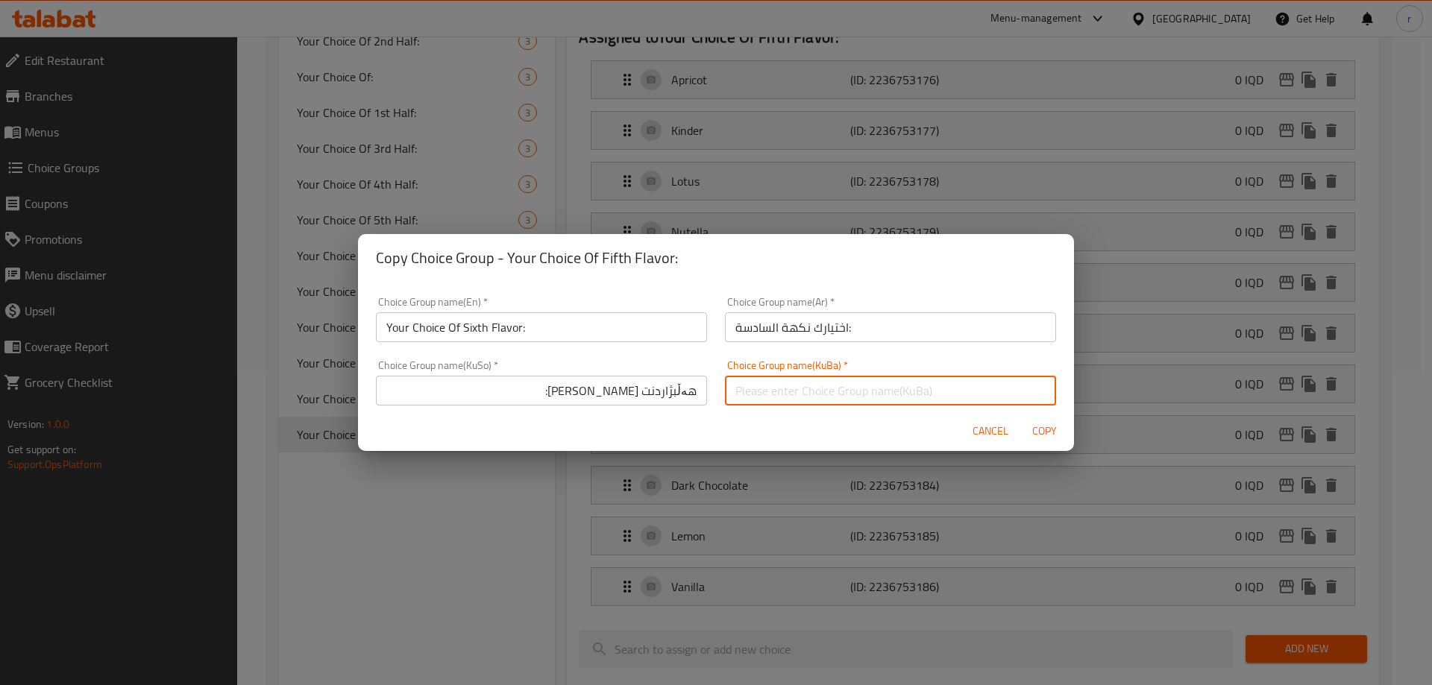
paste input "هەڵبژاردنت لە تامی شەشەم:"
click at [1041, 430] on span "Copy" at bounding box center [1044, 431] width 36 height 19
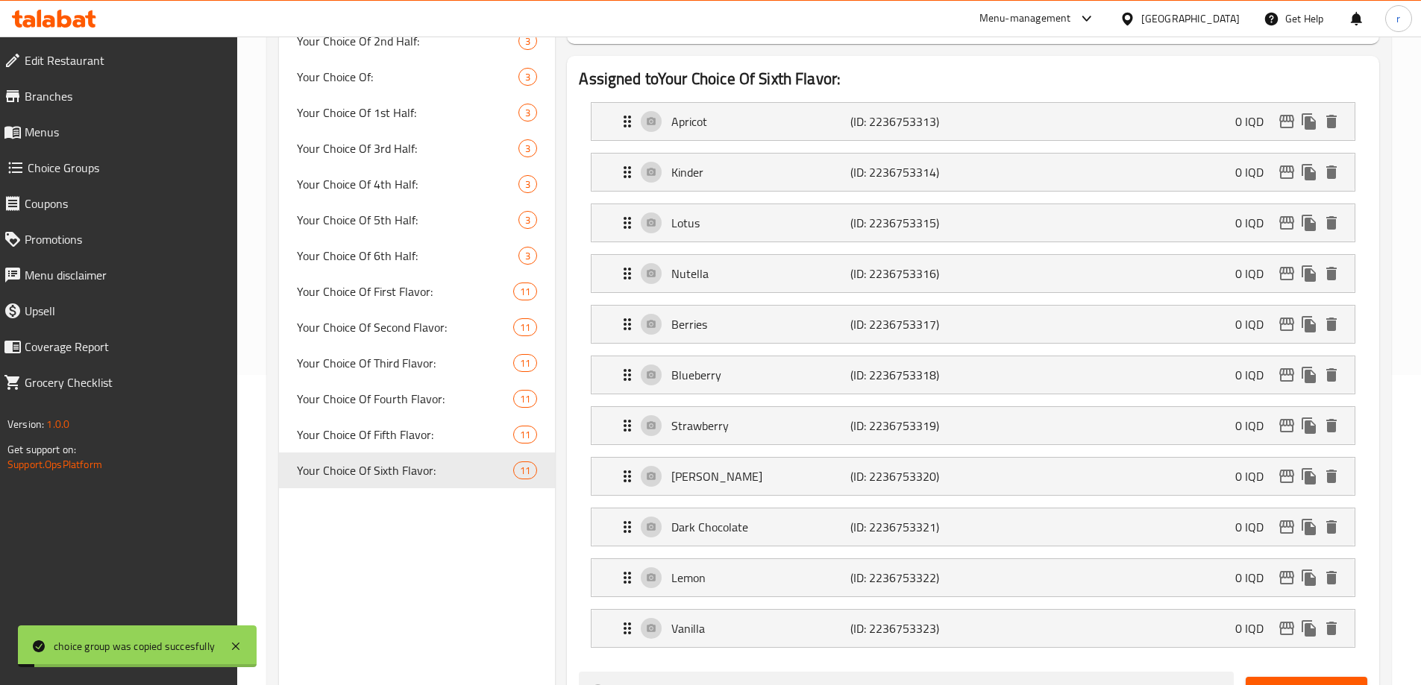
click at [444, 503] on div "Choice Groups Your Choice Of: 4 Your Choice Of: 4 Your Choice Of 2nd Half: 3 Yo…" at bounding box center [417, 583] width 277 height 1448
click at [439, 302] on div "Your Choice Of First Flavor: 11" at bounding box center [417, 292] width 277 height 36
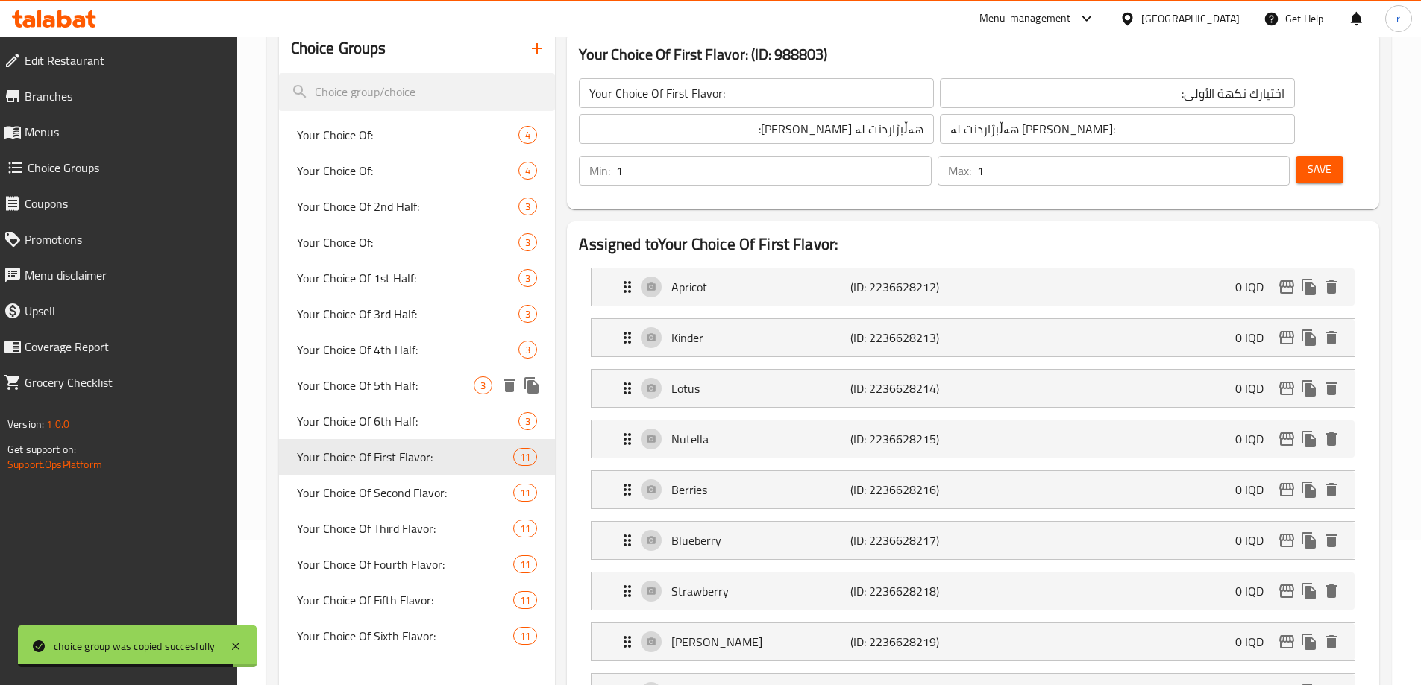
scroll to position [111, 0]
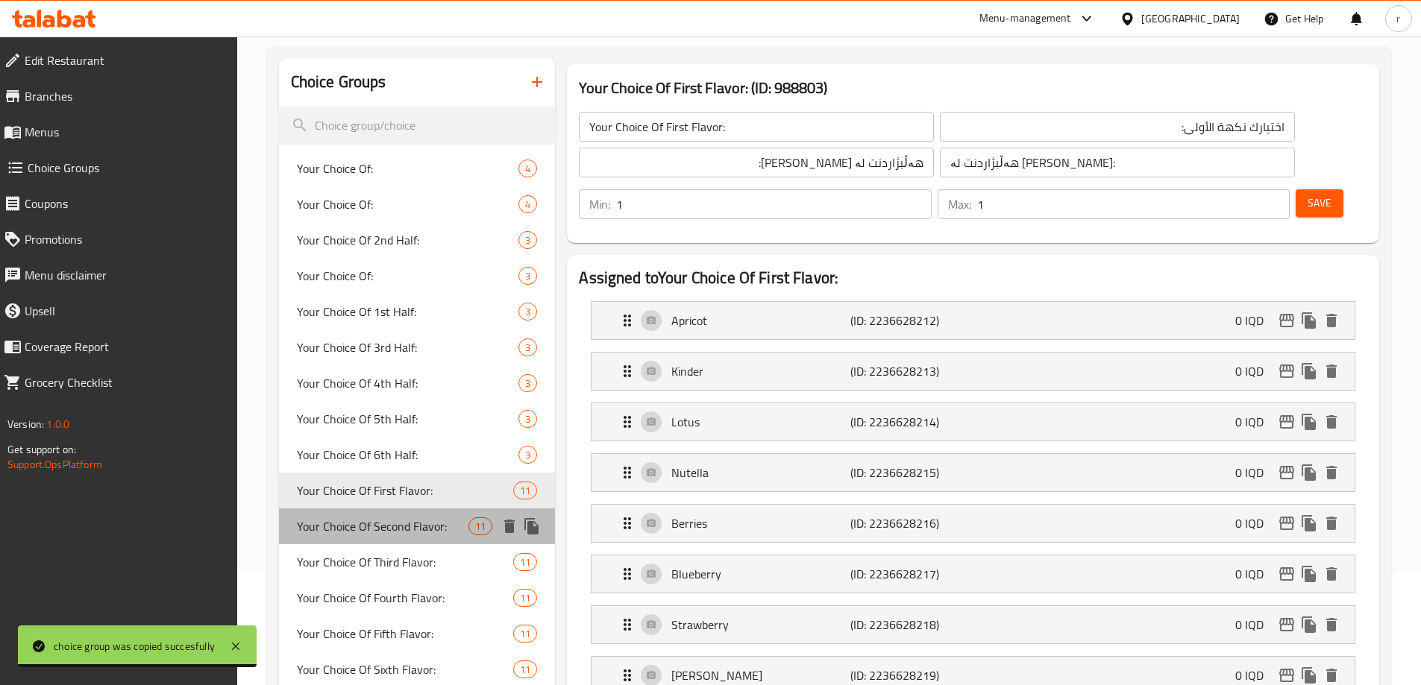
click at [406, 521] on span "Your Choice Of Second Flavor:" at bounding box center [383, 527] width 172 height 18
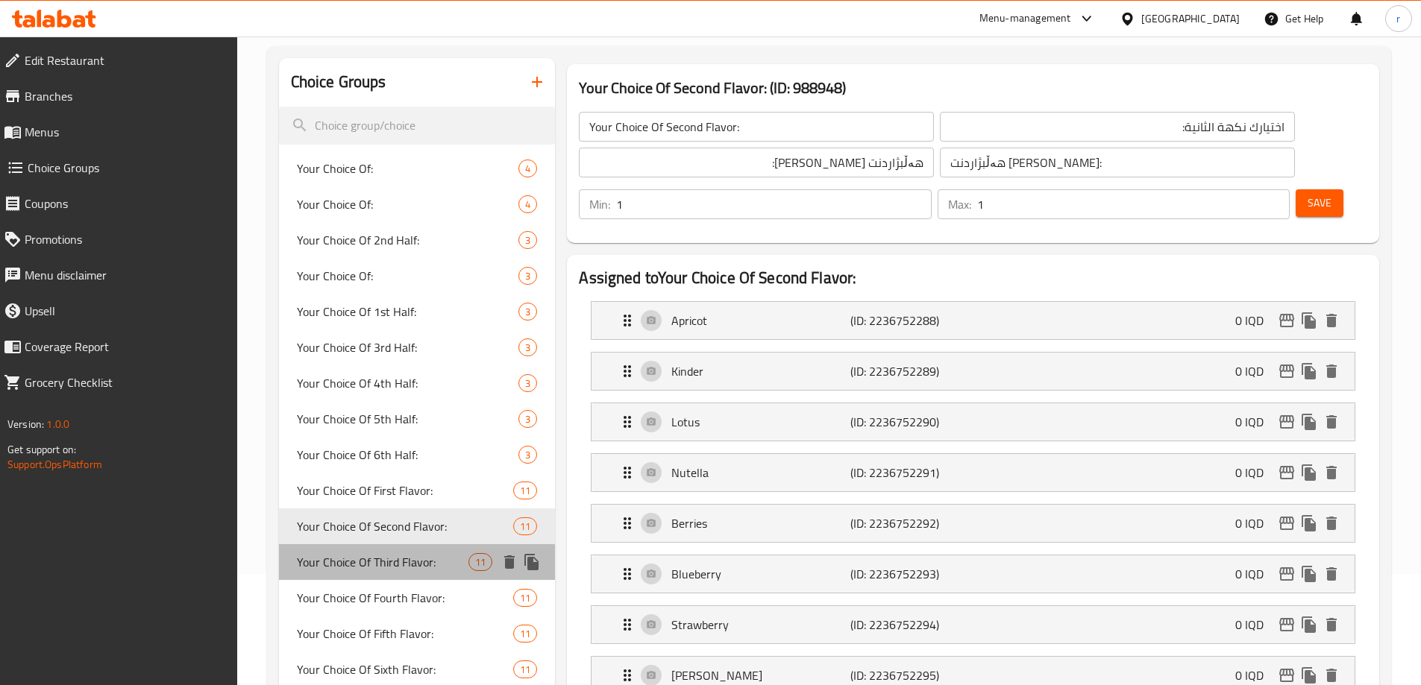
click at [395, 558] on span "Your Choice Of Third Flavor:" at bounding box center [383, 562] width 172 height 18
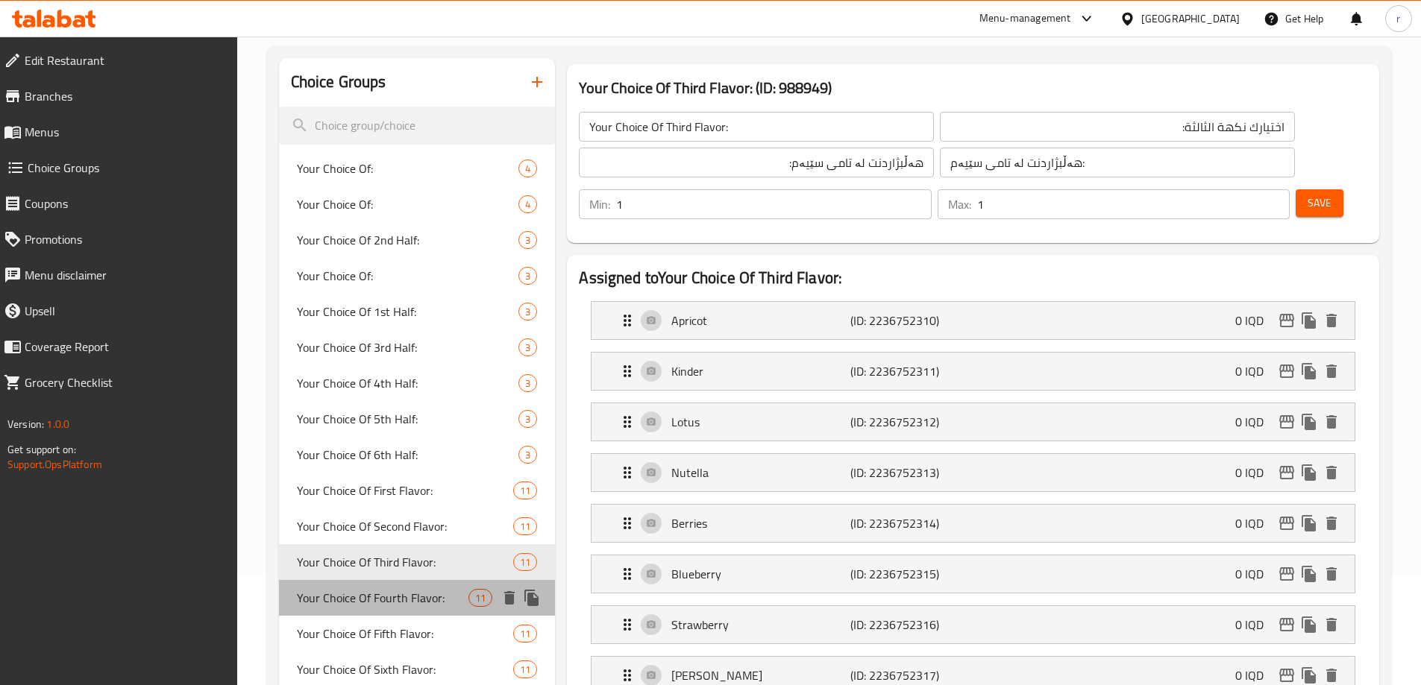
click at [371, 595] on span "Your Choice Of Fourth Flavor:" at bounding box center [383, 598] width 172 height 18
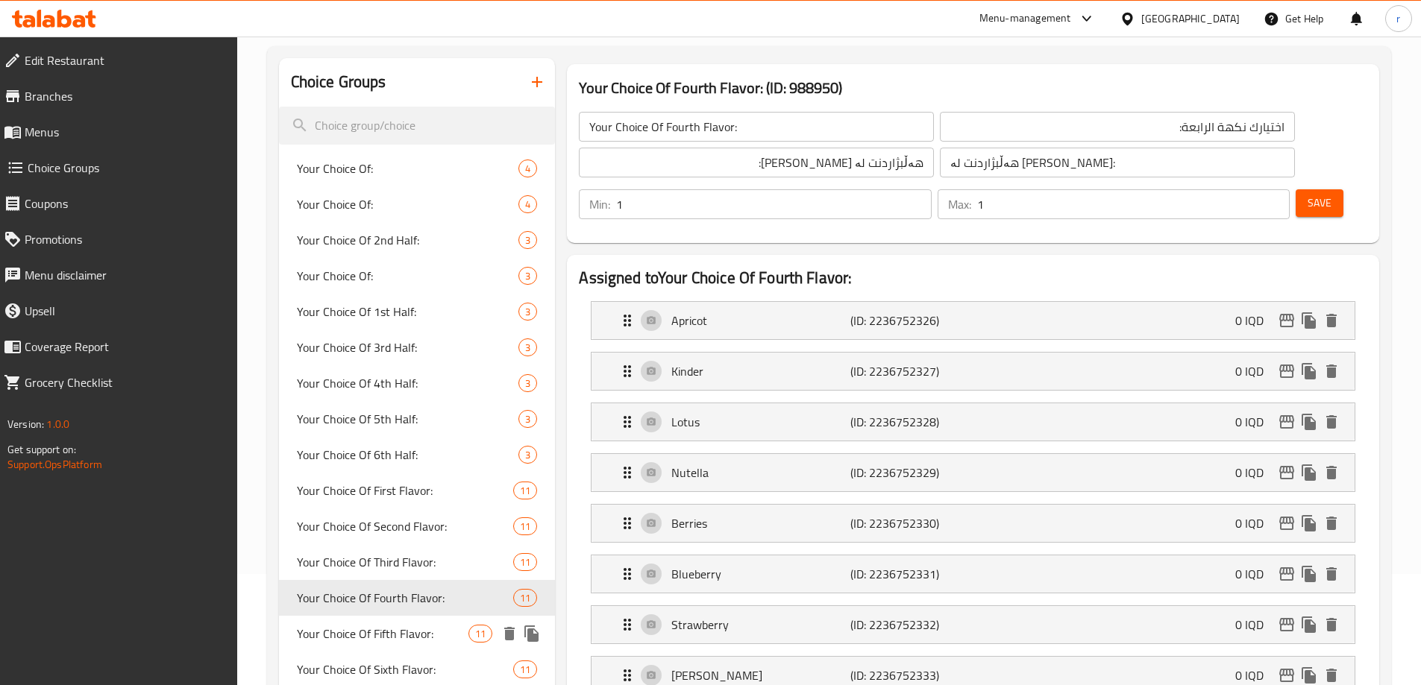
click at [377, 625] on span "Your Choice Of Fifth Flavor:" at bounding box center [383, 634] width 172 height 18
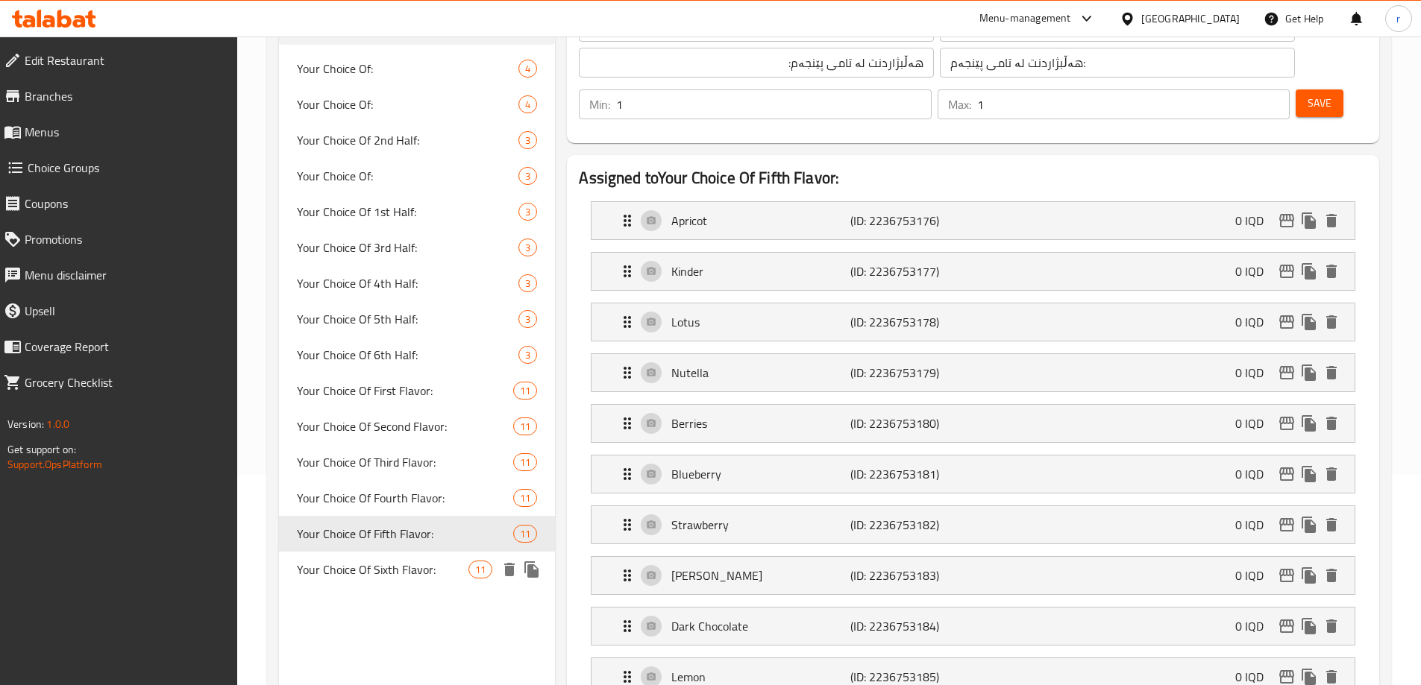
click at [380, 573] on span "Your Choice Of Sixth Flavor:" at bounding box center [383, 570] width 172 height 18
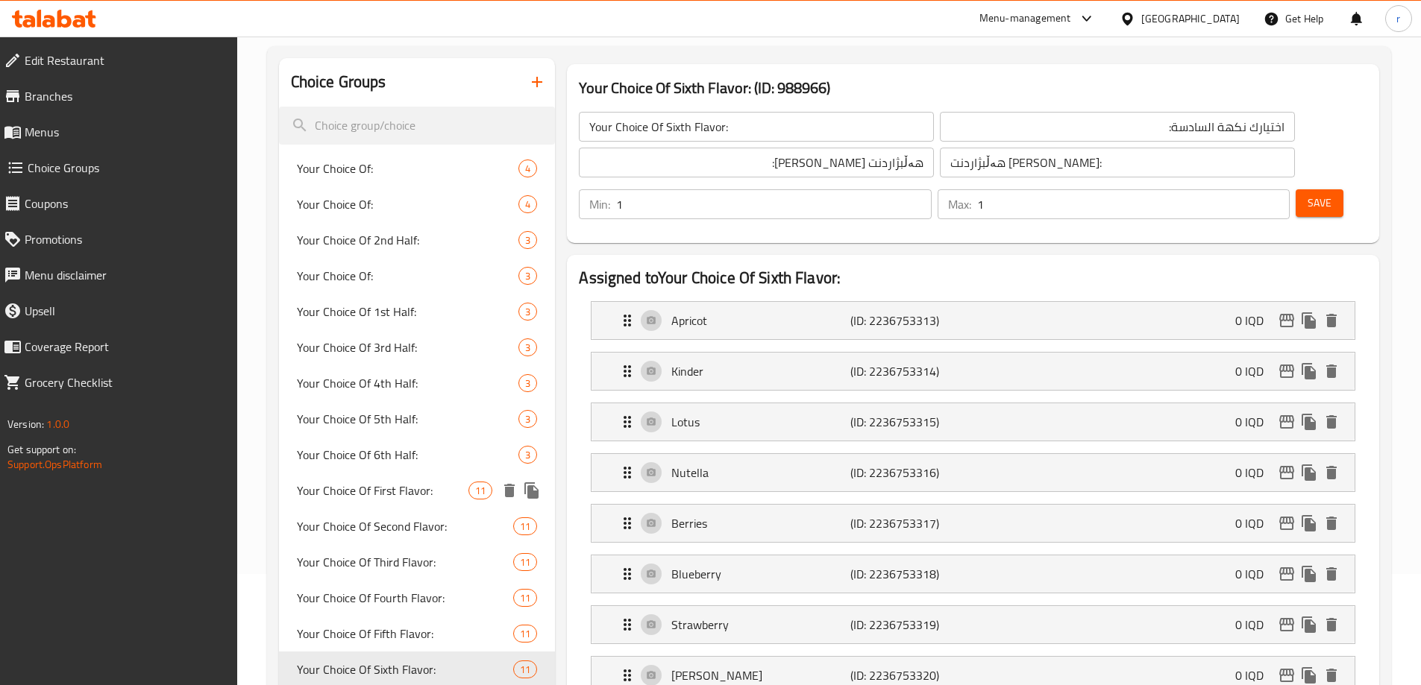
click at [403, 494] on span "Your Choice Of First Flavor:" at bounding box center [383, 491] width 172 height 18
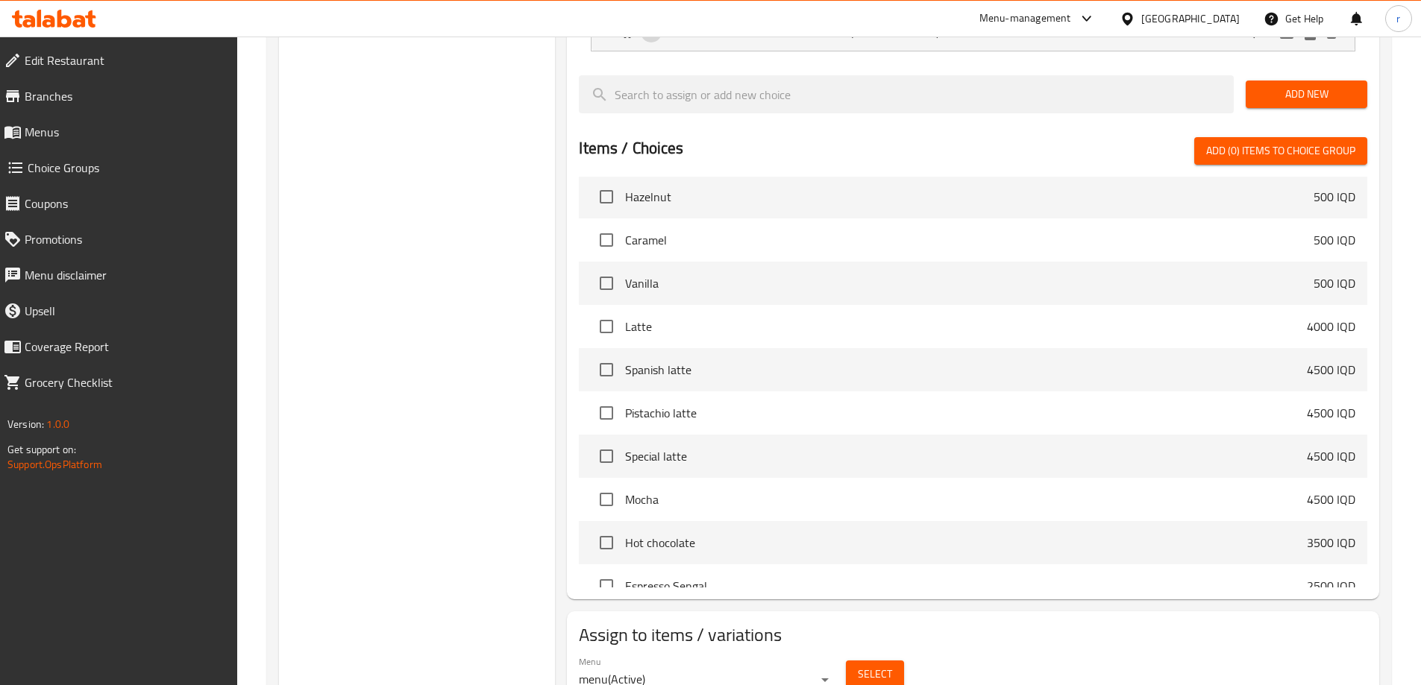
scroll to position [199, 0]
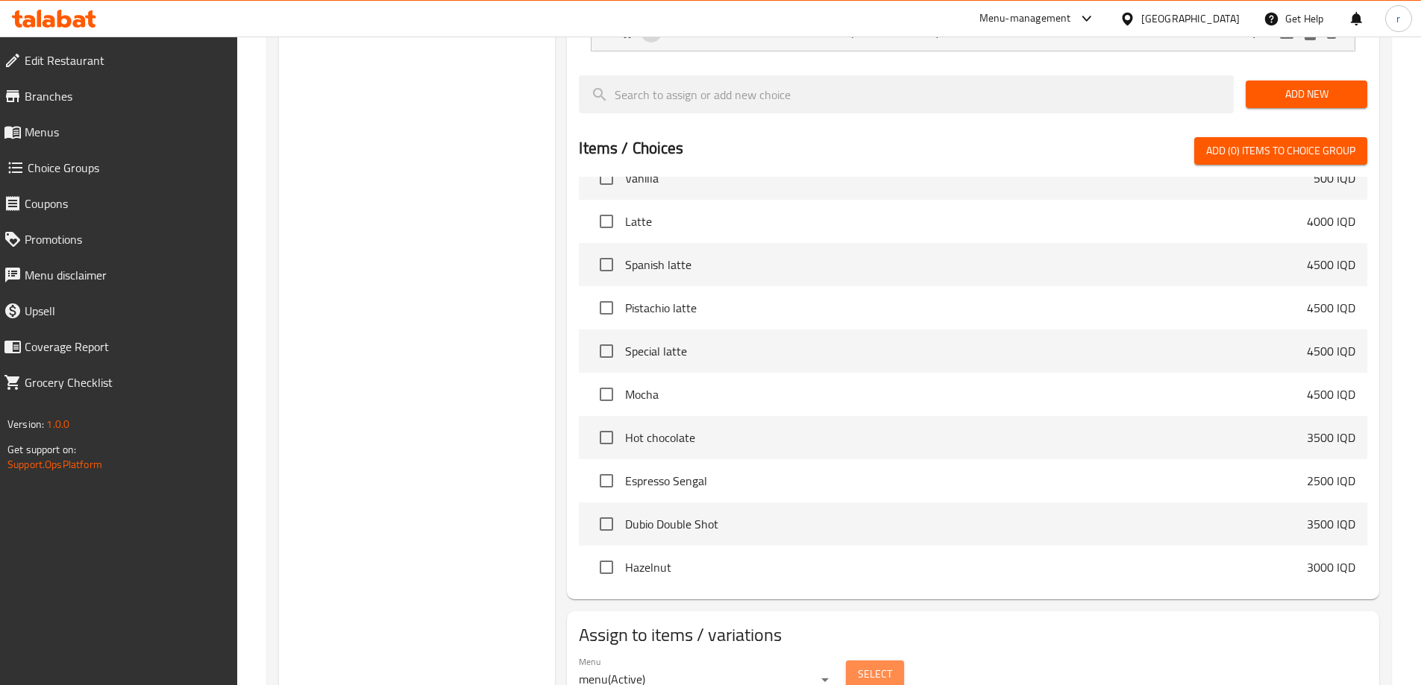
click at [882, 665] on span "Select" at bounding box center [875, 674] width 34 height 19
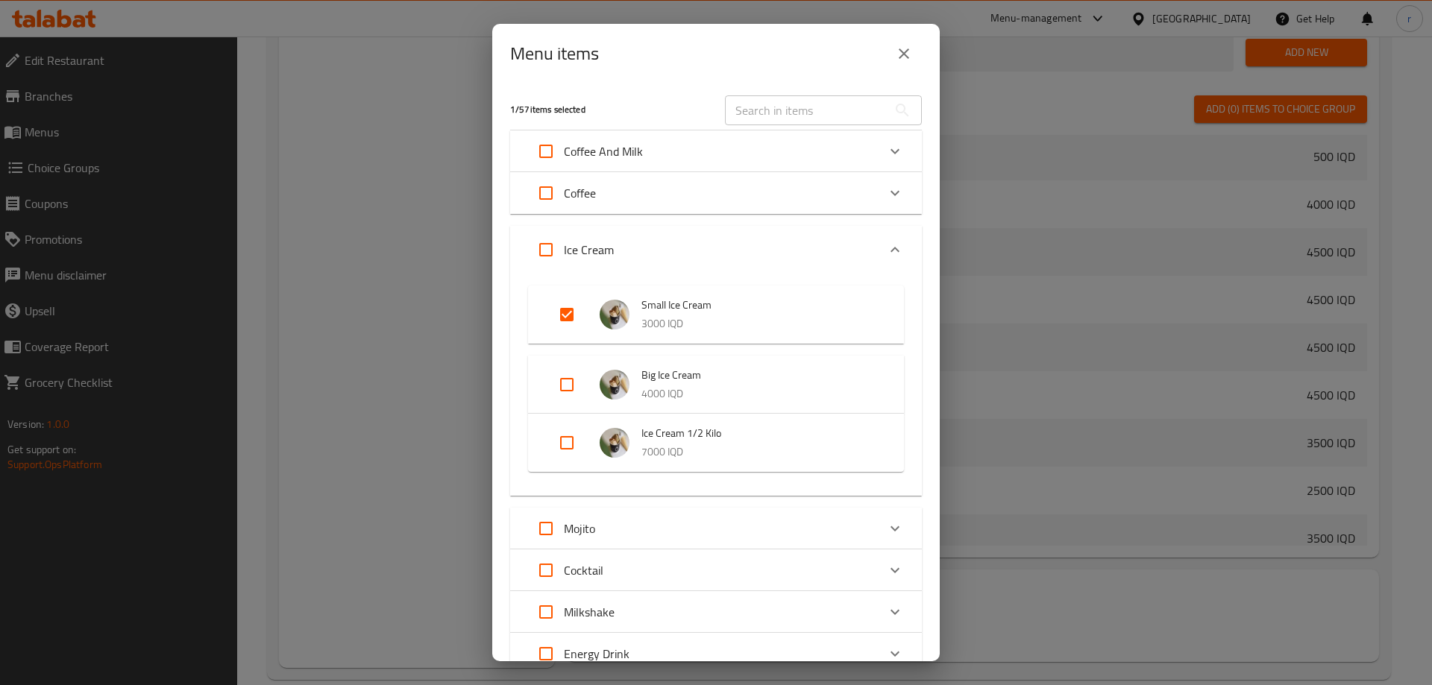
click at [889, 57] on button "close" at bounding box center [904, 54] width 36 height 36
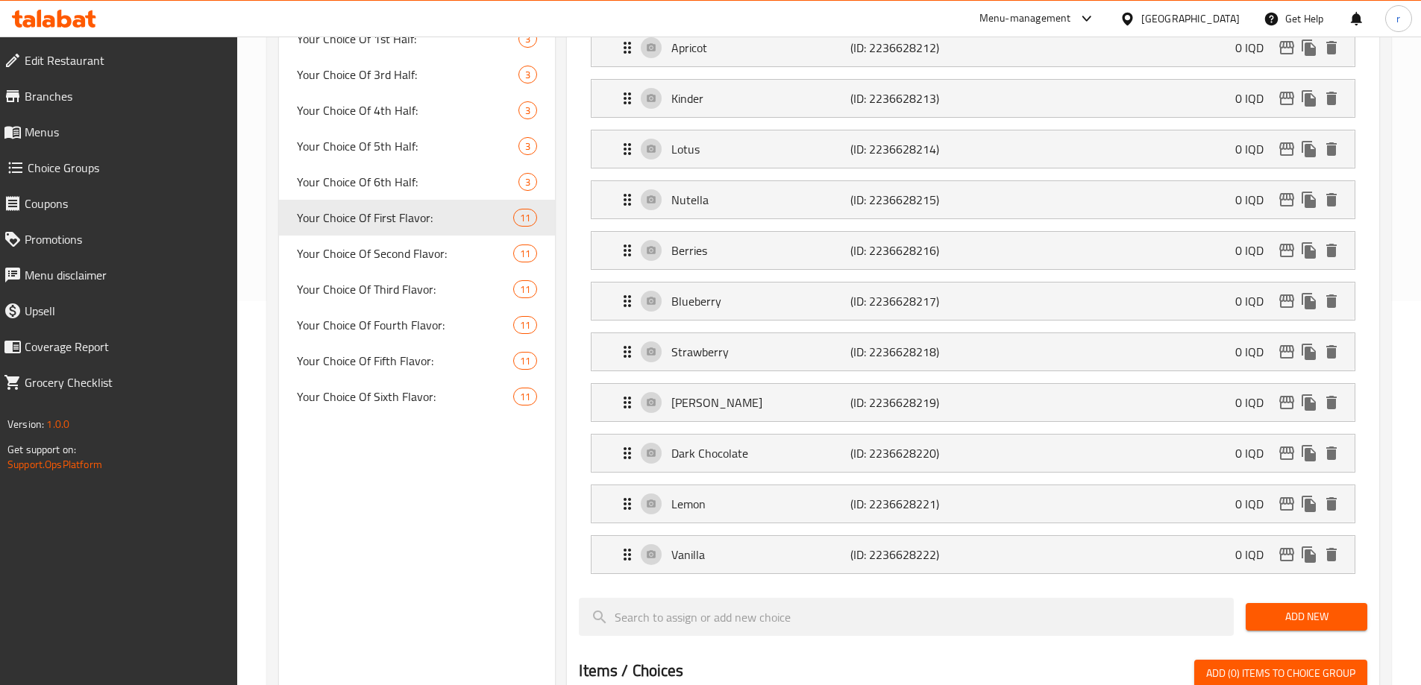
scroll to position [310, 0]
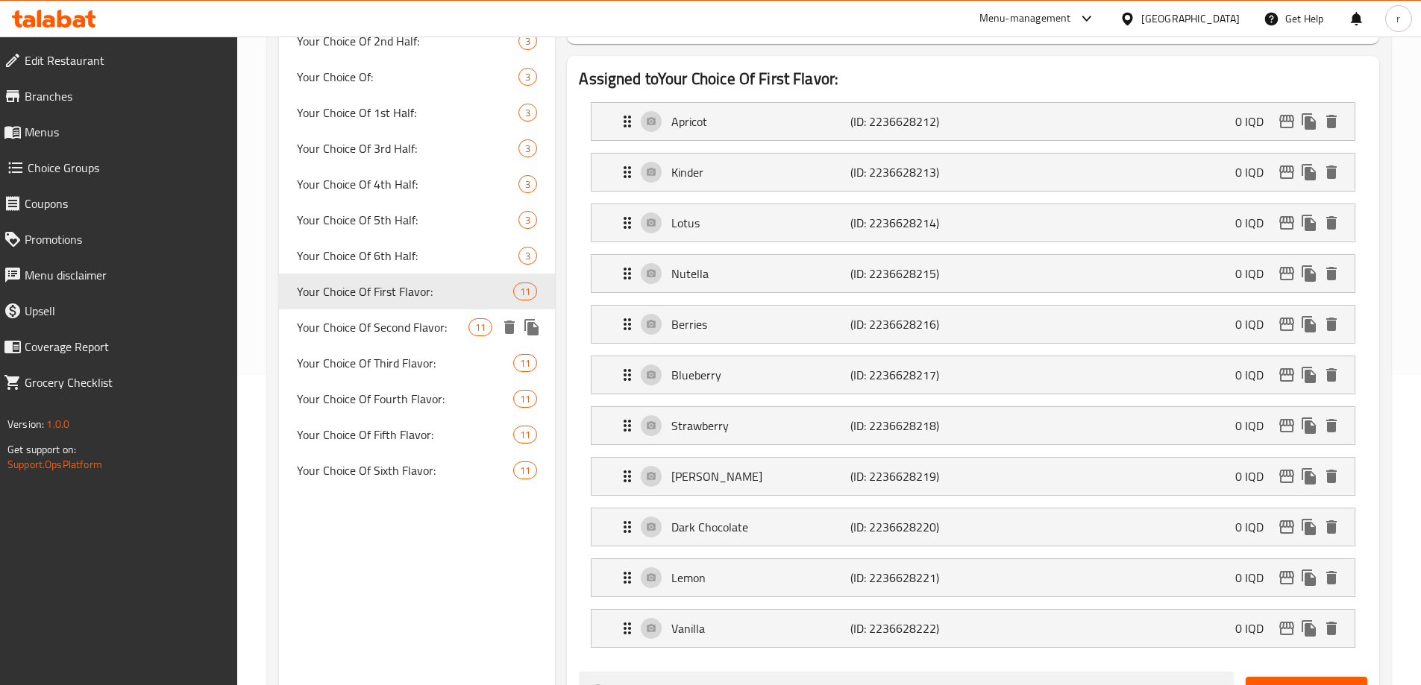
click at [394, 343] on div "Your Choice Of Second Flavor: 11" at bounding box center [417, 328] width 277 height 36
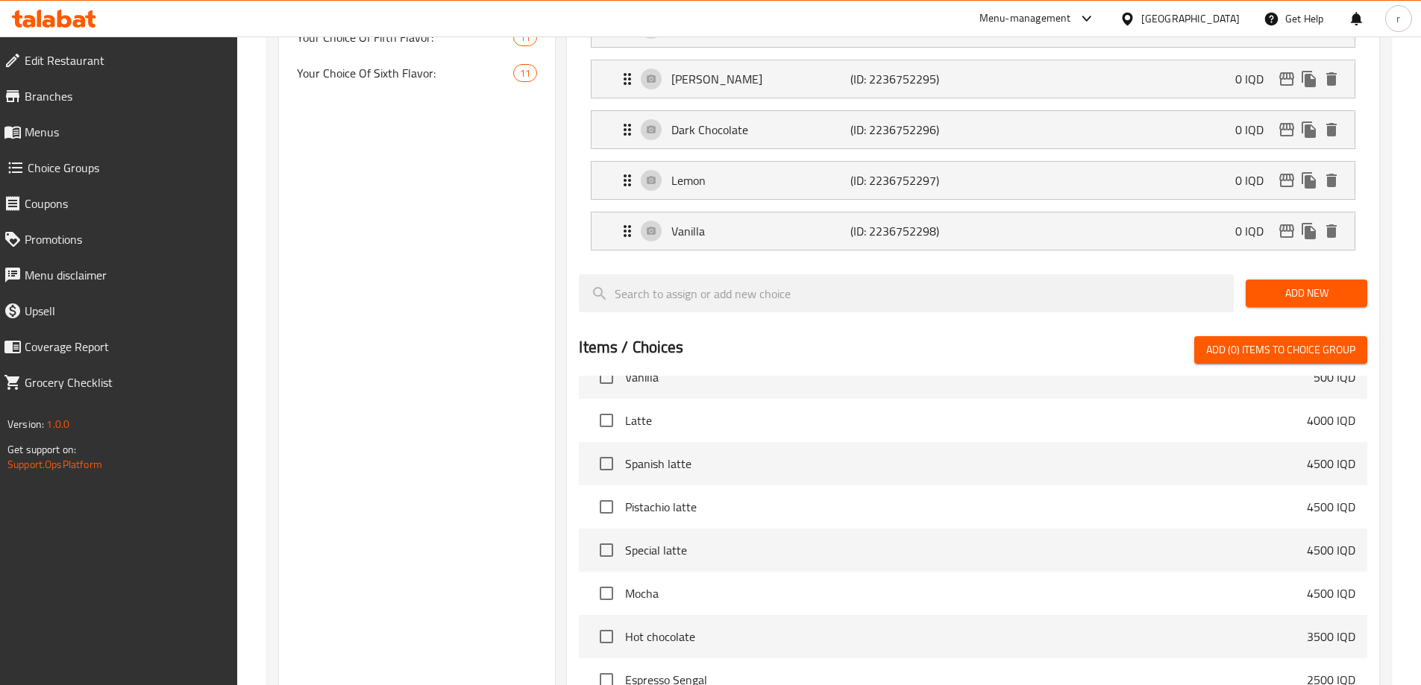
scroll to position [932, 0]
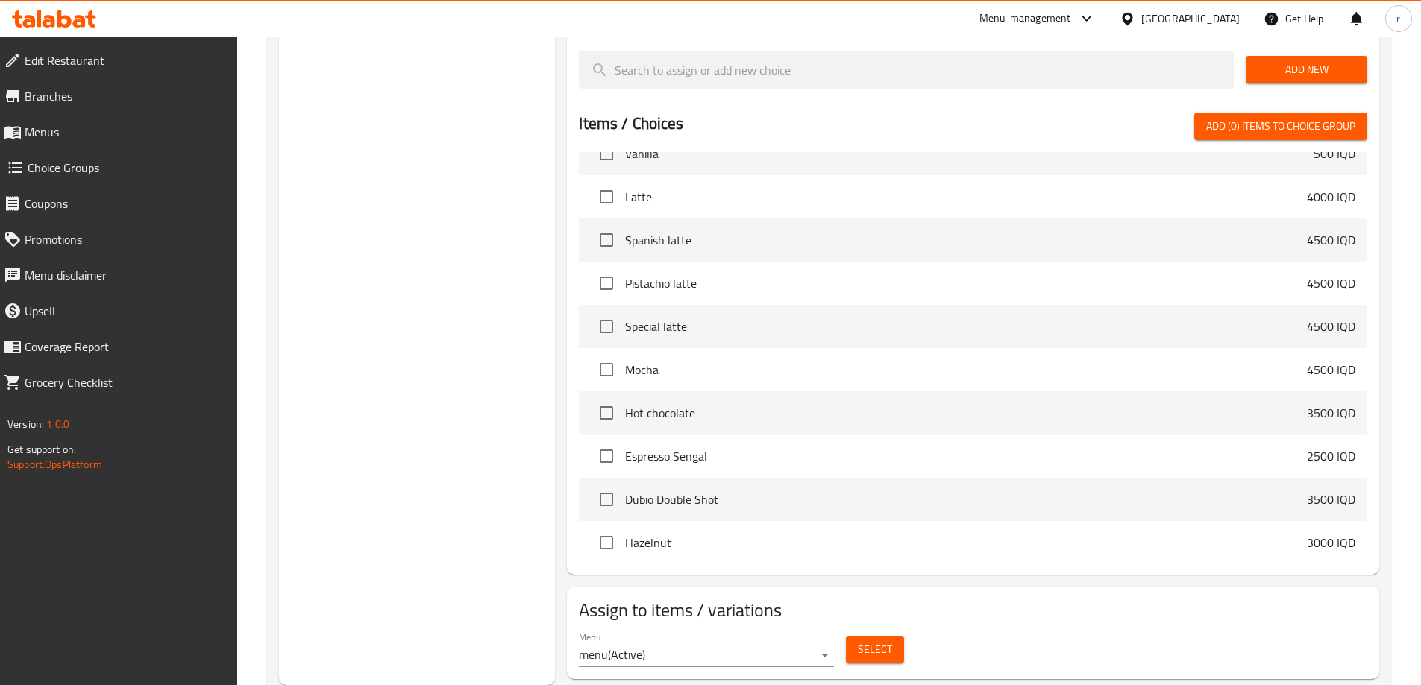
click at [883, 641] on span "Select" at bounding box center [875, 650] width 34 height 19
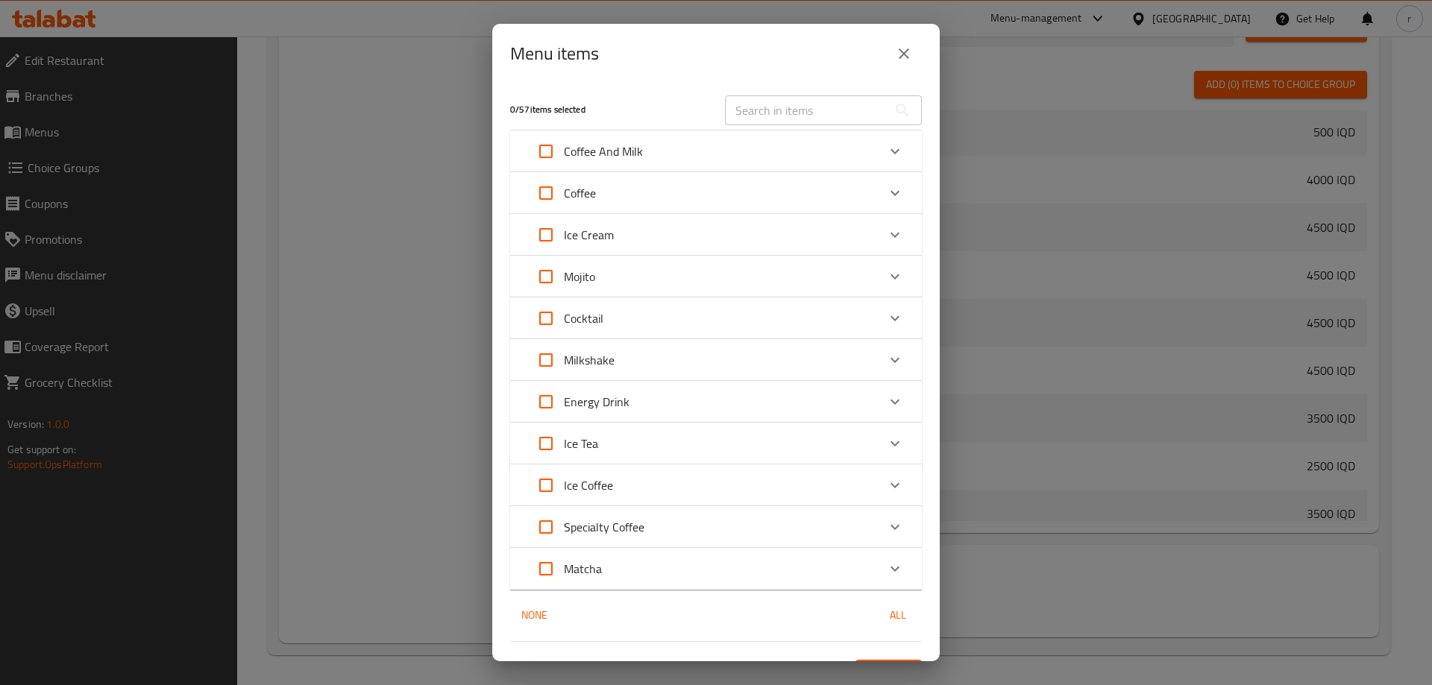
click at [808, 116] on input "text" at bounding box center [806, 110] width 163 height 30
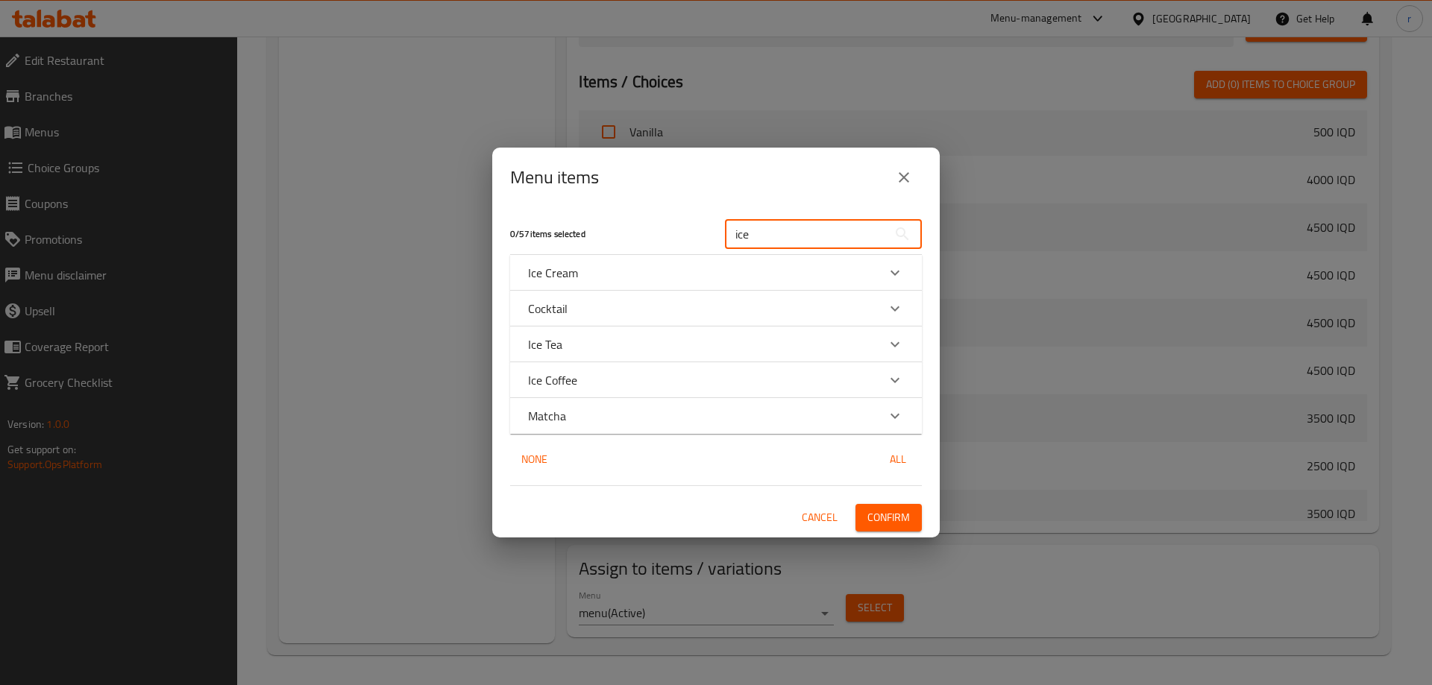
click at [894, 274] on icon "Expand" at bounding box center [895, 272] width 9 height 5
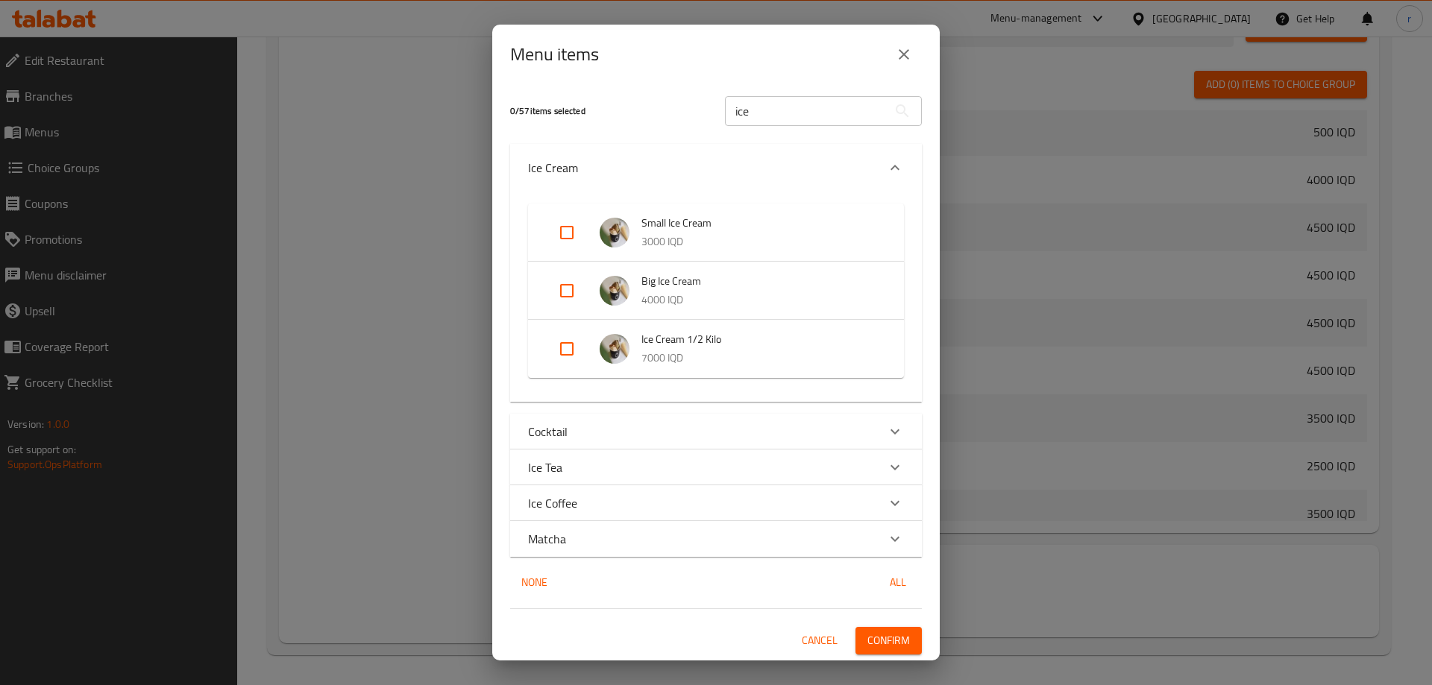
click at [568, 239] on input "Expand" at bounding box center [567, 233] width 36 height 36
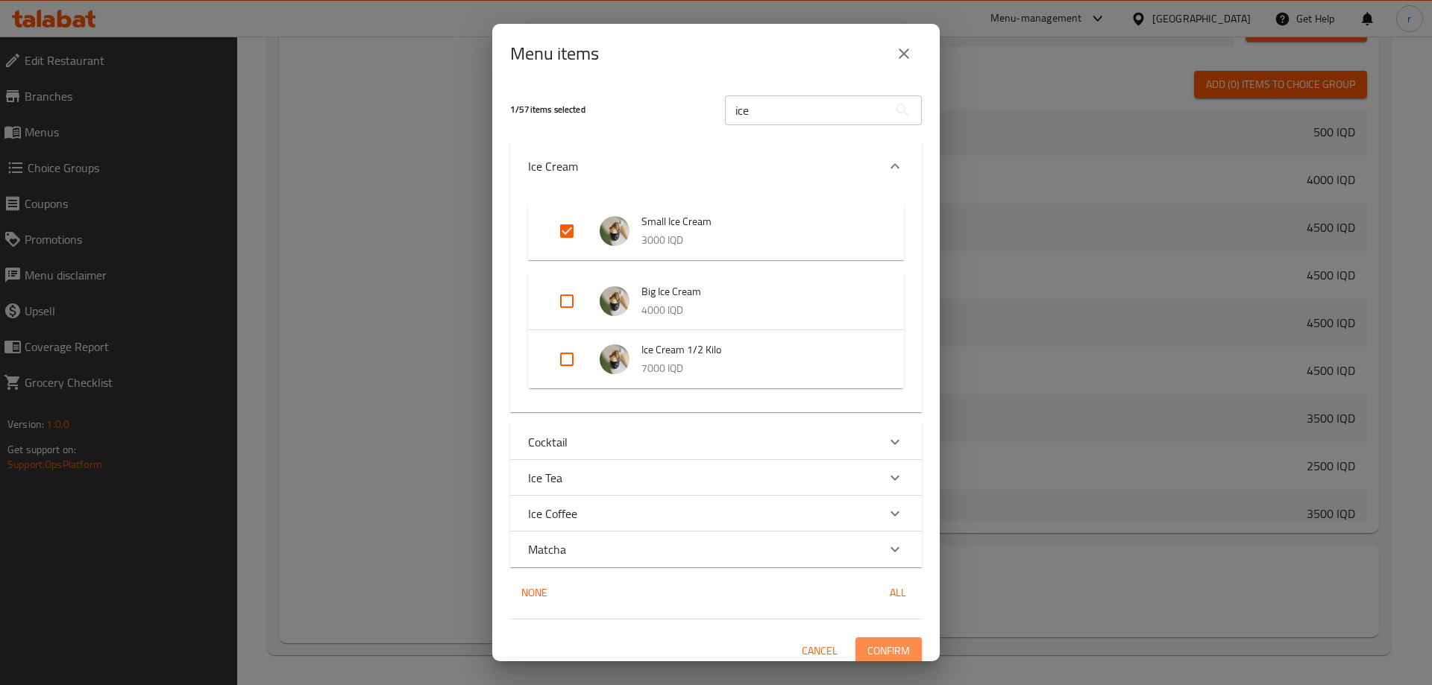
click at [881, 647] on span "Confirm" at bounding box center [888, 651] width 43 height 19
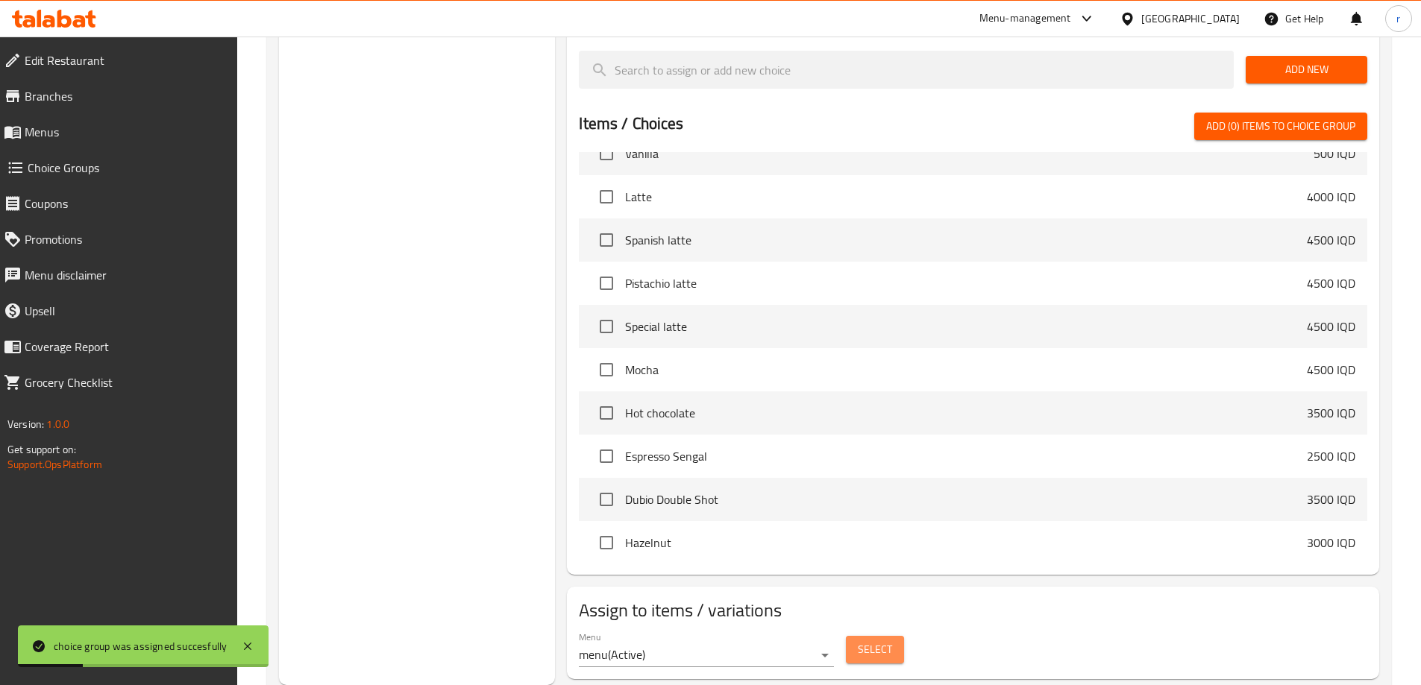
click at [885, 636] on button "Select" at bounding box center [875, 650] width 58 height 28
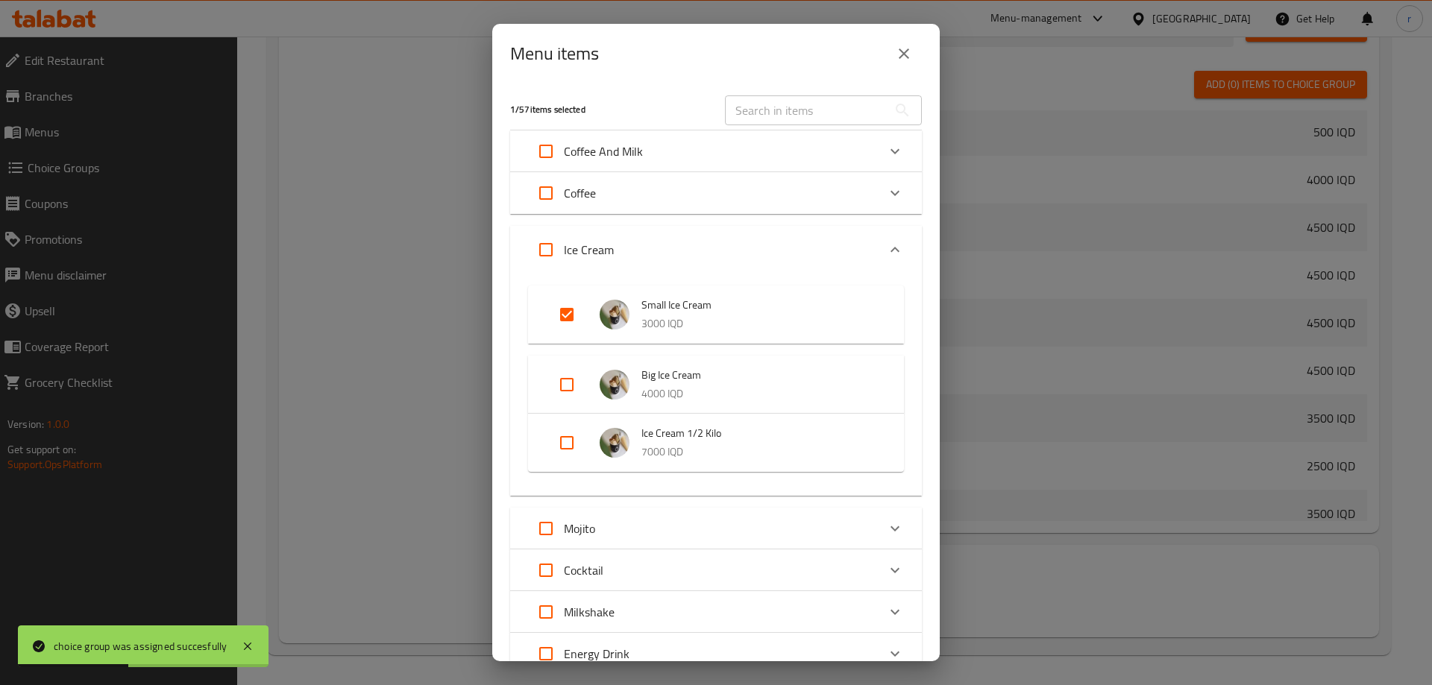
click at [795, 176] on div "Coffee" at bounding box center [702, 193] width 349 height 36
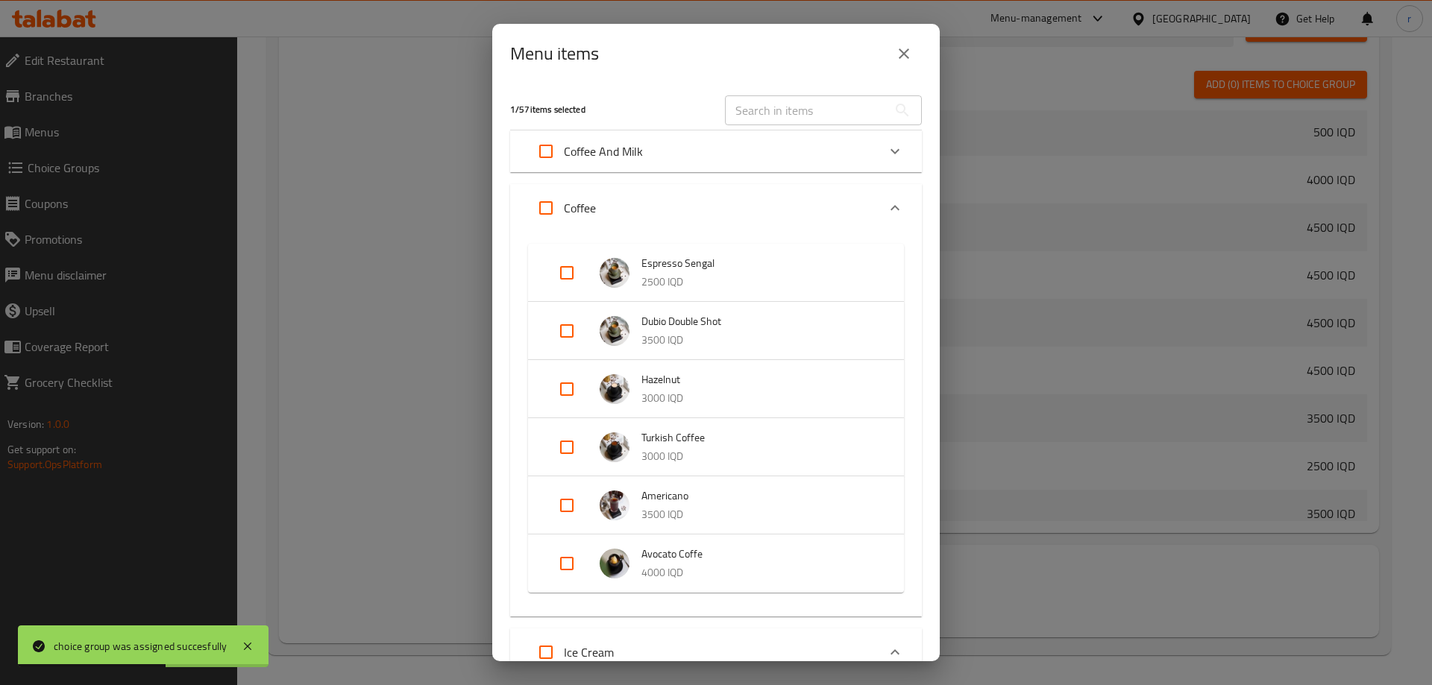
click at [794, 104] on input "text" at bounding box center [806, 110] width 163 height 30
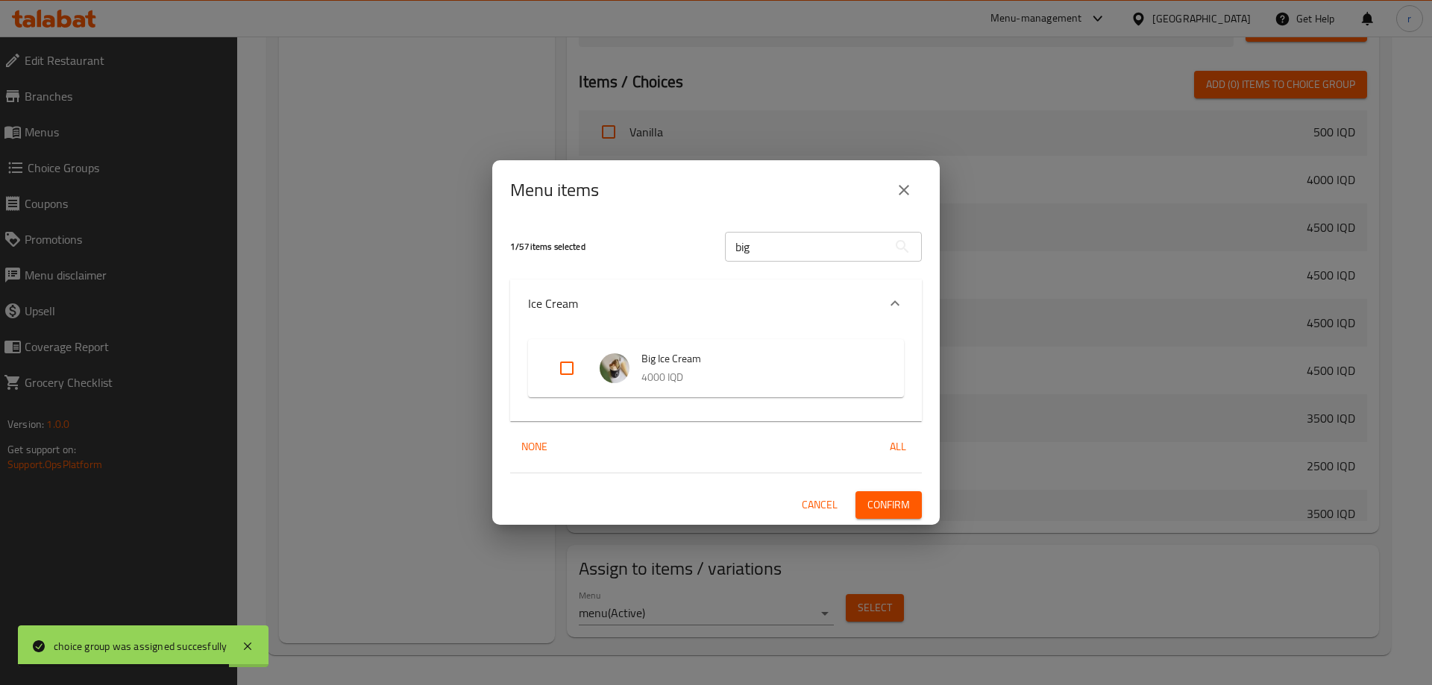
click at [575, 361] on input "Expand" at bounding box center [567, 369] width 36 height 36
click at [880, 506] on span "Confirm" at bounding box center [888, 505] width 43 height 19
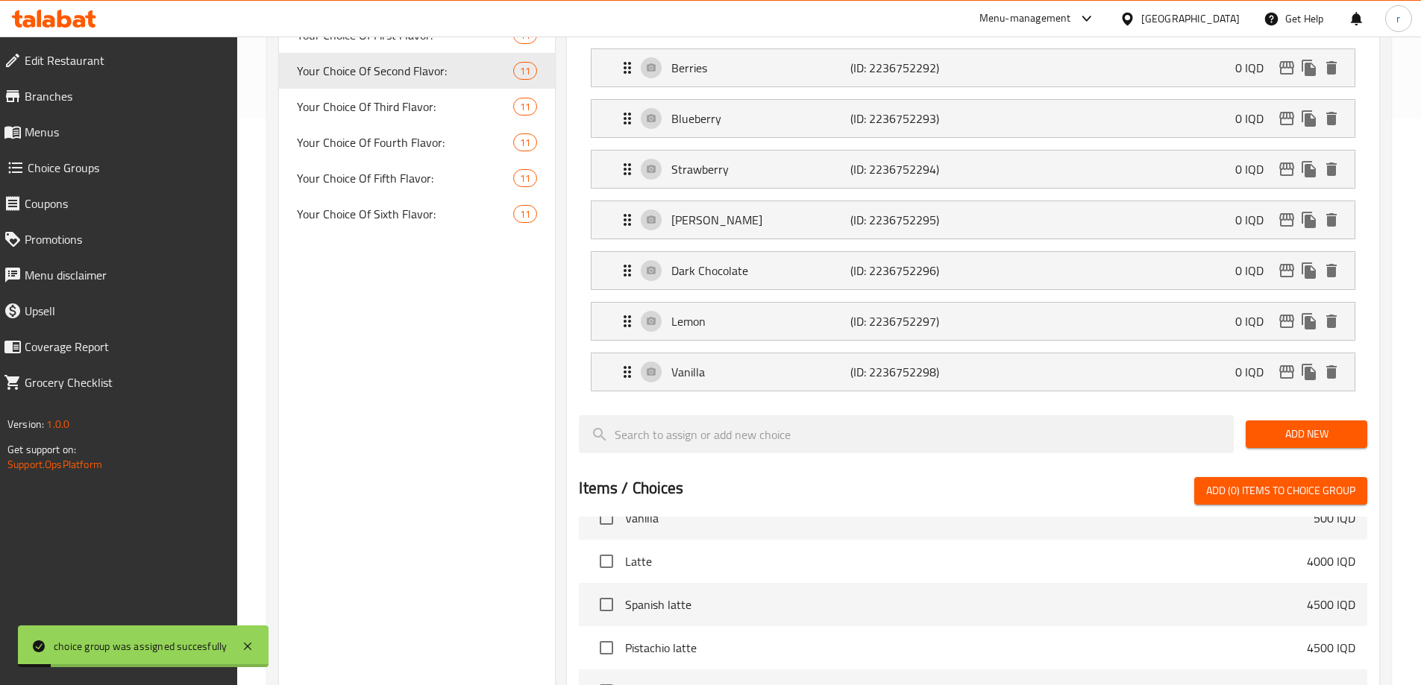
scroll to position [534, 0]
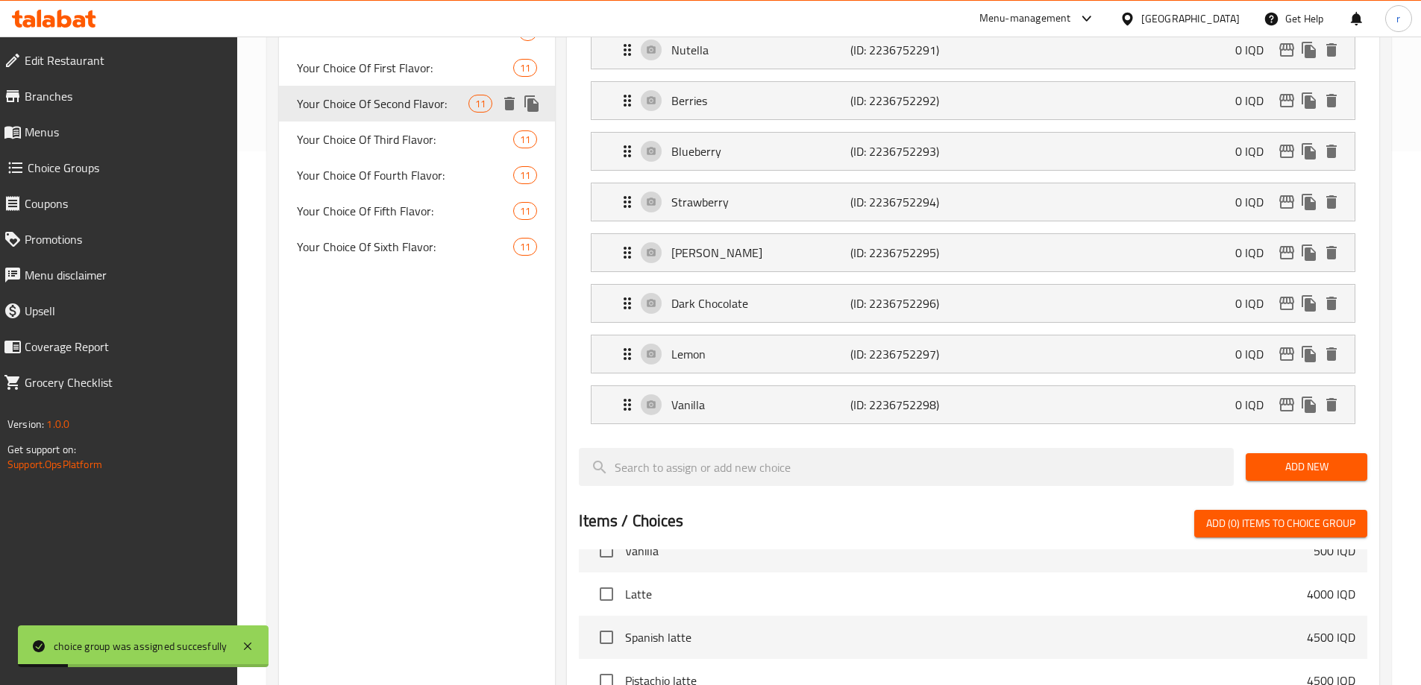
click at [377, 77] on span "Your Choice Of First Flavor:" at bounding box center [405, 68] width 217 height 18
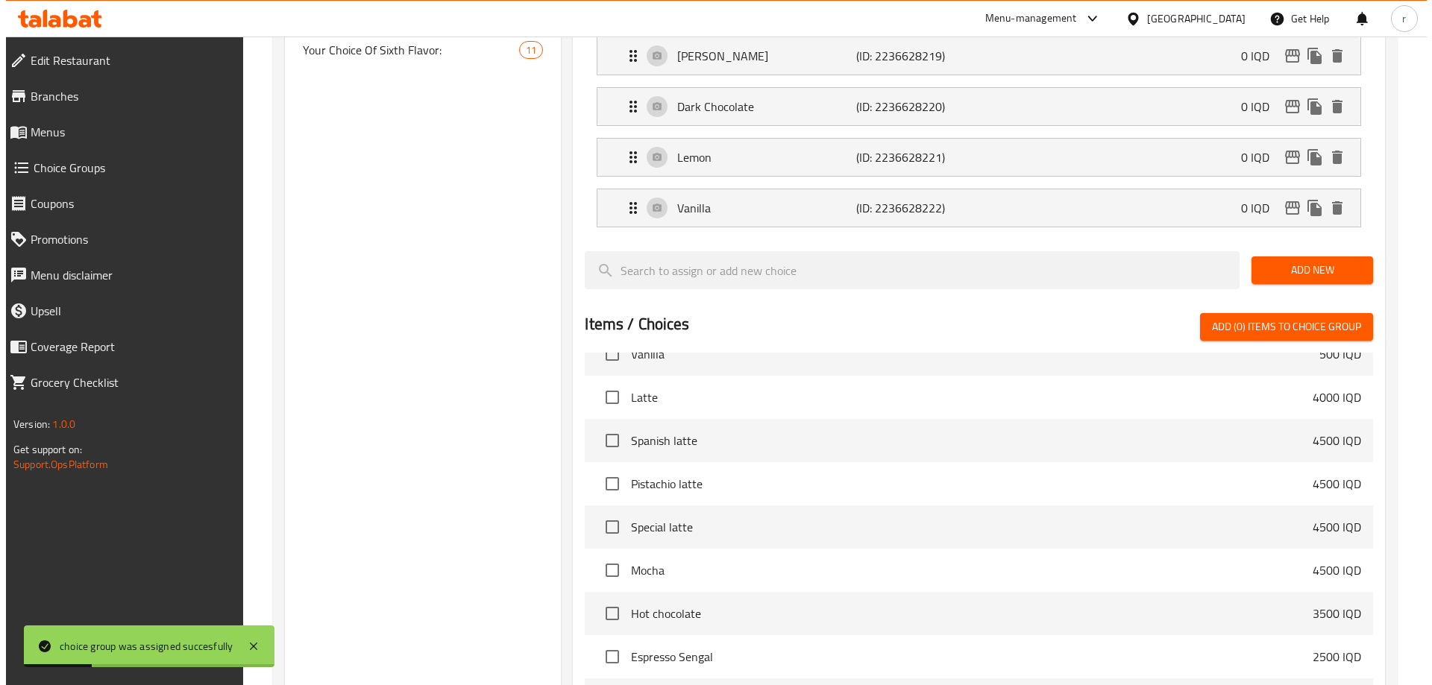
scroll to position [932, 0]
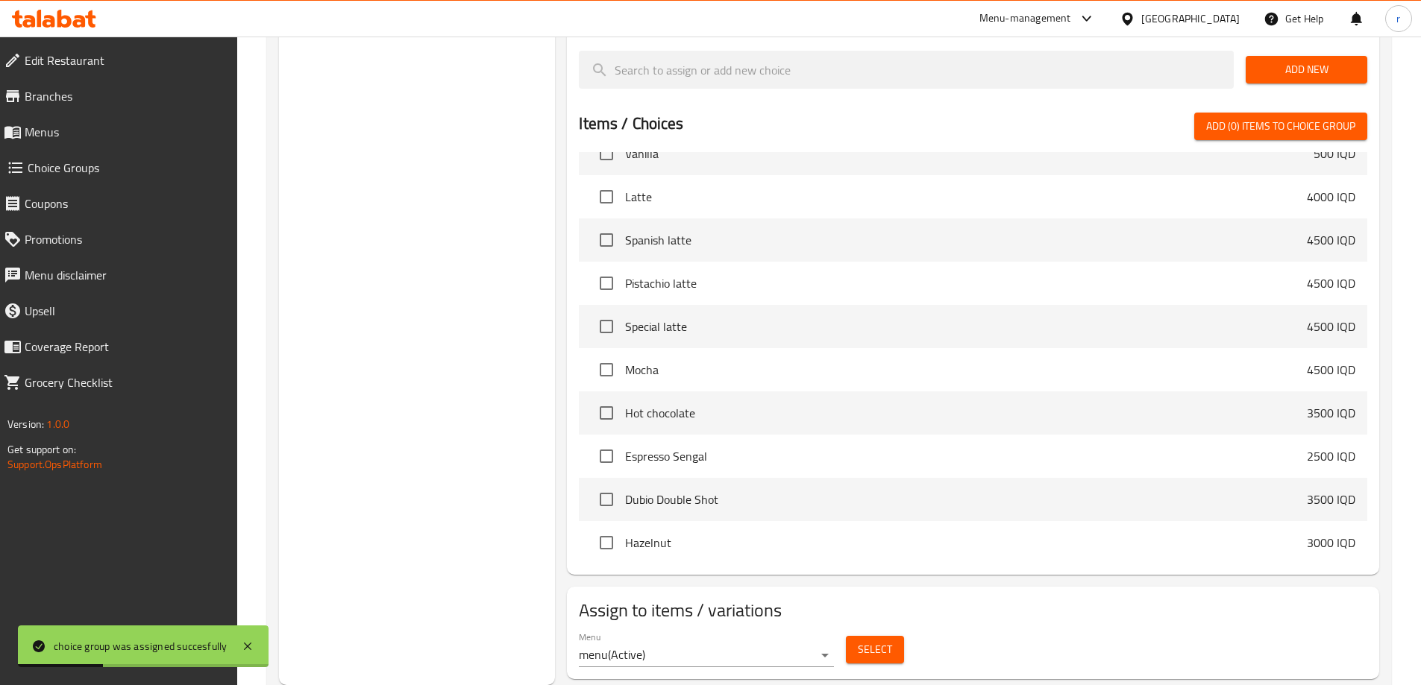
click at [855, 636] on button "Select" at bounding box center [875, 650] width 58 height 28
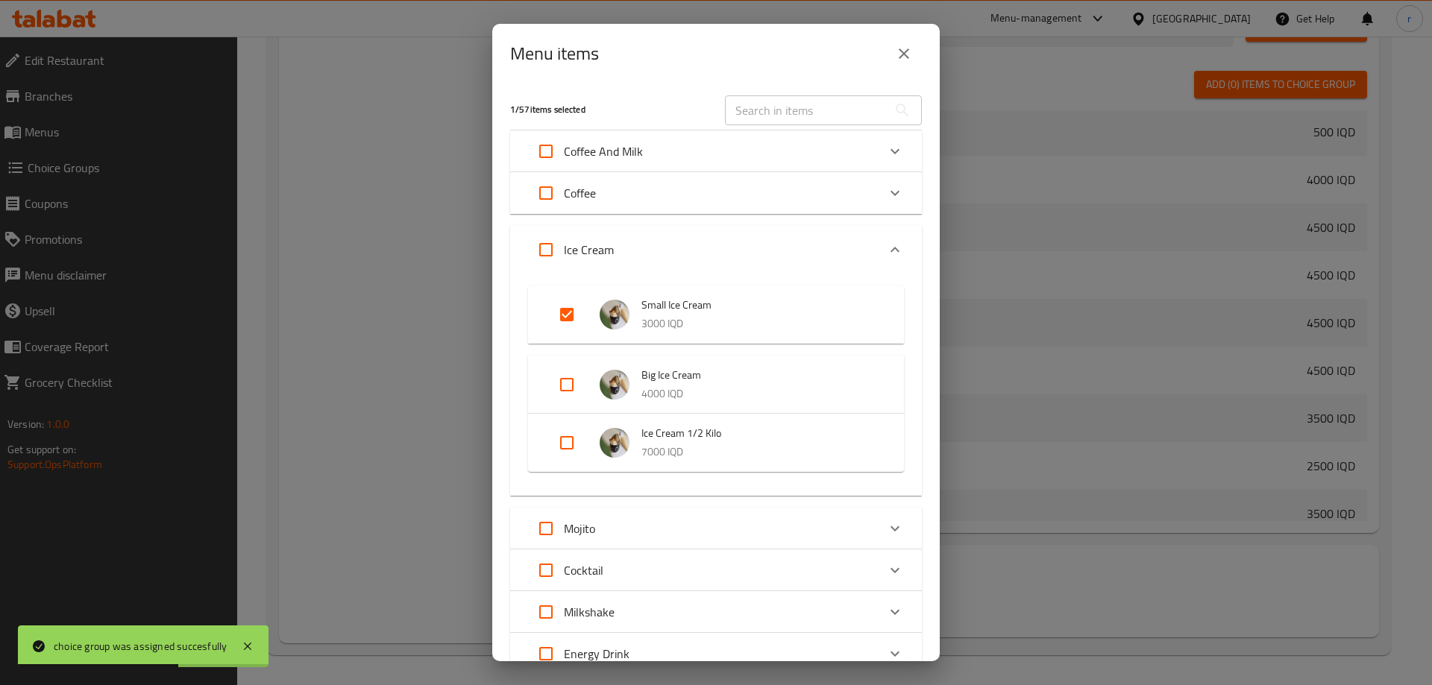
click at [570, 386] on input "Expand" at bounding box center [567, 385] width 36 height 36
drag, startPoint x: 562, startPoint y: 459, endPoint x: 553, endPoint y: 458, distance: 8.3
click at [562, 459] on input "Expand" at bounding box center [567, 455] width 36 height 36
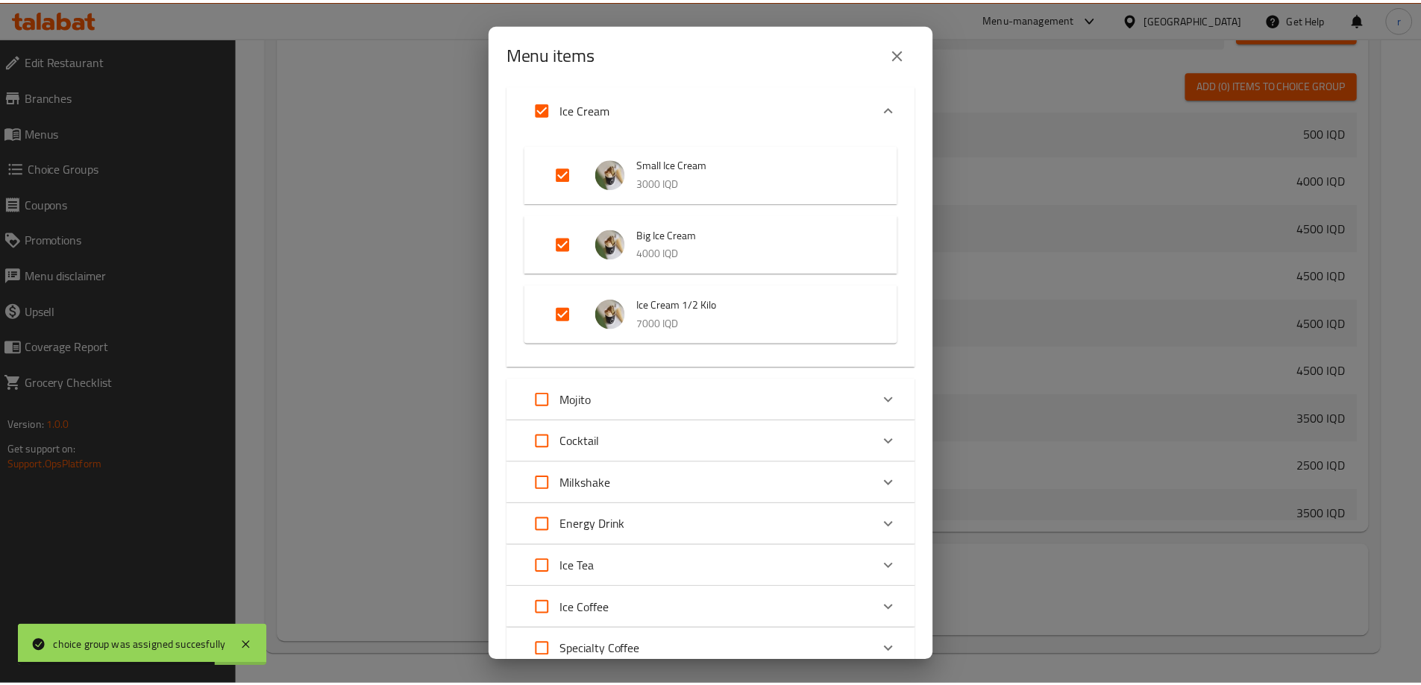
scroll to position [296, 0]
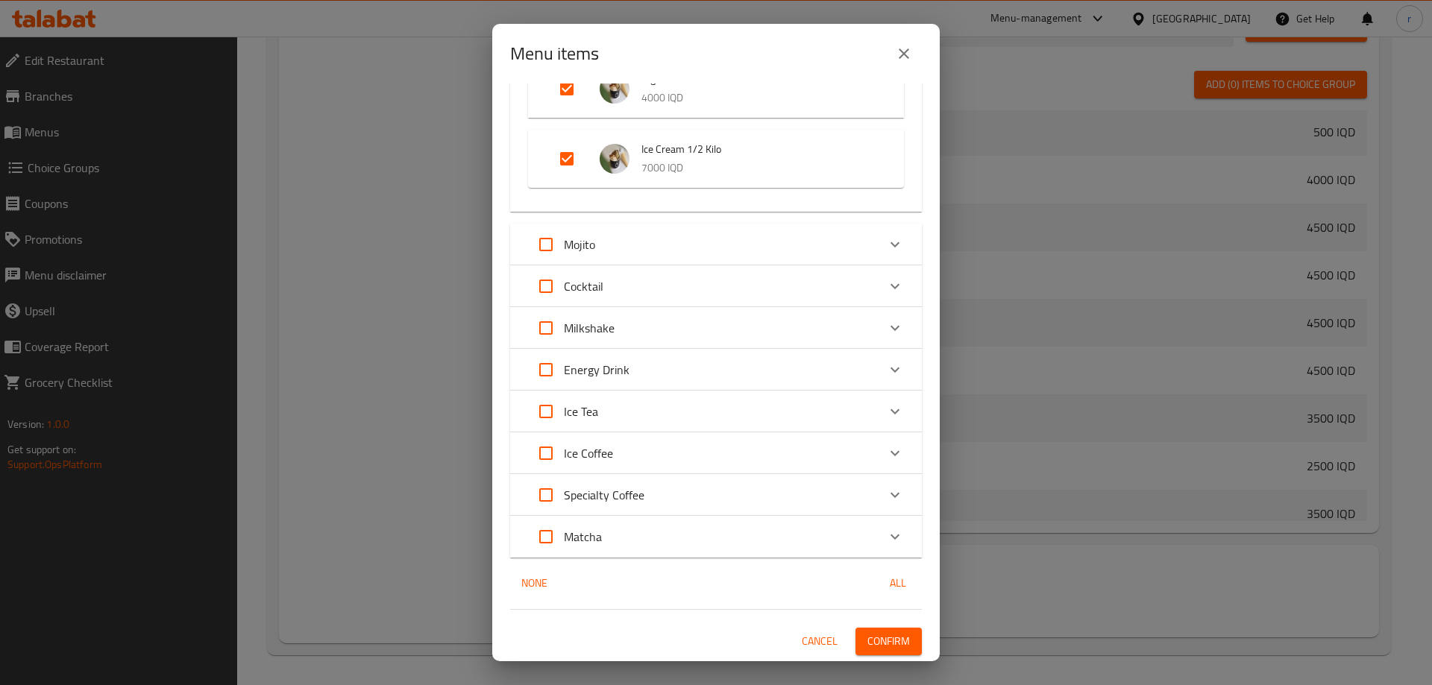
click at [873, 639] on span "Confirm" at bounding box center [888, 641] width 43 height 19
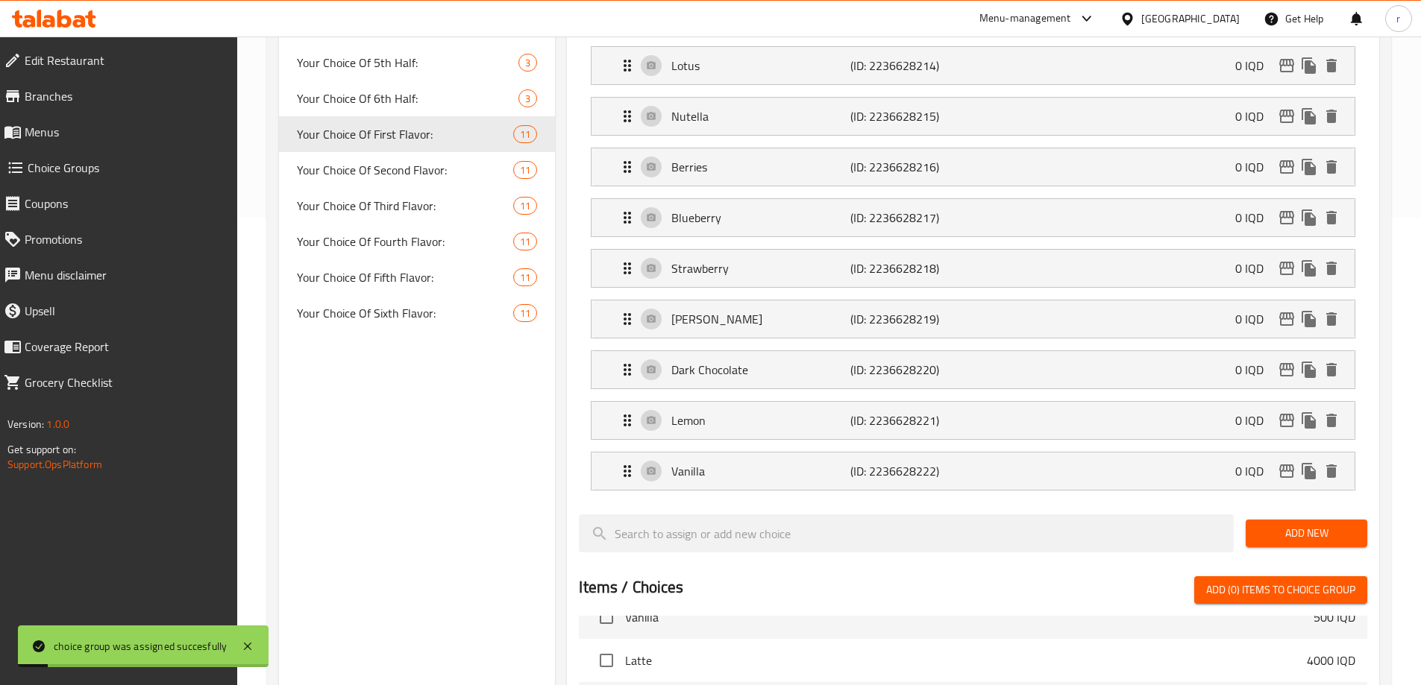
scroll to position [434, 0]
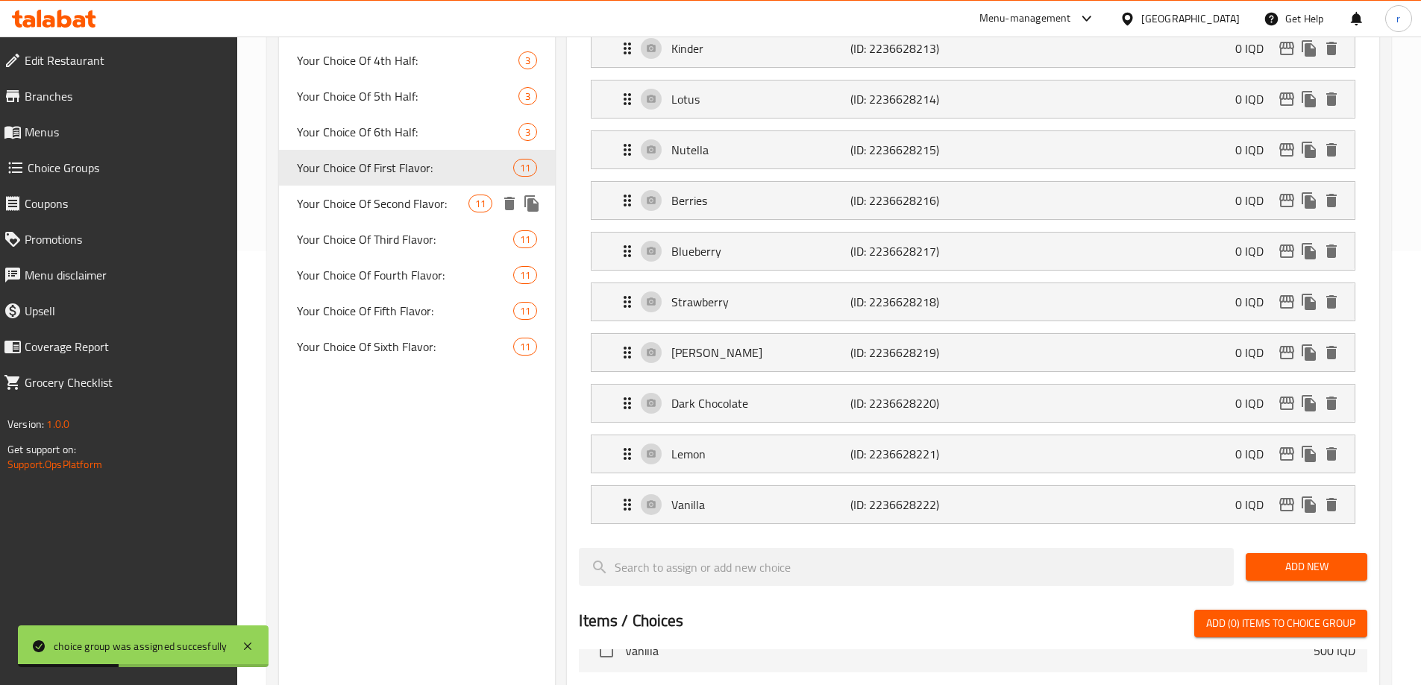
click at [429, 197] on span "Your Choice Of Second Flavor:" at bounding box center [383, 204] width 172 height 18
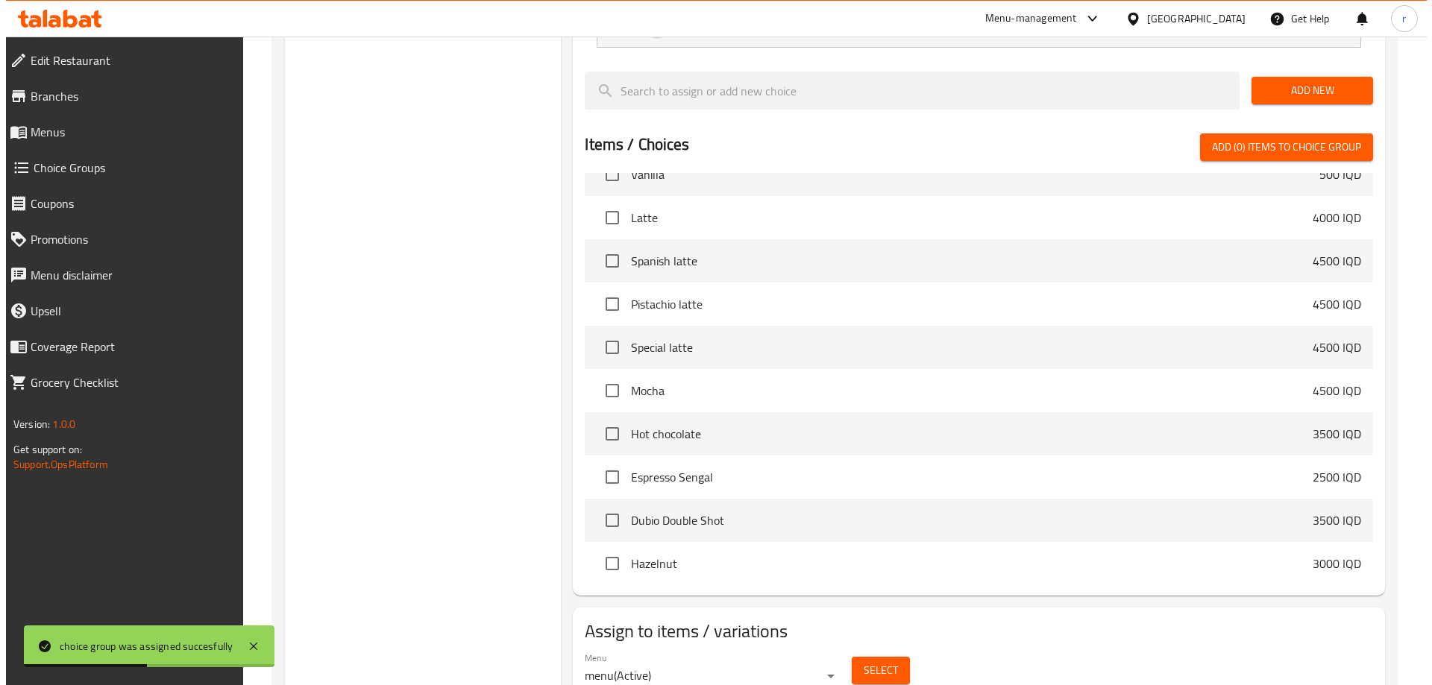
scroll to position [932, 0]
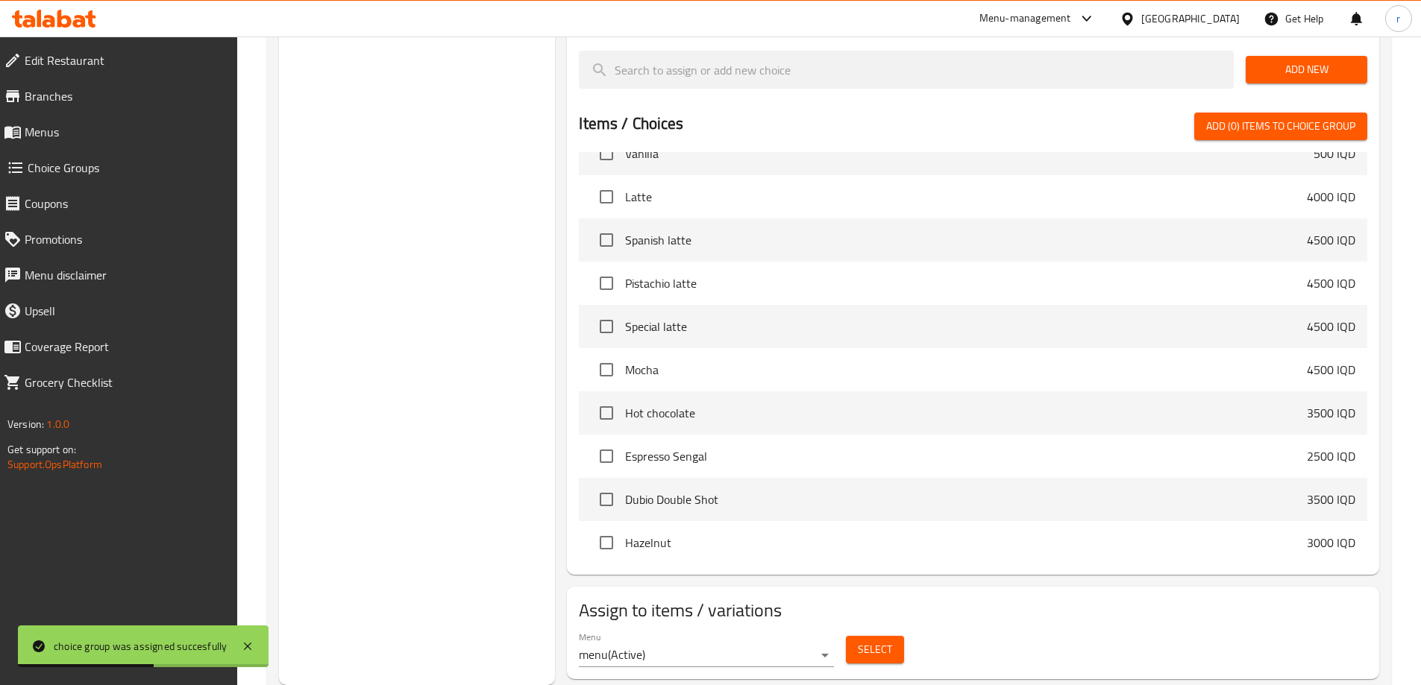
click at [861, 641] on span "Select" at bounding box center [875, 650] width 34 height 19
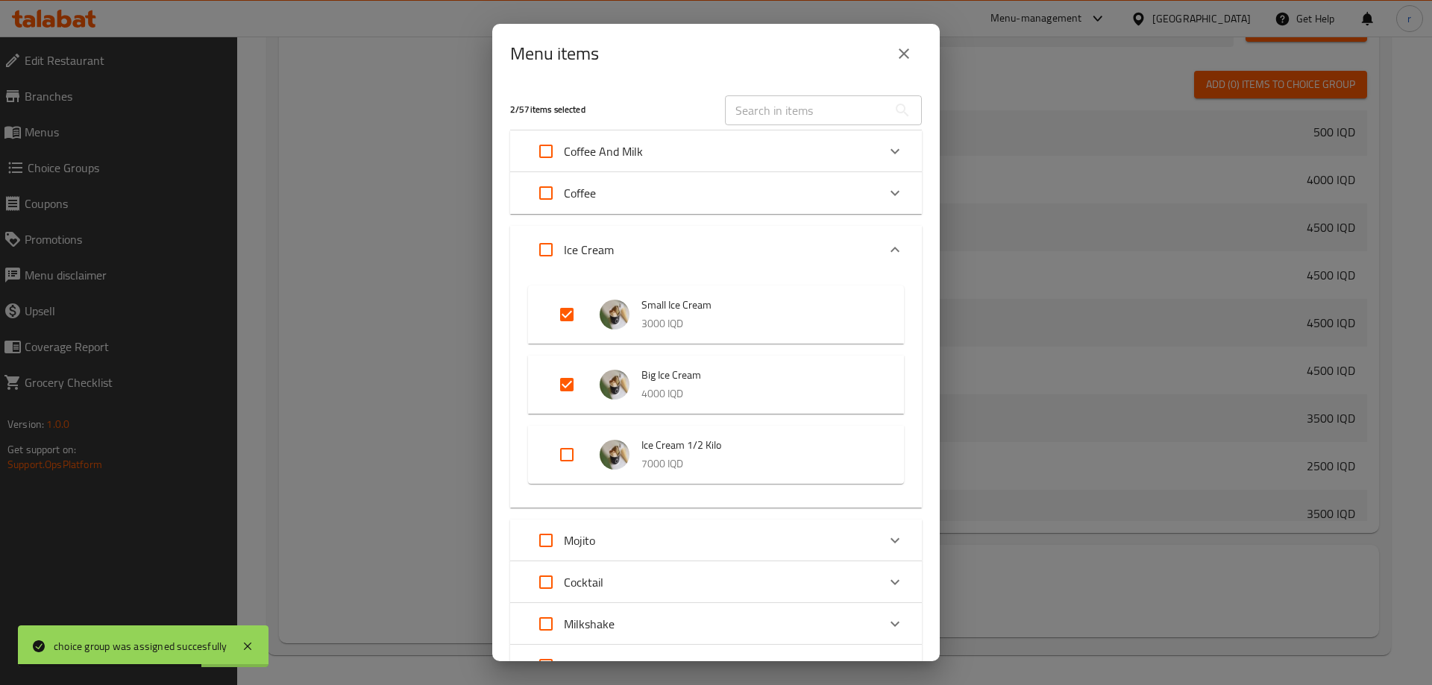
click at [567, 456] on input "Expand" at bounding box center [567, 455] width 36 height 36
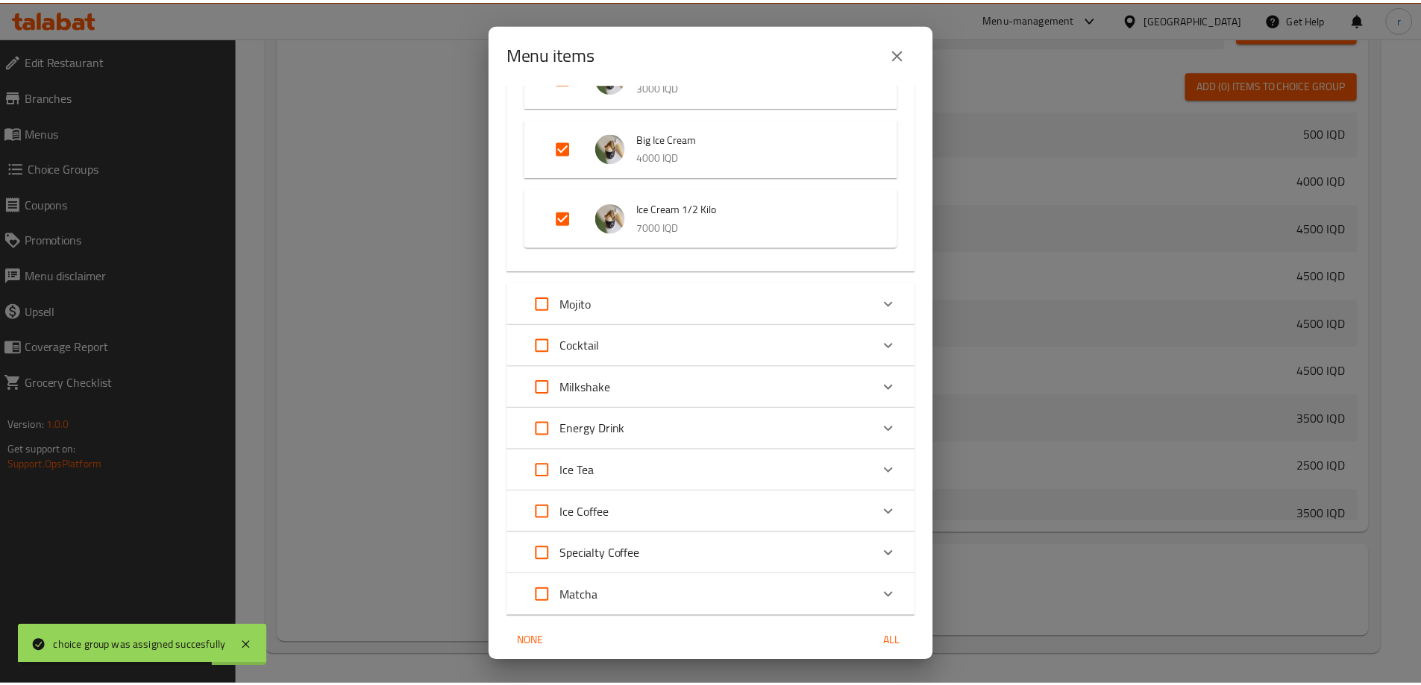
scroll to position [296, 0]
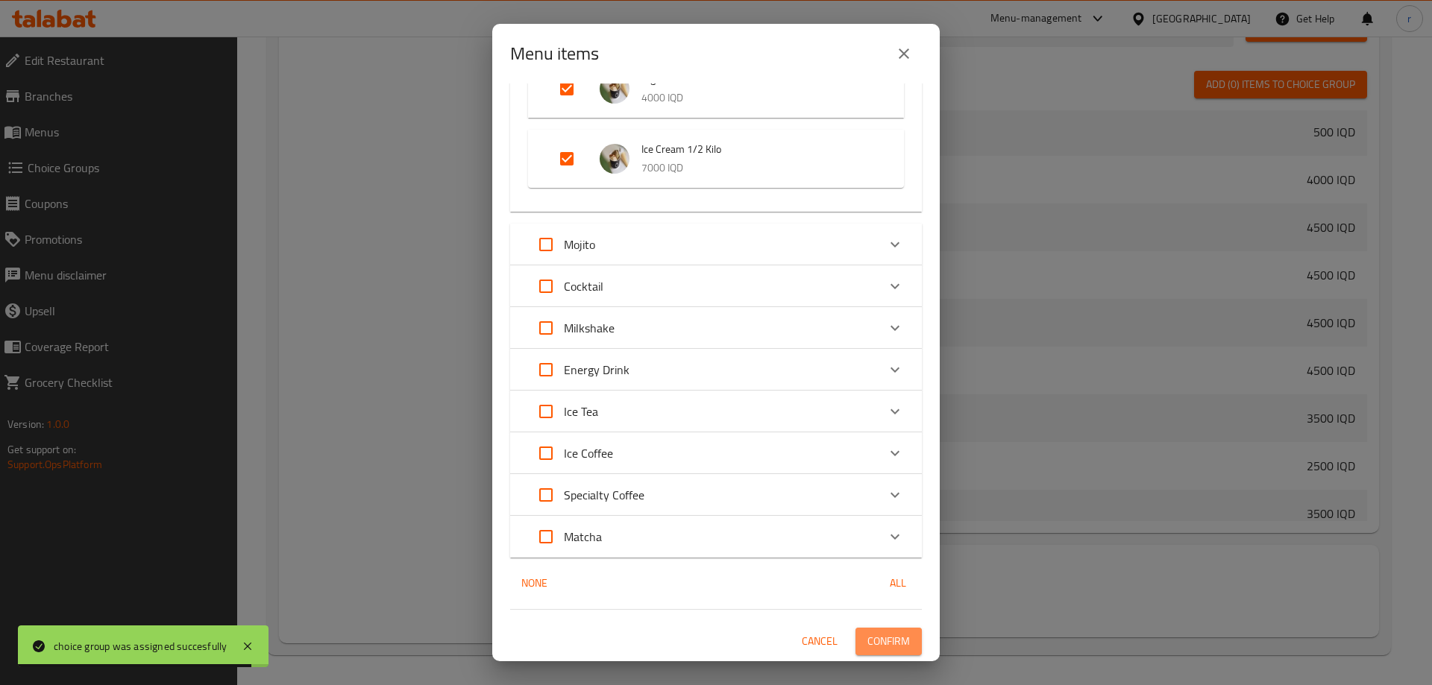
click at [872, 629] on button "Confirm" at bounding box center [888, 642] width 66 height 28
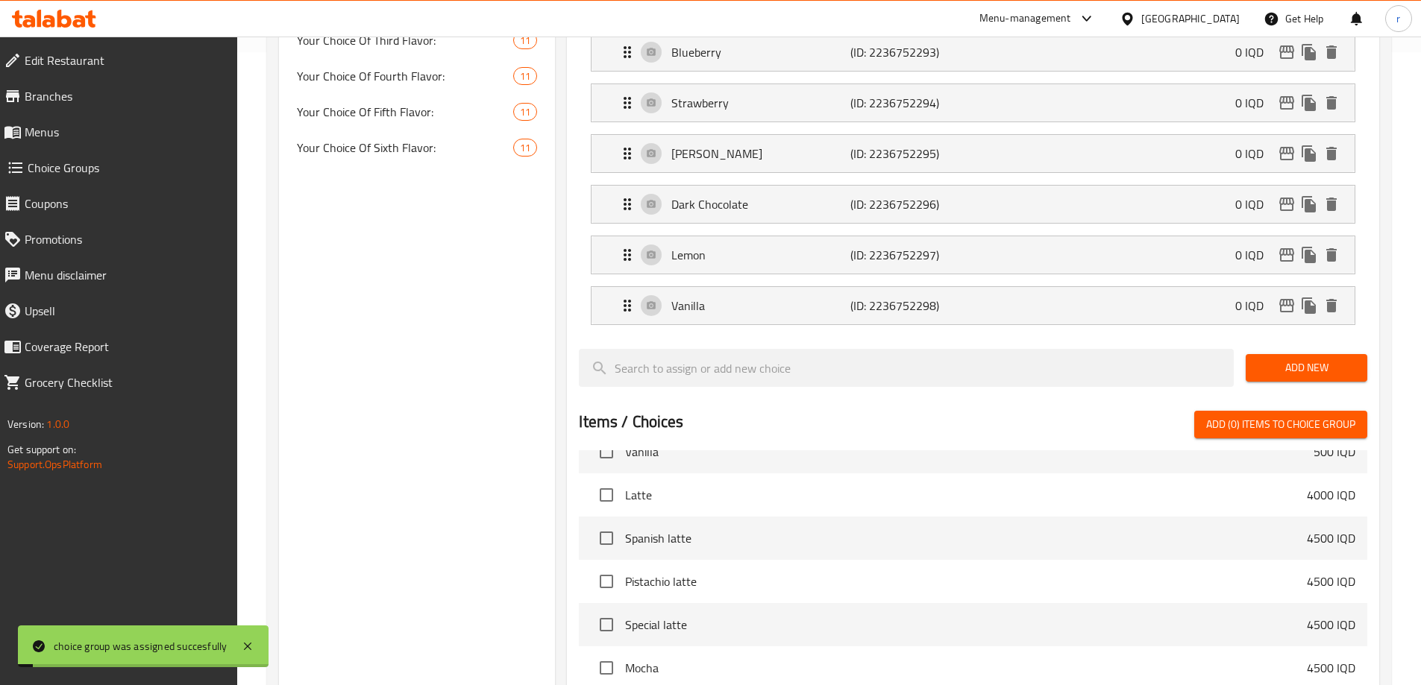
scroll to position [434, 0]
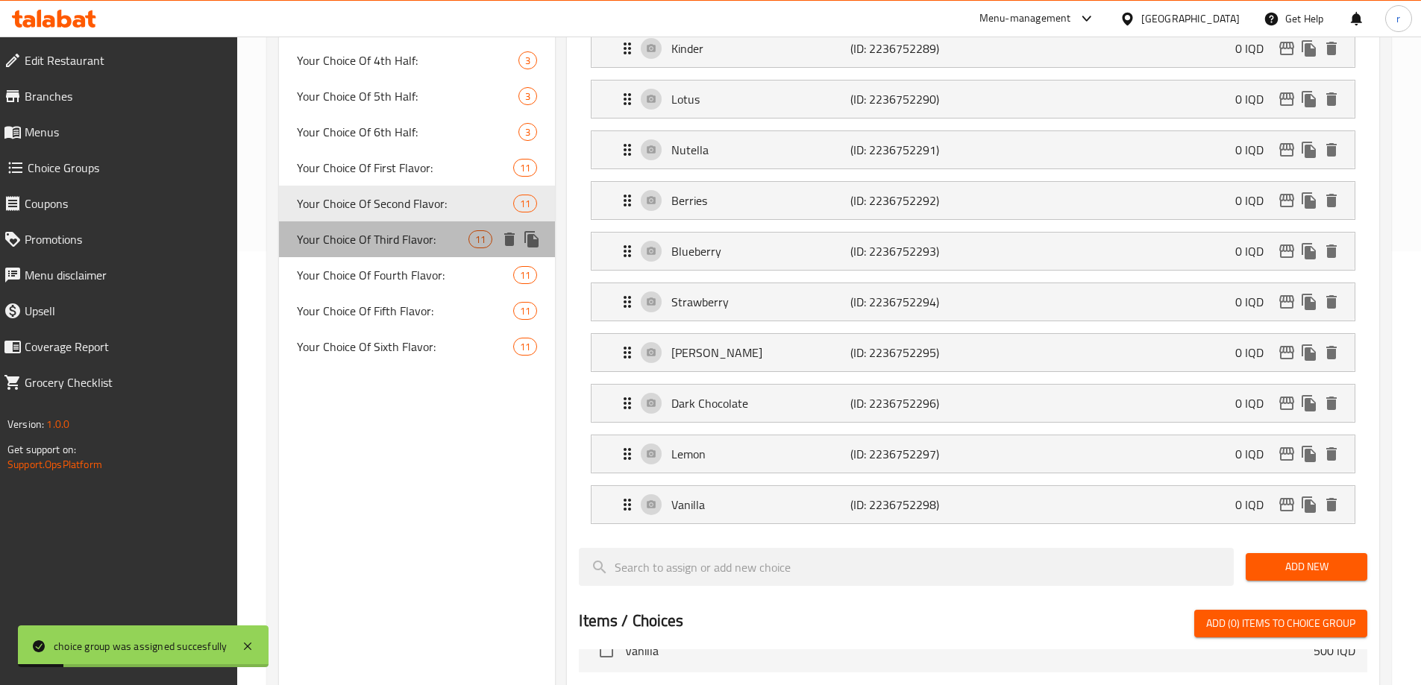
click at [431, 244] on span "Your Choice Of Third Flavor:" at bounding box center [383, 239] width 172 height 18
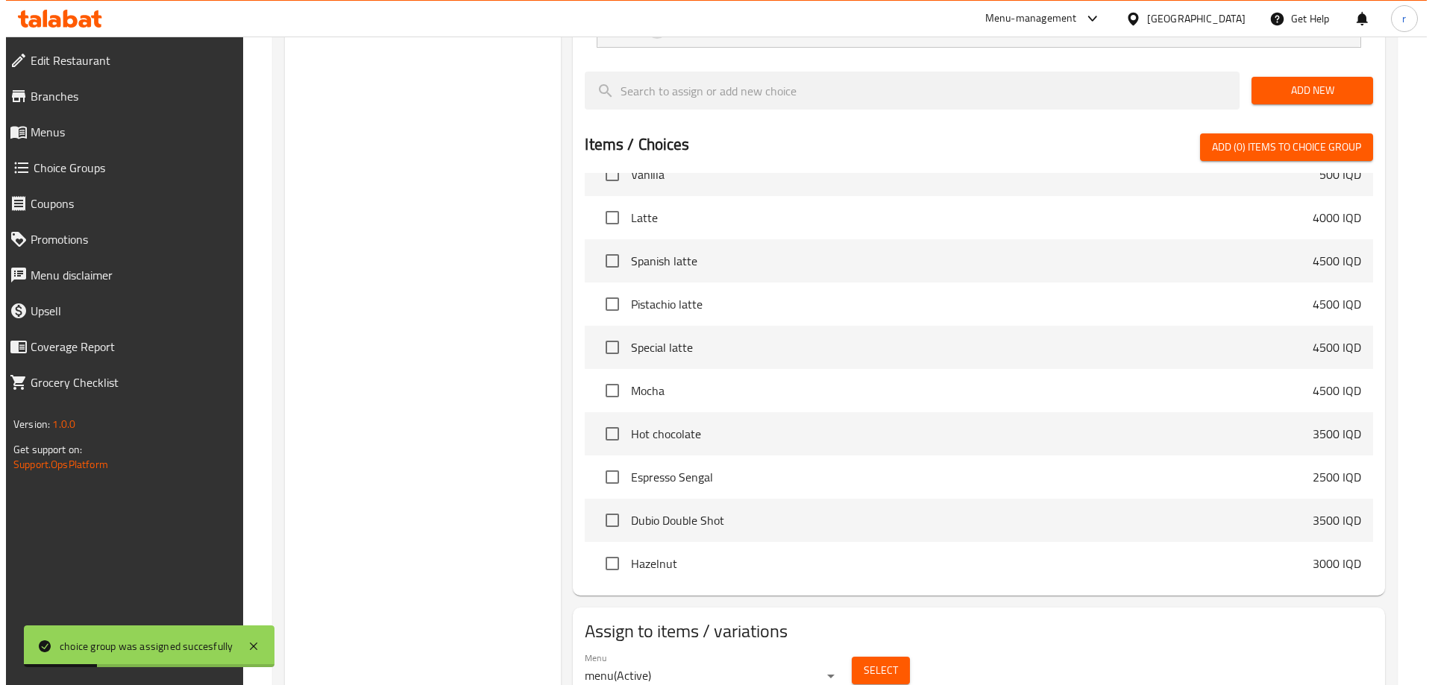
scroll to position [932, 0]
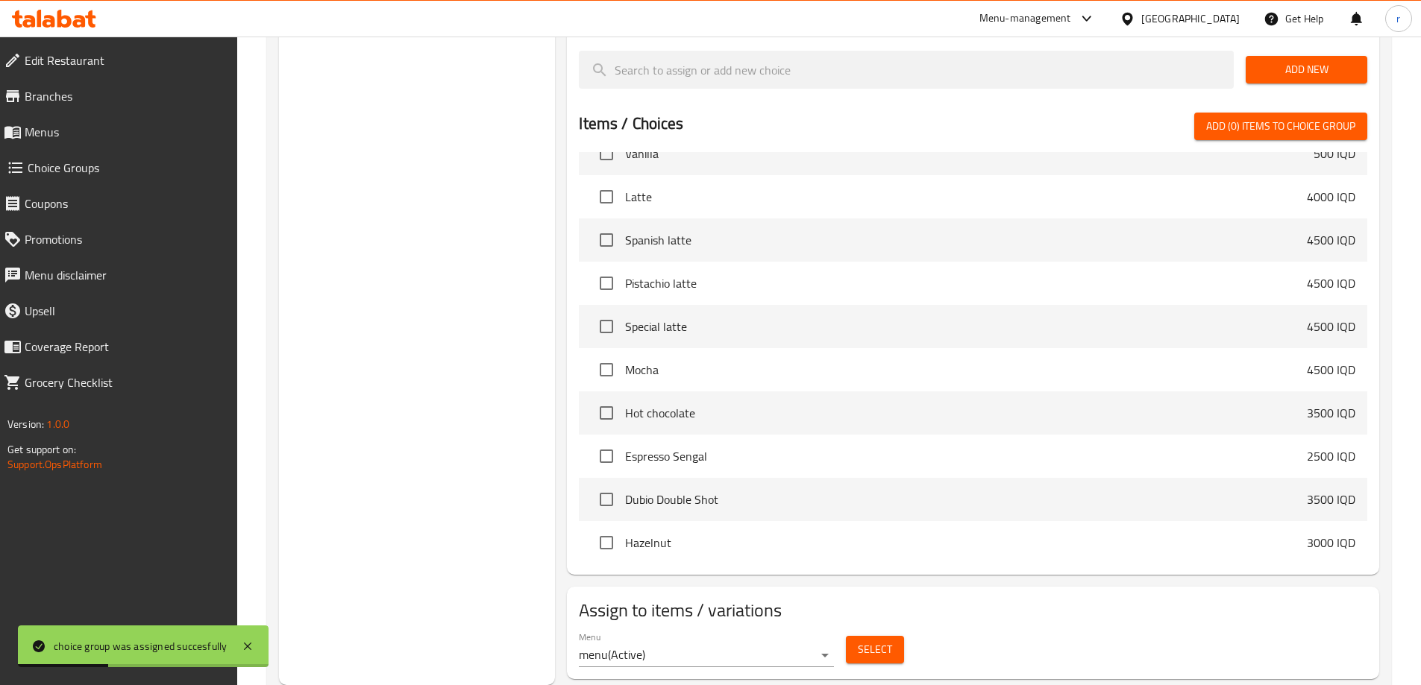
click at [872, 641] on span "Select" at bounding box center [875, 650] width 34 height 19
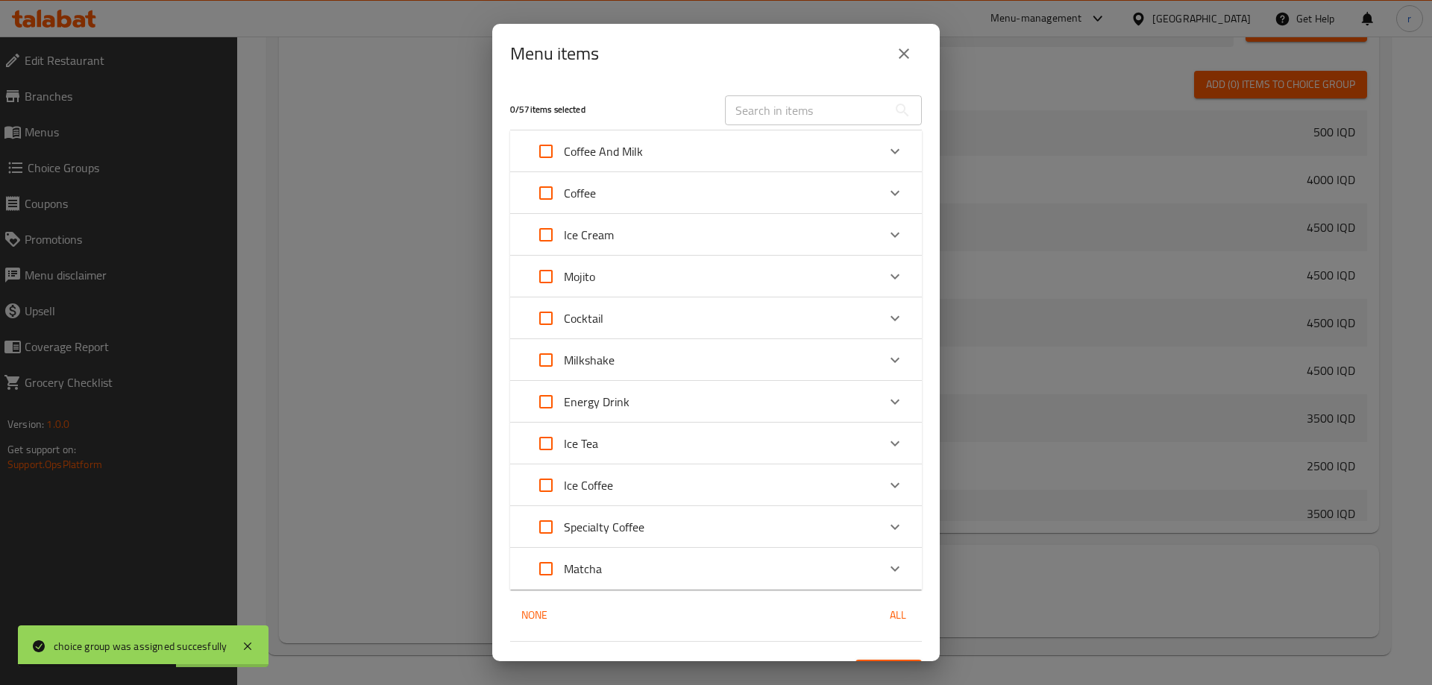
click at [886, 226] on icon "Expand" at bounding box center [895, 235] width 18 height 18
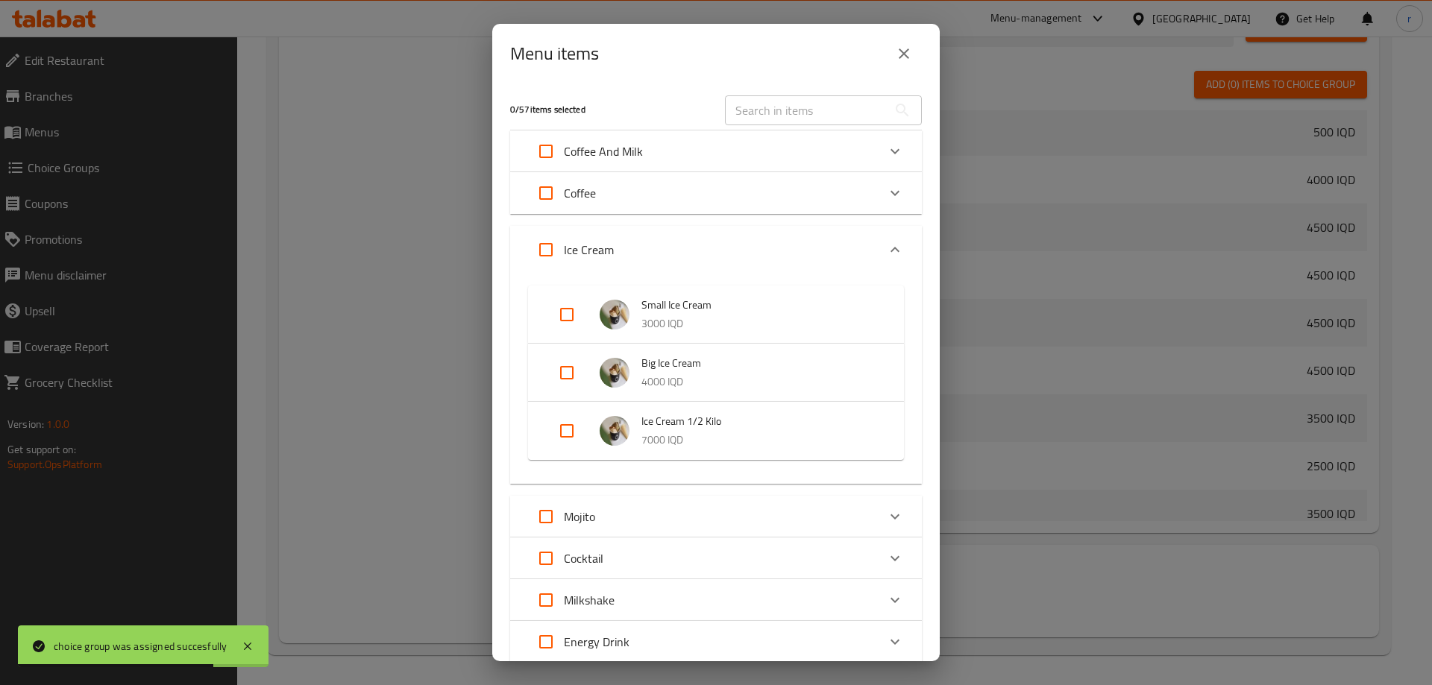
click at [573, 380] on input "Expand" at bounding box center [567, 373] width 36 height 36
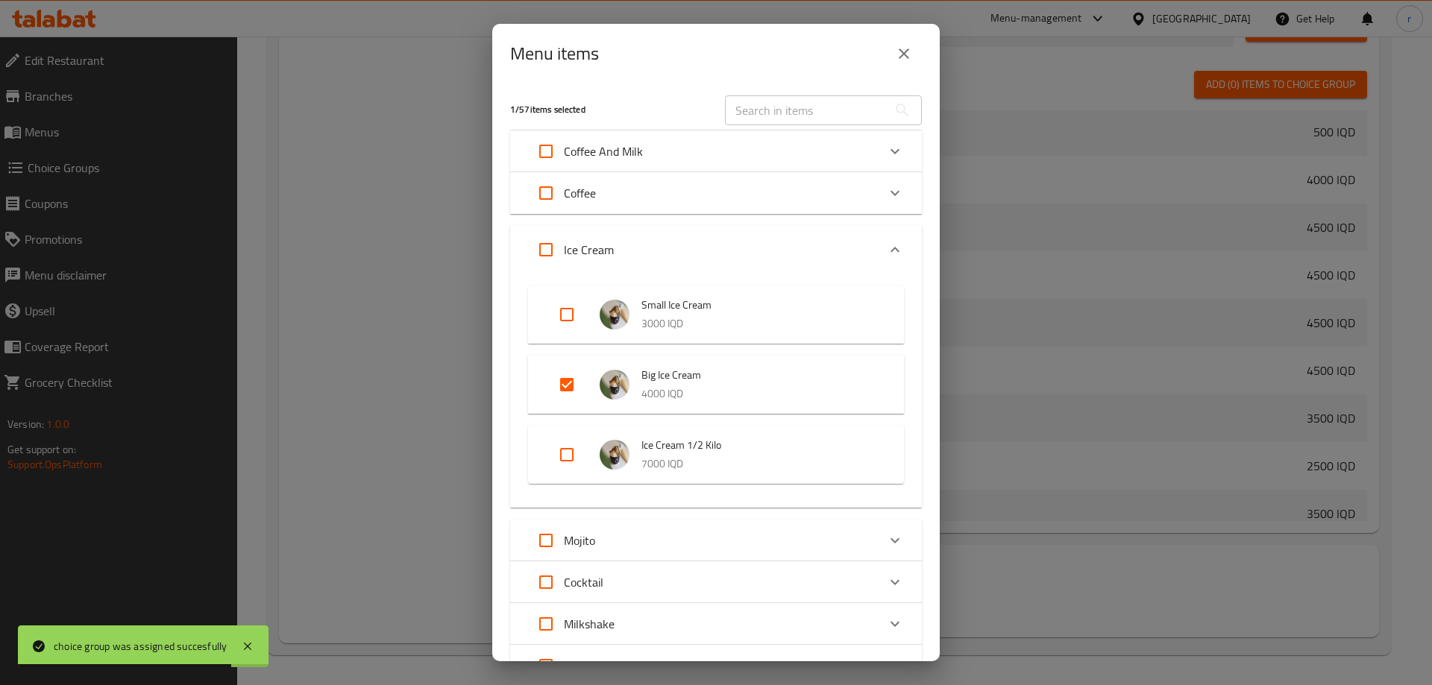
click at [574, 456] on input "Expand" at bounding box center [567, 455] width 36 height 36
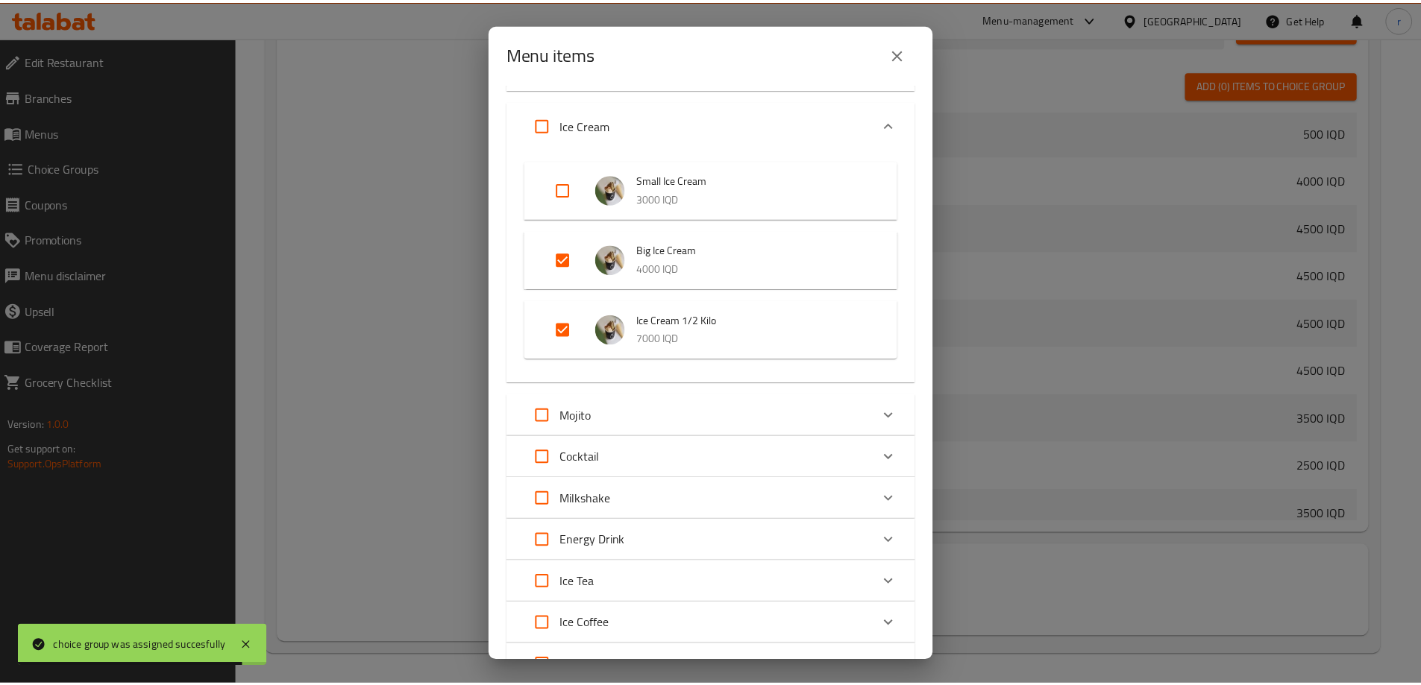
scroll to position [296, 0]
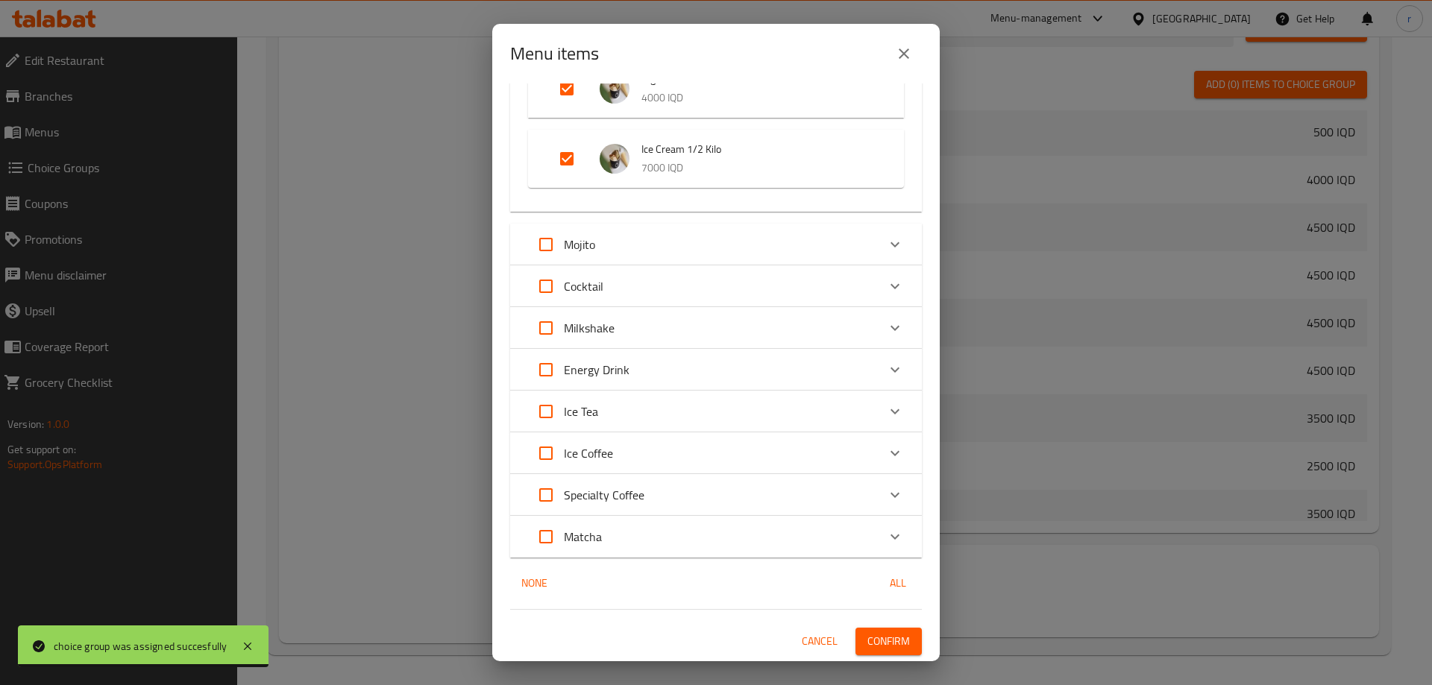
click at [871, 644] on span "Confirm" at bounding box center [888, 641] width 43 height 19
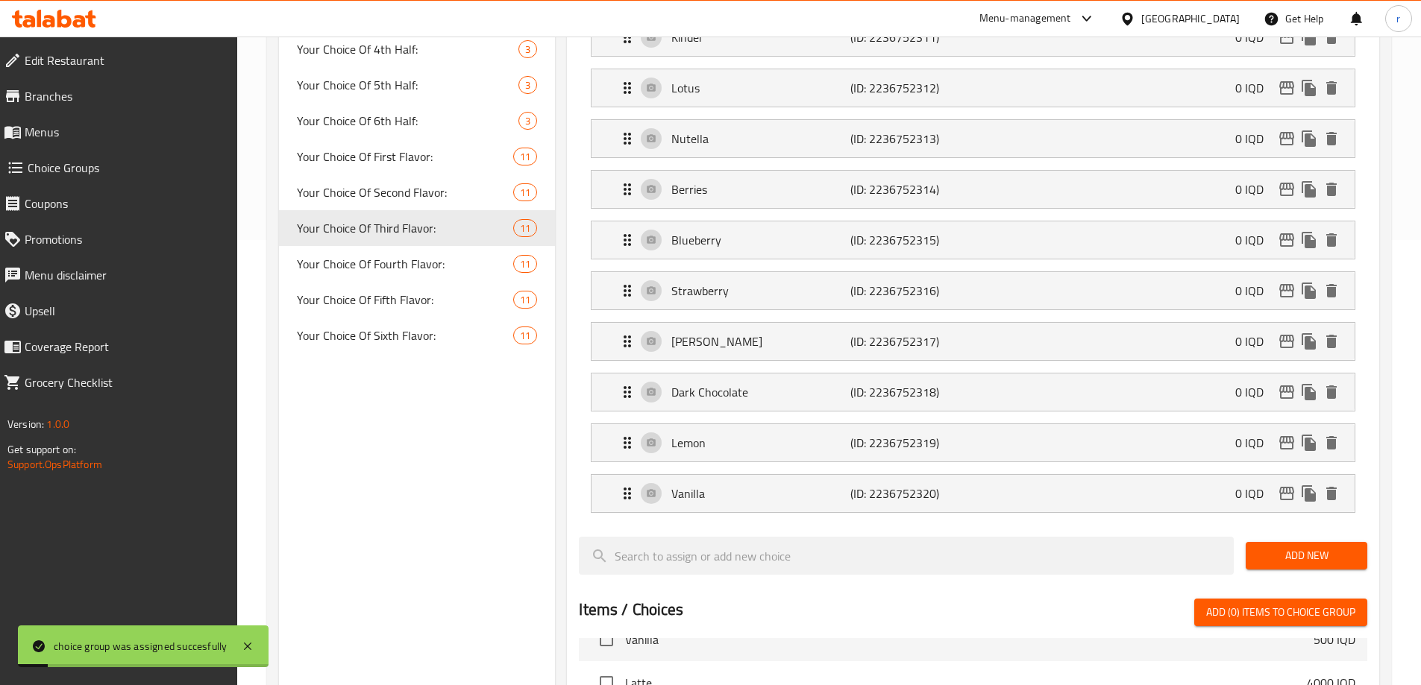
scroll to position [434, 0]
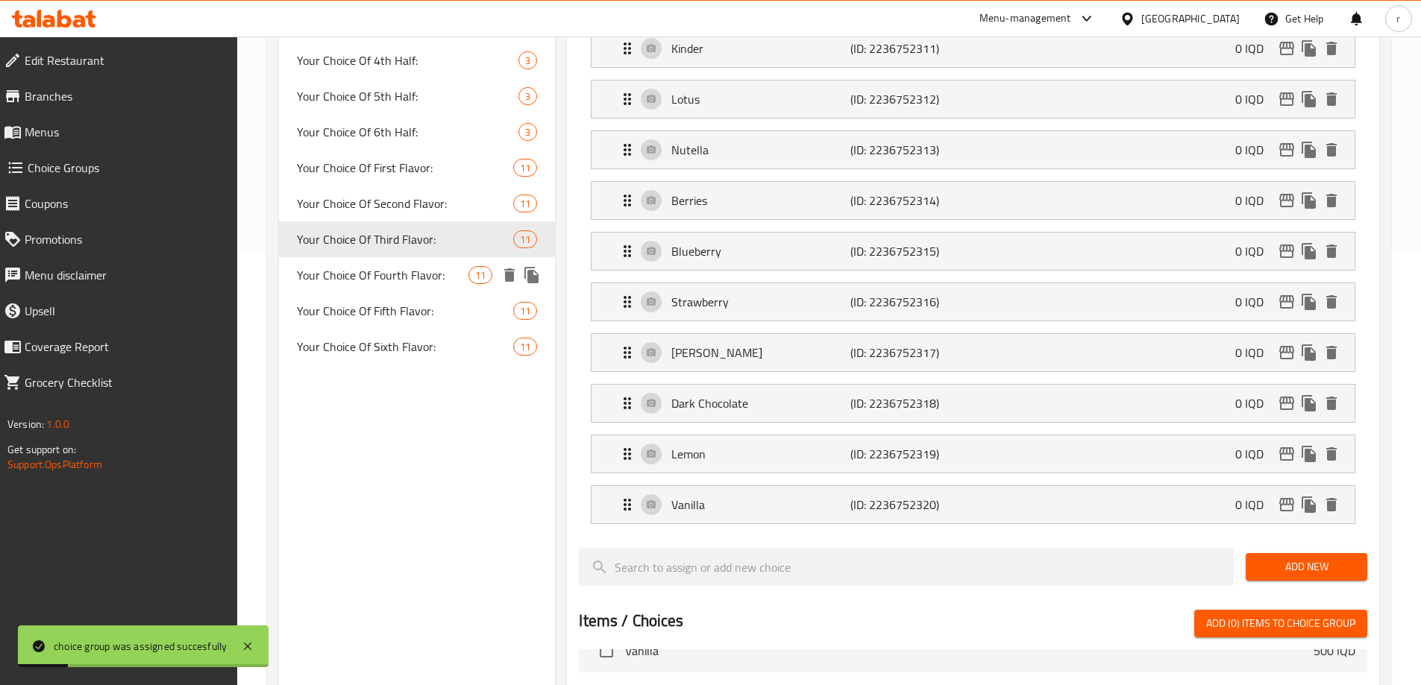
click at [439, 272] on span "Your Choice Of Fourth Flavor:" at bounding box center [383, 275] width 172 height 18
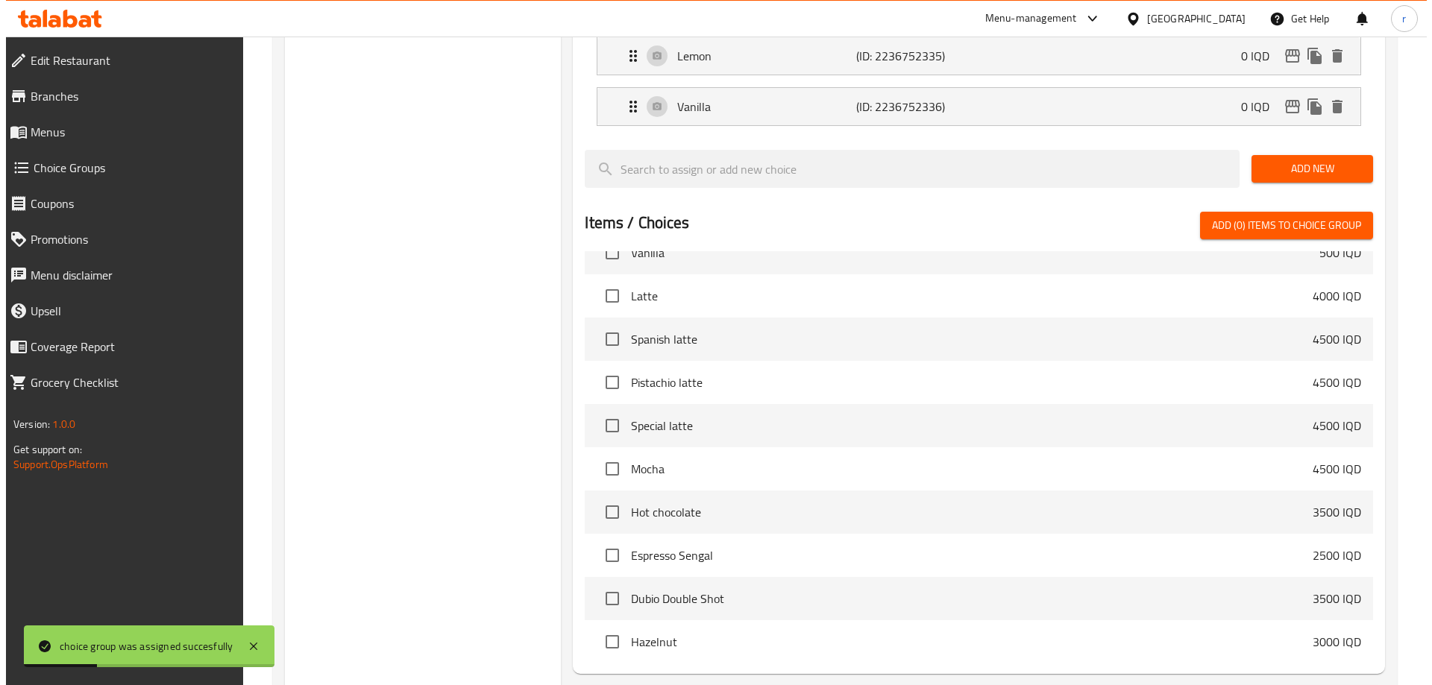
scroll to position [932, 0]
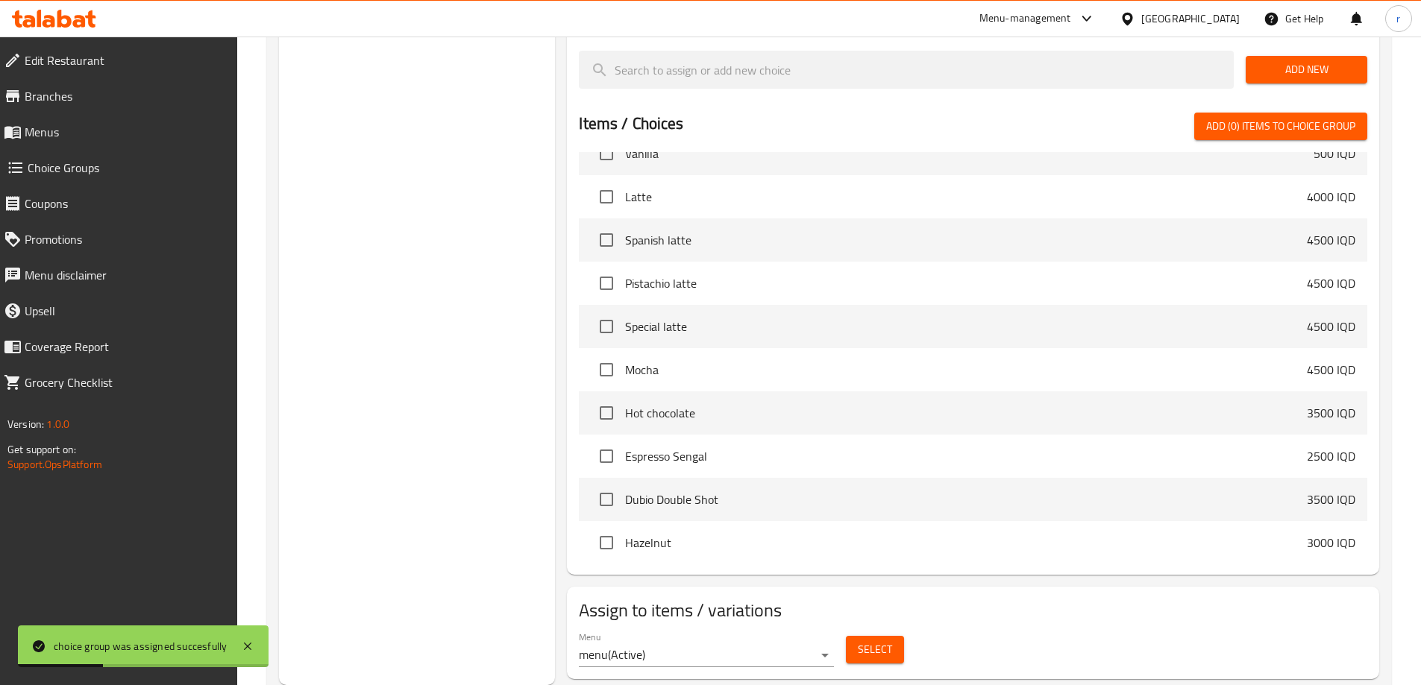
click at [856, 636] on button "Select" at bounding box center [875, 650] width 58 height 28
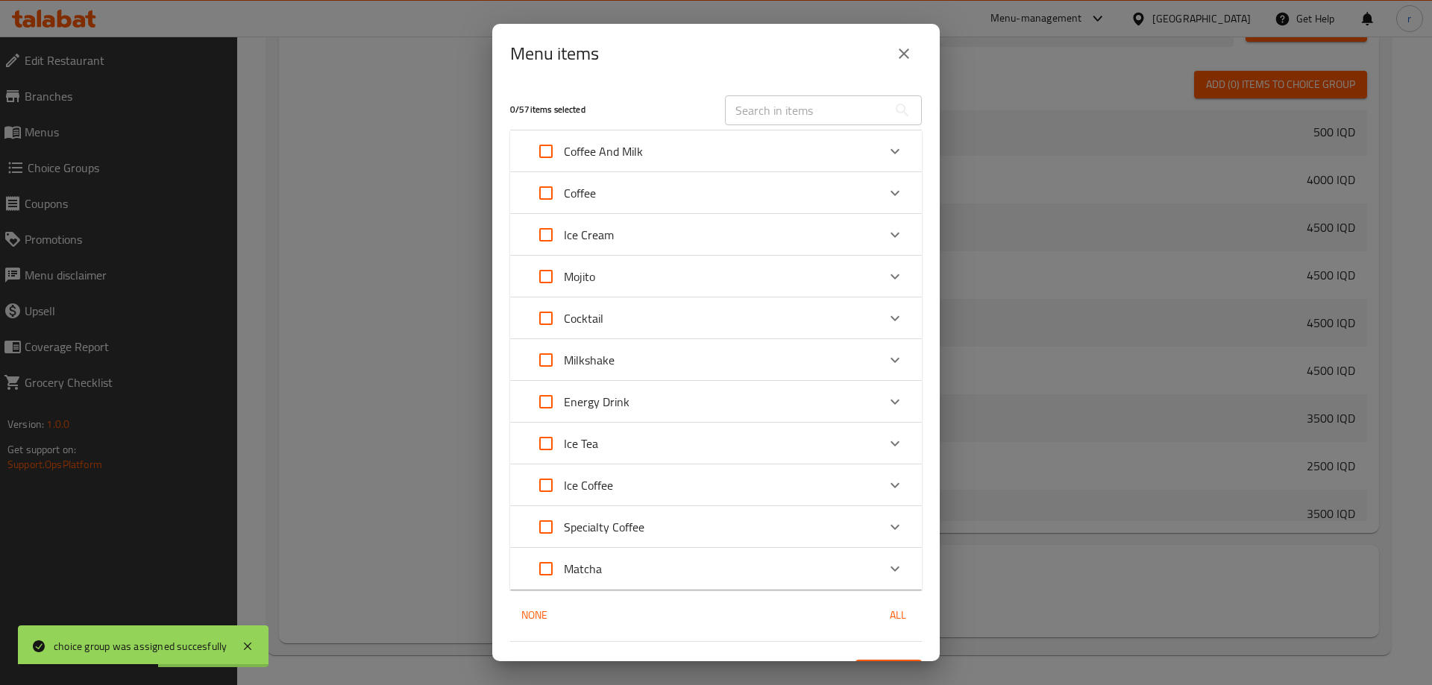
click at [886, 234] on icon "Expand" at bounding box center [895, 235] width 18 height 18
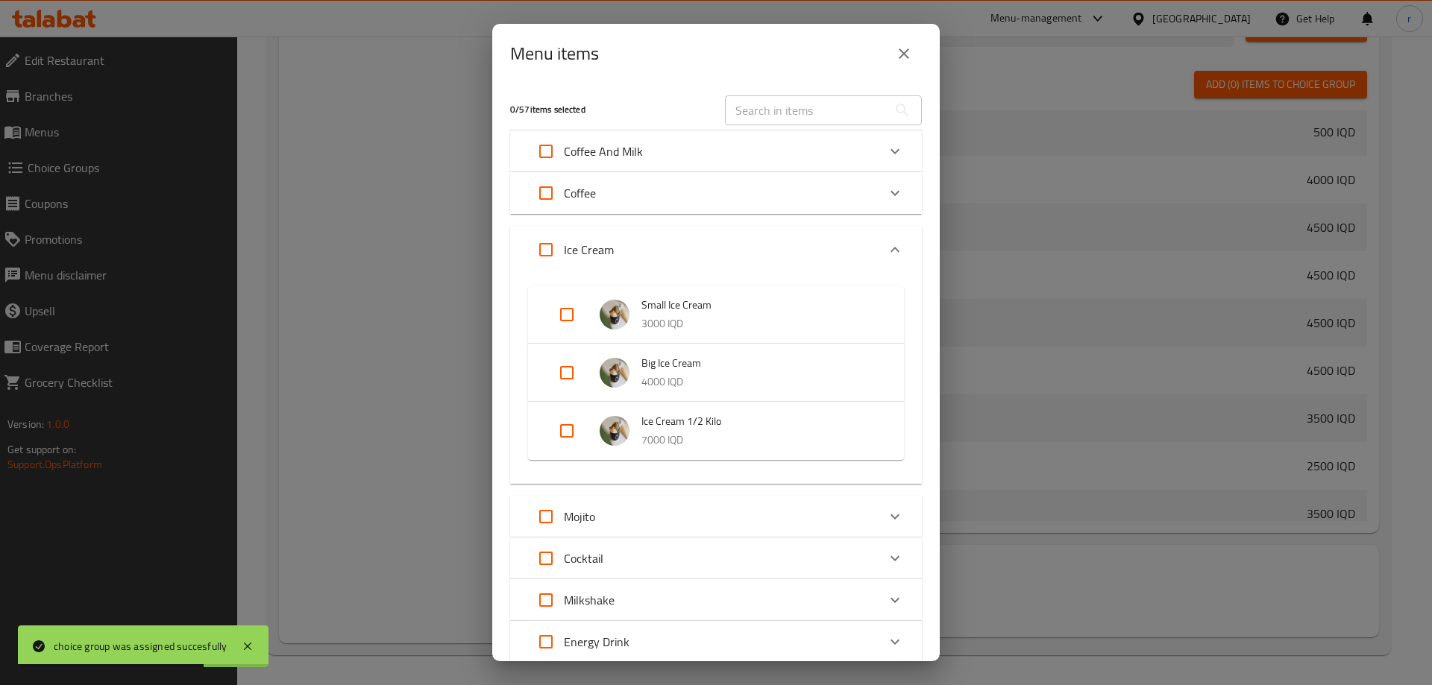
click at [571, 376] on input "Expand" at bounding box center [567, 373] width 36 height 36
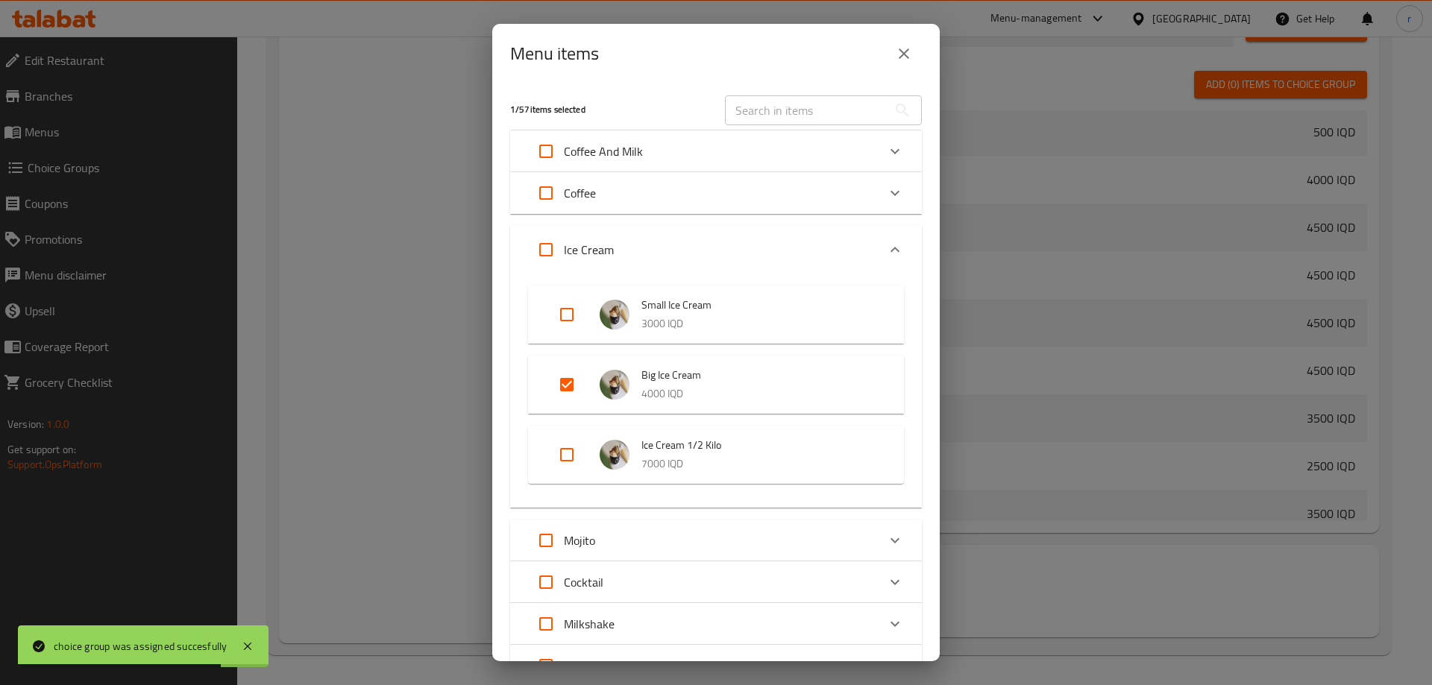
click at [570, 448] on input "Expand" at bounding box center [567, 455] width 36 height 36
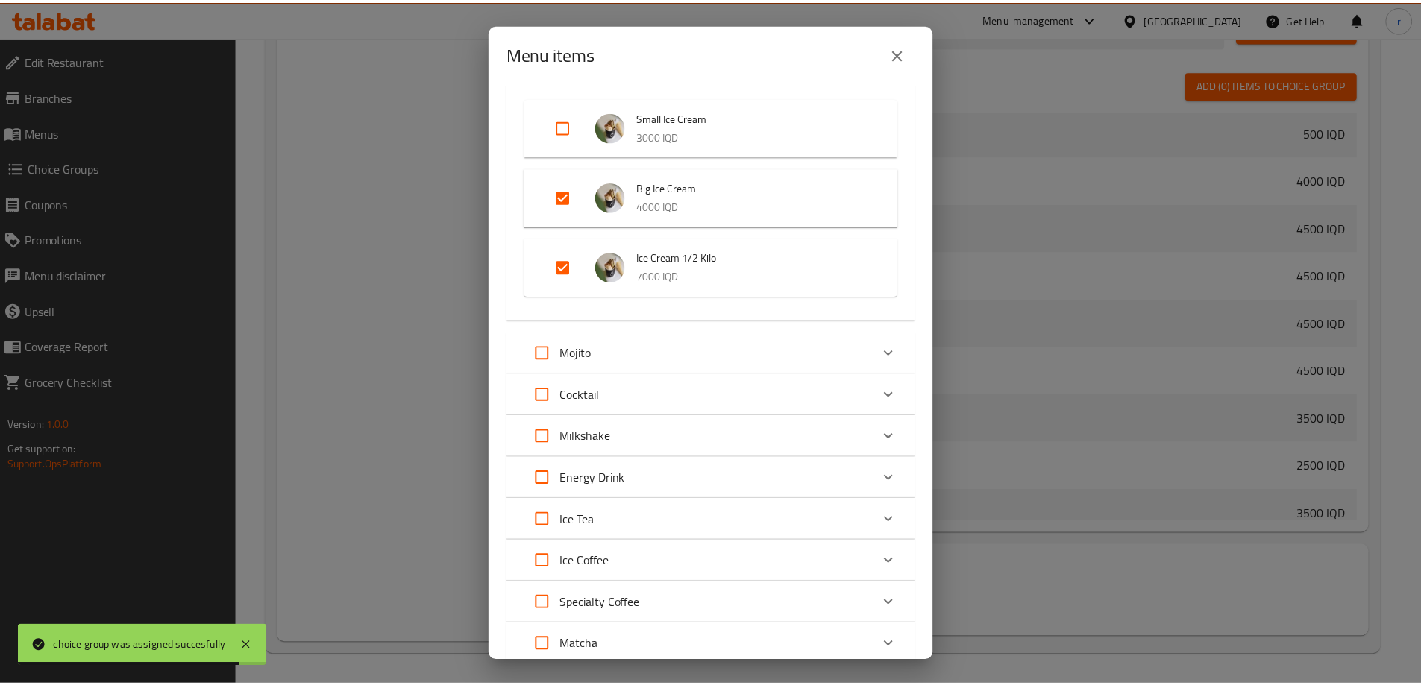
scroll to position [296, 0]
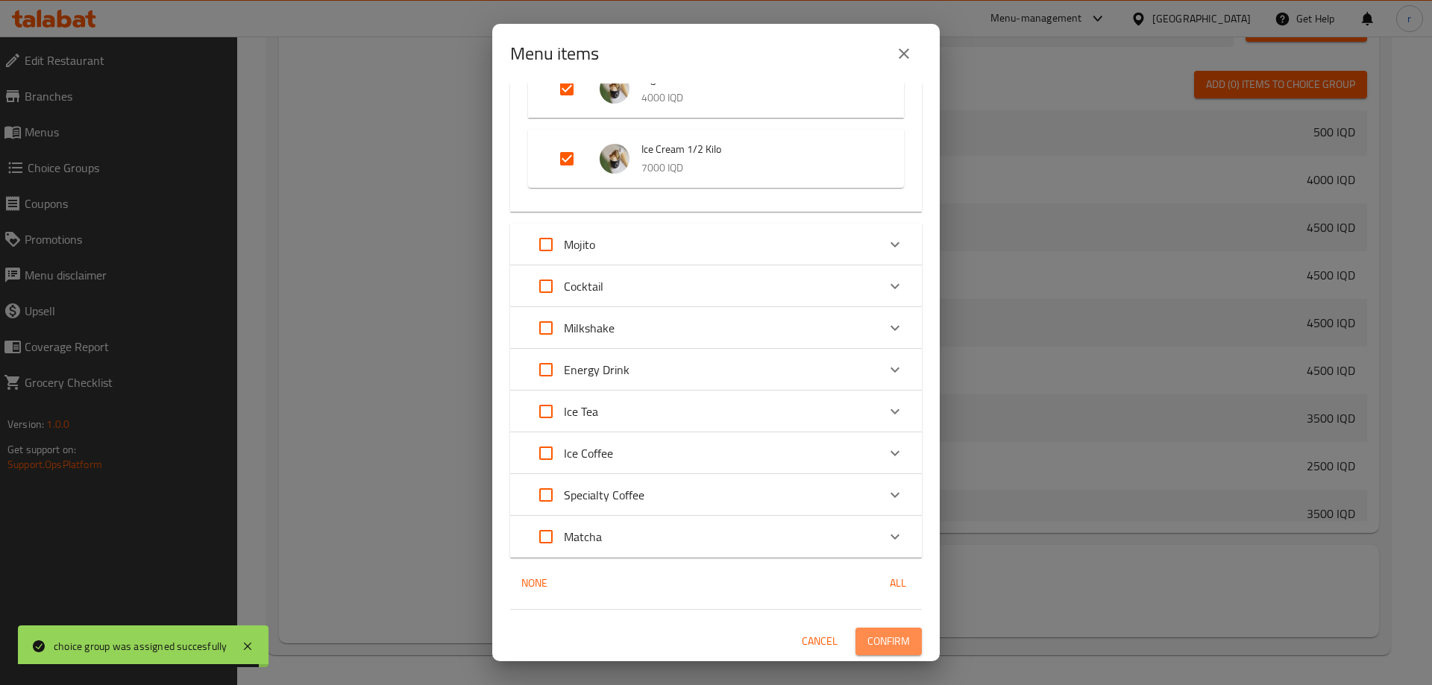
click at [855, 629] on button "Confirm" at bounding box center [888, 642] width 66 height 28
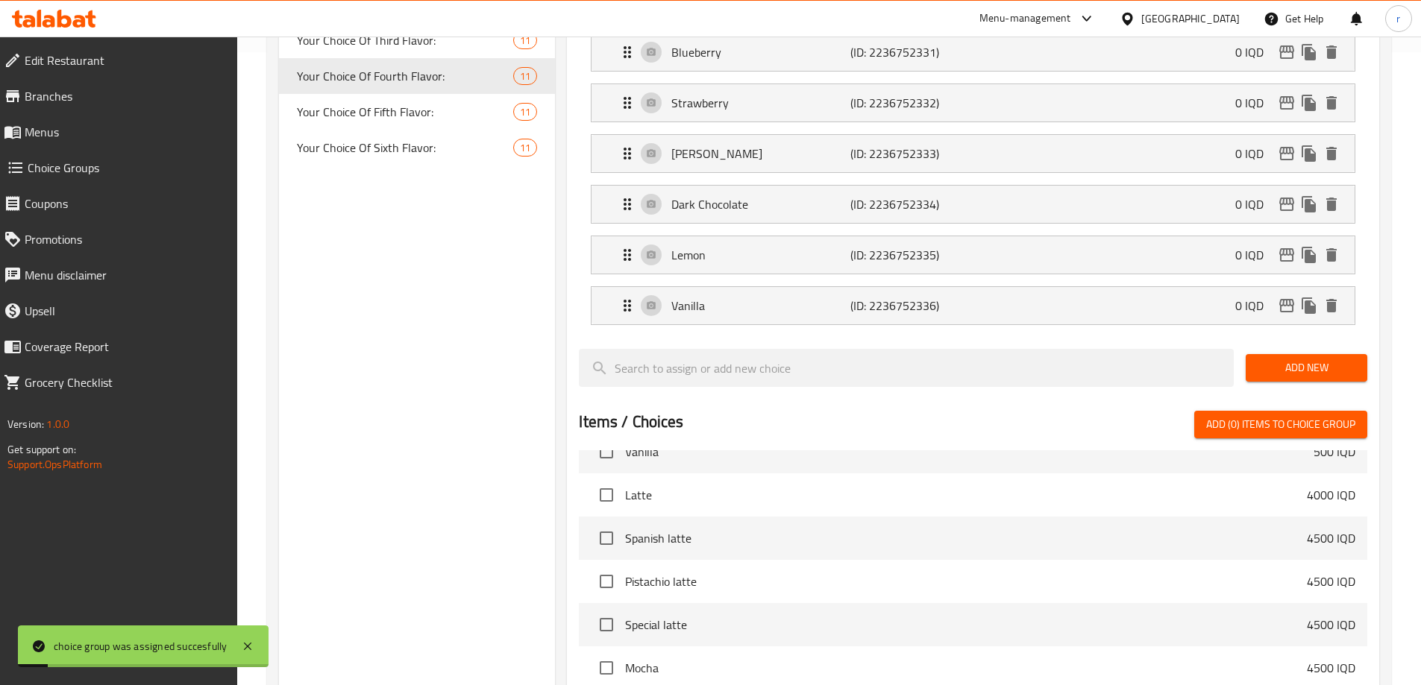
scroll to position [434, 0]
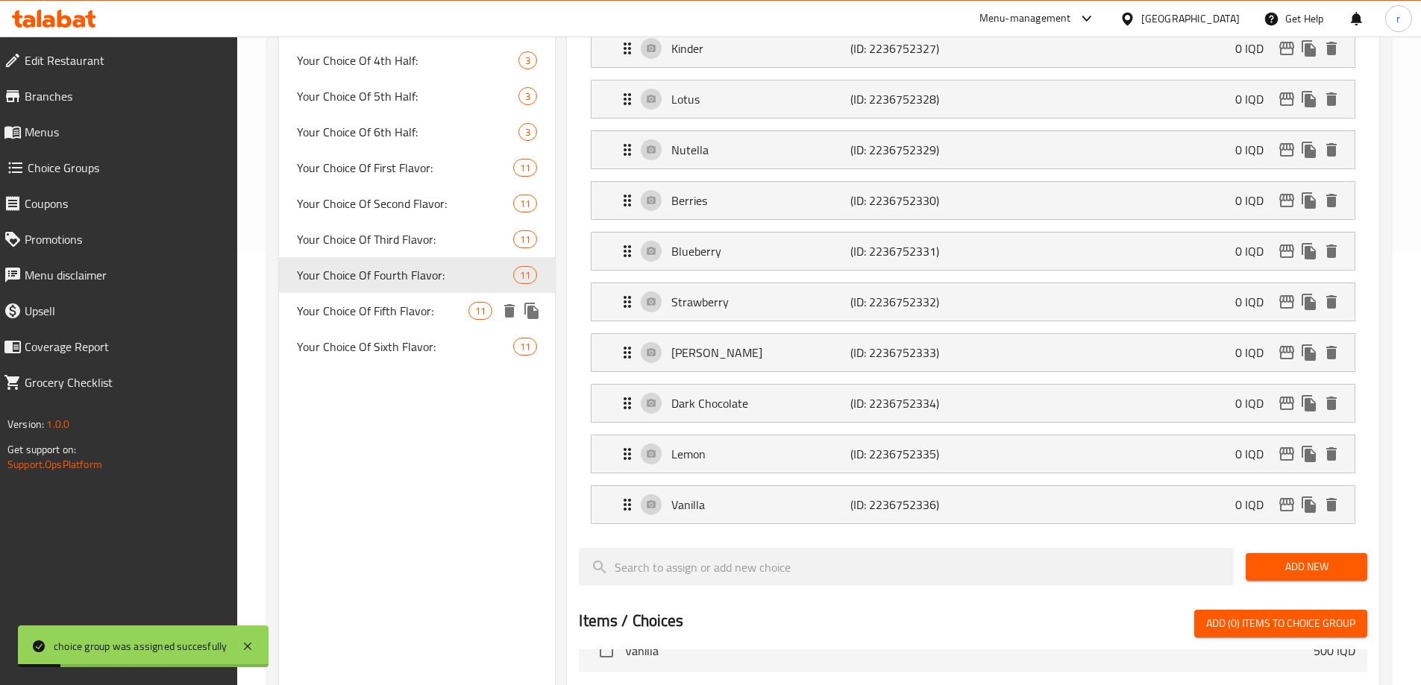
click at [433, 302] on span "Your Choice Of Fifth Flavor:" at bounding box center [383, 311] width 172 height 18
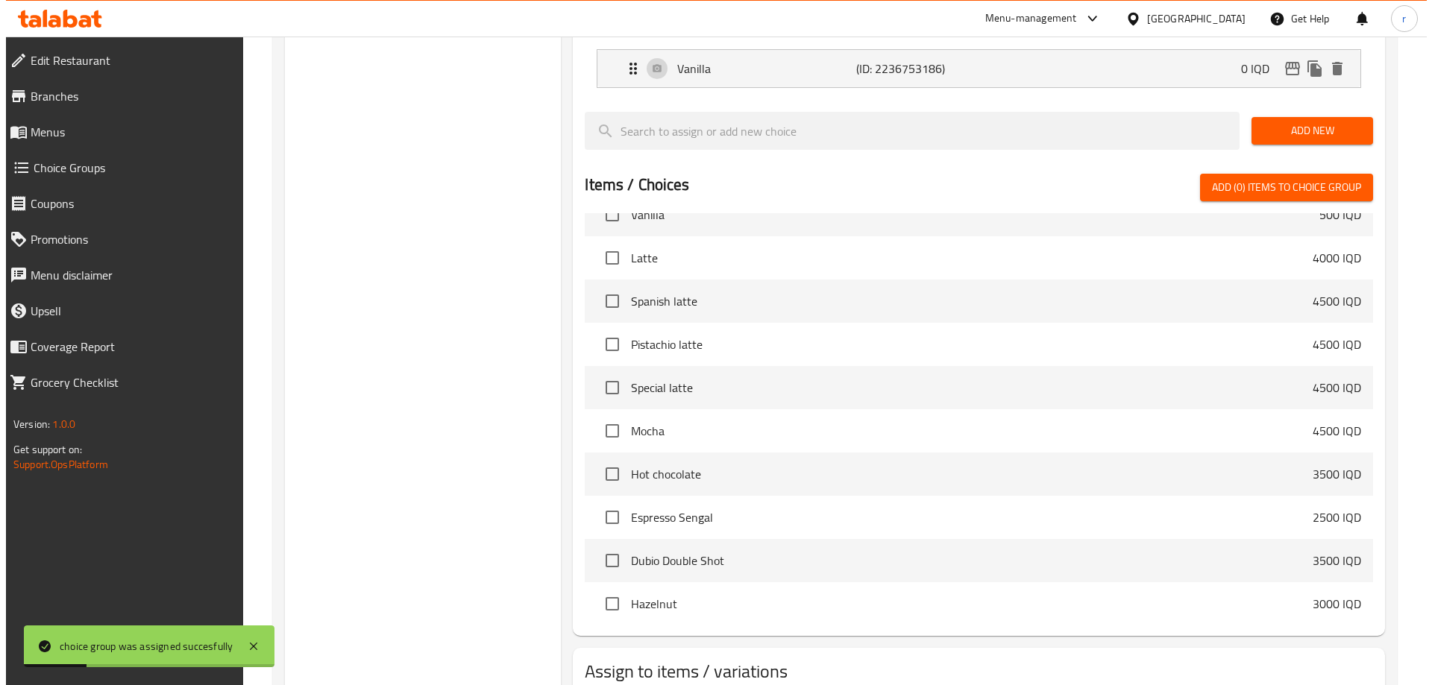
scroll to position [932, 0]
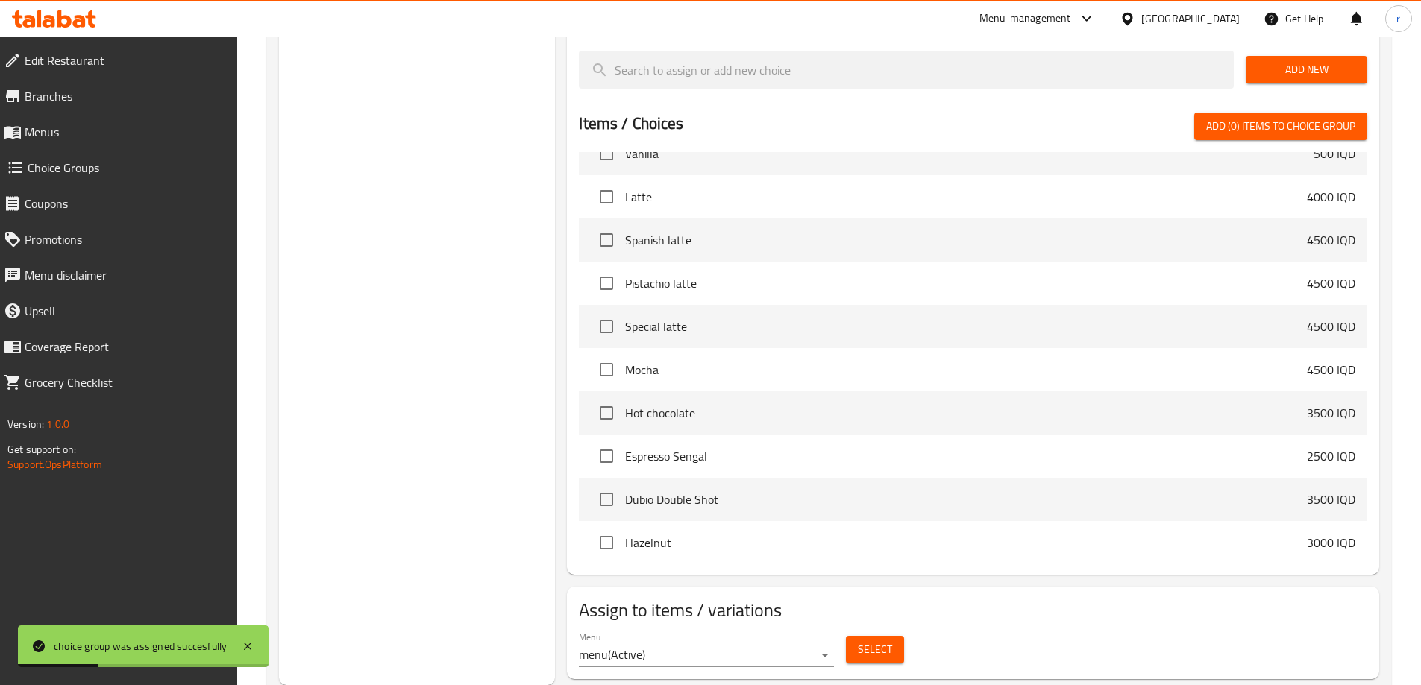
click at [878, 641] on span "Select" at bounding box center [875, 650] width 34 height 19
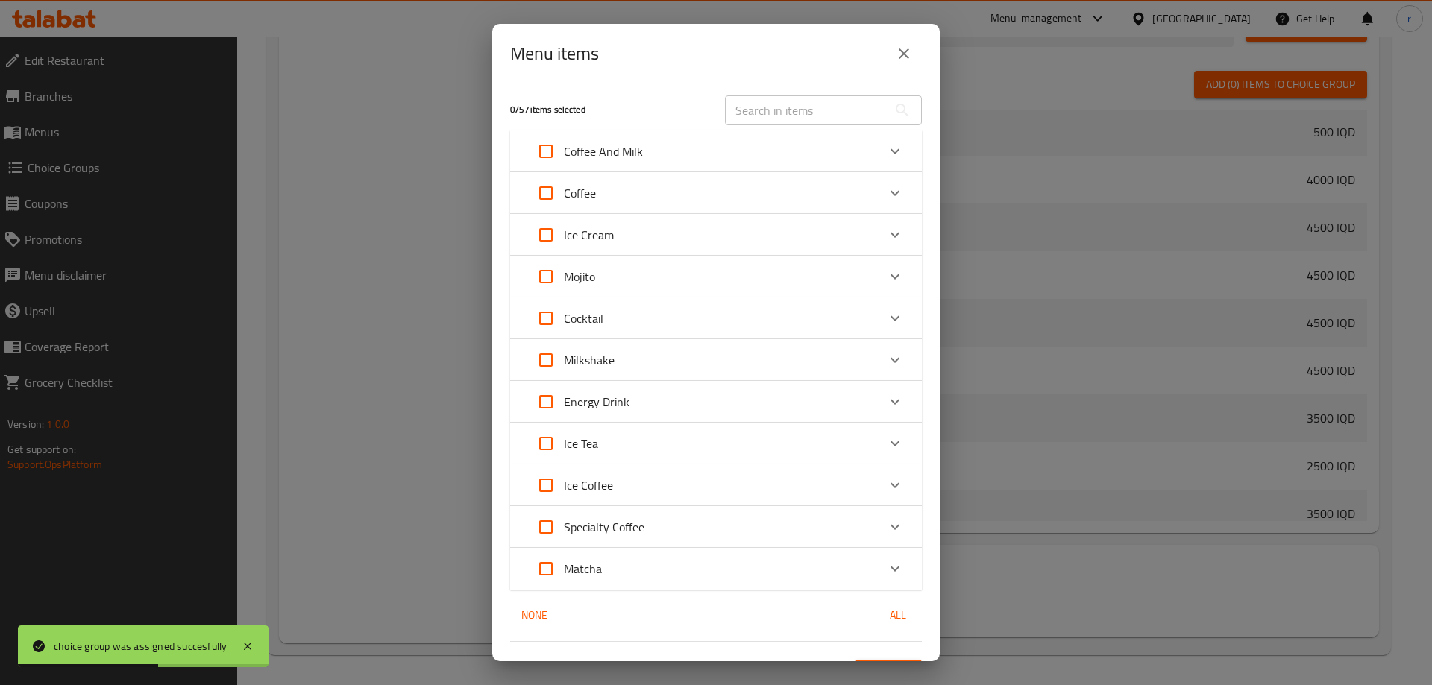
click at [888, 231] on icon "Expand" at bounding box center [895, 235] width 18 height 18
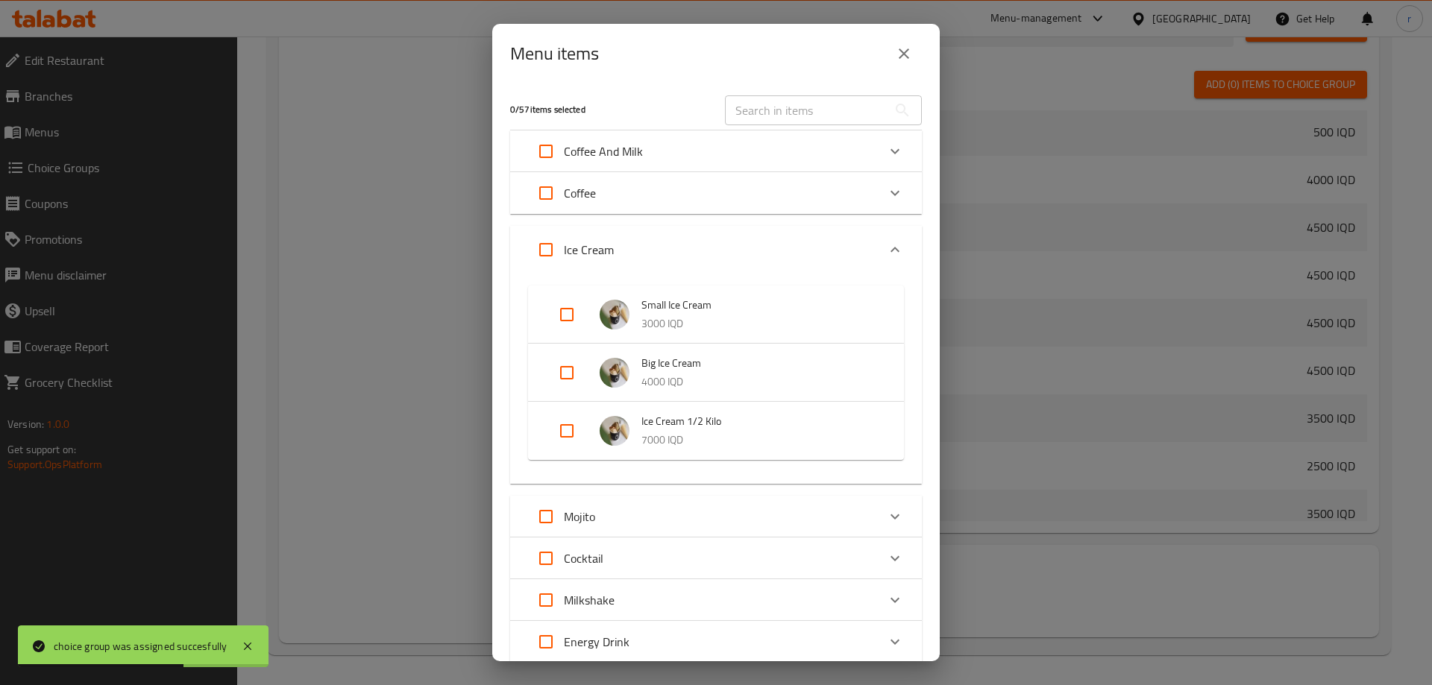
click at [574, 430] on input "Expand" at bounding box center [567, 431] width 36 height 36
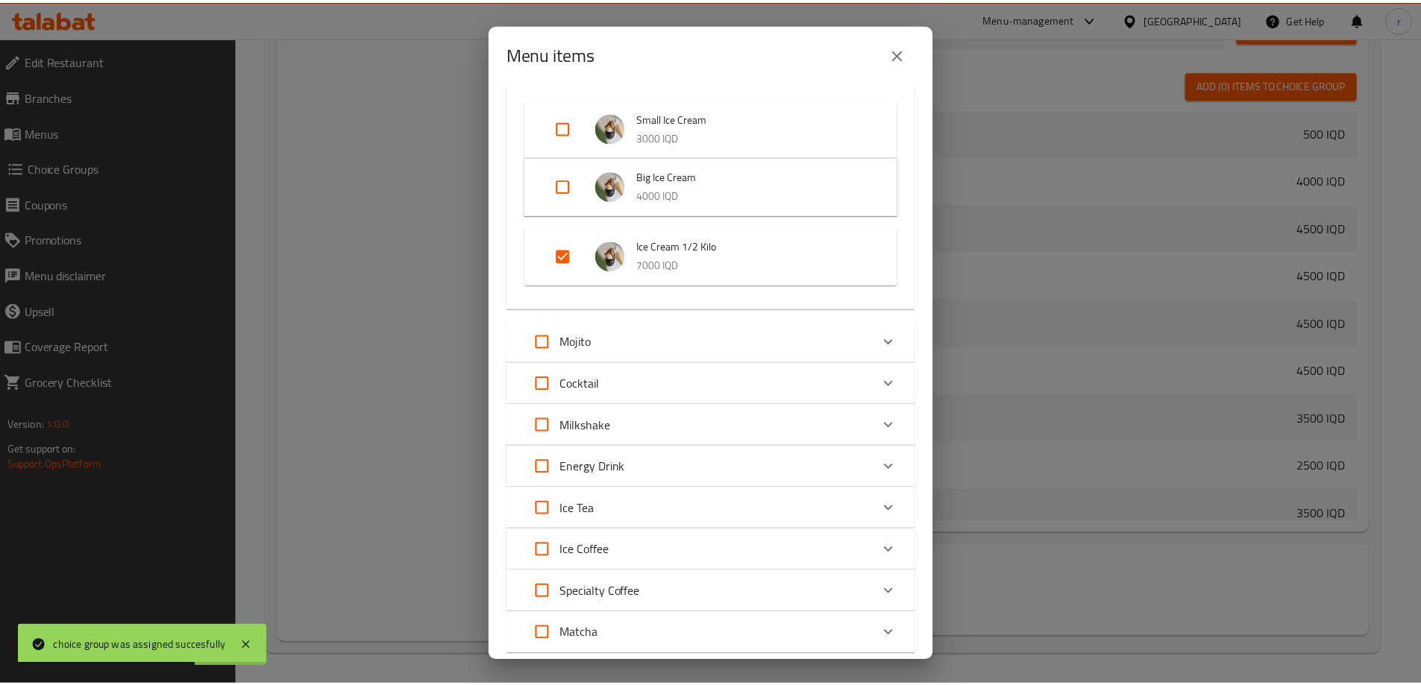
scroll to position [284, 0]
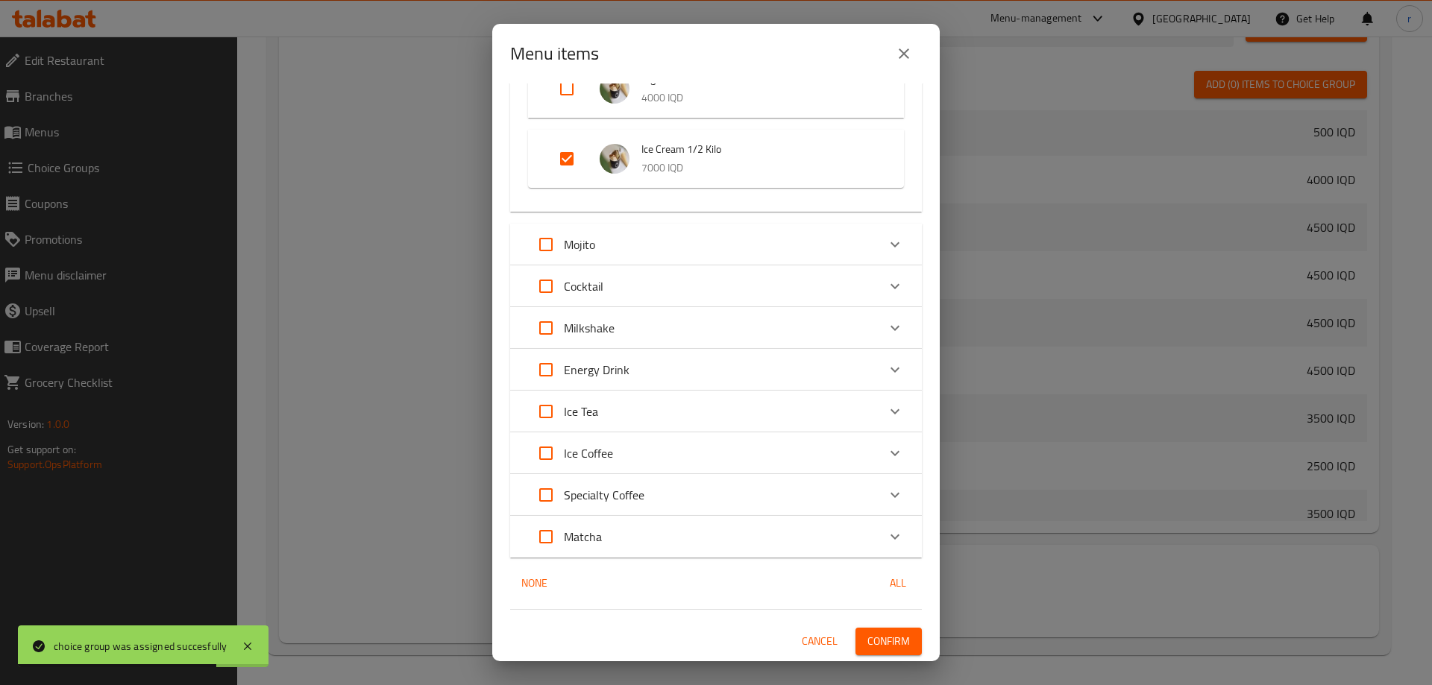
click at [882, 629] on button "Confirm" at bounding box center [888, 642] width 66 height 28
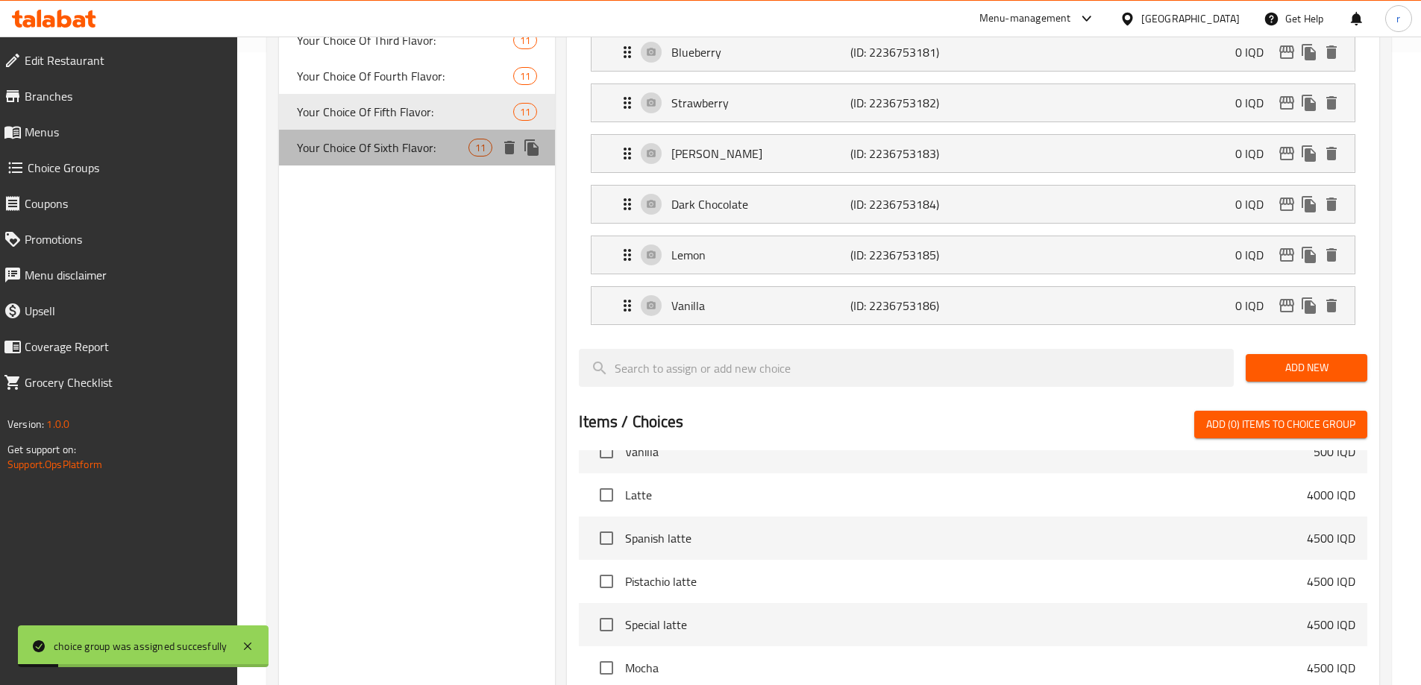
click at [415, 152] on span "Your Choice Of Sixth Flavor:" at bounding box center [383, 148] width 172 height 18
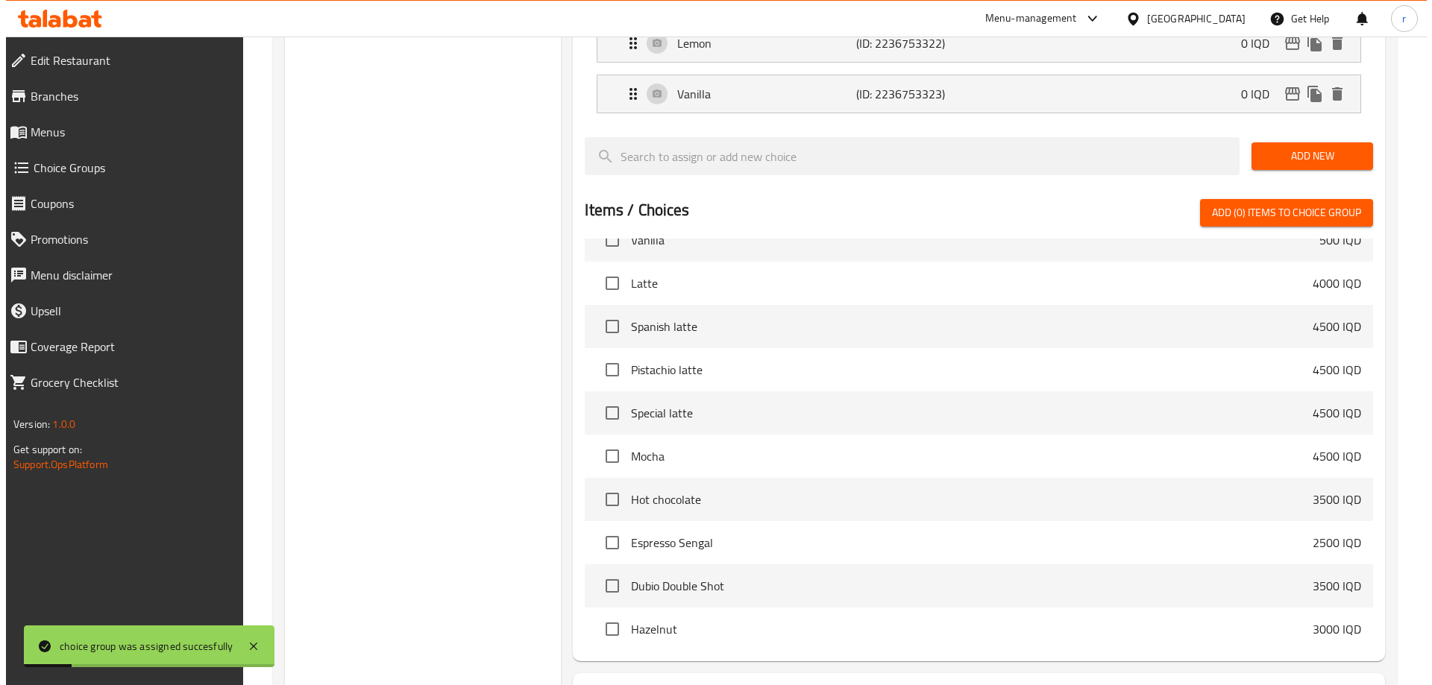
scroll to position [932, 0]
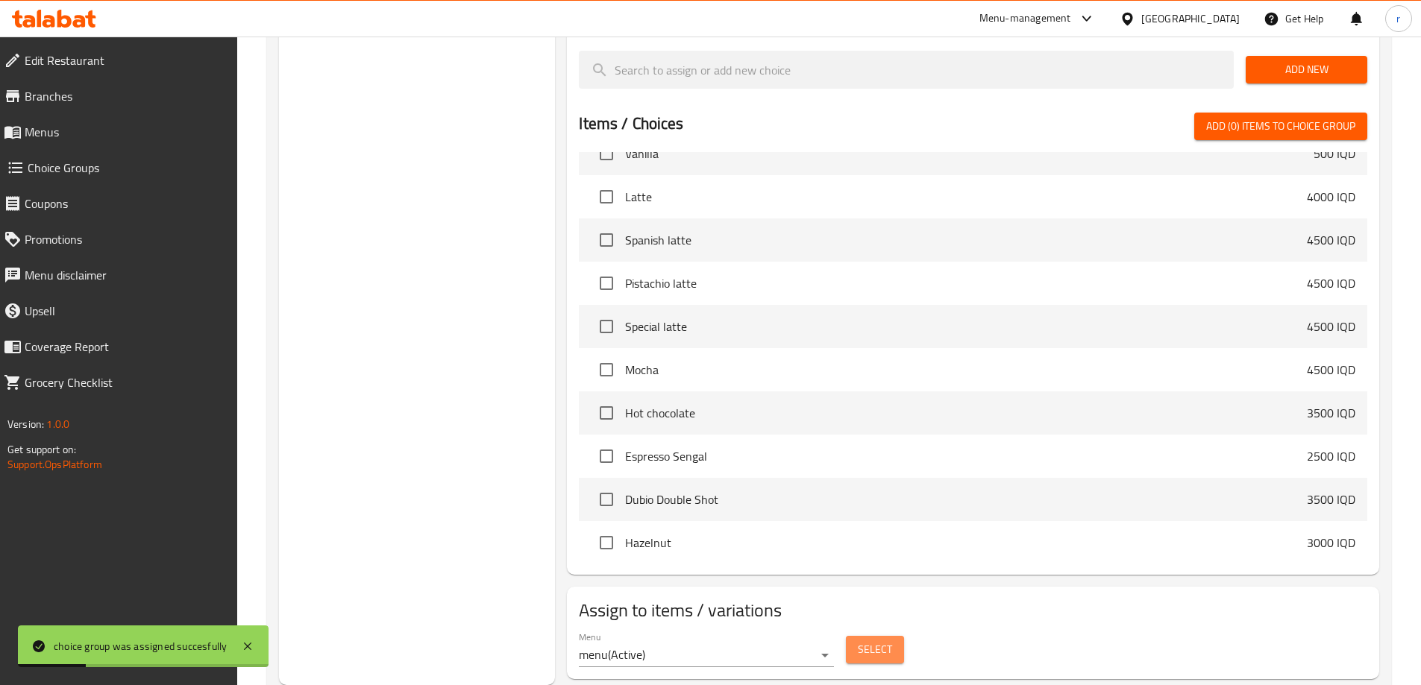
click at [885, 636] on button "Select" at bounding box center [875, 650] width 58 height 28
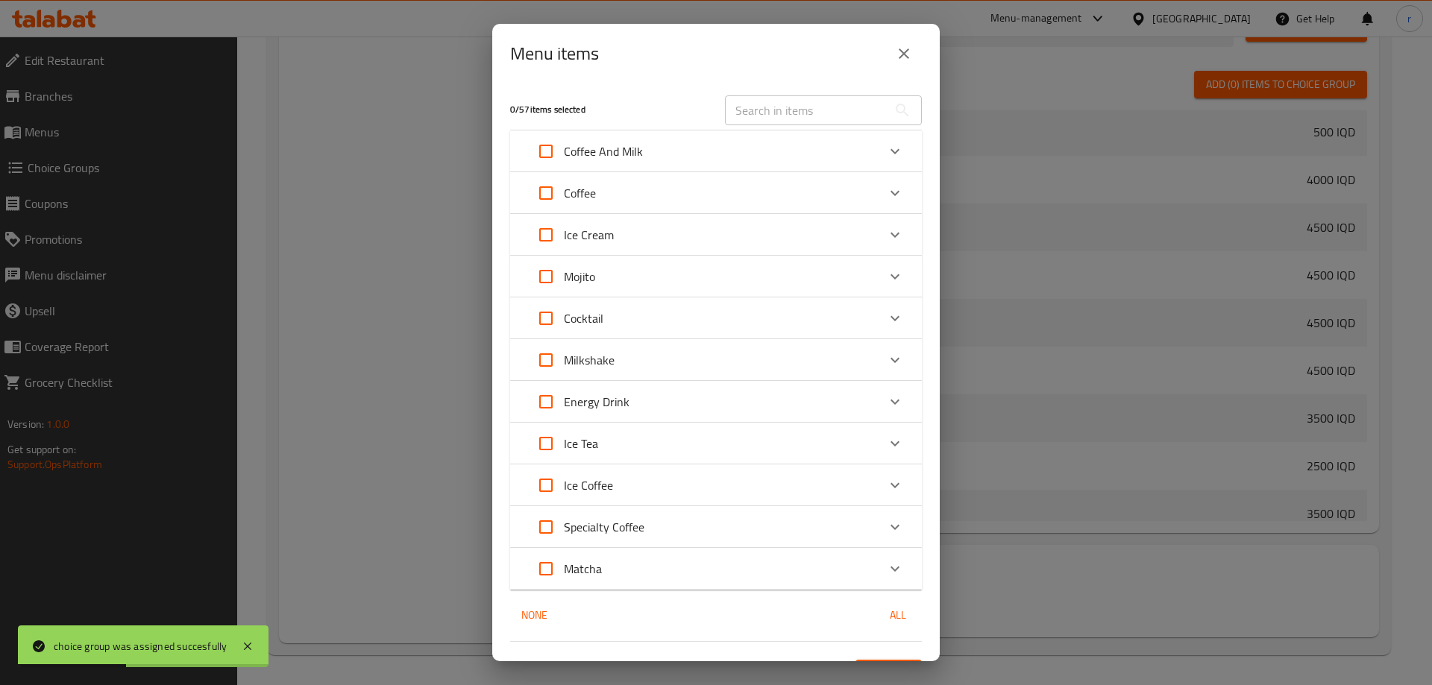
click at [877, 237] on div "Expand" at bounding box center [895, 235] width 36 height 36
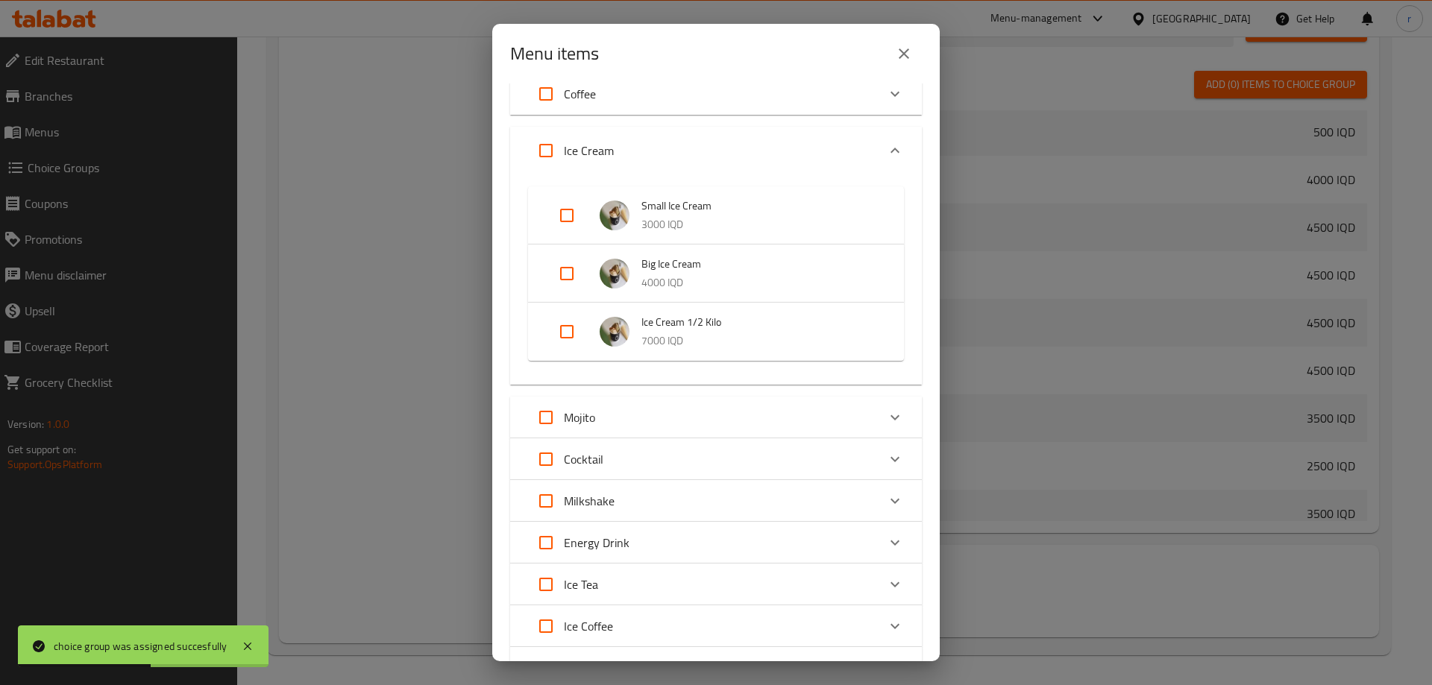
click at [579, 321] on input "Expand" at bounding box center [567, 332] width 36 height 36
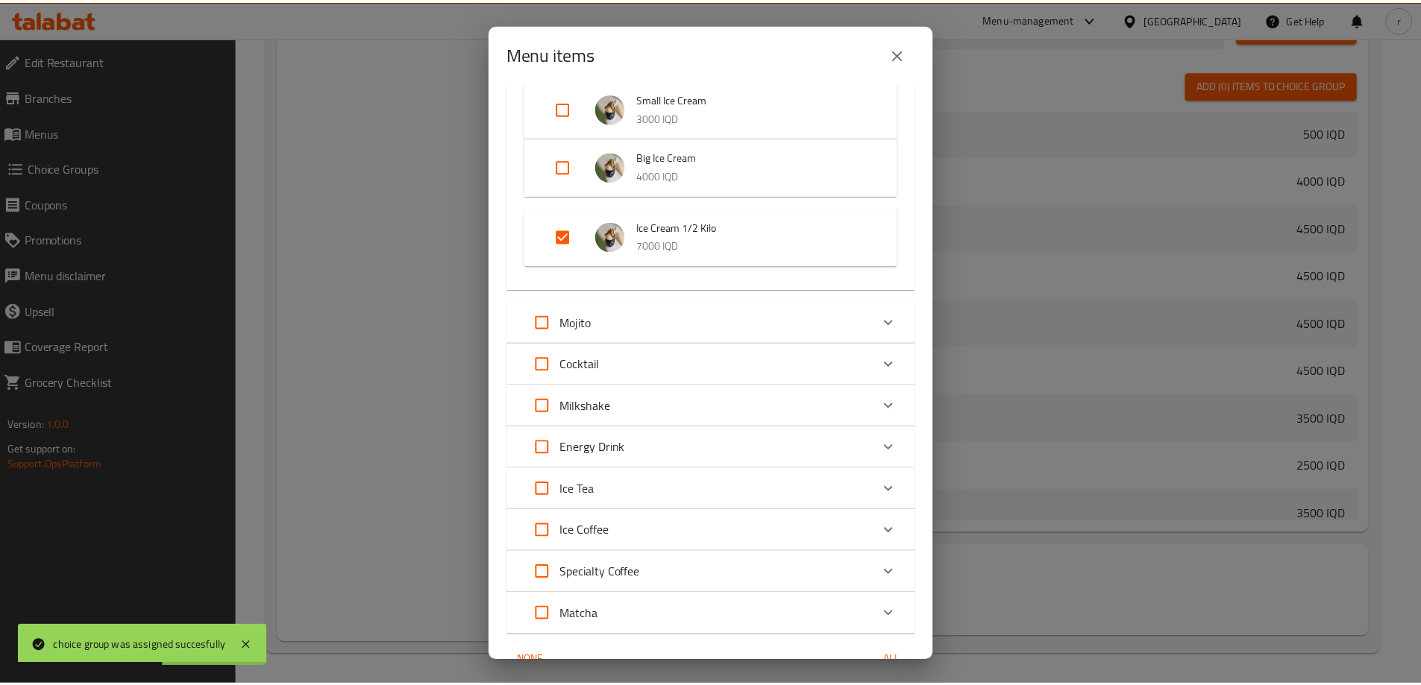
scroll to position [284, 0]
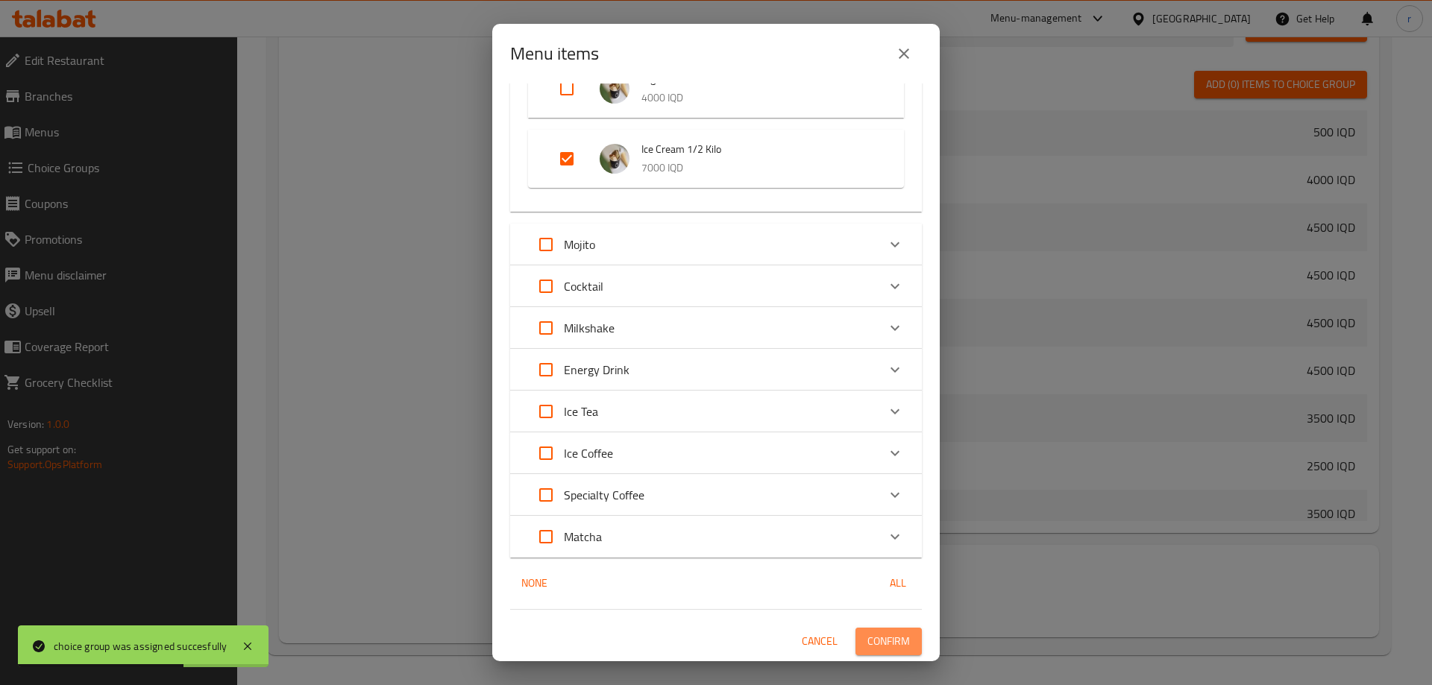
click at [879, 635] on span "Confirm" at bounding box center [888, 641] width 43 height 19
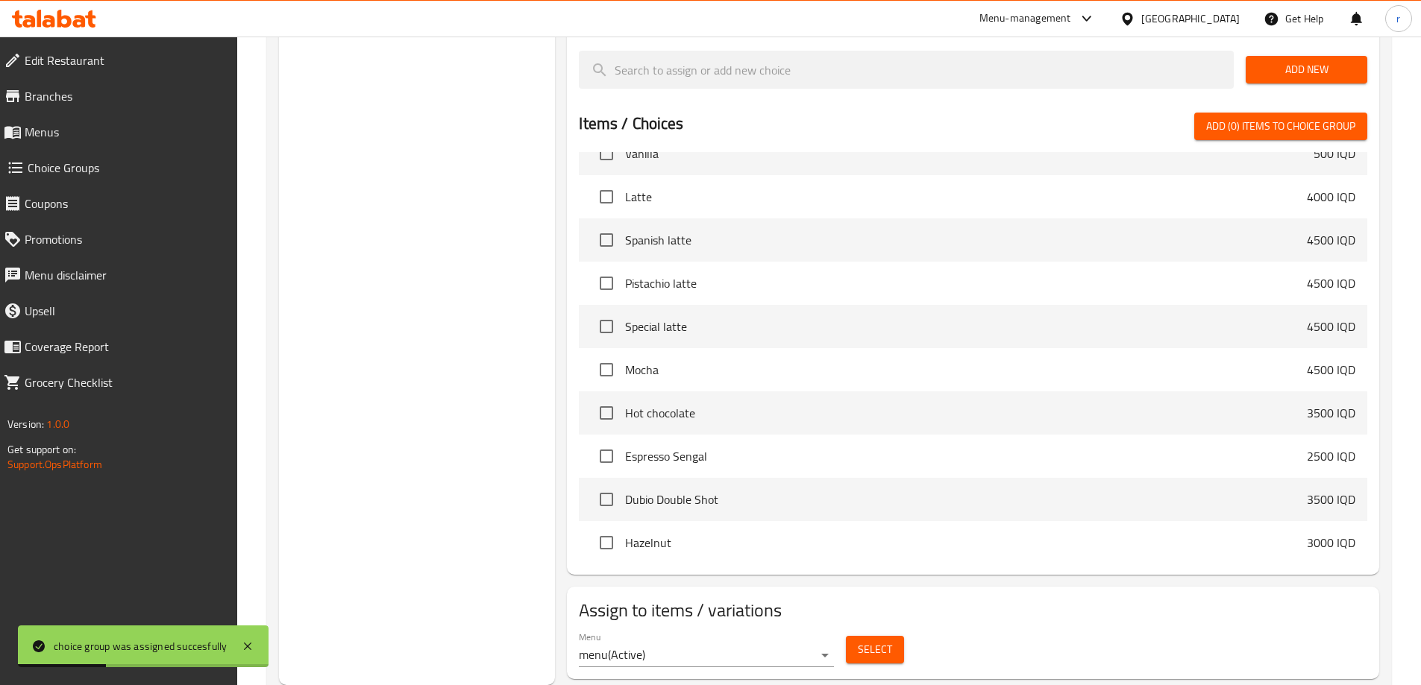
click at [113, 132] on span "Menus" at bounding box center [125, 132] width 201 height 18
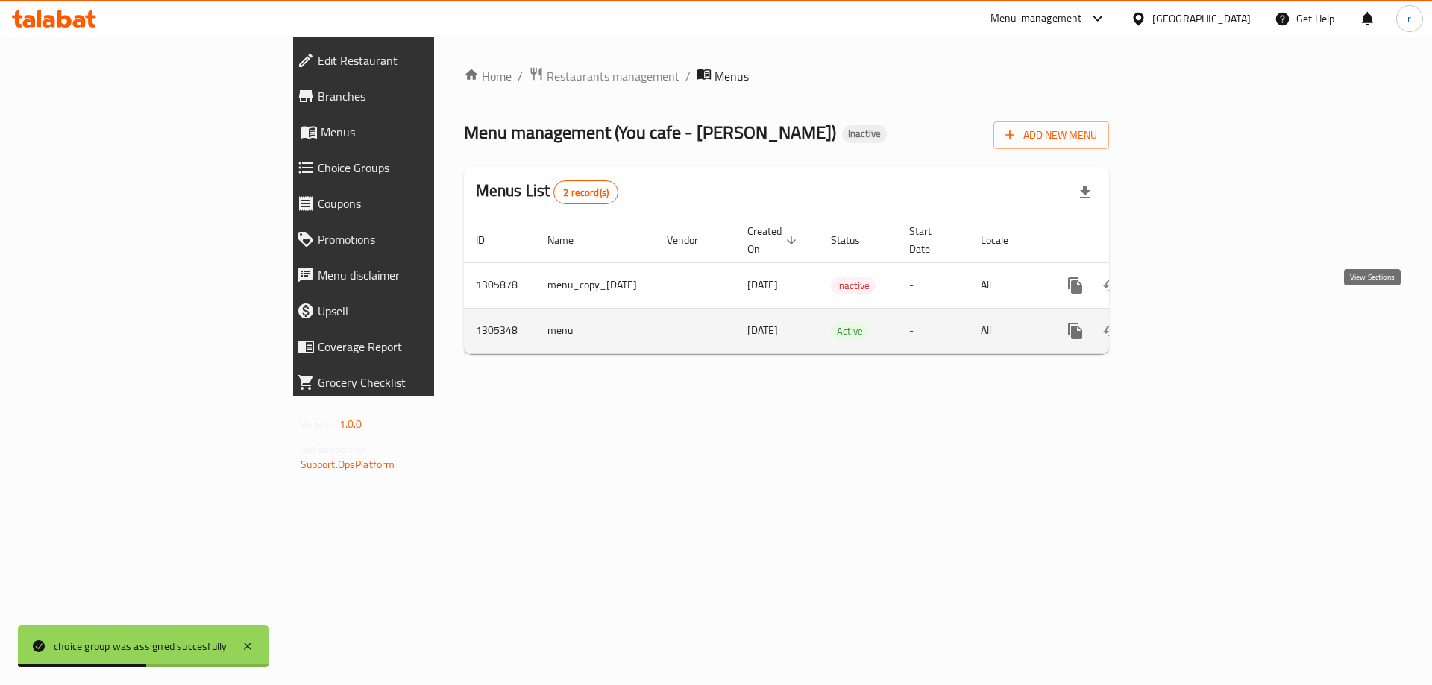
click at [1190, 324] on icon "enhanced table" at bounding box center [1182, 330] width 13 height 13
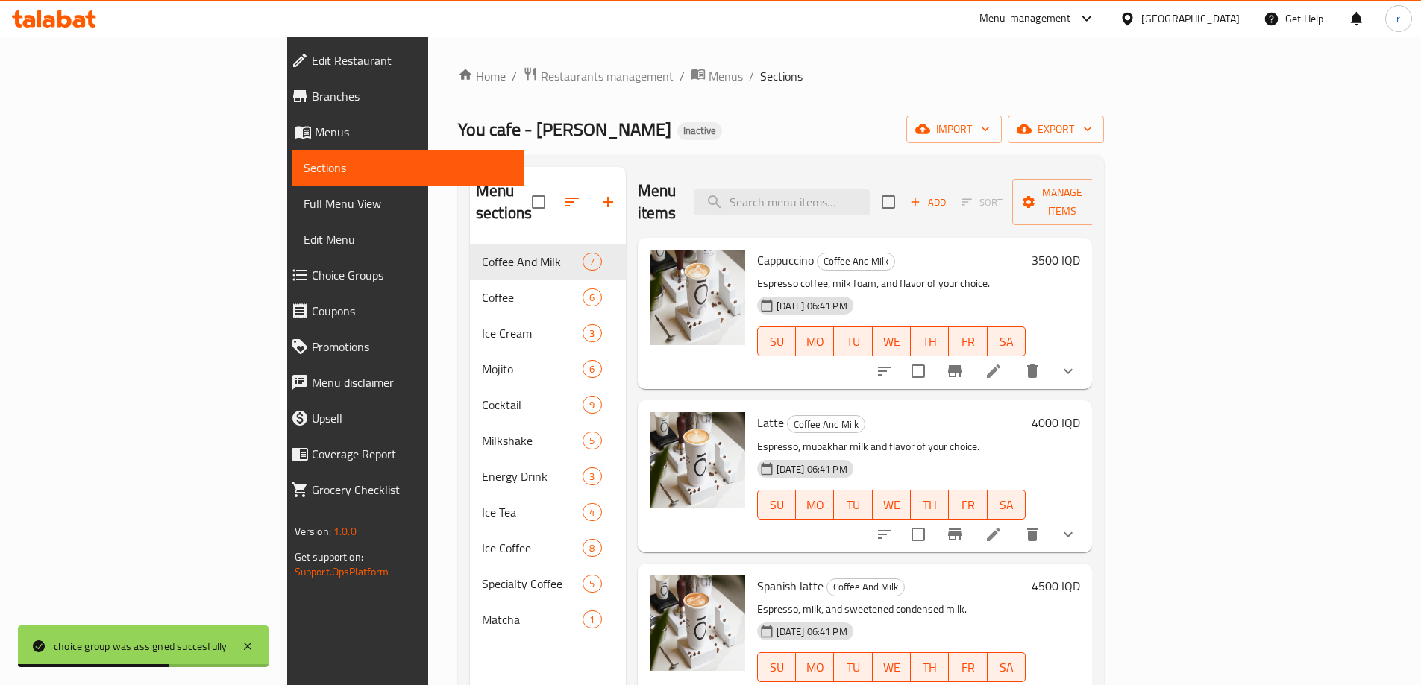
click at [304, 201] on span "Full Menu View" at bounding box center [408, 204] width 209 height 18
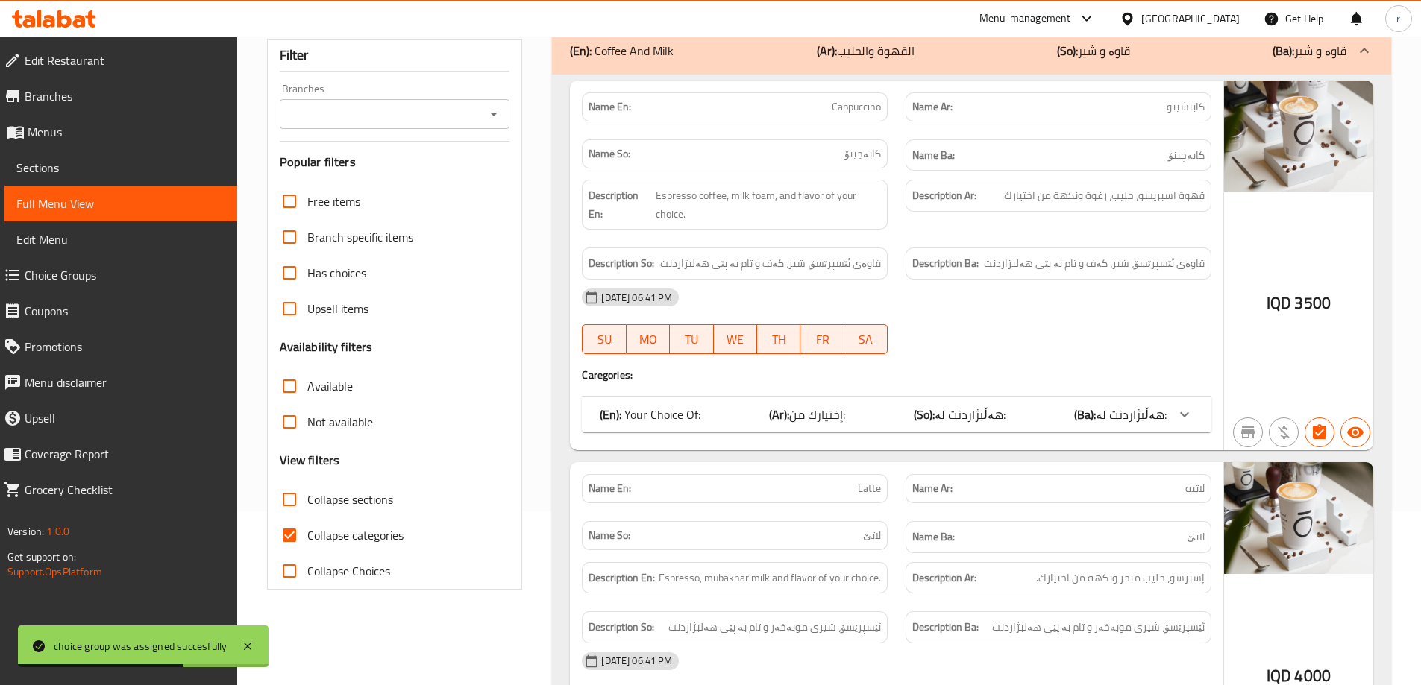
scroll to position [199, 0]
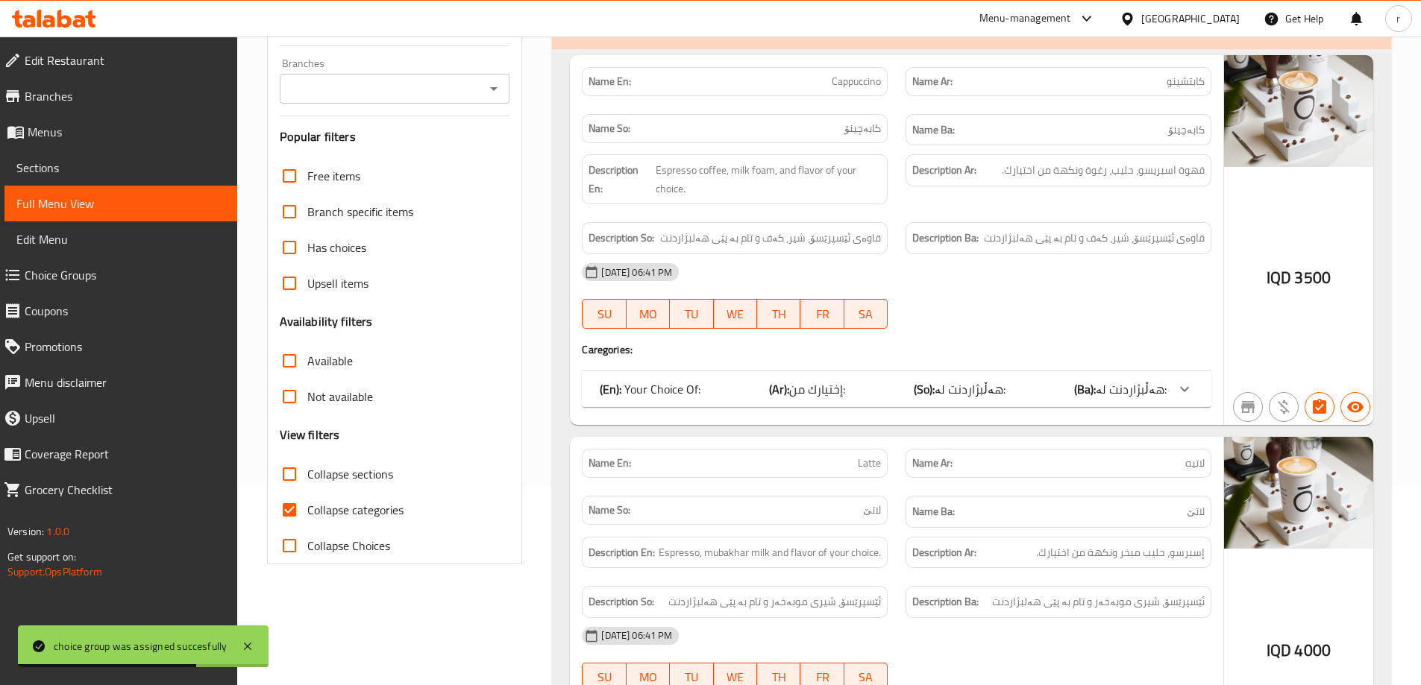
click at [293, 482] on input "Collapse sections" at bounding box center [289, 474] width 36 height 36
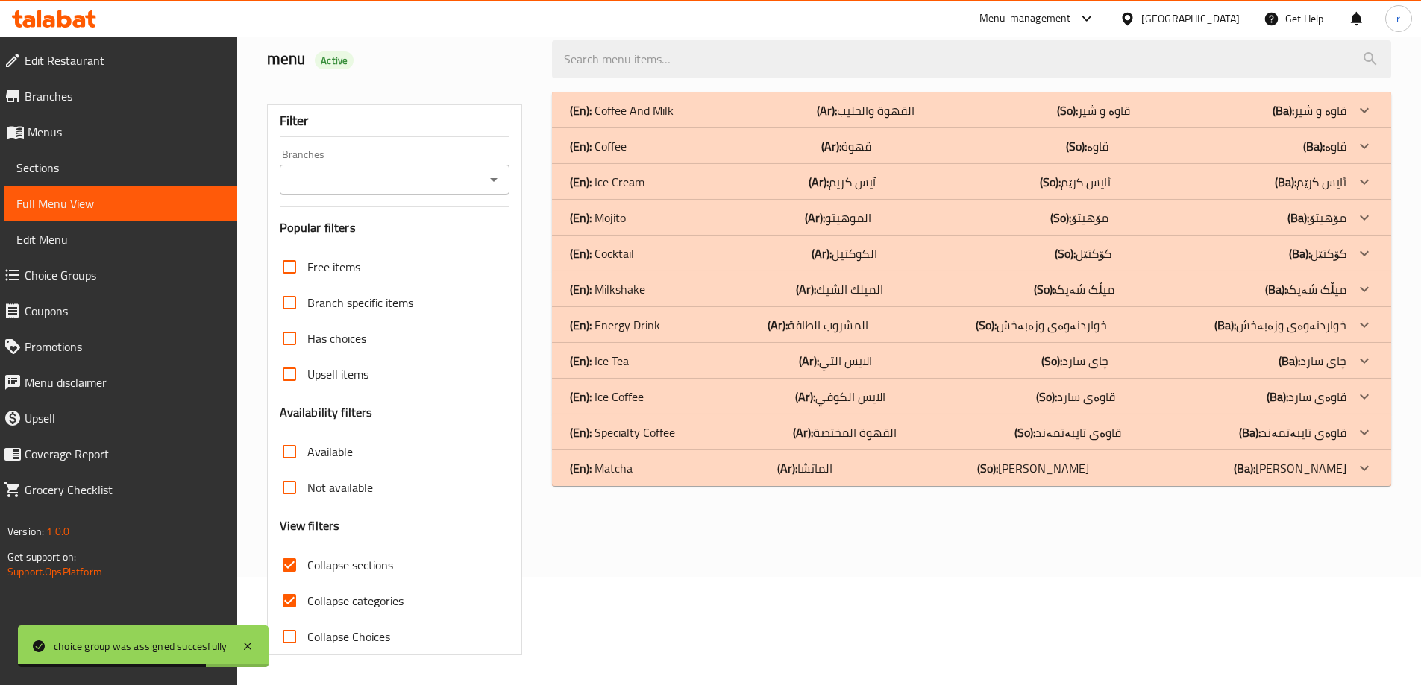
scroll to position [108, 0]
click at [291, 597] on input "Collapse categories" at bounding box center [289, 601] width 36 height 36
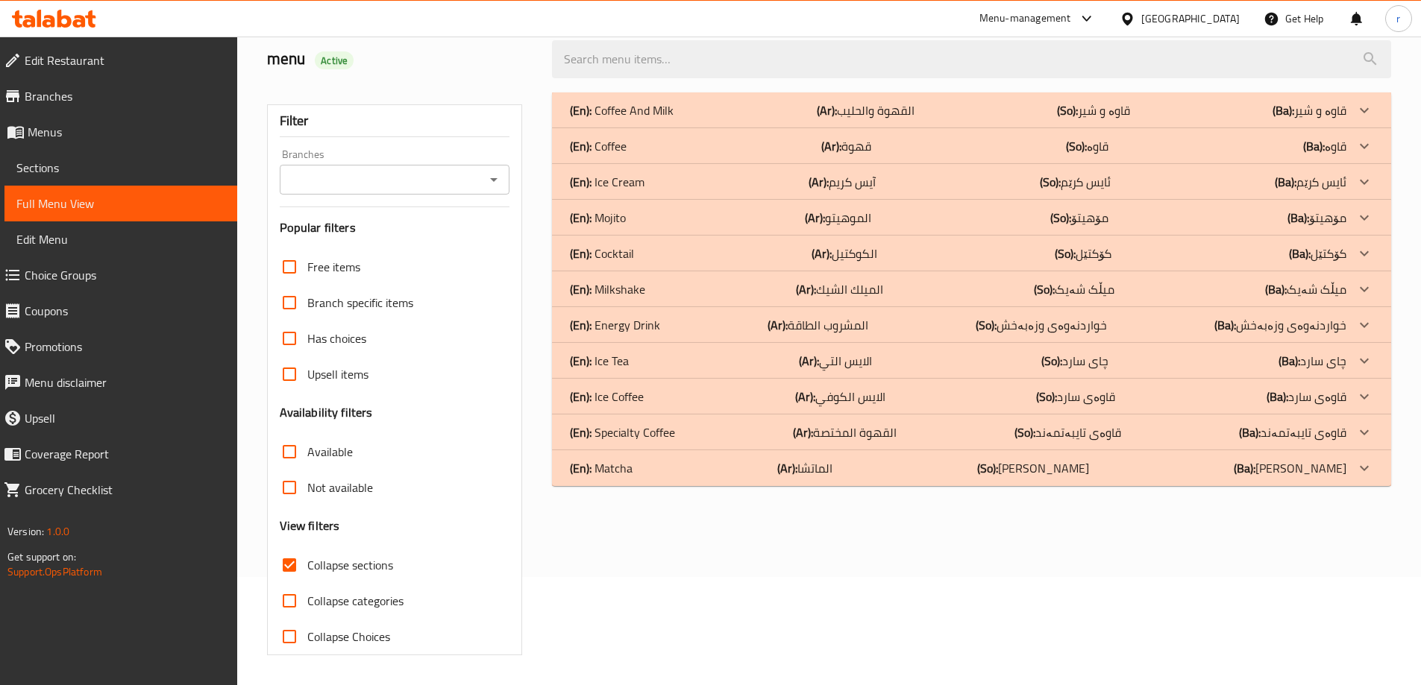
click at [676, 119] on div "(En): Ice Cream (Ar): آيس كريم (So): ئایس کرێم (Ba): ئایس کرێم" at bounding box center [958, 110] width 776 height 18
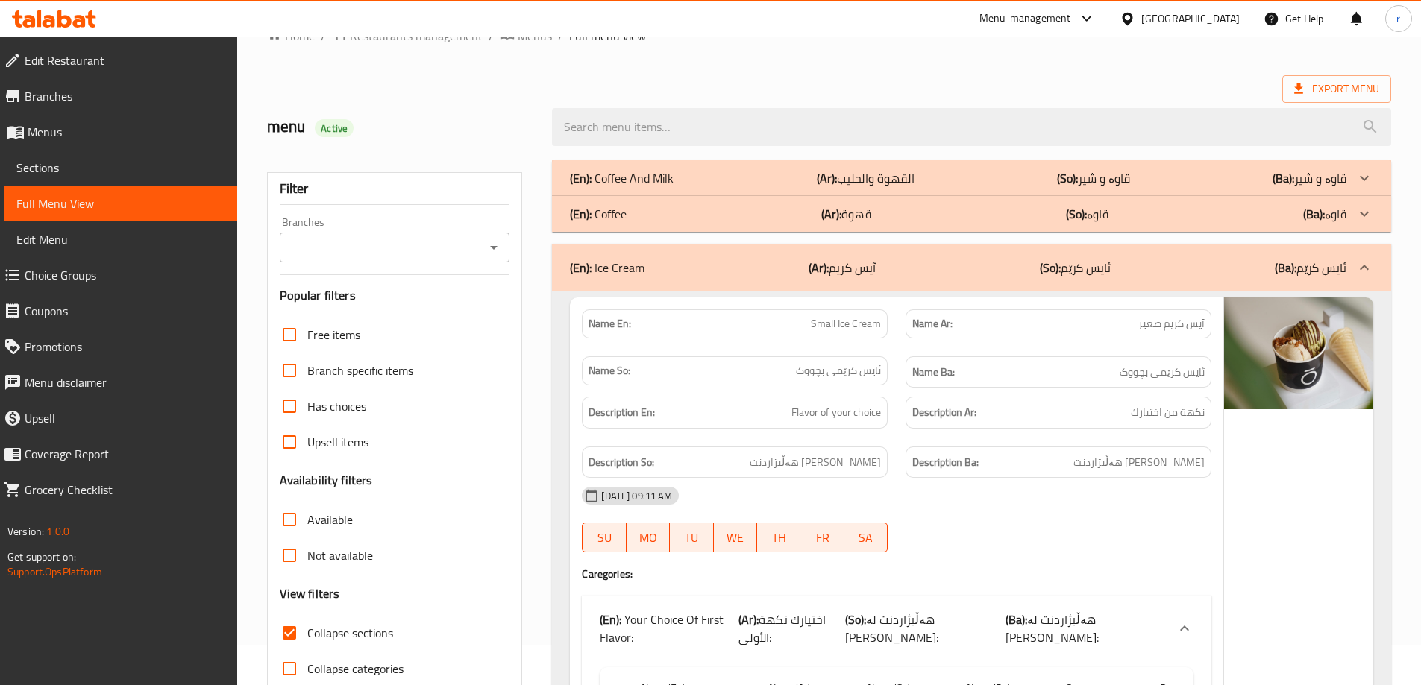
scroll to position [30, 0]
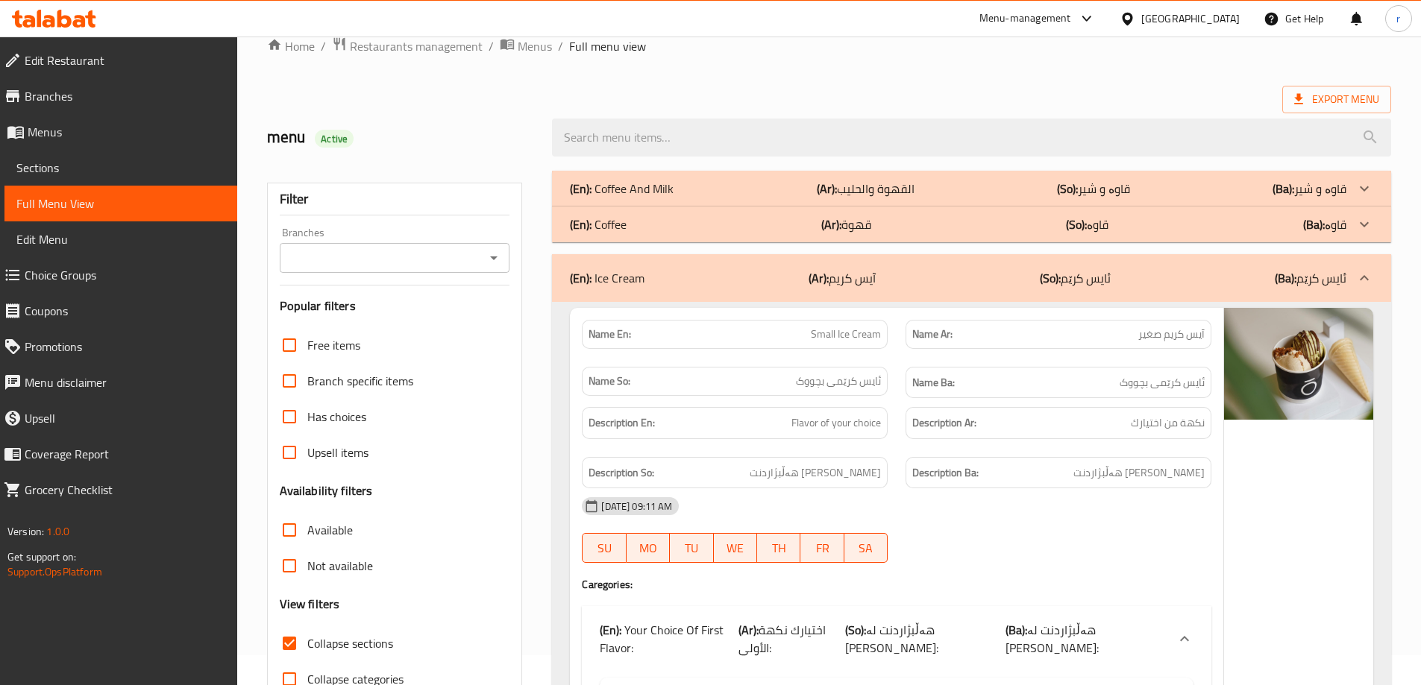
click at [494, 261] on icon "Open" at bounding box center [494, 258] width 18 height 18
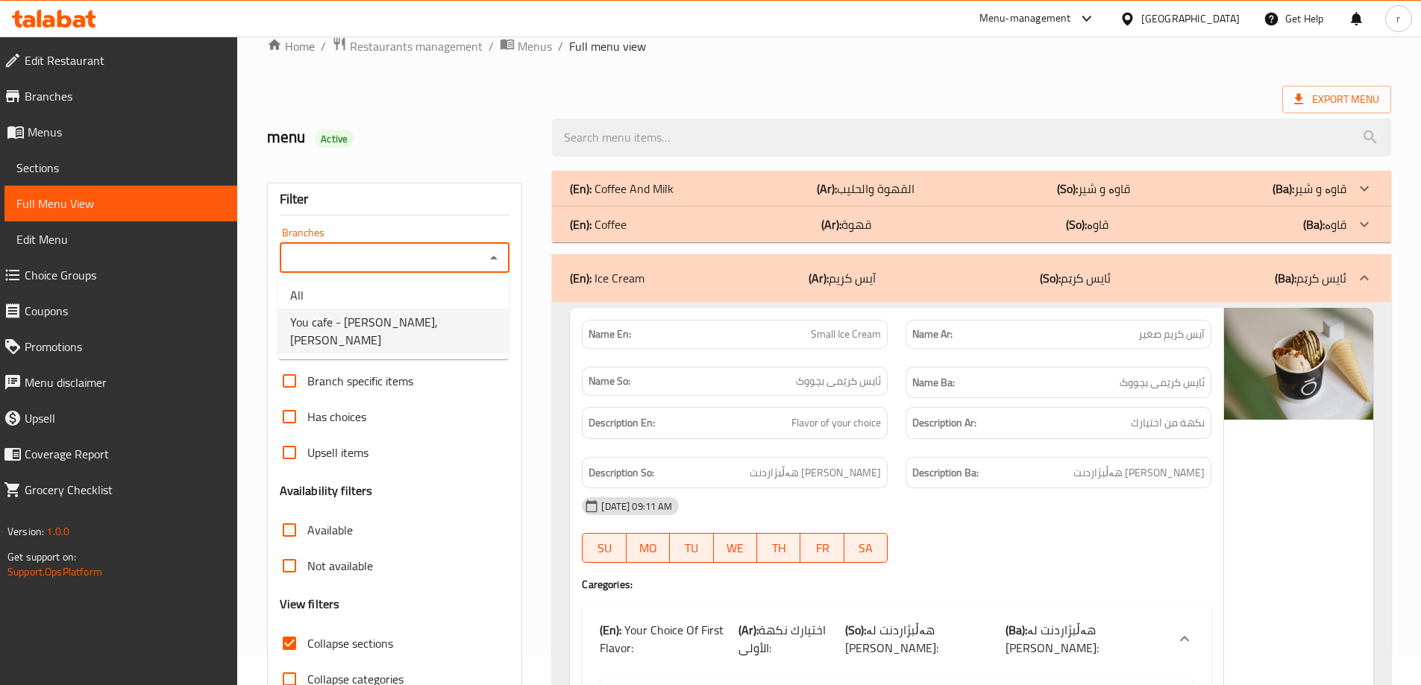
click at [448, 326] on span "You cafe - Hay Al Salam, Al- Salaam" at bounding box center [393, 331] width 207 height 36
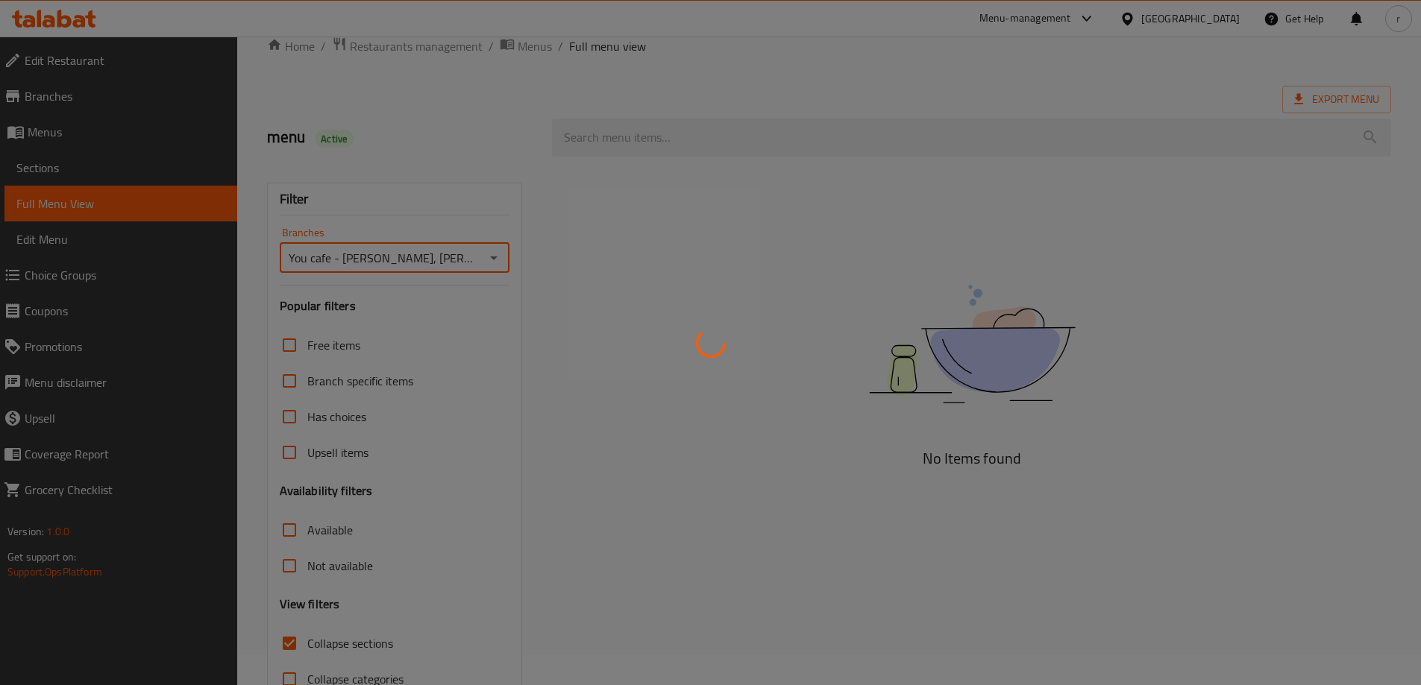
click at [524, 352] on div at bounding box center [710, 342] width 1421 height 685
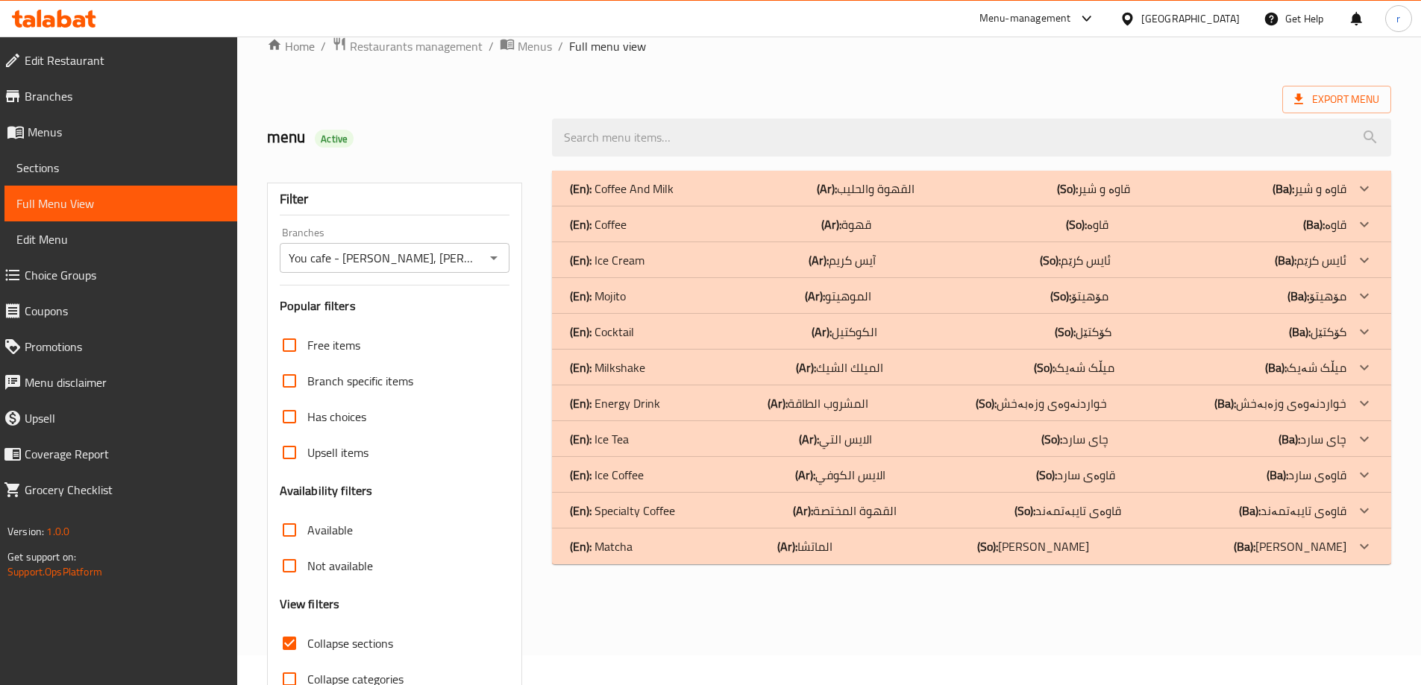
click at [623, 198] on p "(En): Ice Cream" at bounding box center [622, 189] width 104 height 18
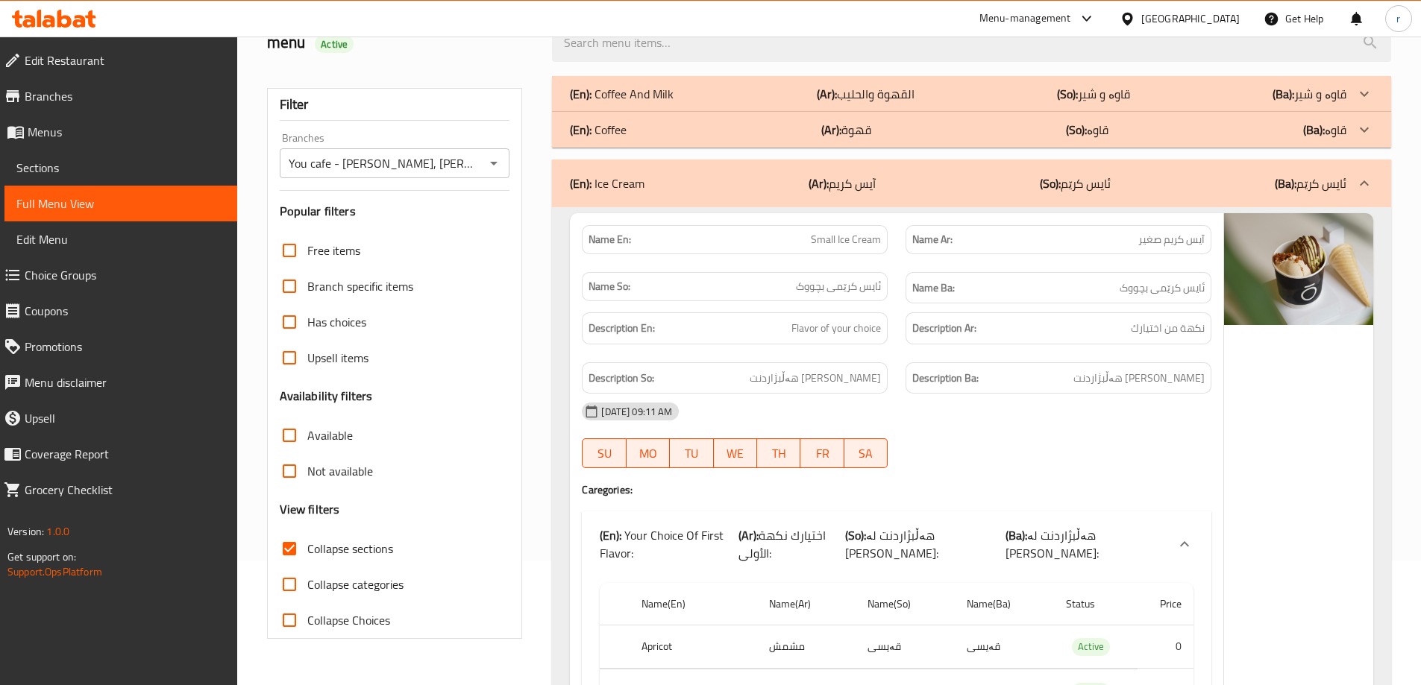
scroll to position [0, 0]
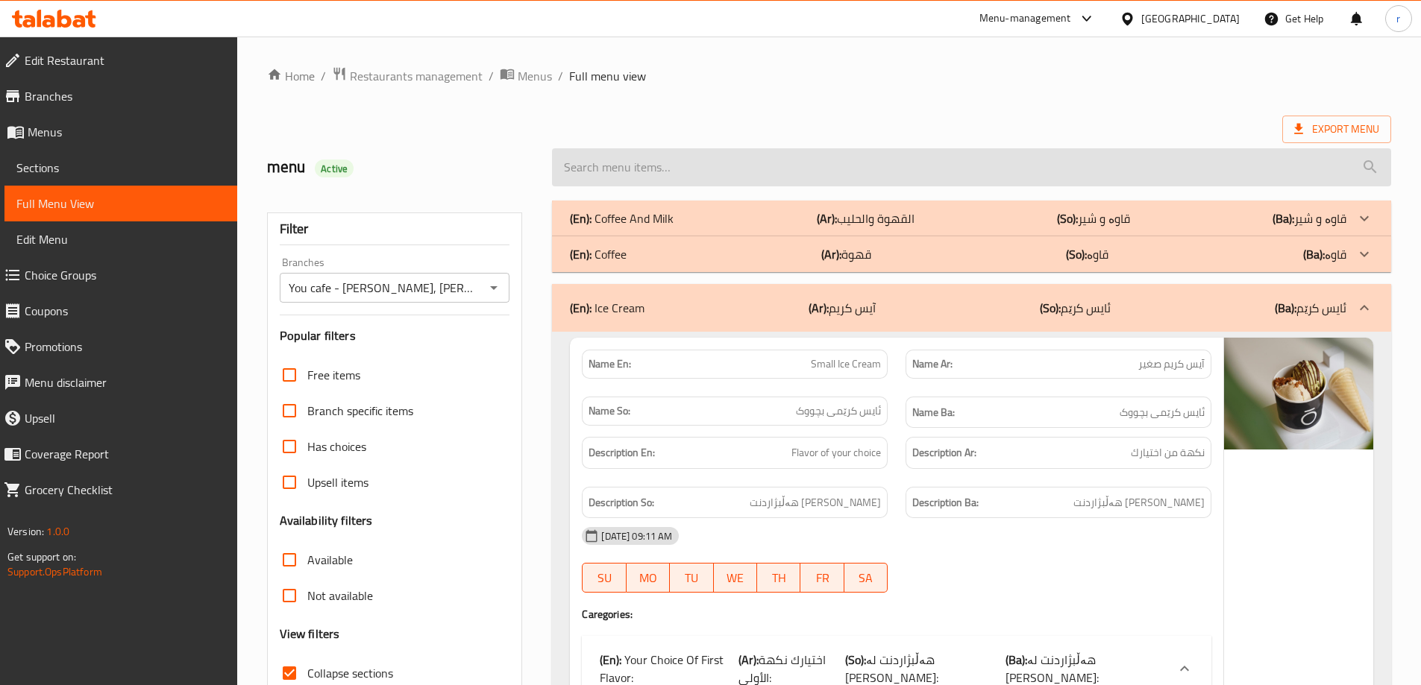
click at [608, 178] on input "search" at bounding box center [971, 167] width 839 height 38
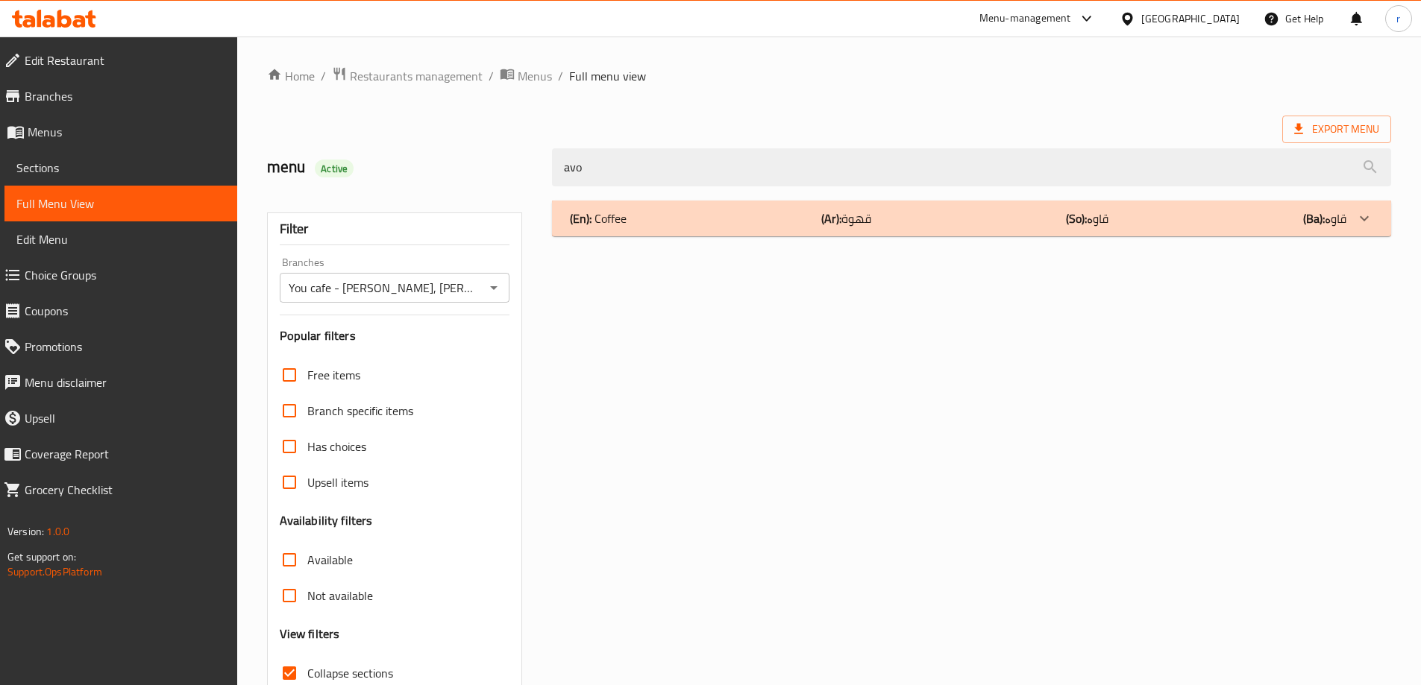
click at [672, 236] on div "(En): Coffee (Ar): قهوة (So): قاوە (Ba): قاوە" at bounding box center [971, 219] width 839 height 36
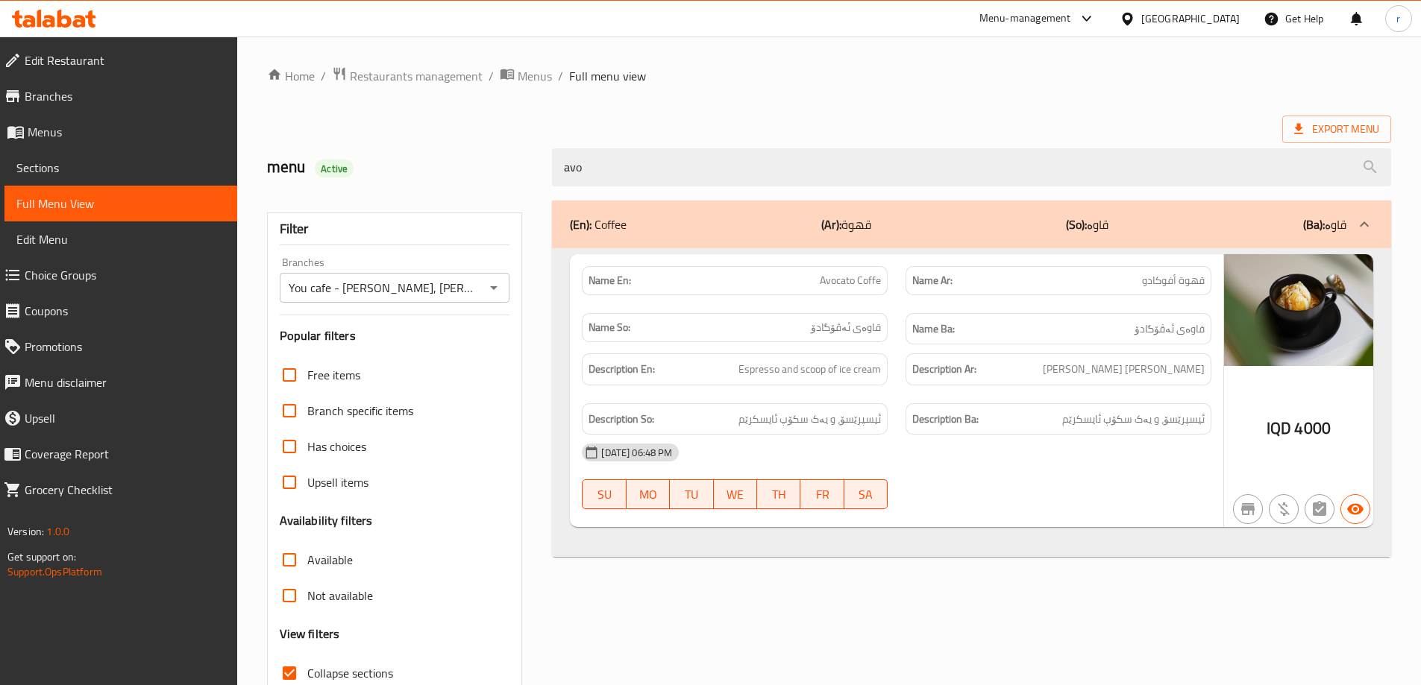
click at [132, 102] on span "Branches" at bounding box center [125, 96] width 201 height 18
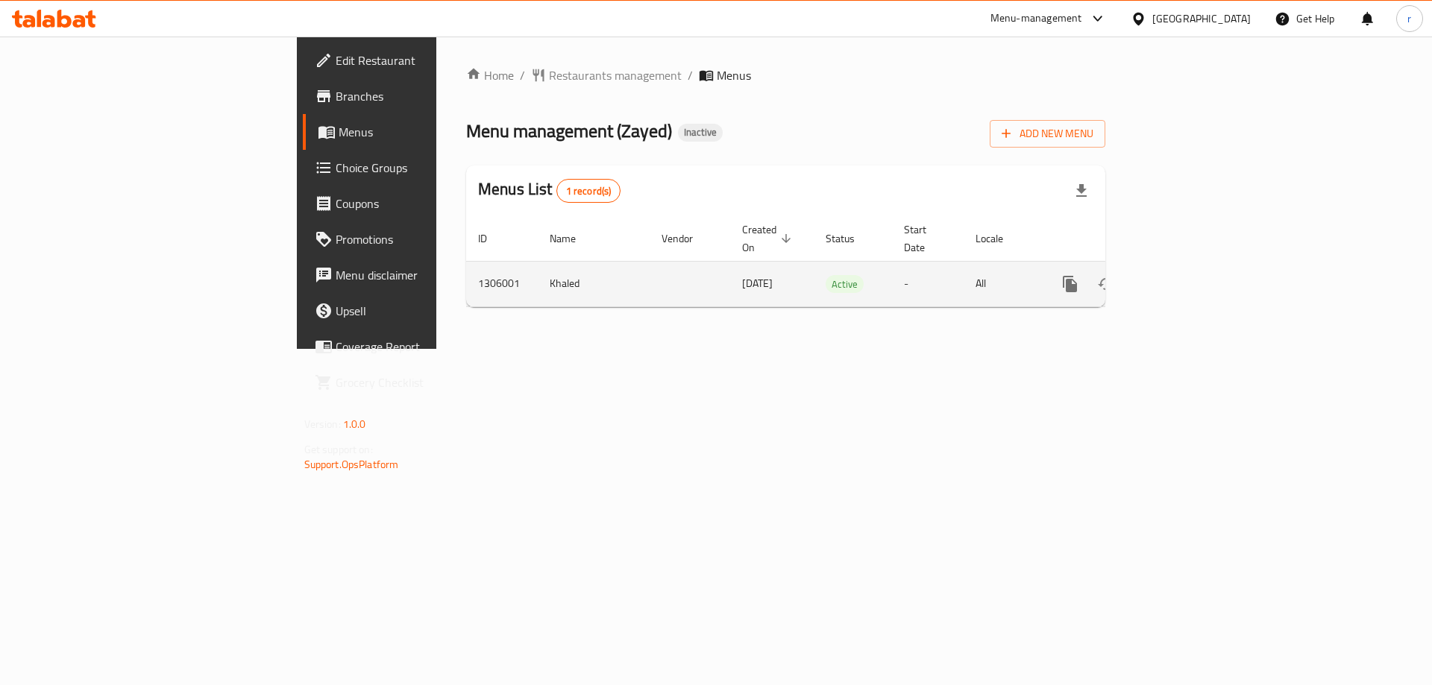
click at [1187, 275] on icon "enhanced table" at bounding box center [1178, 284] width 18 height 18
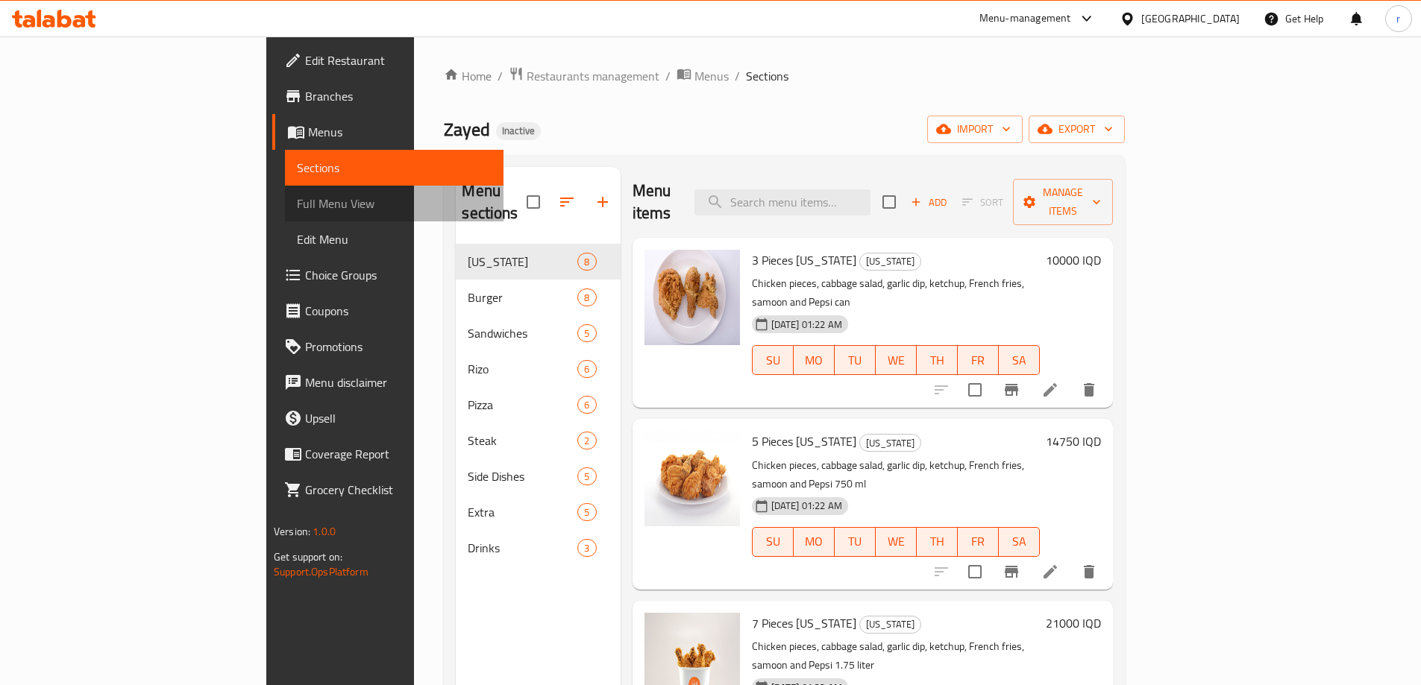
click at [297, 204] on span "Full Menu View" at bounding box center [394, 204] width 195 height 18
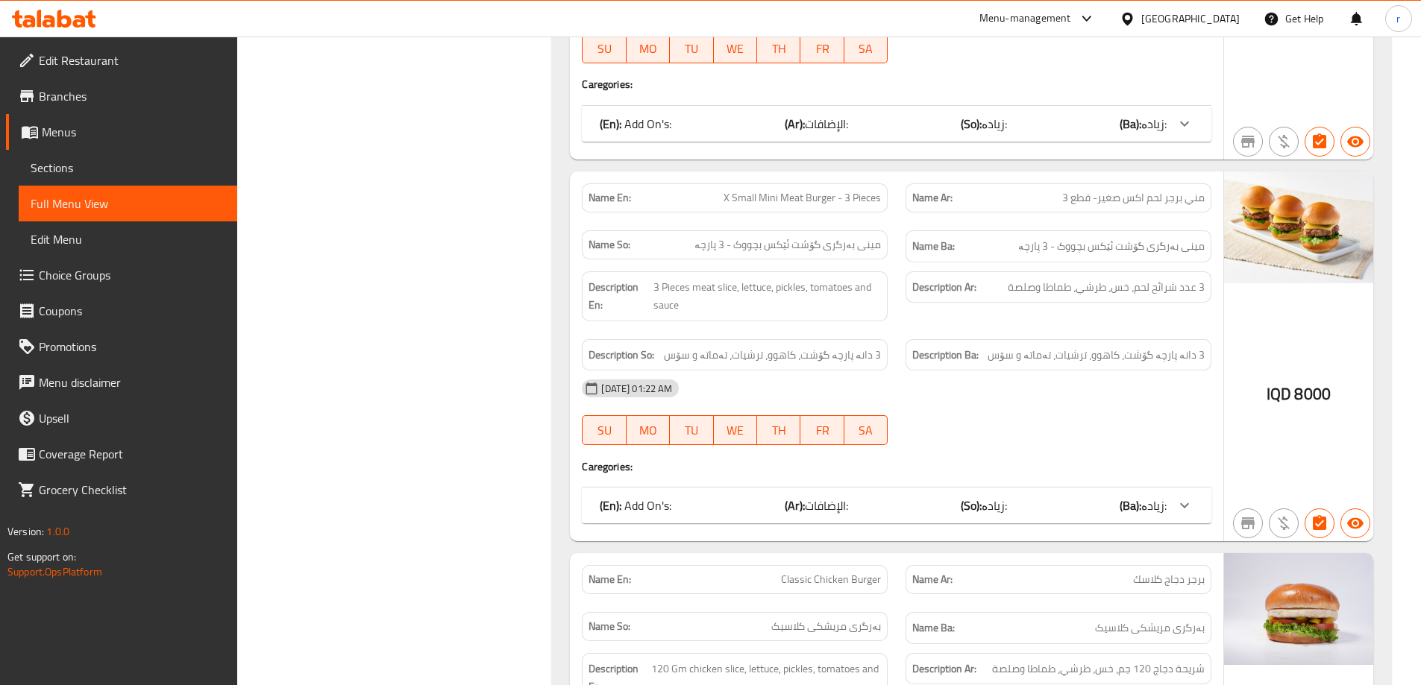
scroll to position [4773, 0]
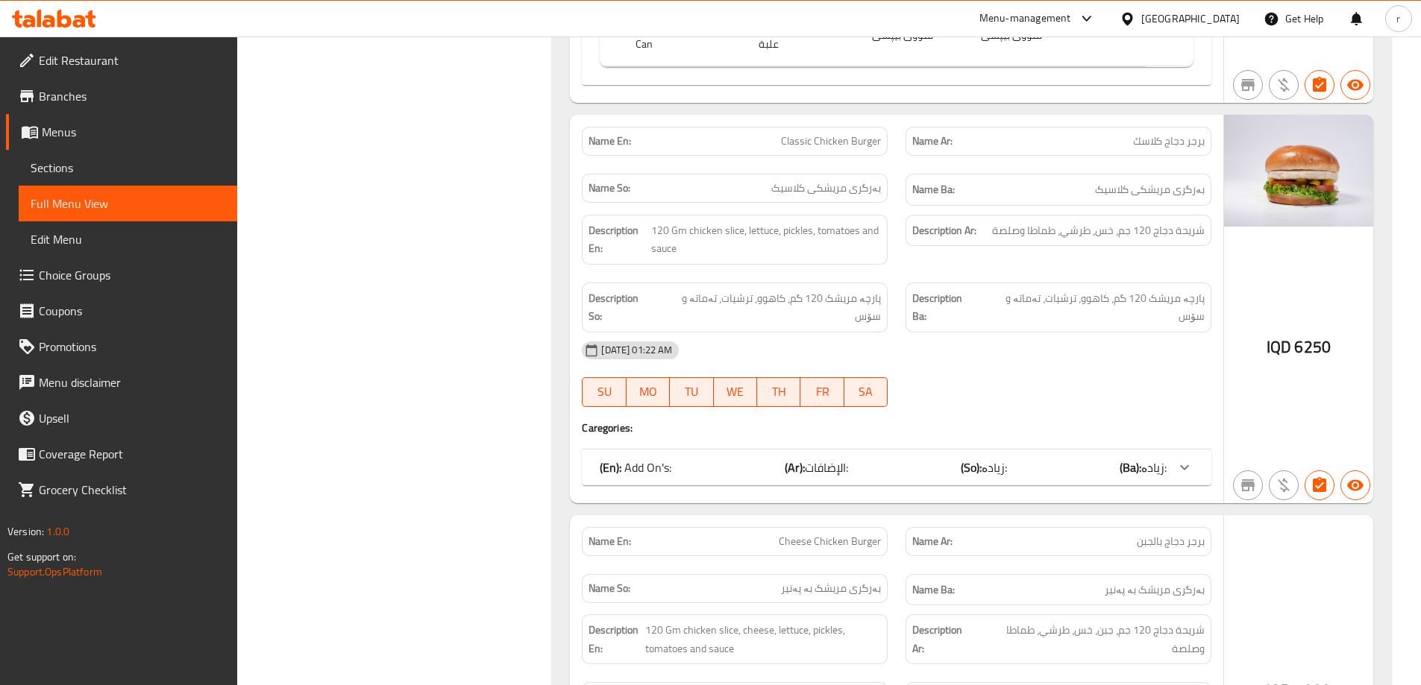
scroll to position [5370, 0]
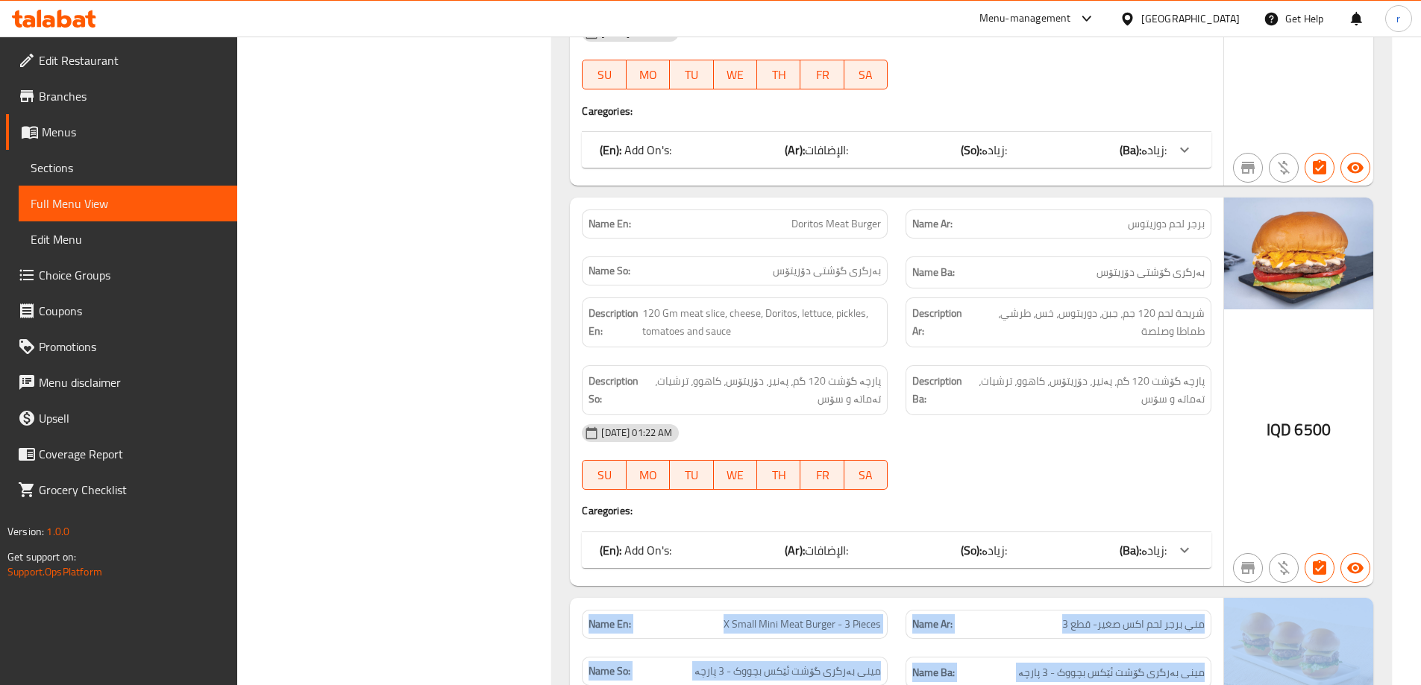
drag, startPoint x: 1291, startPoint y: 270, endPoint x: 1225, endPoint y: 497, distance: 237.0
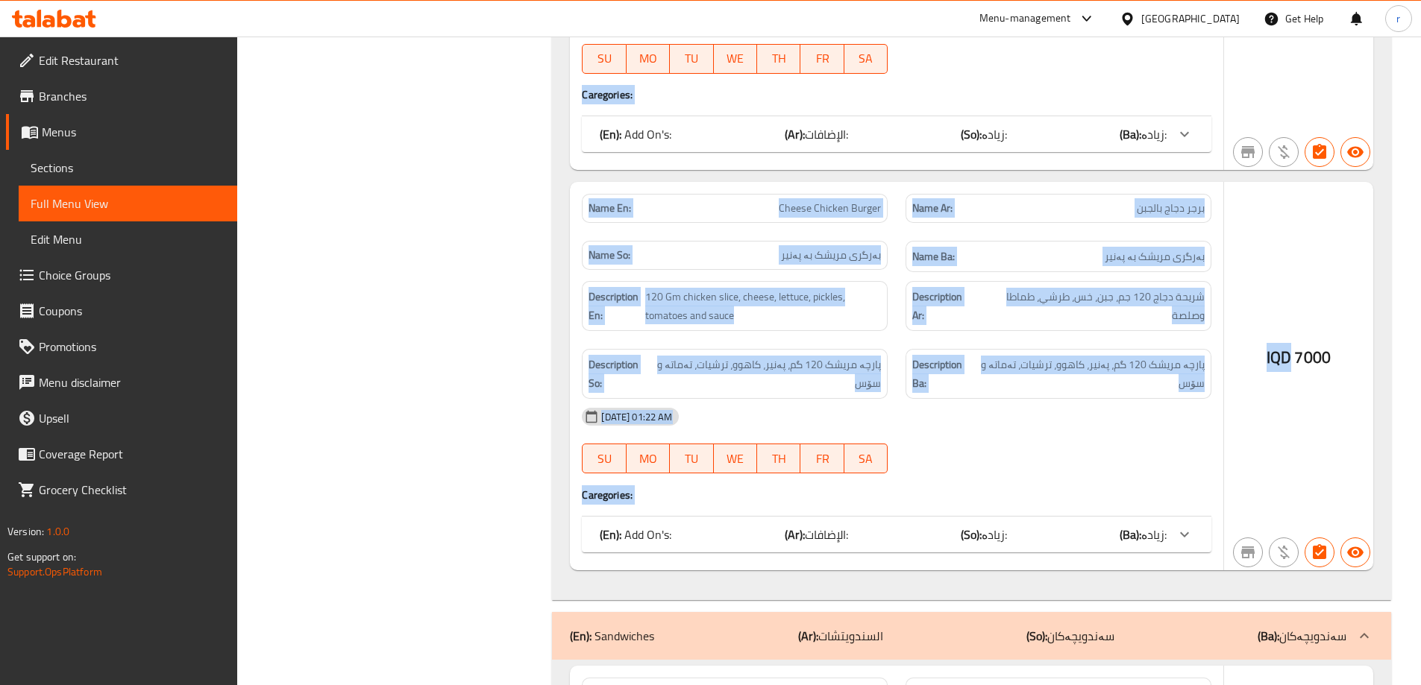
scroll to position [5826, 0]
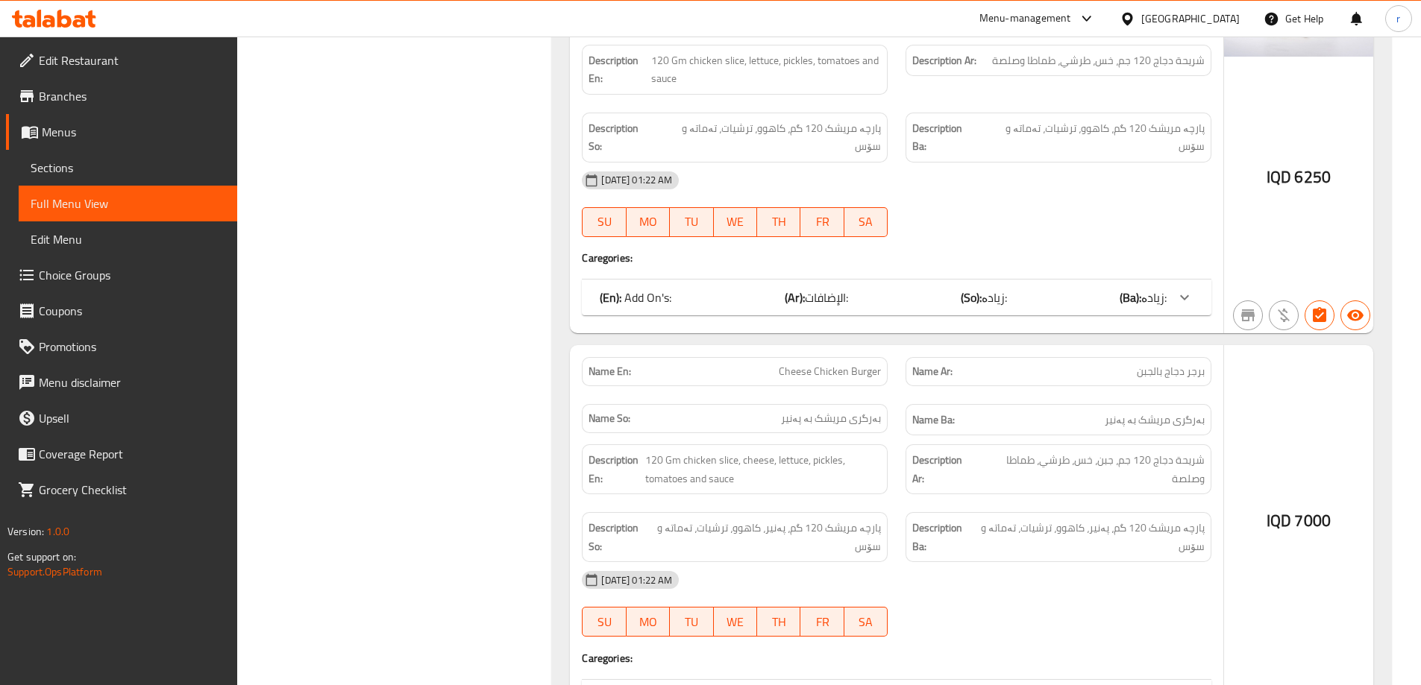
scroll to position [5527, 0]
drag, startPoint x: 778, startPoint y: 337, endPoint x: 882, endPoint y: 332, distance: 103.8
copy span "Cheese Chicken Burger"
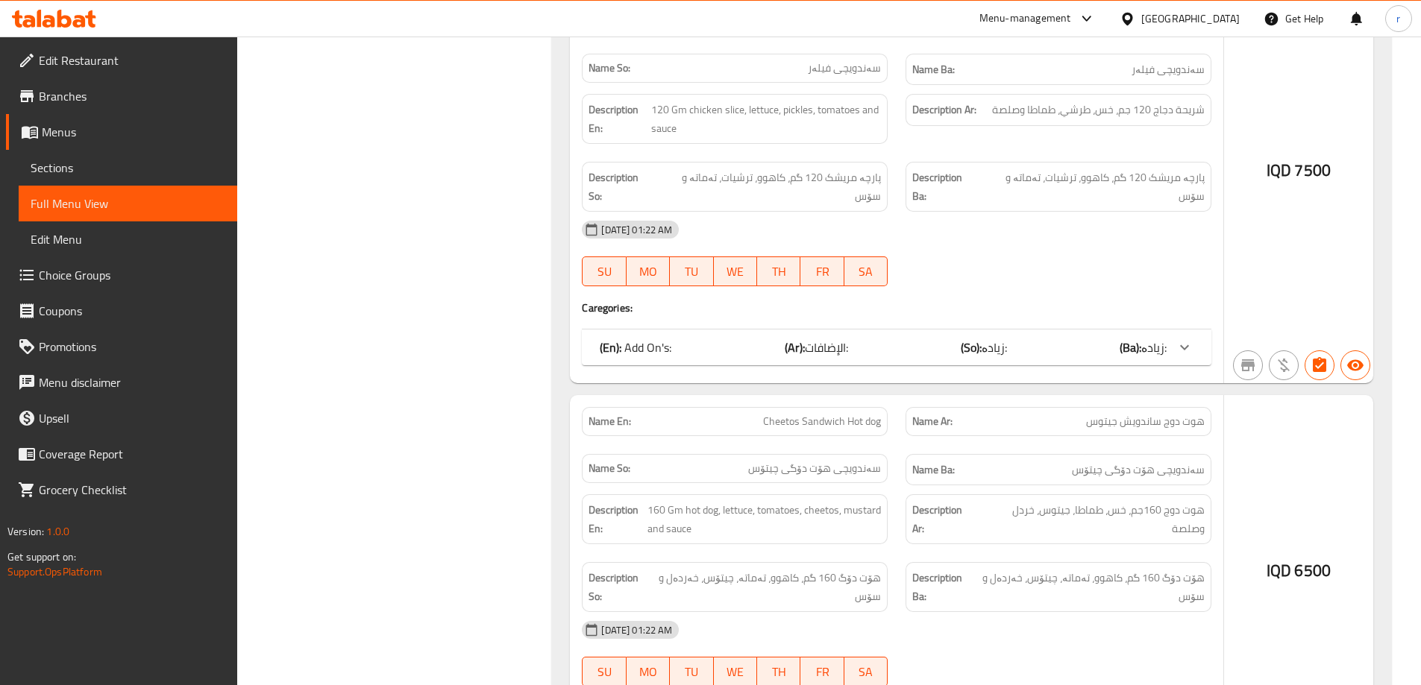
scroll to position [7815, 0]
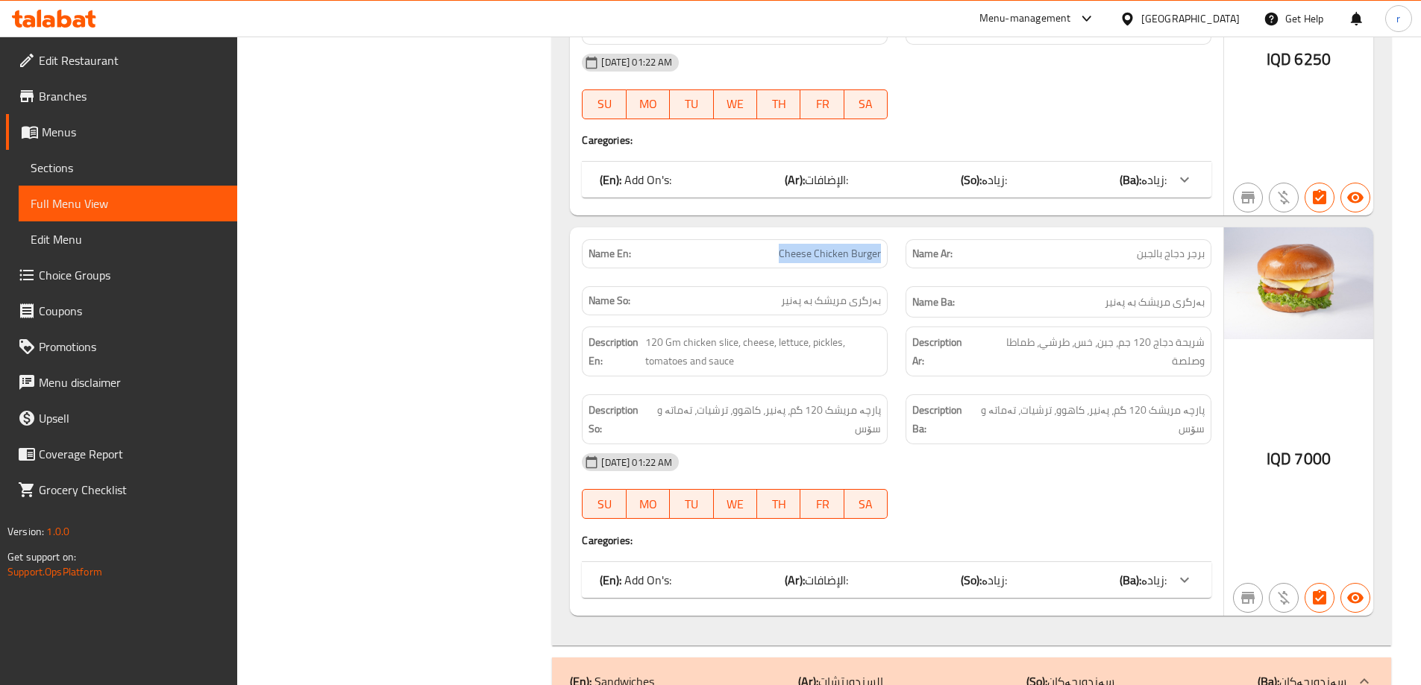
scroll to position [5460, 0]
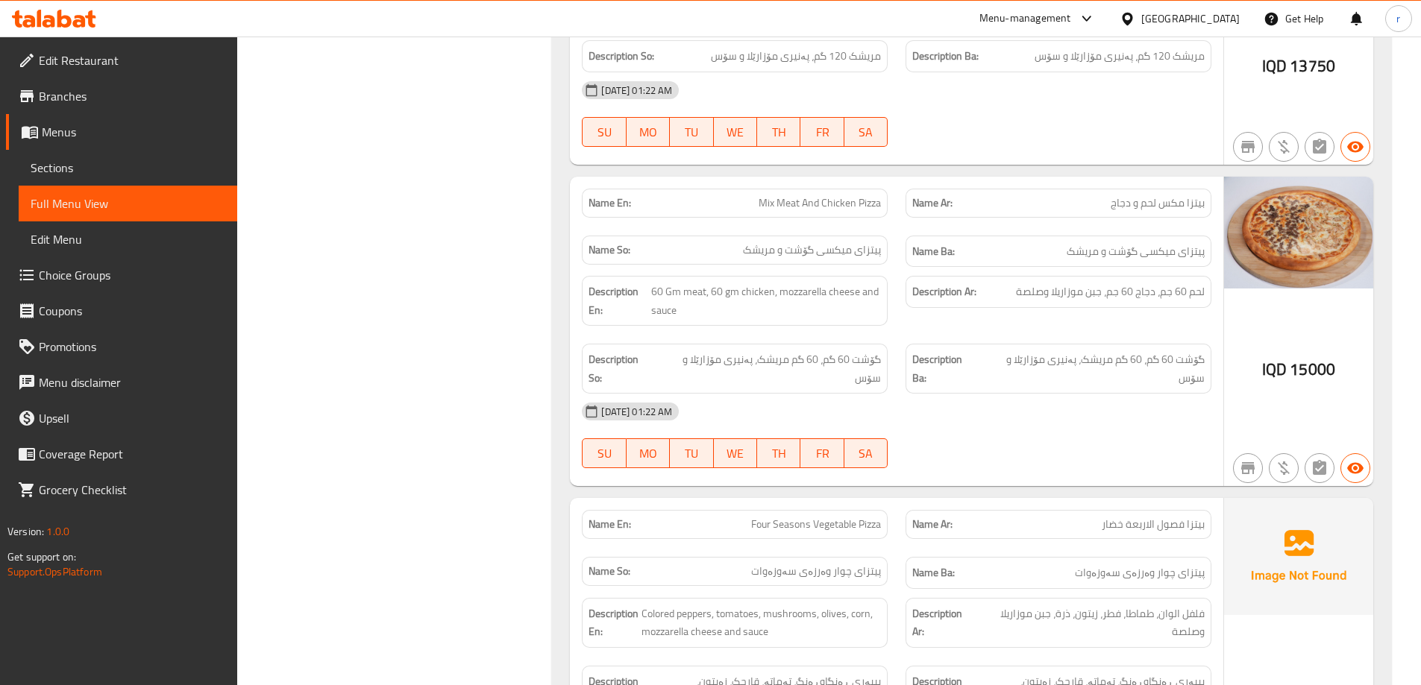
scroll to position [11019, 0]
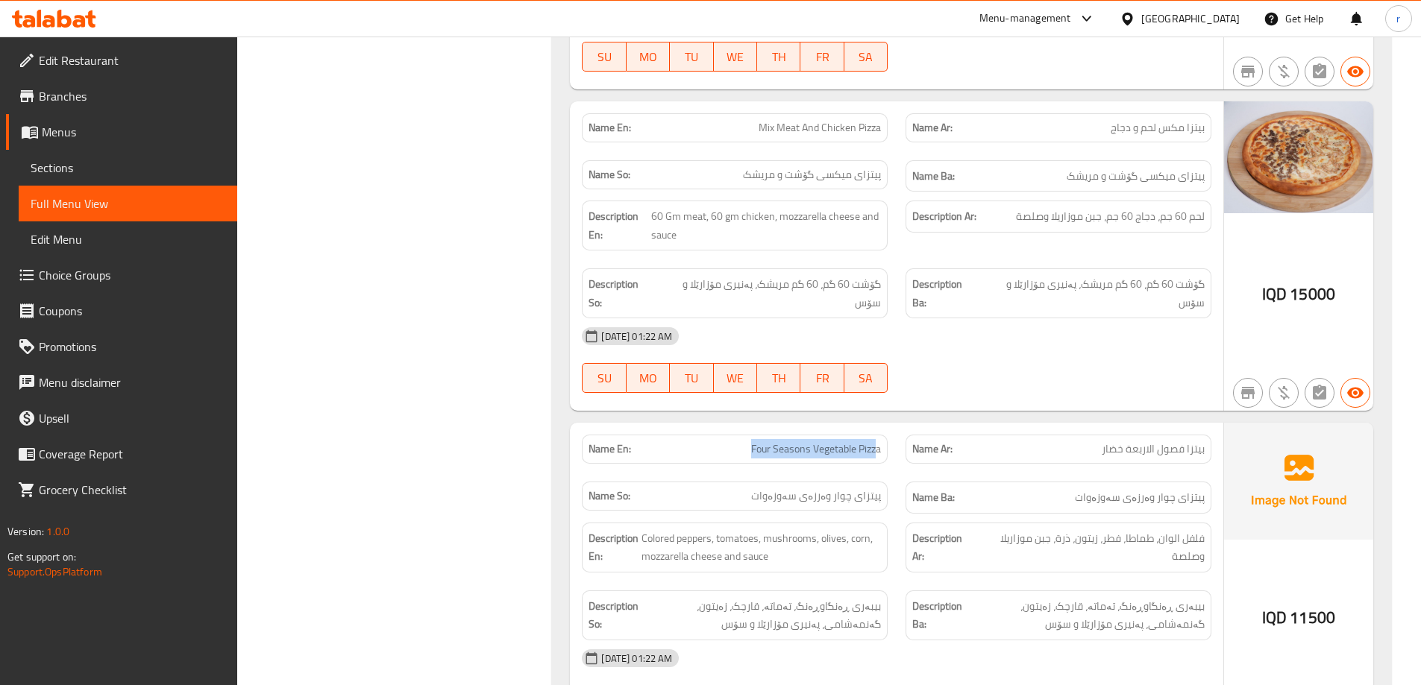
drag, startPoint x: 763, startPoint y: 373, endPoint x: 877, endPoint y: 374, distance: 114.1
copy span "Four Seasons Vegetable Pizza"
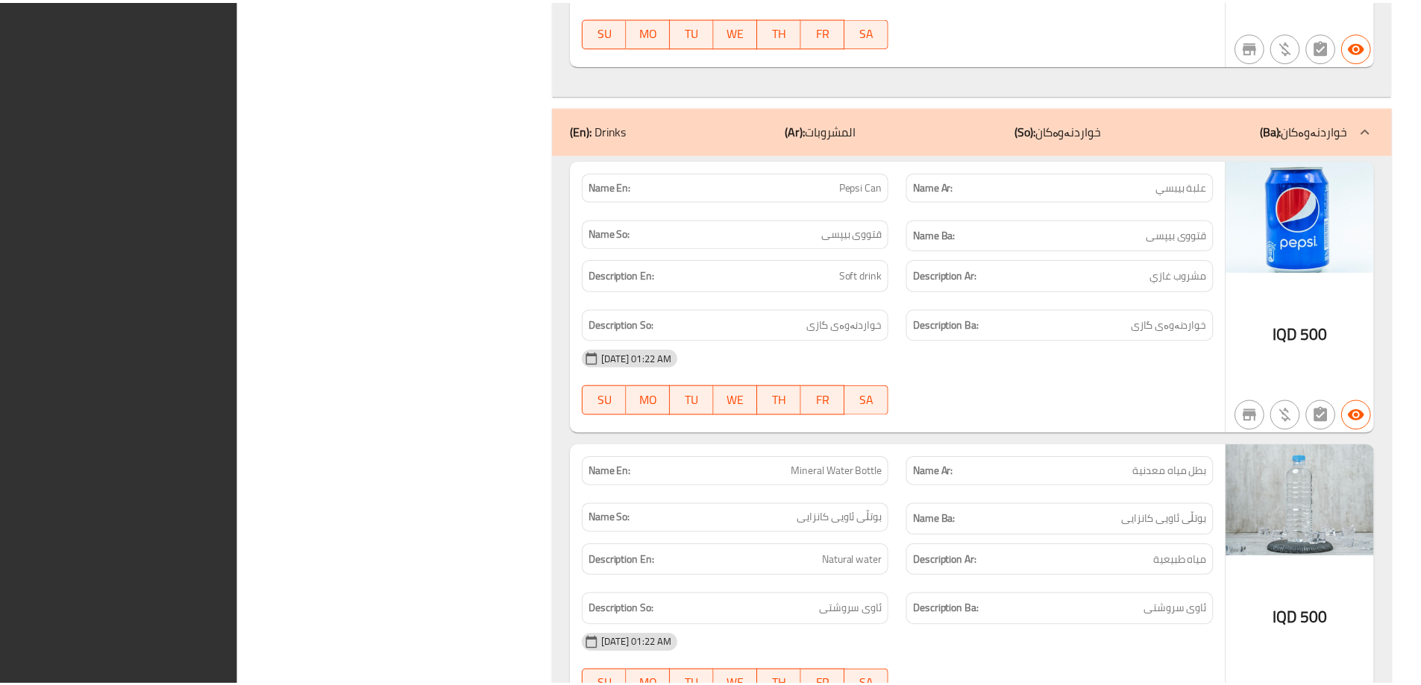
scroll to position [16389, 0]
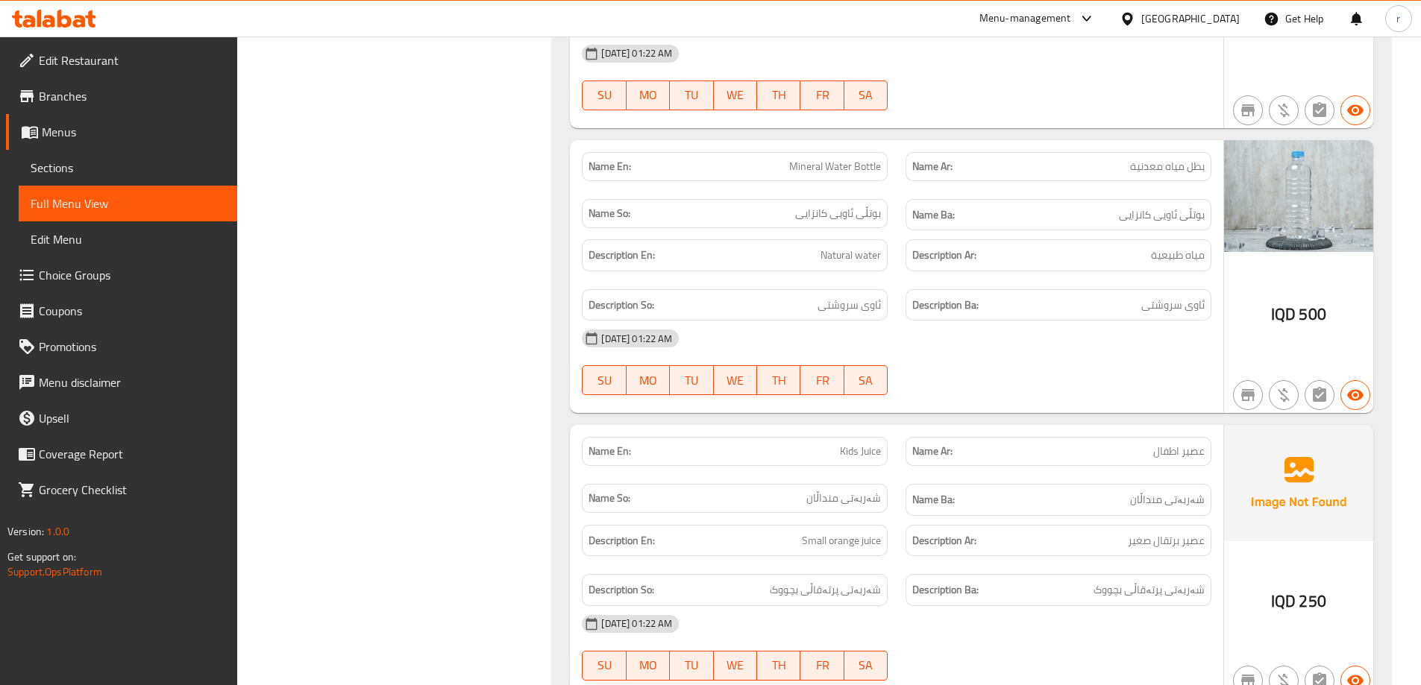
click at [162, 96] on span "Branches" at bounding box center [132, 96] width 186 height 18
